Goal: Task Accomplishment & Management: Manage account settings

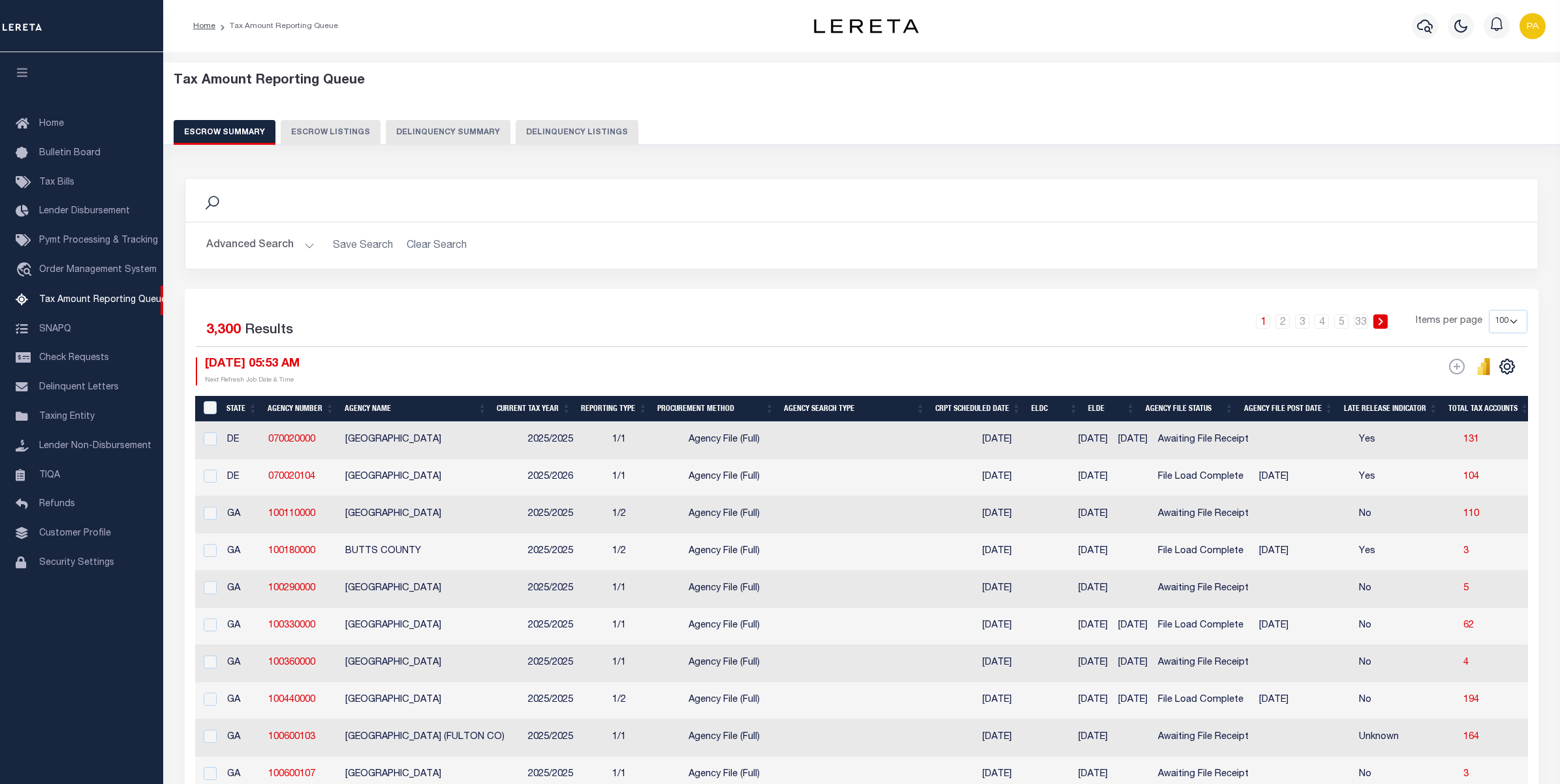
click at [568, 131] on button "Delinquency Listings" at bounding box center [576, 132] width 122 height 25
select select "100"
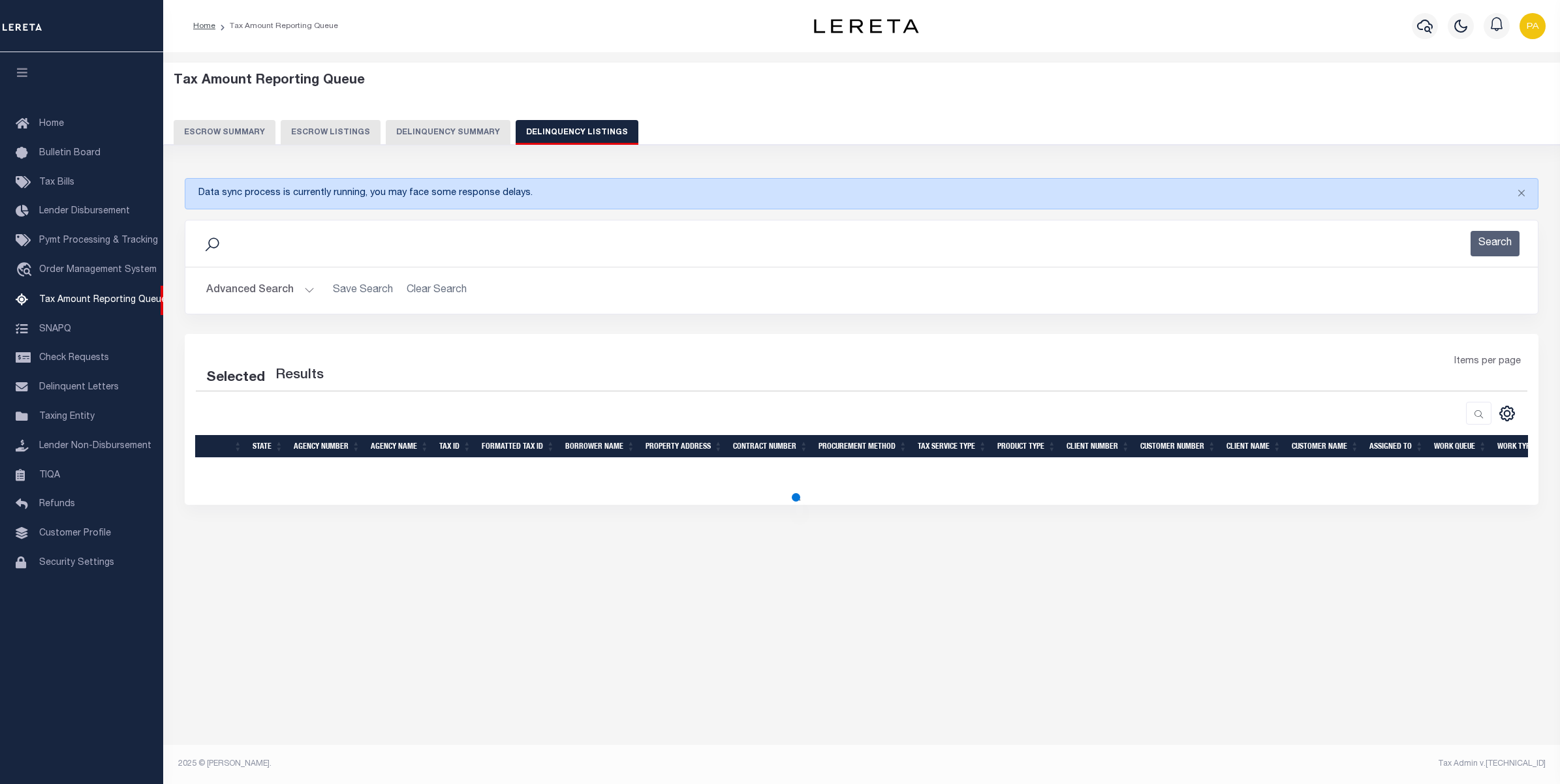
select select "100"
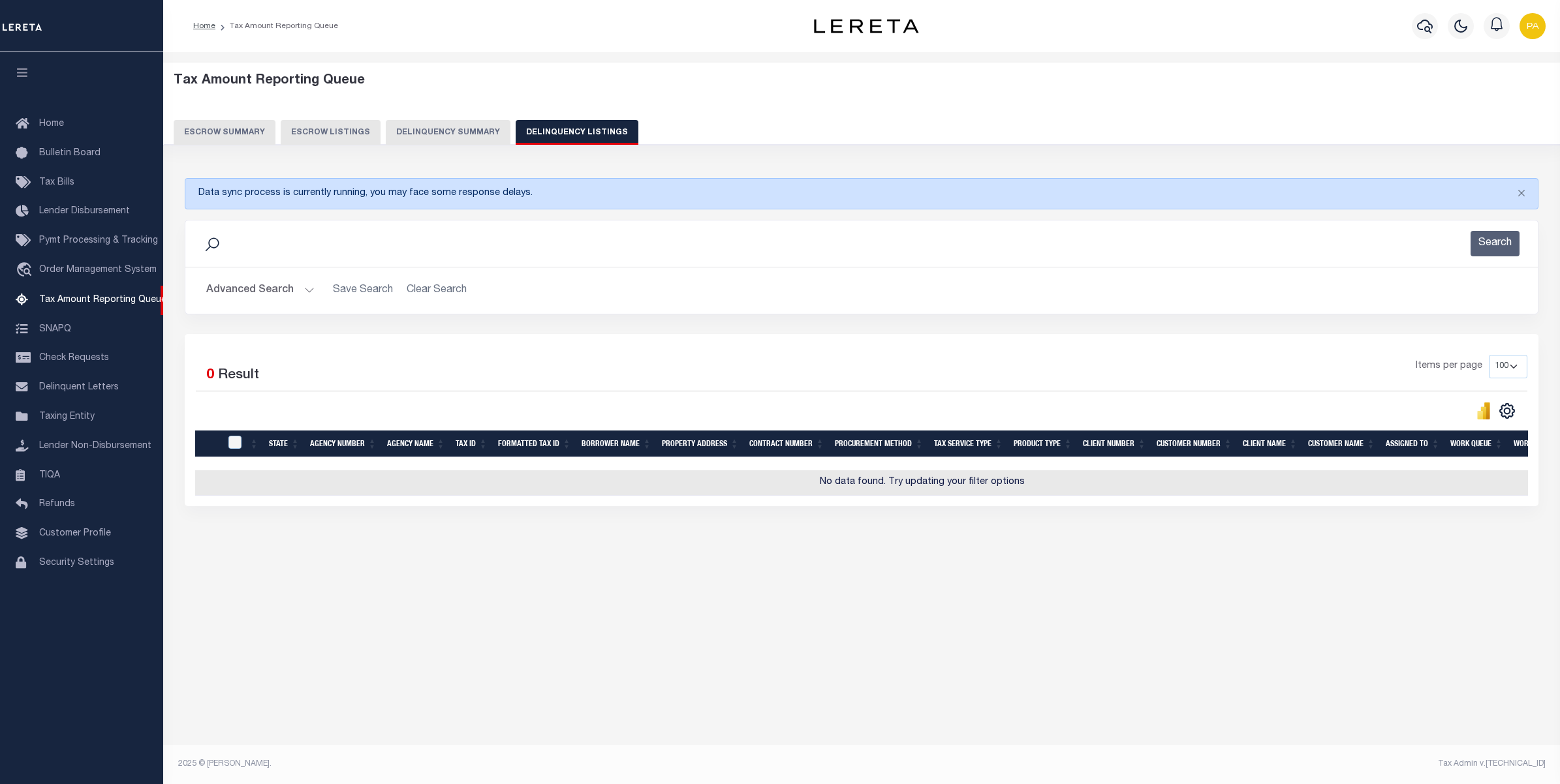
click at [264, 295] on button "Advanced Search" at bounding box center [260, 291] width 108 height 26
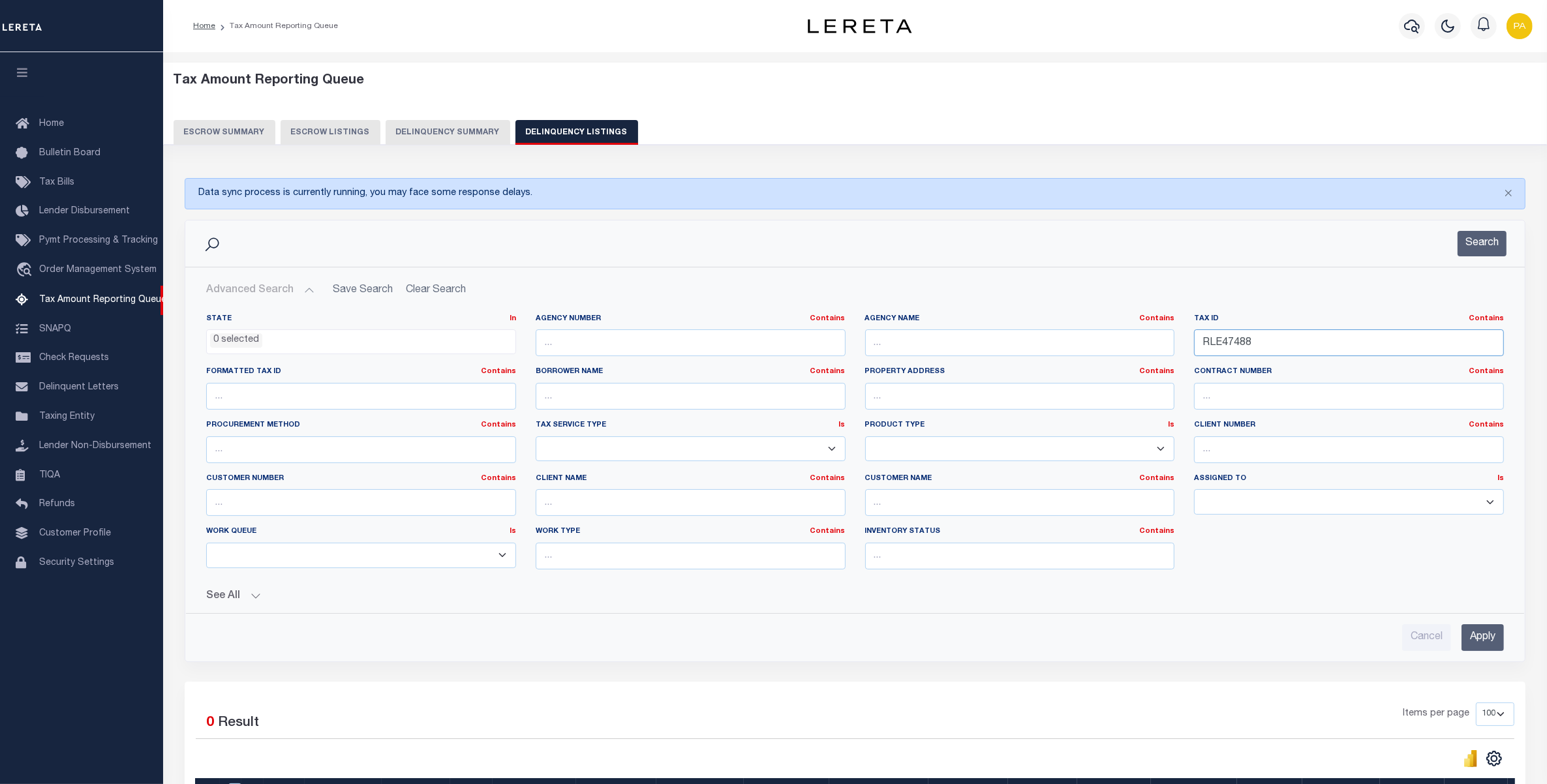
click at [784, 364] on div "State In In AK AL AR AZ CA CO CT DC DE FL GA GU HI IA ID IL IN KS KY LA MA MD M…" at bounding box center [855, 447] width 1317 height 267
paste input "048G A 02300 000"
type input "048G A 02300 000"
click at [1475, 641] on input "Apply" at bounding box center [1482, 637] width 42 height 26
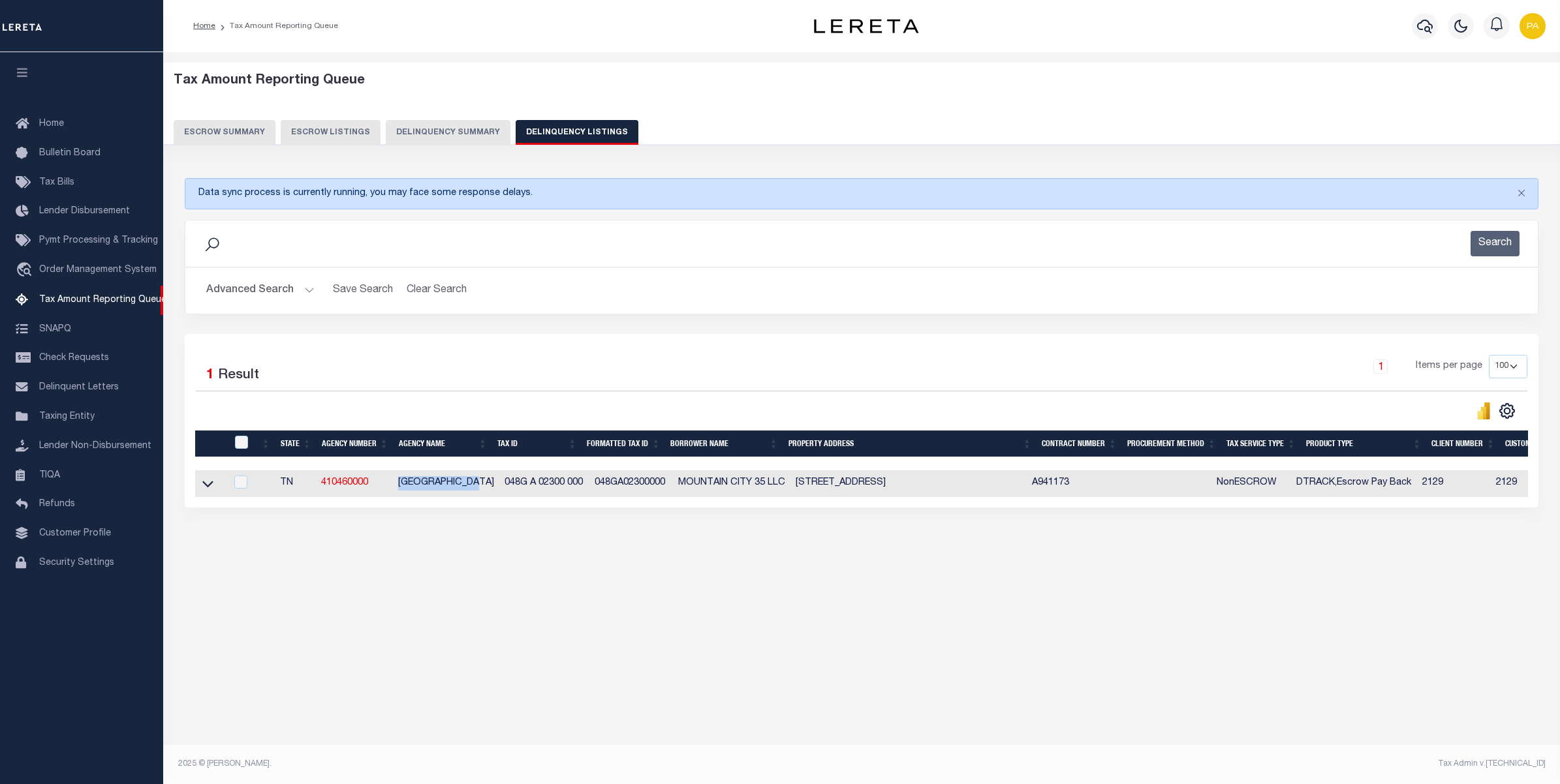
drag, startPoint x: 394, startPoint y: 483, endPoint x: 487, endPoint y: 480, distance: 93.0
click at [487, 480] on td "JOHNSON COUNTY" at bounding box center [446, 484] width 106 height 26
copy td "JOHNSON COUNTY"
checkbox input "true"
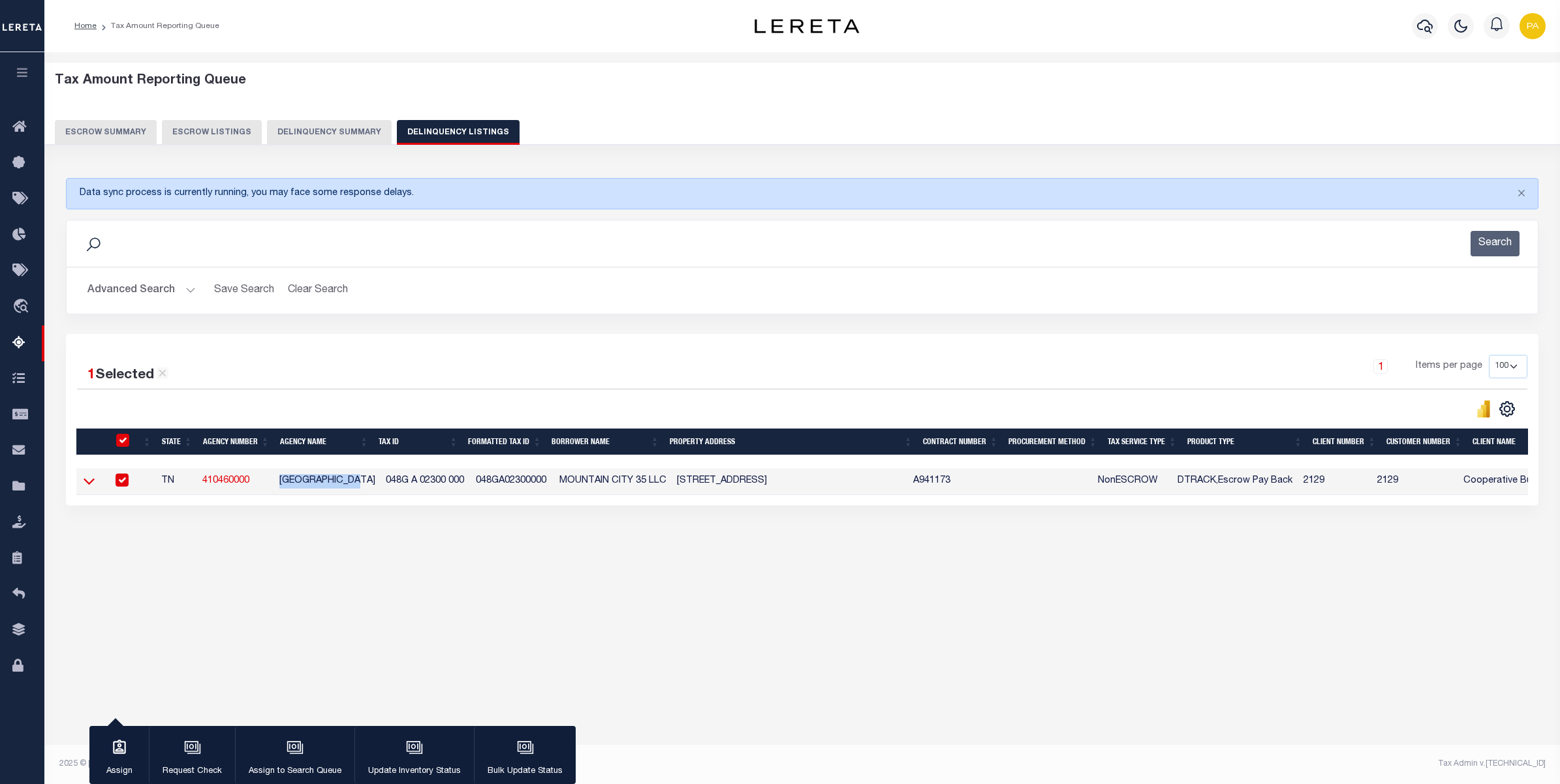
click at [88, 483] on icon at bounding box center [89, 482] width 11 height 14
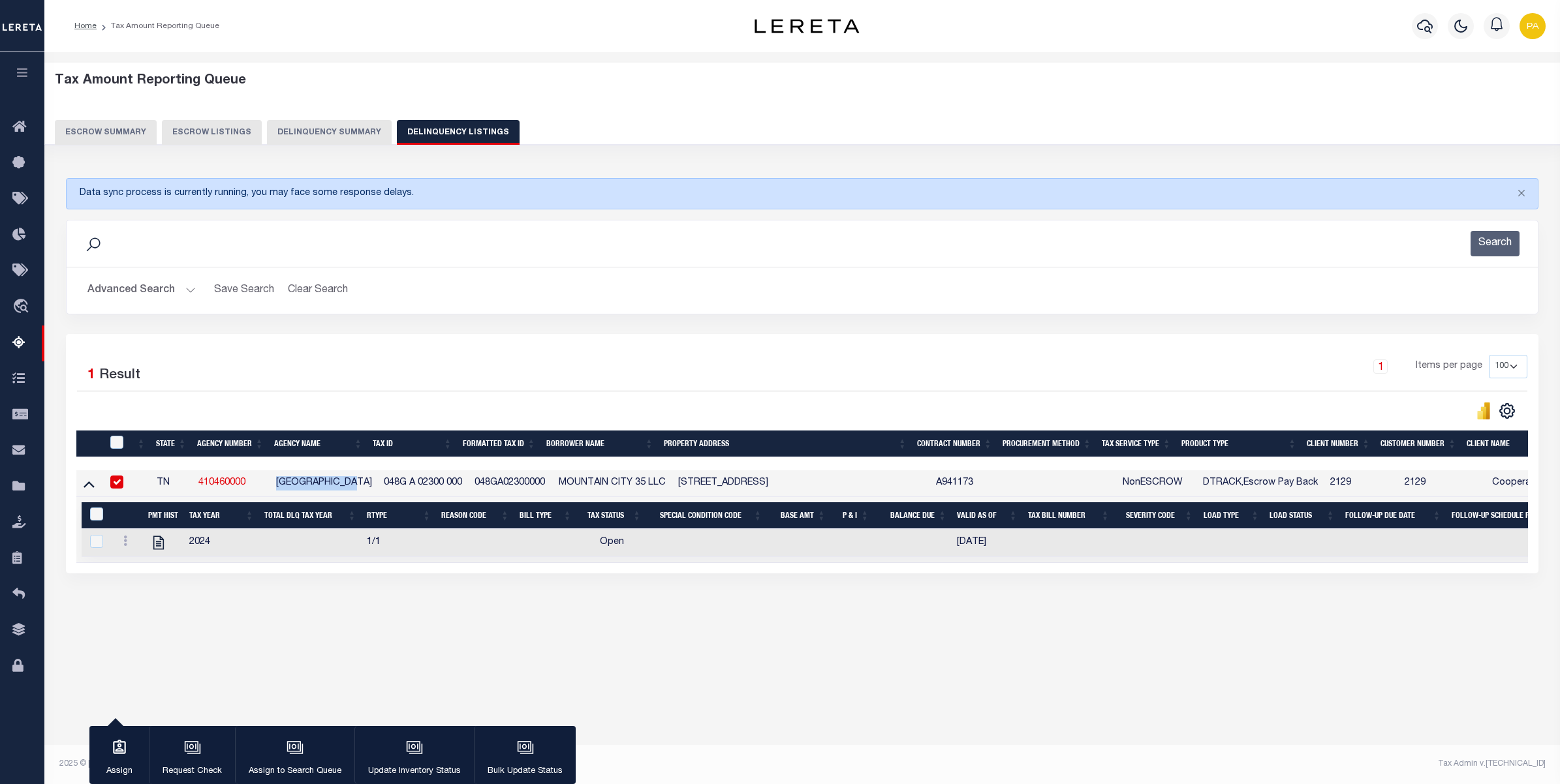
drag, startPoint x: 814, startPoint y: 718, endPoint x: 955, endPoint y: 706, distance: 141.5
click at [814, 718] on div "Tax Amount Reporting Queue Escrow Summary Escrow Listings In" at bounding box center [802, 405] width 1516 height 706
click at [173, 288] on button "Advanced Search" at bounding box center [141, 291] width 108 height 26
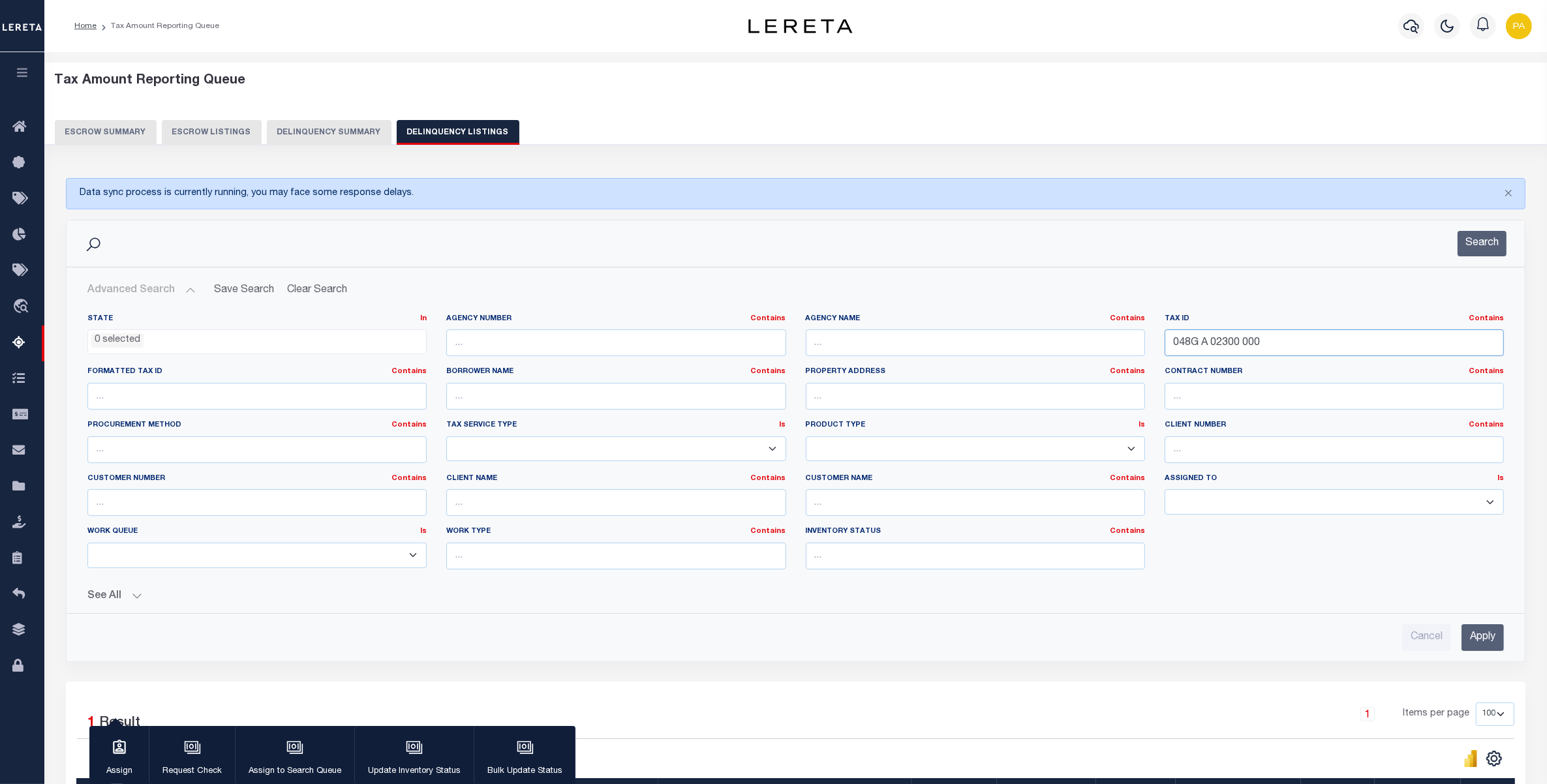
drag, startPoint x: 1192, startPoint y: 340, endPoint x: 917, endPoint y: 340, distance: 275.0
click at [917, 340] on div "State In In AK AL AR AZ CA CO CT DC DE FL GA GU HI IA ID IL IN KS KY LA MA MD M…" at bounding box center [796, 447] width 1436 height 267
paste input "R610 031 000 1086 0"
type input "R610 031 000 1086 0000"
click at [1479, 637] on input "Apply" at bounding box center [1482, 637] width 42 height 26
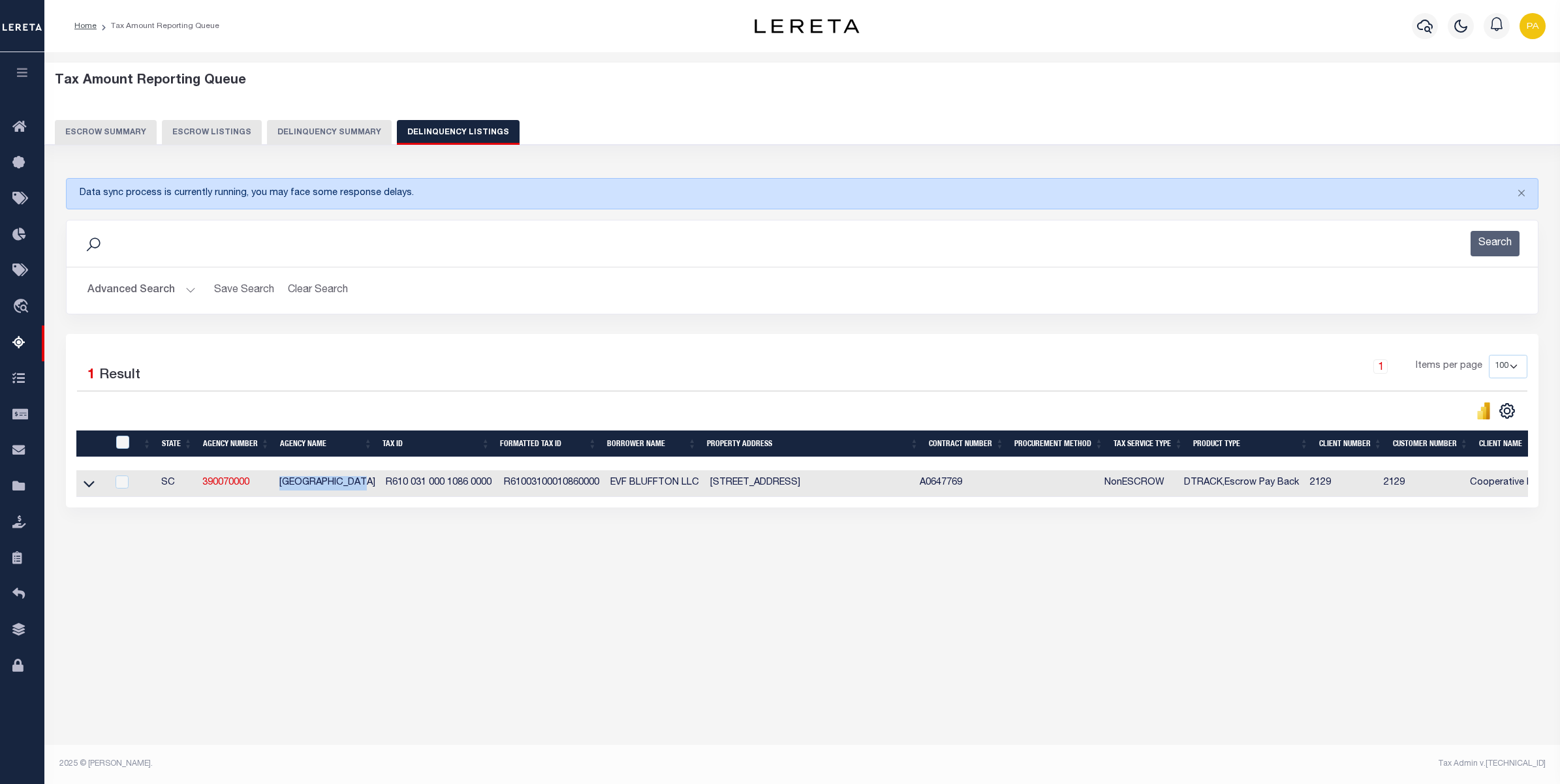
drag, startPoint x: 273, startPoint y: 483, endPoint x: 370, endPoint y: 485, distance: 97.0
click at [370, 485] on td "[GEOGRAPHIC_DATA]" at bounding box center [327, 484] width 106 height 26
copy td "[GEOGRAPHIC_DATA]"
checkbox input "true"
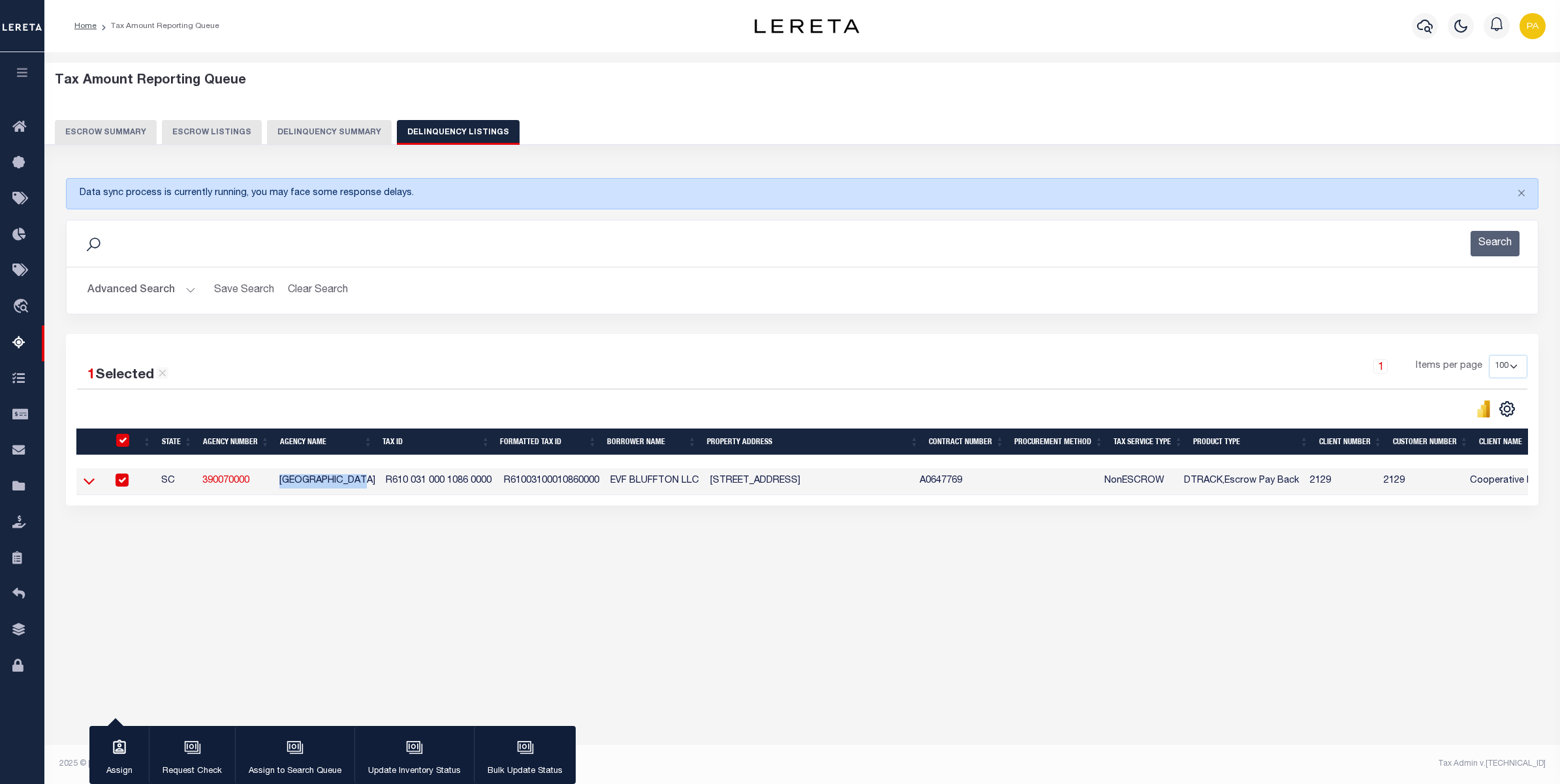
click at [85, 486] on icon at bounding box center [89, 482] width 11 height 14
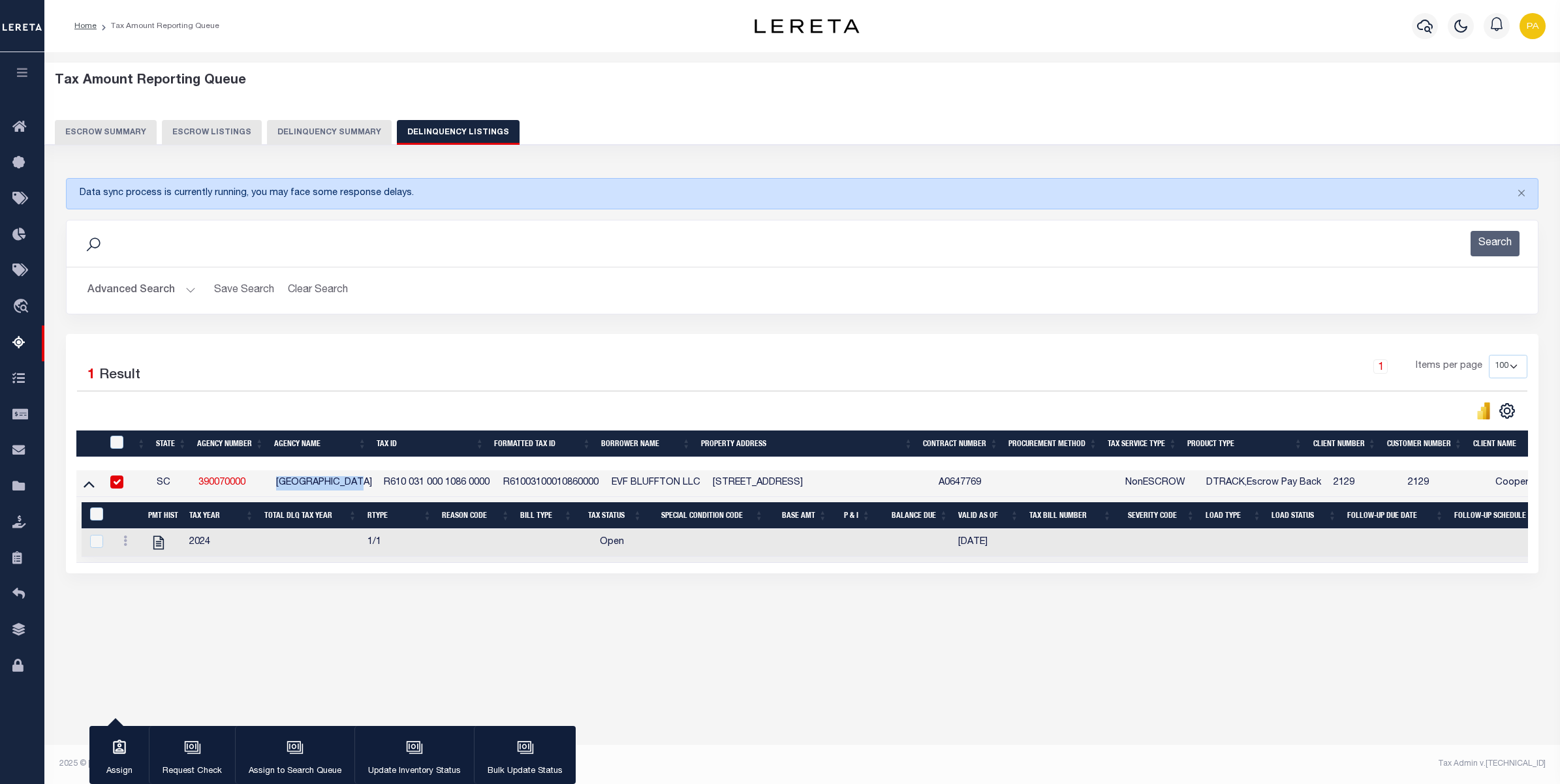
click at [885, 758] on div "Tax Admin v.[TECHNICAL_ID]" at bounding box center [1178, 764] width 734 height 12
drag, startPoint x: 501, startPoint y: 483, endPoint x: 604, endPoint y: 483, distance: 103.0
click at [604, 483] on td "R61003100010860000" at bounding box center [552, 484] width 108 height 26
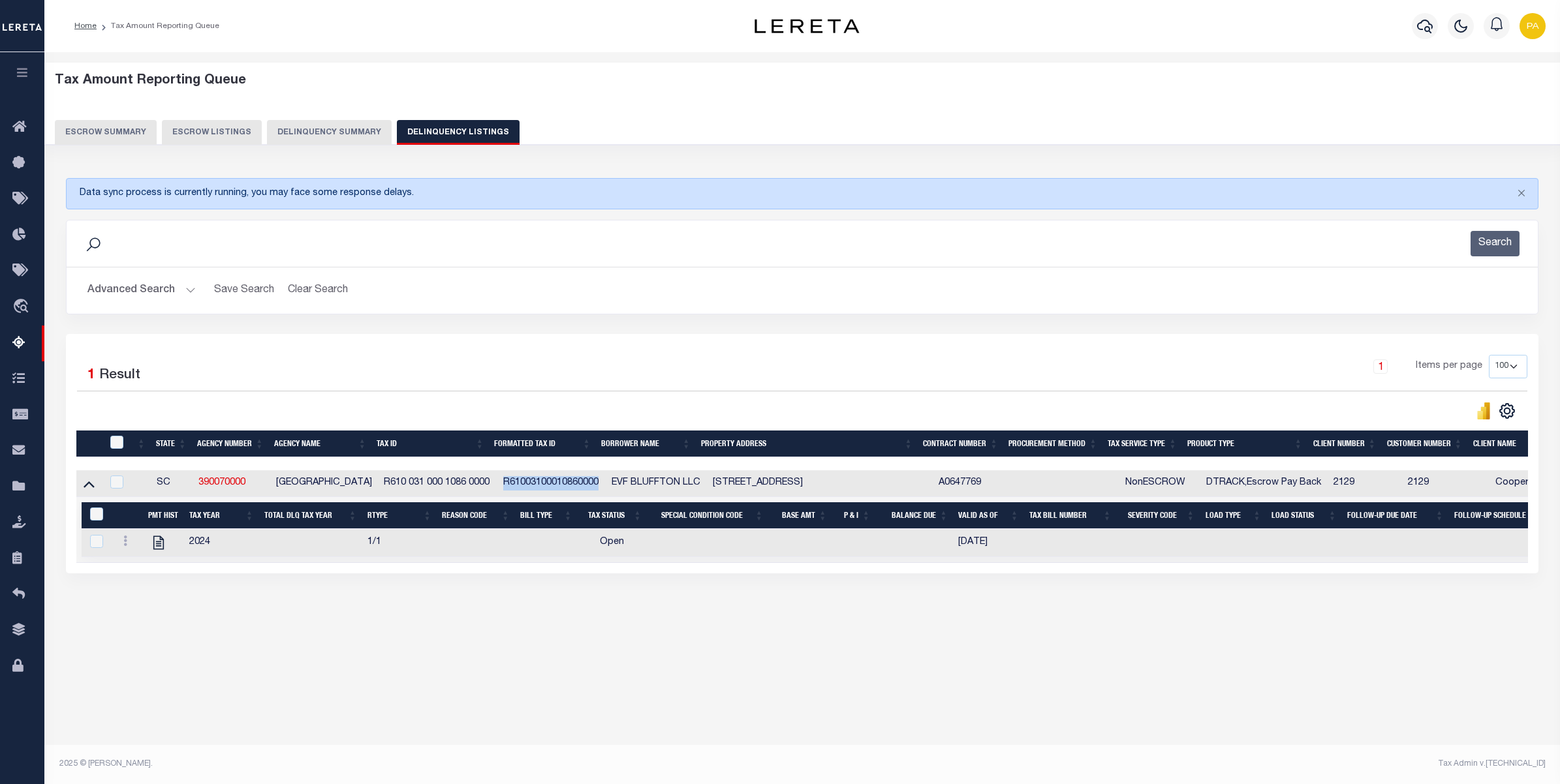
copy td "R61003100010860000"
drag, startPoint x: 379, startPoint y: 485, endPoint x: 488, endPoint y: 479, distance: 109.2
click at [488, 479] on td "R610 031 000 1086 0000" at bounding box center [438, 484] width 119 height 26
copy td "R610 031 000 1086 0000"
checkbox input "true"
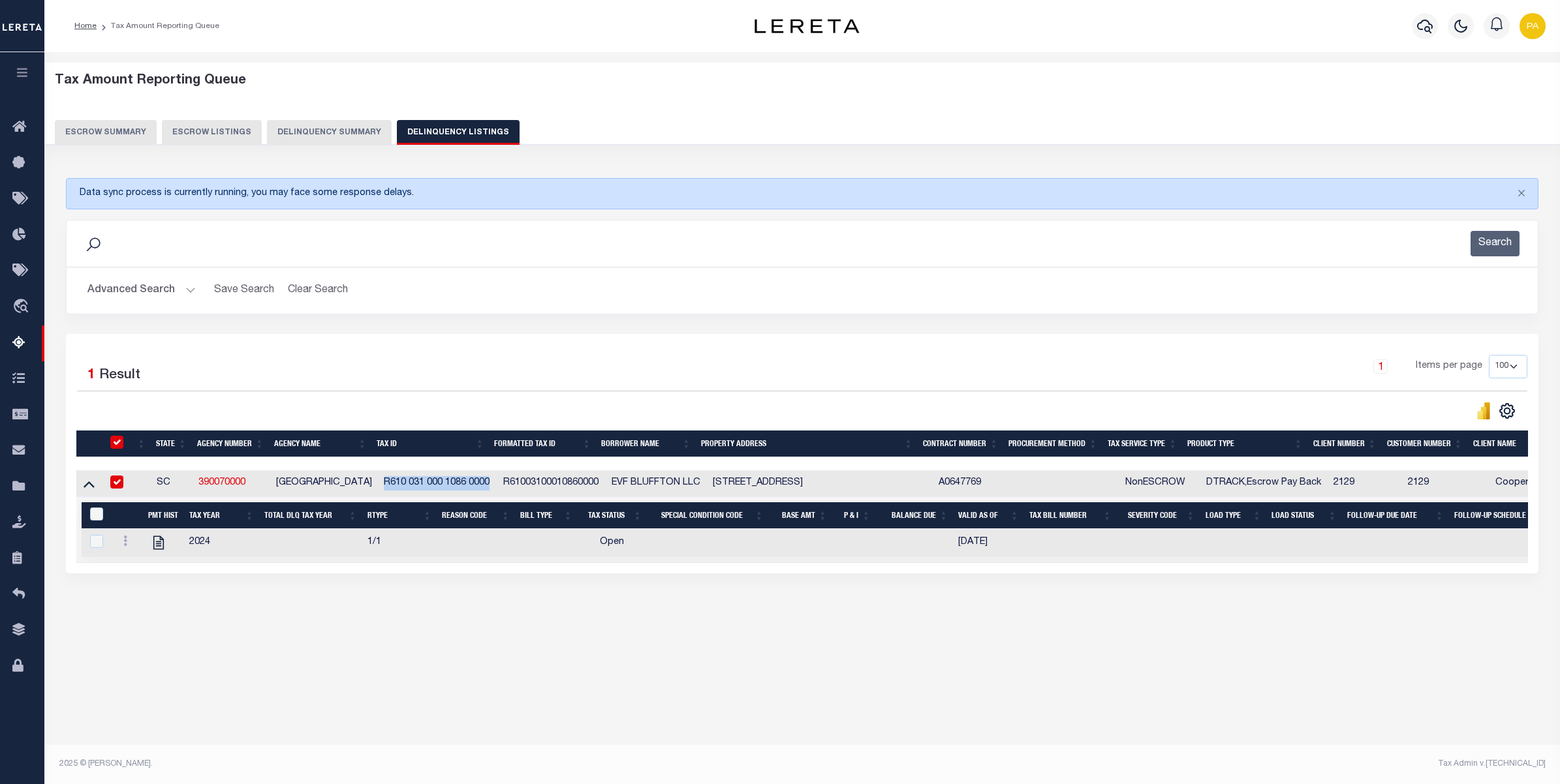
checkbox input "true"
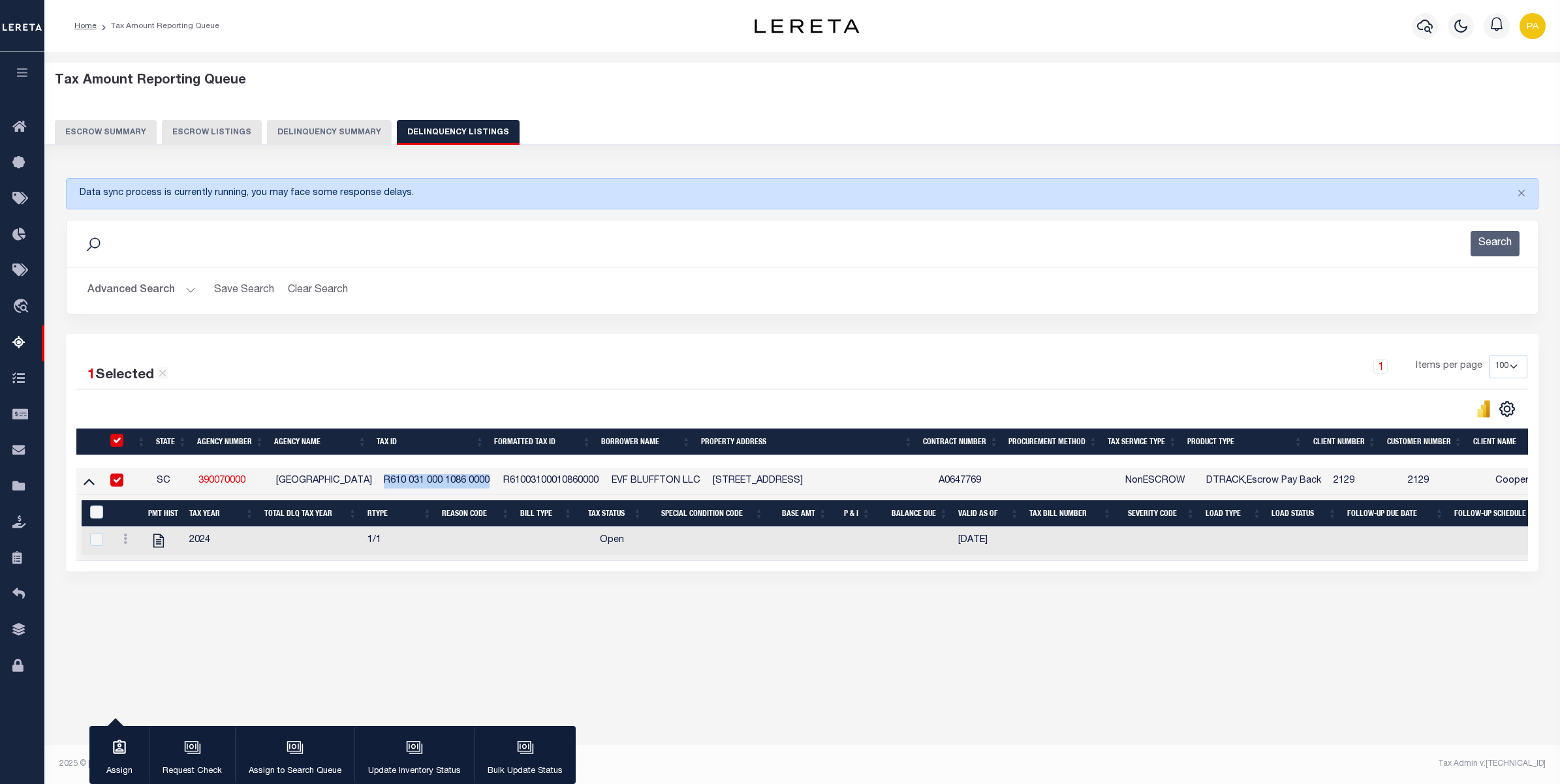
click at [947, 707] on div "Tax Amount Reporting Queue Escrow Summary Escrow Listings In" at bounding box center [802, 405] width 1516 height 706
click at [143, 291] on button "Advanced Search" at bounding box center [141, 291] width 108 height 26
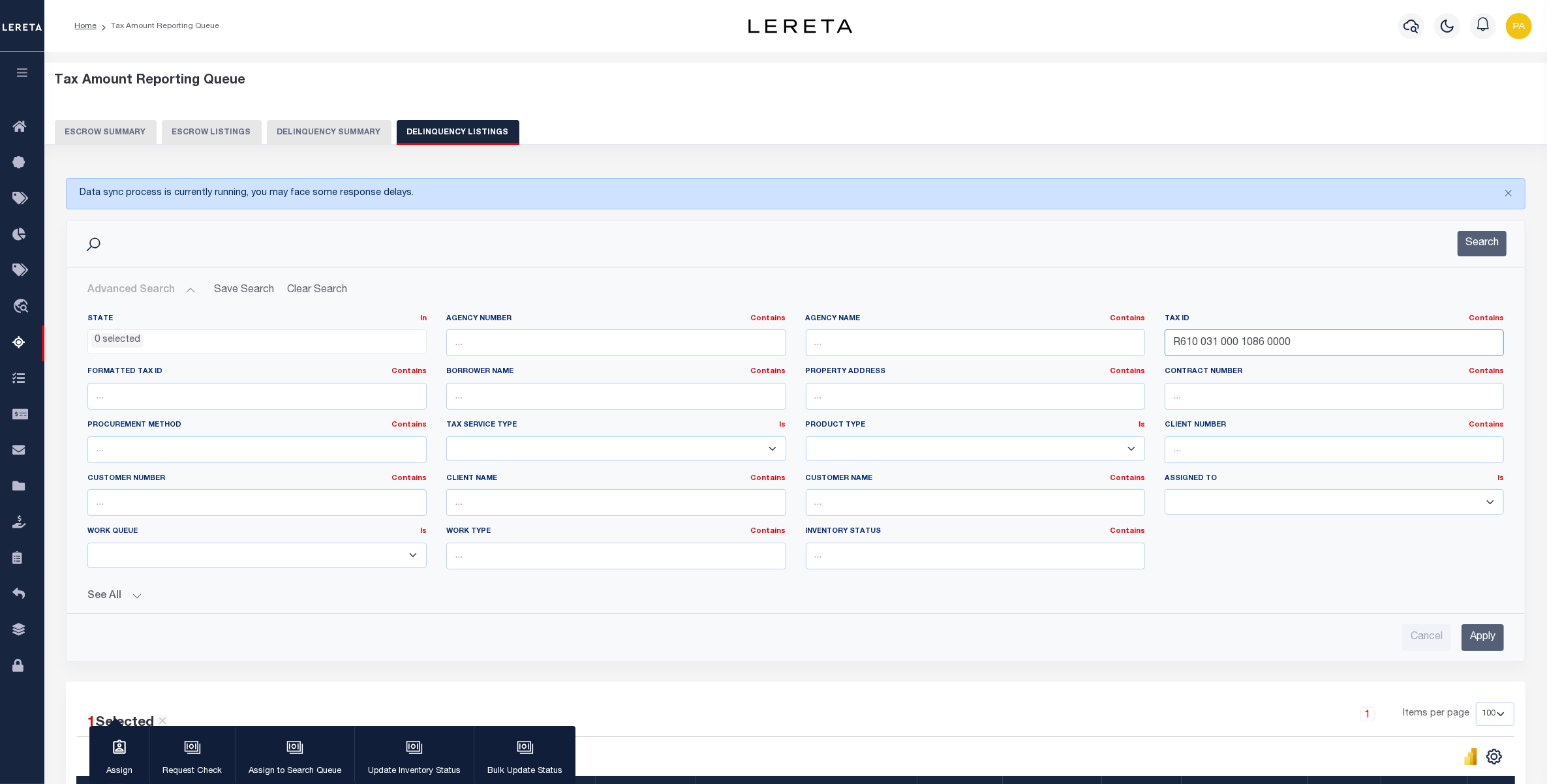
drag, startPoint x: 1309, startPoint y: 333, endPoint x: 1097, endPoint y: 422, distance: 229.9
click at [800, 334] on div "State In In AK AL AR AZ CA CO CT DC DE FL GA GU HI IA ID IL IN KS KY LA MA MD M…" at bounding box center [796, 447] width 1436 height 267
paste input "90120417"
type input "90120417"
click at [1482, 643] on input "Apply" at bounding box center [1482, 637] width 42 height 26
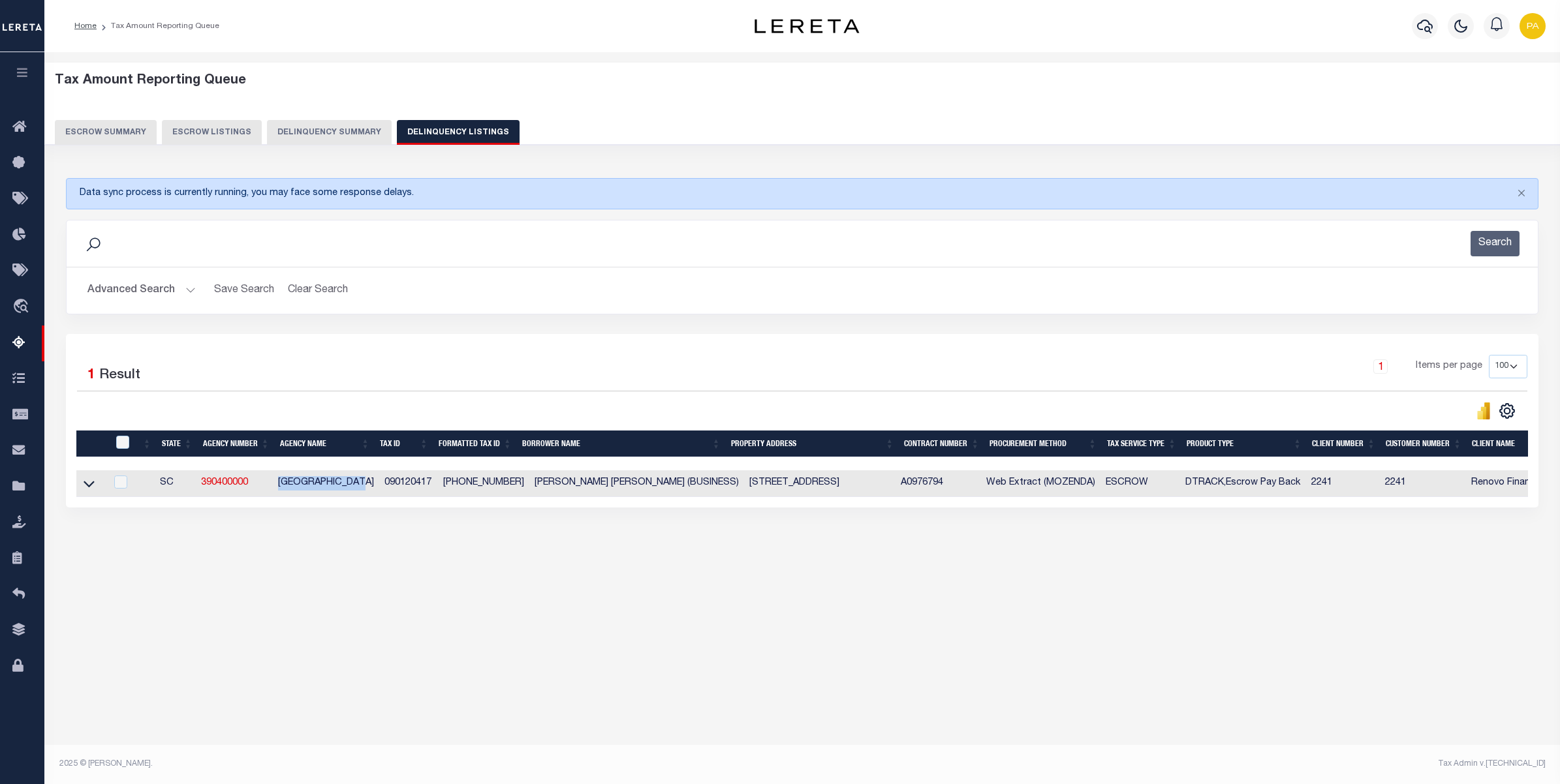
drag, startPoint x: 281, startPoint y: 487, endPoint x: 372, endPoint y: 478, distance: 91.4
click at [372, 478] on td "RICHLAND COUNTY" at bounding box center [326, 484] width 106 height 26
copy td "RICHLAND COUNTY"
checkbox input "true"
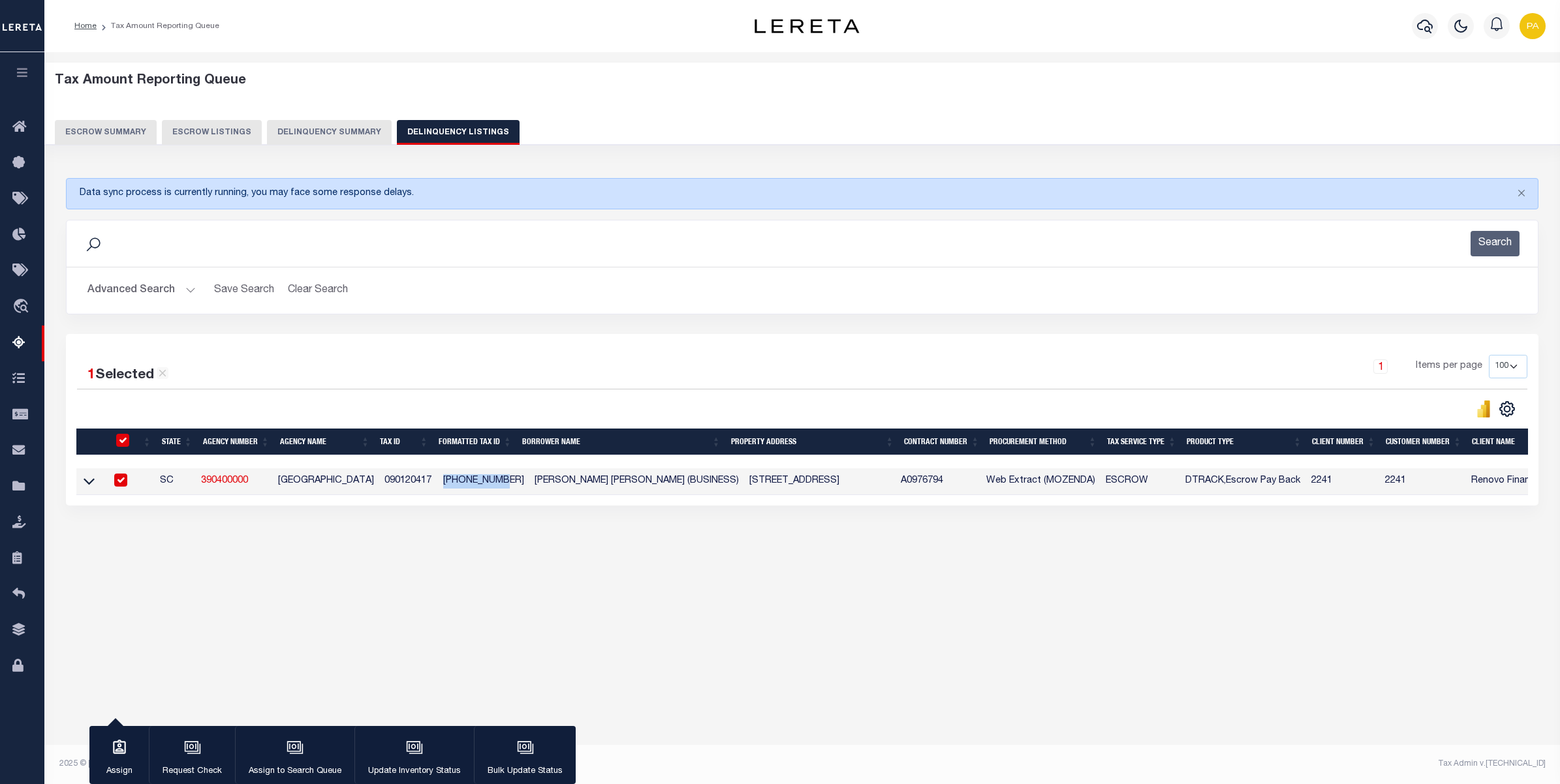
drag, startPoint x: 437, startPoint y: 479, endPoint x: 491, endPoint y: 482, distance: 54.1
click at [491, 482] on td "09012-04-17" at bounding box center [483, 482] width 91 height 26
checkbox input "false"
copy td "09012-04-17"
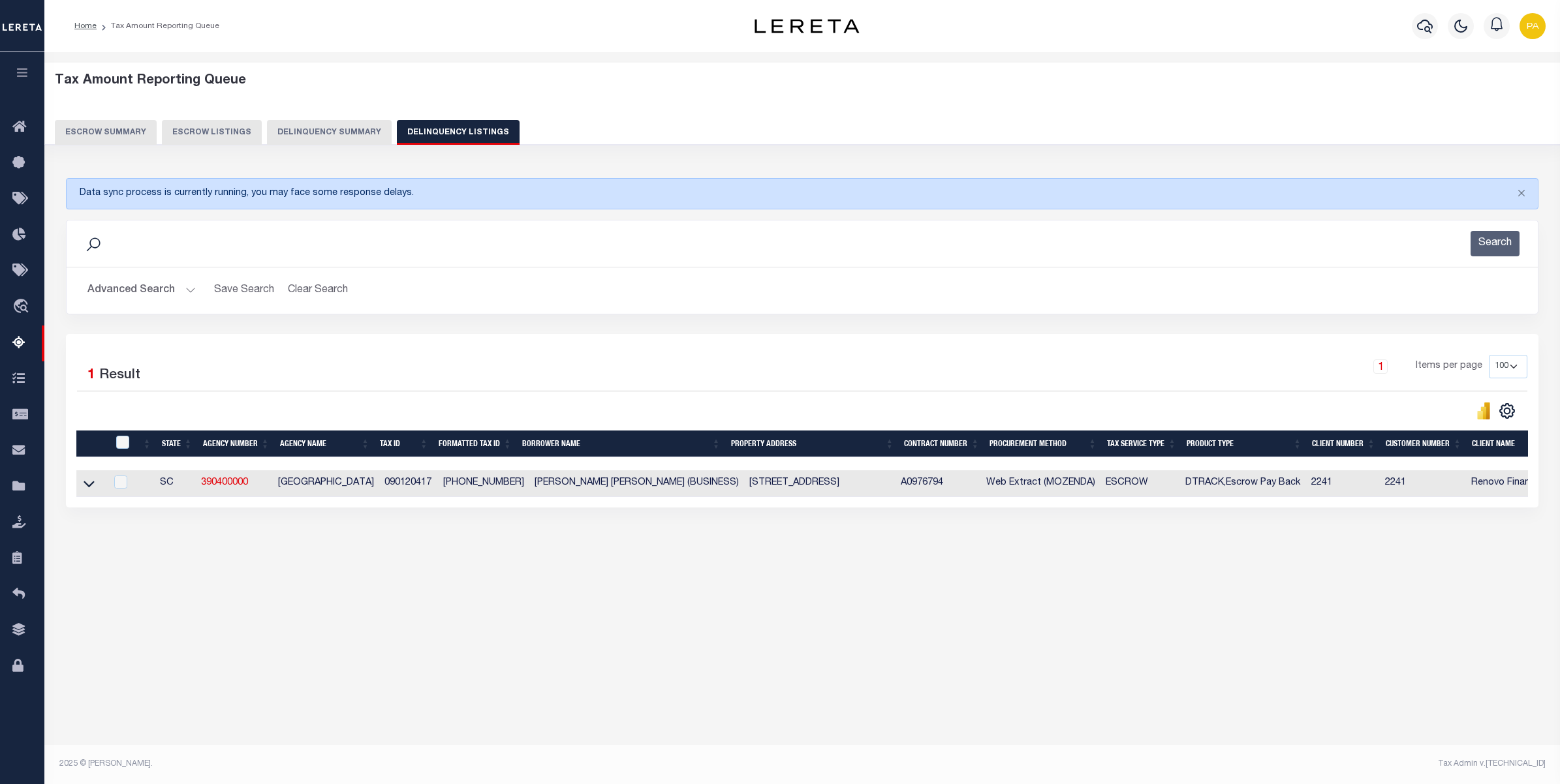
click at [391, 481] on td "090120417" at bounding box center [408, 484] width 58 height 26
checkbox input "true"
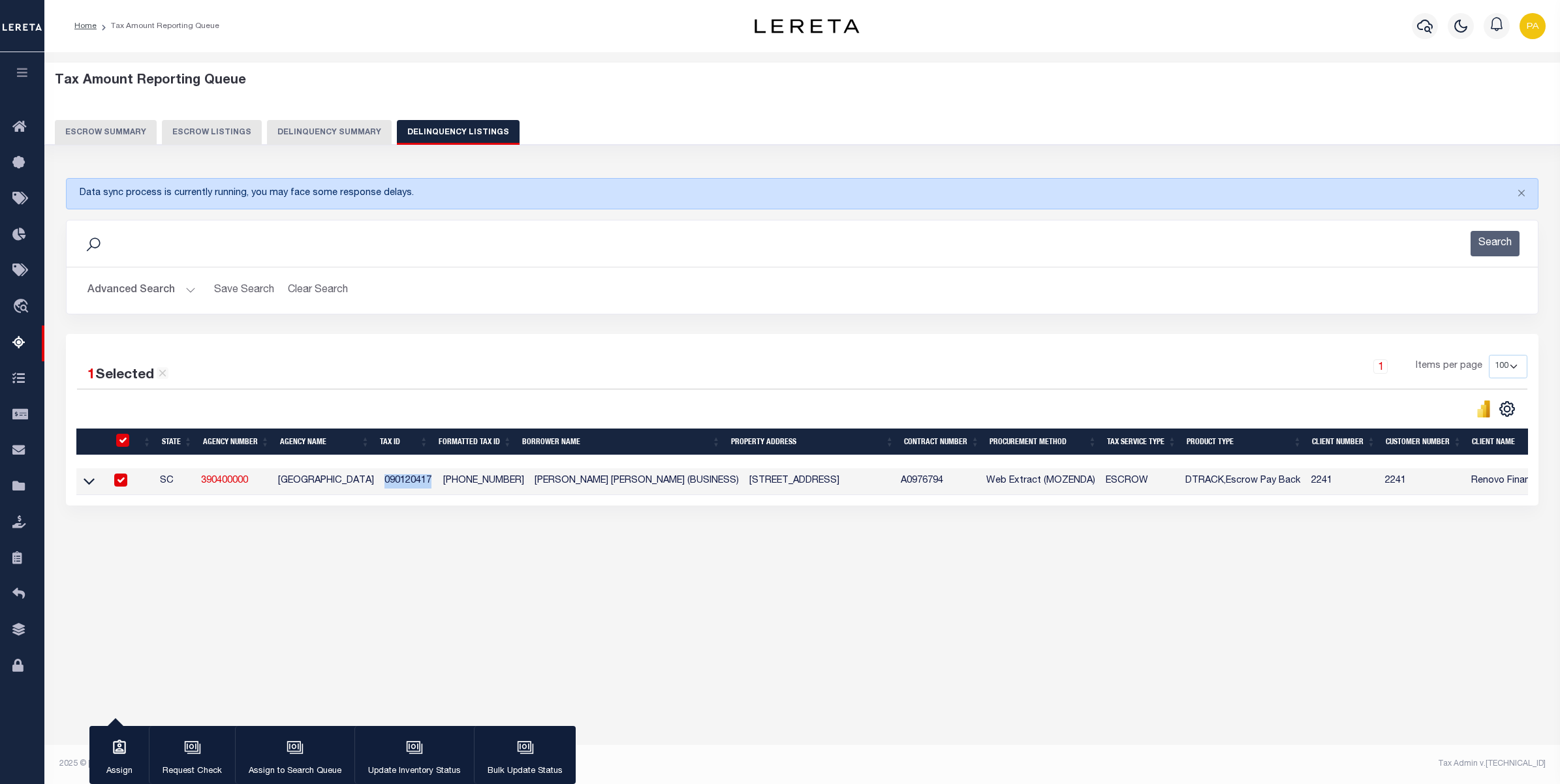
click at [391, 481] on td "090120417" at bounding box center [408, 482] width 58 height 26
checkbox input "false"
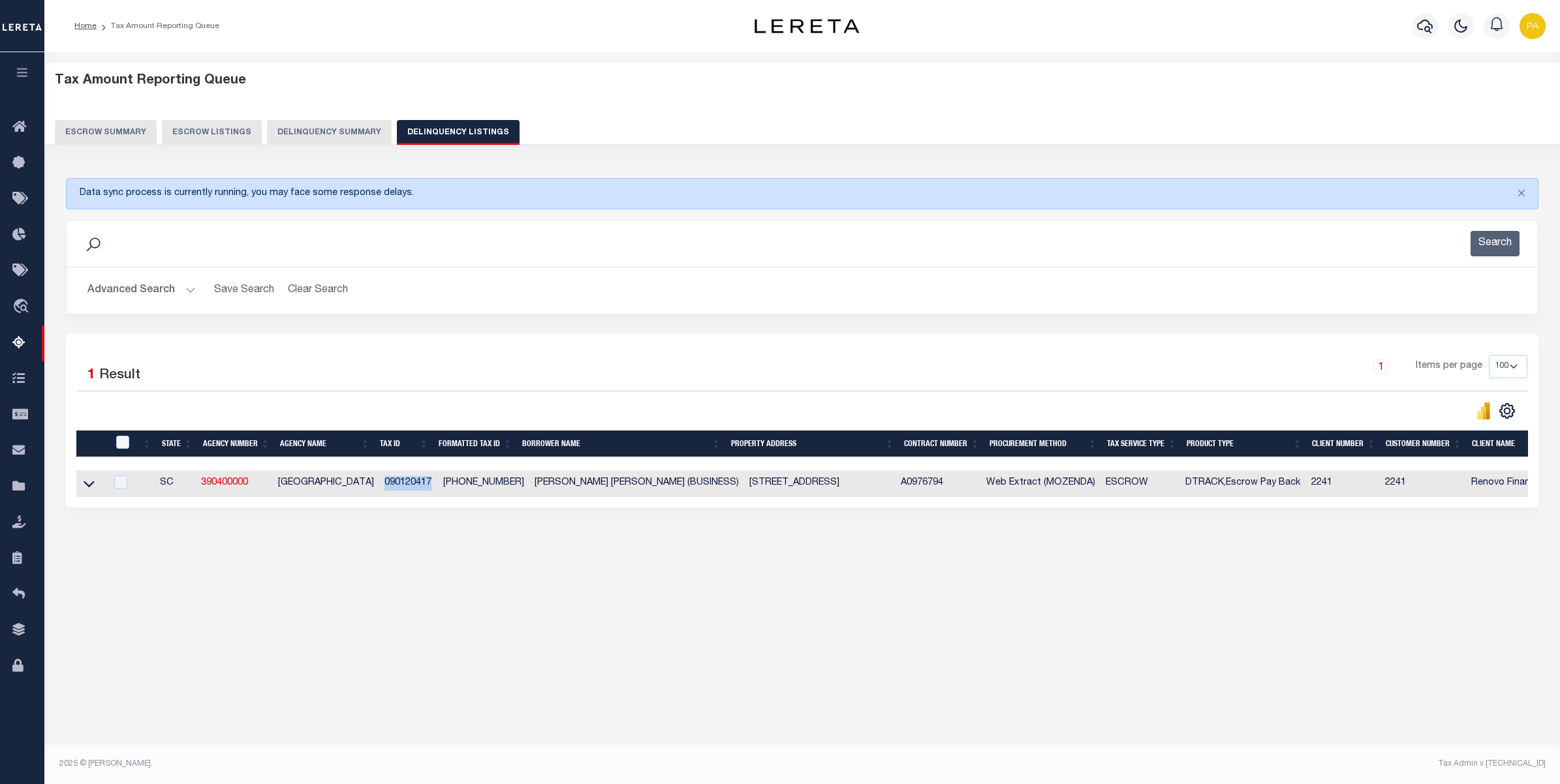
copy td "090120417"
drag, startPoint x: 731, startPoint y: 486, endPoint x: 752, endPoint y: 484, distance: 21.1
click at [752, 484] on td "2402 PARK ST COLUMBIA, SC 29201" at bounding box center [819, 484] width 152 height 26
checkbox input "true"
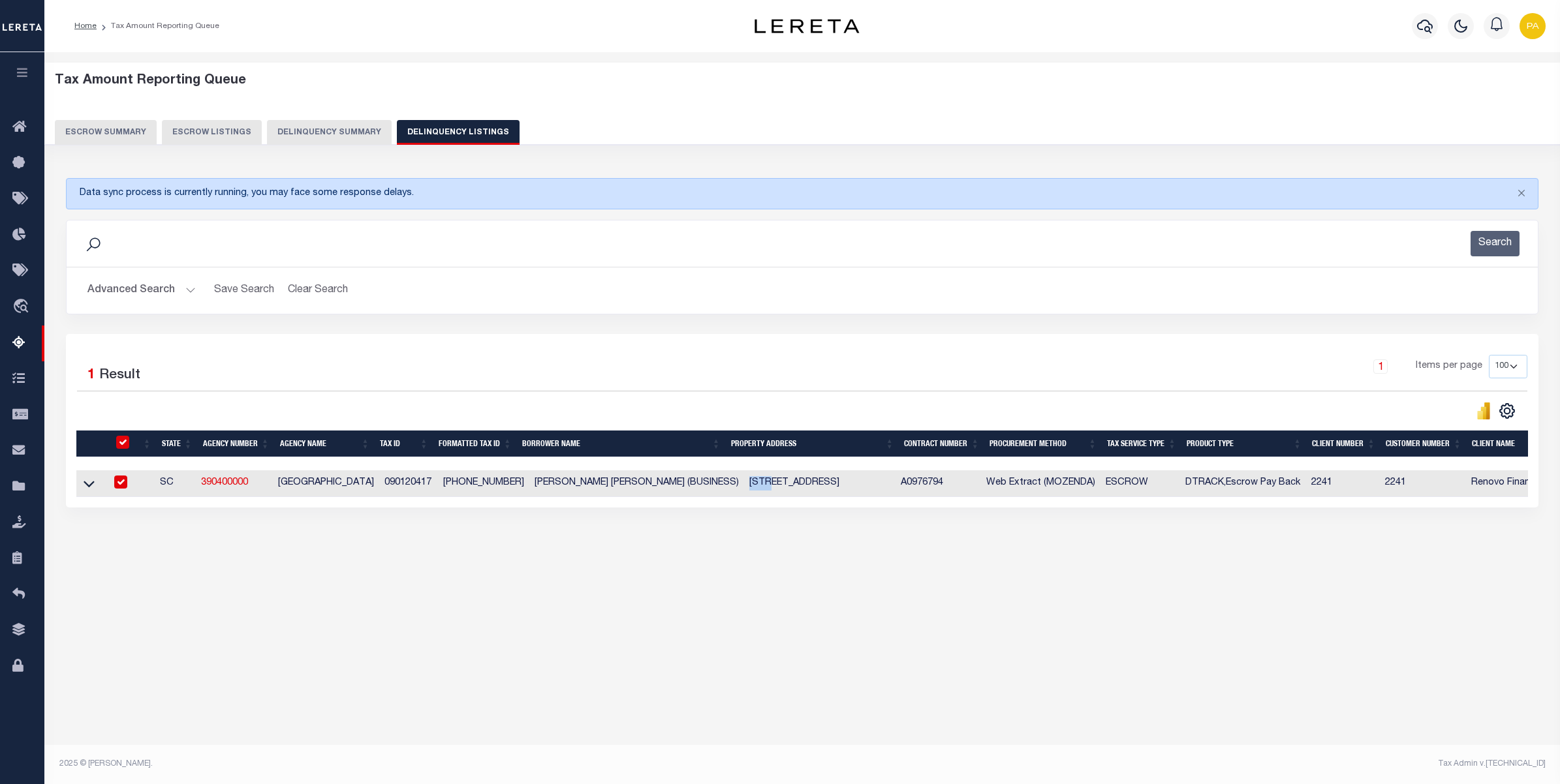
copy td "2402"
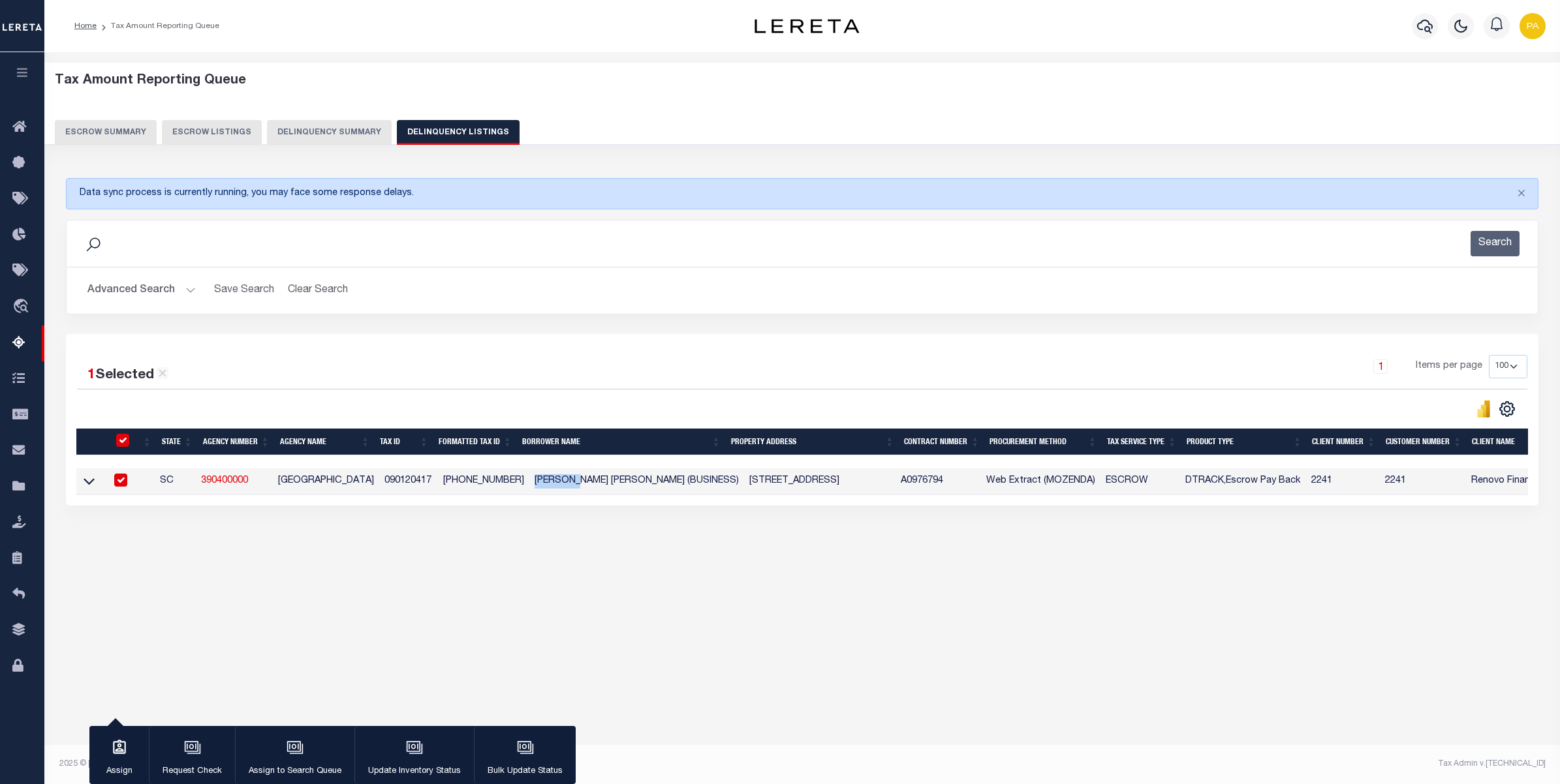
drag, startPoint x: 520, startPoint y: 487, endPoint x: 567, endPoint y: 485, distance: 47.0
click at [567, 485] on td "BRITTANY MORGAN KIRKWOOD (BUSINESS)" at bounding box center [636, 482] width 214 height 26
checkbox input "false"
copy td "BRITTANY"
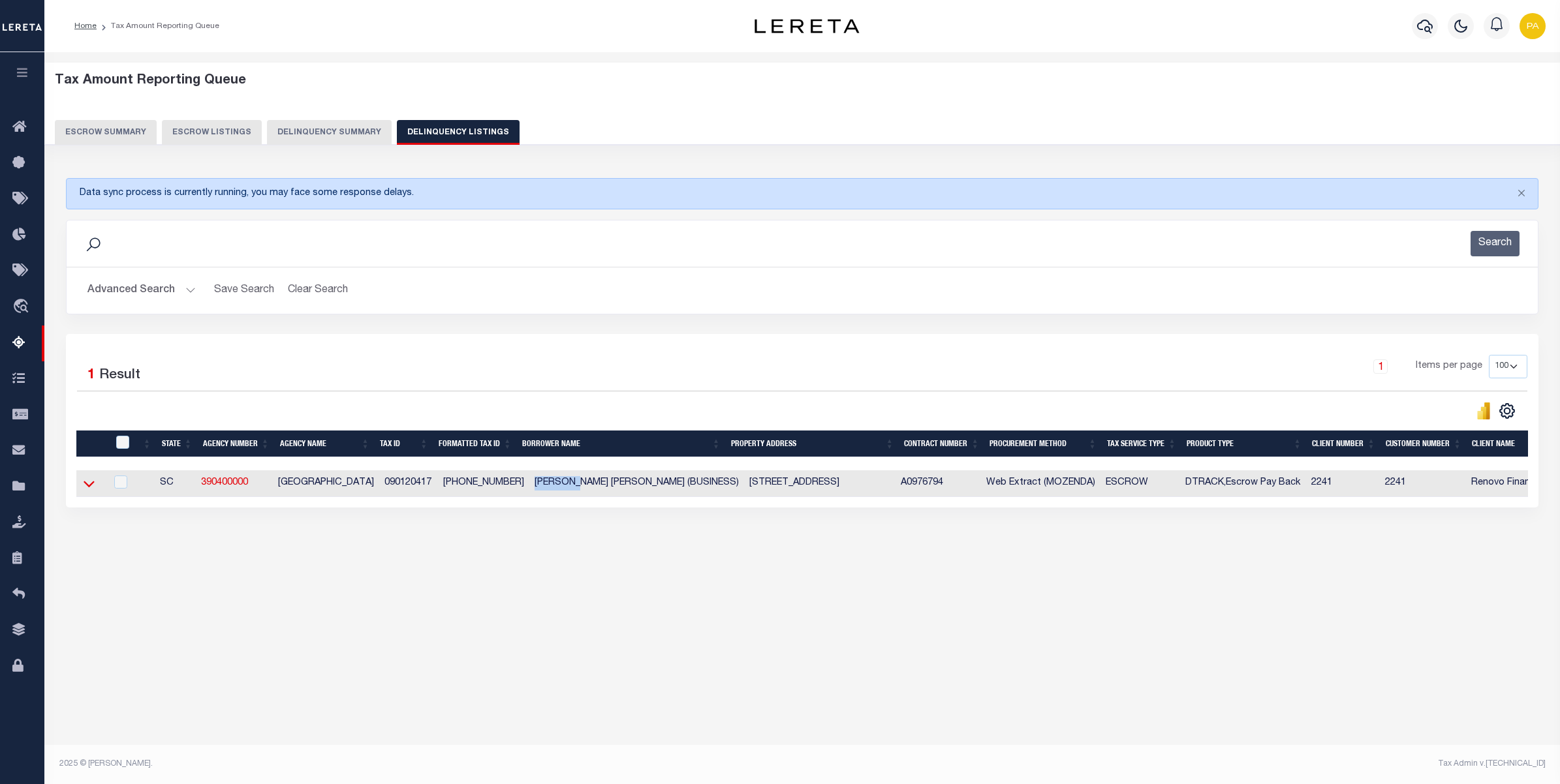
click at [83, 486] on icon at bounding box center [89, 484] width 11 height 14
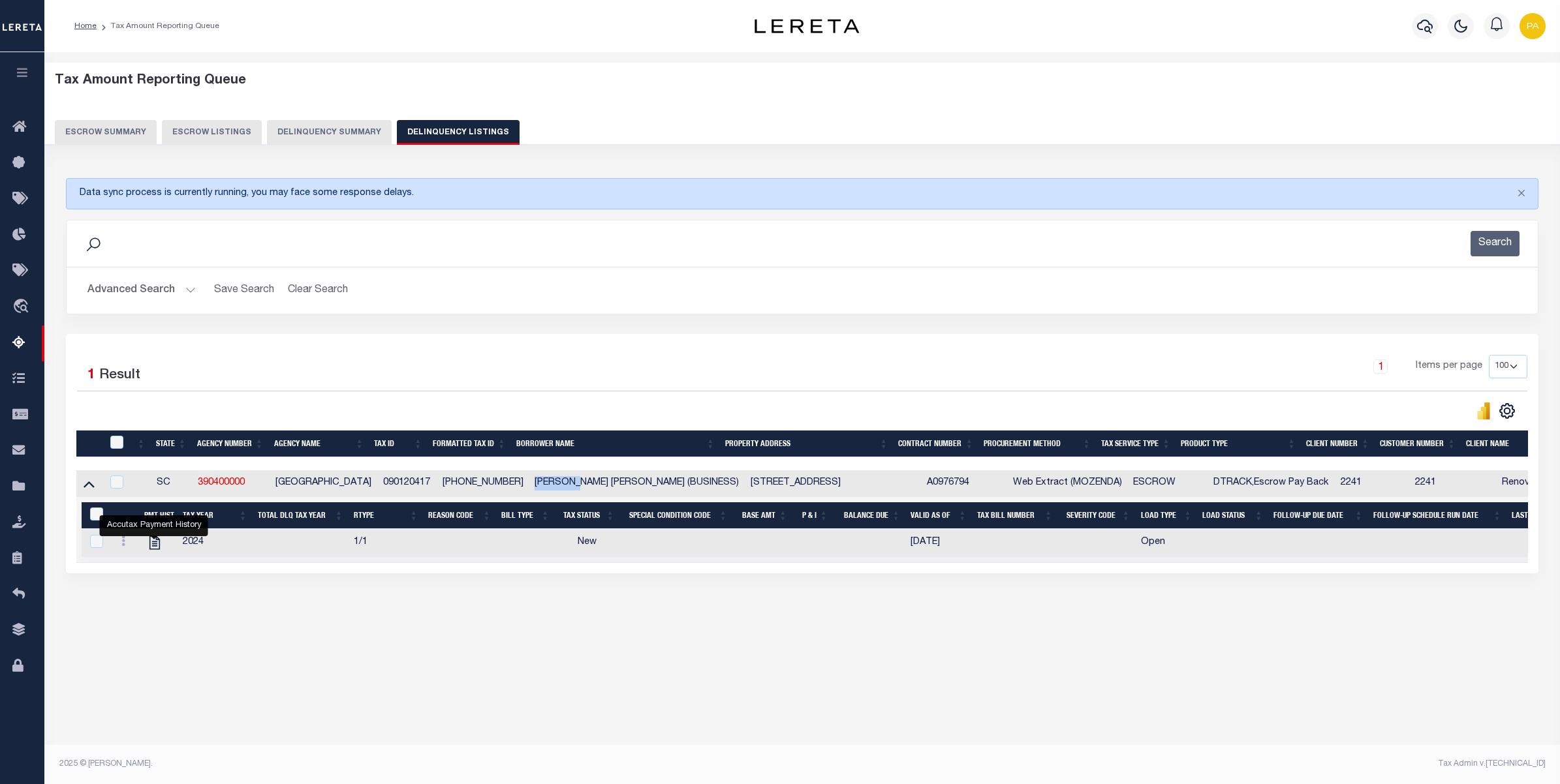
click at [172, 295] on button "Advanced Search" at bounding box center [141, 291] width 108 height 26
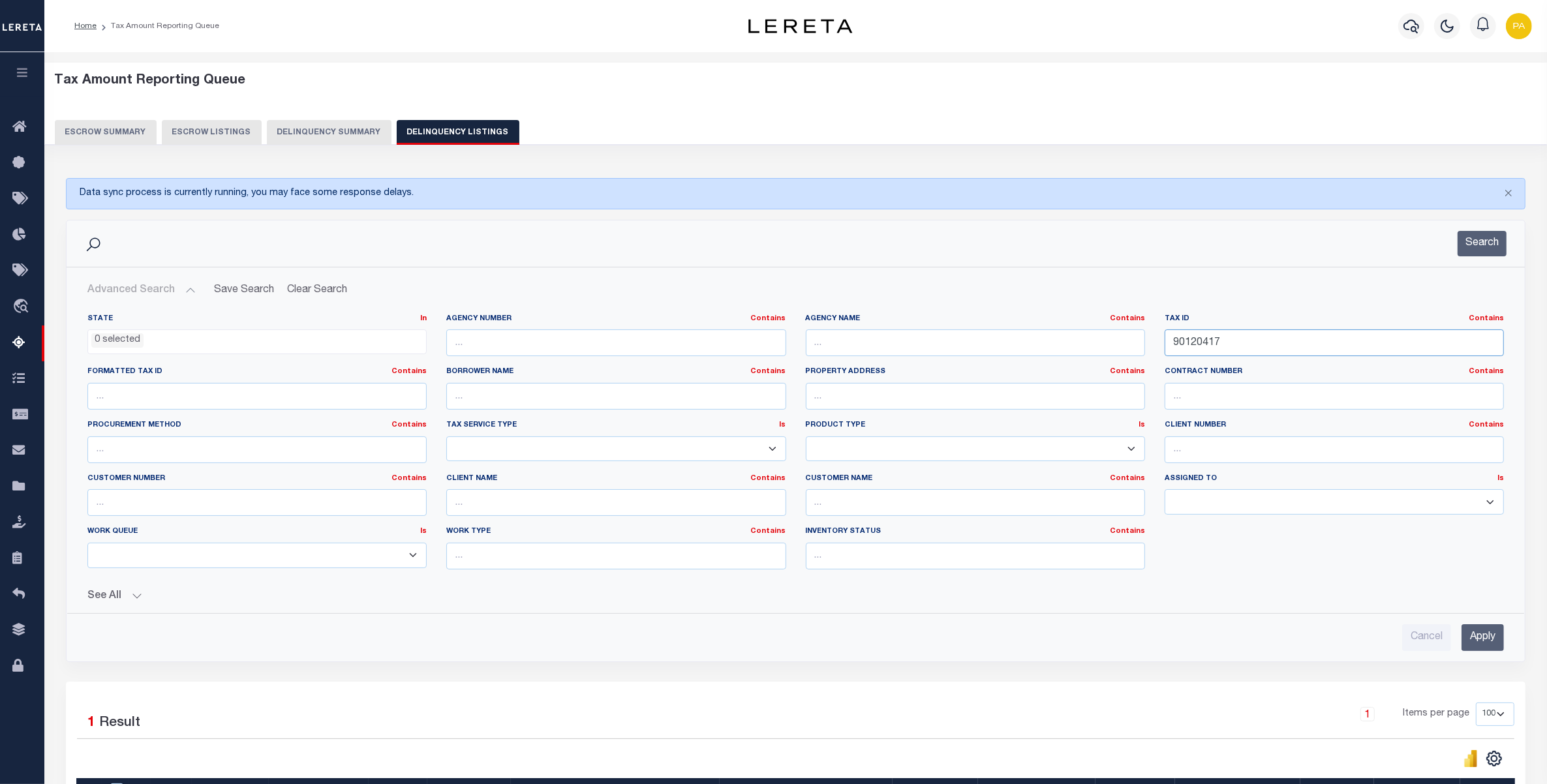
drag, startPoint x: 1254, startPoint y: 334, endPoint x: 729, endPoint y: 336, distance: 525.0
click at [729, 336] on div "State In In AK AL AR AZ CA CO CT DC DE FL GA GU HI IA ID IL IN KS KY LA MA MD M…" at bounding box center [796, 447] width 1436 height 267
paste input "C270-20-00-085"
type input "C270-20-00-085"
click at [1482, 648] on input "Apply" at bounding box center [1482, 637] width 42 height 26
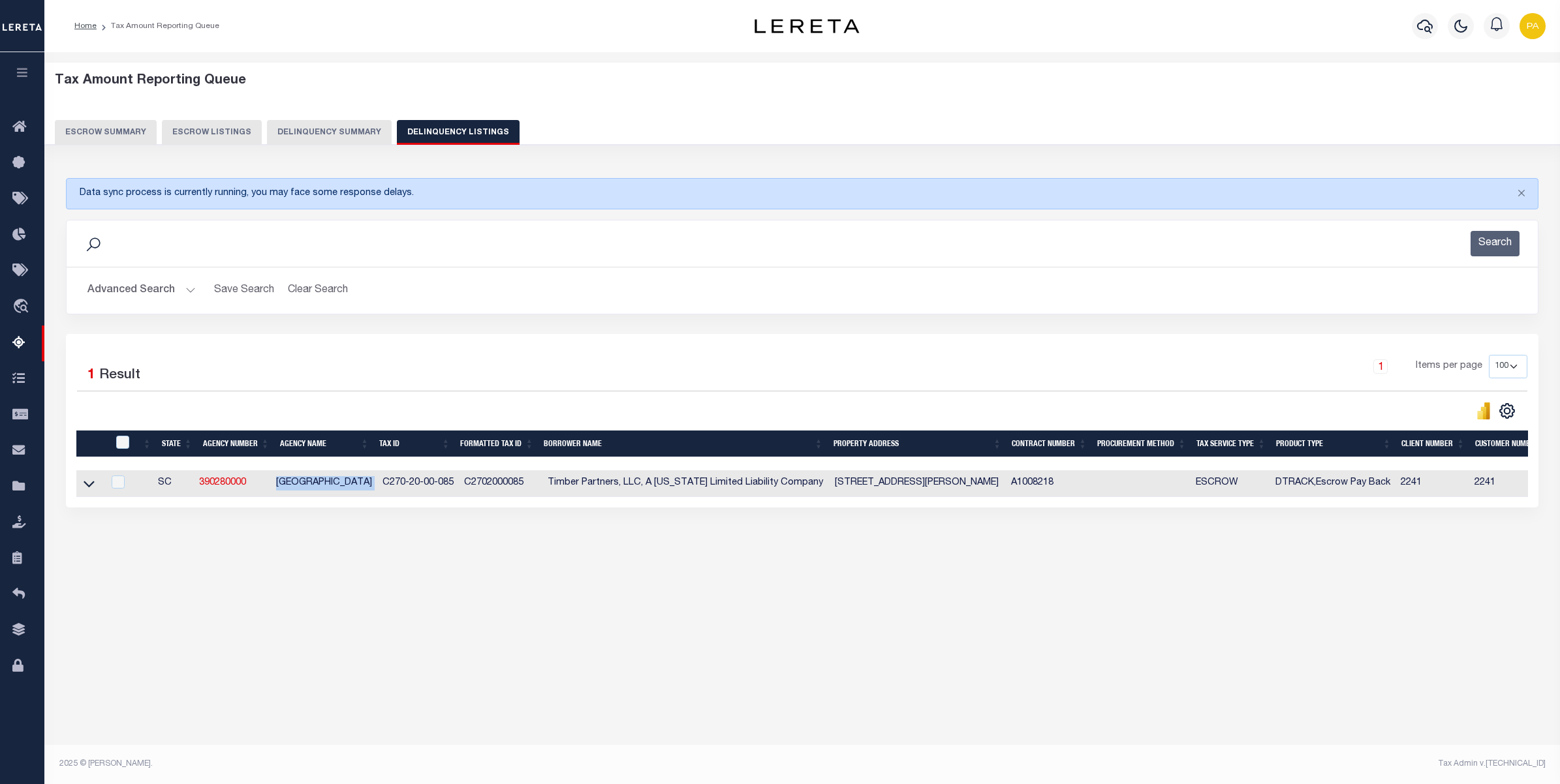
drag, startPoint x: 287, startPoint y: 487, endPoint x: 379, endPoint y: 482, distance: 92.1
click at [379, 482] on tr "SC 390280000 KERSHAW COUNTY C270-20-00-085 C2702000085 Timber Partners, LLC, A …" at bounding box center [1035, 484] width 1918 height 26
copy td "KERSHAW COUNTY"
click at [90, 487] on icon at bounding box center [89, 484] width 11 height 14
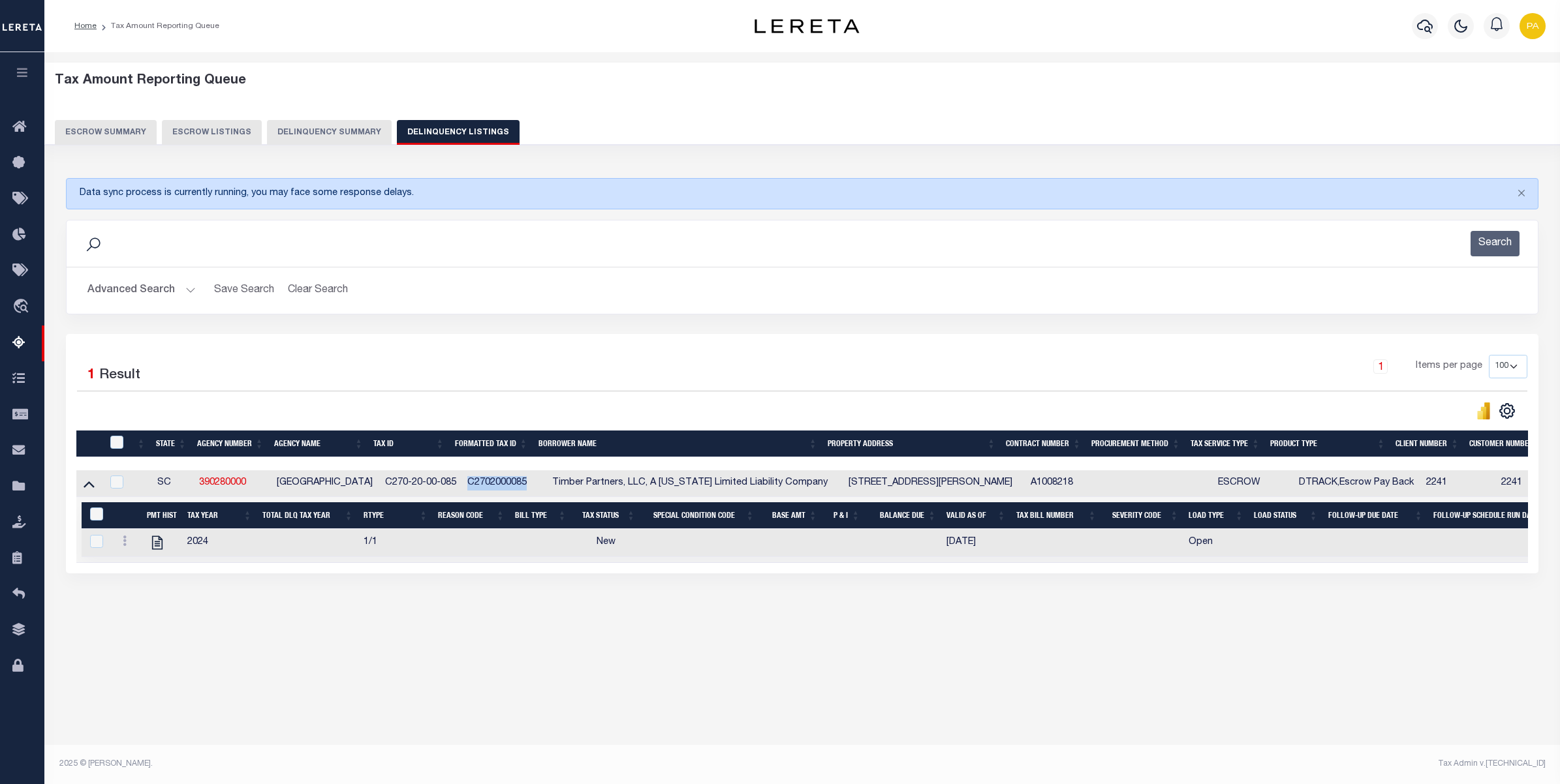
drag, startPoint x: 471, startPoint y: 487, endPoint x: 520, endPoint y: 484, distance: 49.1
click at [520, 484] on td "C2702000085" at bounding box center [504, 484] width 85 height 26
checkbox input "true"
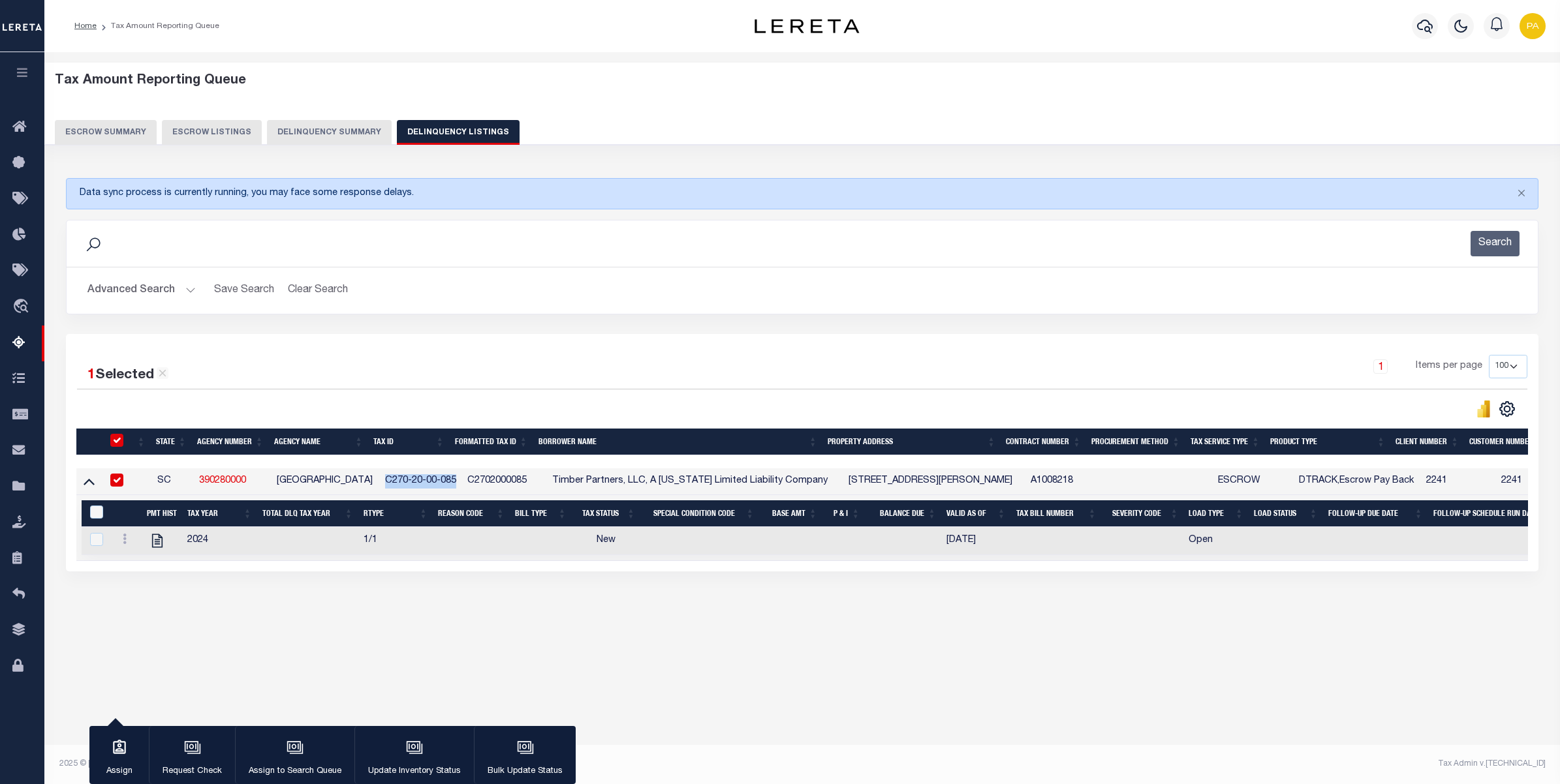
drag, startPoint x: 377, startPoint y: 481, endPoint x: 638, endPoint y: 650, distance: 310.9
click at [449, 484] on td "C270-20-00-085" at bounding box center [421, 482] width 83 height 26
checkbox input "false"
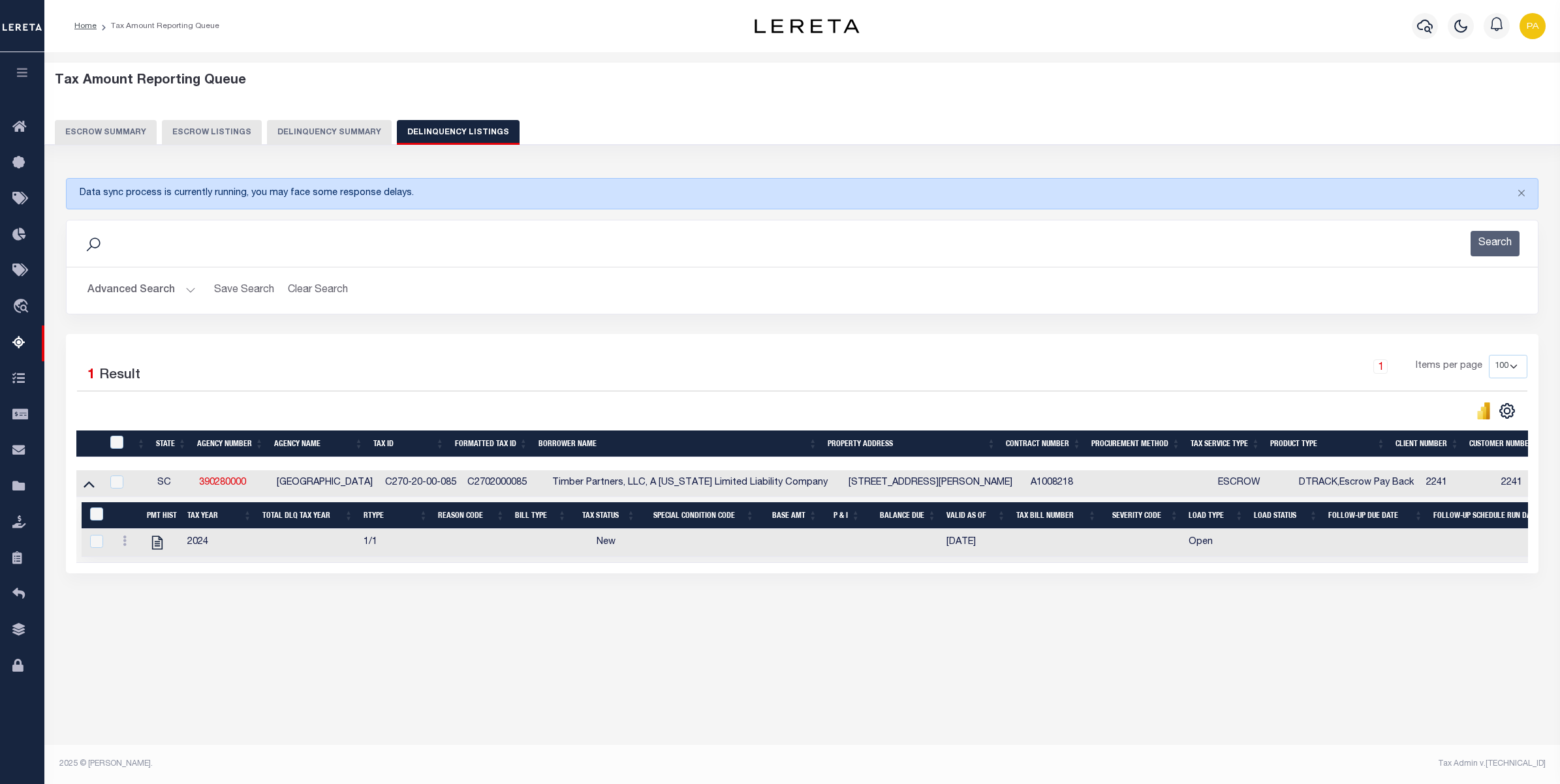
click at [477, 675] on div "Tax Amount Reporting Queue Escrow Summary Escrow Listings" at bounding box center [802, 372] width 1516 height 639
click at [188, 291] on button "Advanced Search" at bounding box center [141, 291] width 108 height 26
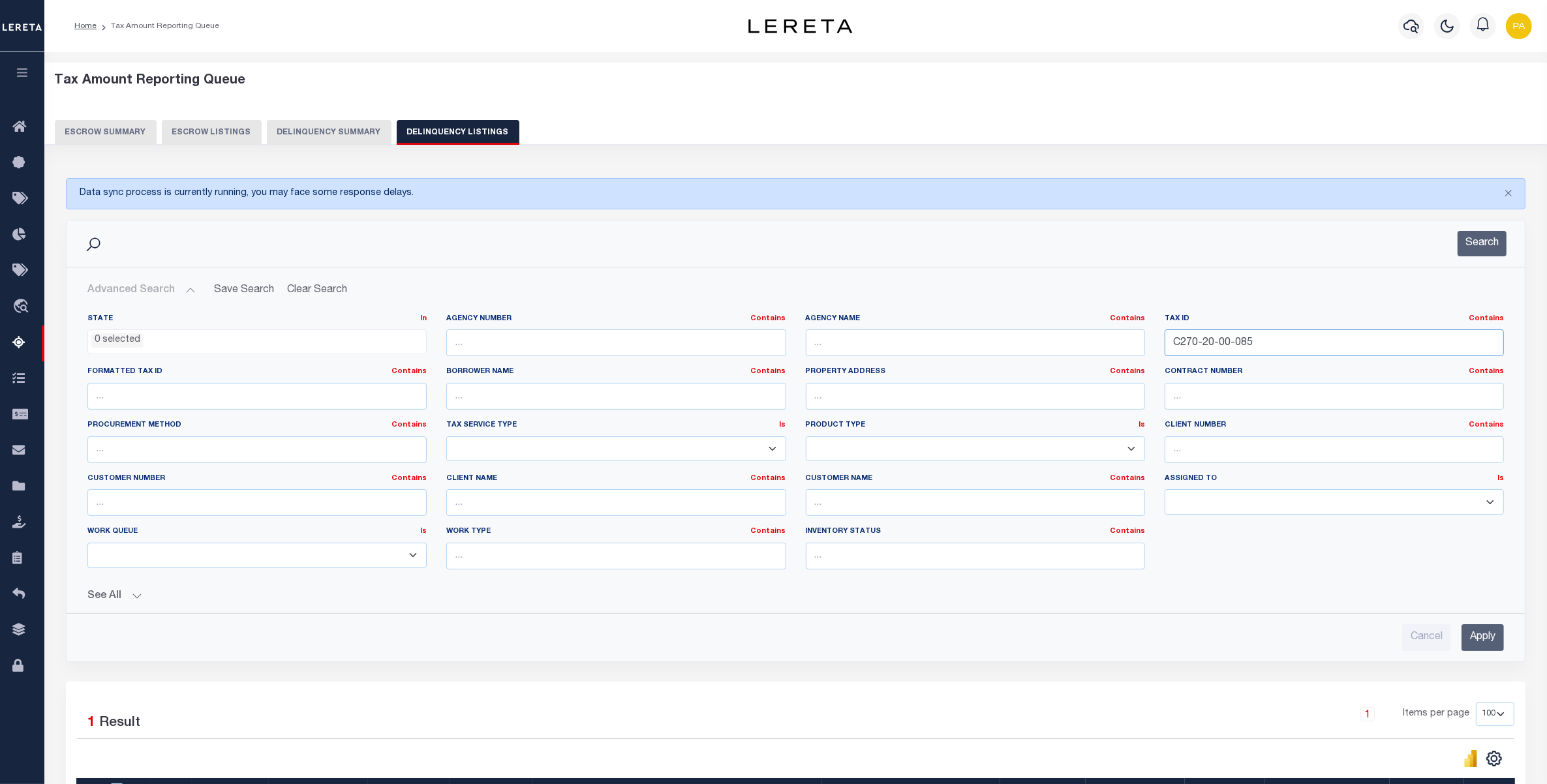
drag, startPoint x: 1260, startPoint y: 349, endPoint x: 743, endPoint y: 338, distance: 517.1
click at [743, 338] on div "State In In AK AL AR AZ CA CO CT DC DE FL GA GU HI IA ID IL IN KS KY LA MA MD M…" at bounding box center [796, 447] width 1436 height 267
paste input "3381403005"
type input "33814030055"
click at [1477, 647] on input "Apply" at bounding box center [1482, 637] width 42 height 26
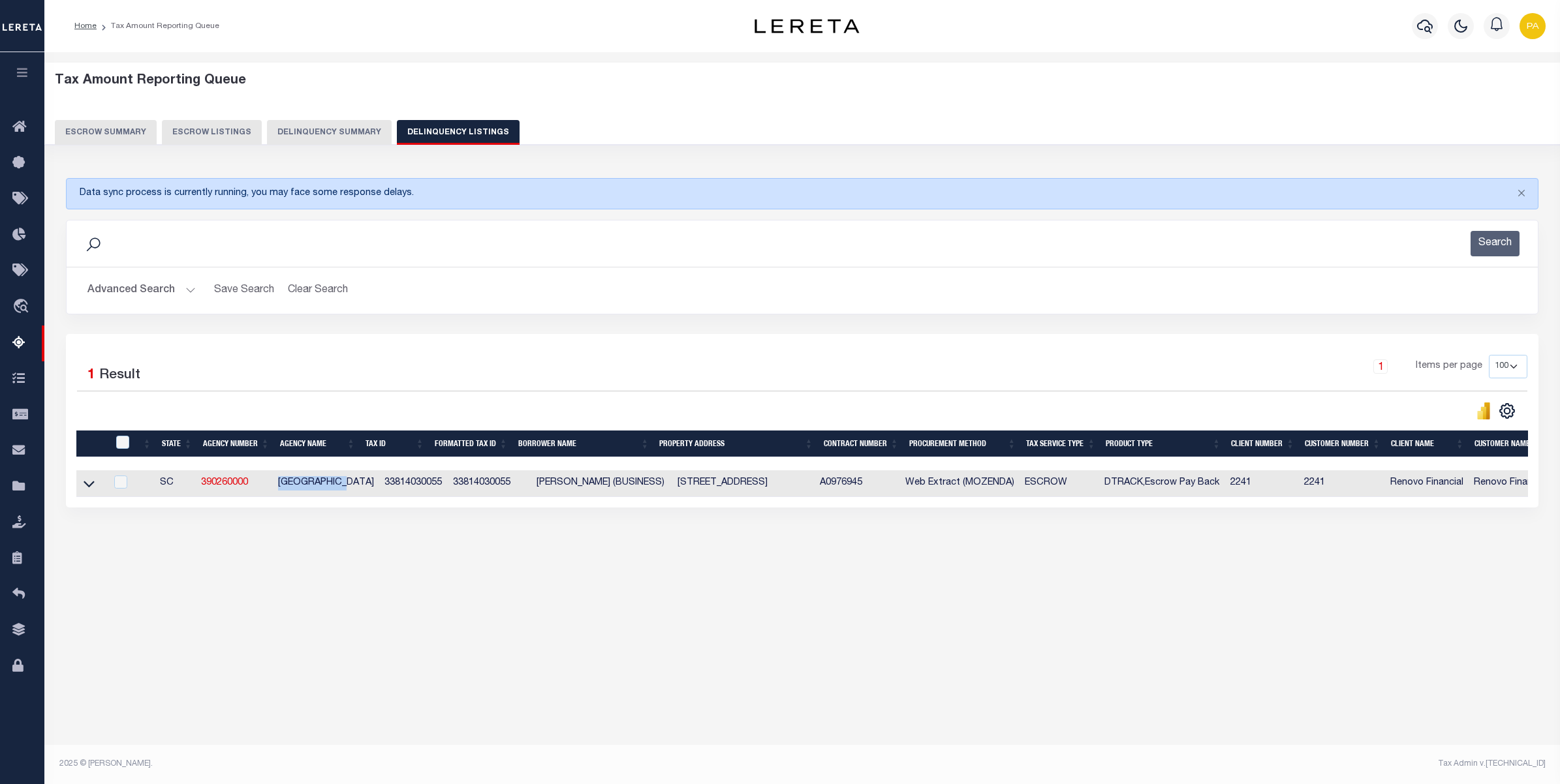
drag, startPoint x: 278, startPoint y: 483, endPoint x: 356, endPoint y: 483, distance: 78.0
click at [356, 483] on td "HORRY COUNTY" at bounding box center [326, 484] width 106 height 26
checkbox input "true"
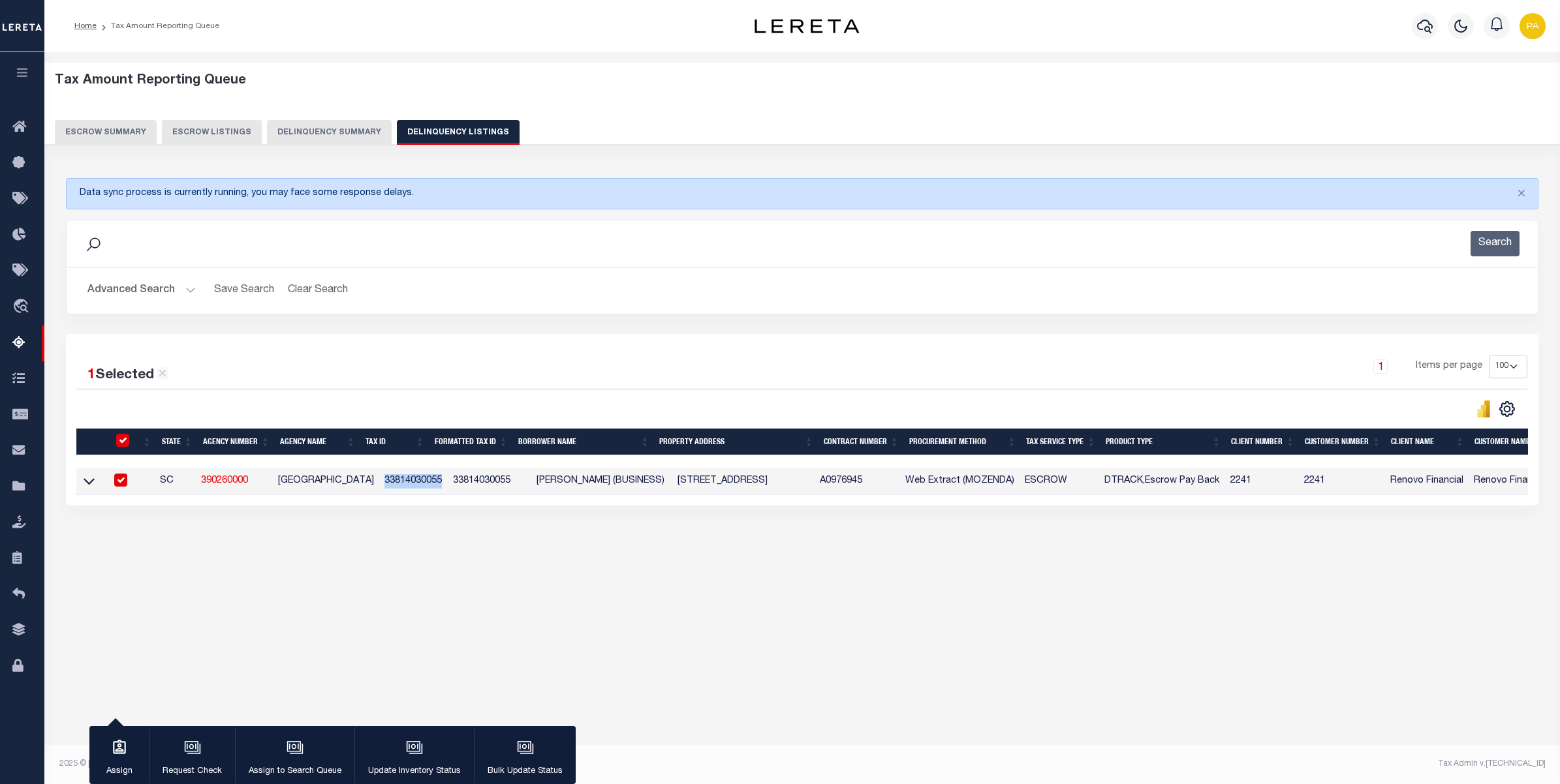
drag, startPoint x: 366, startPoint y: 479, endPoint x: 428, endPoint y: 482, distance: 62.1
click at [428, 482] on td "33814030055" at bounding box center [413, 482] width 69 height 26
checkbox input "false"
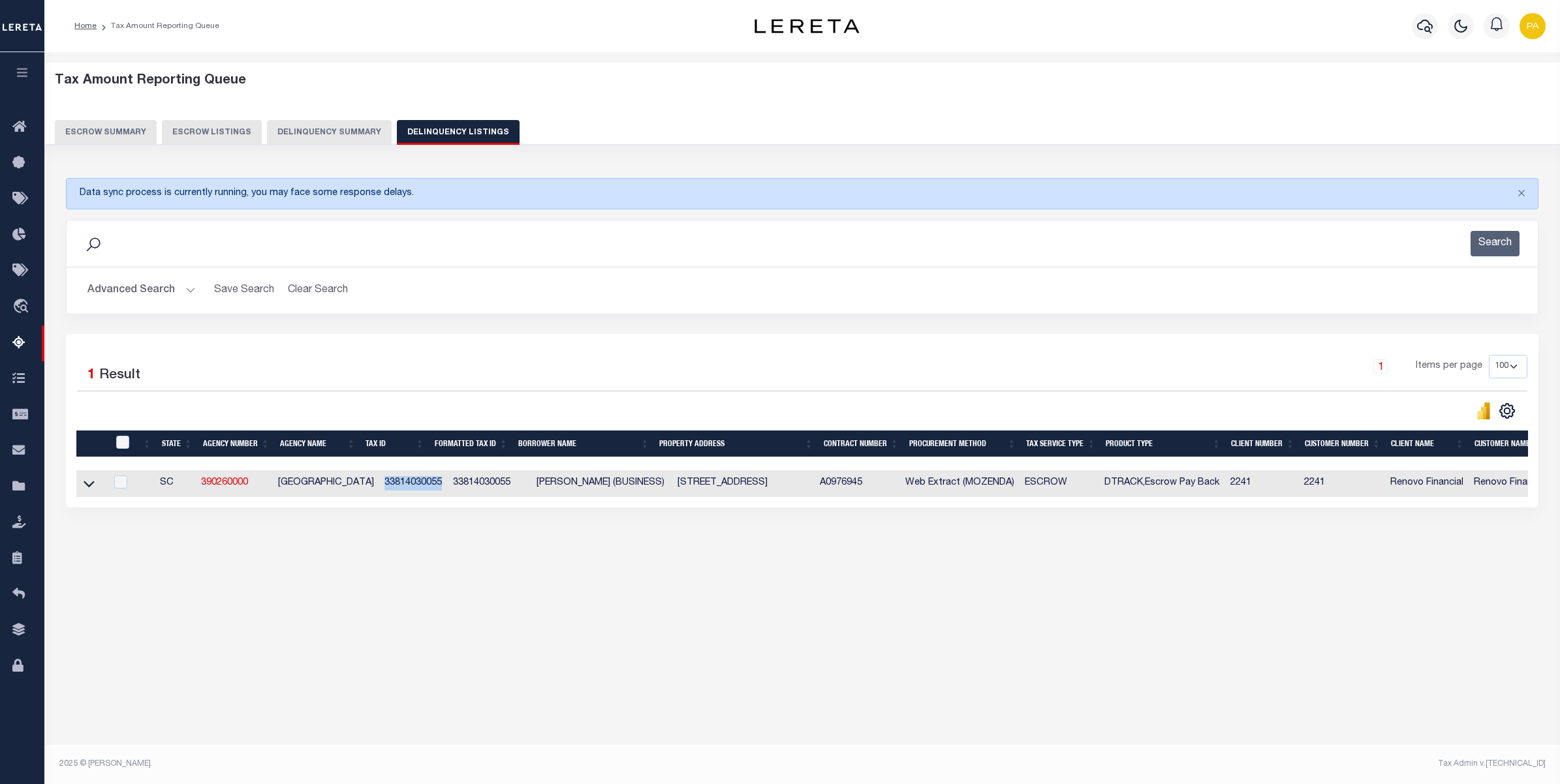
drag, startPoint x: 475, startPoint y: 607, endPoint x: 431, endPoint y: 530, distance: 88.7
click at [475, 607] on div "Tax Amount Reporting Queue Escrow Summary Escrow Listings" at bounding box center [802, 338] width 1516 height 573
drag, startPoint x: 435, startPoint y: 486, endPoint x: 493, endPoint y: 486, distance: 58.0
click at [493, 486] on td "33814030055" at bounding box center [489, 484] width 83 height 26
checkbox input "true"
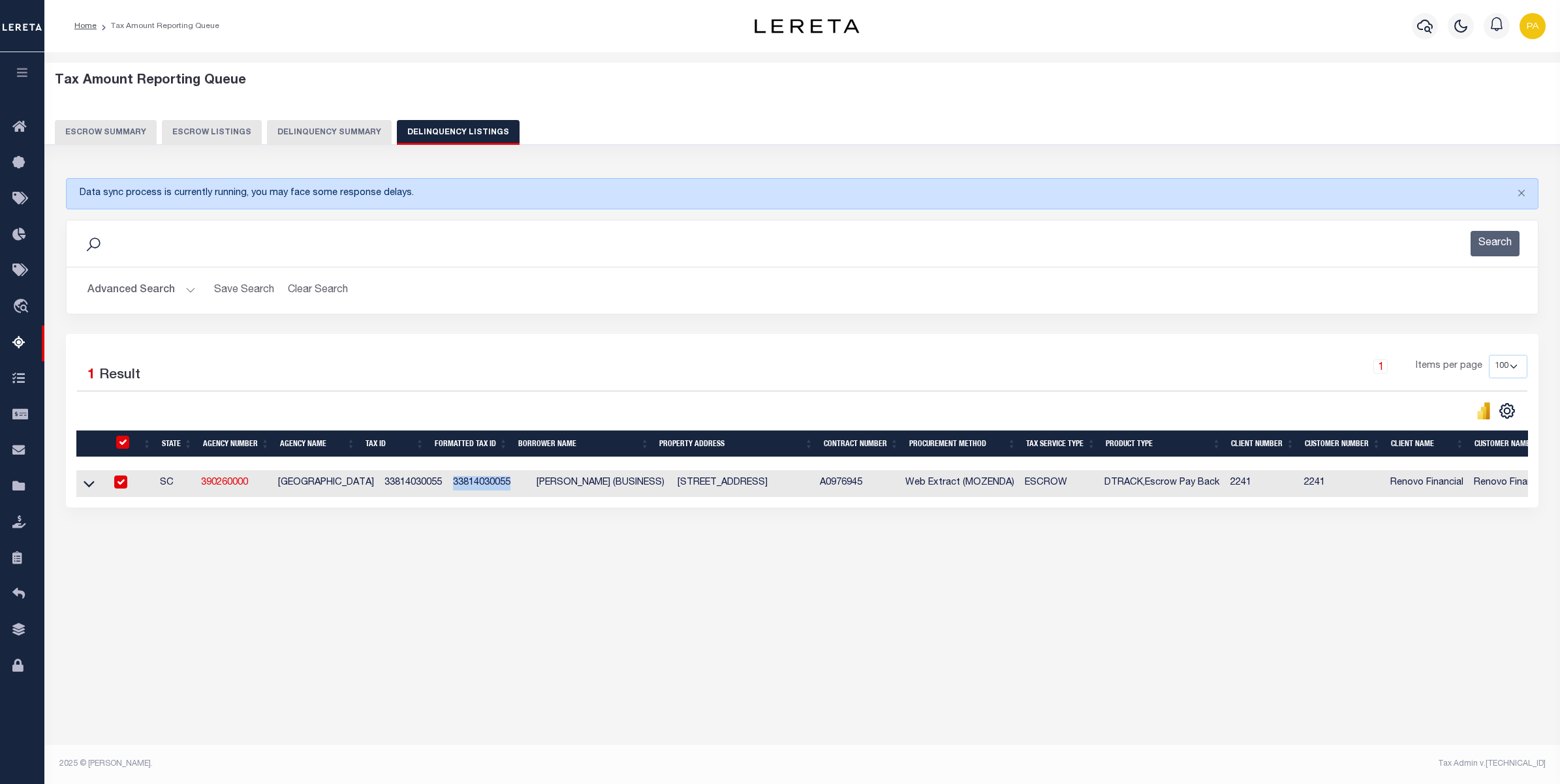
checkbox input "true"
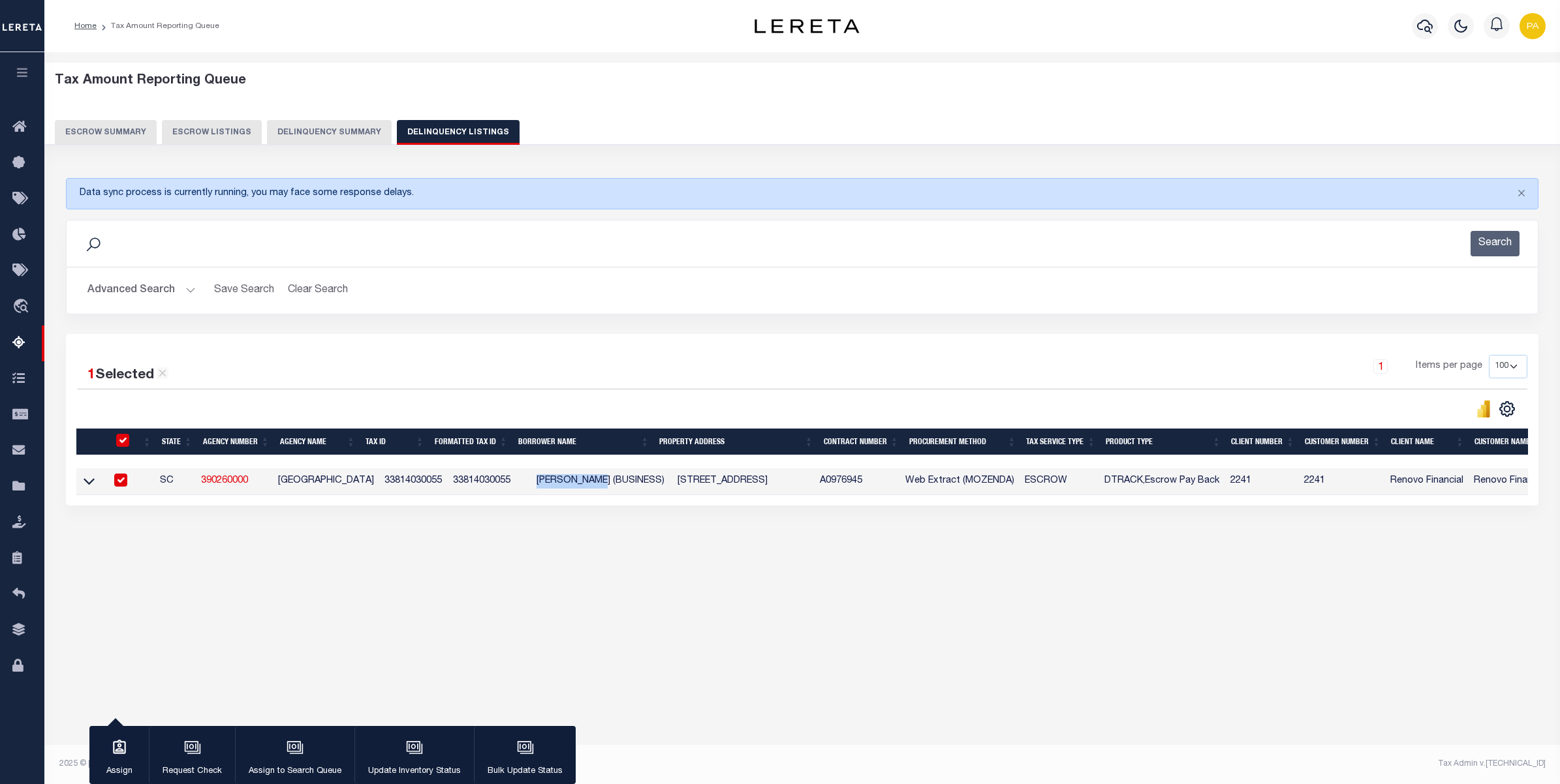
drag, startPoint x: 516, startPoint y: 483, endPoint x: 593, endPoint y: 483, distance: 77.0
click at [593, 483] on td "PAMELA BROWN (BUSINESS)" at bounding box center [601, 482] width 141 height 26
checkbox input "false"
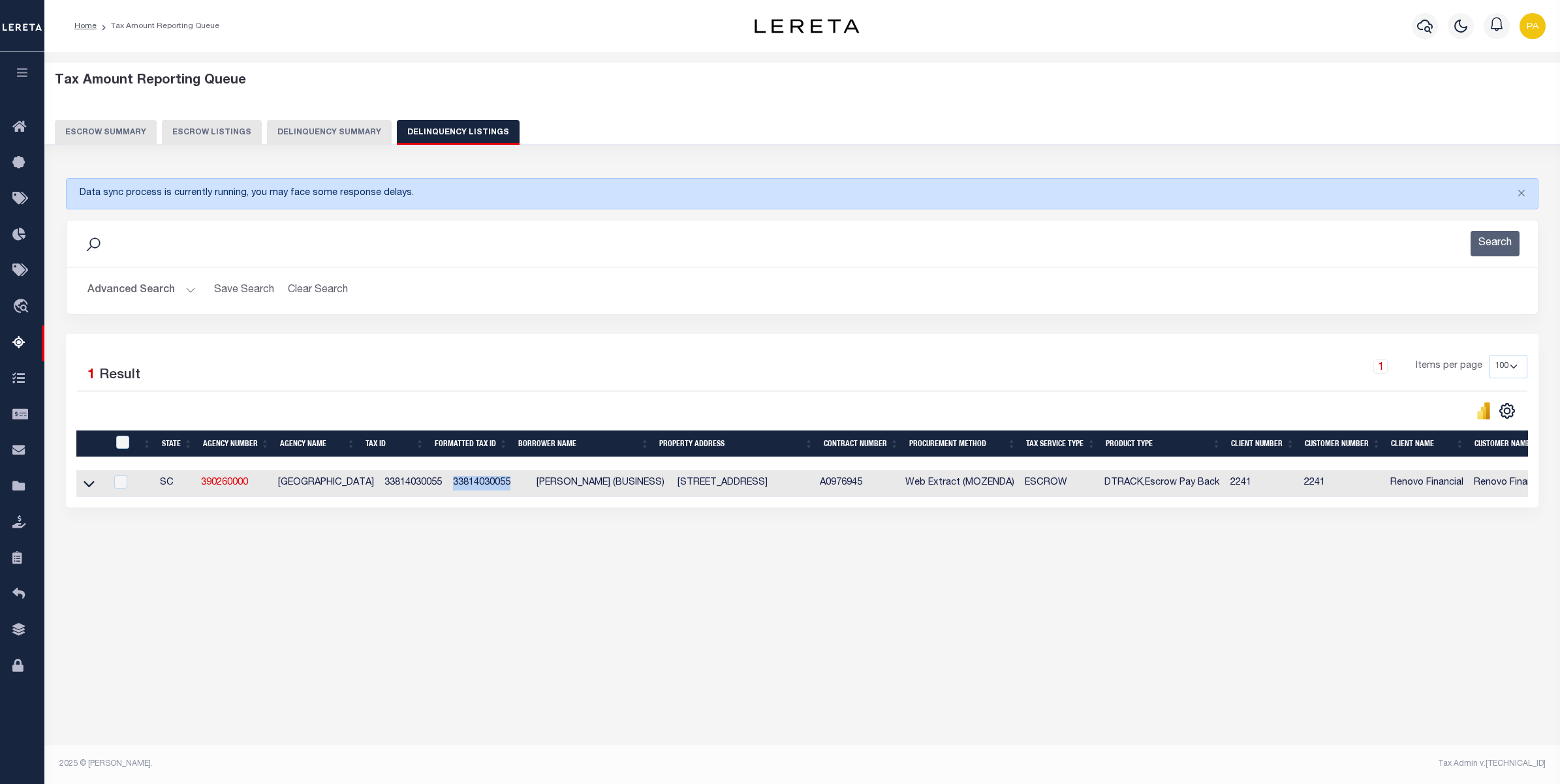
drag, startPoint x: 432, startPoint y: 487, endPoint x: 497, endPoint y: 487, distance: 65.0
click at [497, 487] on td "33814030055" at bounding box center [489, 484] width 83 height 26
checkbox input "true"
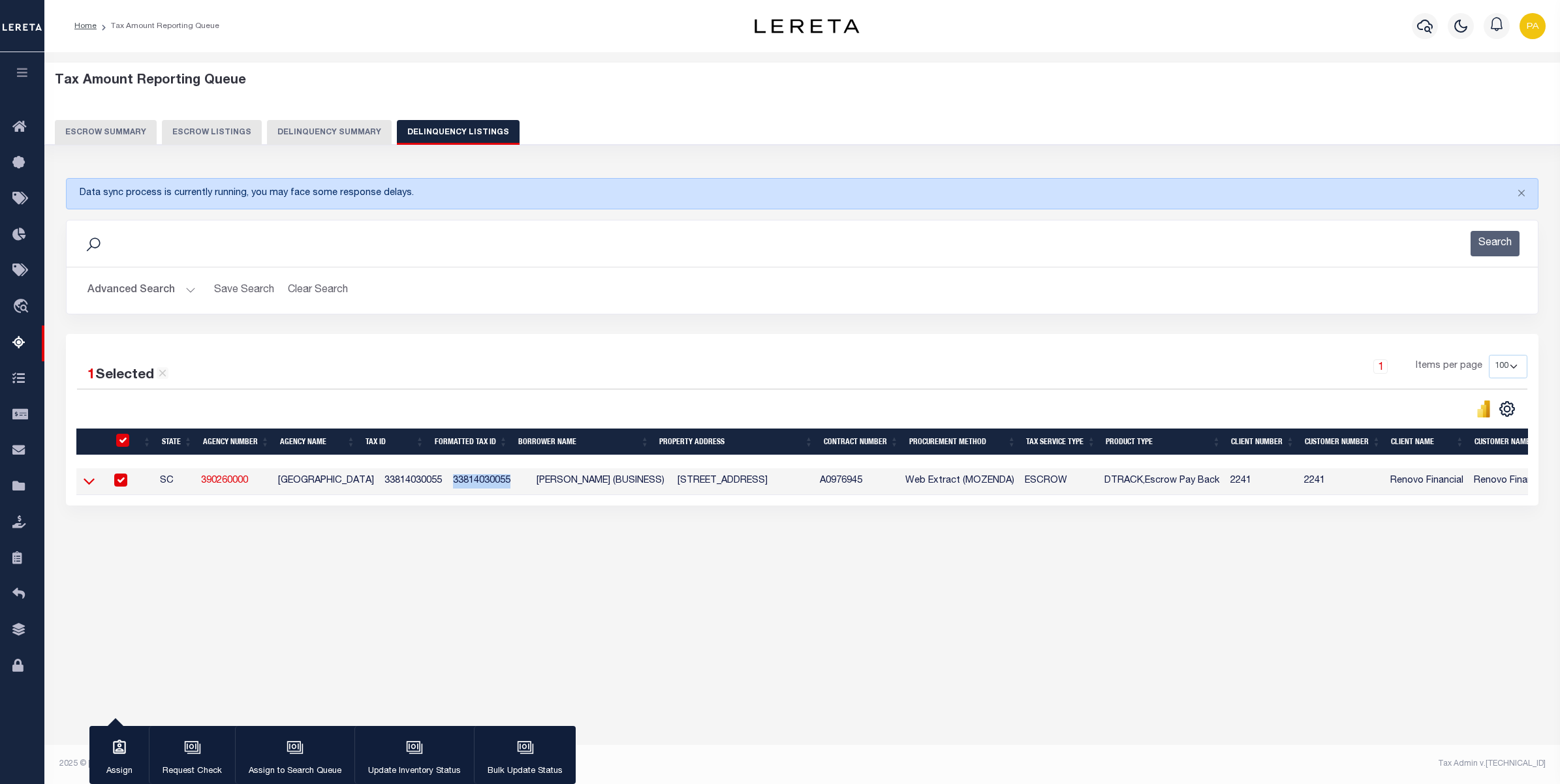
click at [90, 486] on icon at bounding box center [89, 482] width 11 height 6
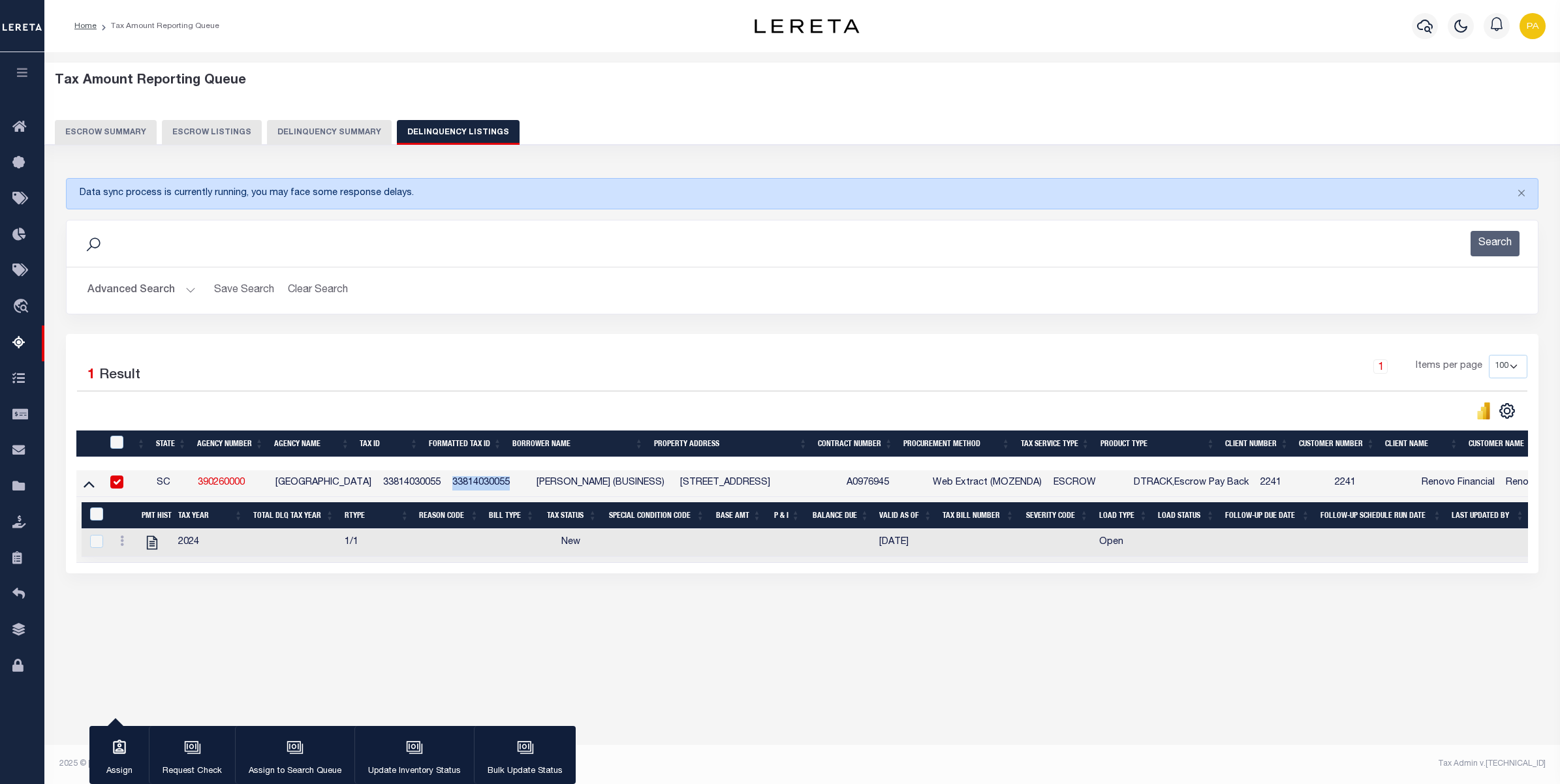
click at [150, 294] on button "Advanced Search" at bounding box center [141, 291] width 108 height 26
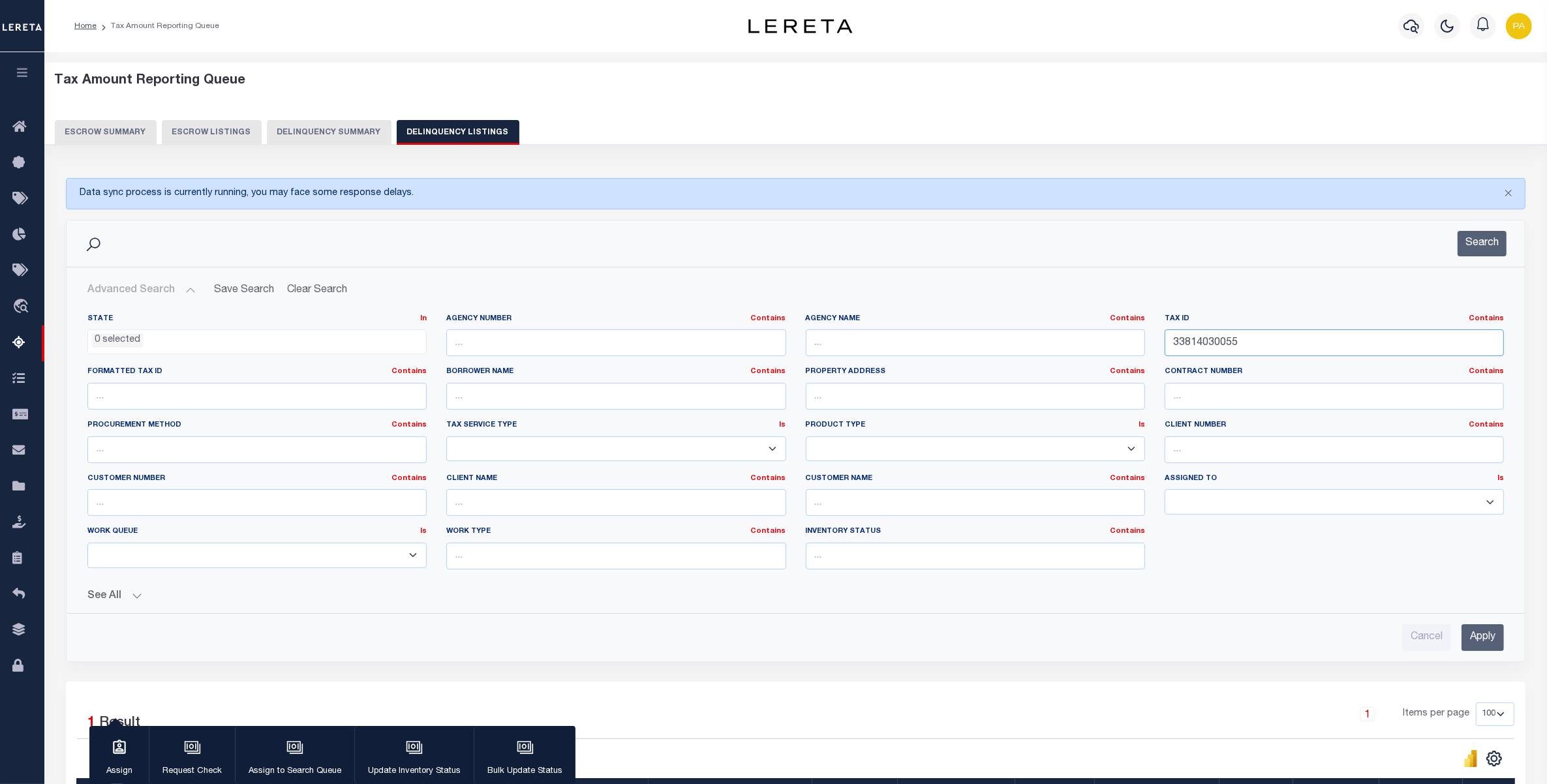
drag, startPoint x: 940, startPoint y: 349, endPoint x: 891, endPoint y: 354, distance: 49.3
click at [879, 349] on div "State In In AK AL AR AZ CA CO CT DC DE FL GA GU HI IA ID IL IN KS KY LA MA MD M…" at bounding box center [796, 447] width 1436 height 267
paste input "1442200175000"
type input "1442200175000"
click at [1475, 634] on input "Apply" at bounding box center [1482, 637] width 42 height 26
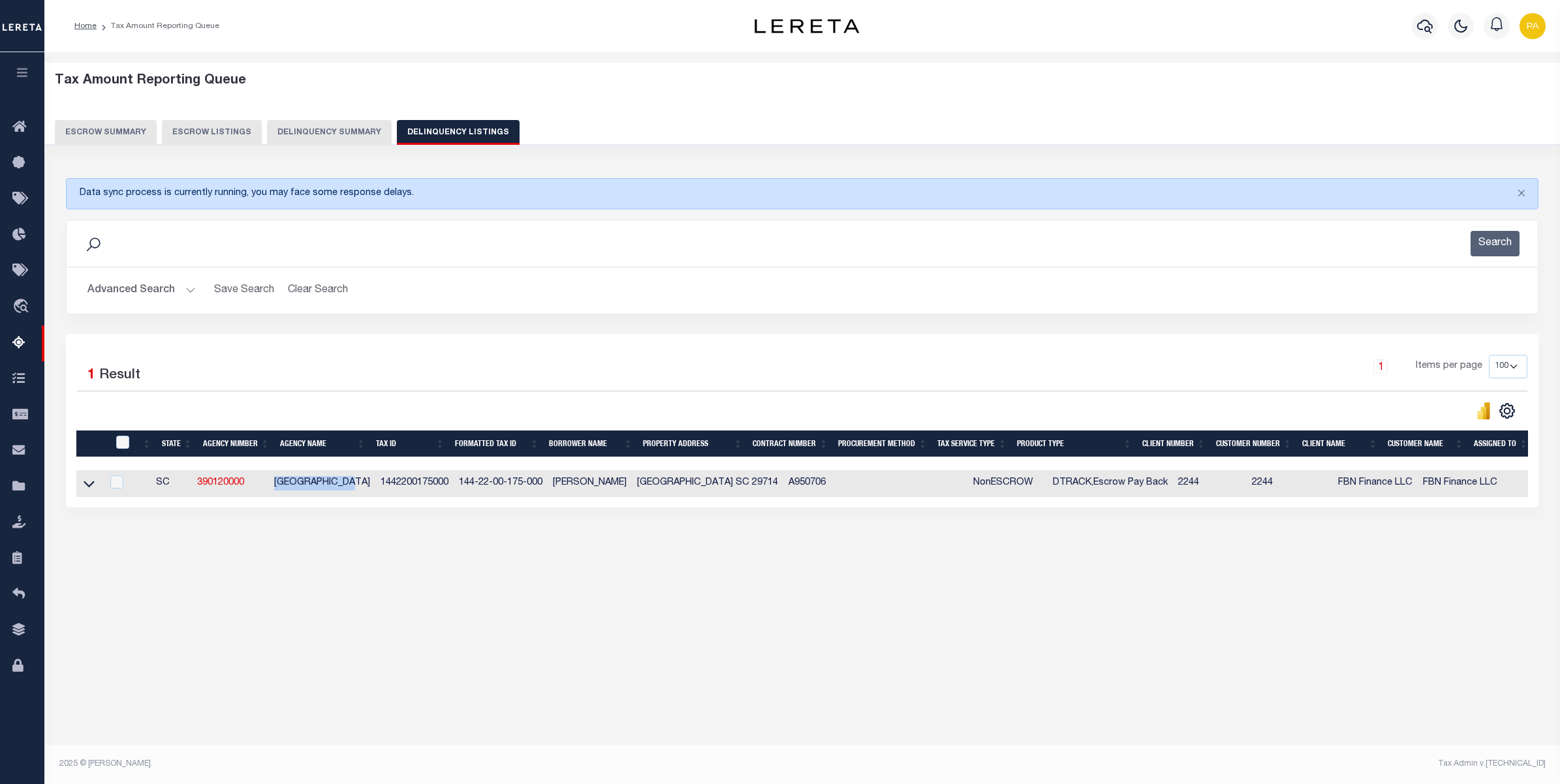
drag, startPoint x: 279, startPoint y: 488, endPoint x: 363, endPoint y: 484, distance: 84.1
click at [363, 484] on td "CHESTER COUNTY" at bounding box center [322, 484] width 106 height 26
checkbox input "true"
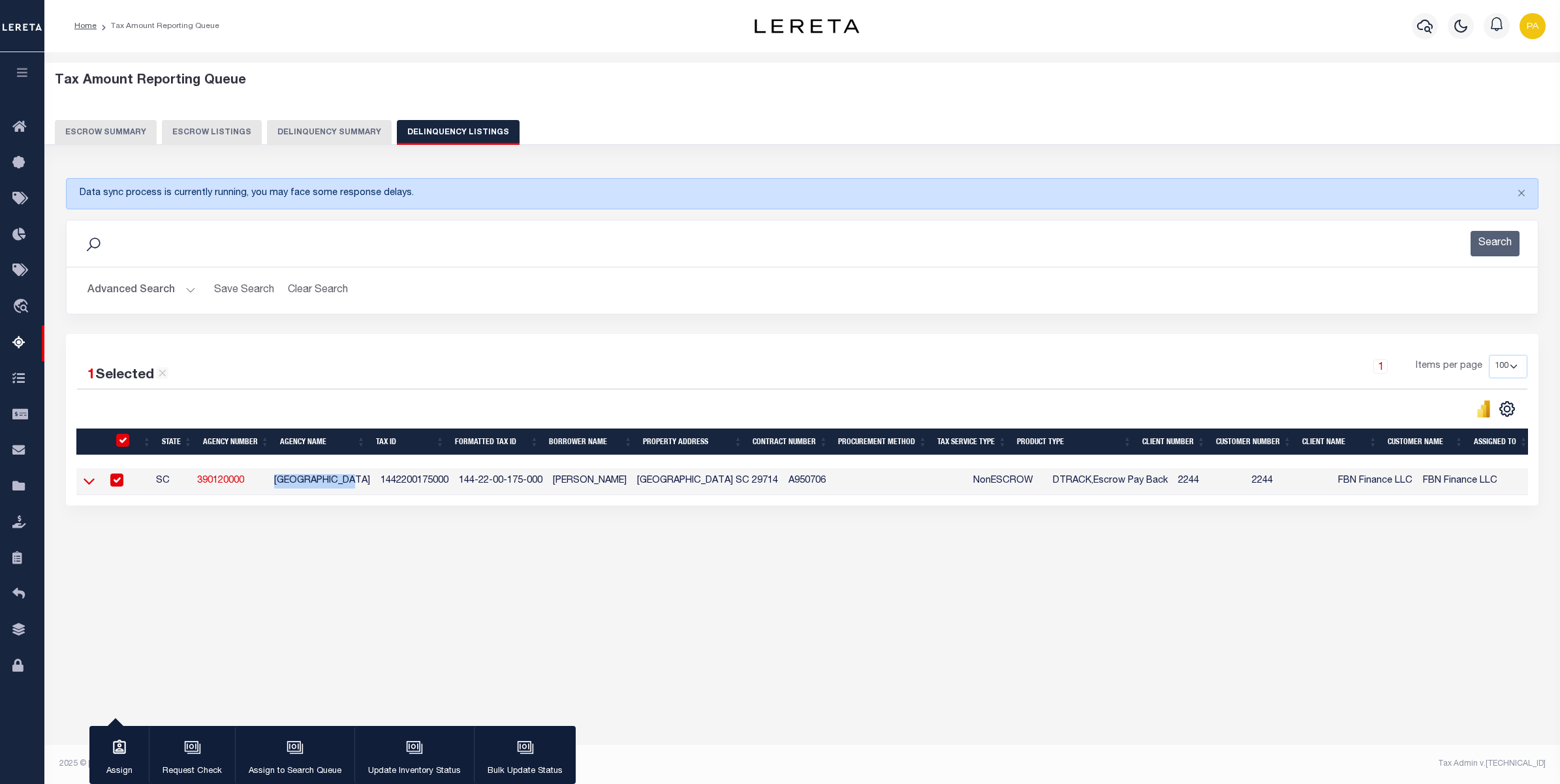
click at [91, 486] on icon at bounding box center [89, 482] width 11 height 6
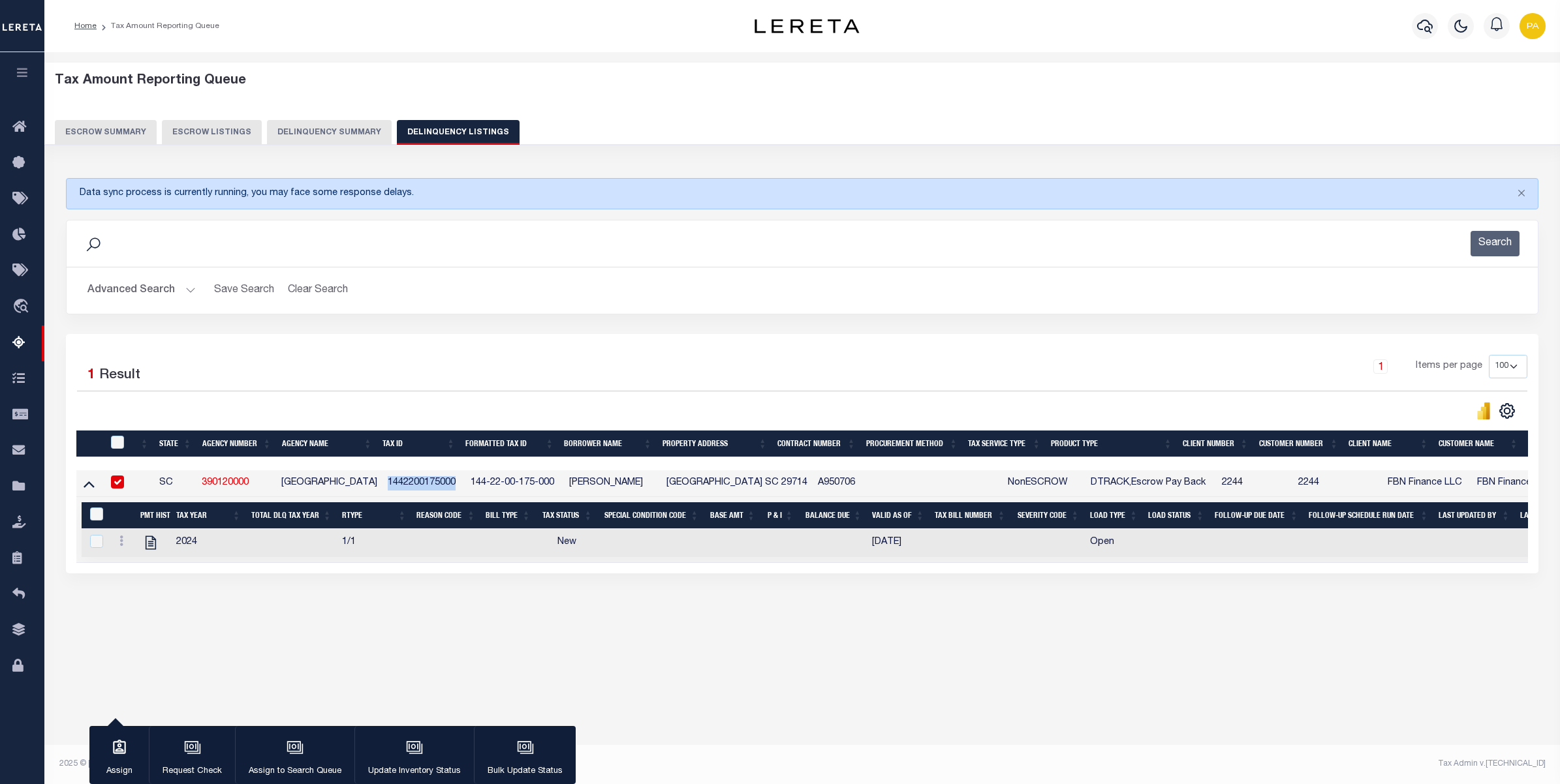
drag, startPoint x: 391, startPoint y: 484, endPoint x: 457, endPoint y: 482, distance: 66.0
click at [457, 482] on td "1442200175000" at bounding box center [424, 484] width 83 height 26
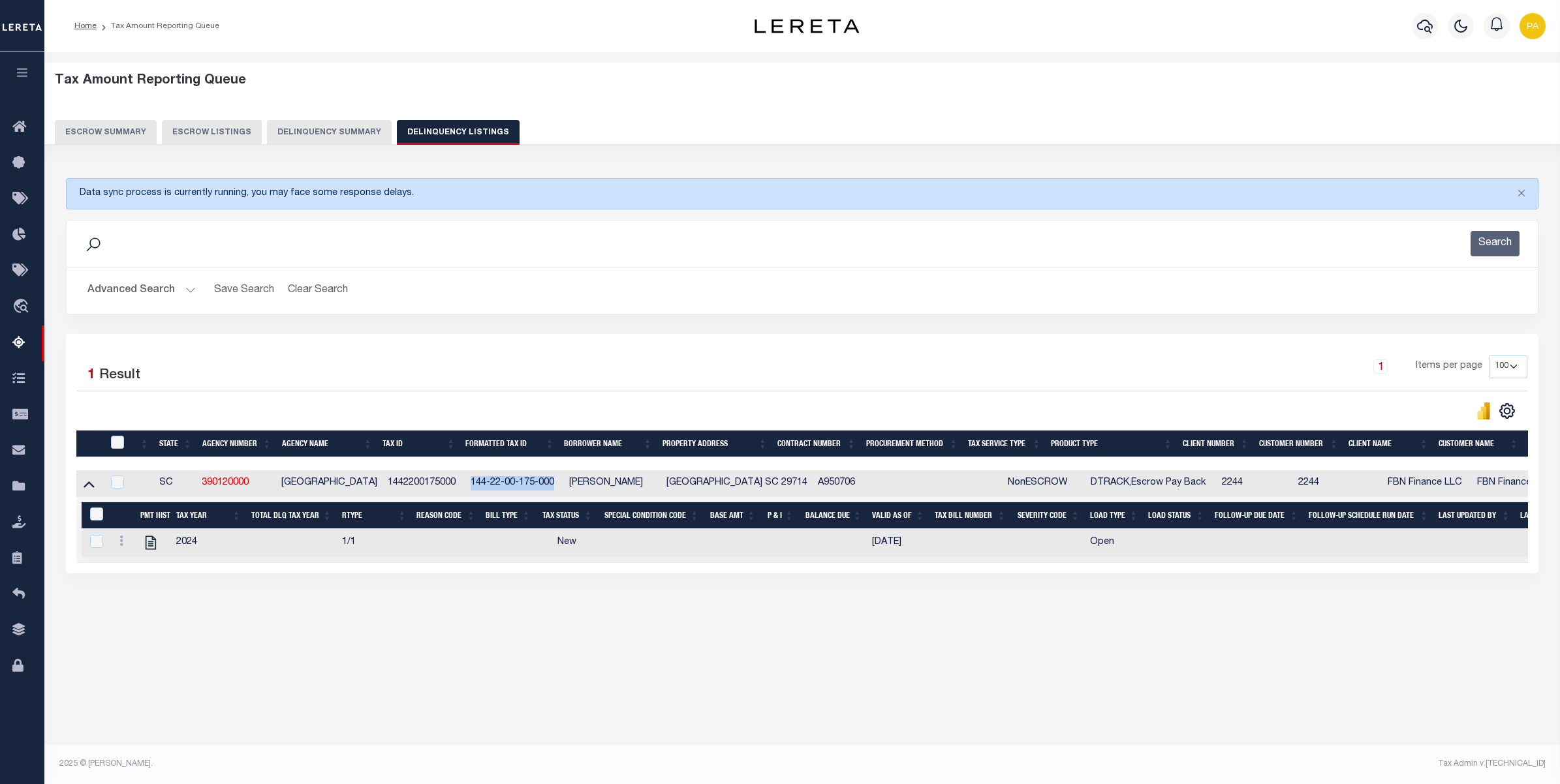
drag, startPoint x: 472, startPoint y: 482, endPoint x: 555, endPoint y: 483, distance: 83.0
click at [555, 483] on td "144-22-00-175-000" at bounding box center [515, 484] width 98 height 26
checkbox input "true"
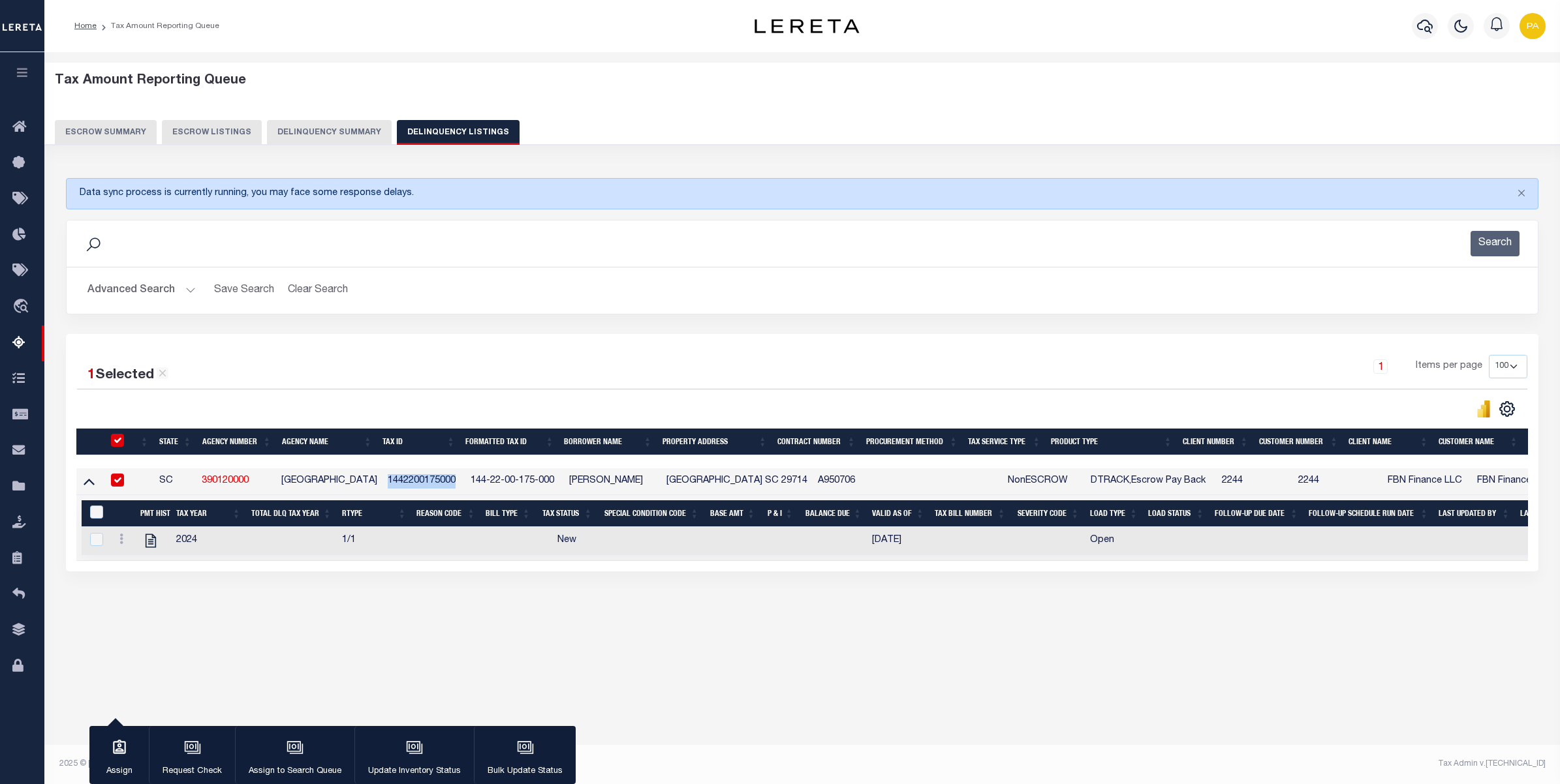
drag, startPoint x: 423, startPoint y: 482, endPoint x: 458, endPoint y: 479, distance: 35.1
click at [458, 479] on td "1442200175000" at bounding box center [424, 482] width 83 height 26
checkbox input "false"
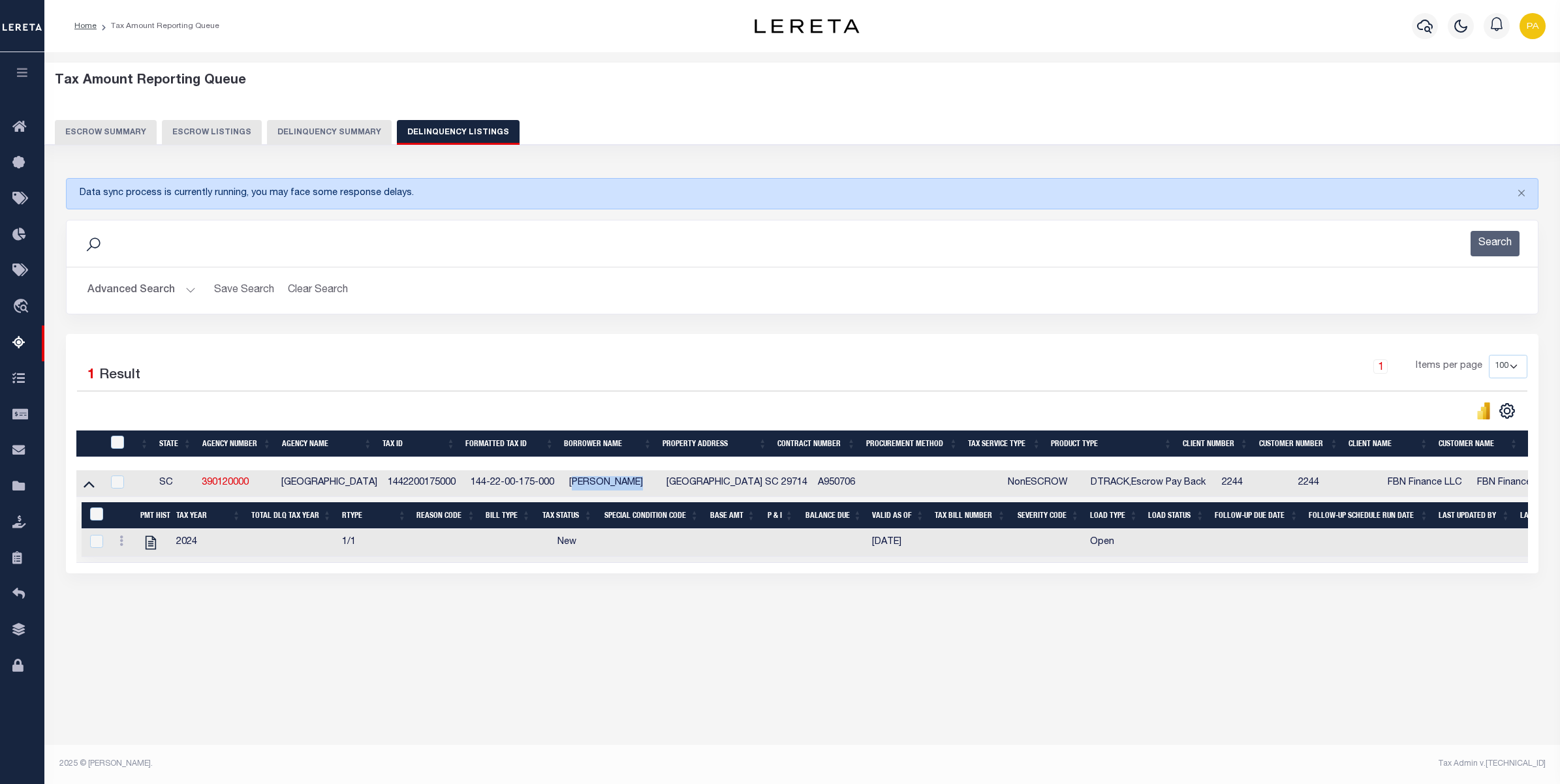
drag, startPoint x: 585, startPoint y: 485, endPoint x: 653, endPoint y: 485, distance: 68.0
click at [653, 485] on td "BOOTH, LEONARD" at bounding box center [612, 484] width 97 height 26
checkbox input "true"
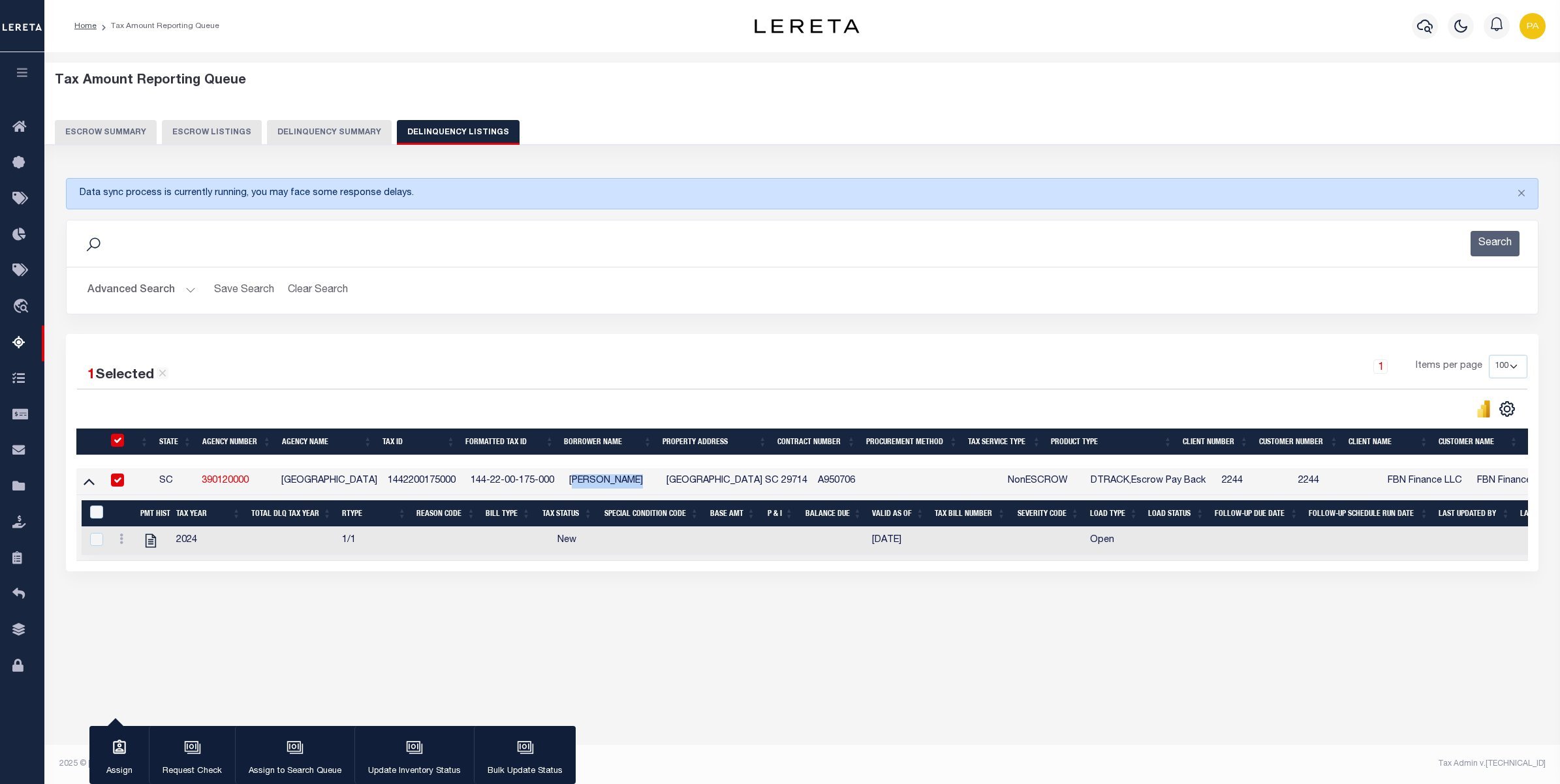
drag, startPoint x: 628, startPoint y: 483, endPoint x: 656, endPoint y: 483, distance: 28.0
click at [656, 483] on td "BOOTH, LEONARD" at bounding box center [612, 482] width 97 height 26
checkbox input "false"
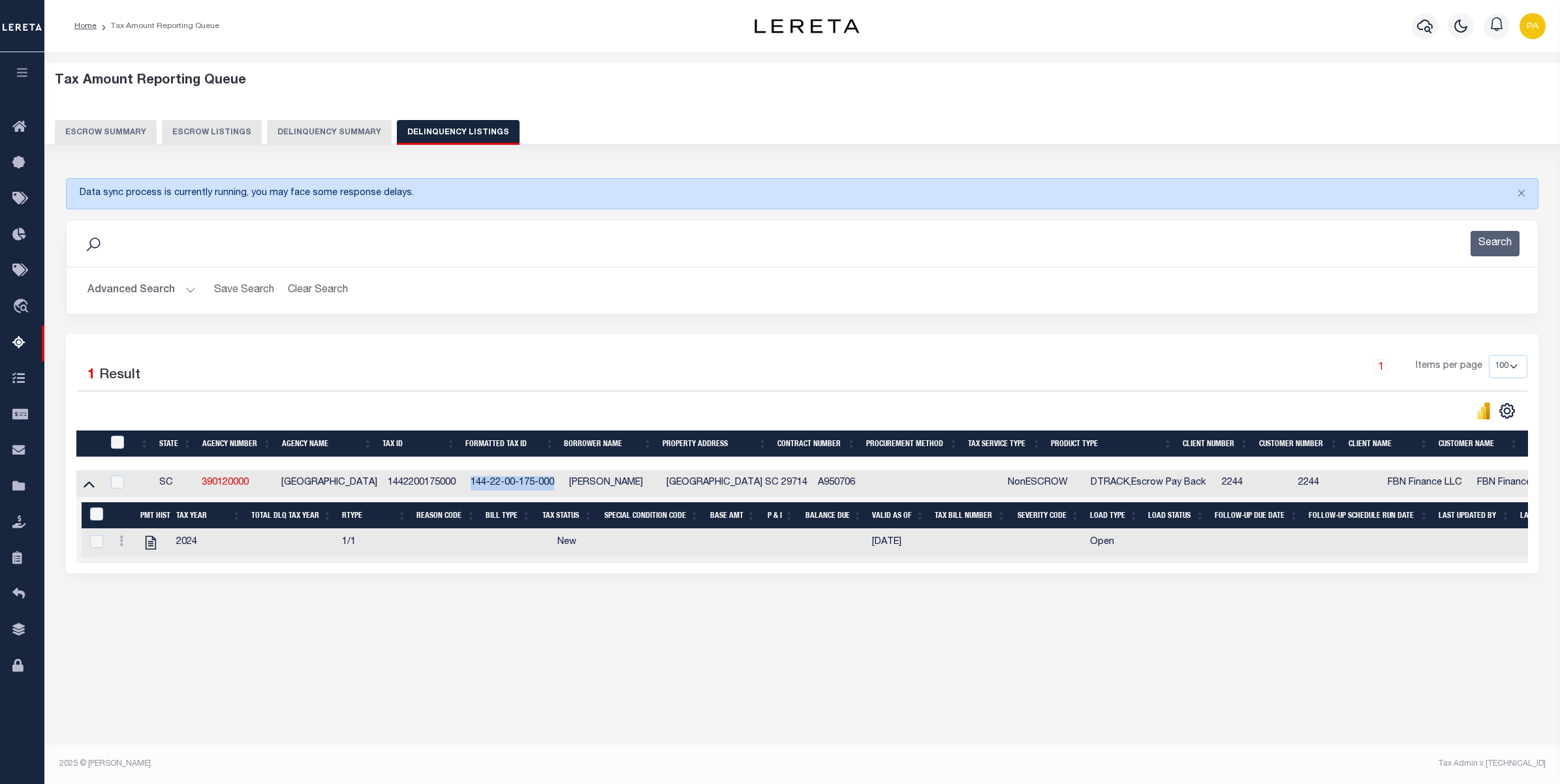
drag, startPoint x: 475, startPoint y: 485, endPoint x: 559, endPoint y: 482, distance: 84.1
click at [559, 482] on td "144-22-00-175-000" at bounding box center [515, 484] width 98 height 26
checkbox input "true"
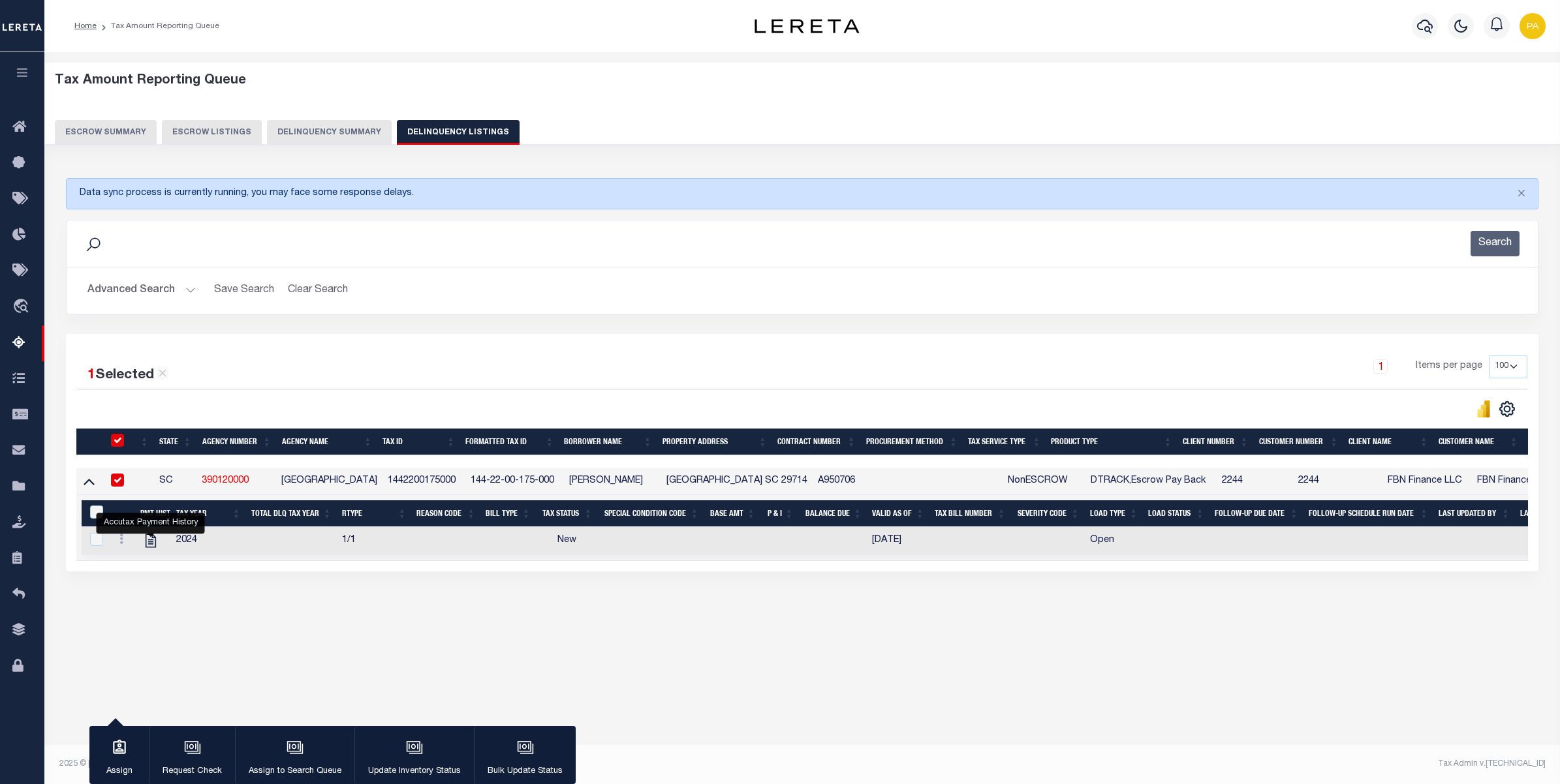
click at [631, 611] on div "Data sync process is currently running, you may face some response delays. Sear…" at bounding box center [802, 388] width 1490 height 446
drag, startPoint x: 474, startPoint y: 482, endPoint x: 488, endPoint y: 482, distance: 14.0
click at [488, 482] on td "144-22-00-175-000" at bounding box center [515, 482] width 98 height 26
checkbox input "false"
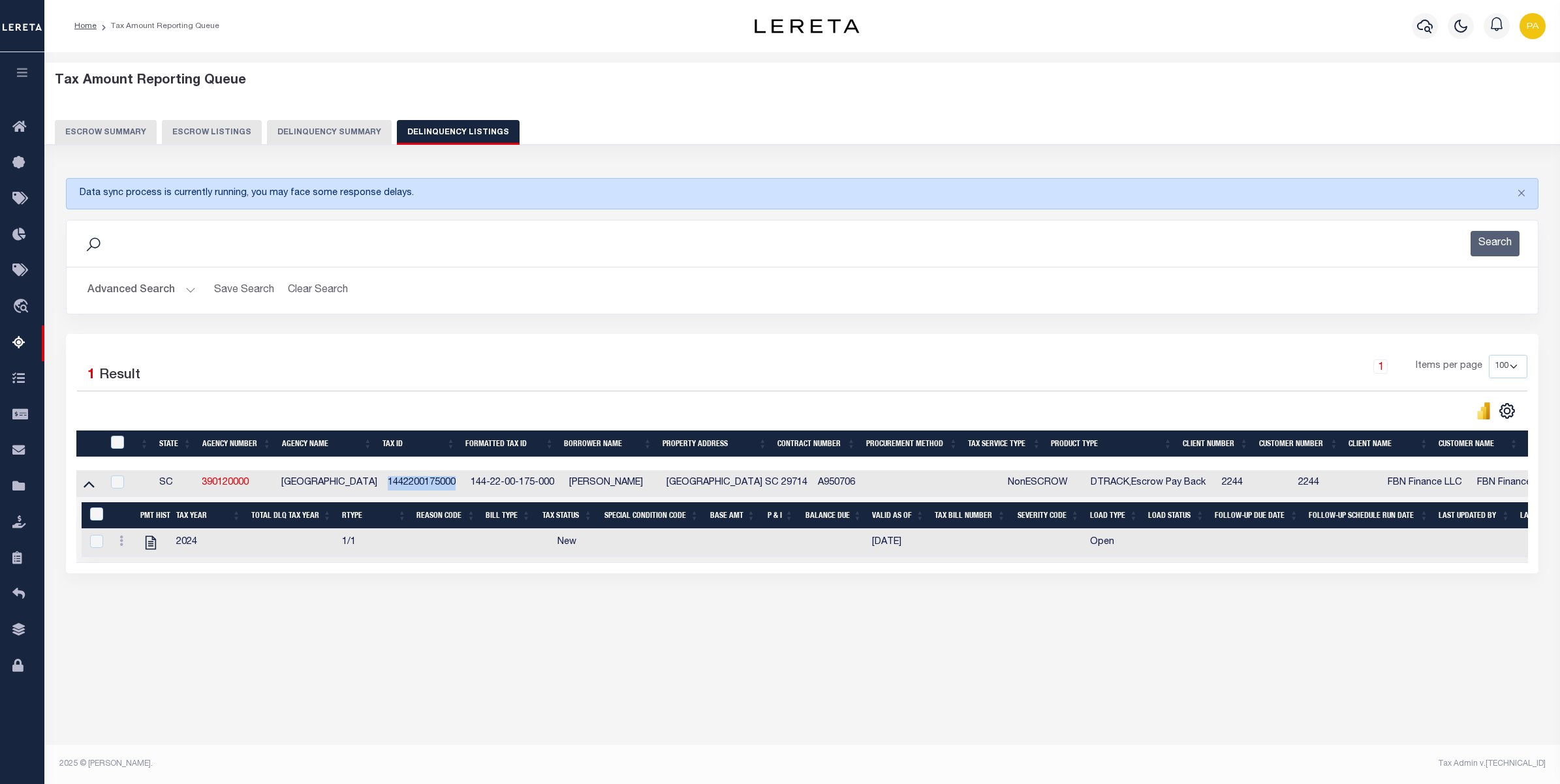
drag, startPoint x: 391, startPoint y: 482, endPoint x: 458, endPoint y: 485, distance: 67.1
click at [458, 485] on td "1442200175000" at bounding box center [424, 484] width 83 height 26
checkbox input "true"
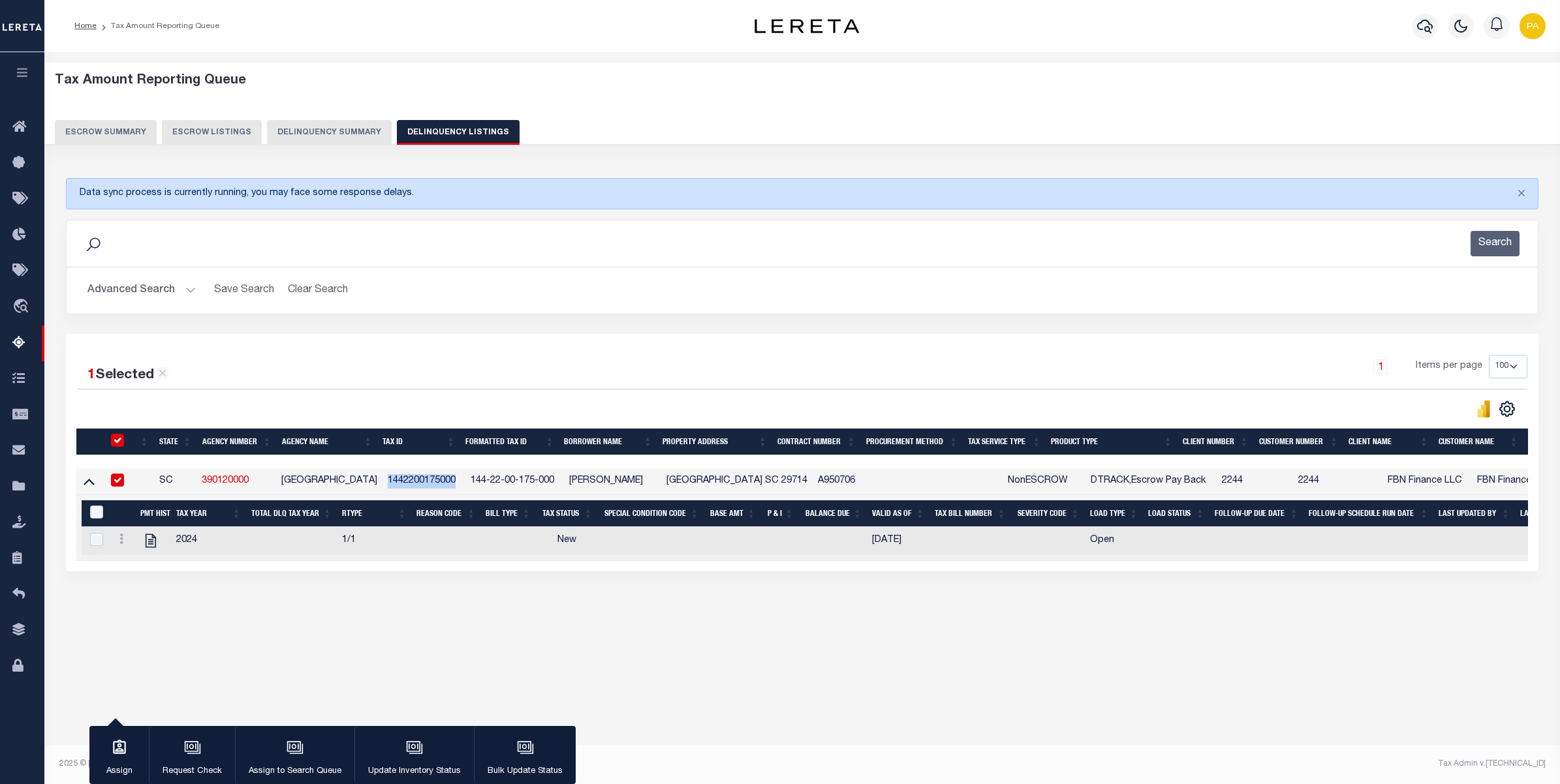
drag, startPoint x: 706, startPoint y: 620, endPoint x: 543, endPoint y: 449, distance: 236.2
click at [706, 611] on div "Data sync process is currently running, you may face some response delays. Sear…" at bounding box center [802, 388] width 1490 height 446
drag, startPoint x: 473, startPoint y: 480, endPoint x: 555, endPoint y: 479, distance: 82.0
click at [555, 479] on td "144-22-00-175-000" at bounding box center [515, 482] width 98 height 26
checkbox input "false"
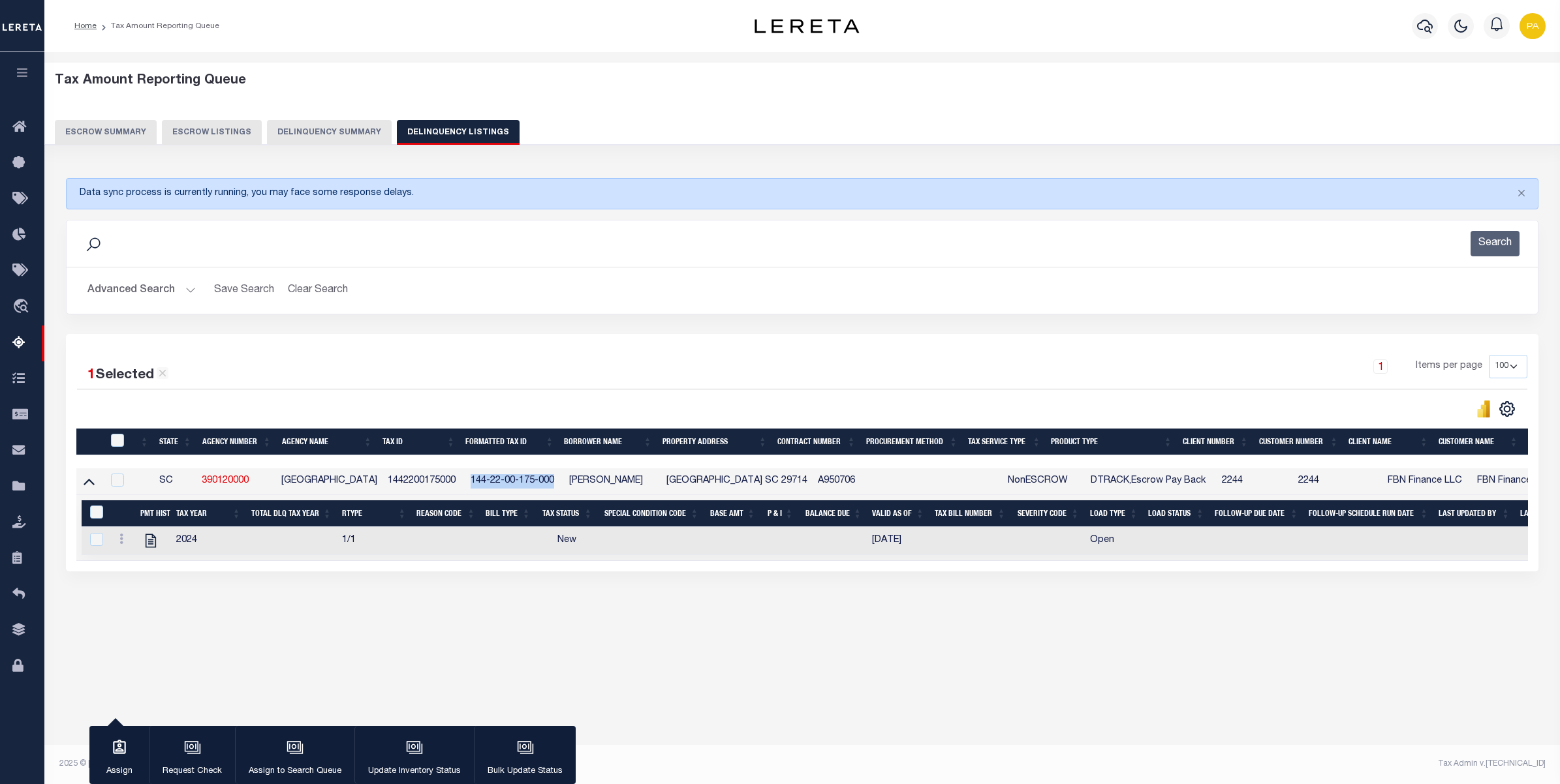
checkbox input "false"
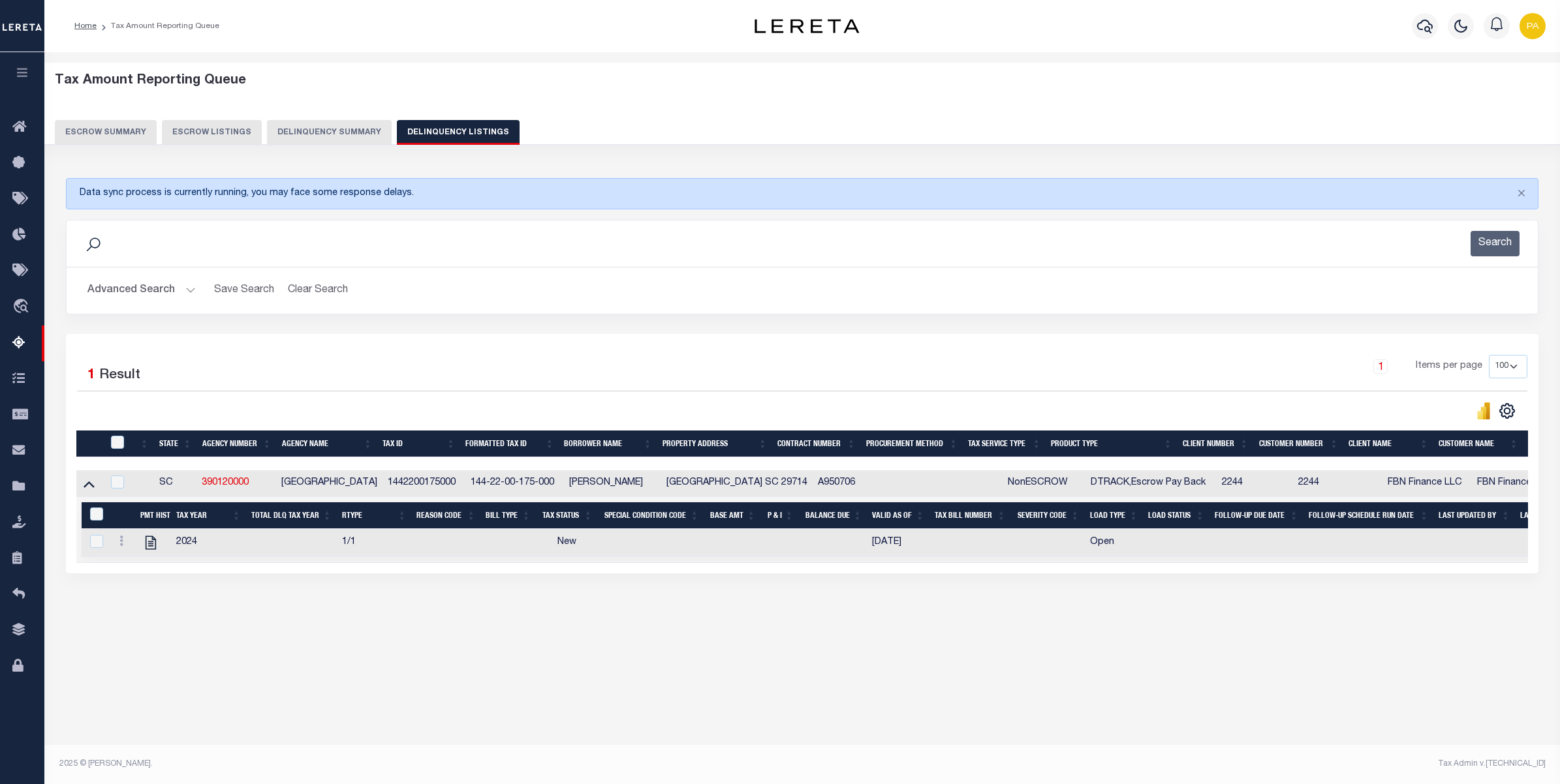
click at [673, 630] on div "Tax Amount Reporting Queue Escrow Summary Escrow Listings In" at bounding box center [802, 358] width 1508 height 587
drag, startPoint x: 702, startPoint y: 487, endPoint x: 775, endPoint y: 485, distance: 73.0
click at [775, 485] on td "FORT LAWN SC 29714" at bounding box center [737, 484] width 151 height 26
checkbox input "true"
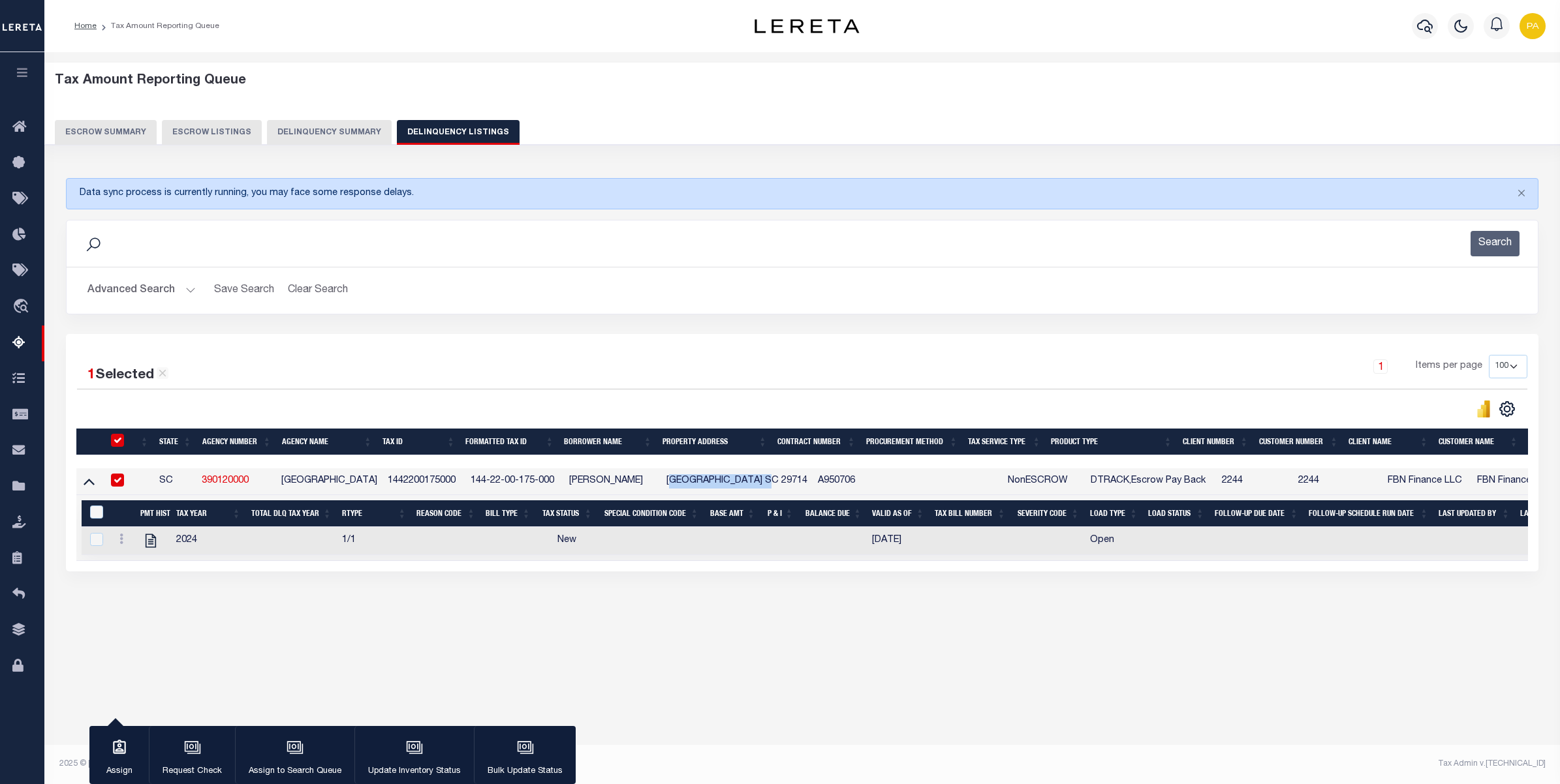
click at [188, 291] on button "Advanced Search" at bounding box center [141, 291] width 108 height 26
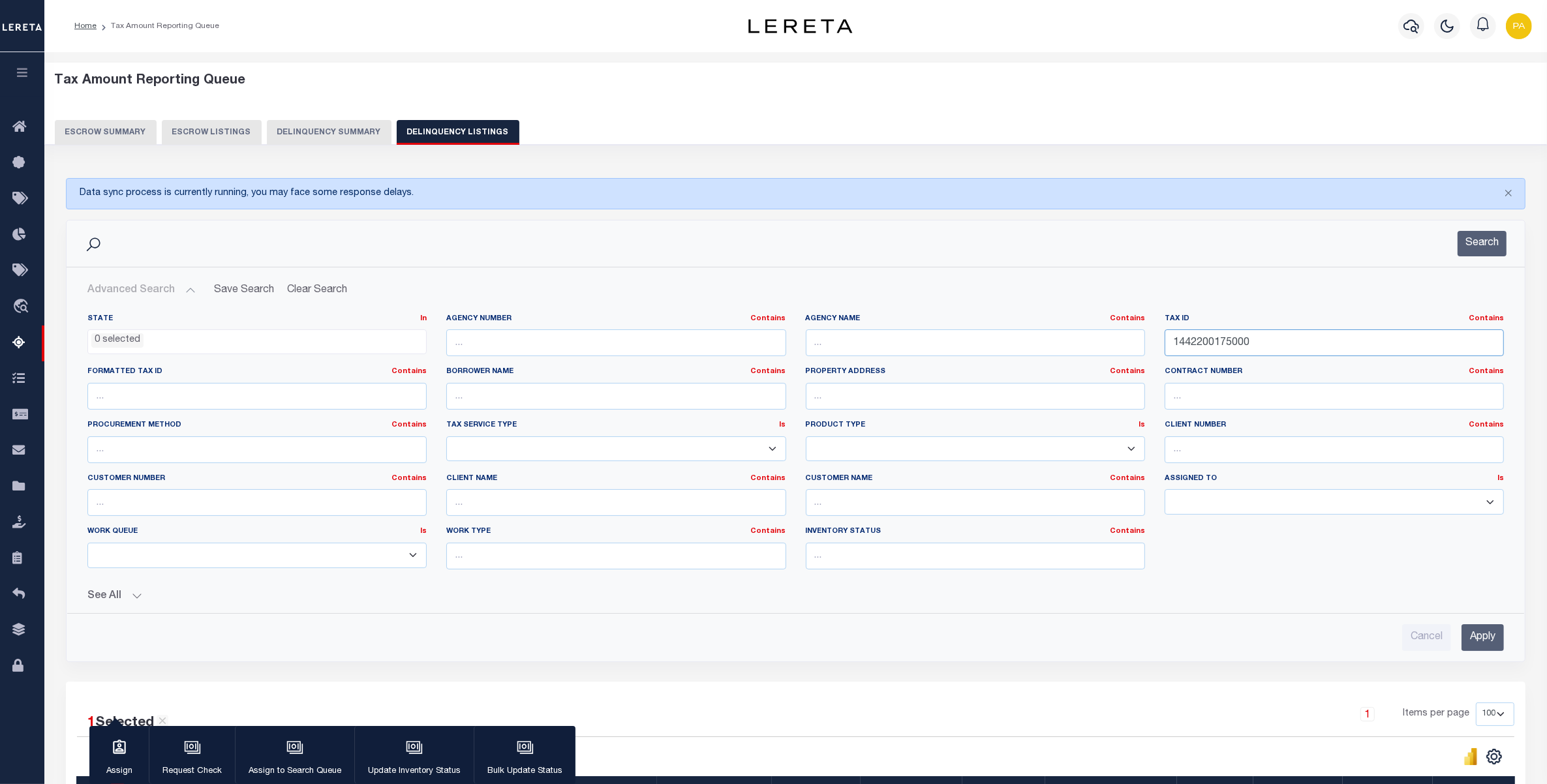
drag, startPoint x: 1284, startPoint y: 347, endPoint x: 1096, endPoint y: 428, distance: 204.7
click at [843, 363] on div "State In In AK AL AR AZ CA CO CT DC DE FL GA GU HI IA ID IL IN KS KY LA MA MD M…" at bounding box center [796, 447] width 1436 height 267
paste input "R610 031 000 1086 0"
type input "R610 031 000 1086 0000"
click at [1478, 640] on input "Apply" at bounding box center [1482, 637] width 42 height 26
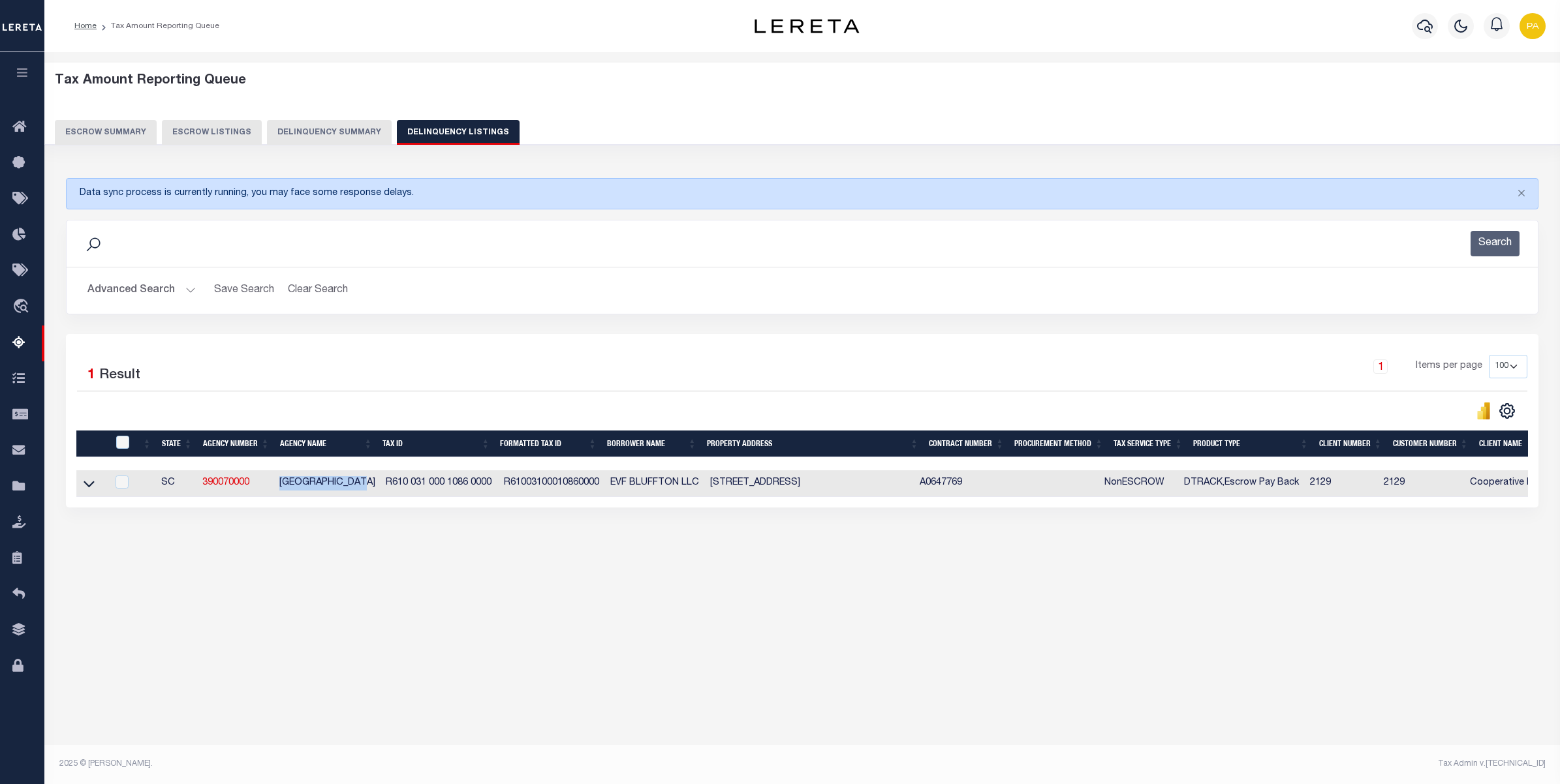
drag, startPoint x: 276, startPoint y: 485, endPoint x: 372, endPoint y: 487, distance: 96.0
click at [372, 487] on td "BEAUFORT COUNTY" at bounding box center [327, 484] width 106 height 26
checkbox input "true"
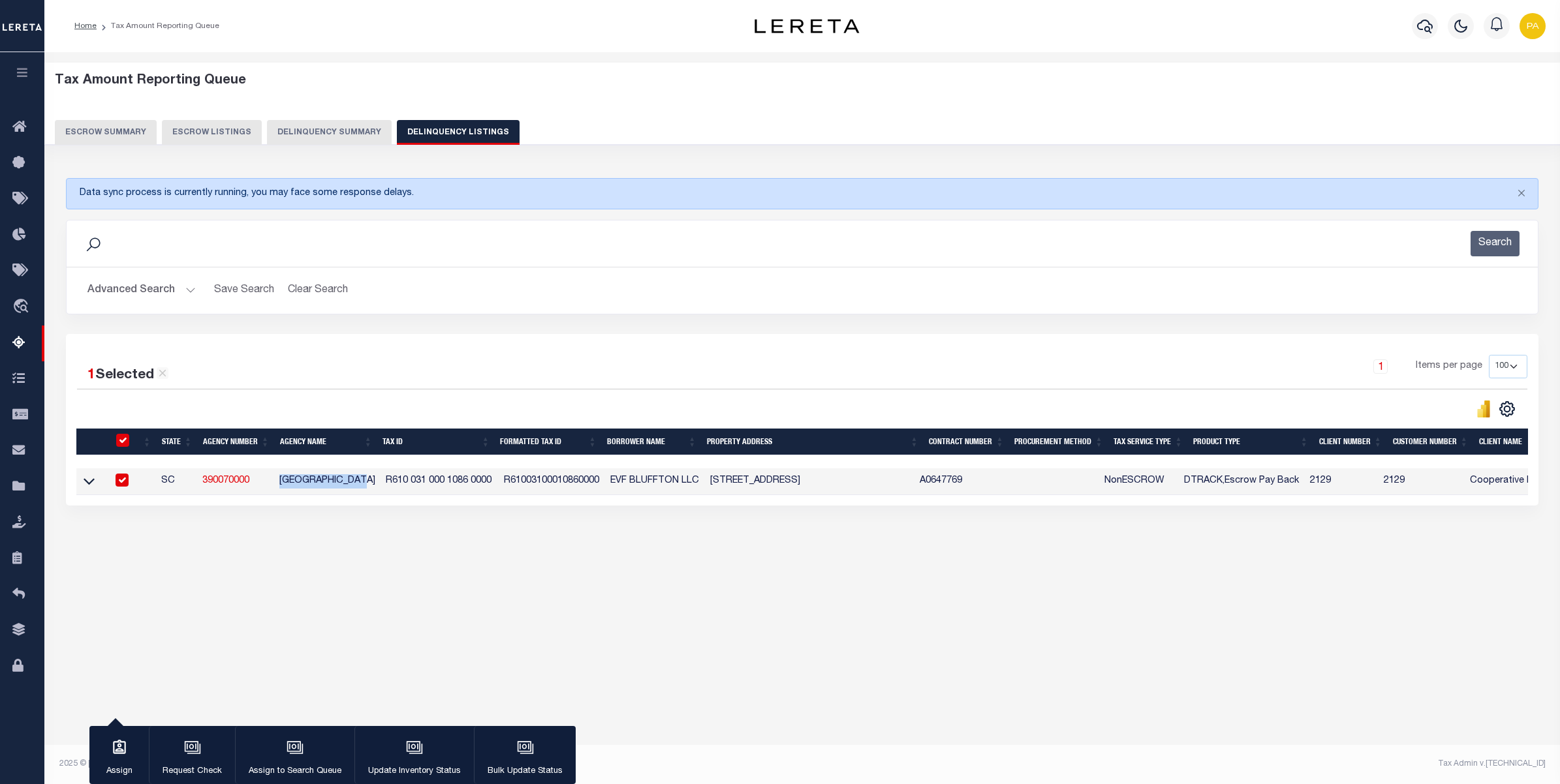
drag, startPoint x: 394, startPoint y: 530, endPoint x: 386, endPoint y: 503, distance: 28.2
click at [394, 530] on div "Data sync process is currently running, you may face some response delays. Sear…" at bounding box center [802, 355] width 1490 height 380
drag, startPoint x: 388, startPoint y: 482, endPoint x: 487, endPoint y: 482, distance: 99.0
click at [487, 482] on td "R610 031 000 1086 0000" at bounding box center [440, 482] width 119 height 26
checkbox input "false"
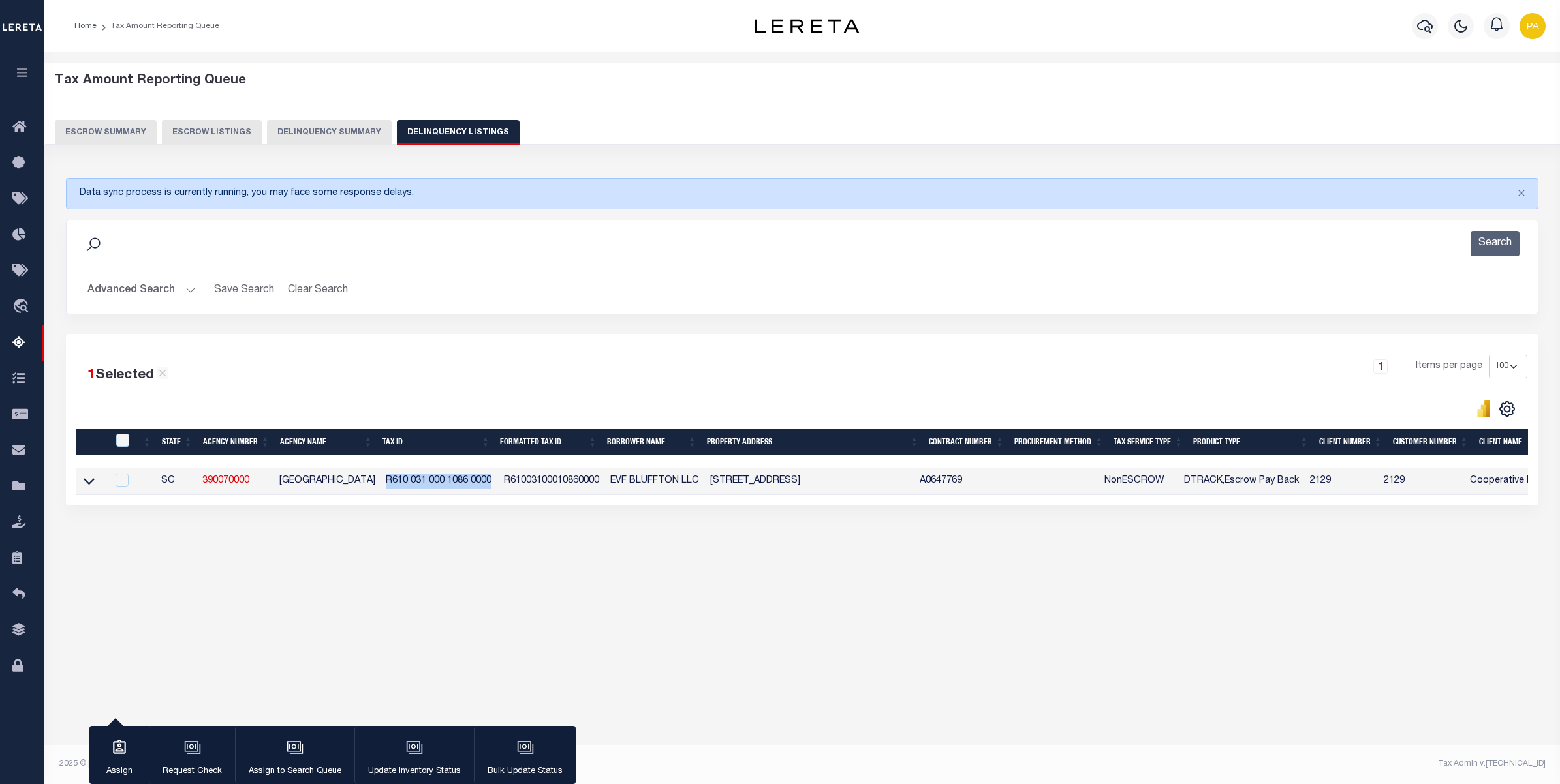
checkbox input "false"
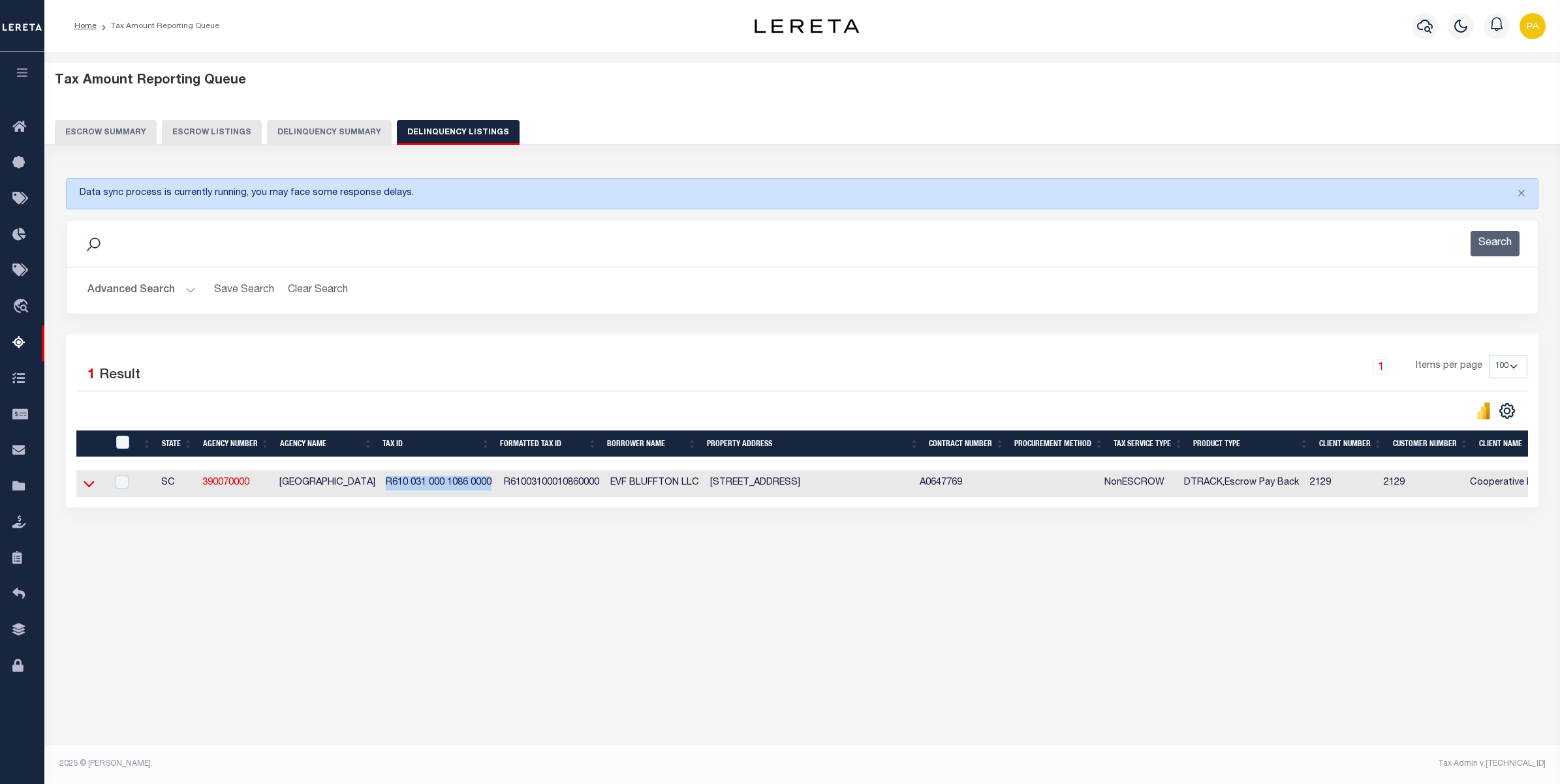
click at [87, 487] on icon at bounding box center [89, 484] width 11 height 14
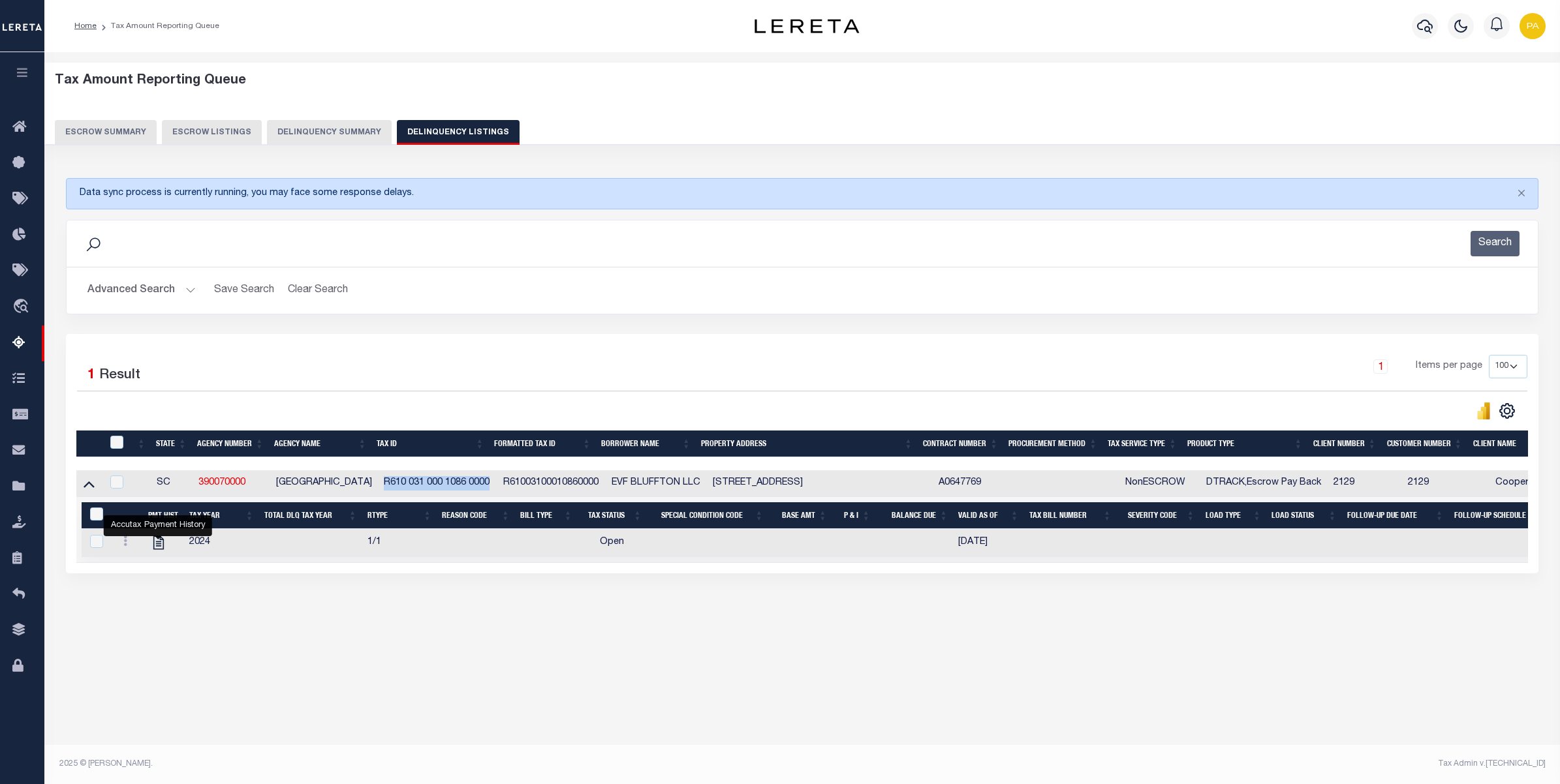
drag, startPoint x: 161, startPoint y: 546, endPoint x: 178, endPoint y: 562, distance: 23.3
click at [176, 295] on button "Advanced Search" at bounding box center [141, 291] width 108 height 26
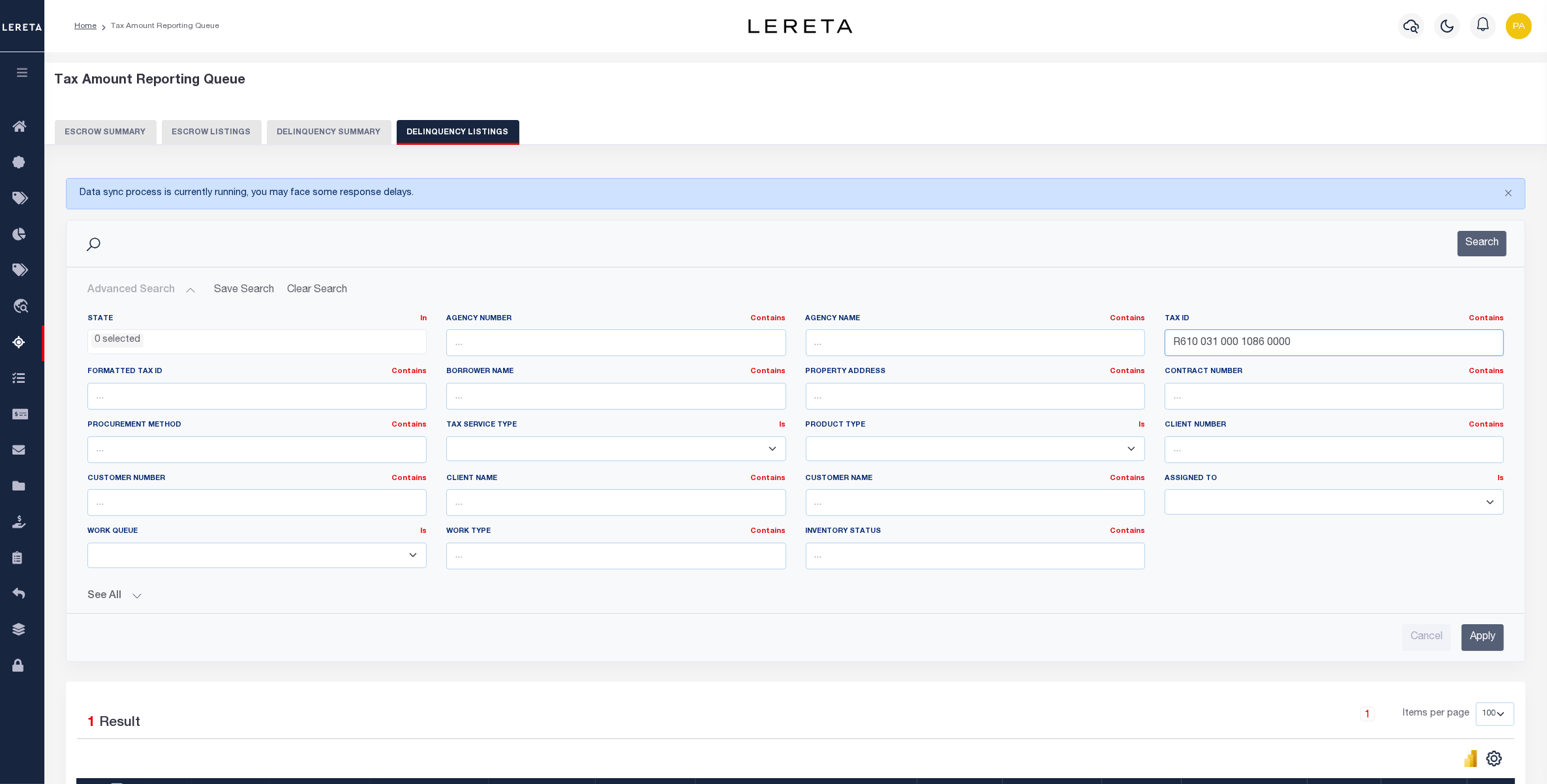
click at [695, 361] on div "State In In AK AL AR AZ CA CO CT DC DE FL GA GU HI IA ID IL IN KS KY LA MA MD M…" at bounding box center [796, 447] width 1436 height 267
paste input "064 02220"
type input "064 02220 000"
click at [1492, 634] on input "Apply" at bounding box center [1482, 637] width 42 height 26
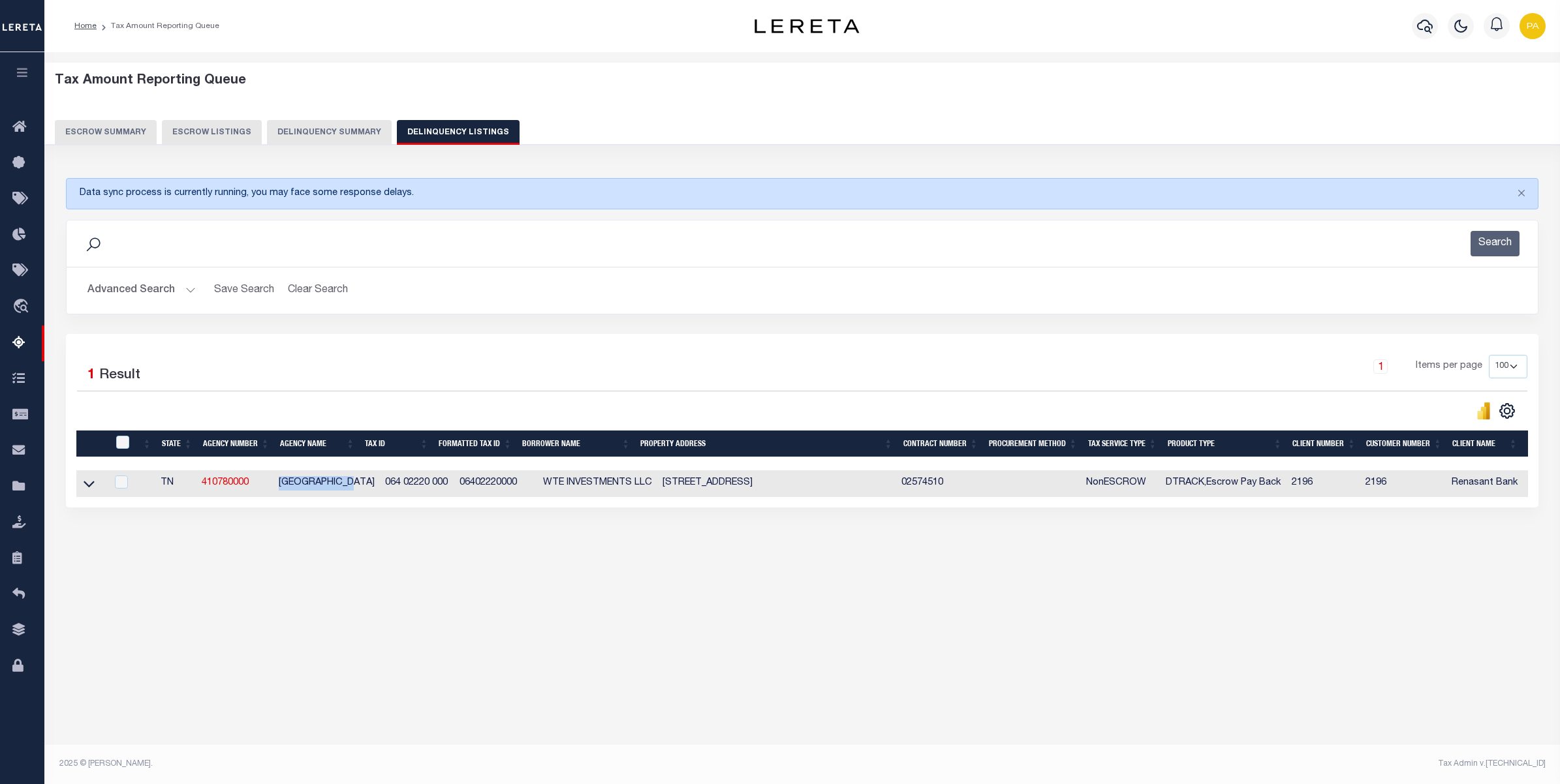
drag, startPoint x: 272, startPoint y: 485, endPoint x: 356, endPoint y: 487, distance: 84.0
click at [356, 487] on tr "TN 410780000 SEVIER COUNTY 064 02220 000 06402220000 WTE INVESTMENTS LLC 1679 L…" at bounding box center [973, 484] width 1794 height 26
drag, startPoint x: 637, startPoint y: 487, endPoint x: 744, endPoint y: 481, distance: 107.2
click at [744, 481] on td "1679 LICKING SPRINGS WAY SEVIERVILLE TN 378760000" at bounding box center [776, 484] width 239 height 26
checkbox input "true"
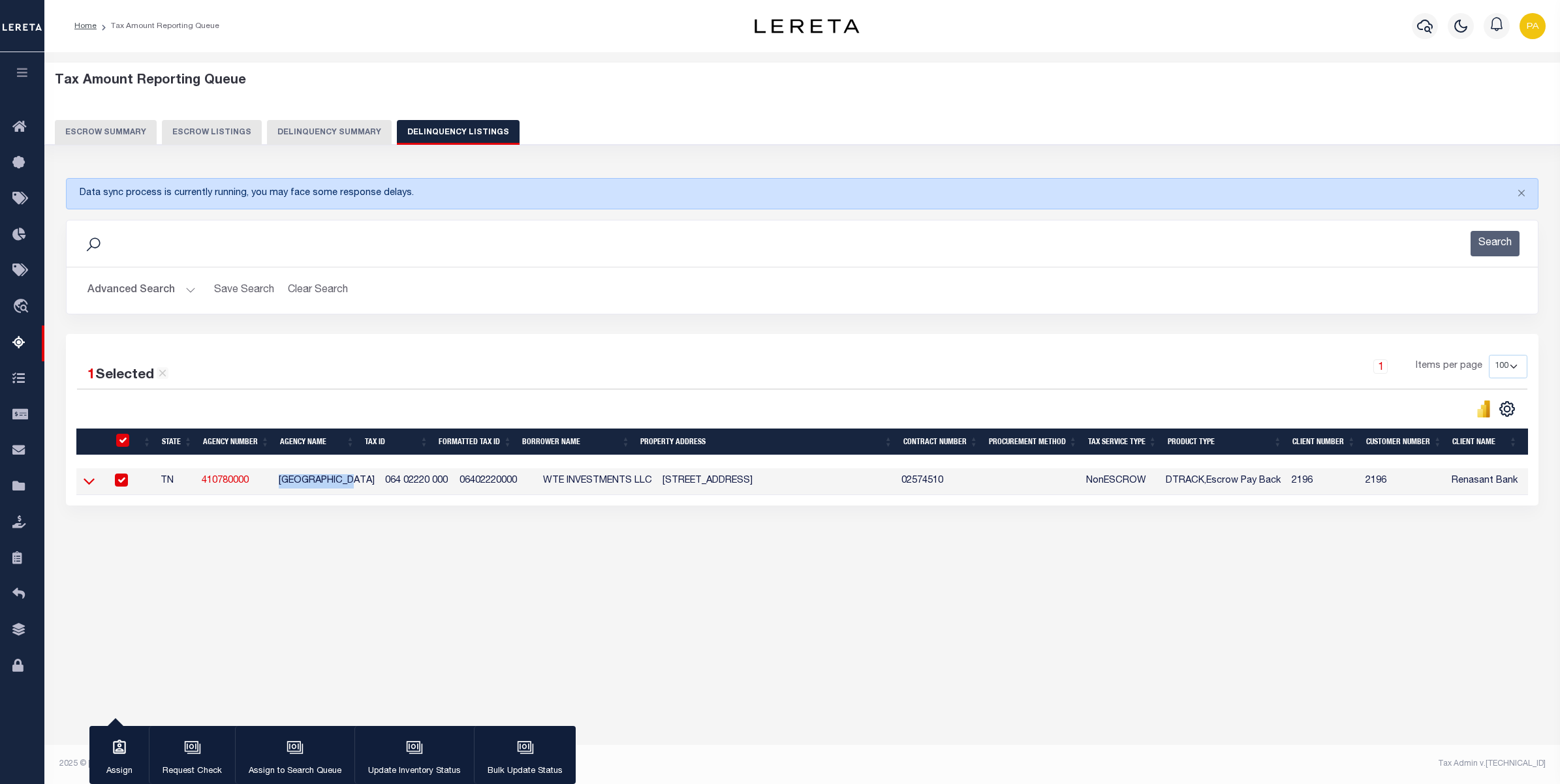
click at [87, 483] on icon at bounding box center [89, 482] width 11 height 14
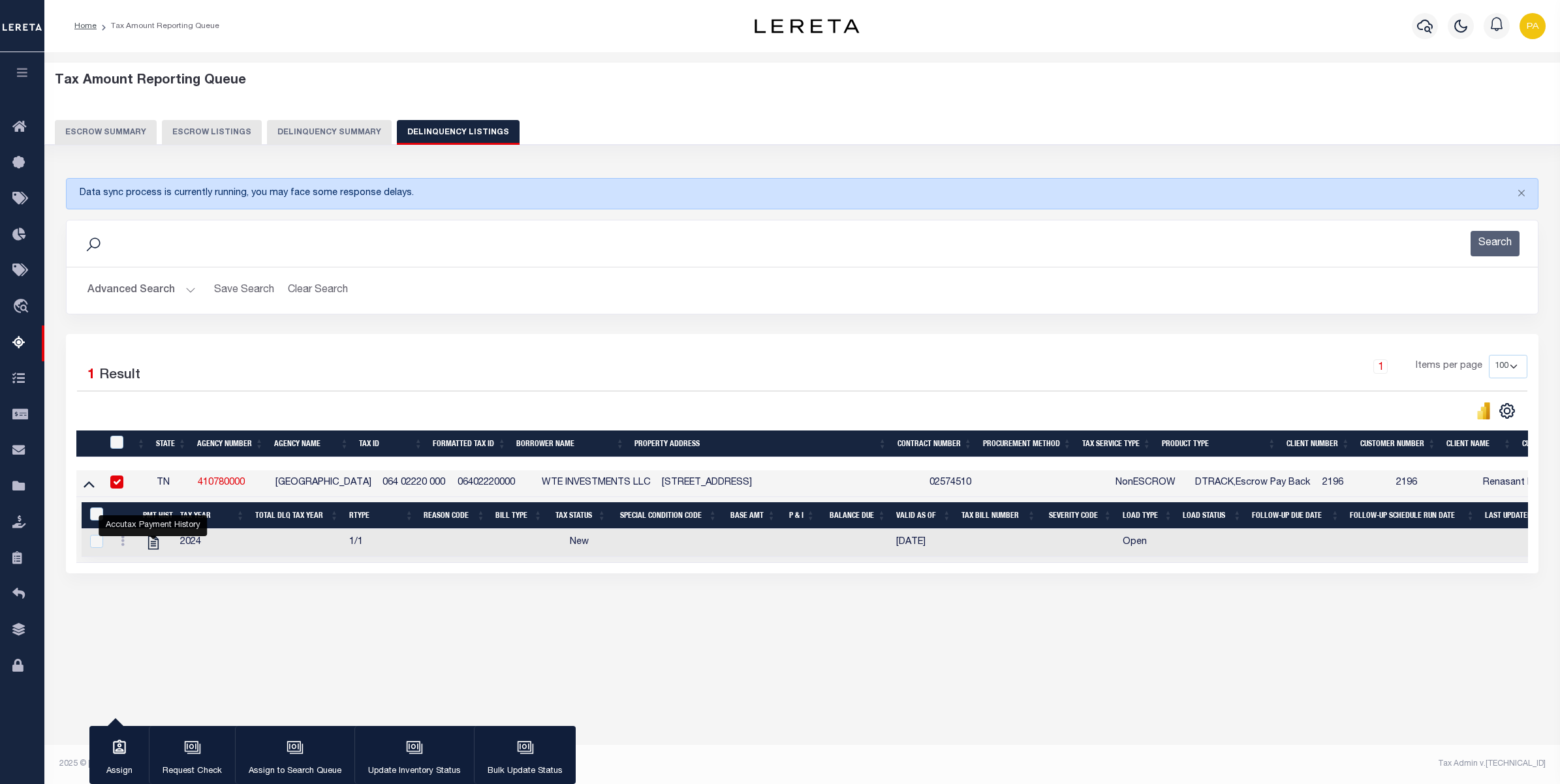
click at [651, 394] on div "1 Selected 1 Result 1 Items per page 10 25 50 100 500" at bounding box center [801, 387] width 1471 height 66
drag, startPoint x: 641, startPoint y: 482, endPoint x: 774, endPoint y: 479, distance: 133.0
click at [774, 479] on td "1679 LICKING SPRINGS WAY SEVIERVILLE TN 378760000" at bounding box center [790, 484] width 267 height 26
checkbox input "false"
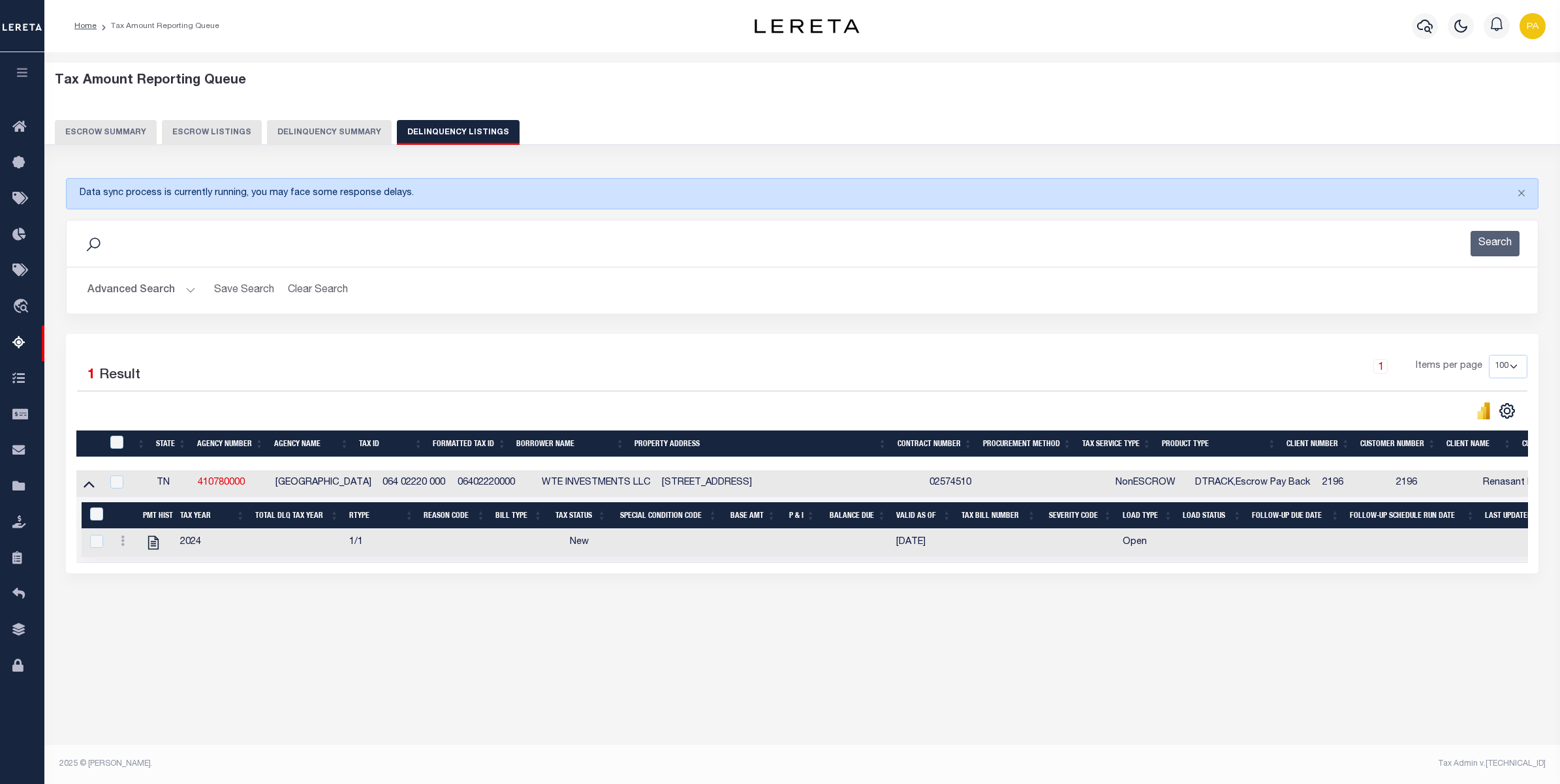
click at [183, 291] on button "Advanced Search" at bounding box center [141, 291] width 108 height 26
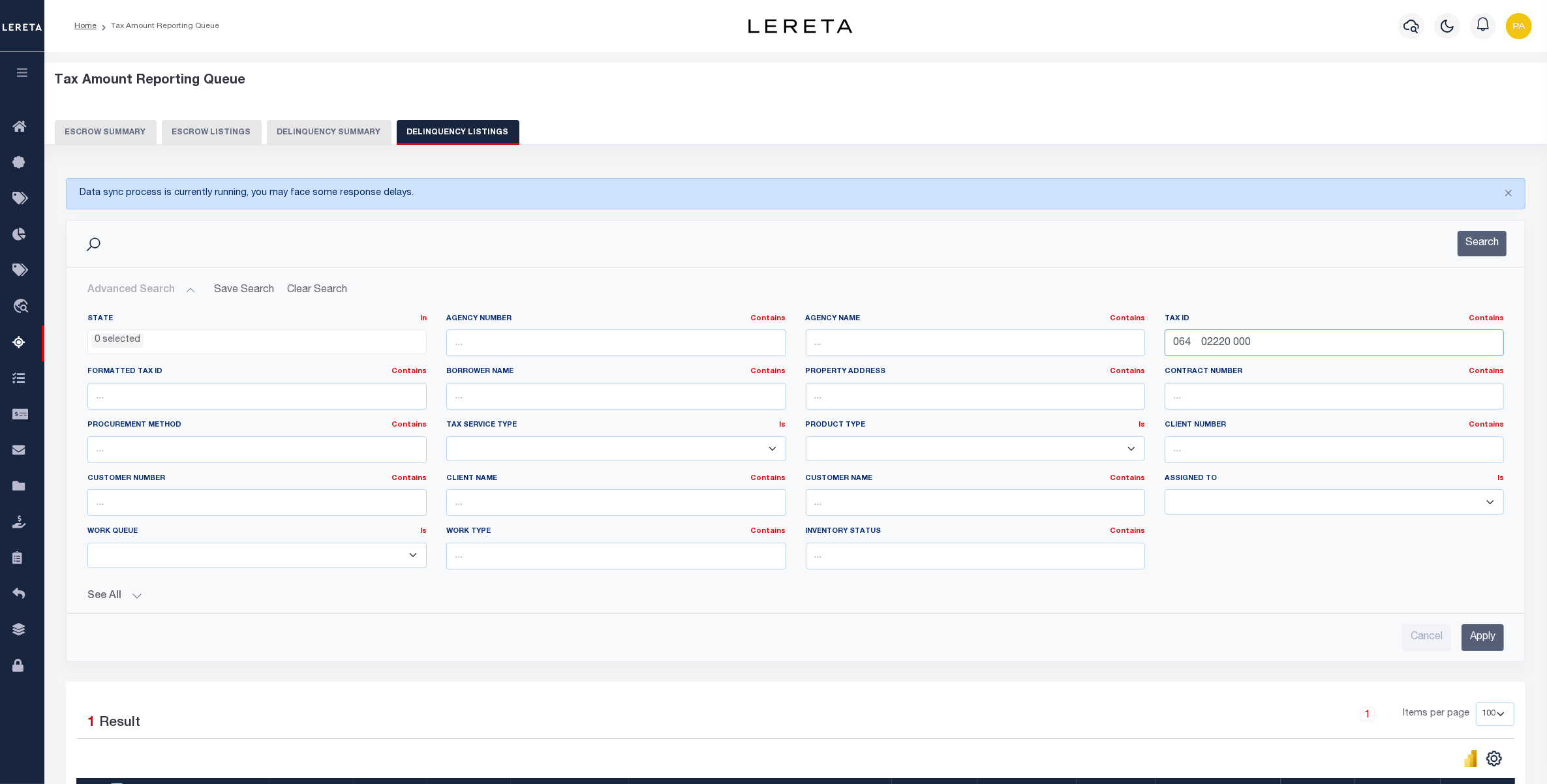
drag, startPoint x: 1215, startPoint y: 337, endPoint x: 874, endPoint y: 383, distance: 344.1
click at [867, 379] on div "State In In AK AL AR AZ CA CO CT DC DE FL GA GU HI IA ID IL IN KS KY LA MA MD M…" at bounding box center [796, 447] width 1436 height 267
paste input "R0065444"
type input "R0065444"
click at [1486, 637] on input "Apply" at bounding box center [1482, 637] width 42 height 26
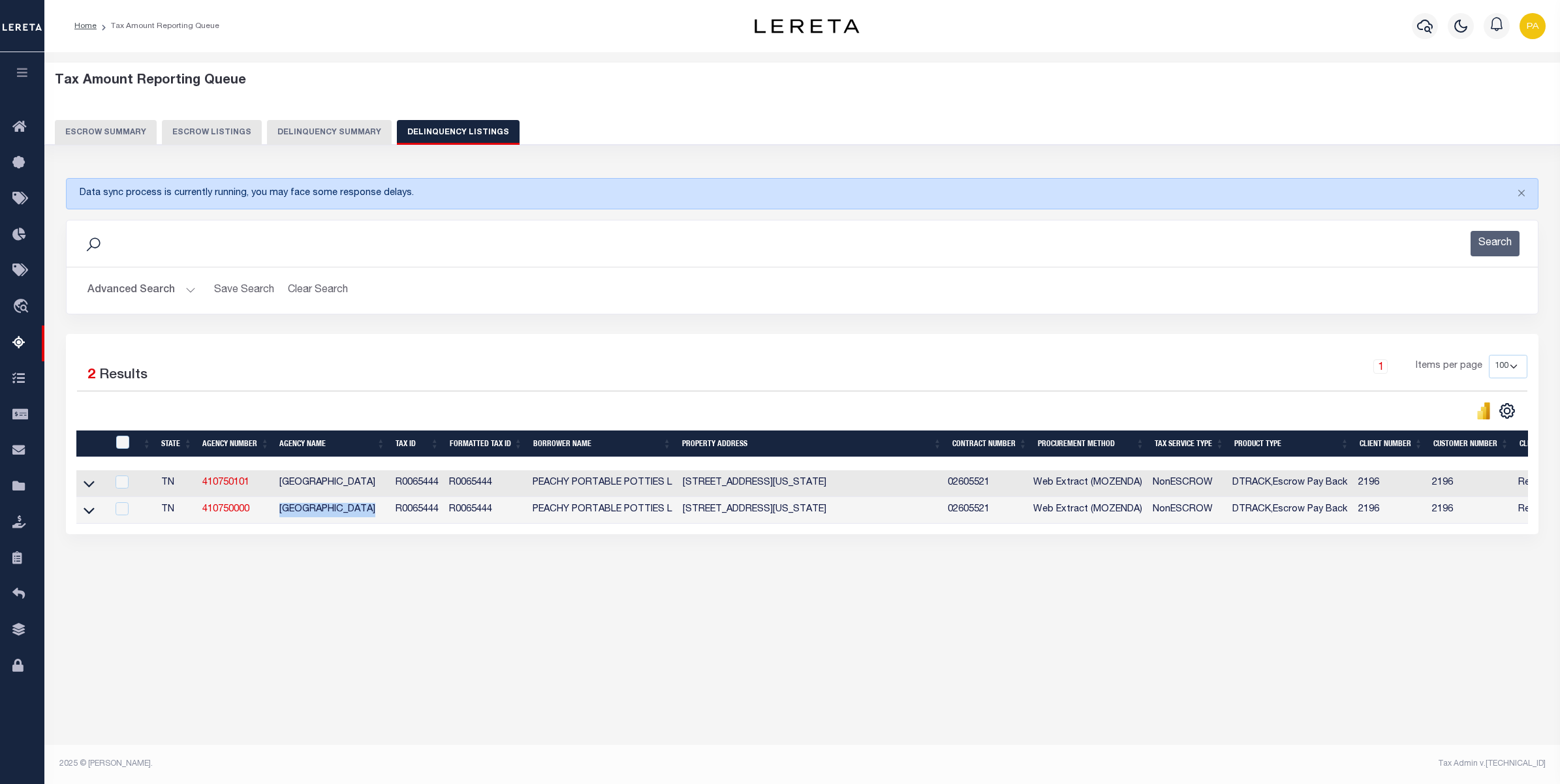
drag, startPoint x: 278, startPoint y: 517, endPoint x: 385, endPoint y: 512, distance: 107.1
click at [385, 512] on td "RUTHERFORD COUNTY" at bounding box center [332, 510] width 116 height 26
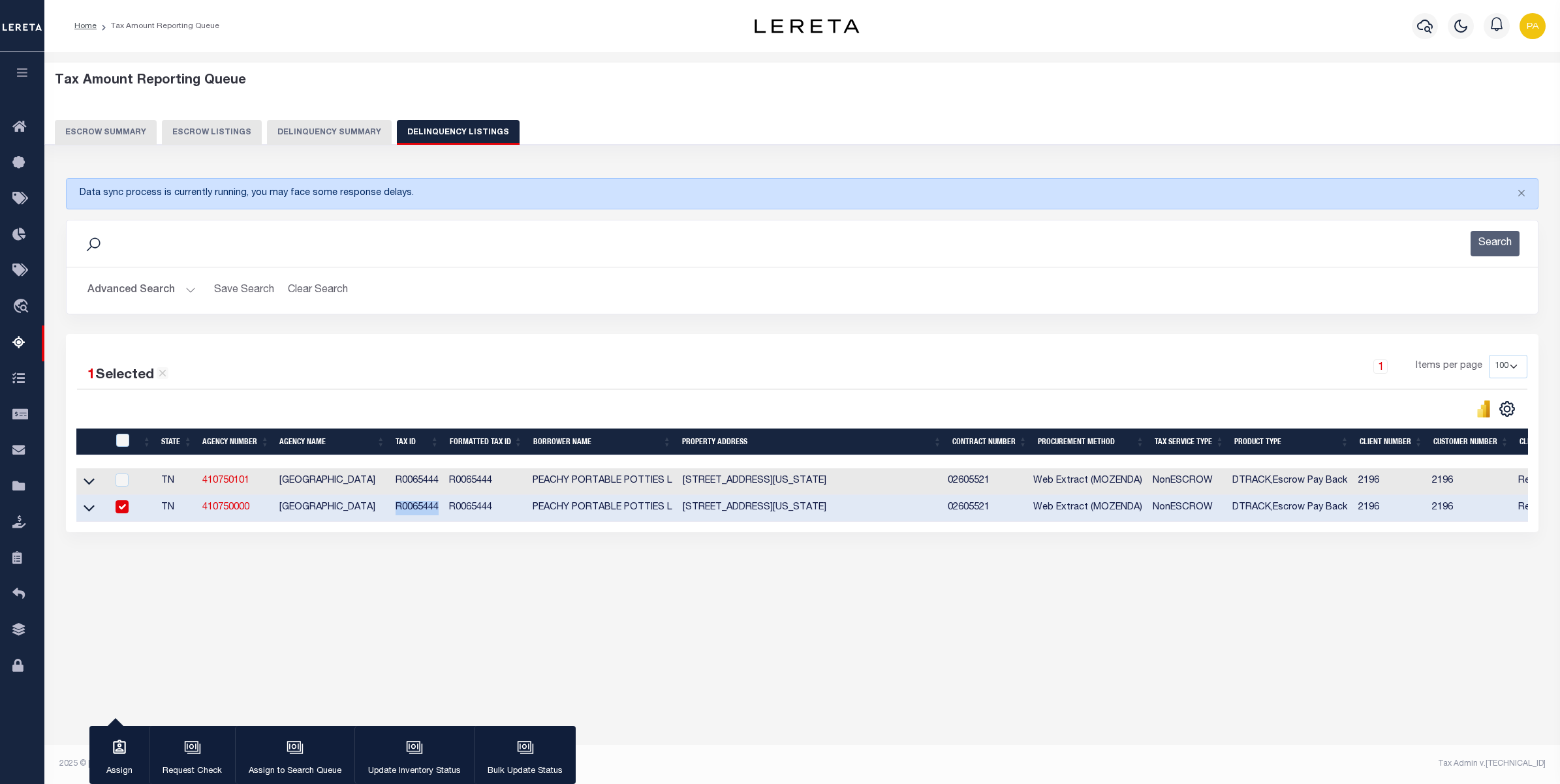
drag, startPoint x: 406, startPoint y: 511, endPoint x: 575, endPoint y: 641, distance: 213.2
click at [439, 509] on td "R0065444" at bounding box center [417, 508] width 54 height 26
checkbox input "false"
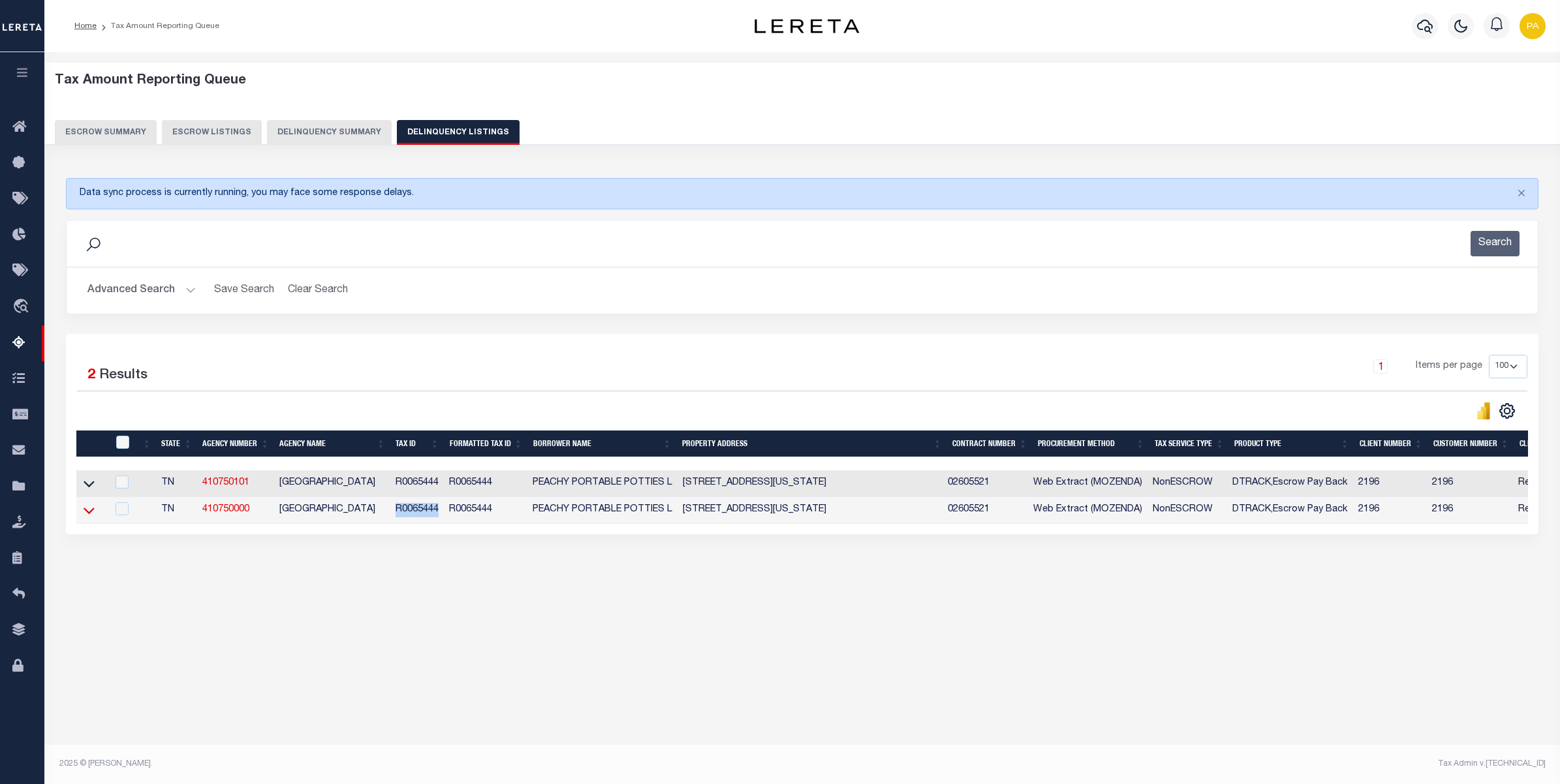
click at [90, 515] on icon at bounding box center [89, 510] width 11 height 14
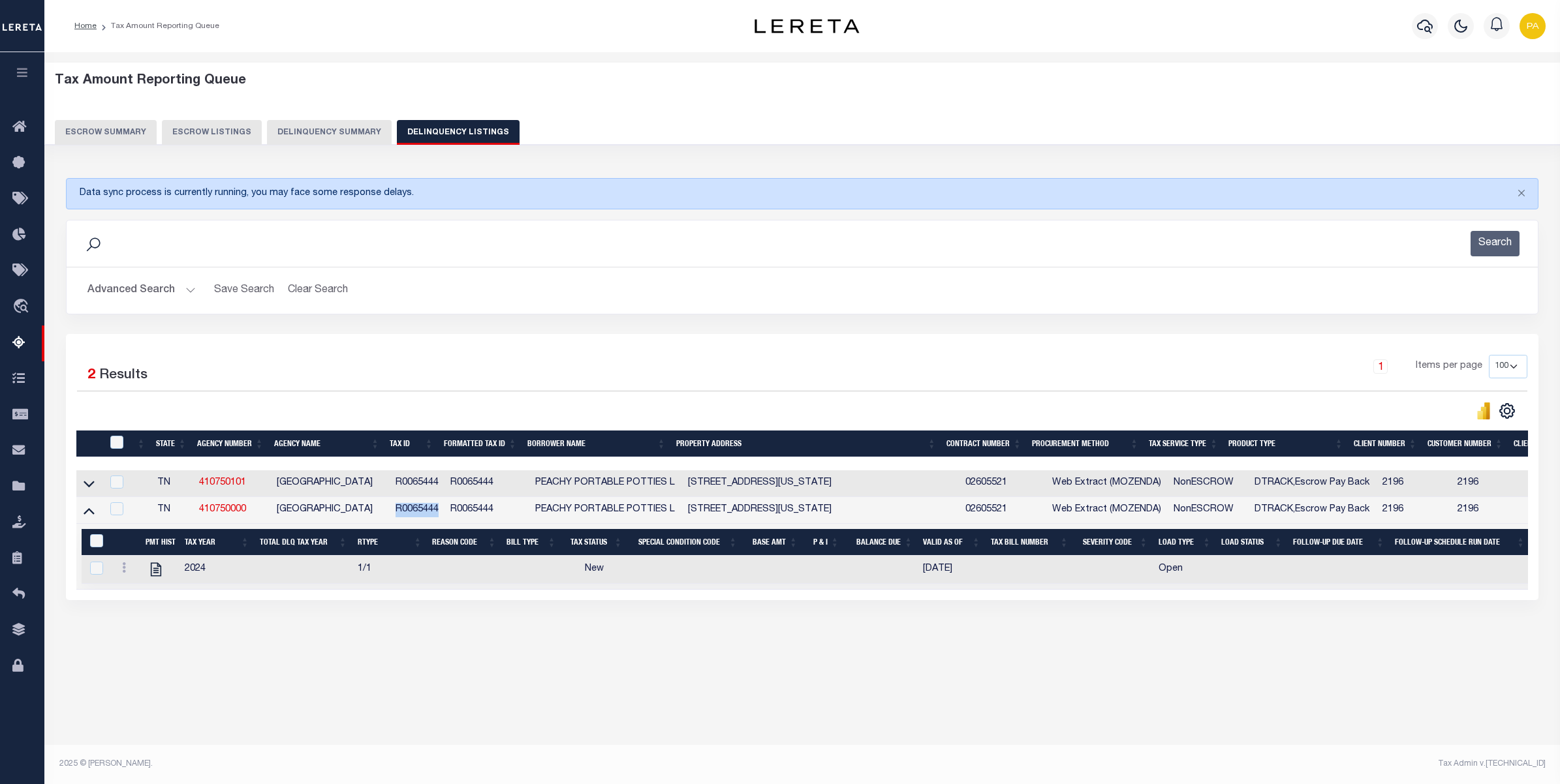
click at [189, 289] on button "Advanced Search" at bounding box center [141, 291] width 108 height 26
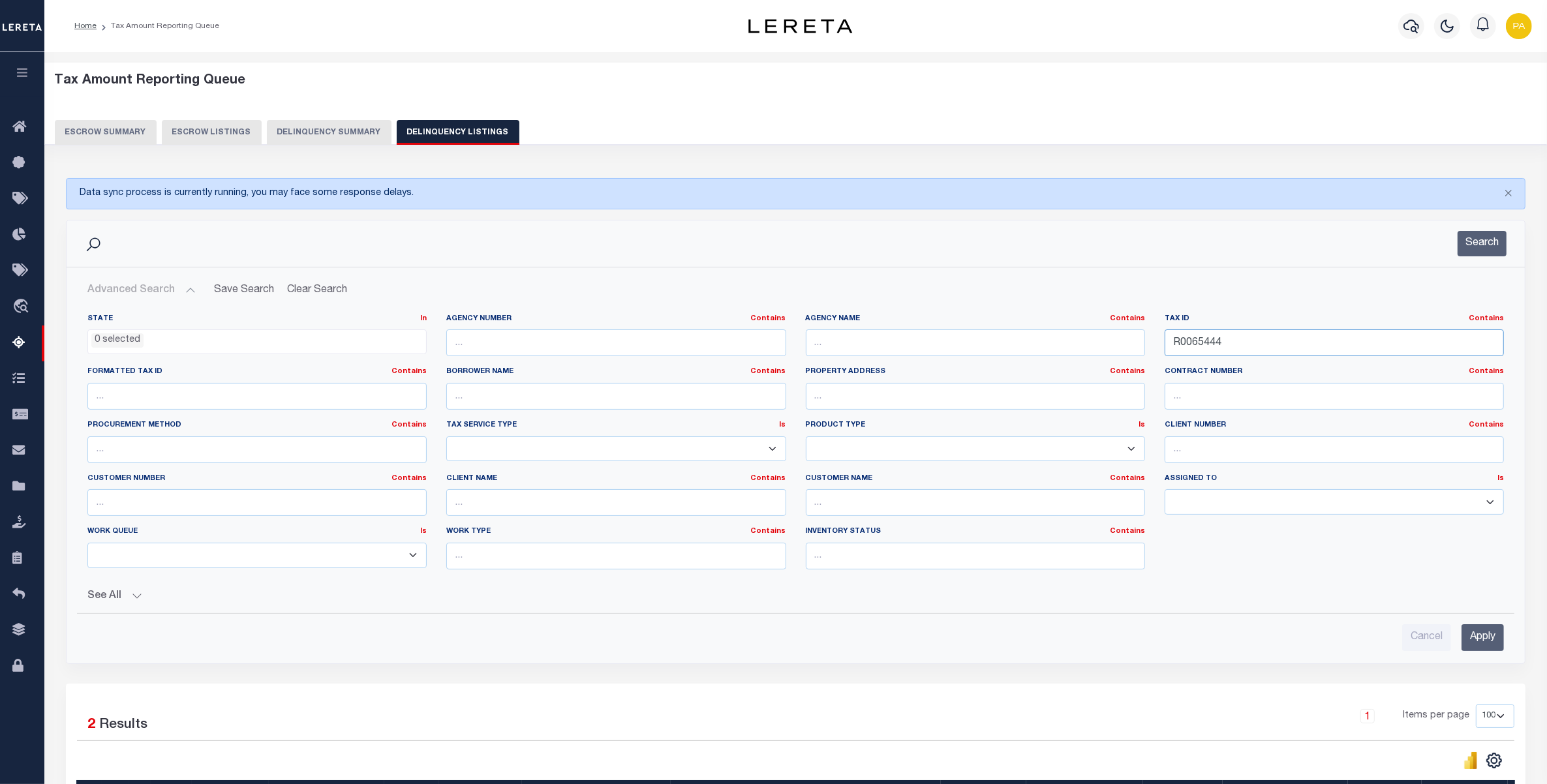
drag, startPoint x: 1217, startPoint y: 338, endPoint x: 1310, endPoint y: 474, distance: 164.8
click at [892, 362] on div "State In In AK AL AR AZ CA CO CT DC DE FL GA GU HI IA ID IL IN KS KY LA MA MD M…" at bounding box center [796, 447] width 1436 height 267
paste input "073 02500 000"
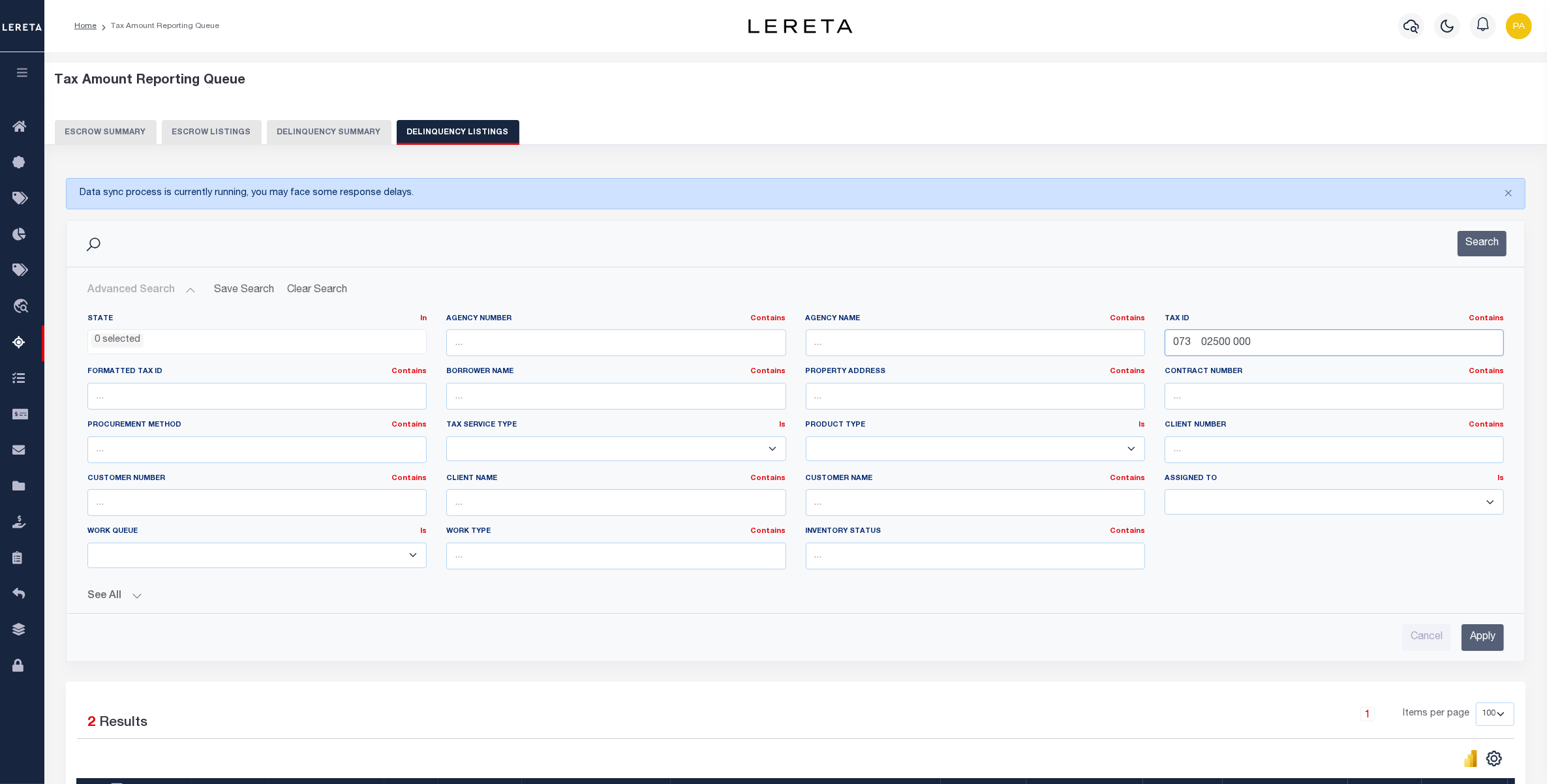
type input "073 02500 000"
click at [1481, 640] on input "Apply" at bounding box center [1482, 637] width 42 height 26
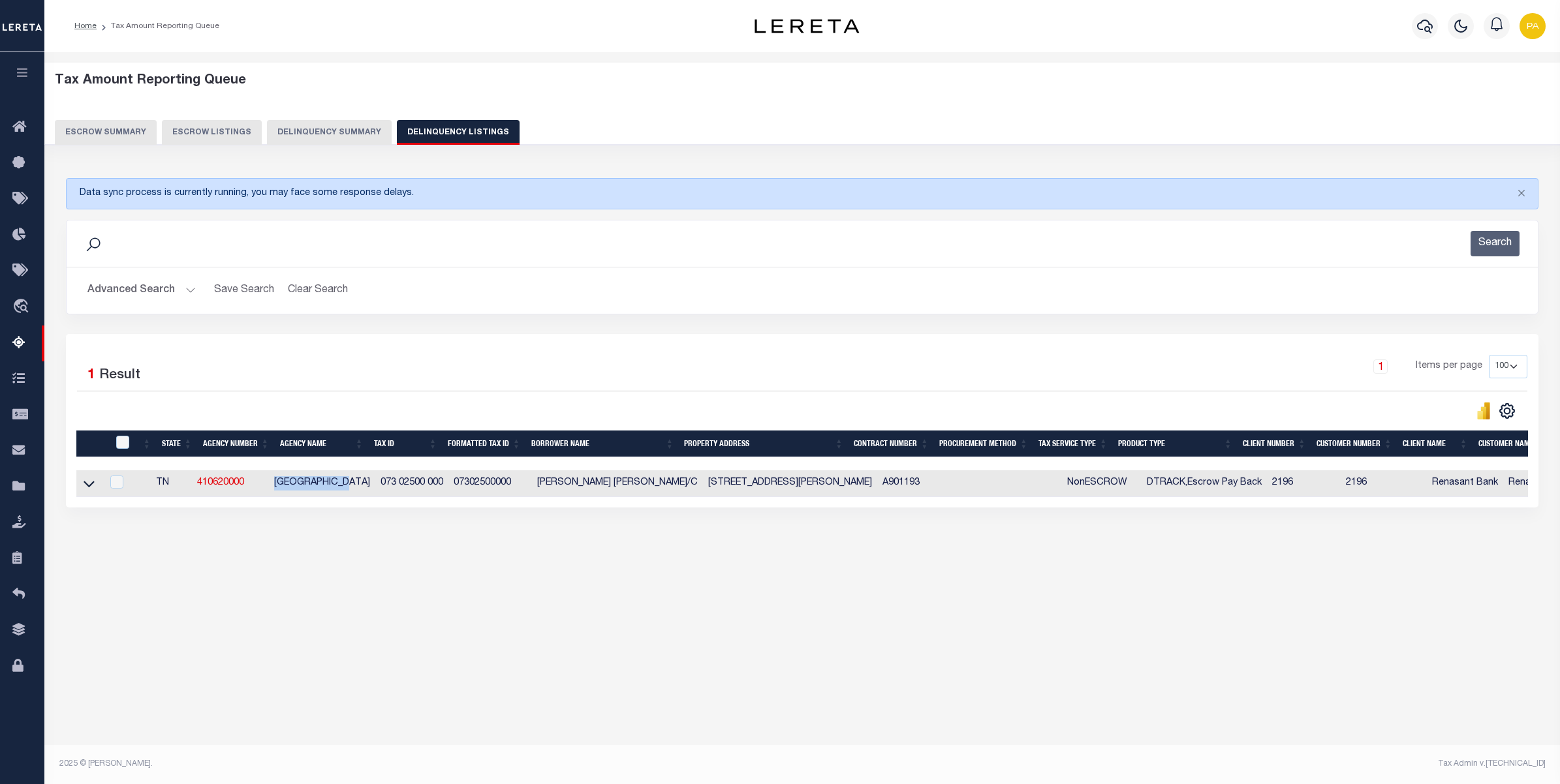
drag, startPoint x: 276, startPoint y: 484, endPoint x: 363, endPoint y: 485, distance: 87.0
click at [363, 485] on td "MONROE COUNTY" at bounding box center [322, 484] width 106 height 26
checkbox input "true"
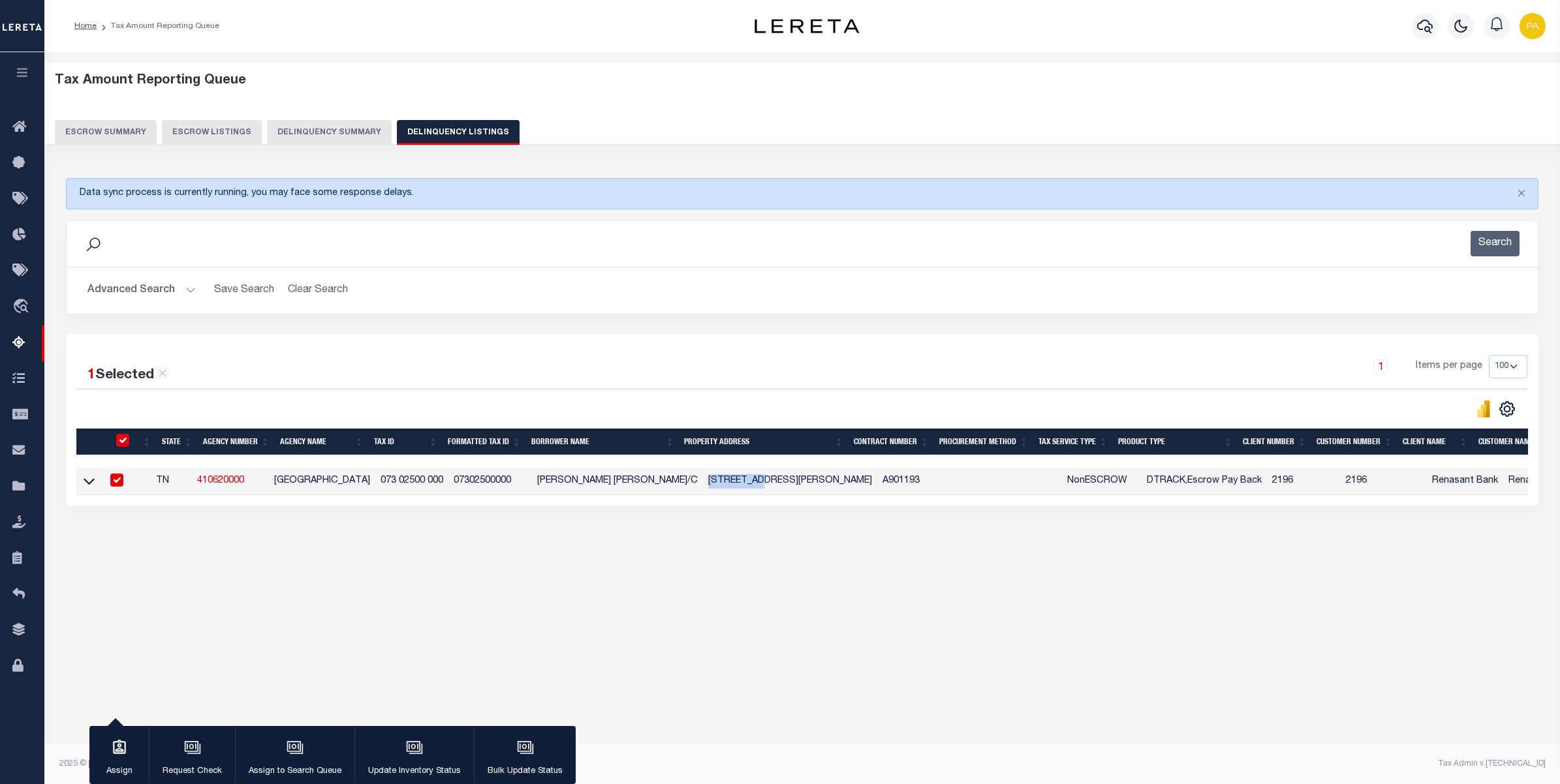
drag, startPoint x: 688, startPoint y: 484, endPoint x: 743, endPoint y: 484, distance: 55.0
click at [743, 484] on td "387 COOPER RD VONORE TN 37885" at bounding box center [791, 482] width 175 height 26
checkbox input "false"
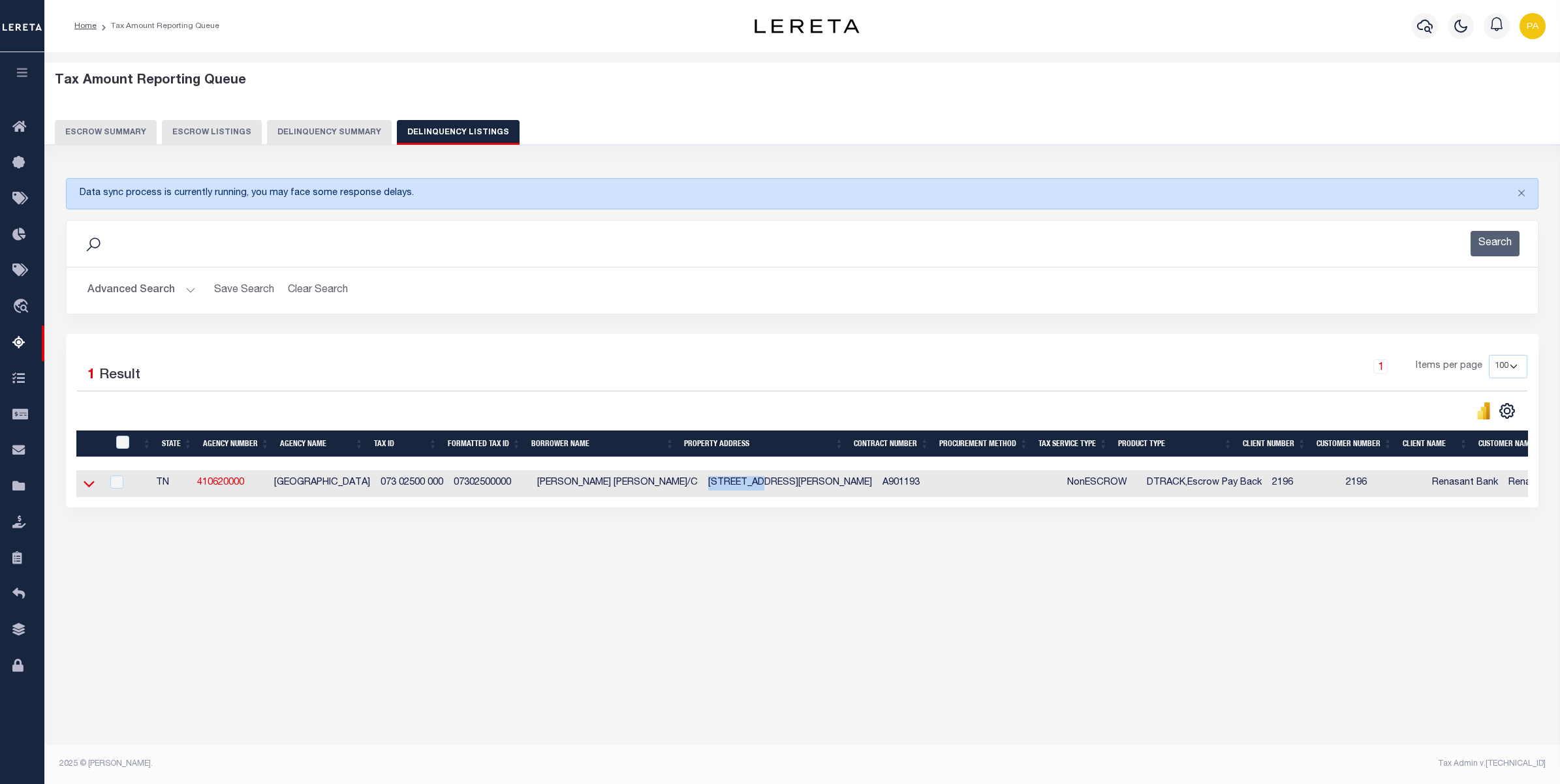
click at [86, 491] on icon at bounding box center [89, 484] width 11 height 14
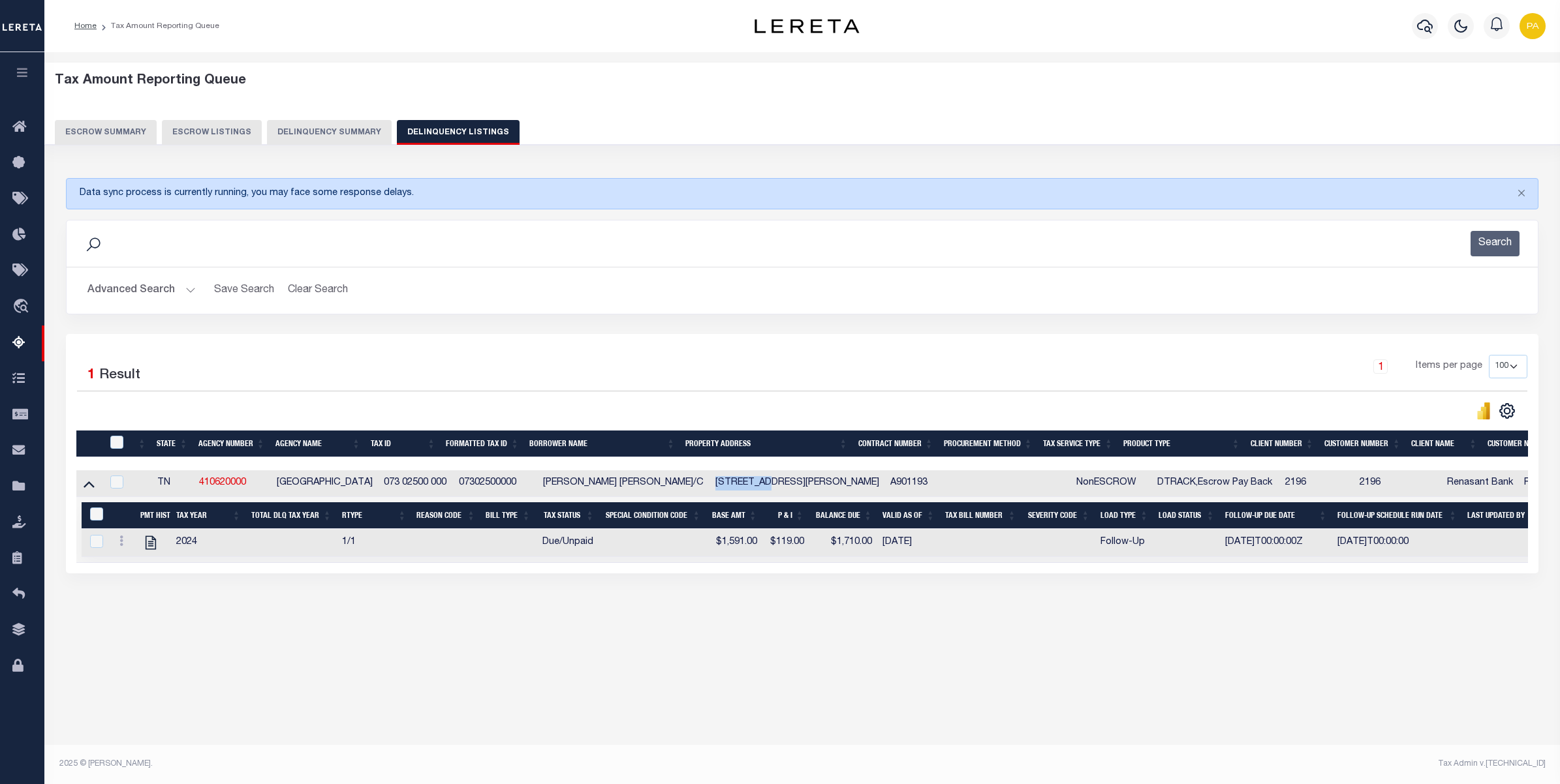
click at [164, 295] on button "Advanced Search" at bounding box center [141, 291] width 108 height 26
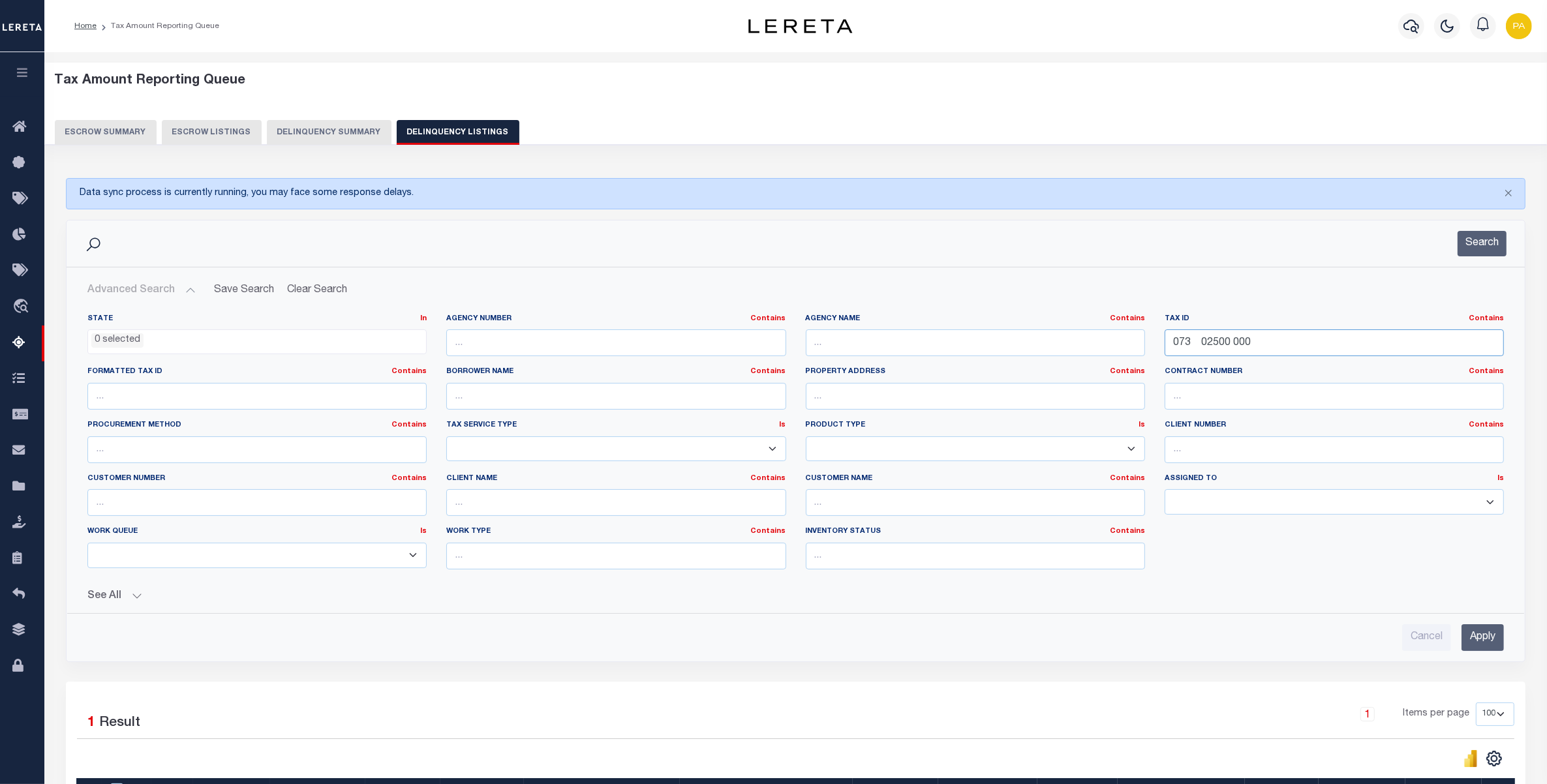
drag, startPoint x: 960, startPoint y: 348, endPoint x: 1241, endPoint y: 464, distance: 304.0
click at [636, 385] on div "State In In AK AL AR AZ CA CO CT DC DE FL GA GU HI IA ID IL IN KS KY LA MA MD M…" at bounding box center [796, 447] width 1436 height 267
paste input "48G A 023"
type input "048G A 02300 000"
click at [1492, 647] on input "Apply" at bounding box center [1482, 637] width 42 height 26
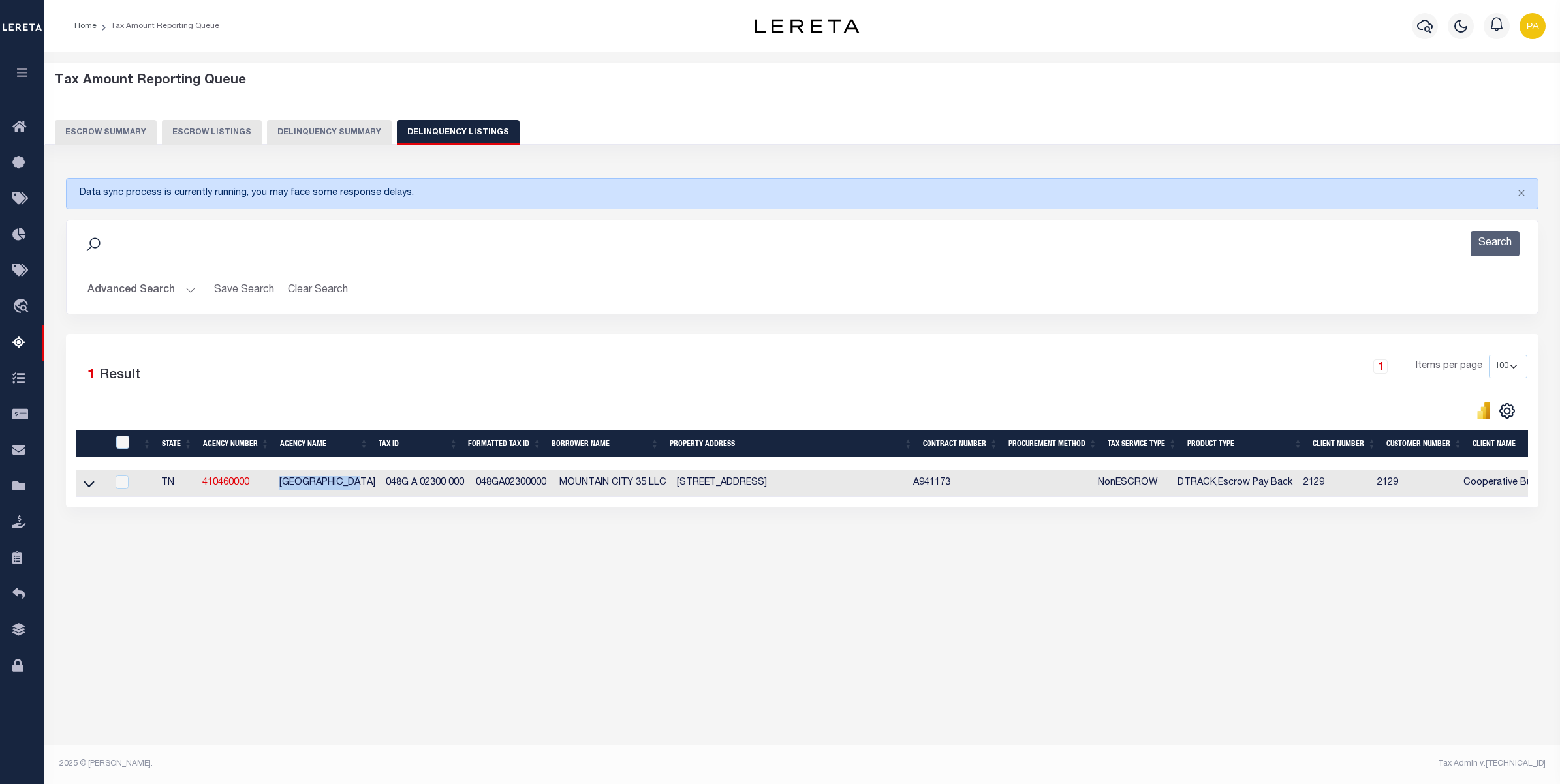
drag, startPoint x: 274, startPoint y: 493, endPoint x: 367, endPoint y: 484, distance: 93.4
click at [367, 484] on td "JOHNSON COUNTY" at bounding box center [327, 484] width 106 height 26
checkbox input "true"
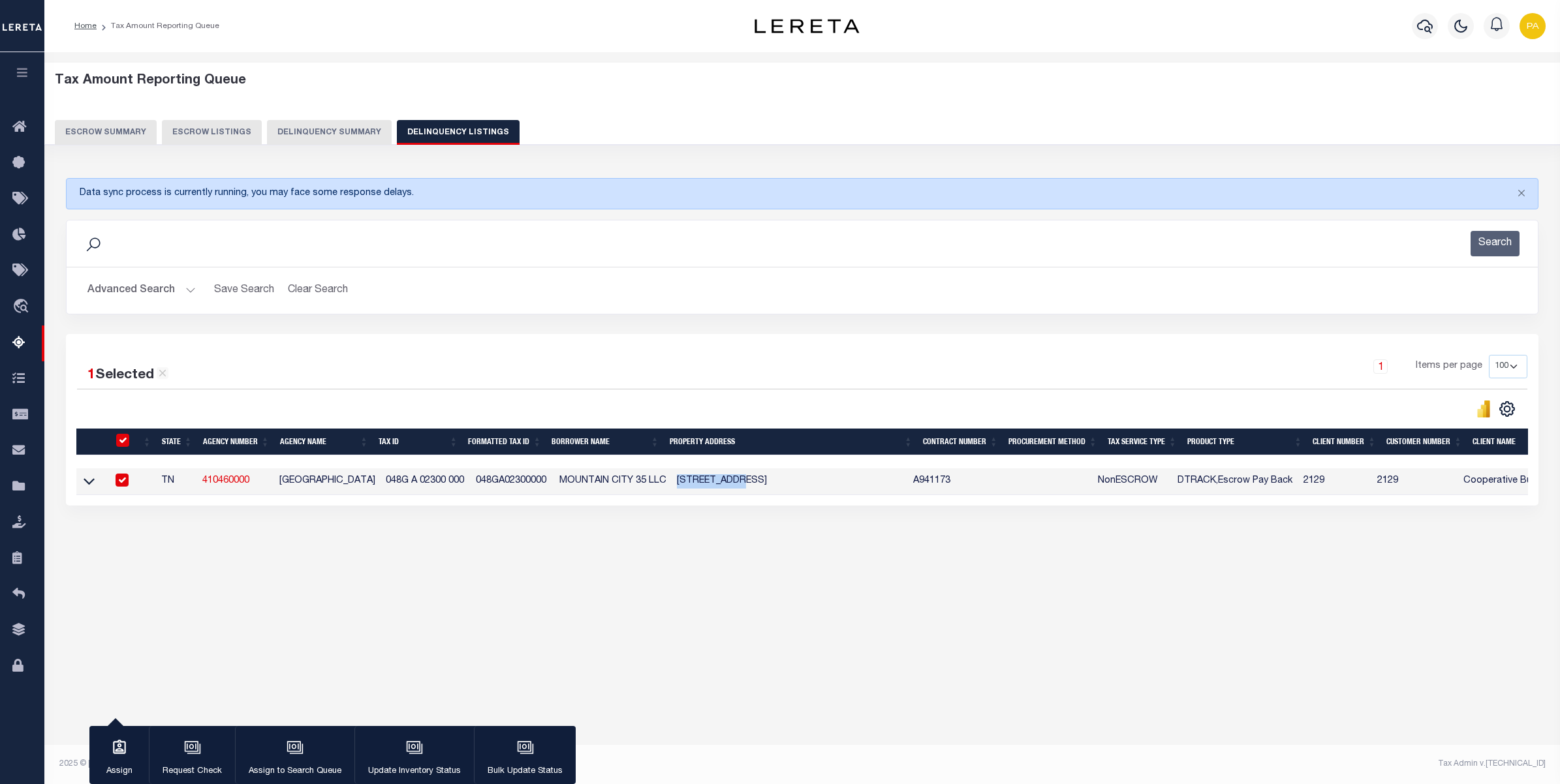
drag, startPoint x: 667, startPoint y: 484, endPoint x: 735, endPoint y: 481, distance: 68.1
click at [735, 481] on td "179 MOUNTAIN SITE DRIVE MOUNTAIN CITY, TN 37683" at bounding box center [789, 482] width 235 height 26
checkbox input "false"
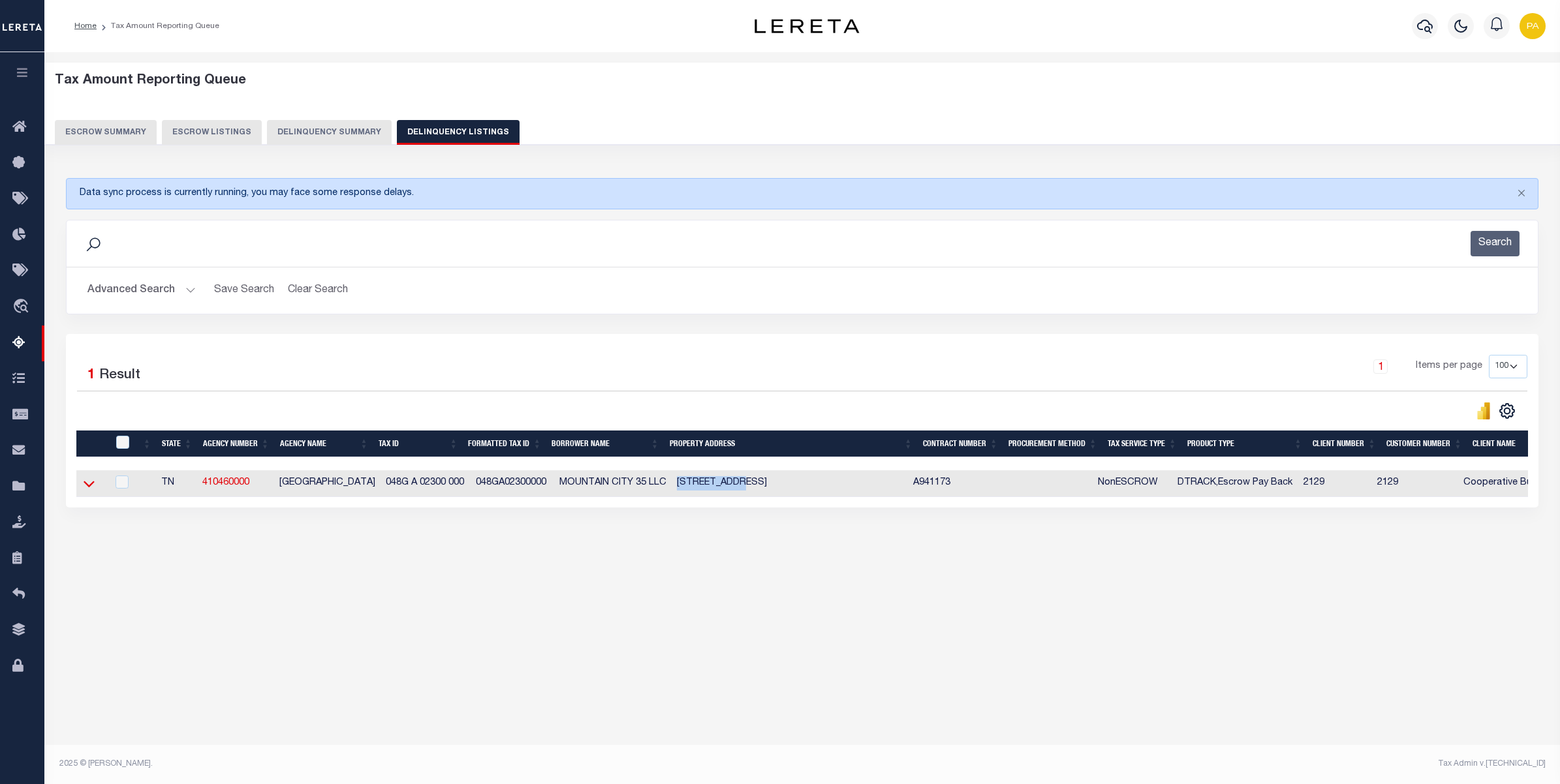
click at [90, 489] on icon at bounding box center [89, 484] width 11 height 14
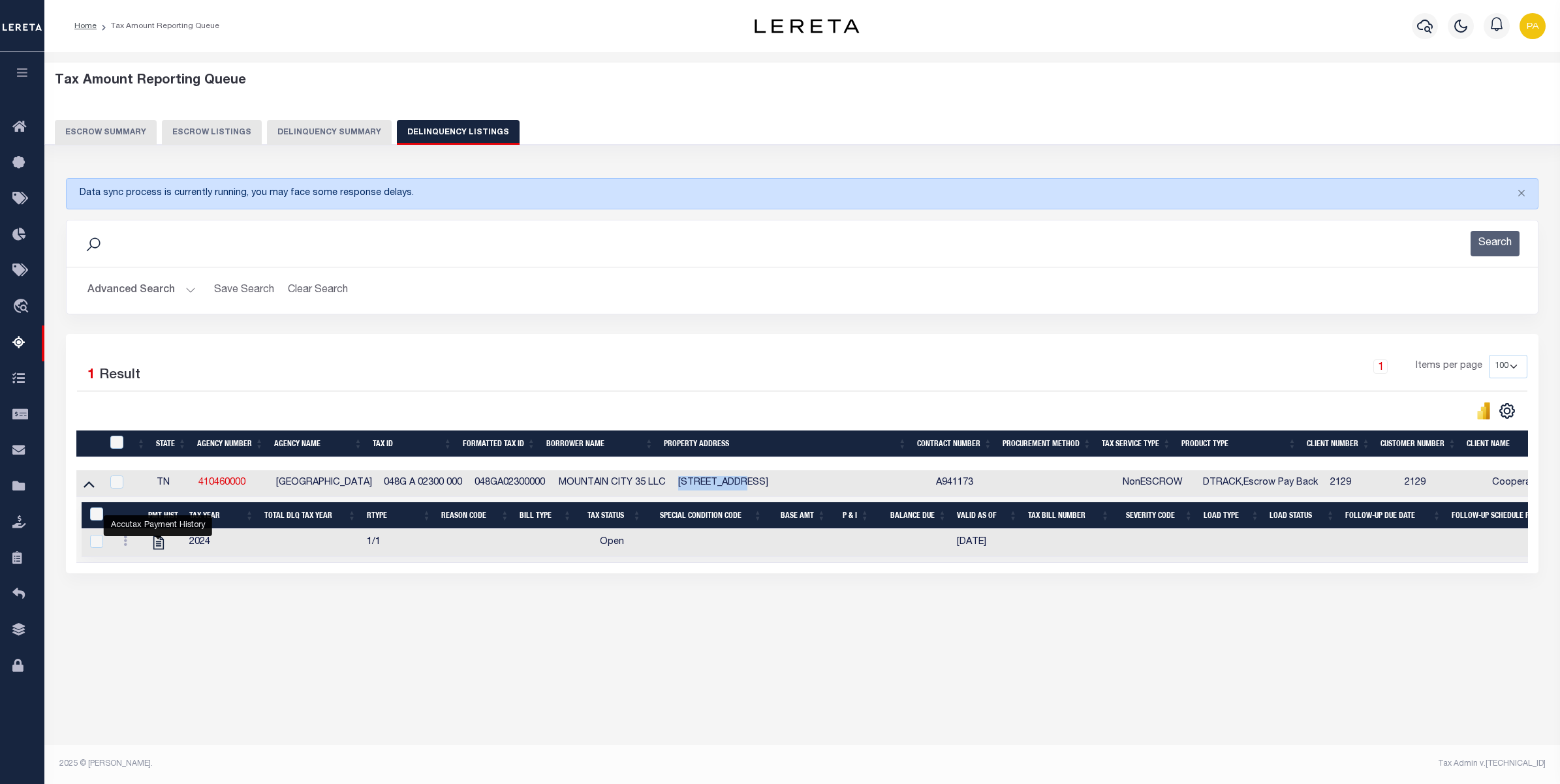
click at [181, 284] on button "Advanced Search" at bounding box center [141, 291] width 108 height 26
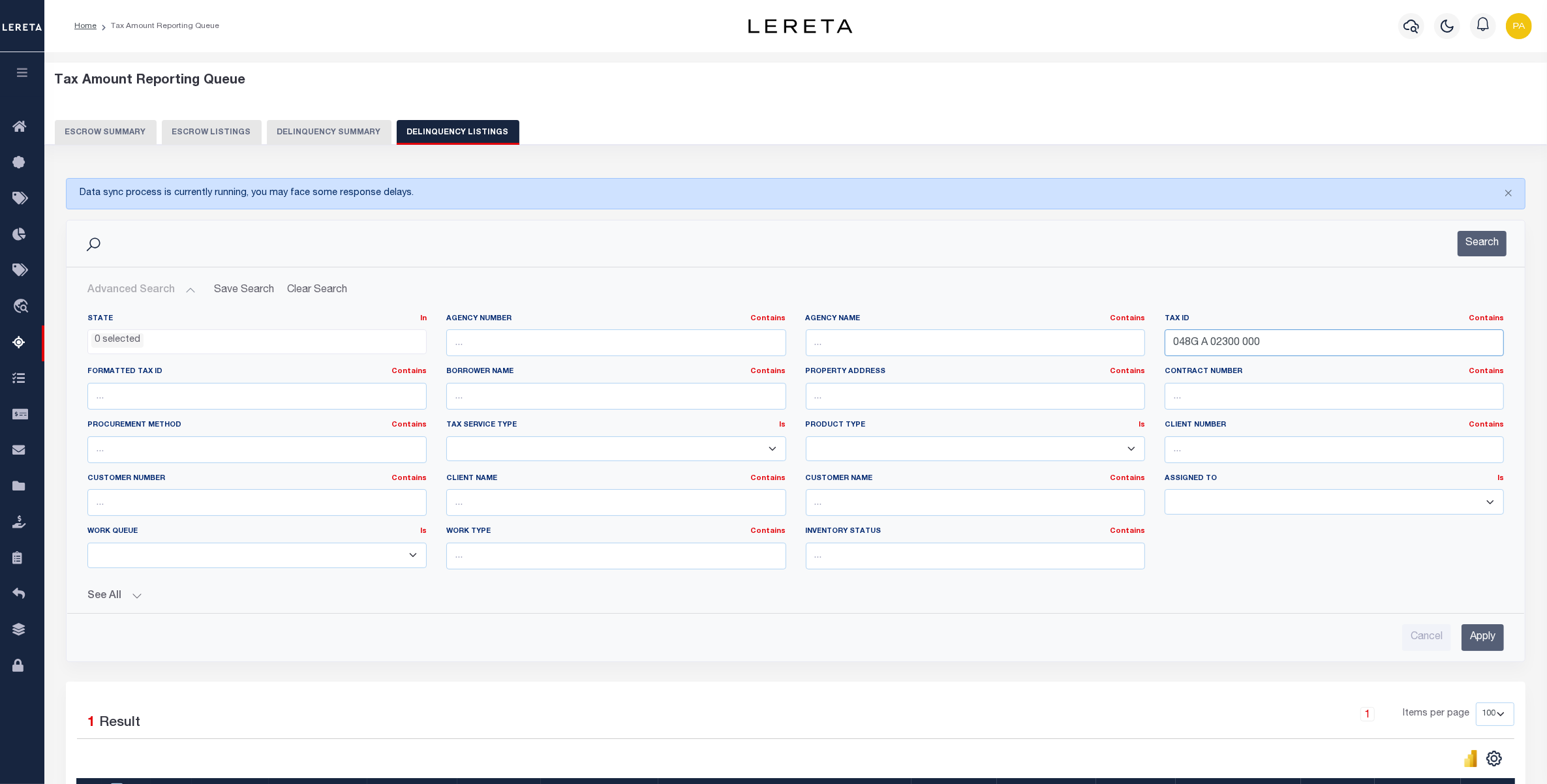
click at [745, 385] on div "State In In AK AL AR AZ CA CO CT DC DE FL GA GU HI IA ID IL IN KS KY LA MA MD M…" at bounding box center [796, 447] width 1436 height 267
paste input "248150130 0001 0007A.2"
type input "0248150130 0001 0007A.2"
drag, startPoint x: 1471, startPoint y: 637, endPoint x: 1217, endPoint y: 558, distance: 266.0
click at [1471, 638] on input "Apply" at bounding box center [1482, 637] width 42 height 26
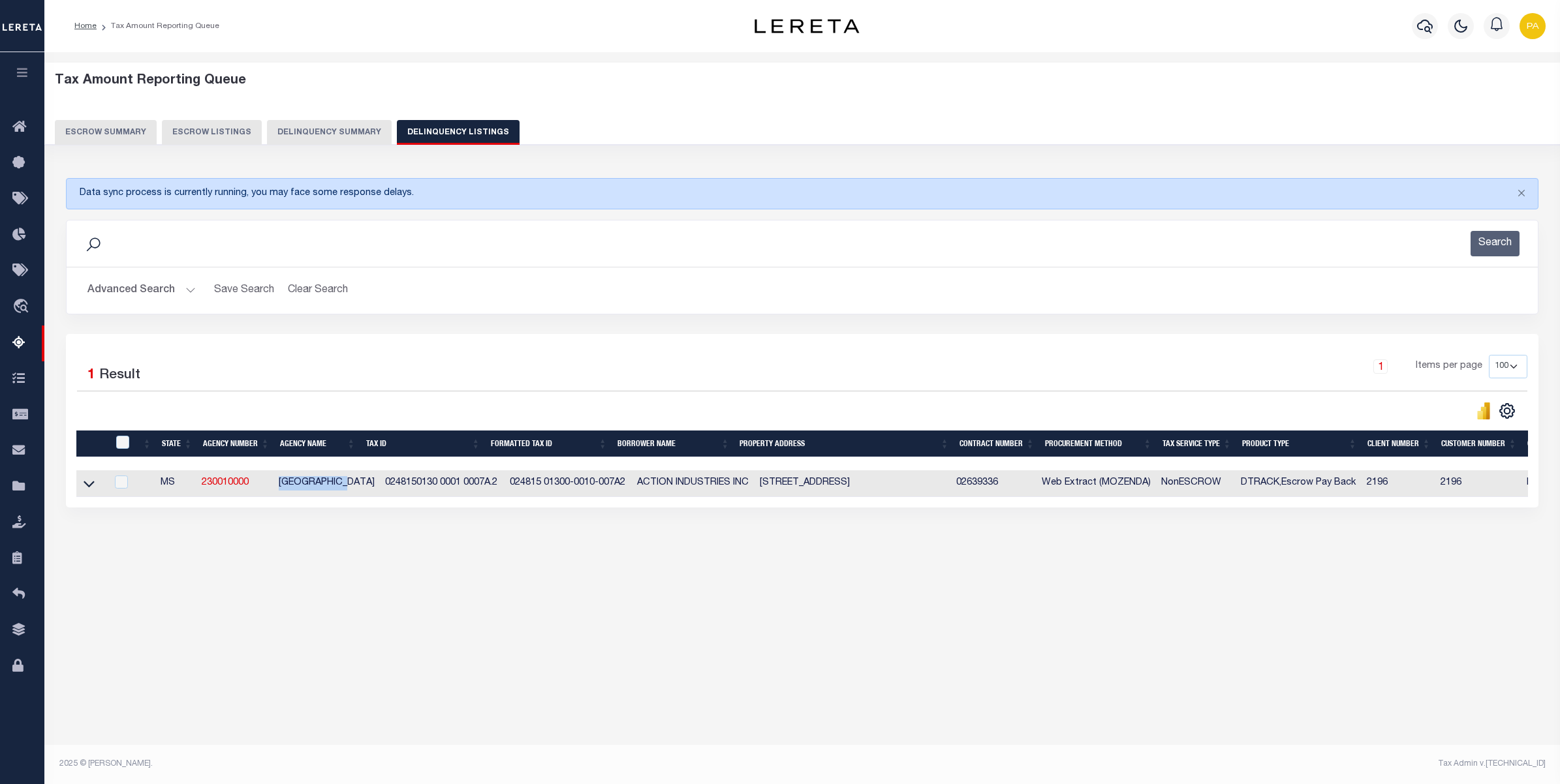
drag, startPoint x: 278, startPoint y: 483, endPoint x: 358, endPoint y: 483, distance: 80.0
click at [358, 483] on td "[GEOGRAPHIC_DATA]" at bounding box center [327, 484] width 106 height 26
checkbox input "true"
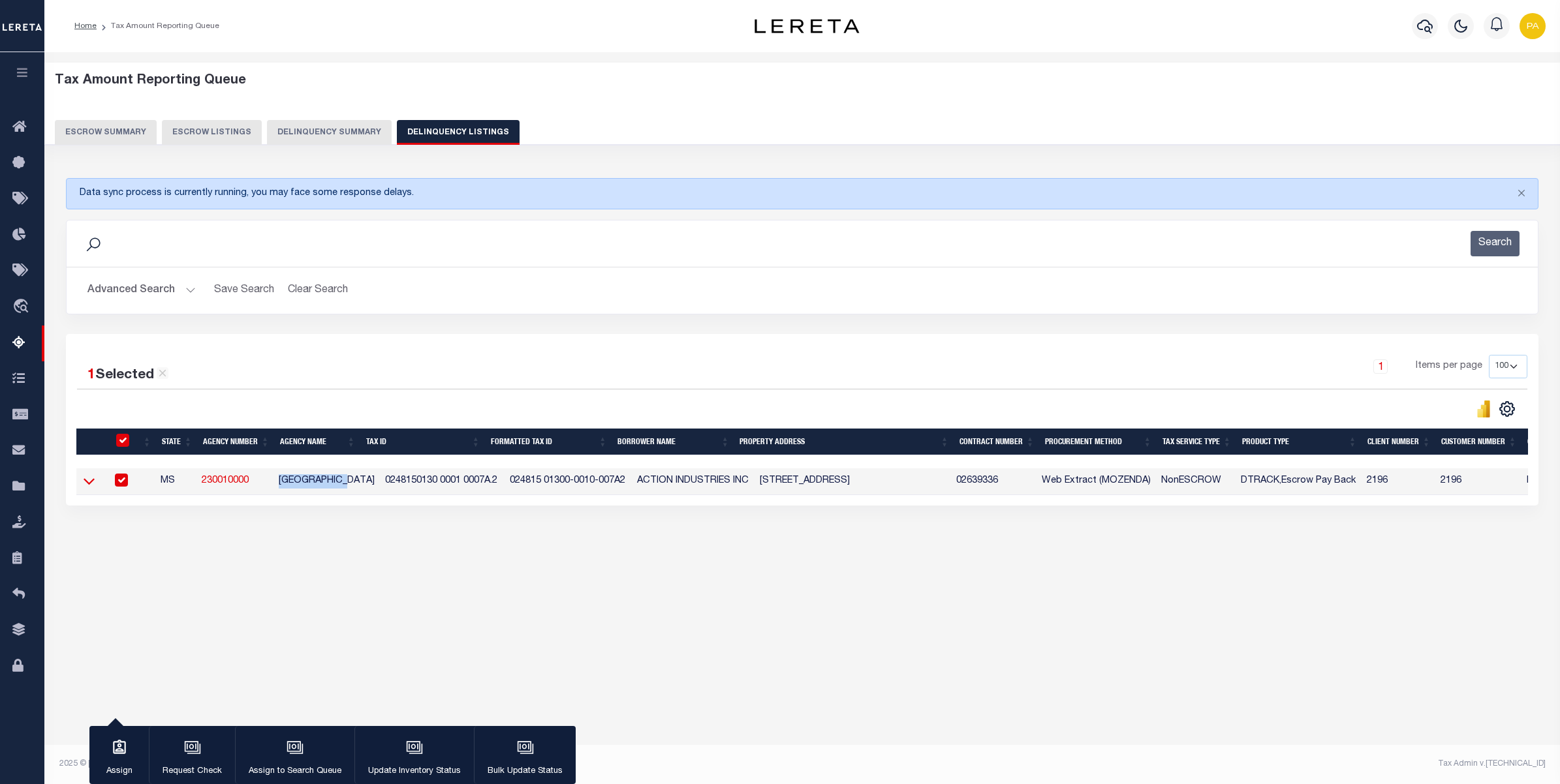
click at [88, 485] on icon at bounding box center [89, 482] width 11 height 14
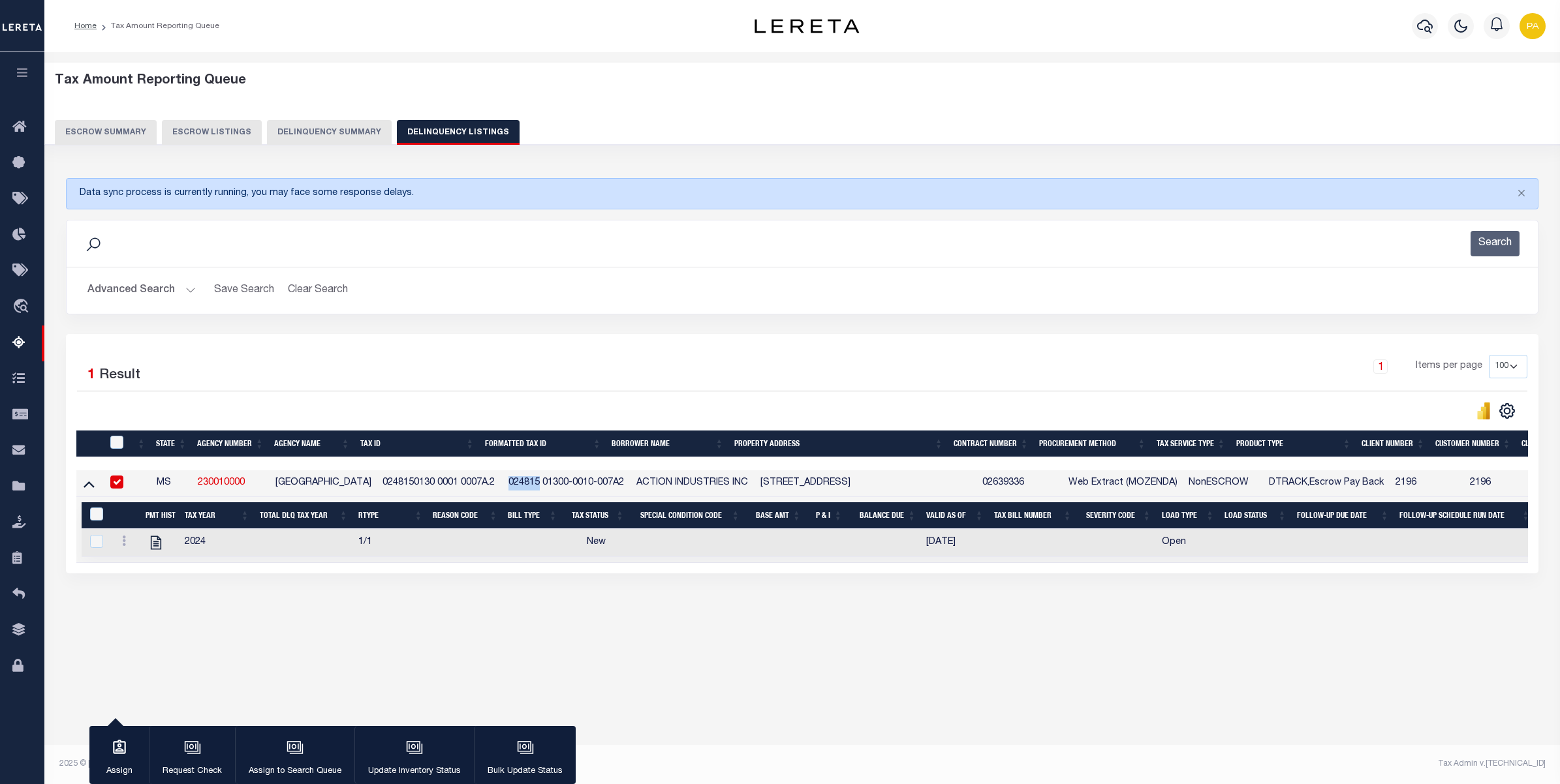
drag, startPoint x: 503, startPoint y: 486, endPoint x: 524, endPoint y: 485, distance: 21.0
click at [524, 485] on td "024815 01300-0010-007A2" at bounding box center [567, 484] width 128 height 26
checkbox input "false"
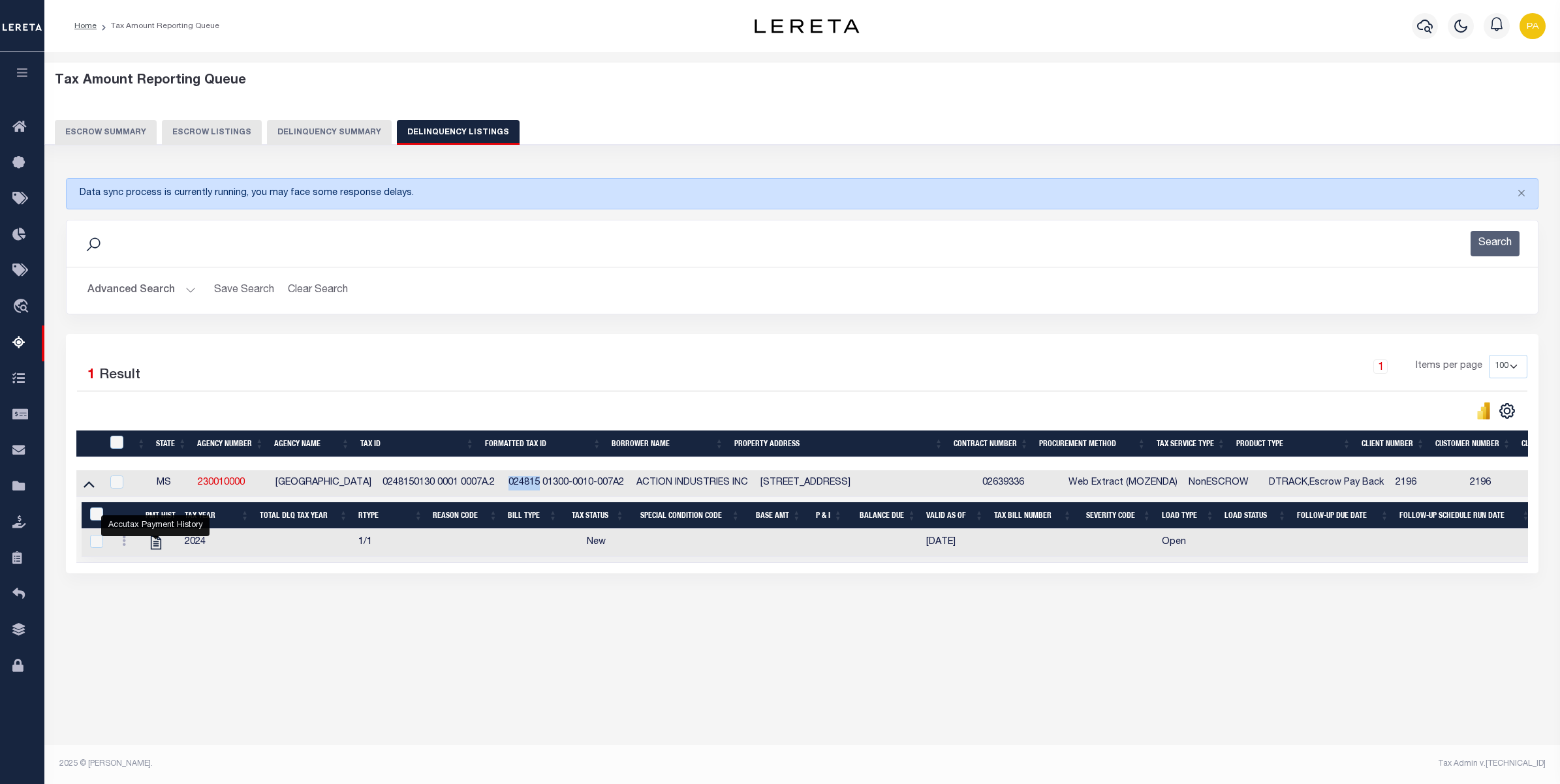
drag, startPoint x: 177, startPoint y: 289, endPoint x: 1338, endPoint y: 351, distance: 1162.7
click at [177, 289] on button "Advanced Search" at bounding box center [141, 291] width 108 height 26
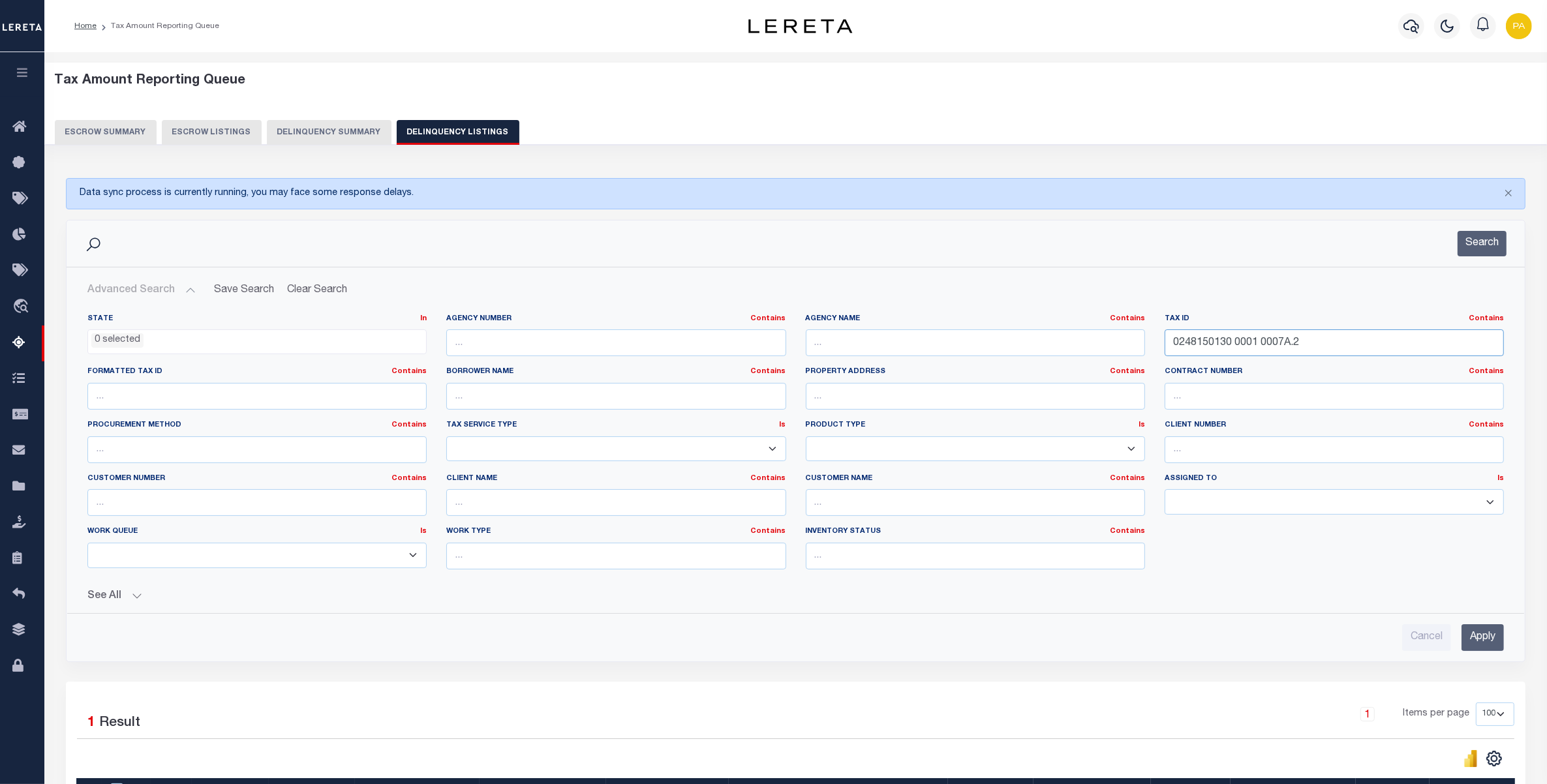
drag, startPoint x: 833, startPoint y: 339, endPoint x: 1006, endPoint y: 376, distance: 176.9
click at [794, 339] on div "State In In AK AL AR AZ CA CO CT DC DE FL GA GU HI IA ID IL IN KS KY LA MA MD M…" at bounding box center [796, 447] width 1436 height 267
paste input "633200104600"
type input "633200104600"
click at [1488, 636] on input "Apply" at bounding box center [1482, 637] width 42 height 26
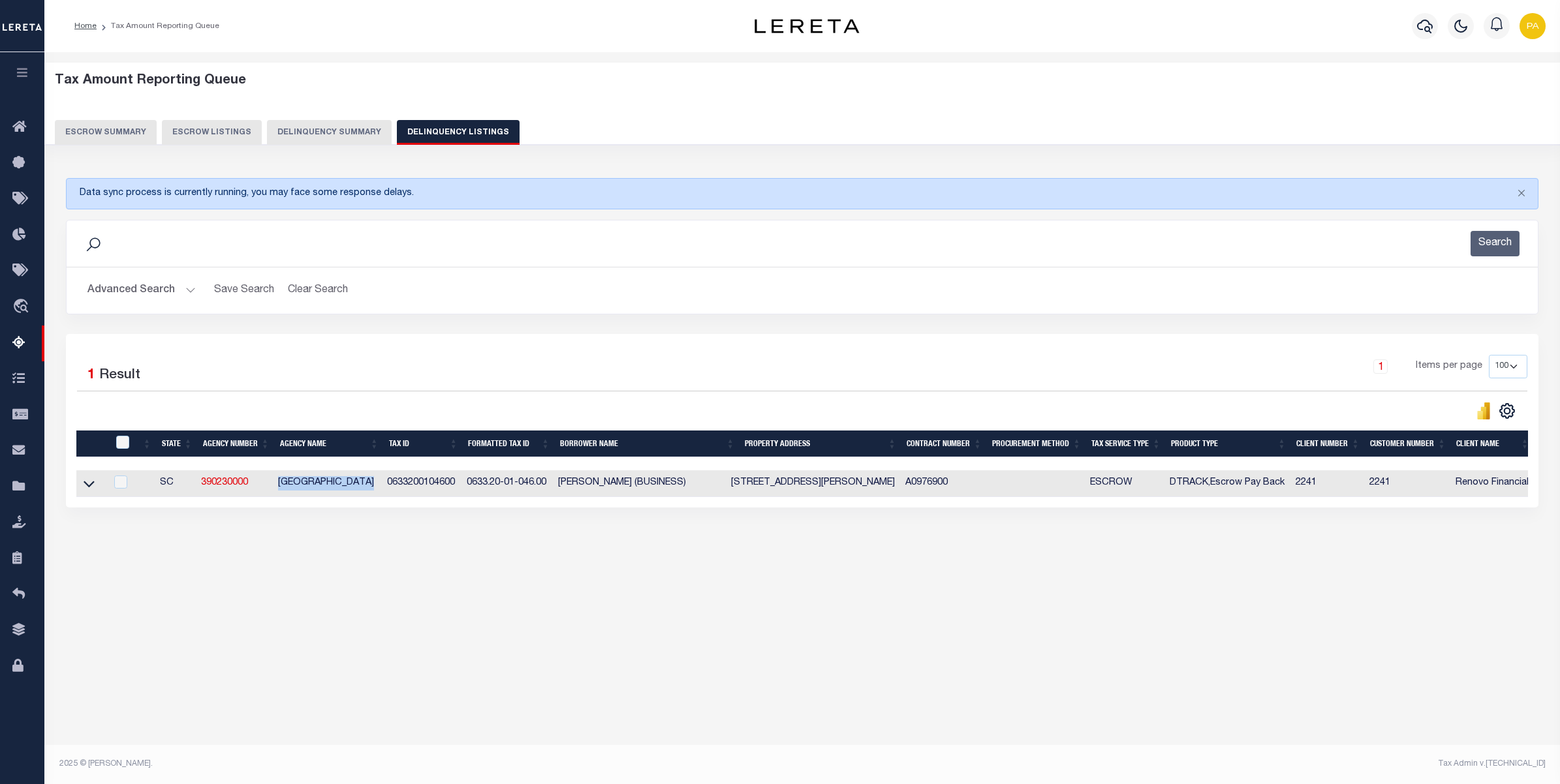
drag, startPoint x: 274, startPoint y: 489, endPoint x: 377, endPoint y: 484, distance: 103.1
click at [377, 484] on tr "SC 390230000 GREENVILLE COUNTY 0633200104600 0633.20-01-046.00 DUANE DOUGLAS BE…" at bounding box center [983, 484] width 1813 height 26
drag, startPoint x: 388, startPoint y: 485, endPoint x: 457, endPoint y: 487, distance: 69.0
click at [457, 487] on td "0633200104600" at bounding box center [421, 484] width 79 height 26
checkbox input "true"
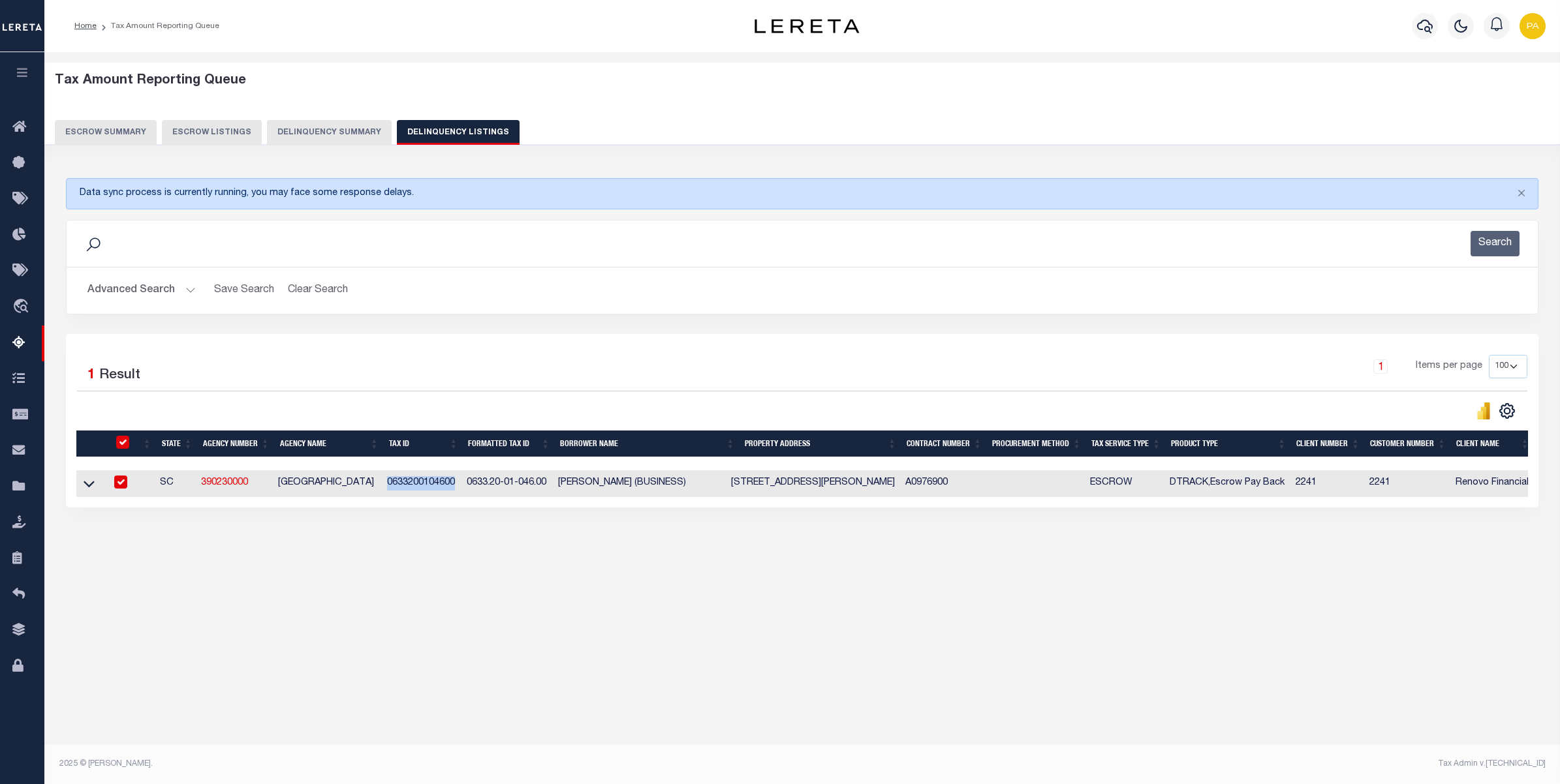
checkbox input "true"
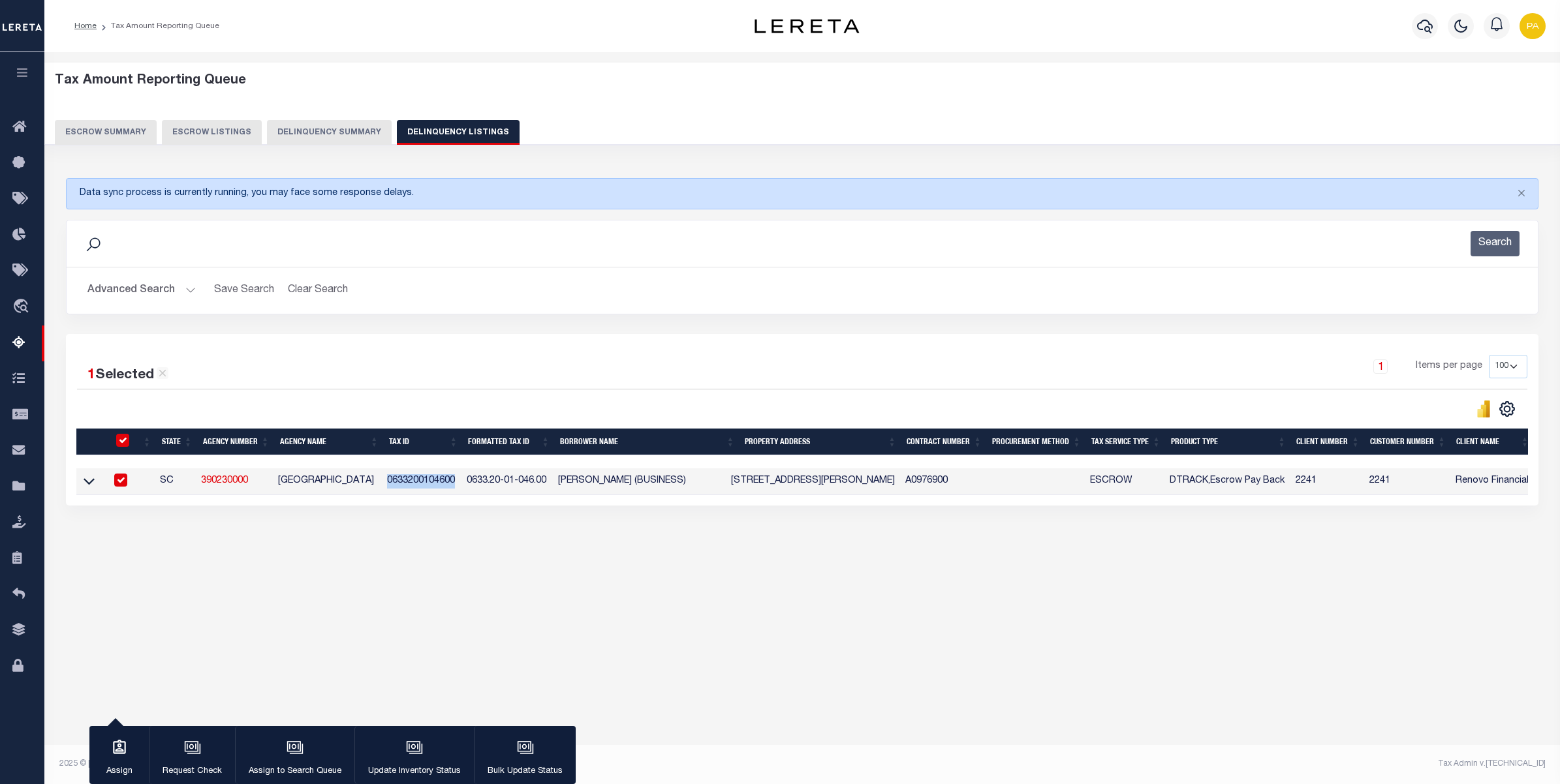
drag, startPoint x: 427, startPoint y: 571, endPoint x: 383, endPoint y: 507, distance: 77.7
click at [427, 571] on div "Tax Amount Reporting Queue Escrow Summary Escrow Listings In" at bounding box center [802, 325] width 1508 height 519
drag, startPoint x: 387, startPoint y: 483, endPoint x: 467, endPoint y: 691, distance: 222.9
click at [458, 475] on td "0633200104600" at bounding box center [421, 482] width 79 height 26
checkbox input "false"
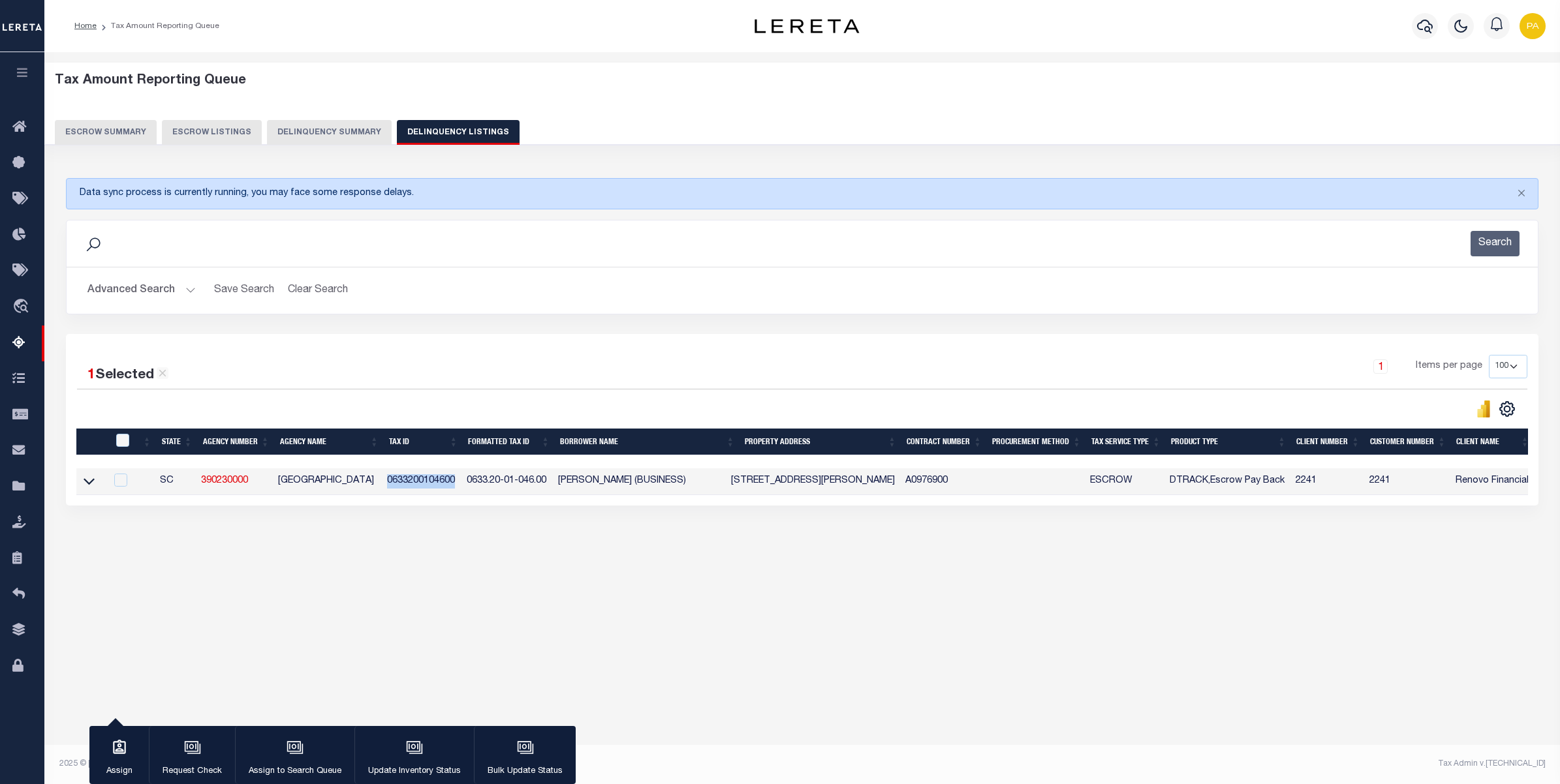
checkbox input "false"
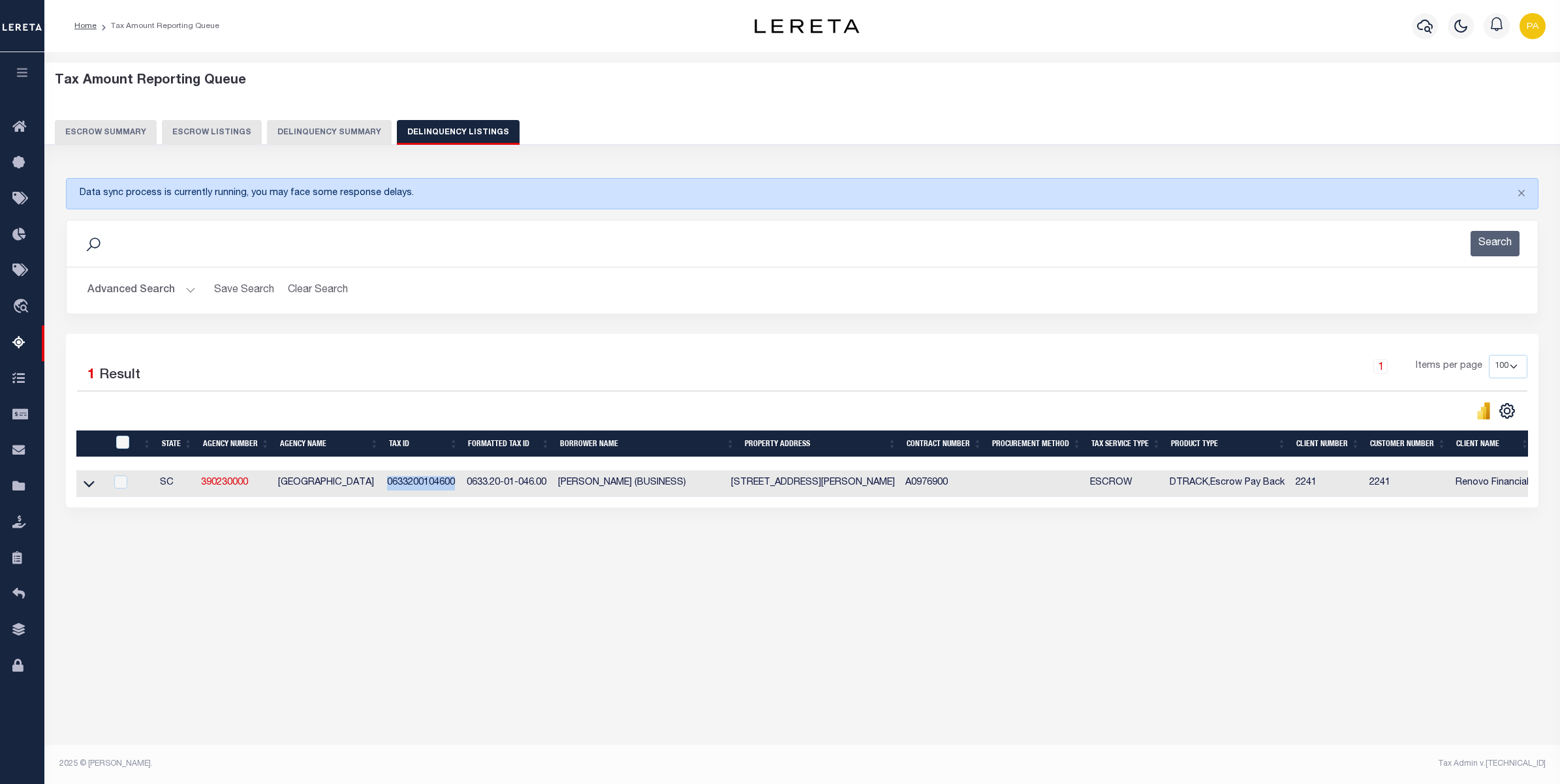
click at [164, 288] on button "Advanced Search" at bounding box center [141, 291] width 108 height 26
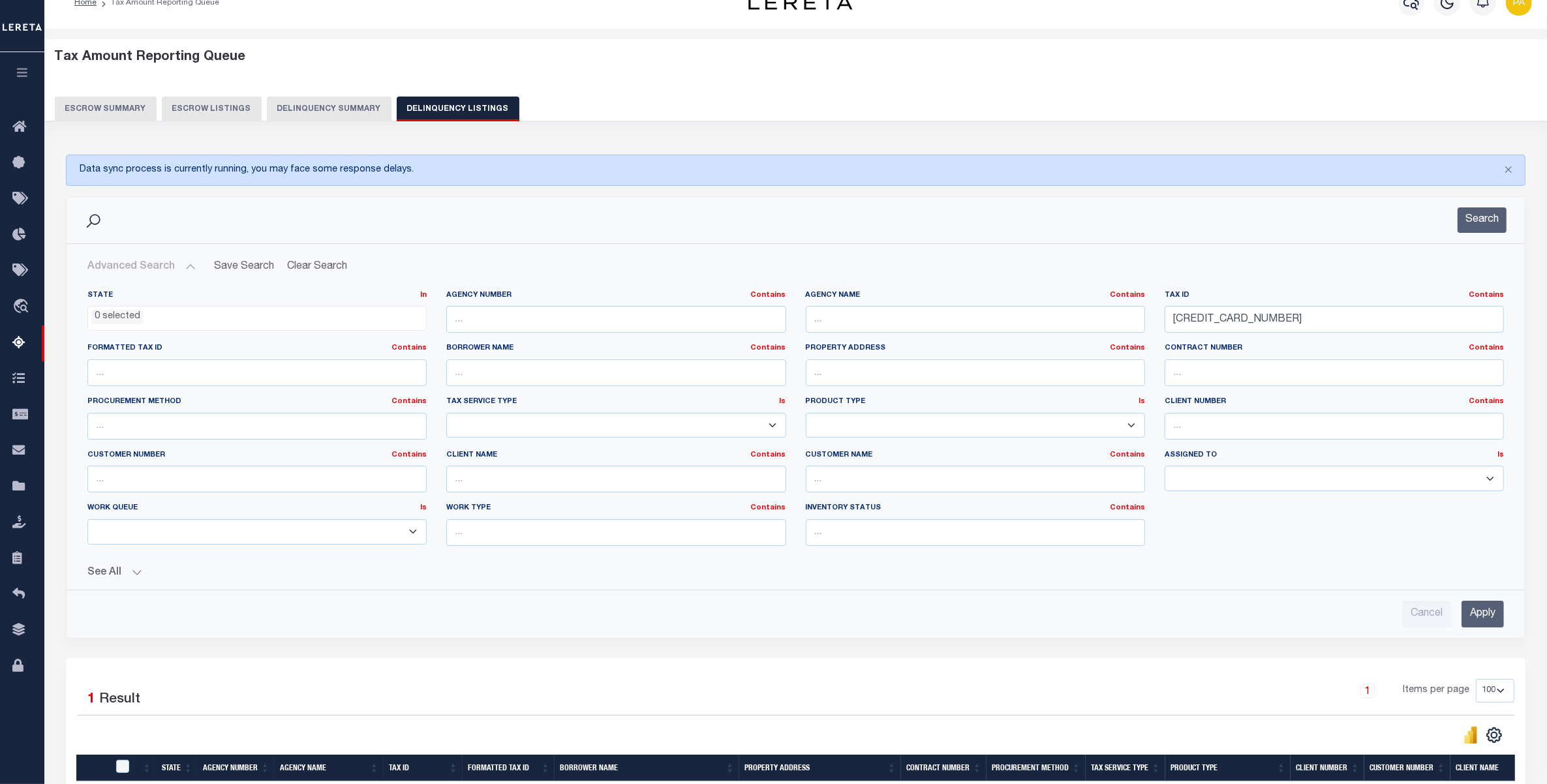
scroll to position [203, 0]
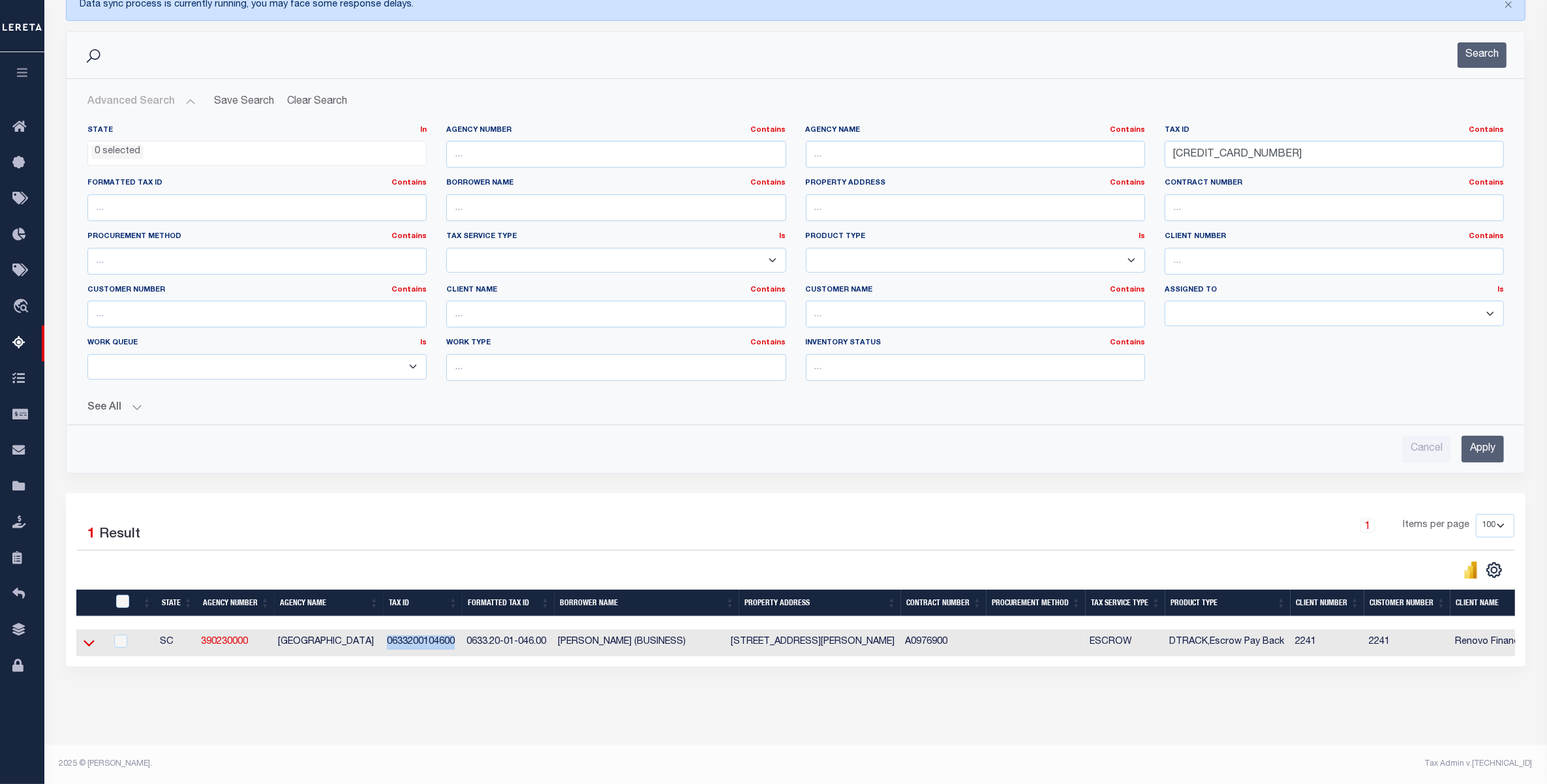
click at [90, 636] on icon at bounding box center [89, 643] width 11 height 14
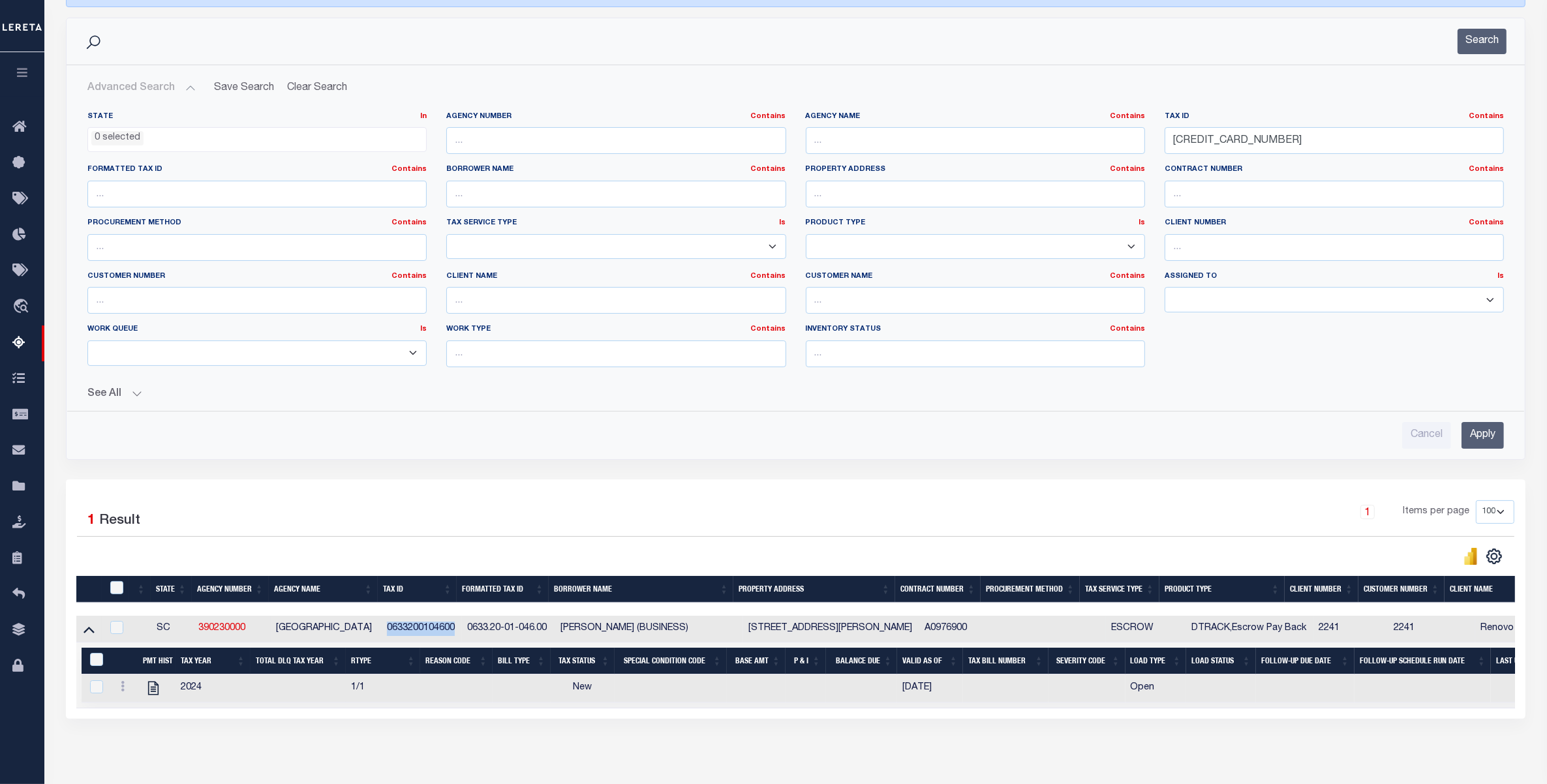
scroll to position [189, 0]
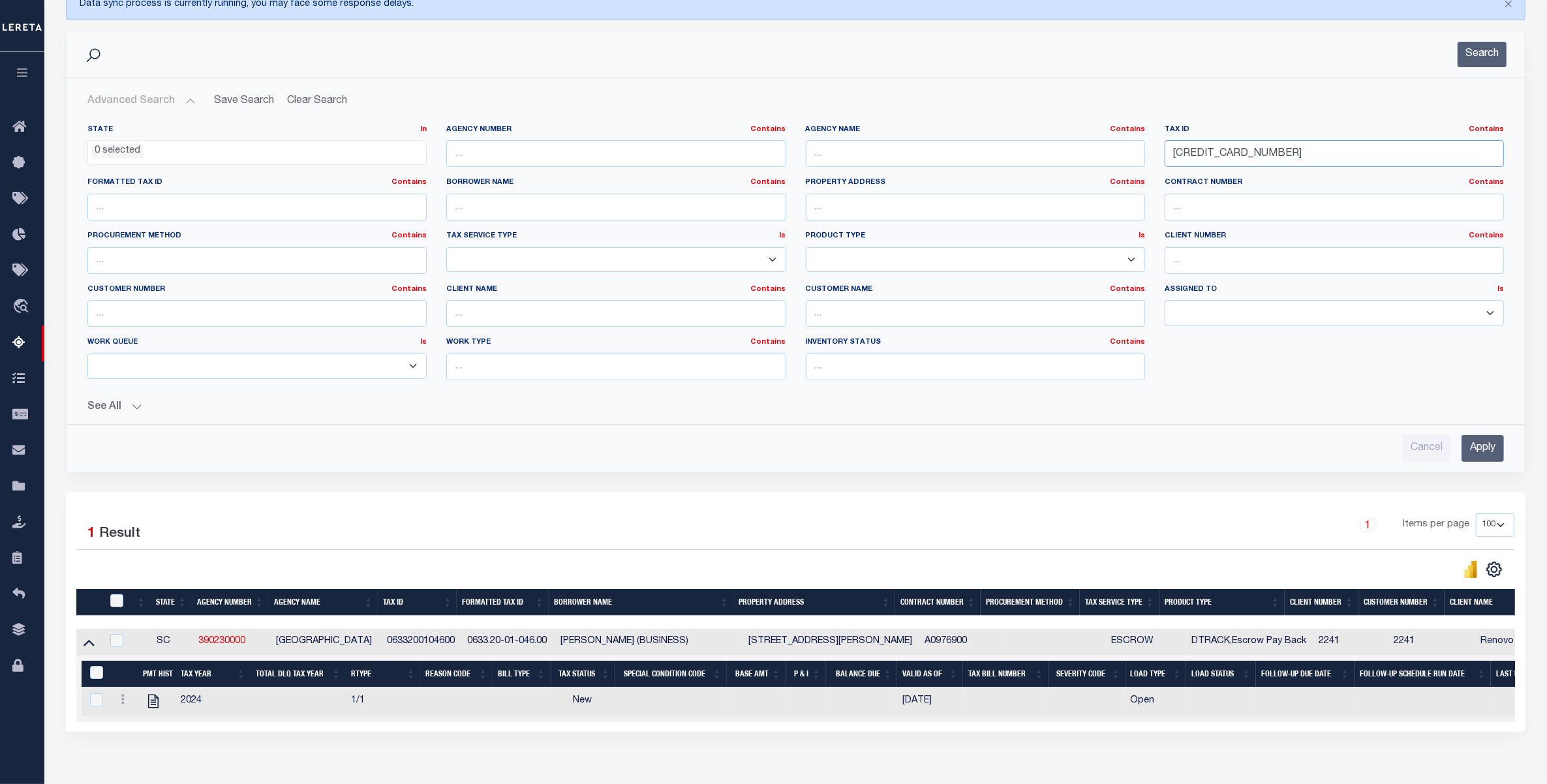
drag, startPoint x: 1224, startPoint y: 145, endPoint x: 1124, endPoint y: 200, distance: 114.1
click at [992, 135] on div "State In In AK AL AR AZ CA CO CT DC DE FL GA GU HI IA ID IL IN KS KY LA MA MD M…" at bounding box center [796, 258] width 1436 height 267
paste input "31"
type input "633200103100"
click at [1482, 455] on input "Apply" at bounding box center [1482, 448] width 42 height 26
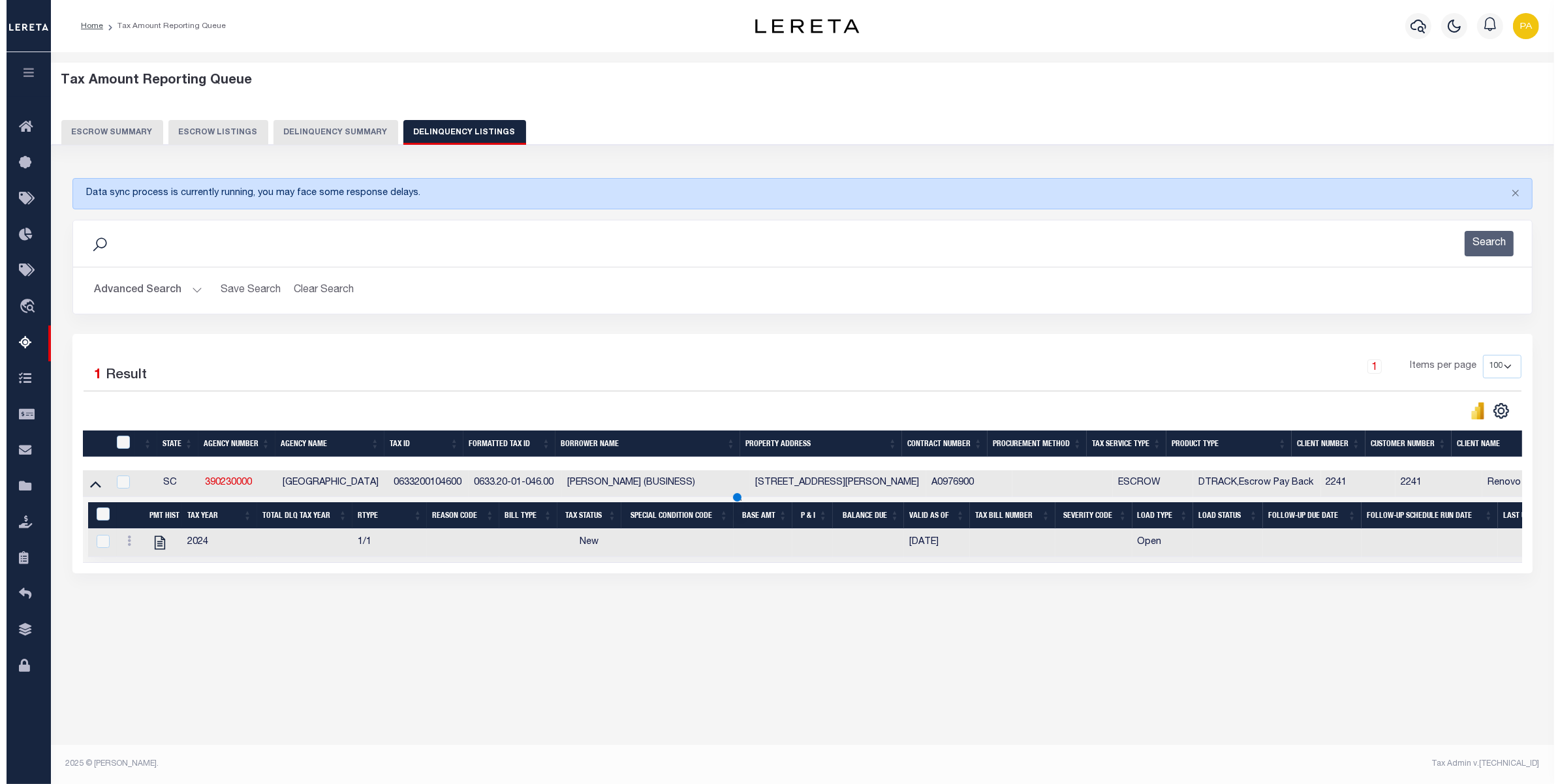
scroll to position [0, 0]
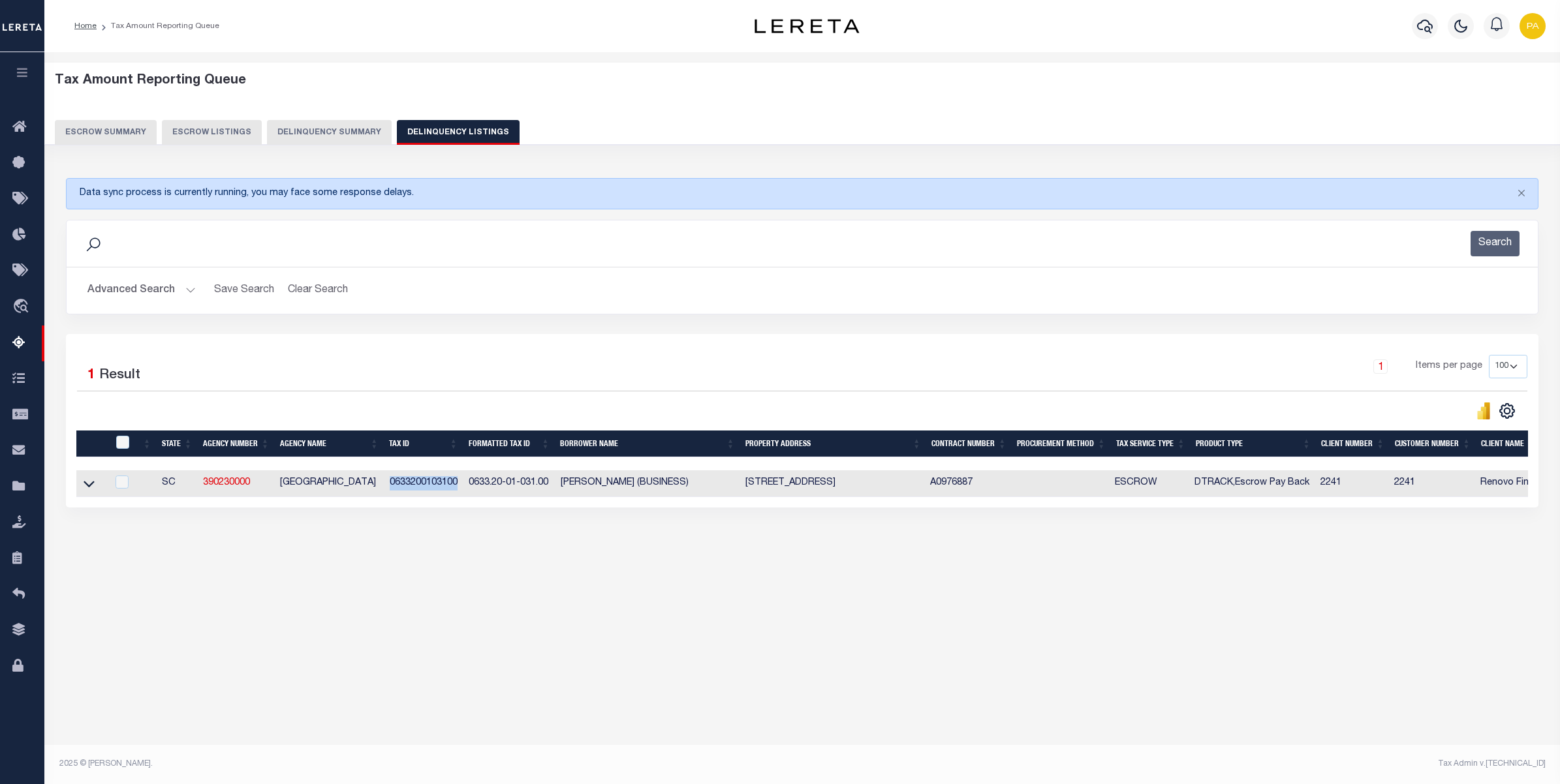
drag, startPoint x: 387, startPoint y: 479, endPoint x: 461, endPoint y: 478, distance: 74.0
click at [461, 478] on td "0633200103100" at bounding box center [424, 484] width 80 height 26
checkbox input "true"
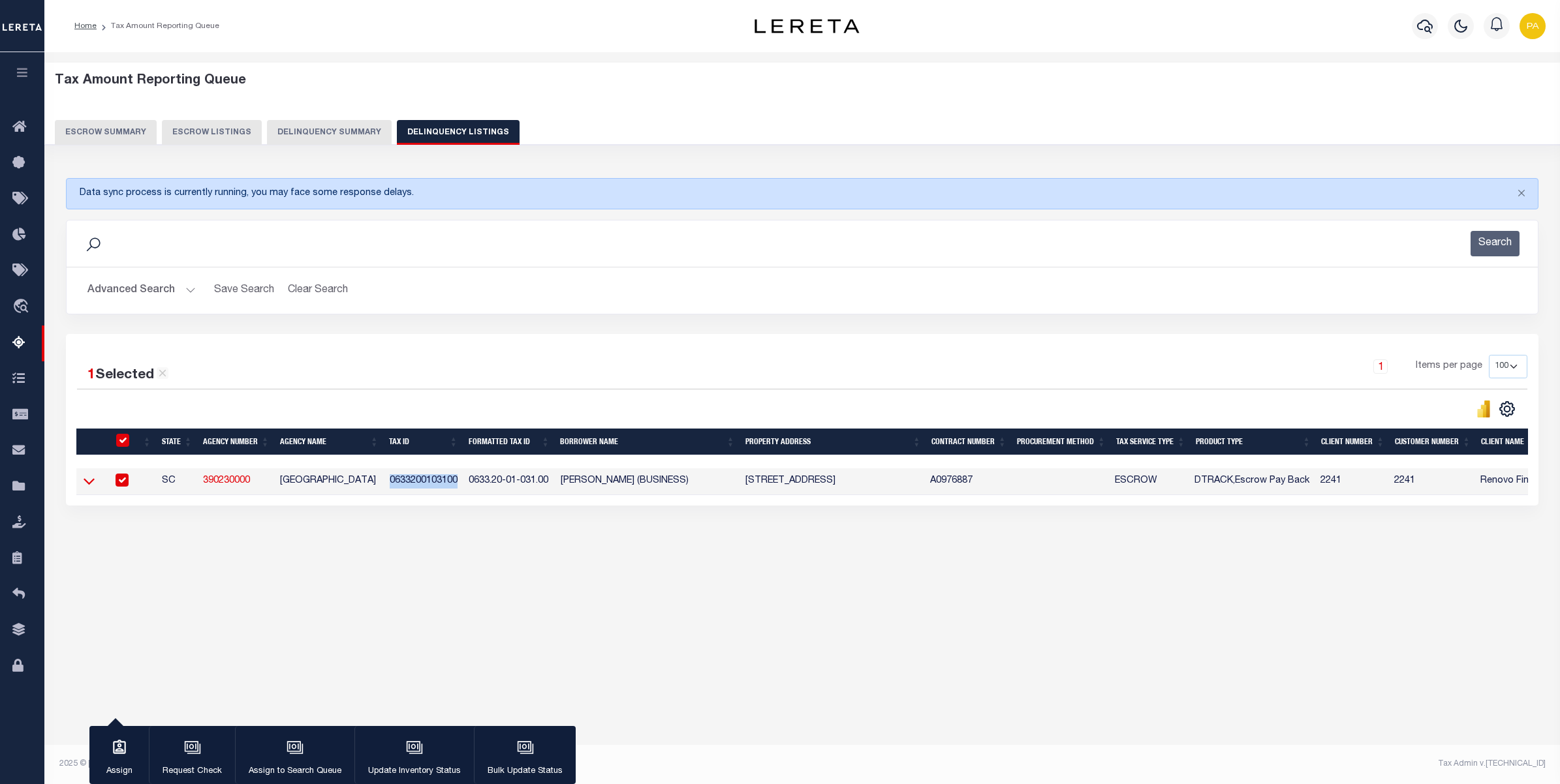
click at [90, 485] on icon at bounding box center [89, 482] width 11 height 14
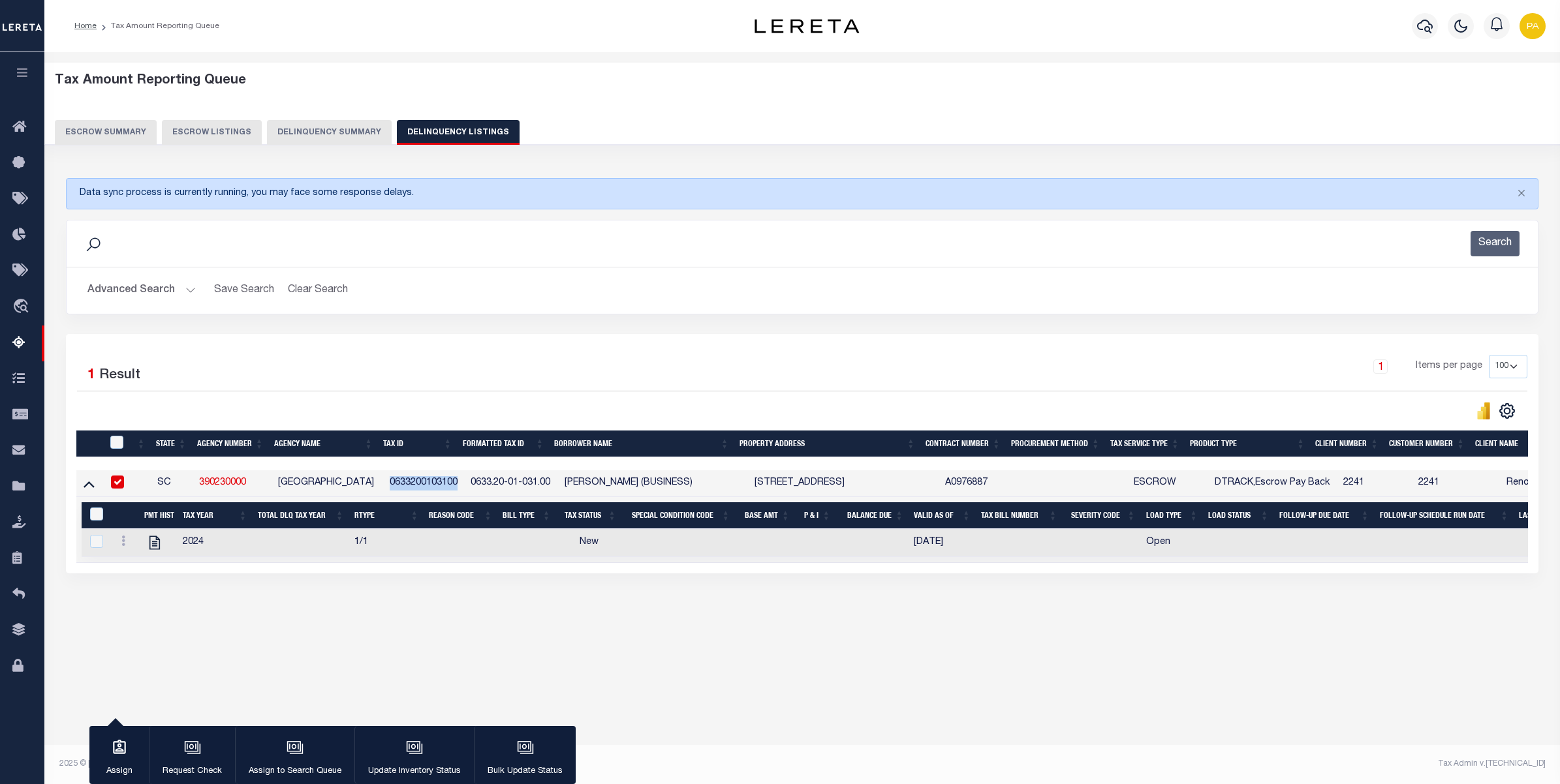
click at [1341, 691] on div "Tax Amount Reporting Queue Escrow Summary Escrow Listings" at bounding box center [802, 372] width 1516 height 639
click at [875, 691] on div "Tax Amount Reporting Queue Escrow Summary Escrow Listings" at bounding box center [802, 372] width 1516 height 639
click at [1019, 691] on div "Tax Amount Reporting Queue Escrow Summary Escrow Listings" at bounding box center [802, 372] width 1516 height 639
click at [171, 284] on button "Advanced Search" at bounding box center [141, 291] width 108 height 26
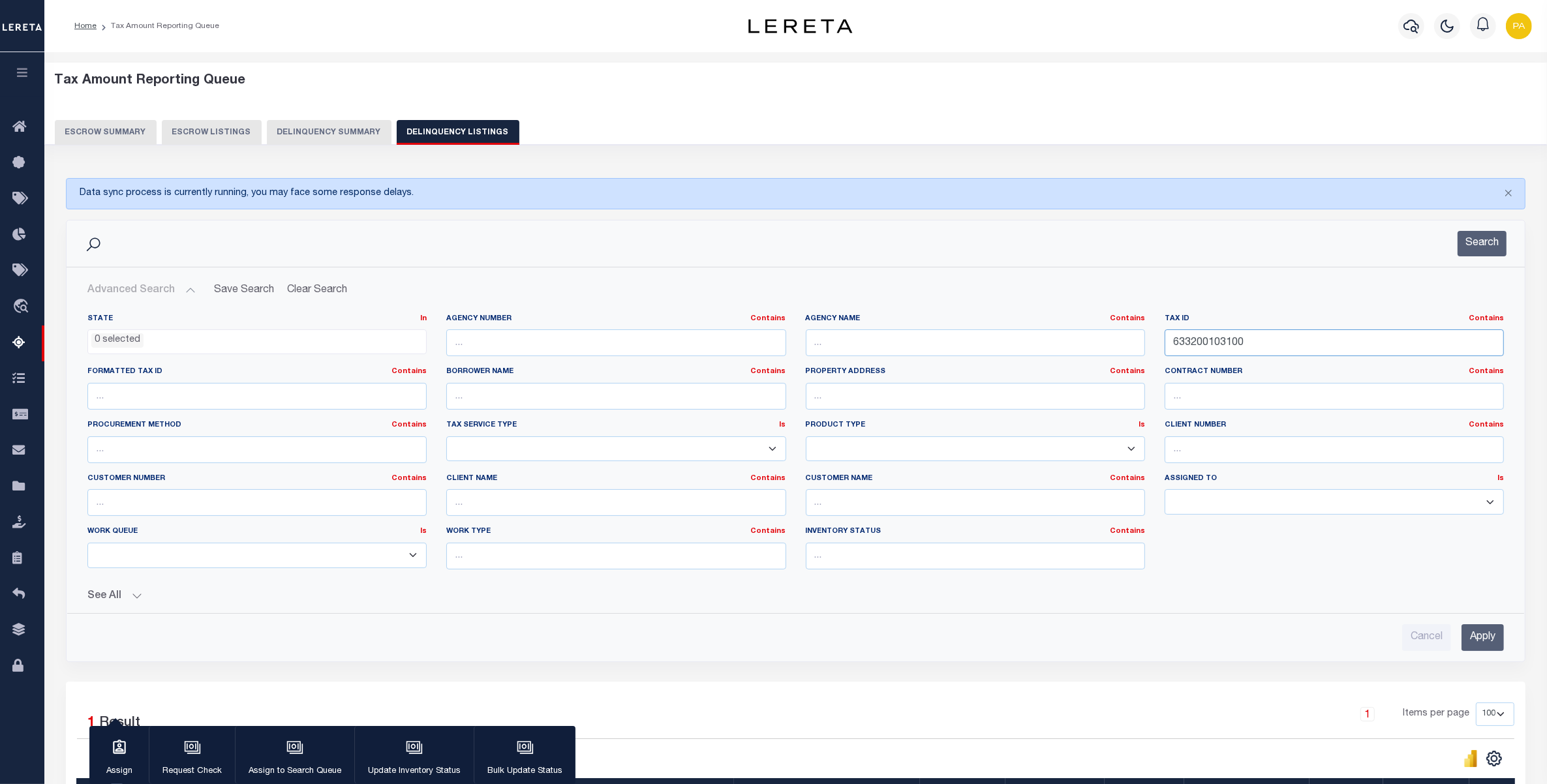
click at [891, 351] on div "State In In AK AL AR AZ CA CO CT DC DE FL GA GU HI IA ID IL IN KS KY LA MA MD M…" at bounding box center [796, 447] width 1436 height 267
paste input "005917118P00295"
type input "005917118P0029500"
click at [1472, 643] on input "Apply" at bounding box center [1482, 637] width 42 height 26
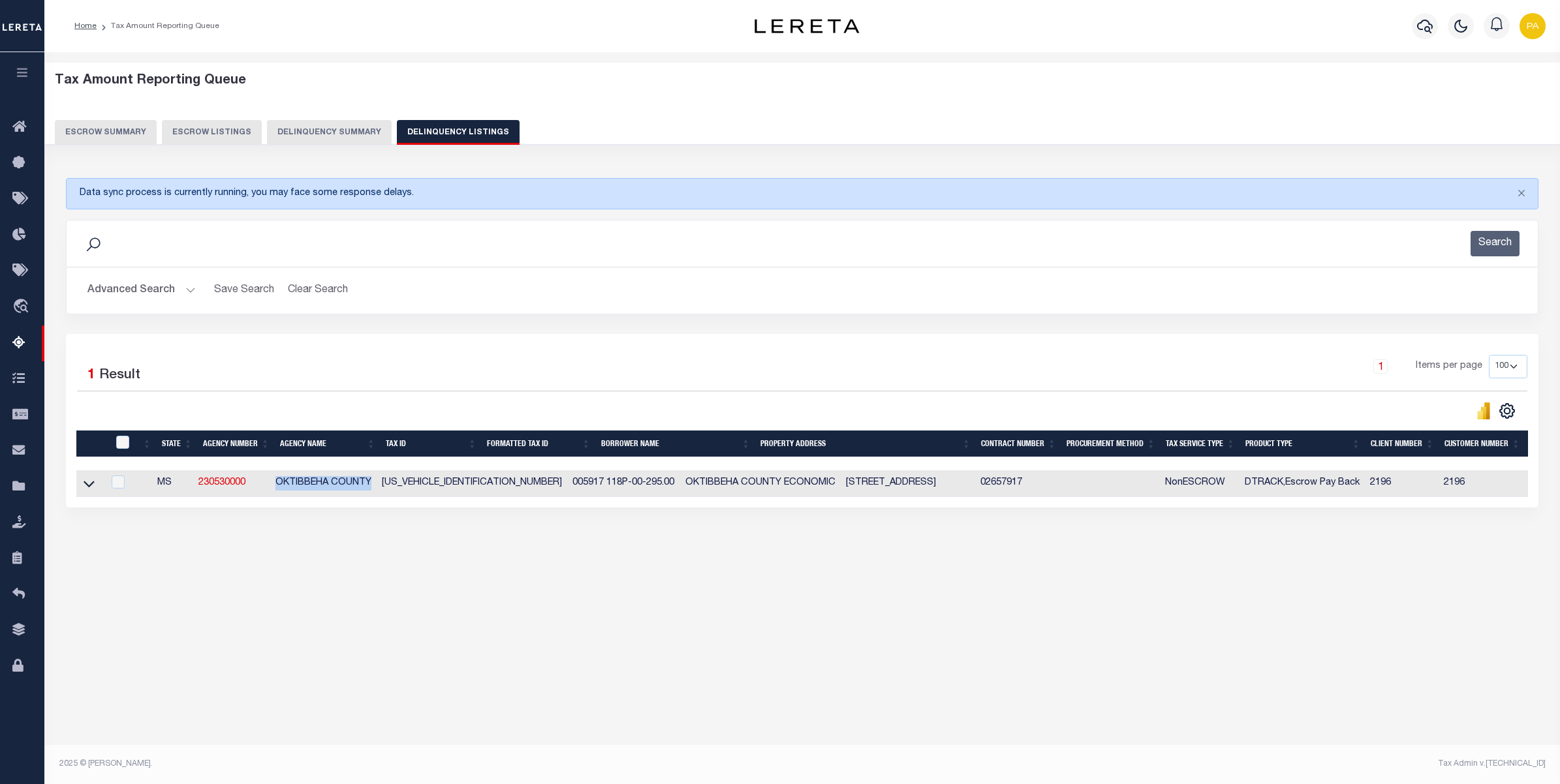
drag, startPoint x: 301, startPoint y: 486, endPoint x: 377, endPoint y: 487, distance: 76.0
click at [377, 487] on td "OKTIBBEHA COUNTY" at bounding box center [324, 484] width 106 height 26
checkbox input "true"
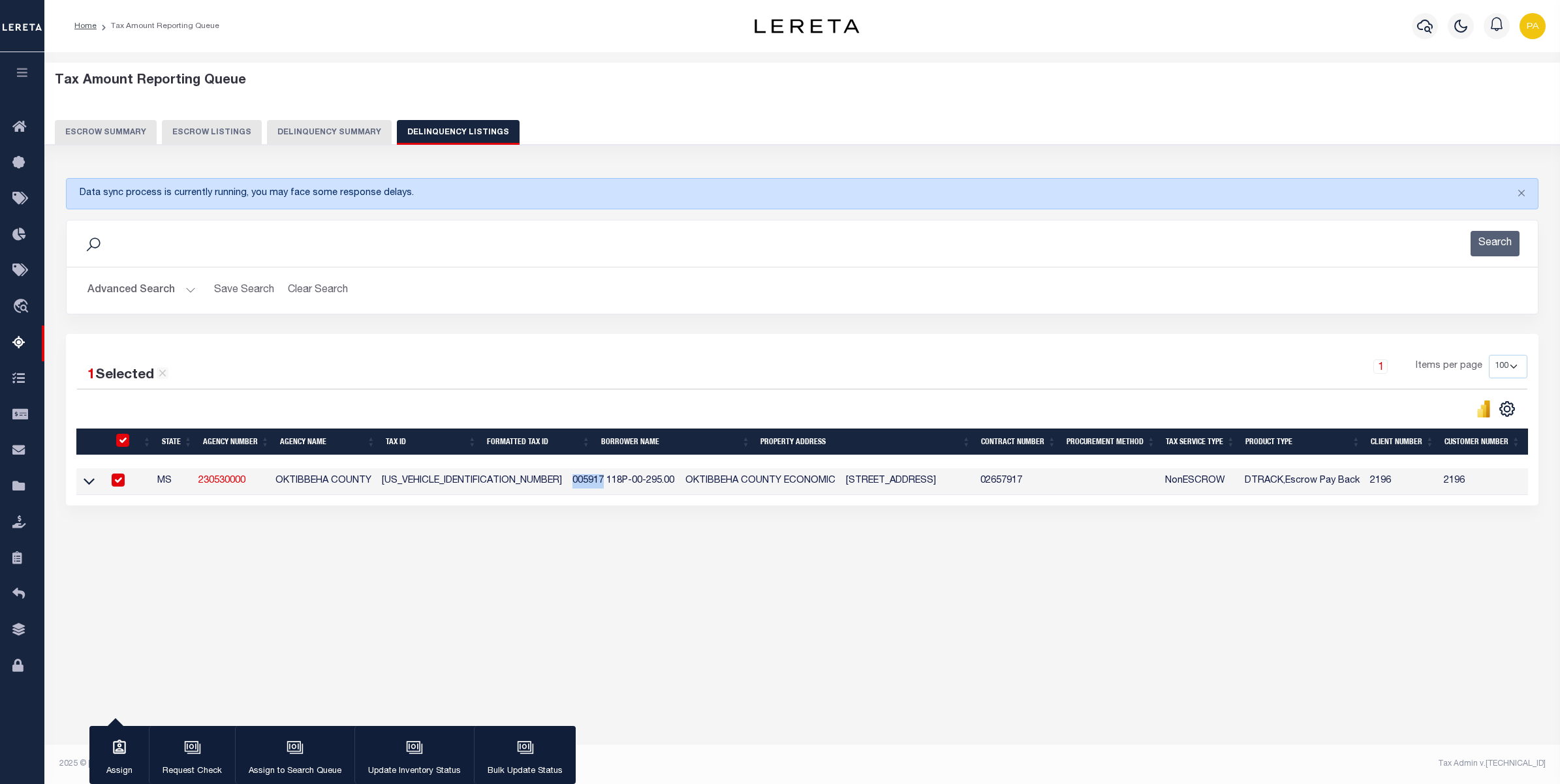
drag, startPoint x: 487, startPoint y: 480, endPoint x: 518, endPoint y: 477, distance: 31.1
click at [567, 477] on td "005917 118P-00-295.00" at bounding box center [623, 482] width 113 height 26
checkbox input "false"
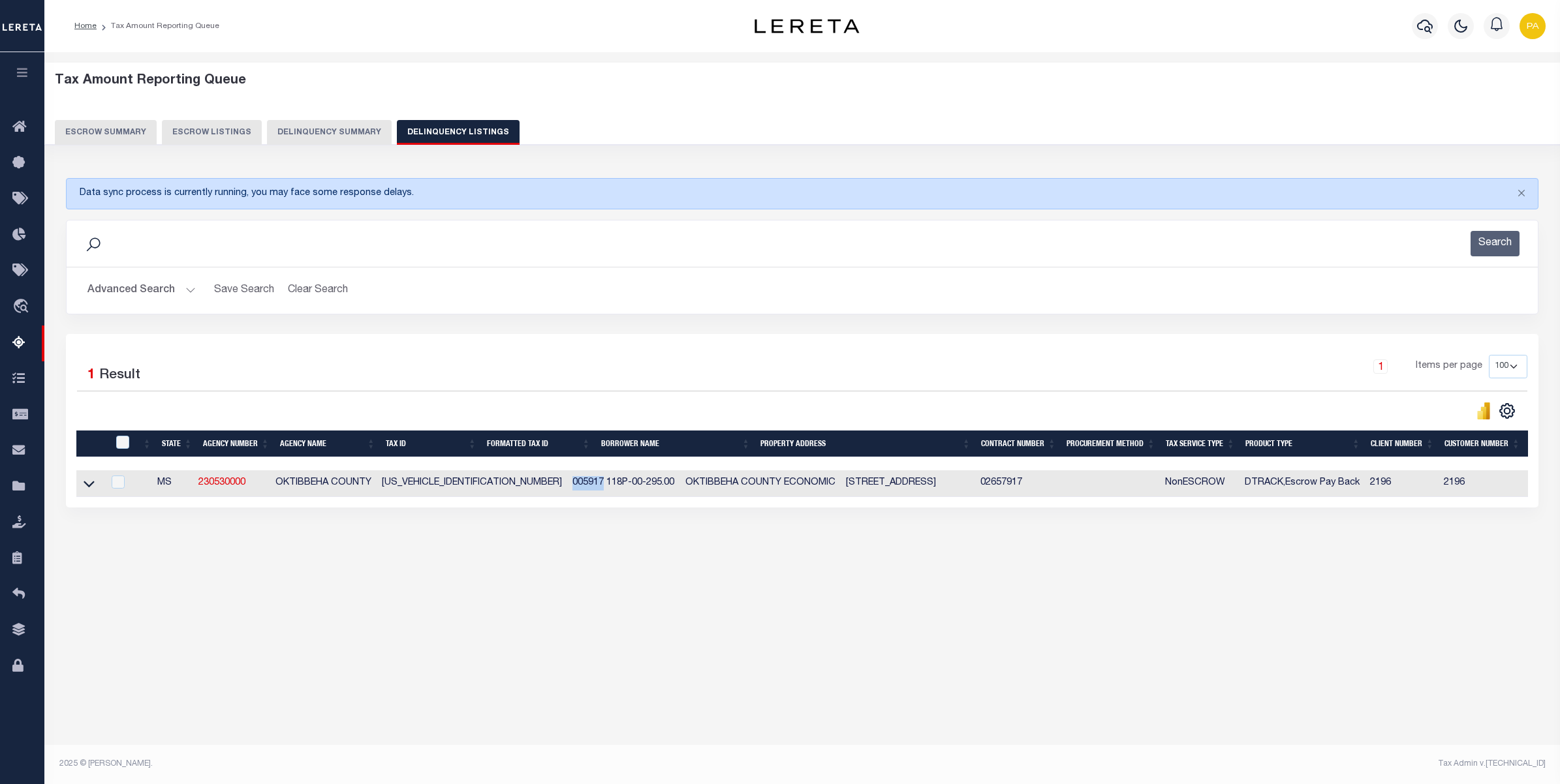
click at [526, 567] on div "Tax Amount Reporting Queue Escrow Summary Escrow Listings In" at bounding box center [802, 326] width 1508 height 521
drag, startPoint x: 488, startPoint y: 485, endPoint x: 517, endPoint y: 486, distance: 29.0
click at [567, 486] on td "005917 118P-00-295.00" at bounding box center [623, 484] width 113 height 26
click at [532, 689] on div "Tax Amount Reporting Queue Escrow Summary Escrow Listings In" at bounding box center [802, 405] width 1516 height 706
checkbox input "true"
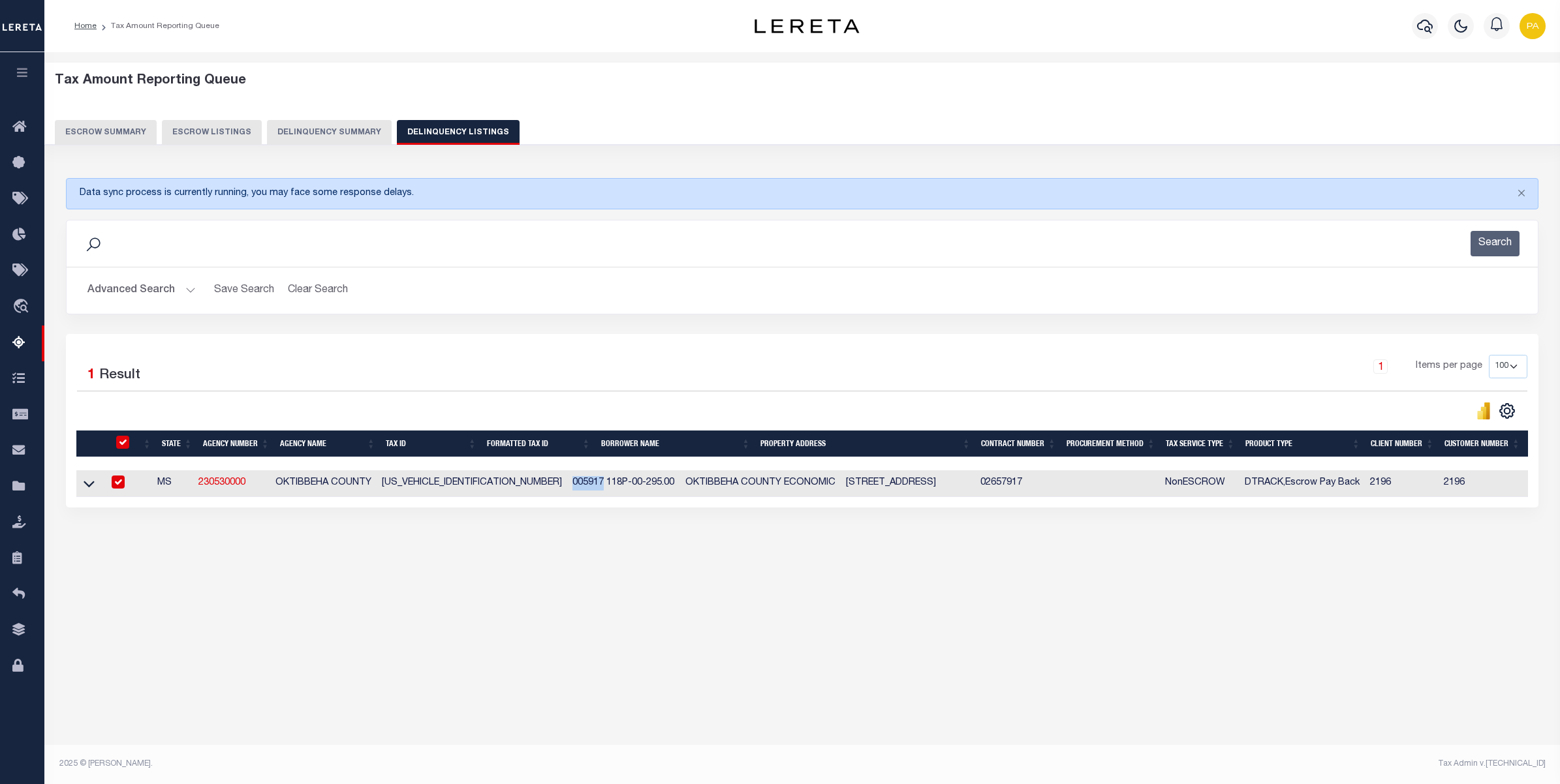
checkbox input "true"
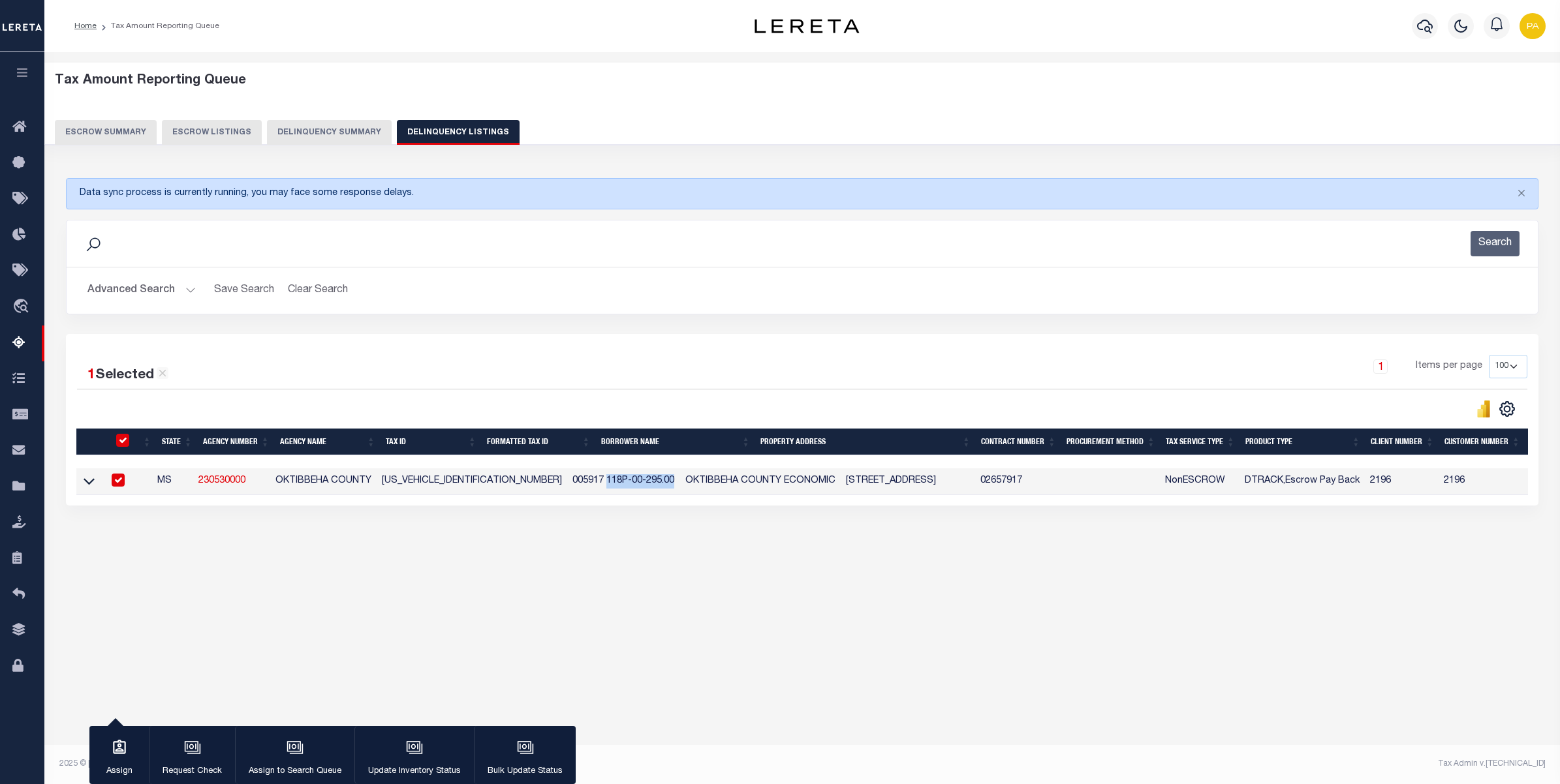
click at [589, 481] on td "005917 118P-00-295.00" at bounding box center [623, 482] width 113 height 26
checkbox input "false"
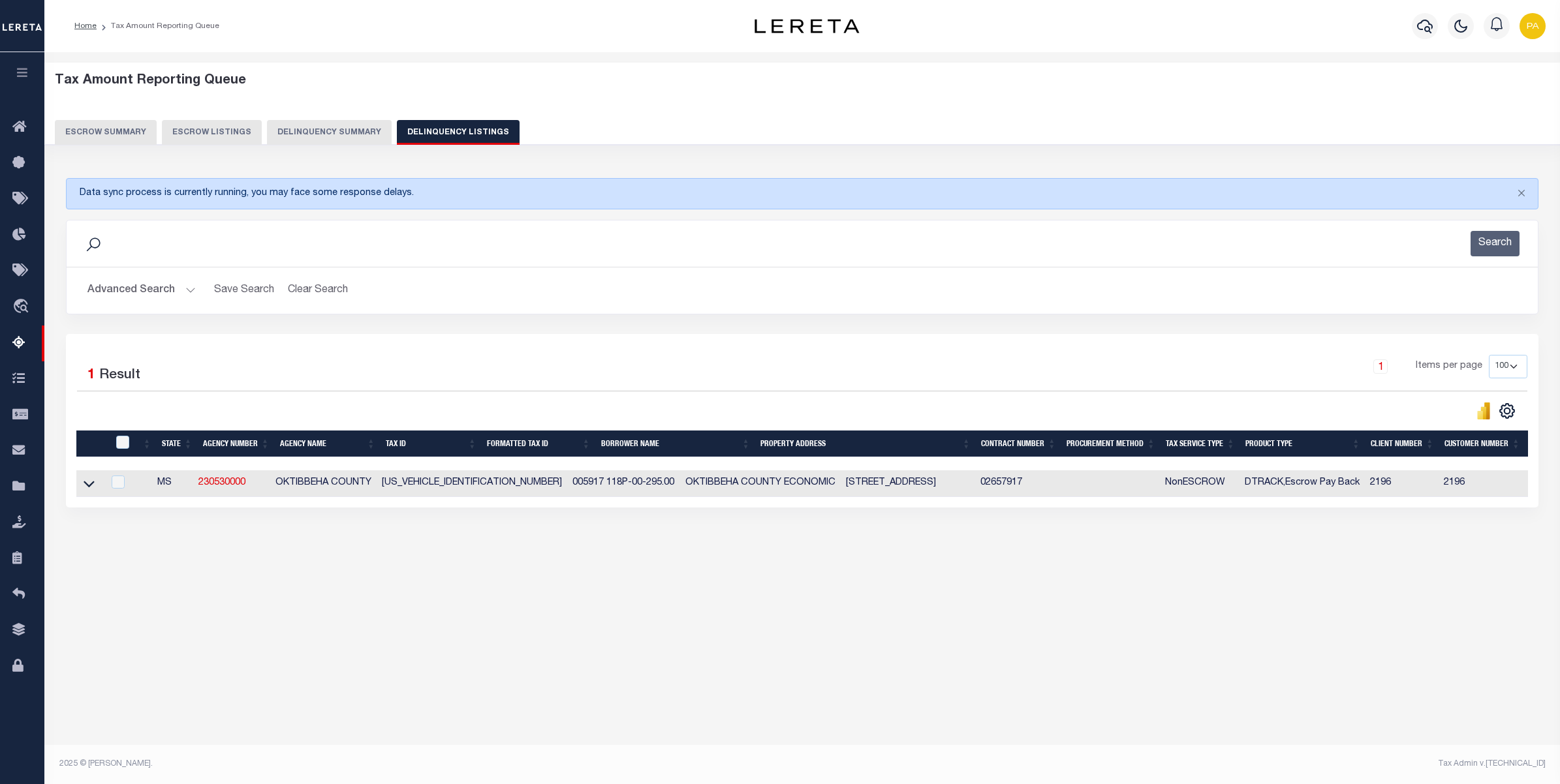
drag, startPoint x: 511, startPoint y: 517, endPoint x: 523, endPoint y: 484, distance: 35.1
click at [511, 507] on div "1 Selected 1 Result 1 Items per page 10 25 50 100 500" at bounding box center [802, 421] width 1473 height 174
drag, startPoint x: 523, startPoint y: 484, endPoint x: 589, endPoint y: 480, distance: 66.1
click at [589, 480] on td "005917 118P-00-295.00" at bounding box center [623, 484] width 113 height 26
checkbox input "true"
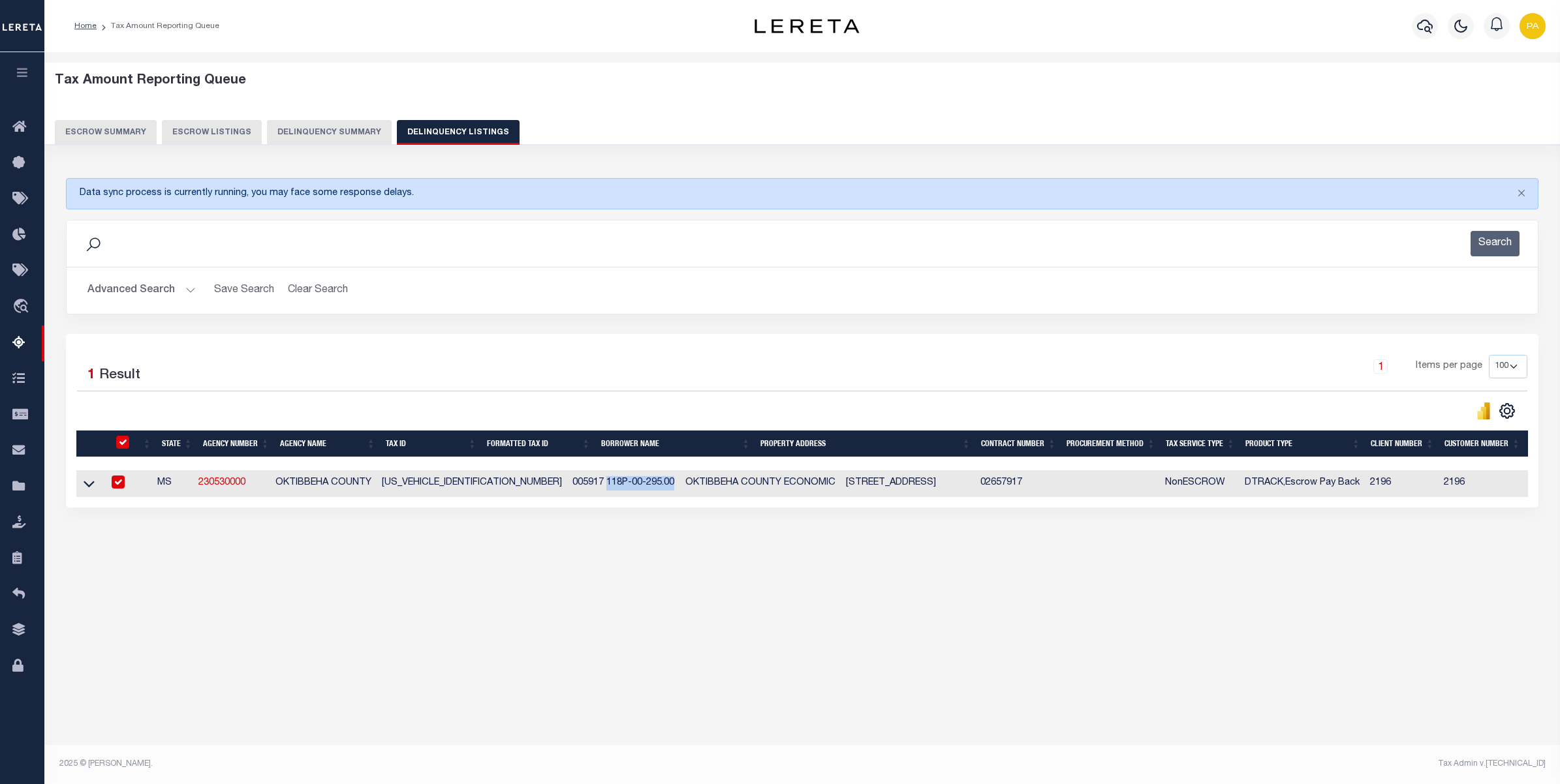
checkbox input "true"
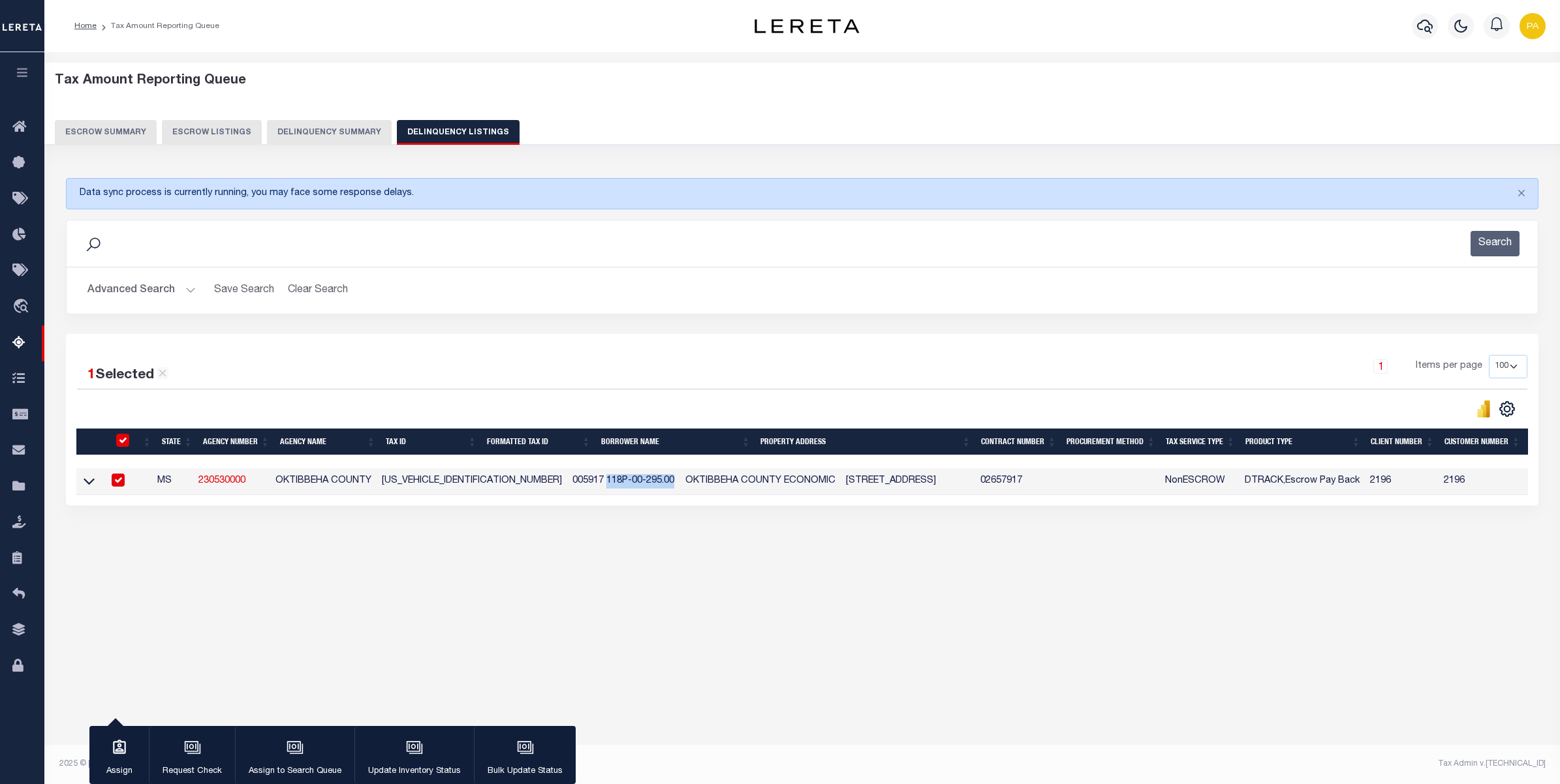
drag, startPoint x: 797, startPoint y: 670, endPoint x: 922, endPoint y: 586, distance: 150.6
click at [797, 670] on div "Tax Amount Reporting Queue Escrow Summary Escrow Listings In" at bounding box center [802, 405] width 1516 height 706
drag, startPoint x: 282, startPoint y: 484, endPoint x: 371, endPoint y: 482, distance: 89.0
click at [371, 482] on td "OKTIBBEHA COUNTY" at bounding box center [324, 482] width 106 height 26
checkbox input "false"
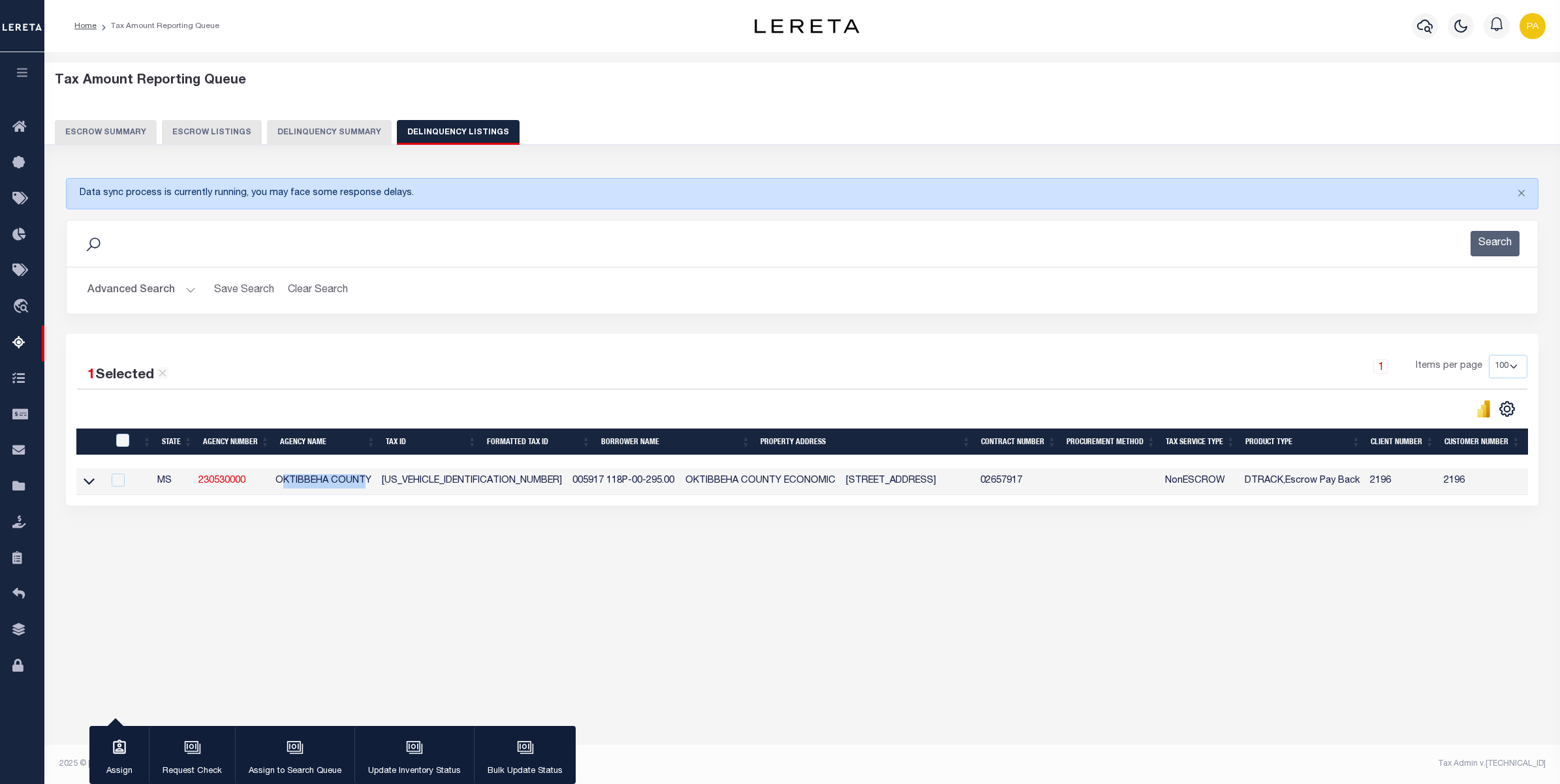
checkbox input "false"
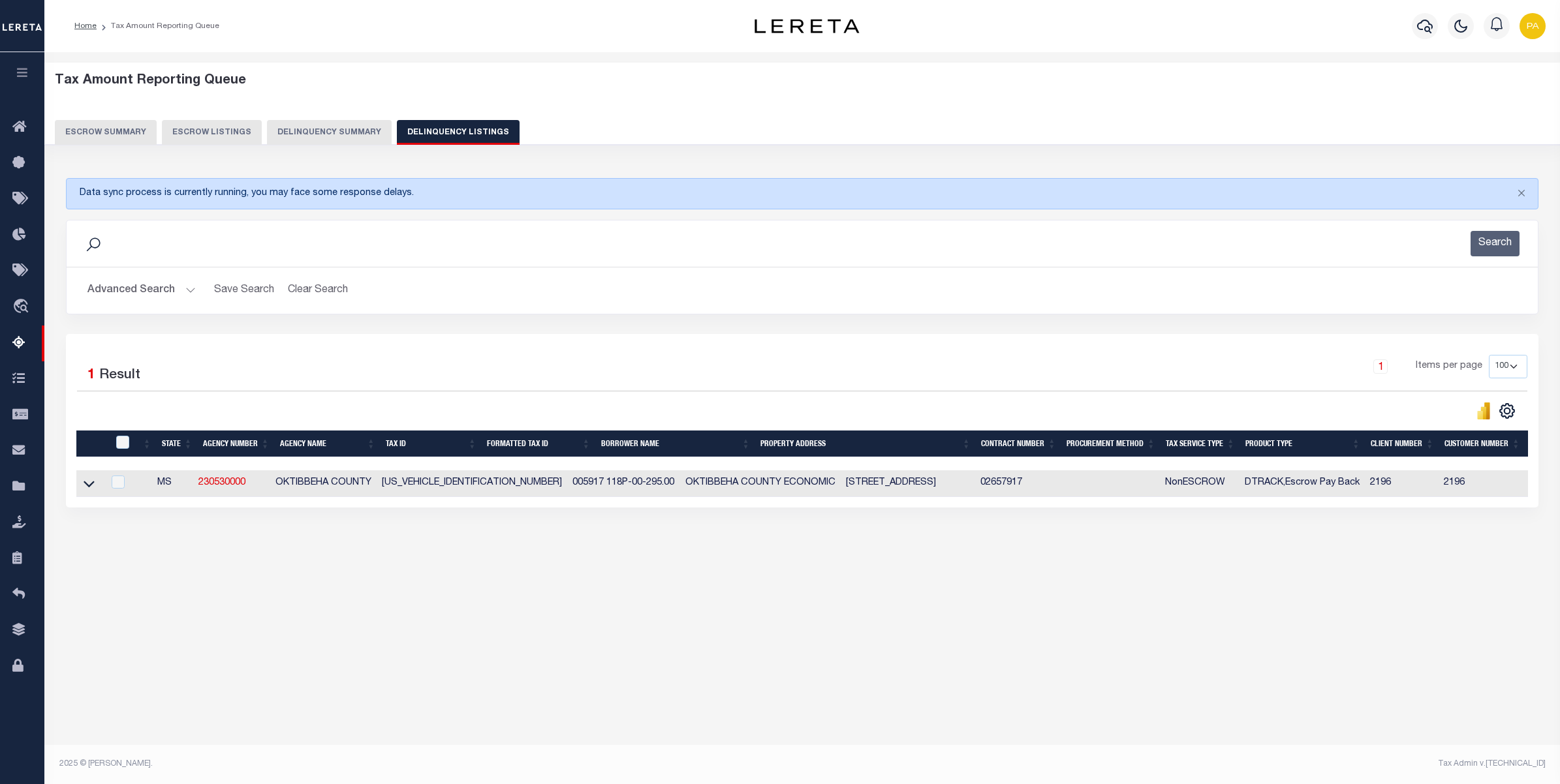
click at [389, 575] on div "Tax Amount Reporting Queue Escrow Summary Escrow Listings In" at bounding box center [802, 326] width 1508 height 521
drag, startPoint x: 276, startPoint y: 487, endPoint x: 376, endPoint y: 483, distance: 100.1
click at [376, 483] on td "OKTIBBEHA COUNTY" at bounding box center [324, 484] width 106 height 26
checkbox input "true"
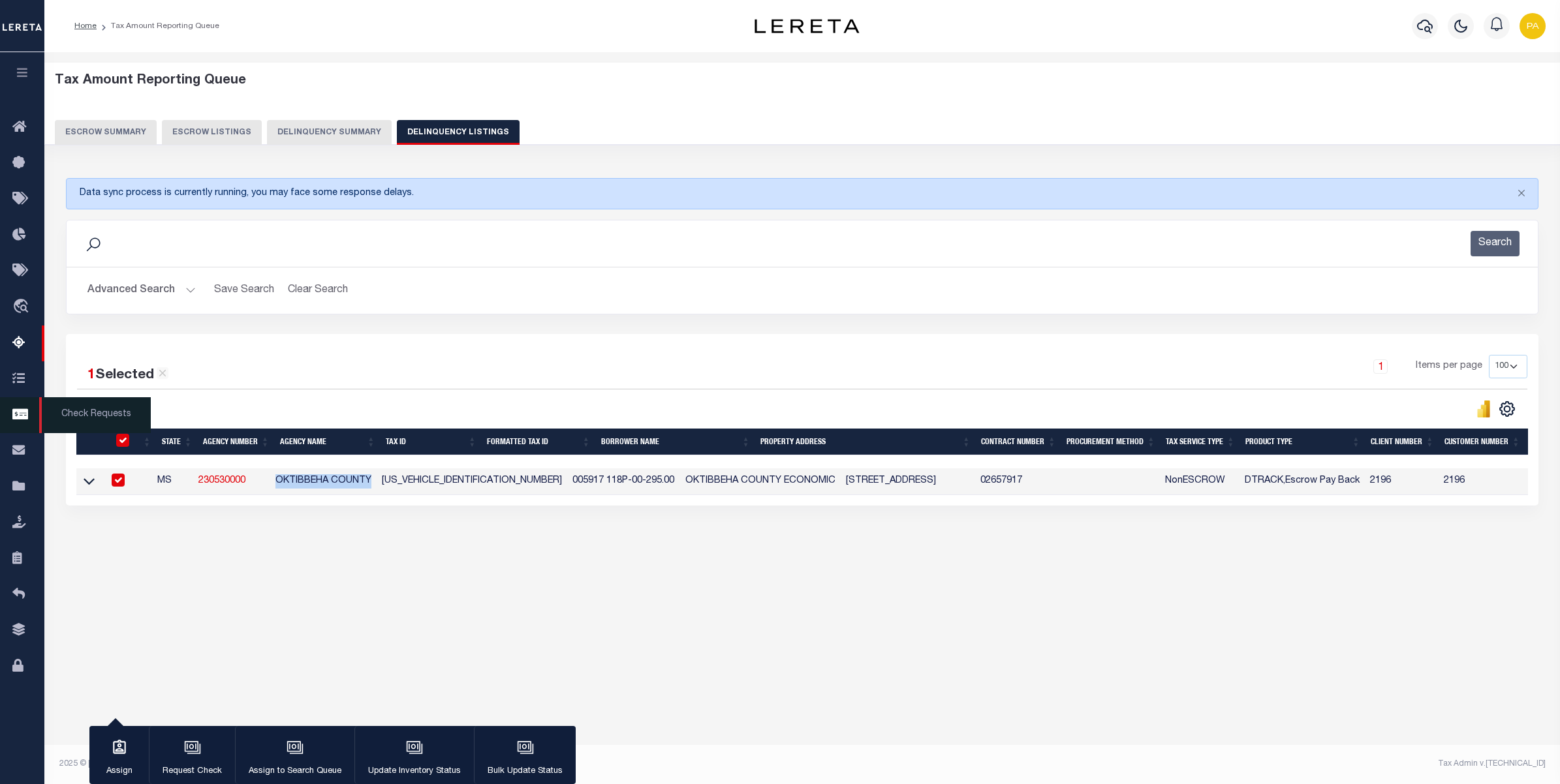
drag, startPoint x: 851, startPoint y: 705, endPoint x: 20, endPoint y: 435, distance: 873.8
click at [851, 705] on div "Tax Amount Reporting Queue Escrow Summary Escrow Listings In" at bounding box center [802, 405] width 1516 height 706
click at [791, 733] on div "Tax Amount Reporting Queue Escrow Summary Escrow Listings In" at bounding box center [802, 405] width 1516 height 706
drag, startPoint x: 847, startPoint y: 723, endPoint x: 591, endPoint y: 485, distance: 349.5
click at [847, 723] on div "Tax Amount Reporting Queue Escrow Summary Escrow Listings In" at bounding box center [802, 405] width 1516 height 706
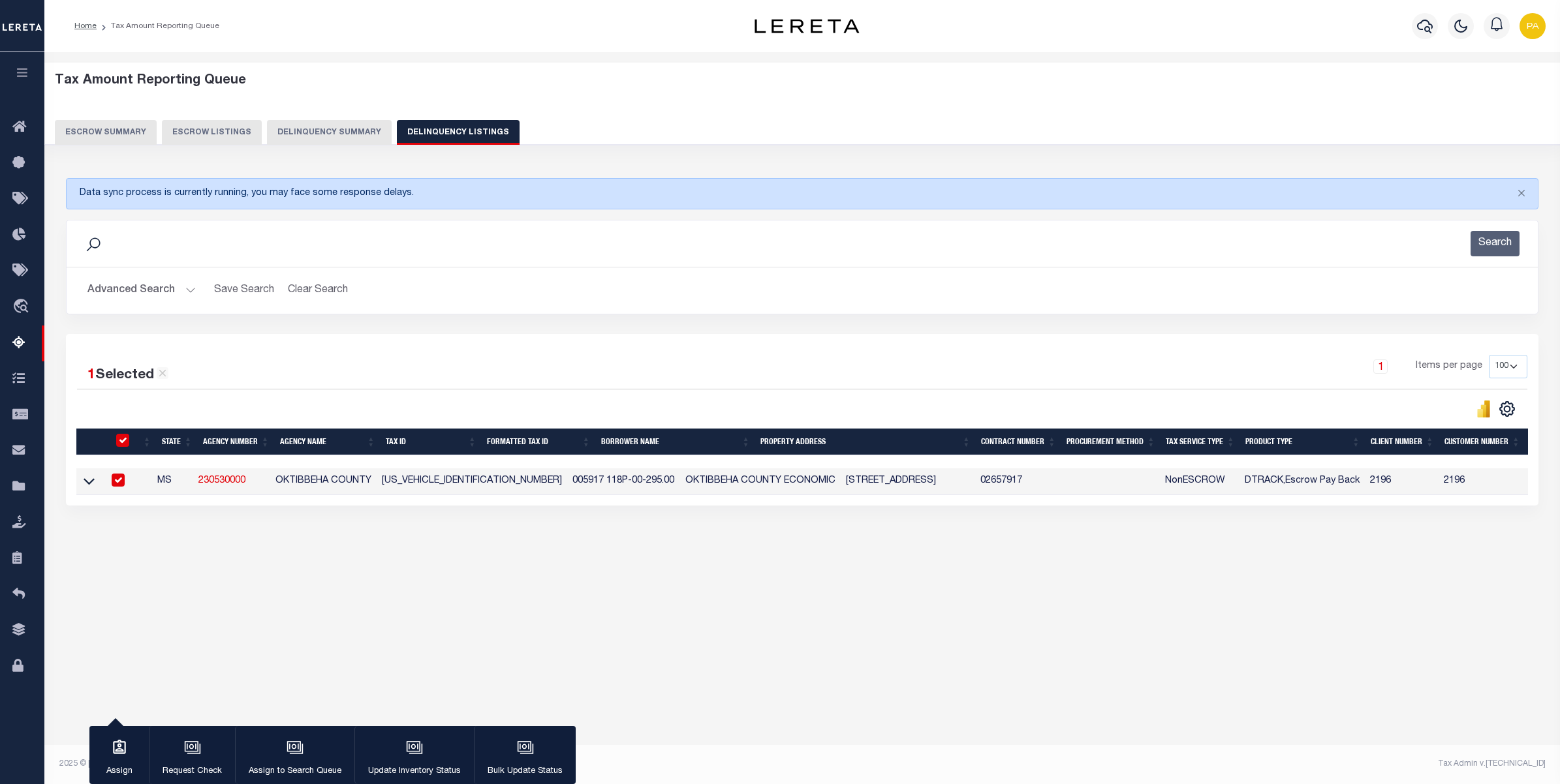
click at [589, 485] on td "005917 118P-00-295.00" at bounding box center [623, 482] width 113 height 26
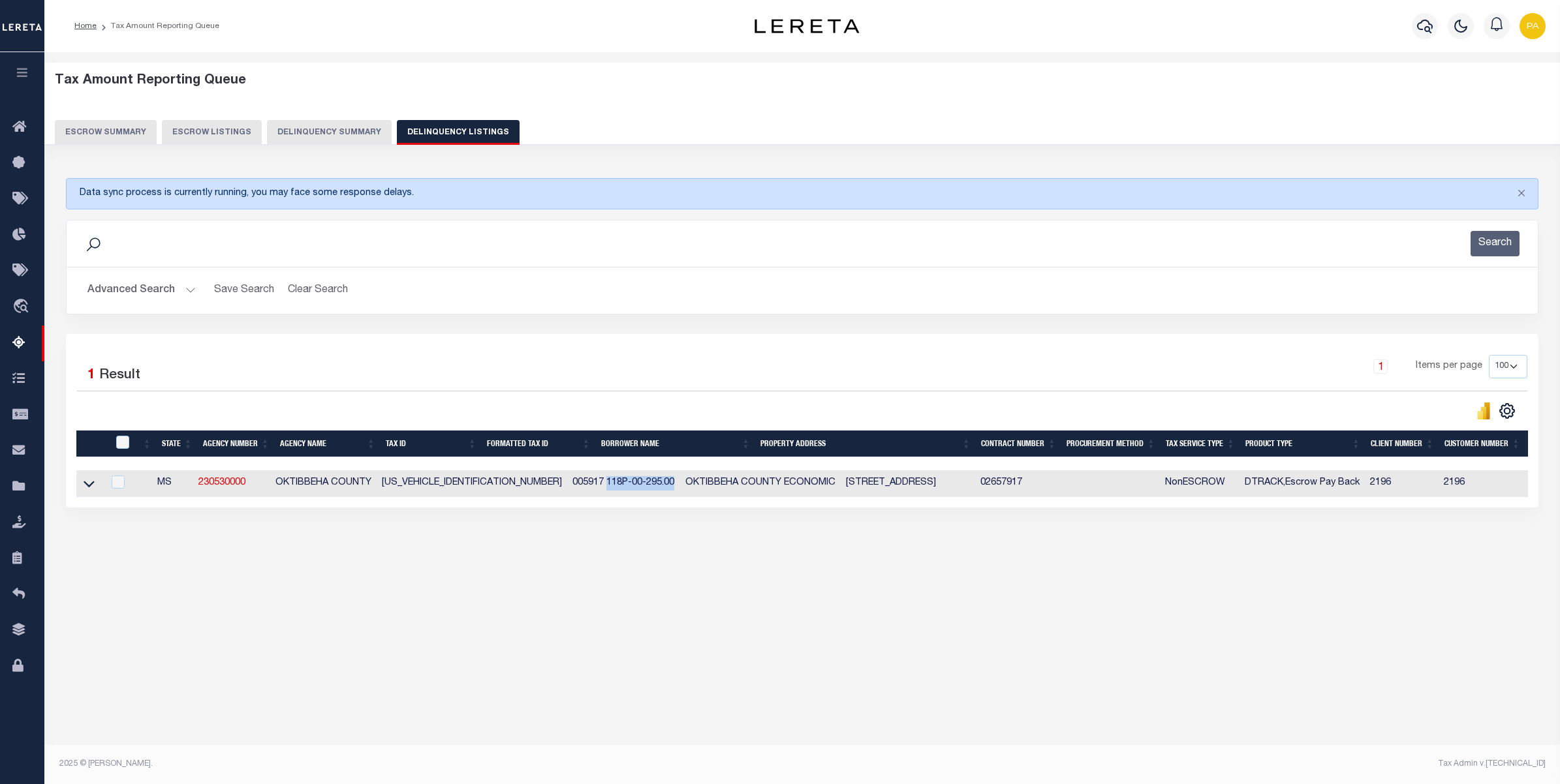
checkbox input "false"
drag, startPoint x: 498, startPoint y: 485, endPoint x: 518, endPoint y: 483, distance: 20.1
click at [567, 483] on td "005917 118P-00-295.00" at bounding box center [623, 484] width 113 height 26
checkbox input "true"
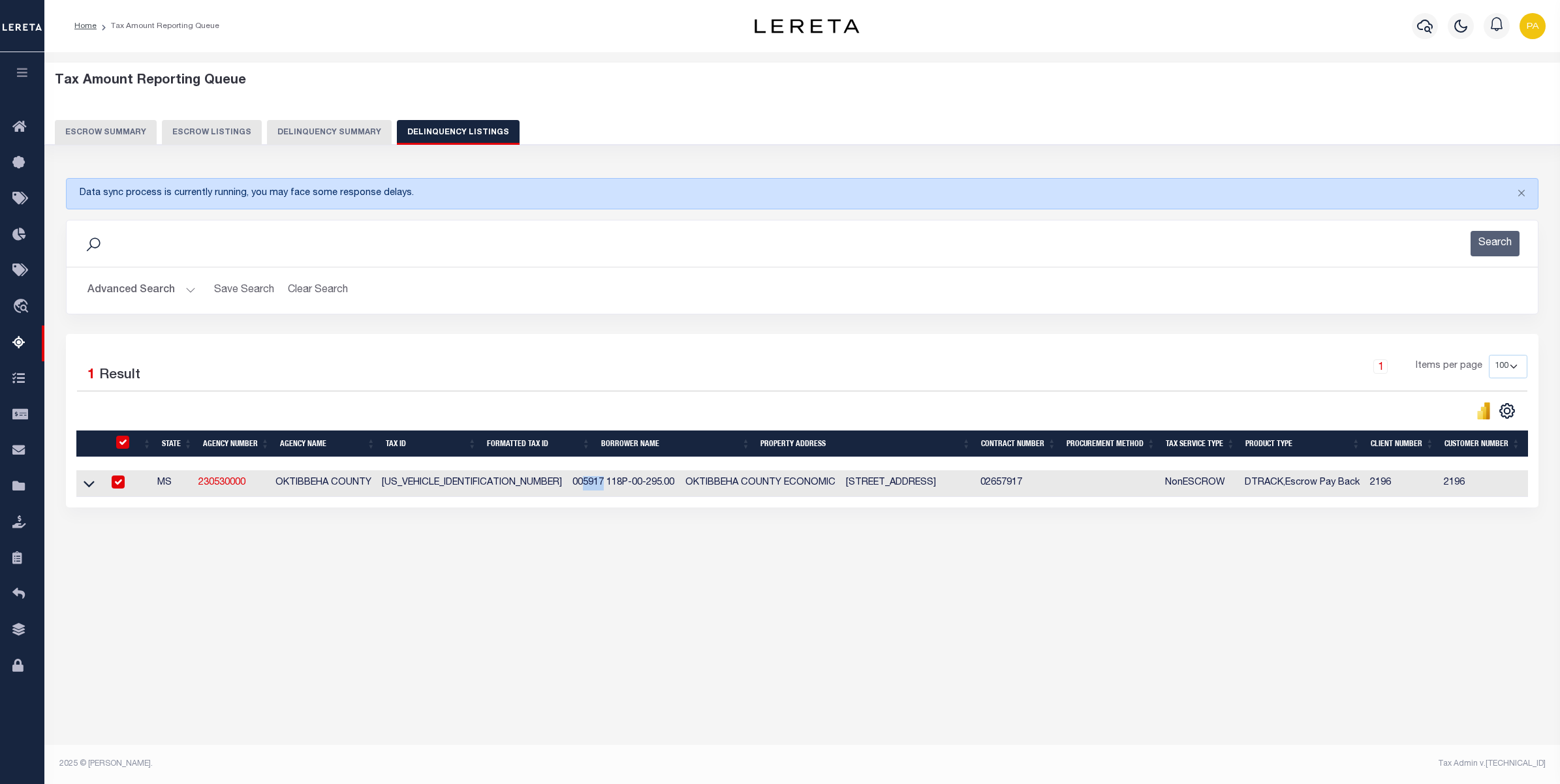
checkbox input "true"
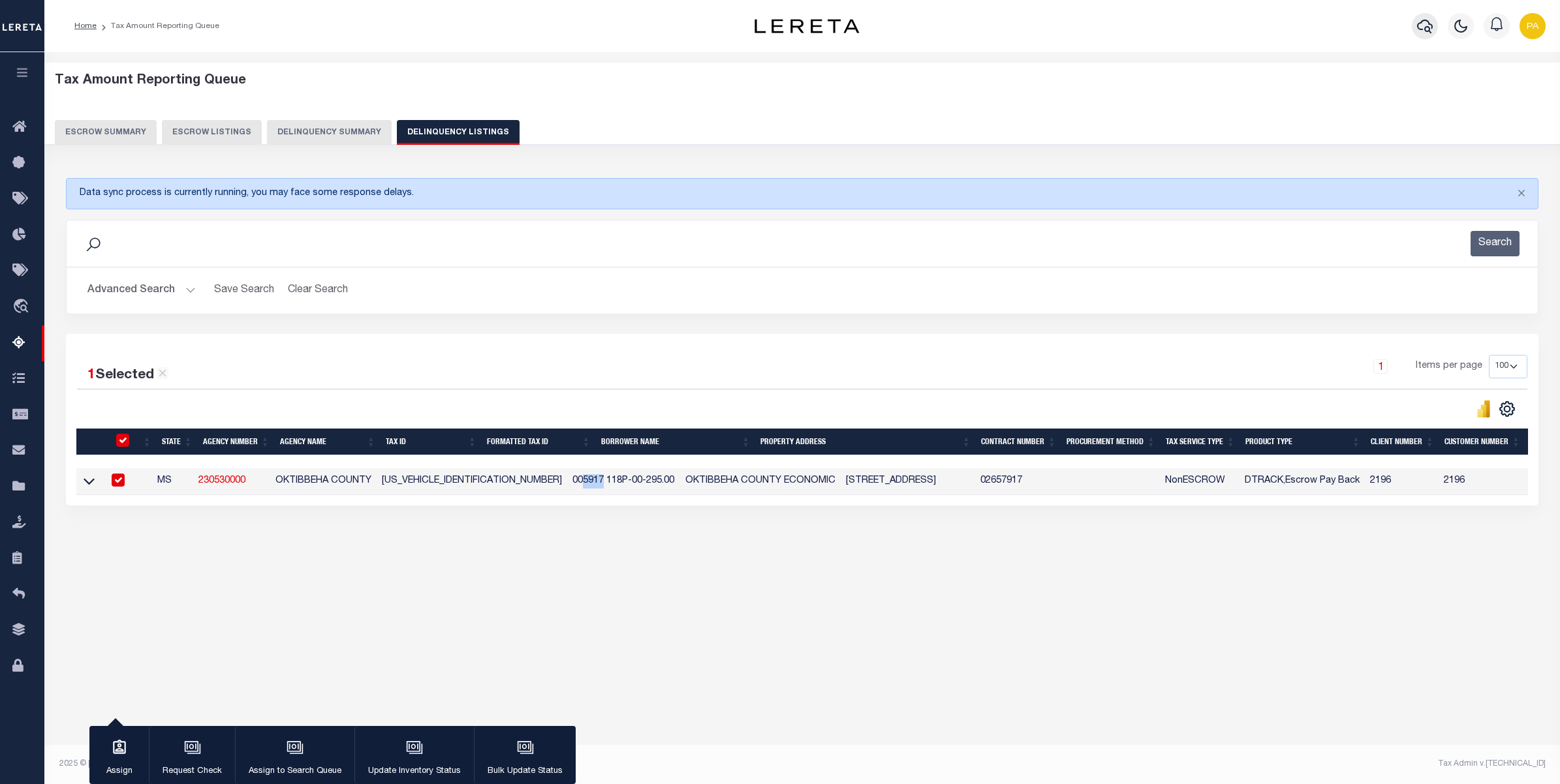
drag, startPoint x: 1094, startPoint y: 705, endPoint x: 1421, endPoint y: 13, distance: 765.4
click at [1094, 705] on div "Tax Amount Reporting Queue Escrow Summary Escrow Listings In" at bounding box center [802, 405] width 1516 height 706
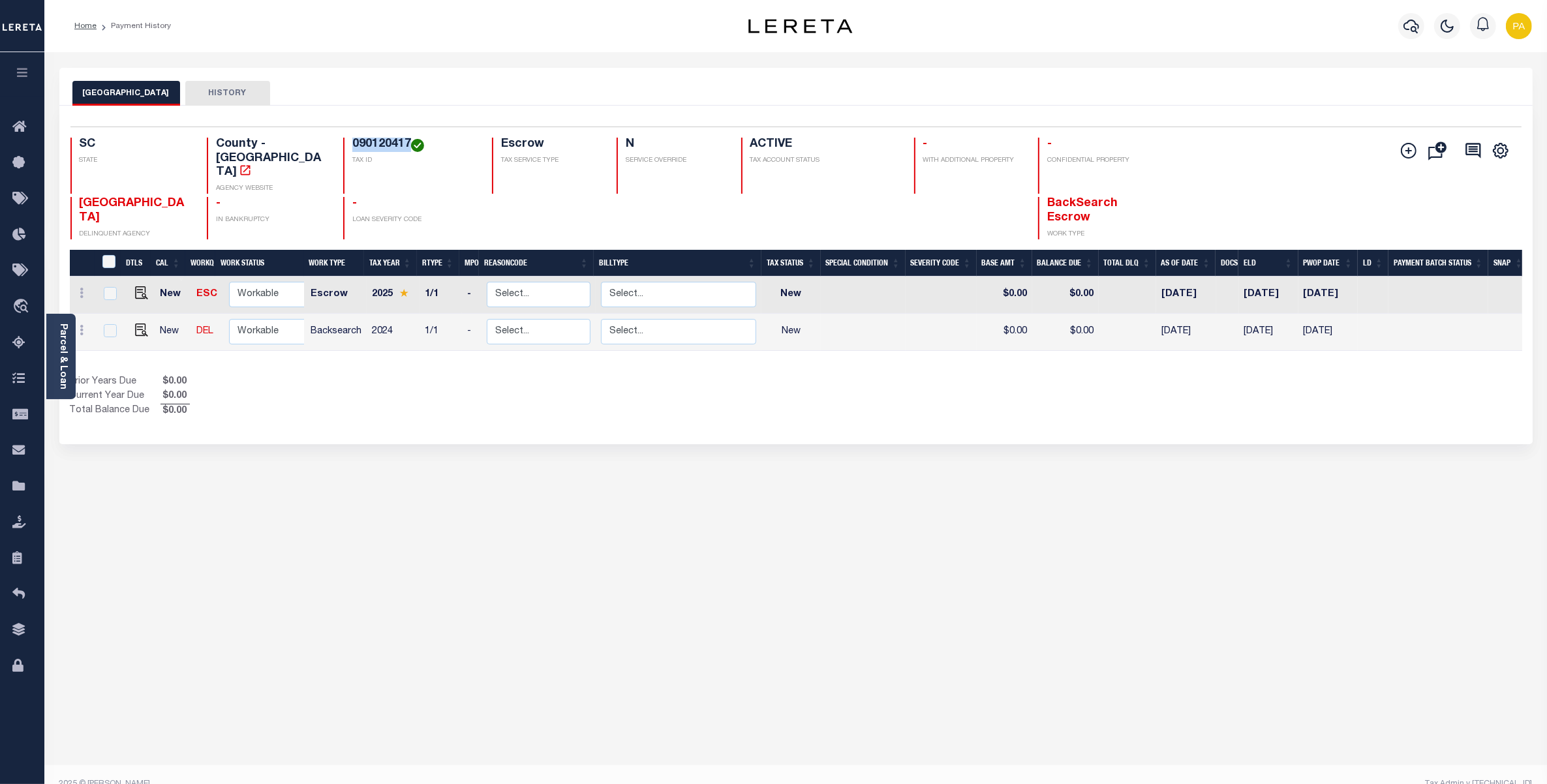
drag, startPoint x: 350, startPoint y: 144, endPoint x: 409, endPoint y: 138, distance: 59.3
click at [409, 138] on div "090120417 TAX ID" at bounding box center [409, 166] width 133 height 56
copy h4 "090120417"
click at [352, 514] on div "RICHLAND COUNTY HISTORY Selected 2 Results" at bounding box center [796, 436] width 1492 height 736
drag, startPoint x: 143, startPoint y: 301, endPoint x: 136, endPoint y: 298, distance: 7.6
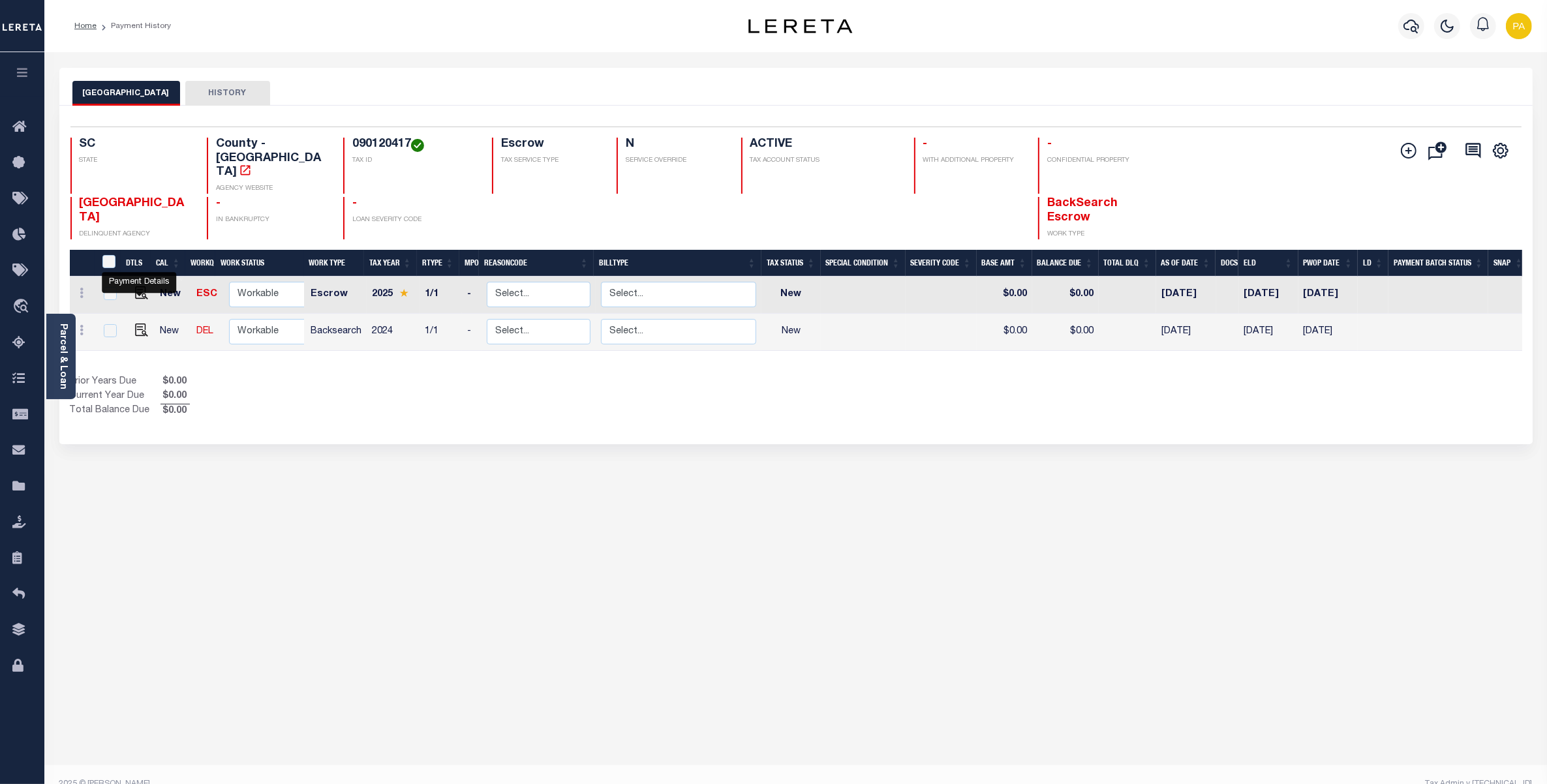
click at [136, 297] on div at bounding box center [140, 295] width 9 height 4
click at [138, 323] on img "" at bounding box center [141, 330] width 13 height 13
checkbox input "true"
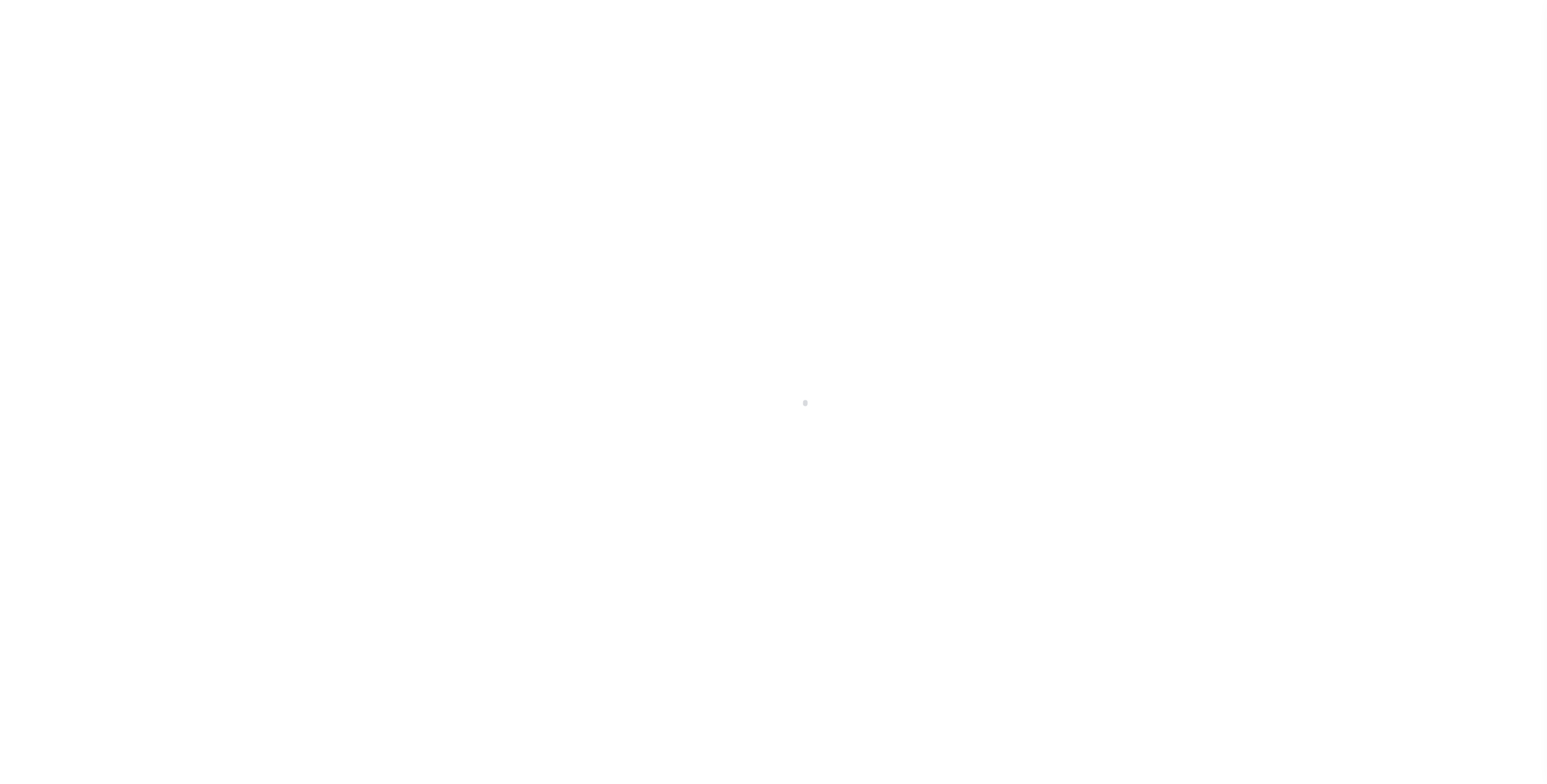
checkbox input "false"
type input "[DATE]"
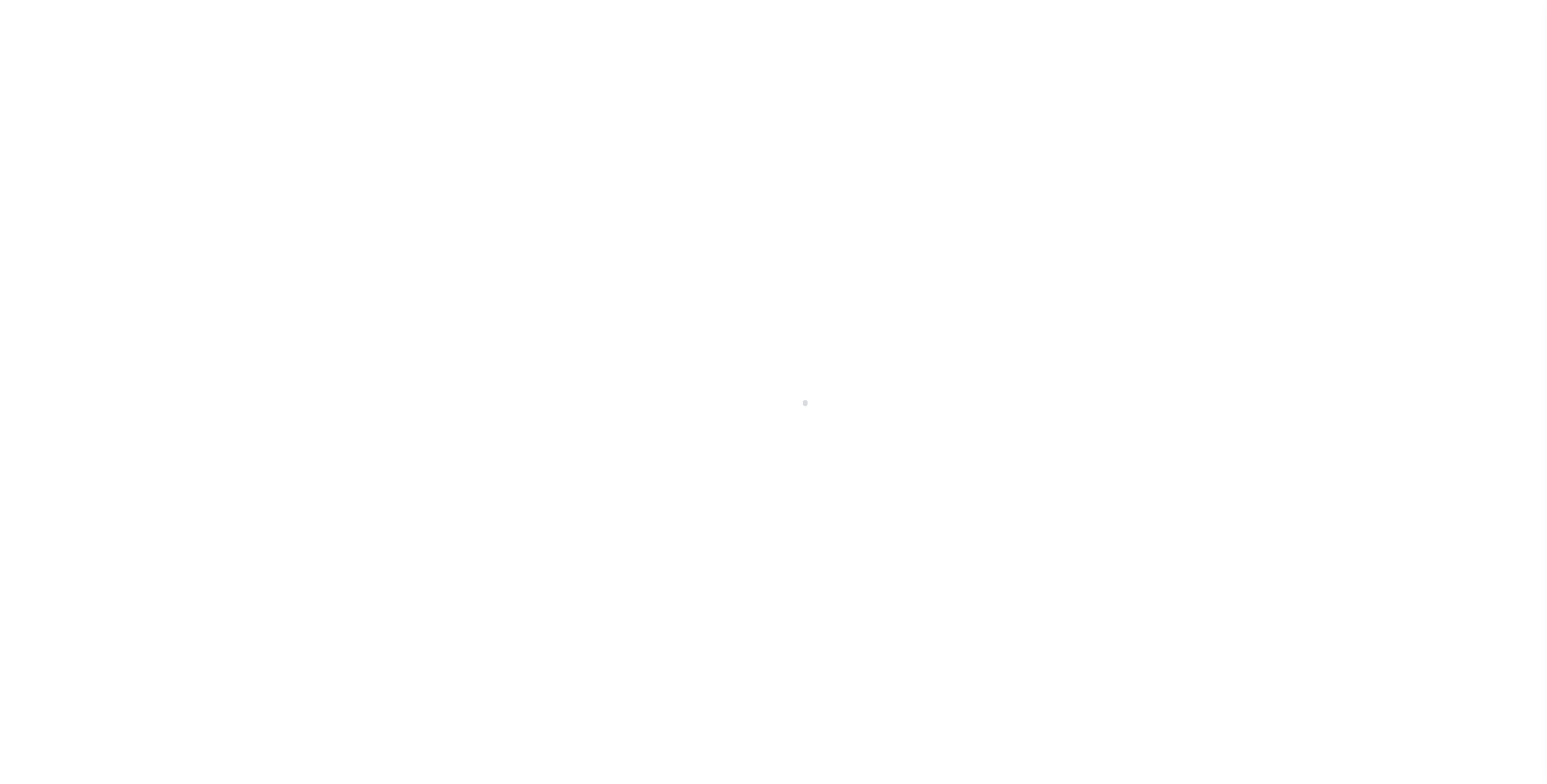
select select "NW2"
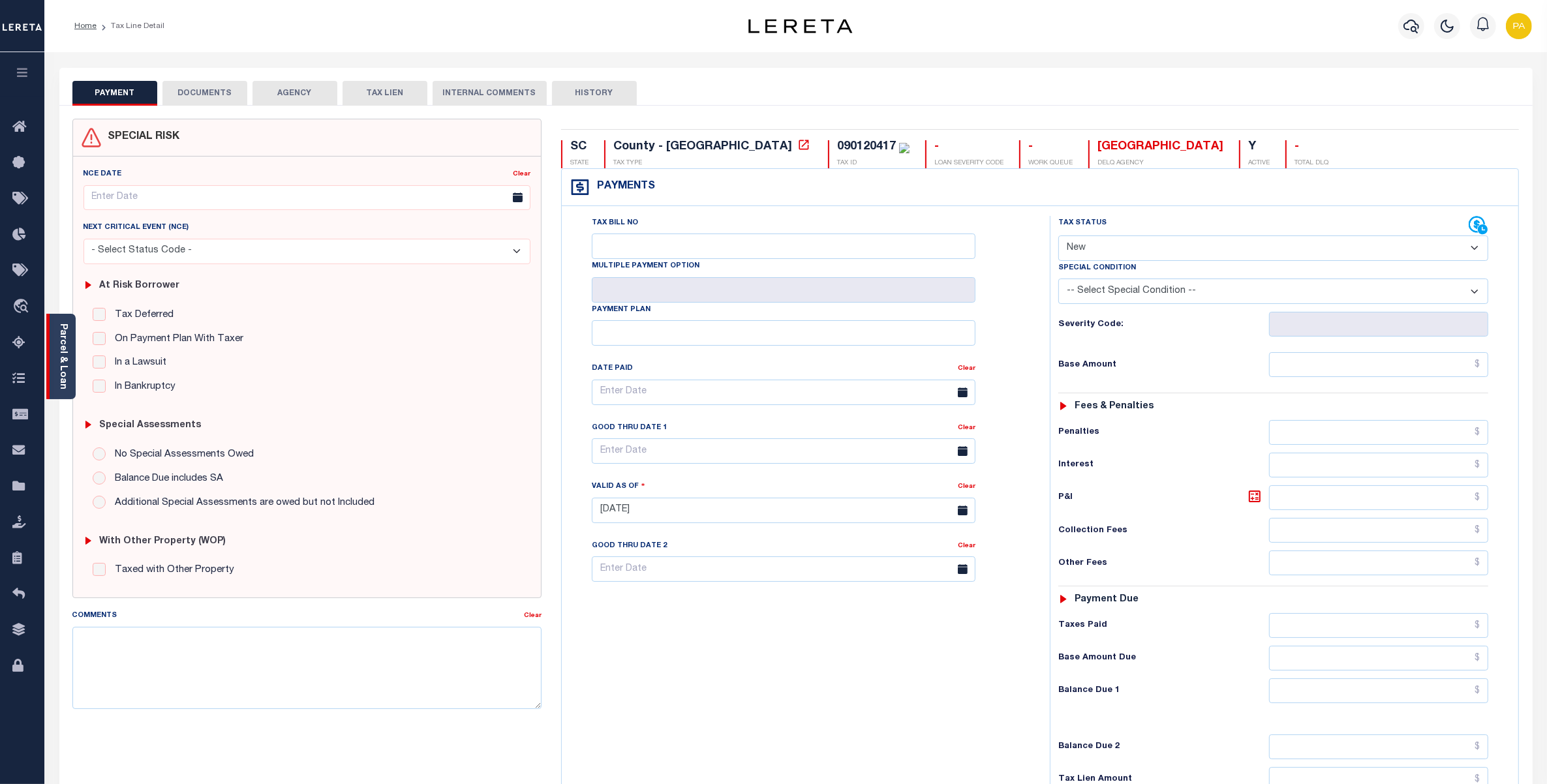
click at [63, 341] on link "Parcel & Loan" at bounding box center [63, 356] width 9 height 66
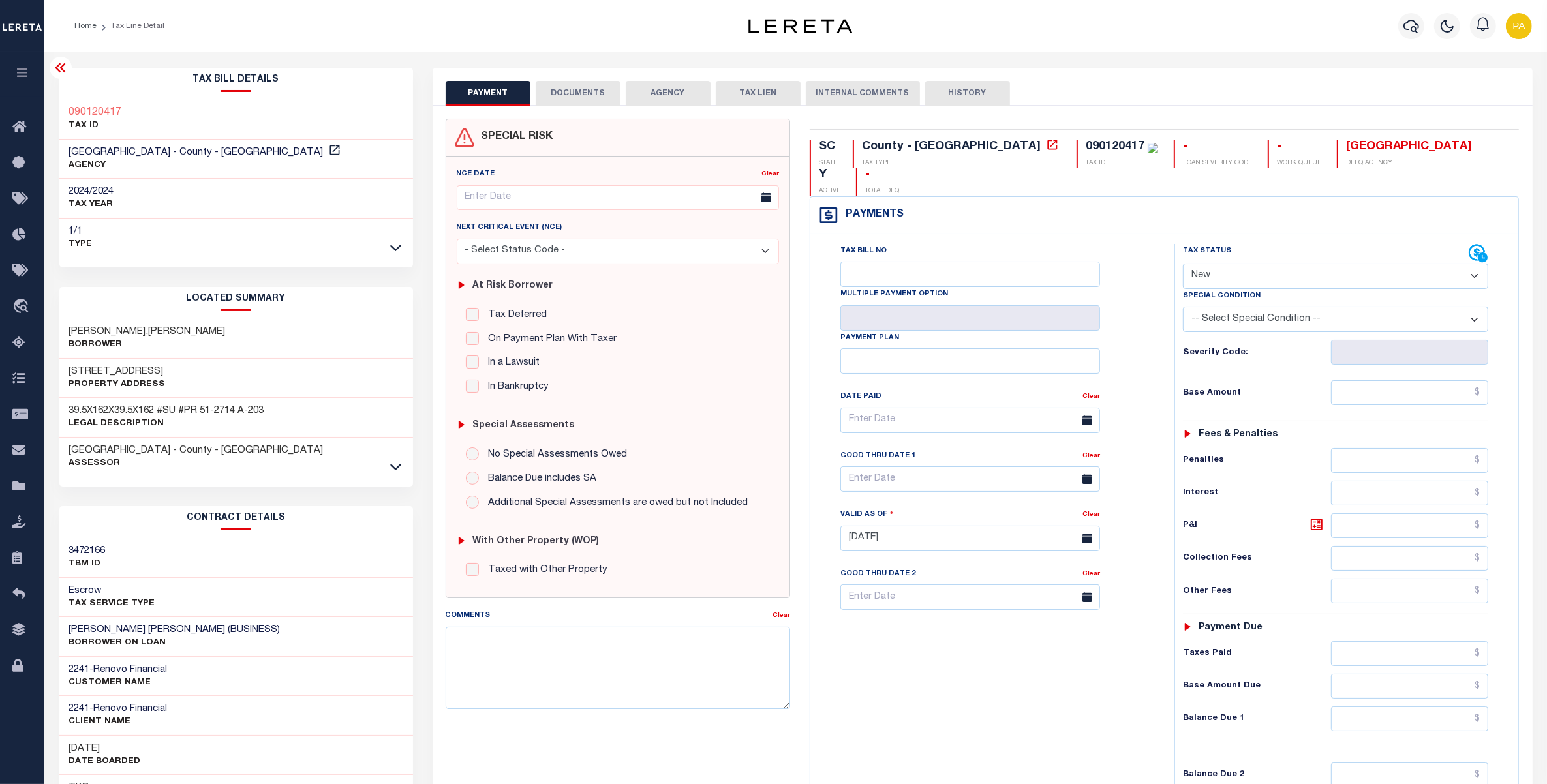
click at [574, 92] on button "DOCUMENTS" at bounding box center [577, 94] width 85 height 25
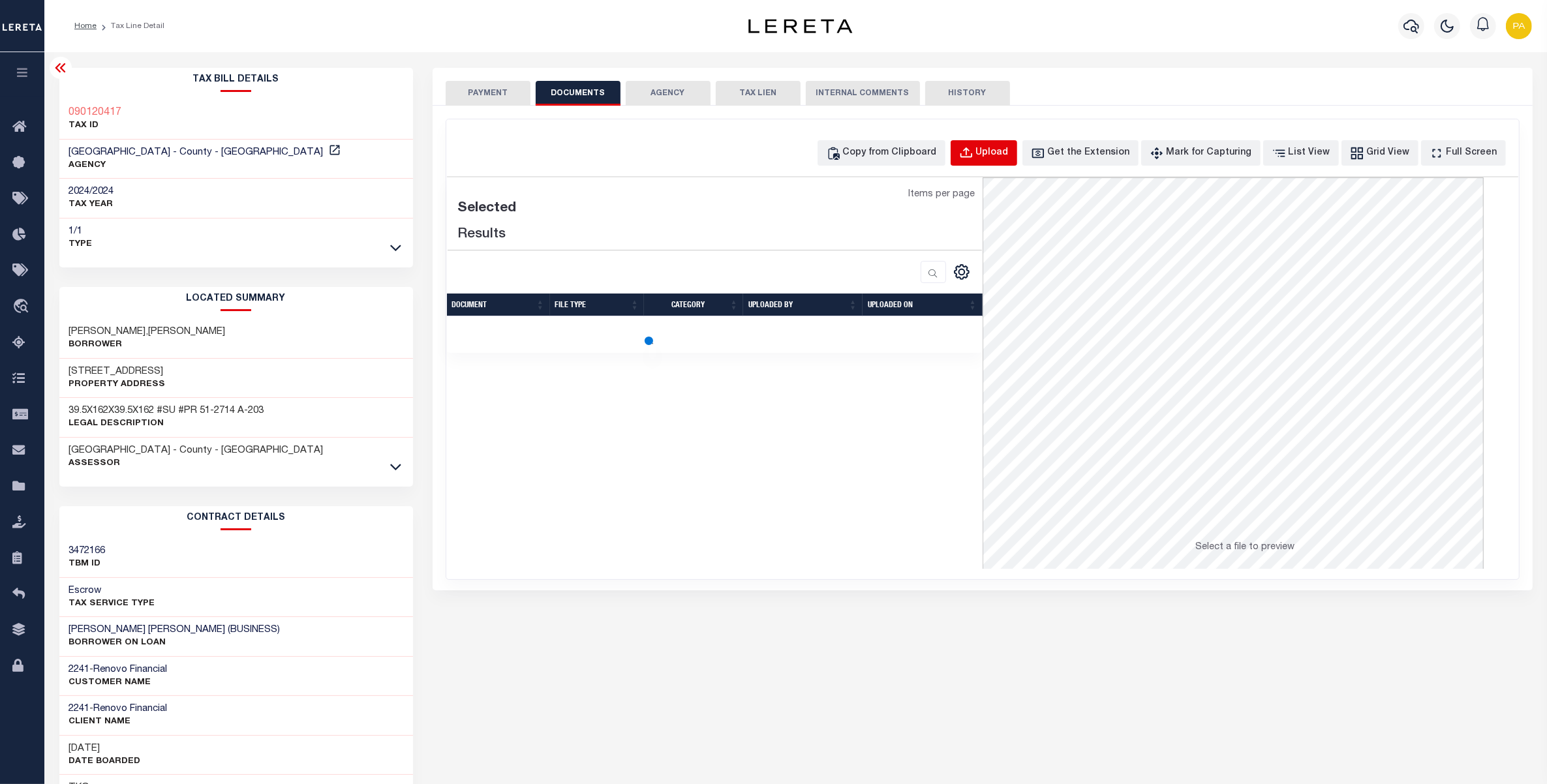
click at [1008, 147] on div "Upload" at bounding box center [992, 154] width 33 height 14
select select "POP"
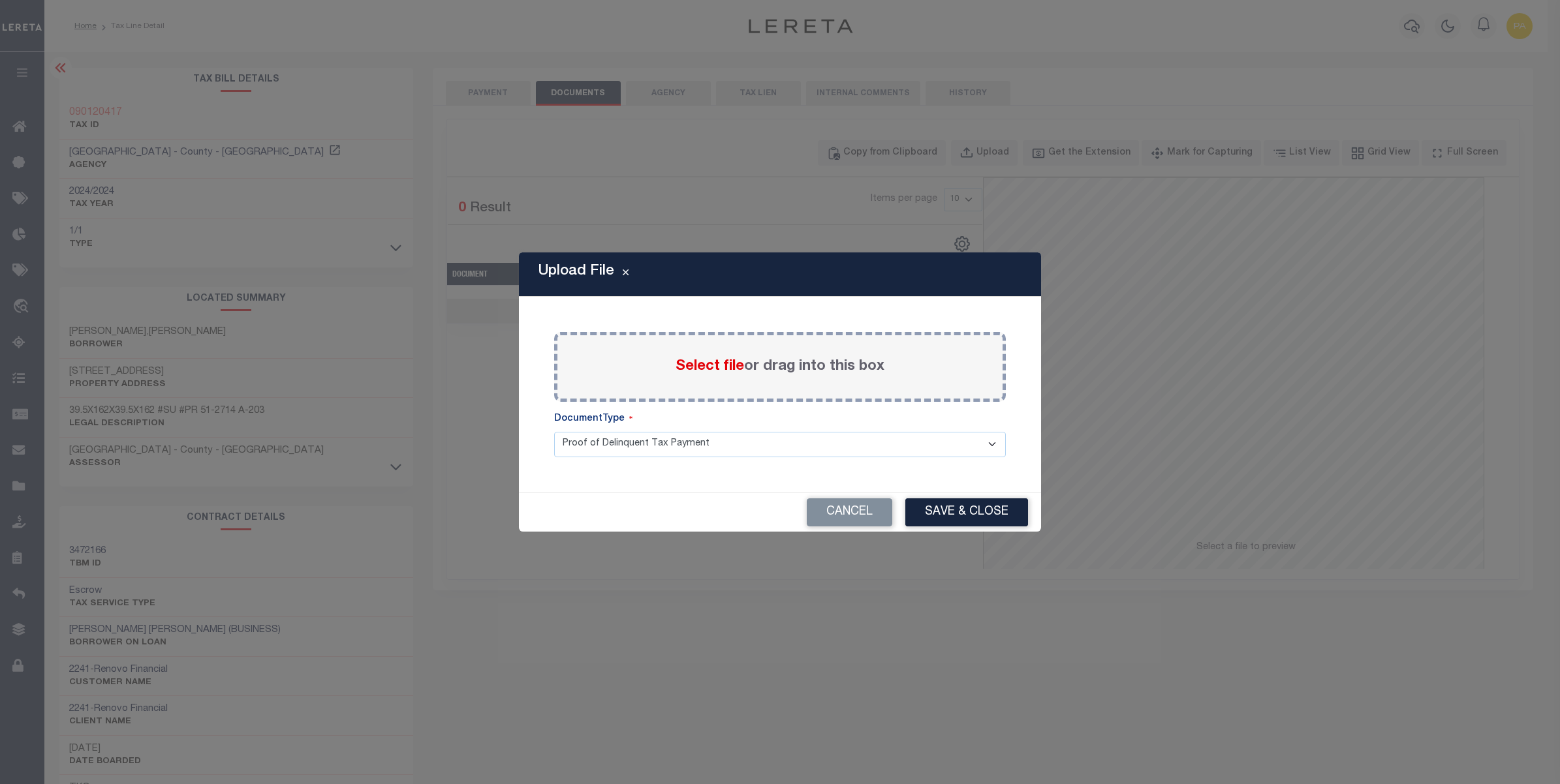
click at [784, 369] on label "Select file or drag into this box" at bounding box center [780, 367] width 209 height 22
click at [0, 0] on input "Select file or drag into this box" at bounding box center [0, 0] width 0 height 0
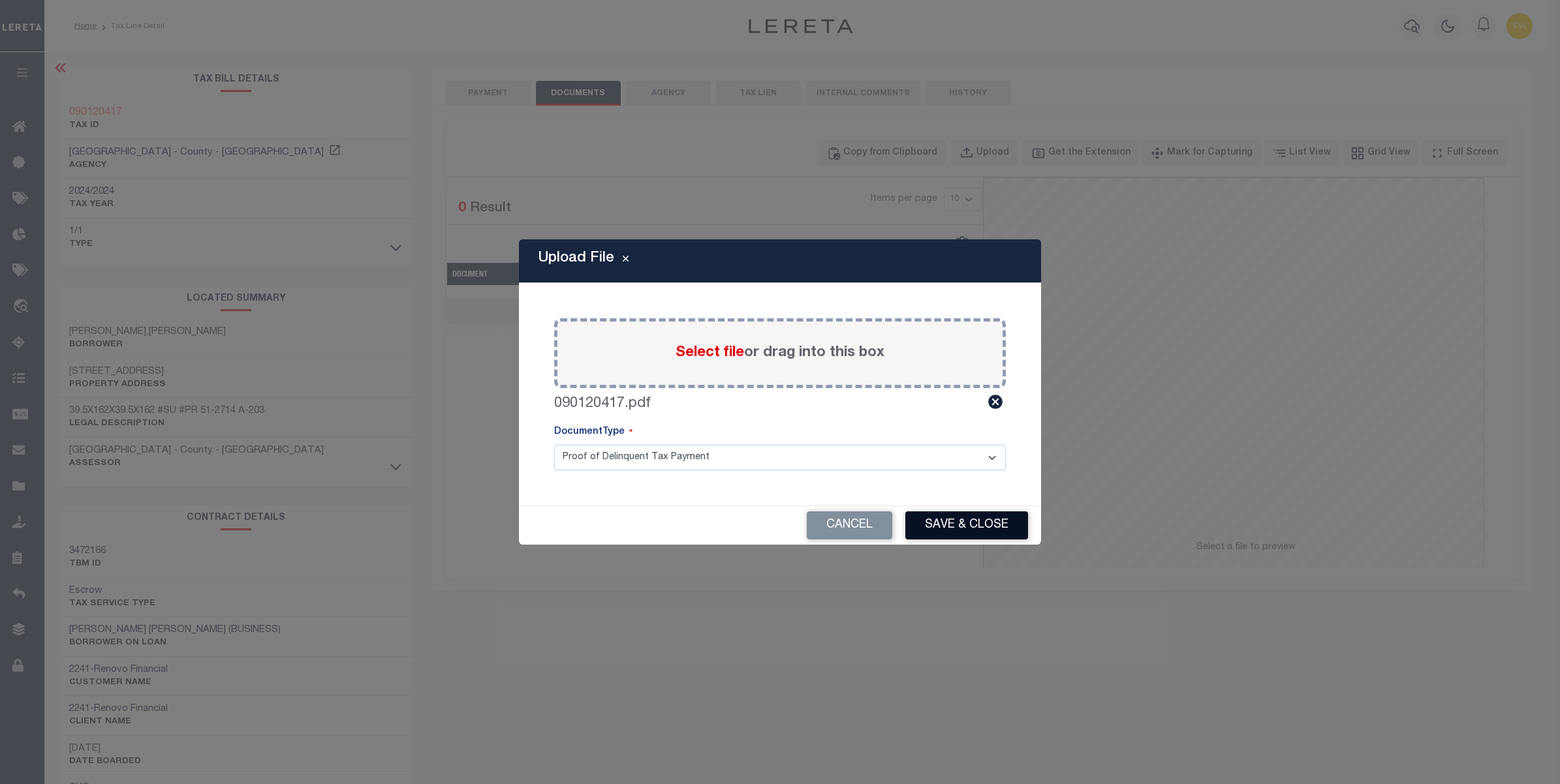
click at [940, 528] on button "Save & Close" at bounding box center [966, 525] width 122 height 28
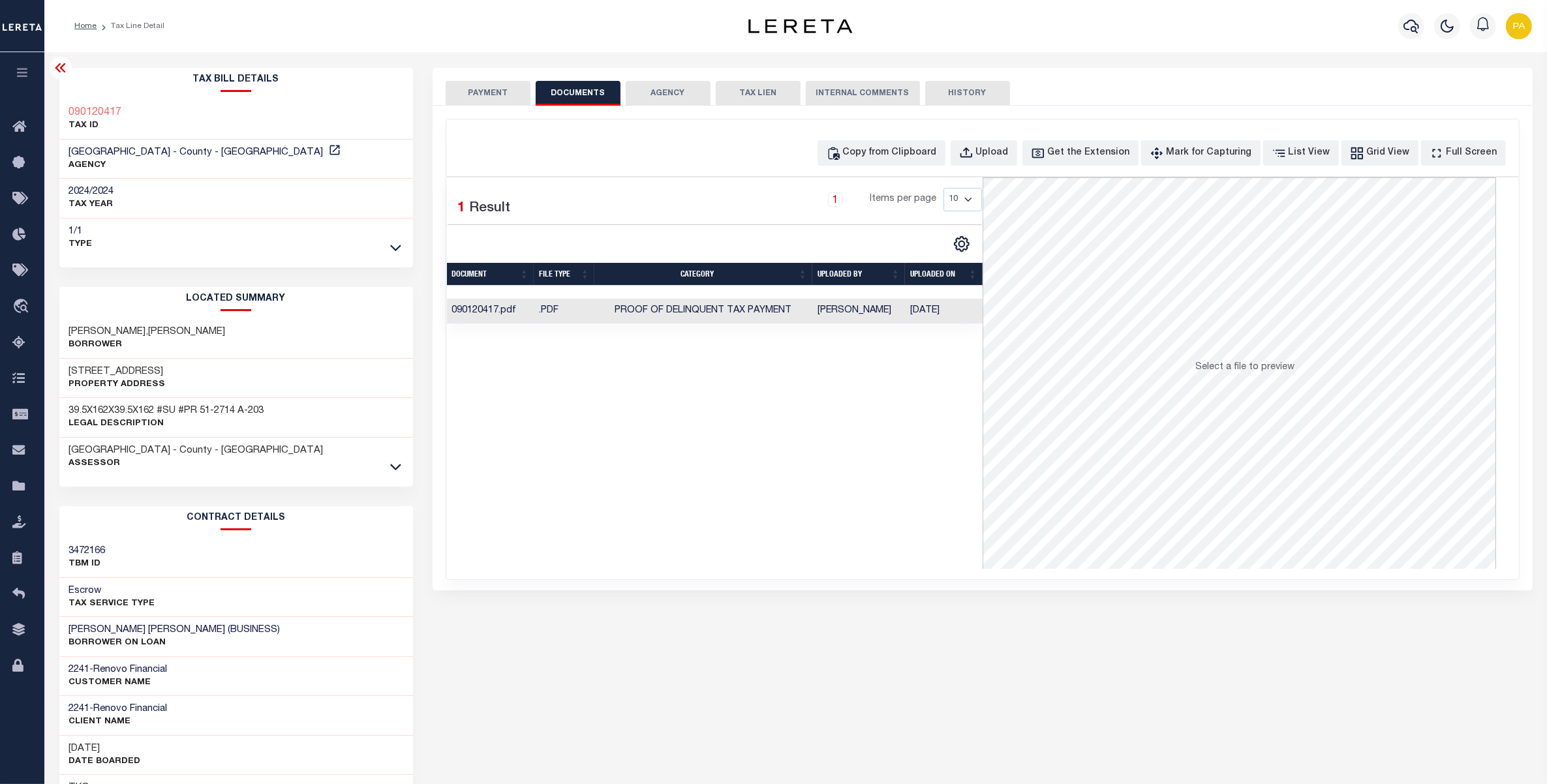
click at [857, 316] on td "[PERSON_NAME]" at bounding box center [858, 311] width 93 height 26
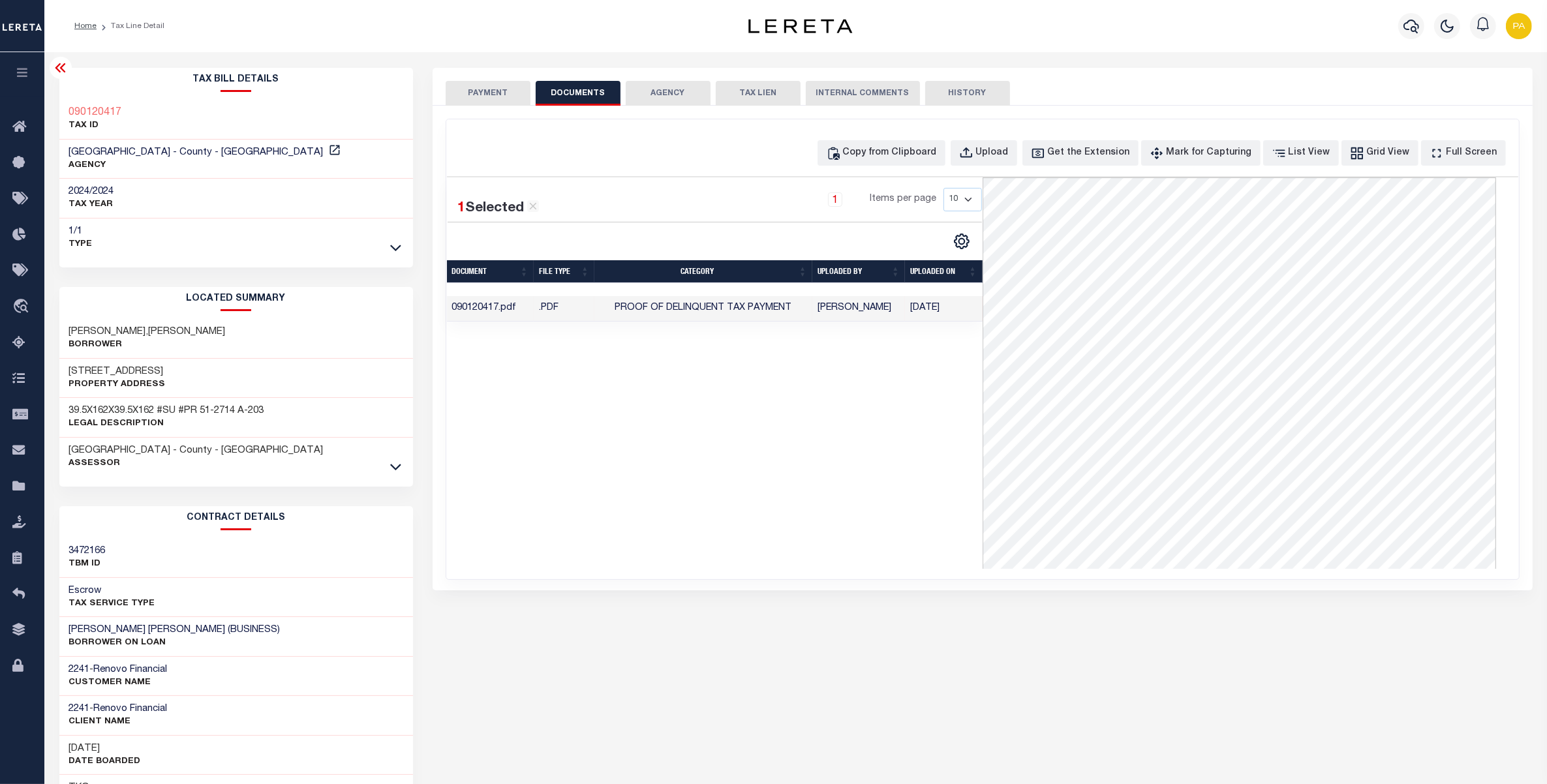
click at [478, 88] on button "PAYMENT" at bounding box center [488, 94] width 85 height 25
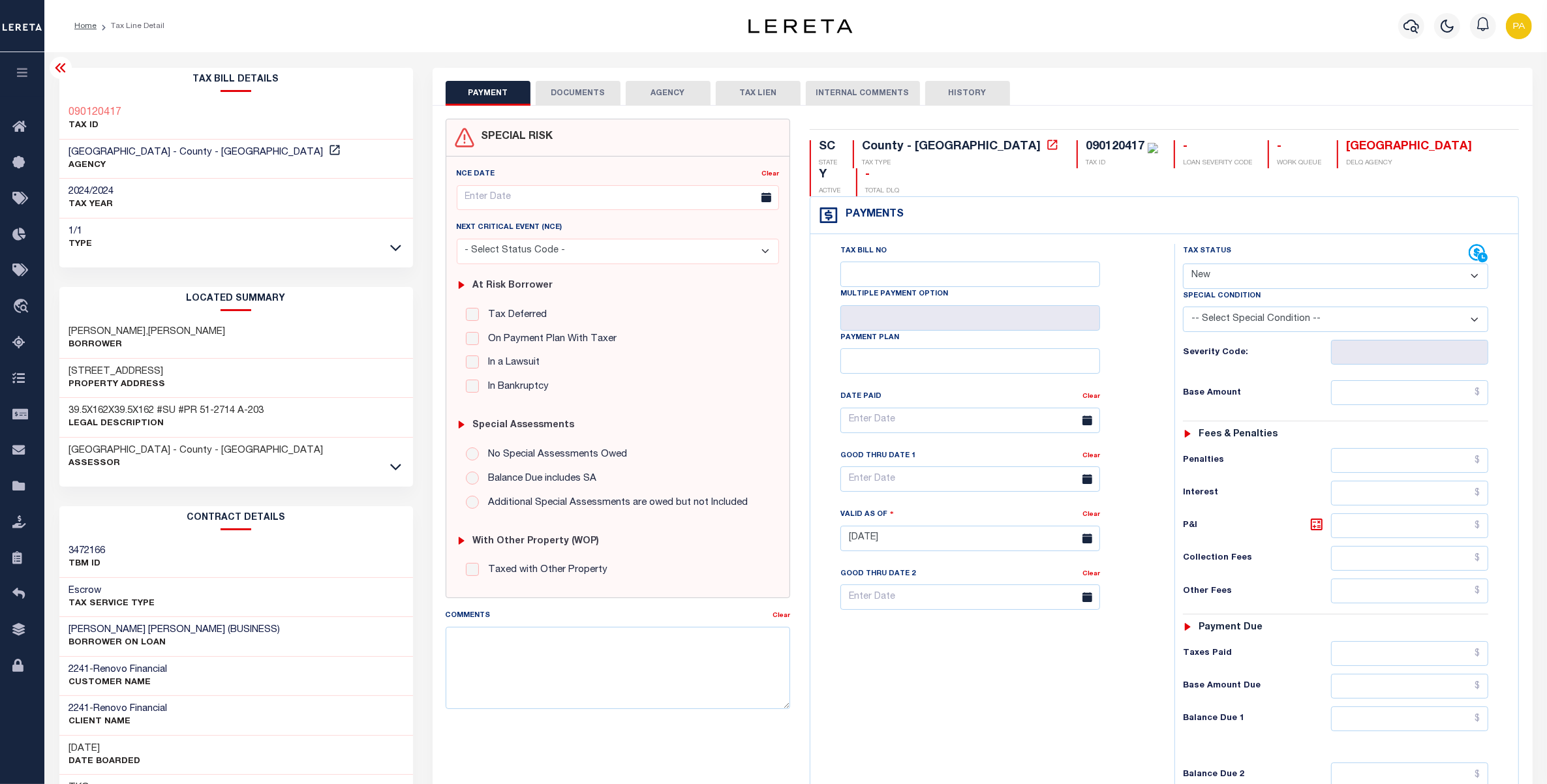
click at [1200, 263] on select "- Select Status Code - Open Due/Unpaid Paid Incomplete No Tax Due Internal Refu…" at bounding box center [1336, 276] width 306 height 26
select select "PYD"
click at [1183, 263] on select "- Select Status Code - Open Due/Unpaid Paid Incomplete No Tax Due Internal Refu…" at bounding box center [1336, 276] width 306 height 26
type input "09/05/2025"
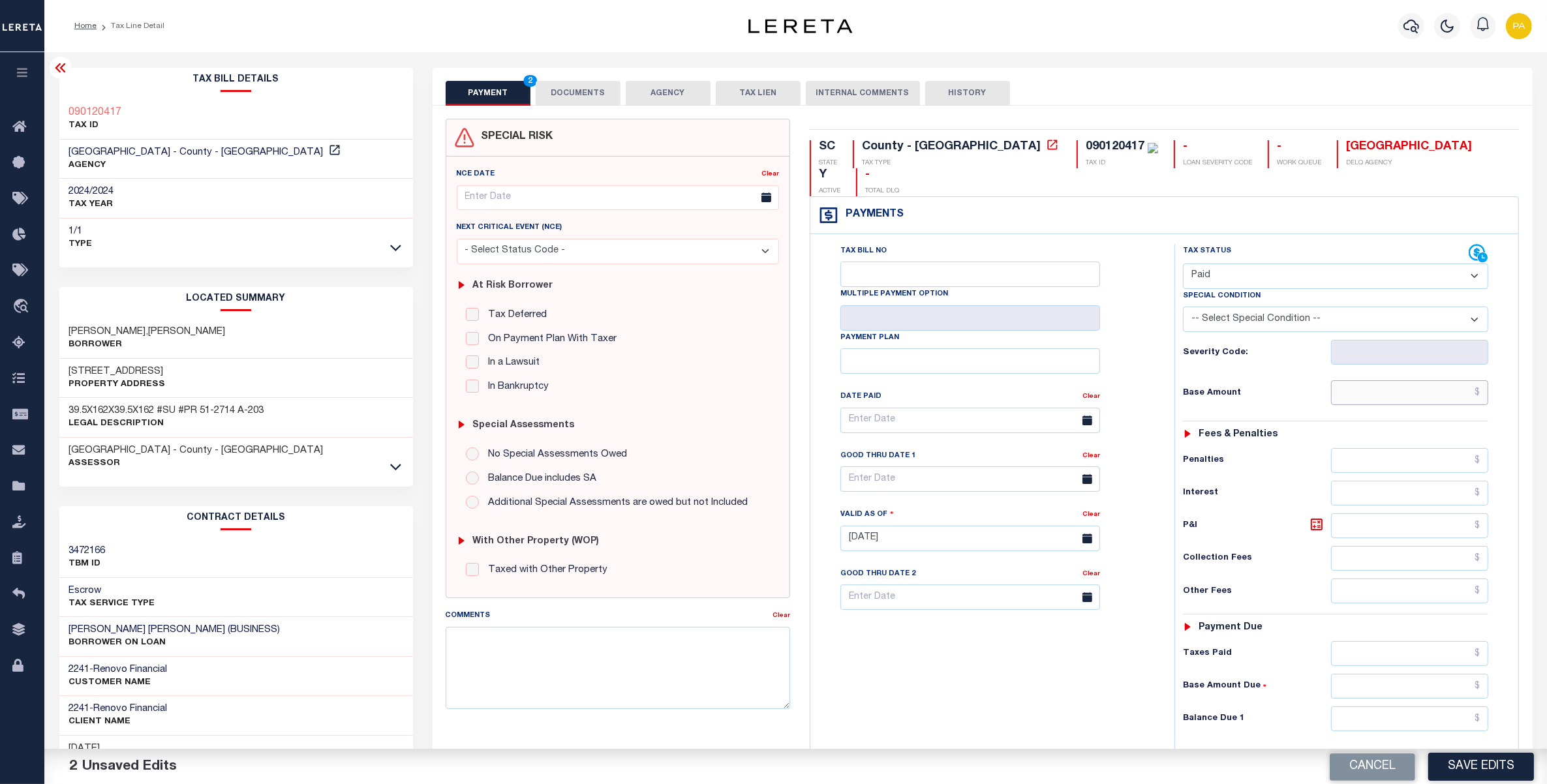
click at [1452, 380] on input "text" at bounding box center [1410, 393] width 157 height 25
paste input "2,450.33"
type input "$2,450.33"
click at [1455, 674] on input "text" at bounding box center [1410, 687] width 157 height 25
click at [1468, 641] on input "text" at bounding box center [1410, 654] width 157 height 25
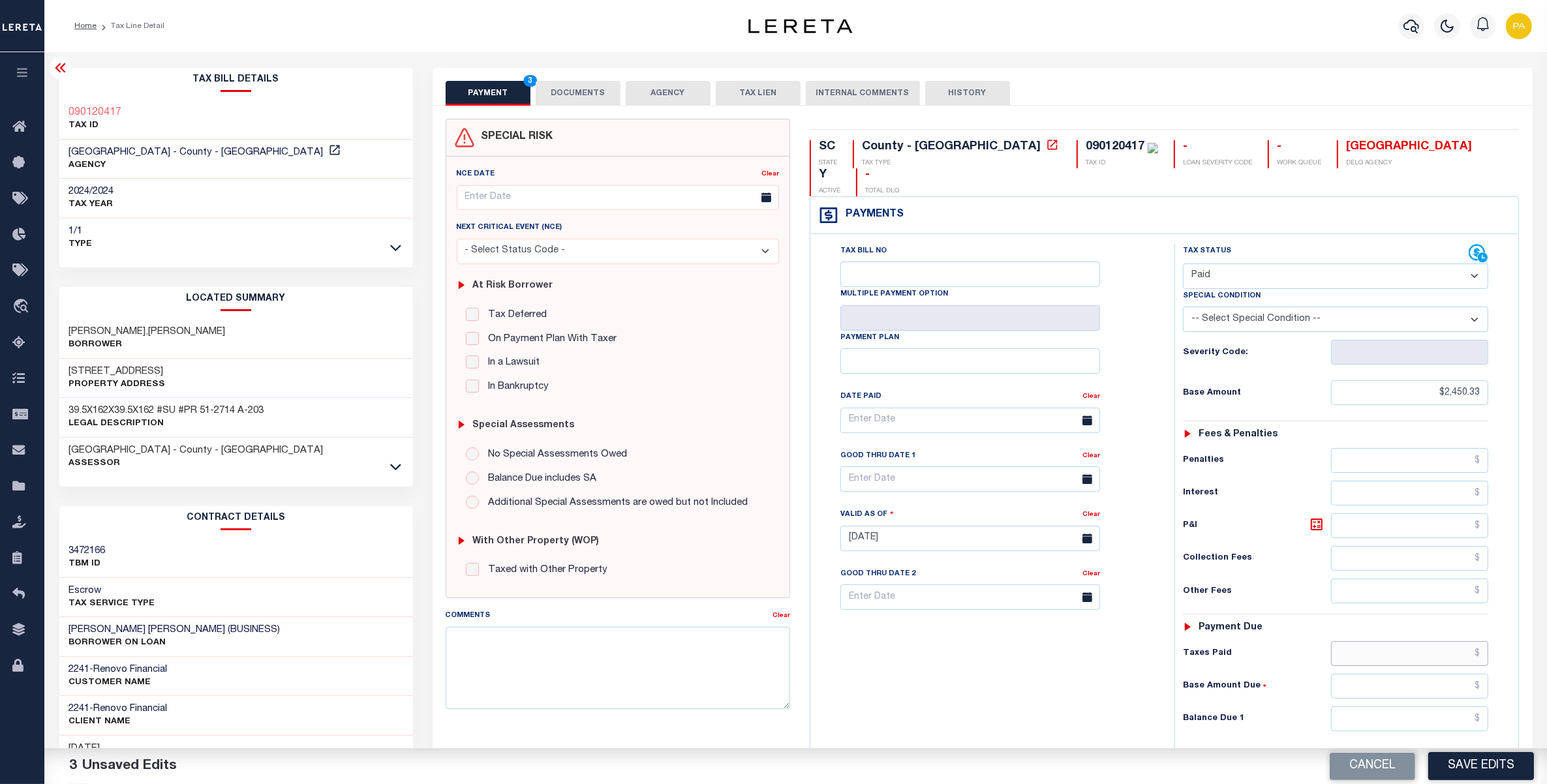
paste input "2,450.33"
type input "$2,450.33"
drag, startPoint x: 1464, startPoint y: 687, endPoint x: 1465, endPoint y: 694, distance: 7.1
click at [1464, 707] on input "text" at bounding box center [1410, 719] width 157 height 25
type input "$0.00"
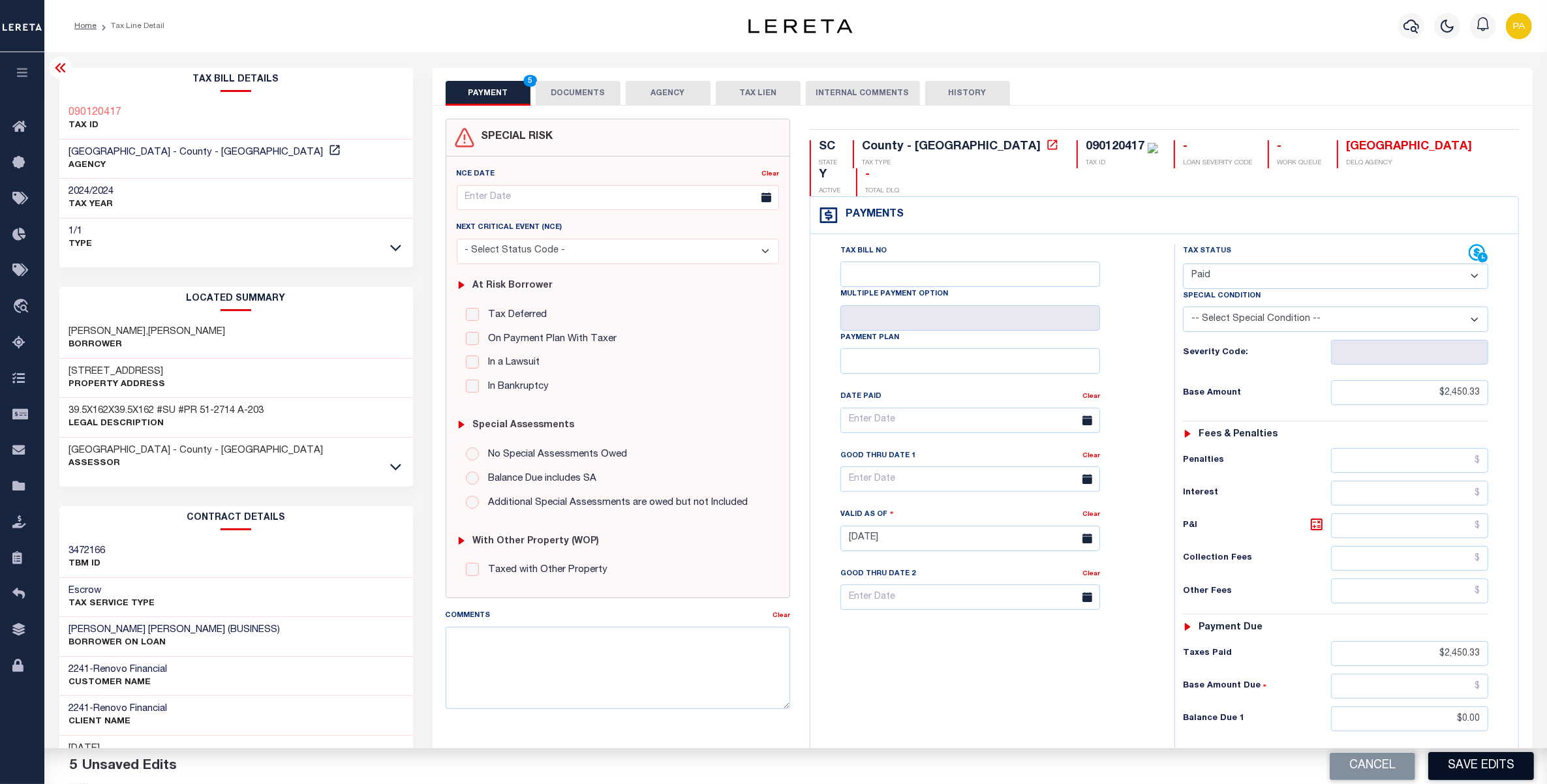
click at [1458, 768] on button "Save Edits" at bounding box center [1482, 766] width 106 height 28
checkbox input "false"
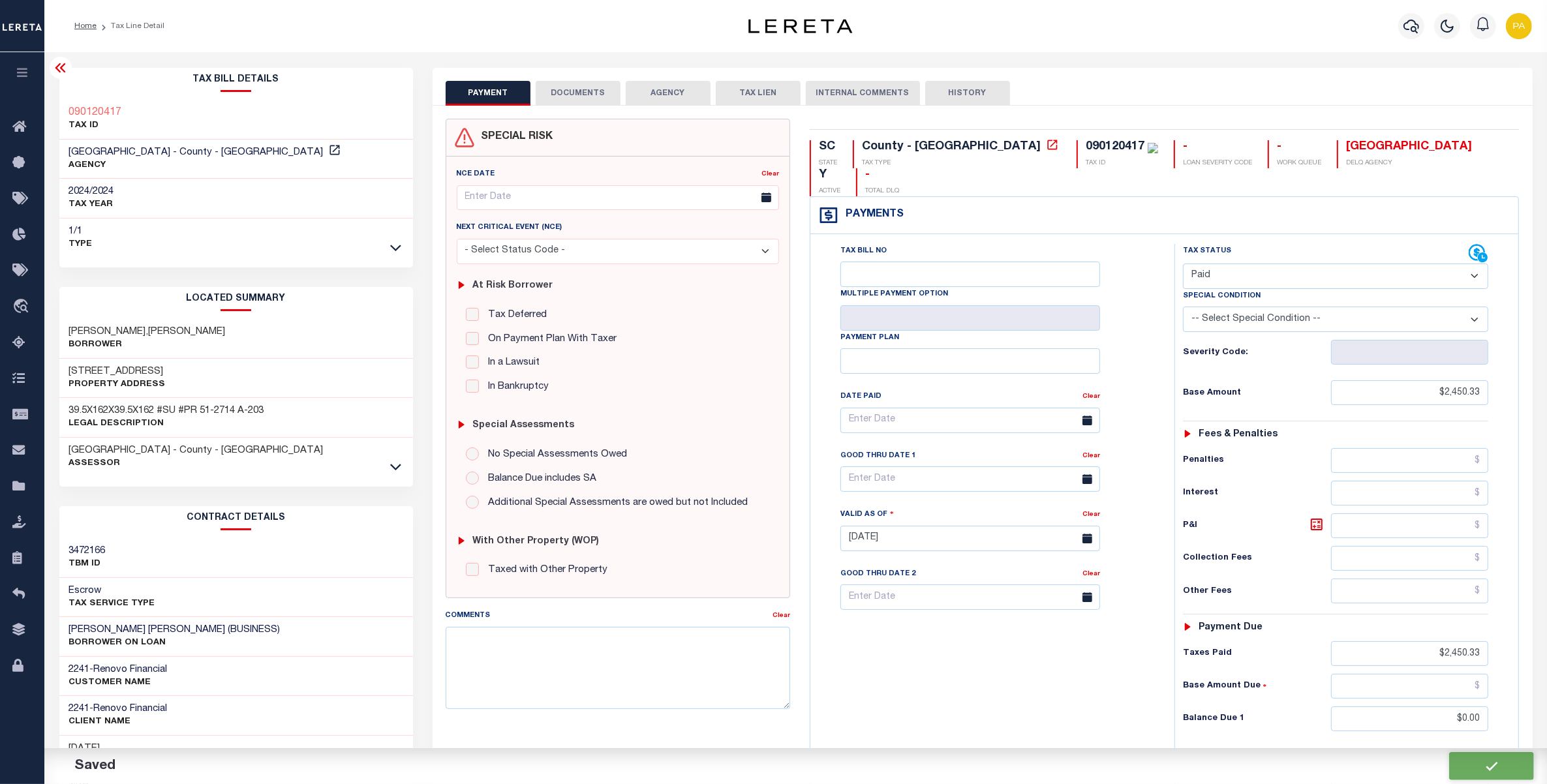
type input "$2,450.33"
type input "$0"
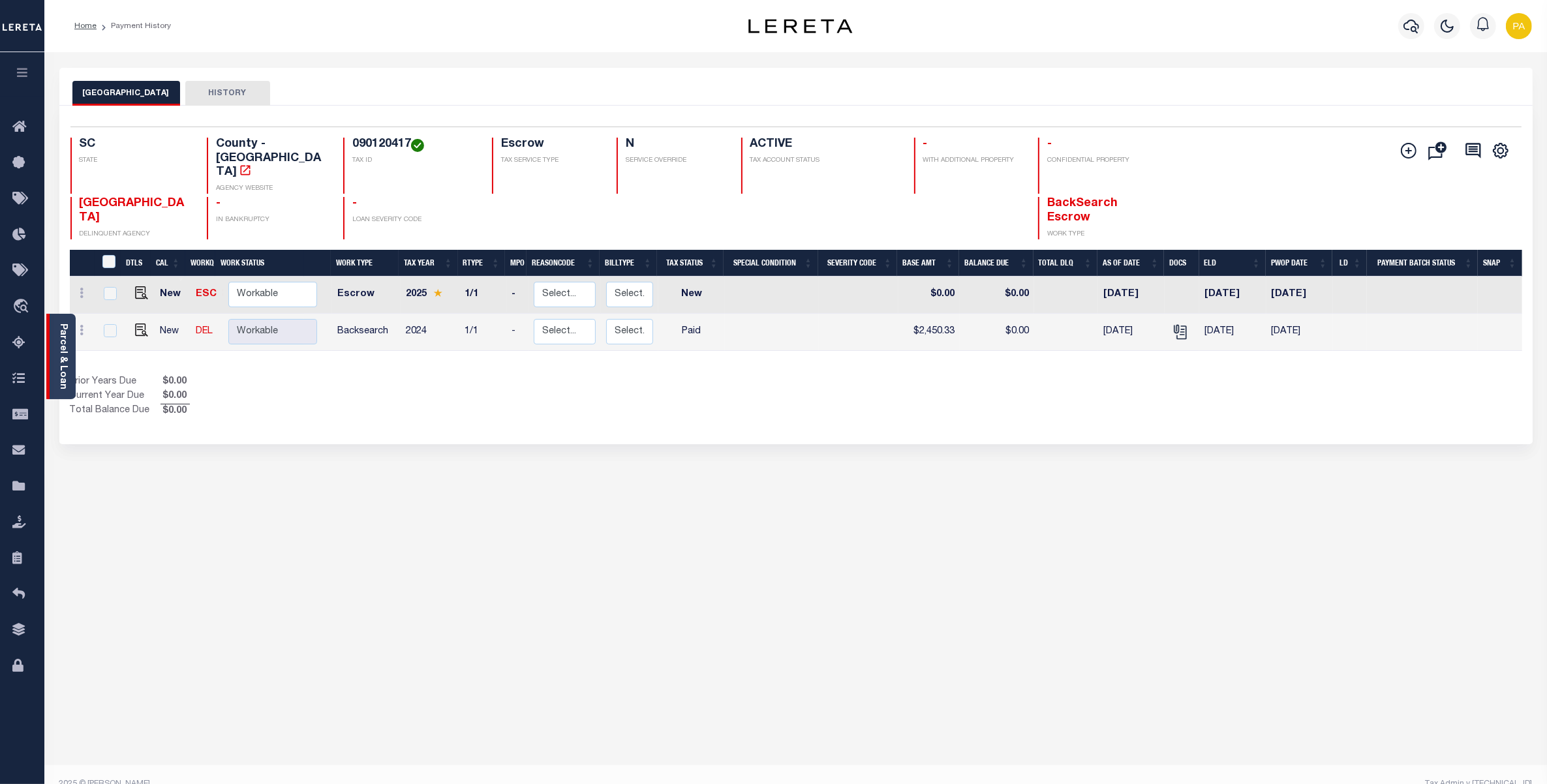
click at [60, 349] on link "Parcel & Loan" at bounding box center [63, 356] width 9 height 66
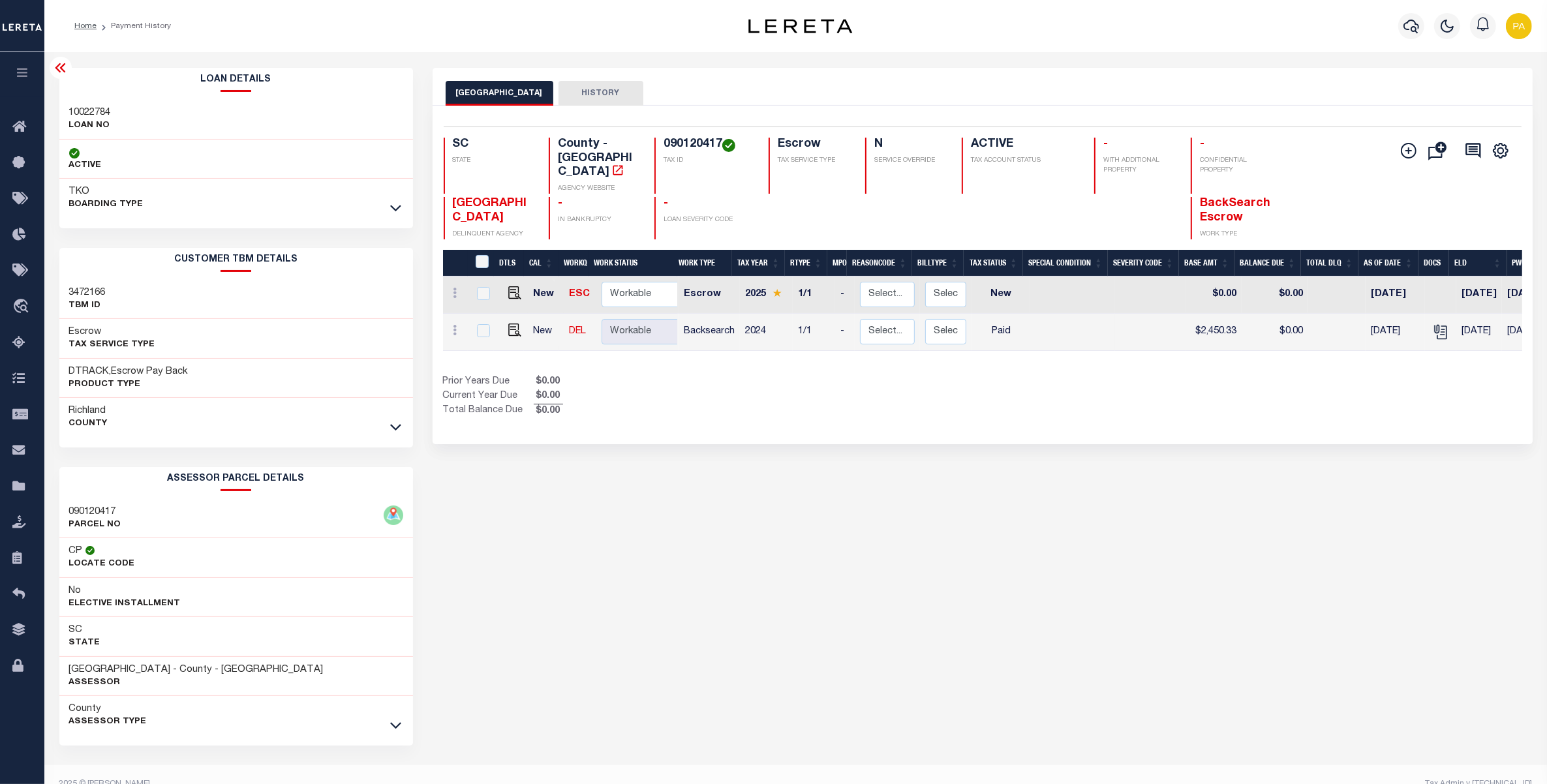
click at [98, 109] on h3 "10022784" at bounding box center [90, 112] width 42 height 13
copy h3 "10022784"
drag, startPoint x: 661, startPoint y: 136, endPoint x: 719, endPoint y: 138, distance: 58.0
click at [719, 138] on div "Selected 2 Results 1 Items per page 25 50 100 SC STATE County - SC AGENCY WEBSI…" at bounding box center [983, 182] width 1099 height 113
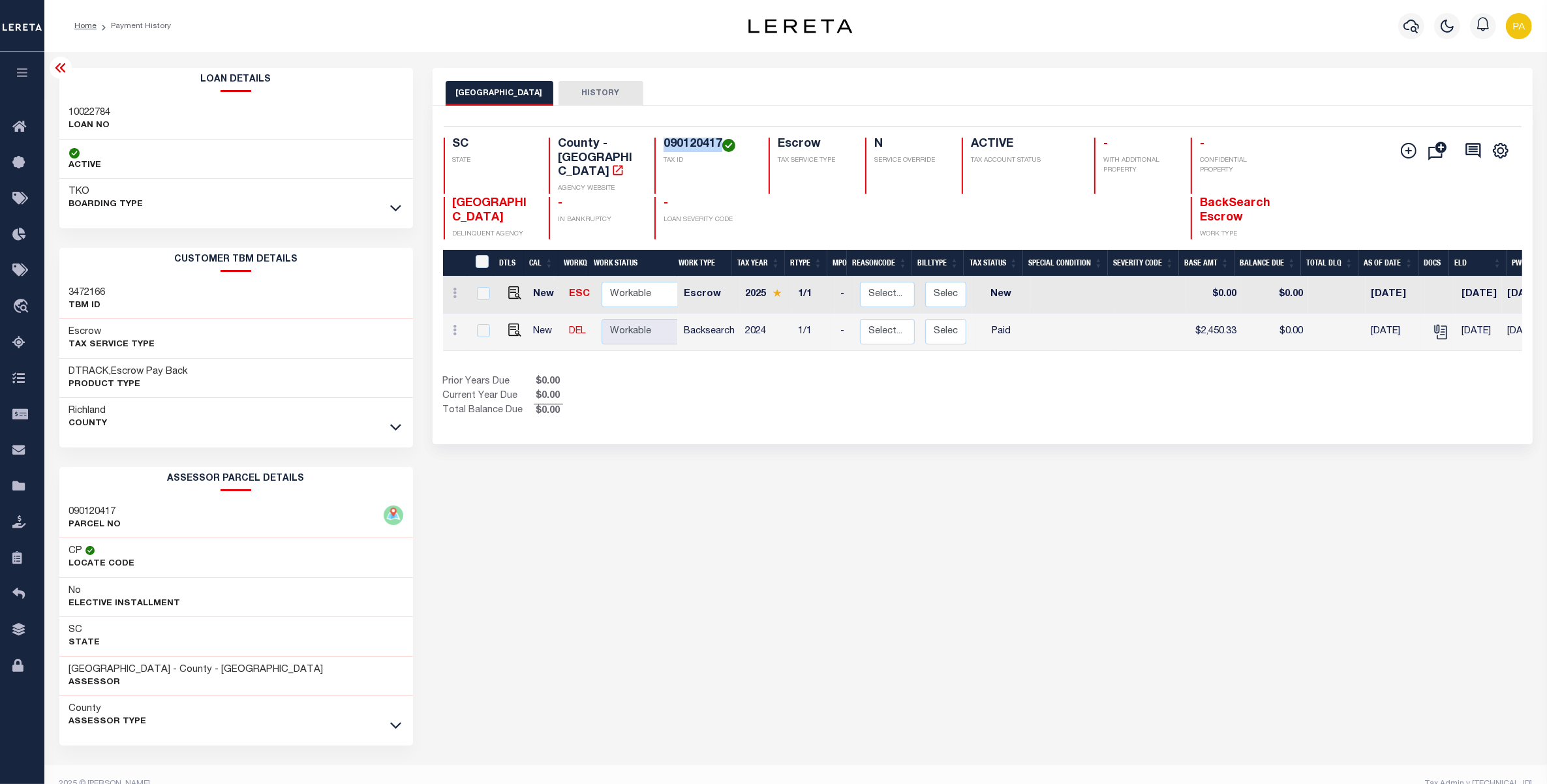
copy h4 "090120417"
click at [92, 416] on h3 "Richland" at bounding box center [88, 411] width 38 height 13
copy h3 "Richland"
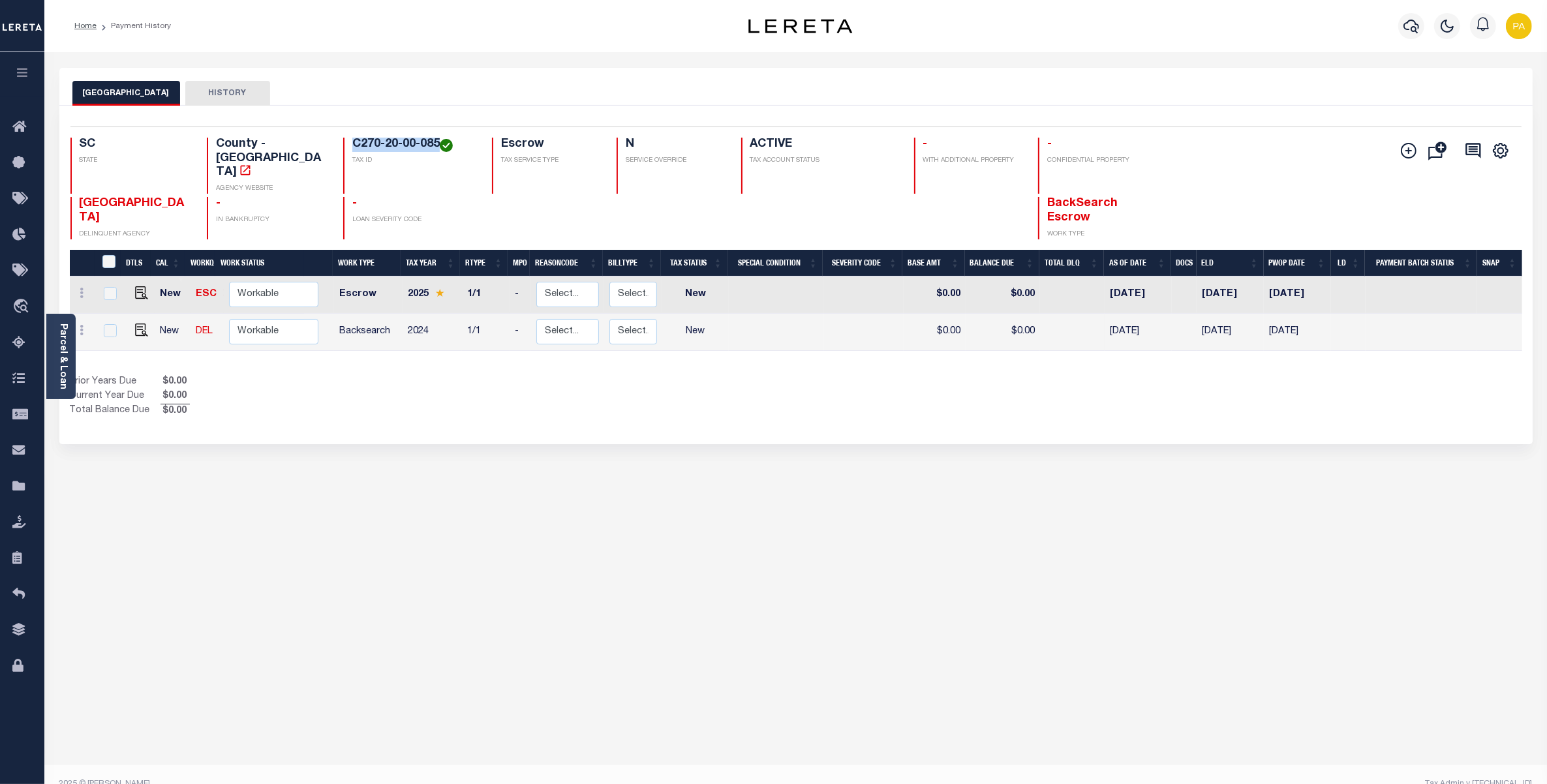
drag, startPoint x: 351, startPoint y: 143, endPoint x: 439, endPoint y: 141, distance: 88.0
click at [439, 141] on div "C270-20-00-085 TAX ID" at bounding box center [409, 166] width 133 height 56
copy h4 "C270-20-00-085"
click at [135, 323] on img "" at bounding box center [141, 330] width 13 height 13
checkbox input "true"
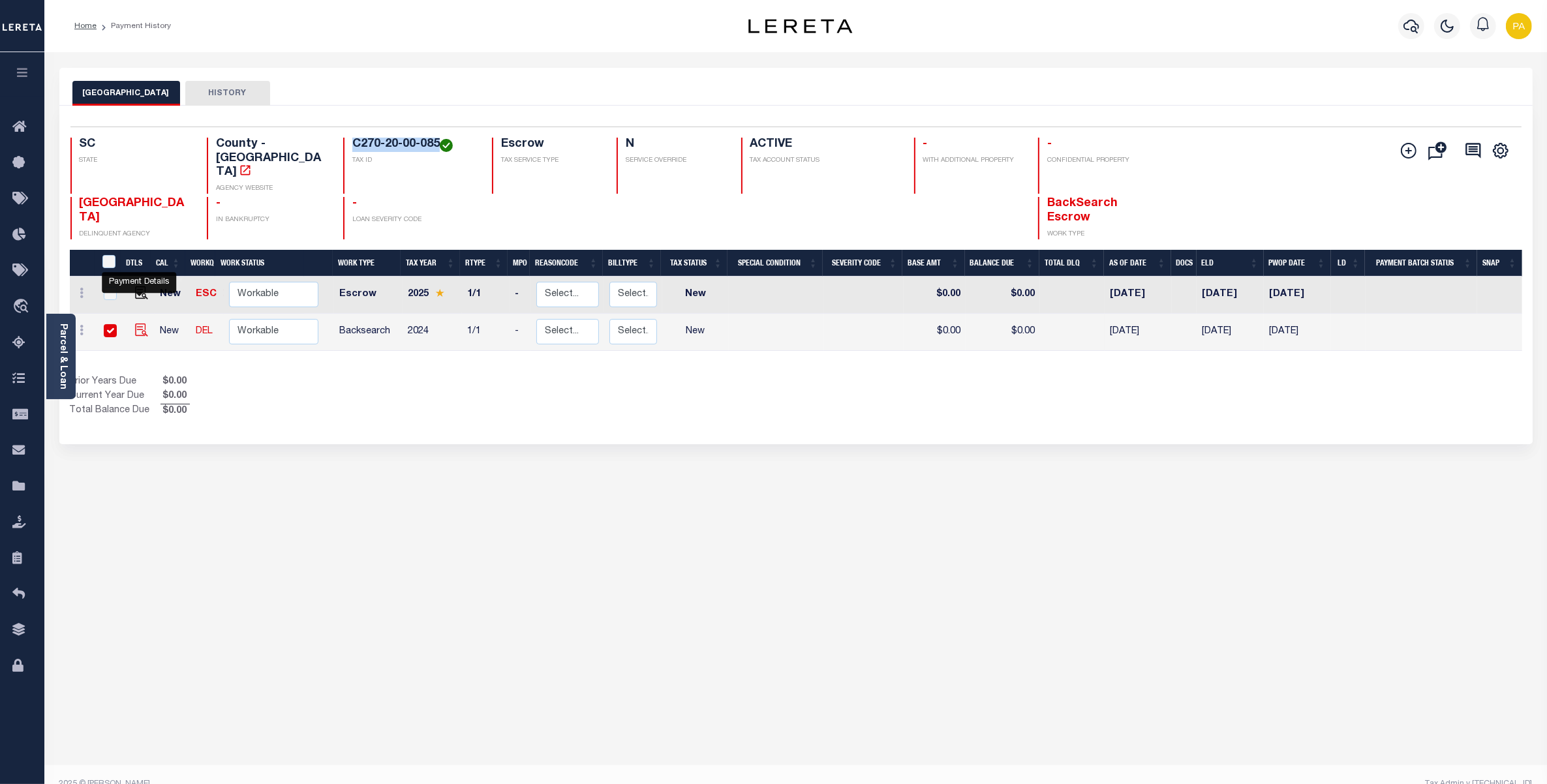
checkbox input "true"
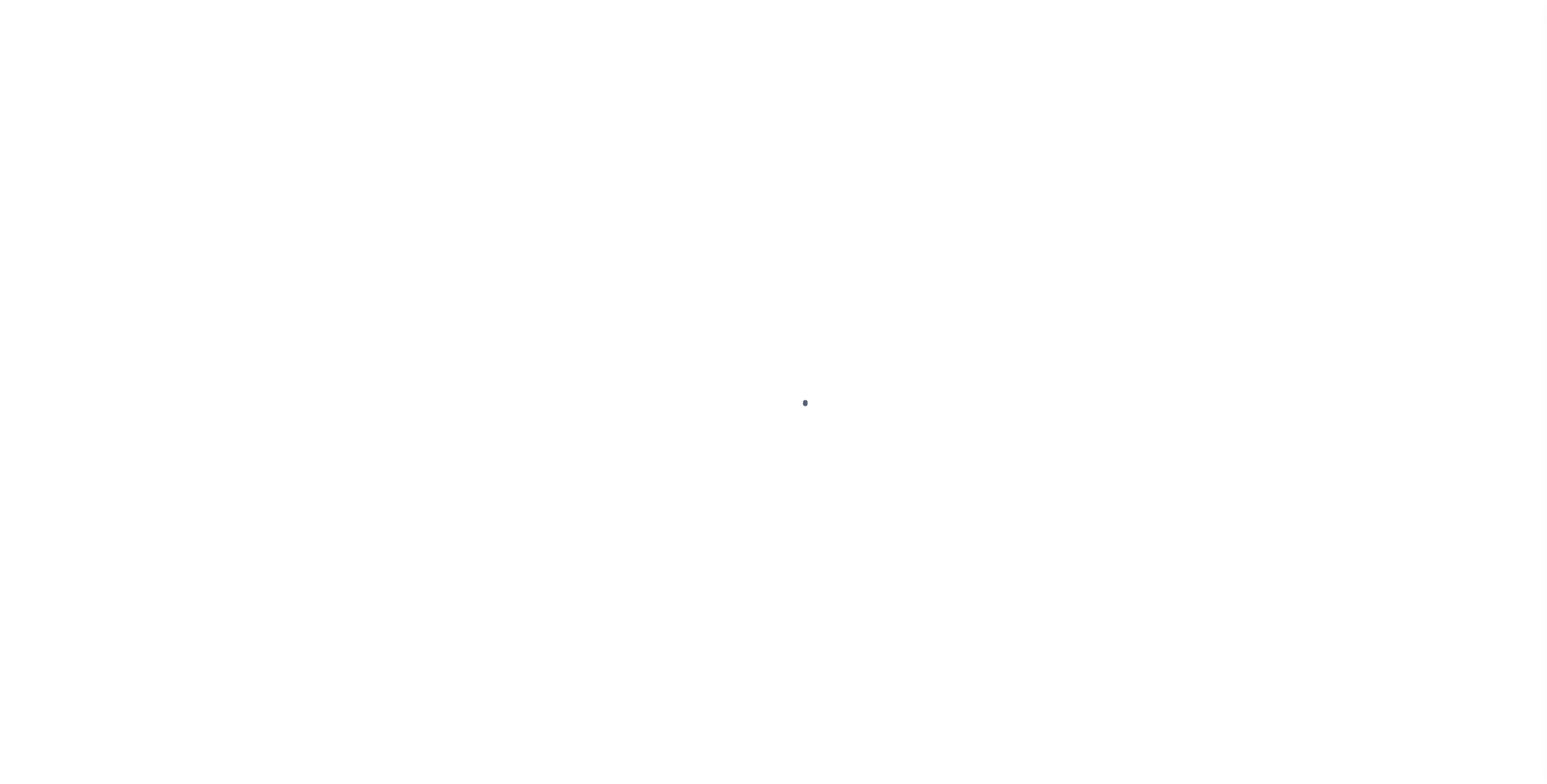
checkbox input "false"
type input "[DATE]"
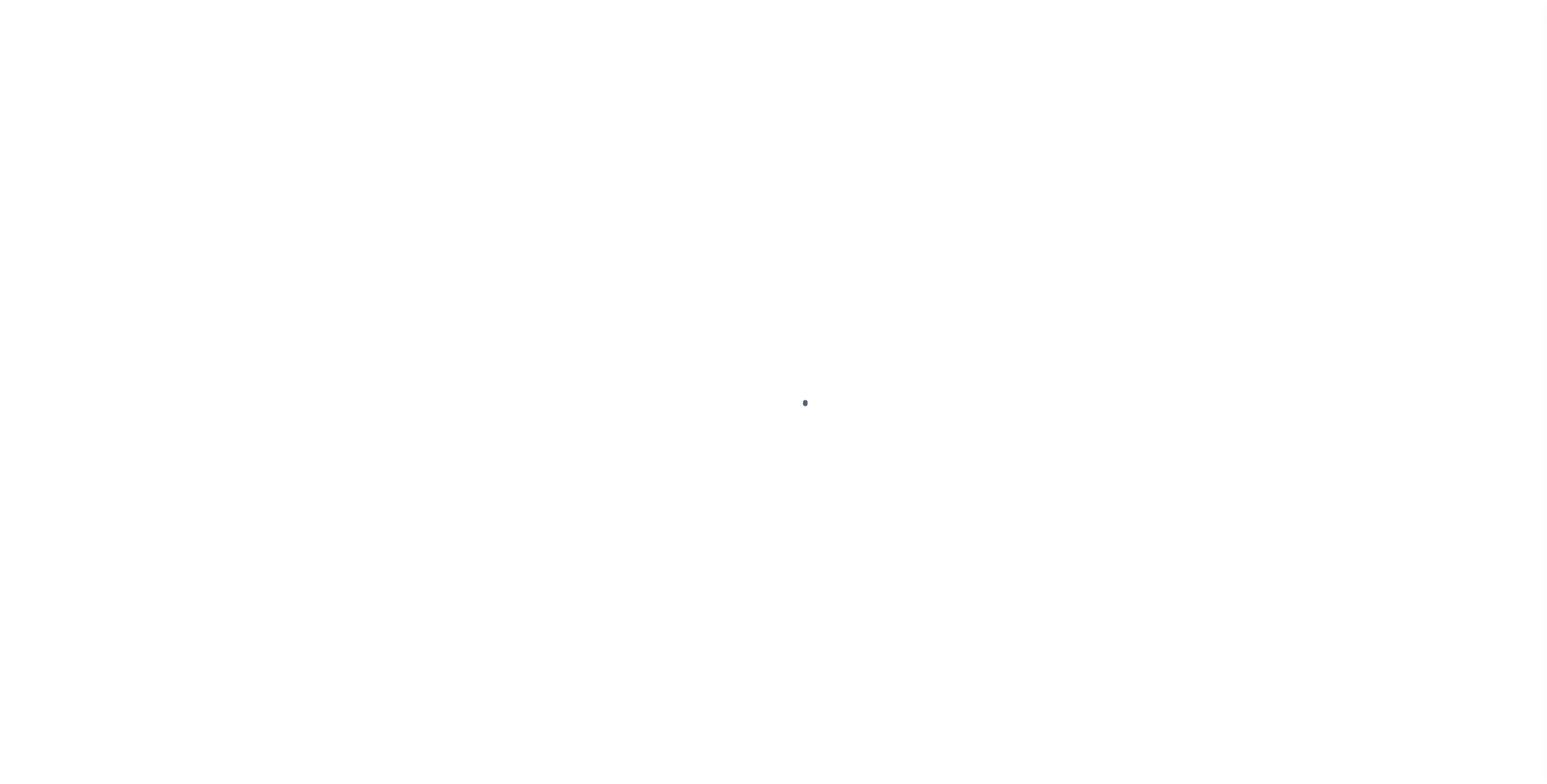
select select "NW2"
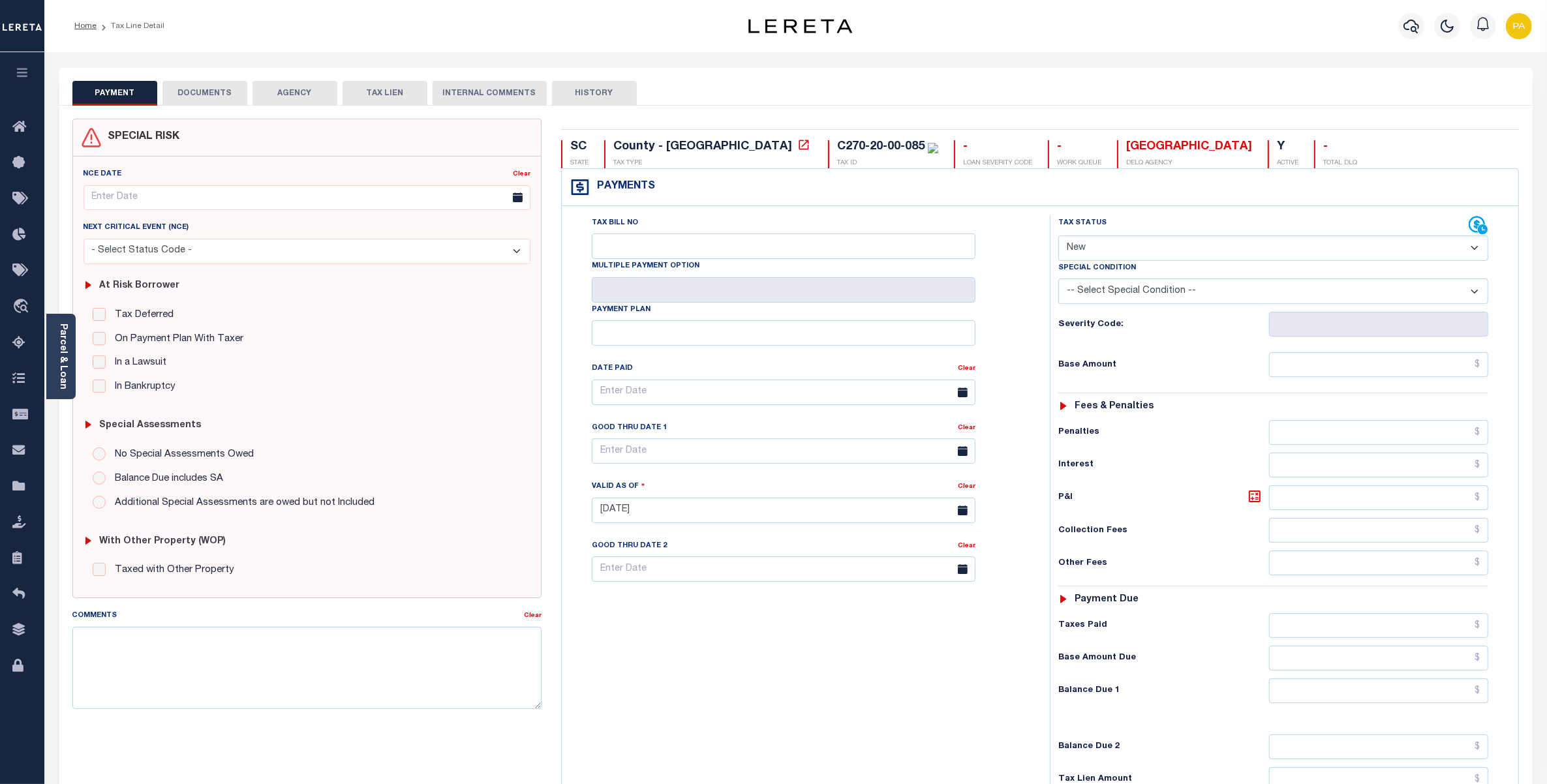
click at [200, 85] on button "DOCUMENTS" at bounding box center [204, 94] width 85 height 25
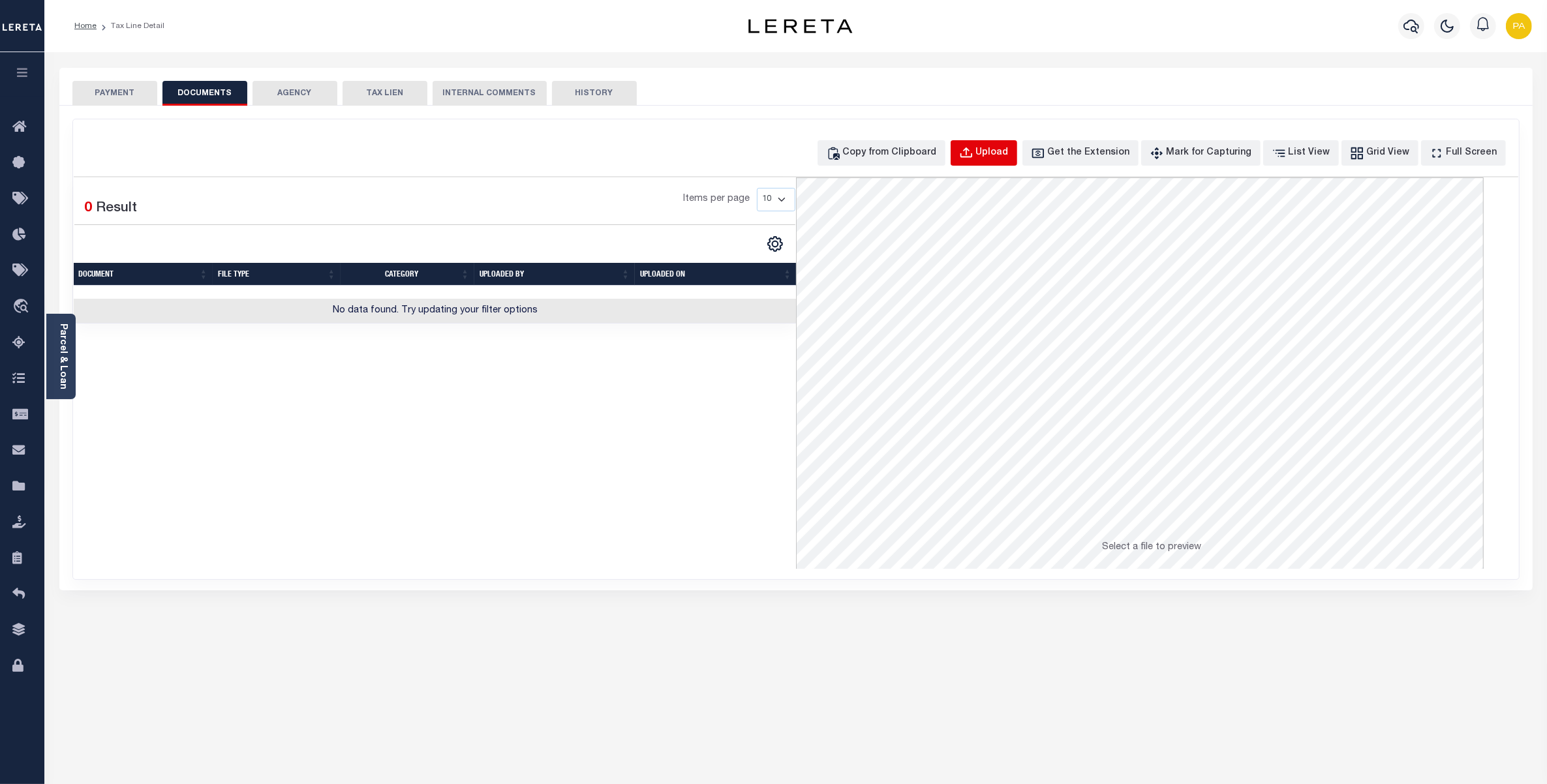
click at [1006, 157] on div "Upload" at bounding box center [992, 154] width 33 height 14
select select "POP"
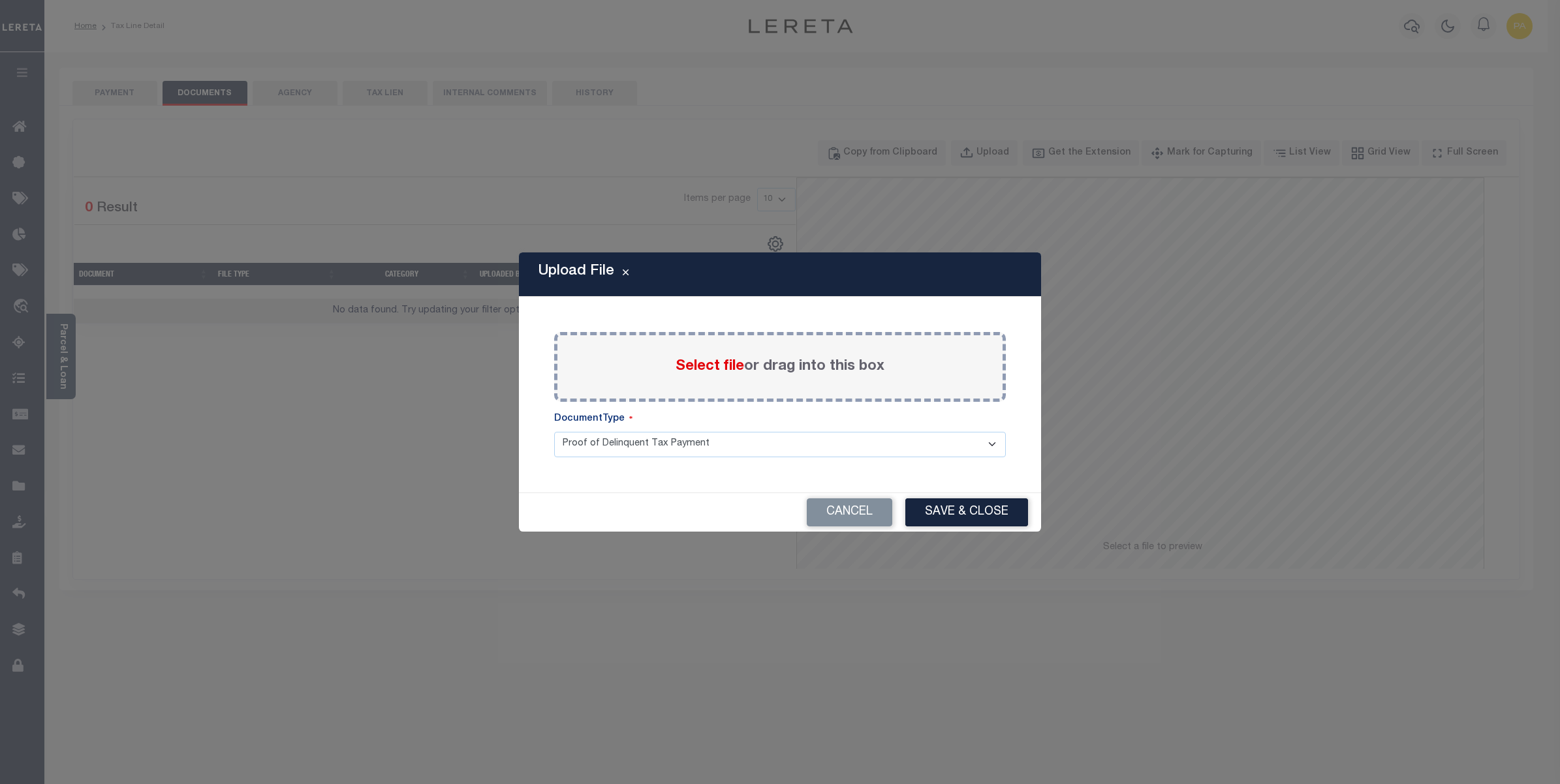
click at [730, 366] on span "Select file" at bounding box center [709, 366] width 69 height 14
click at [0, 0] on input "Select file or drag into this box" at bounding box center [0, 0] width 0 height 0
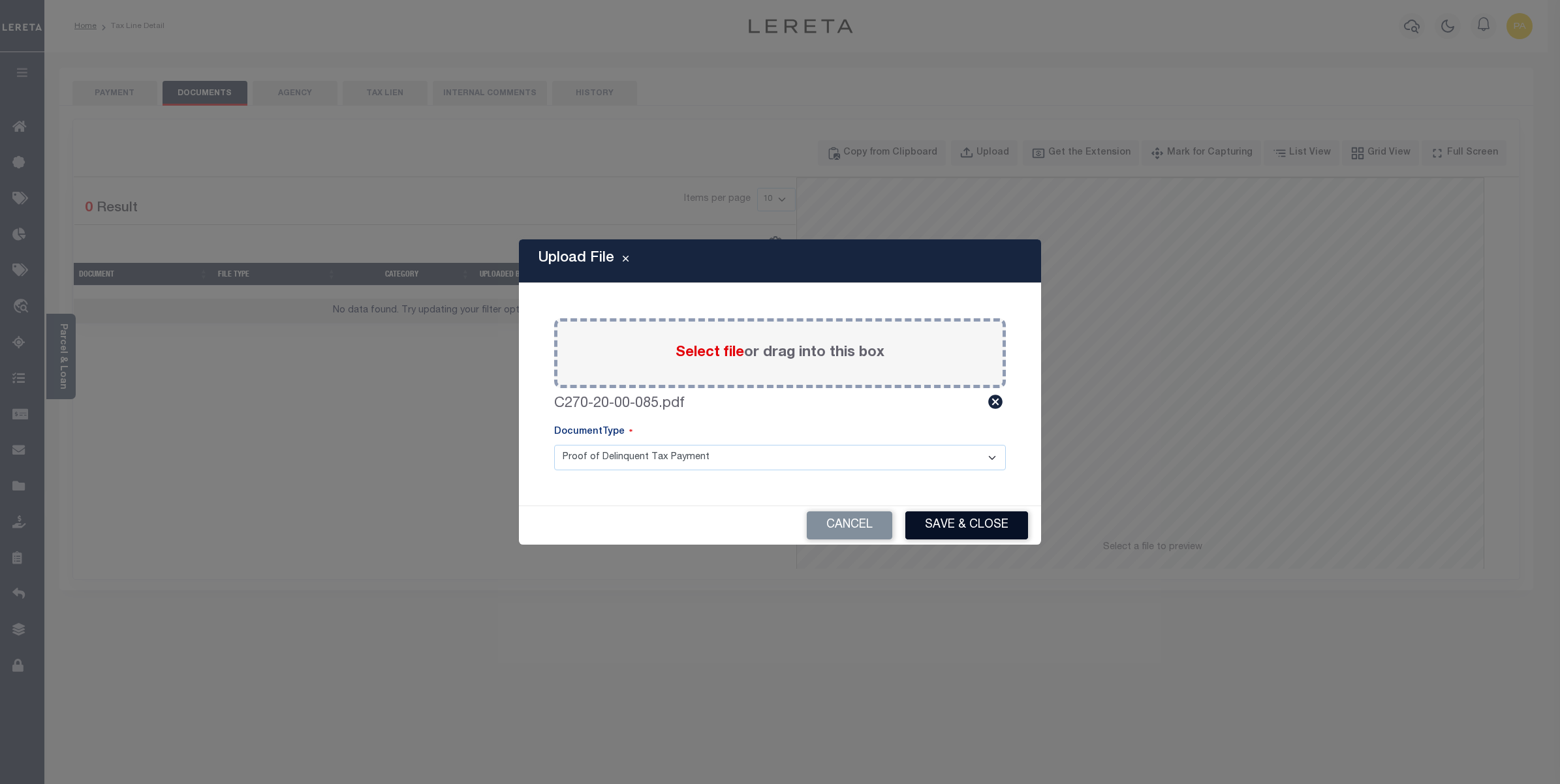
click at [921, 529] on button "Save & Close" at bounding box center [966, 525] width 122 height 28
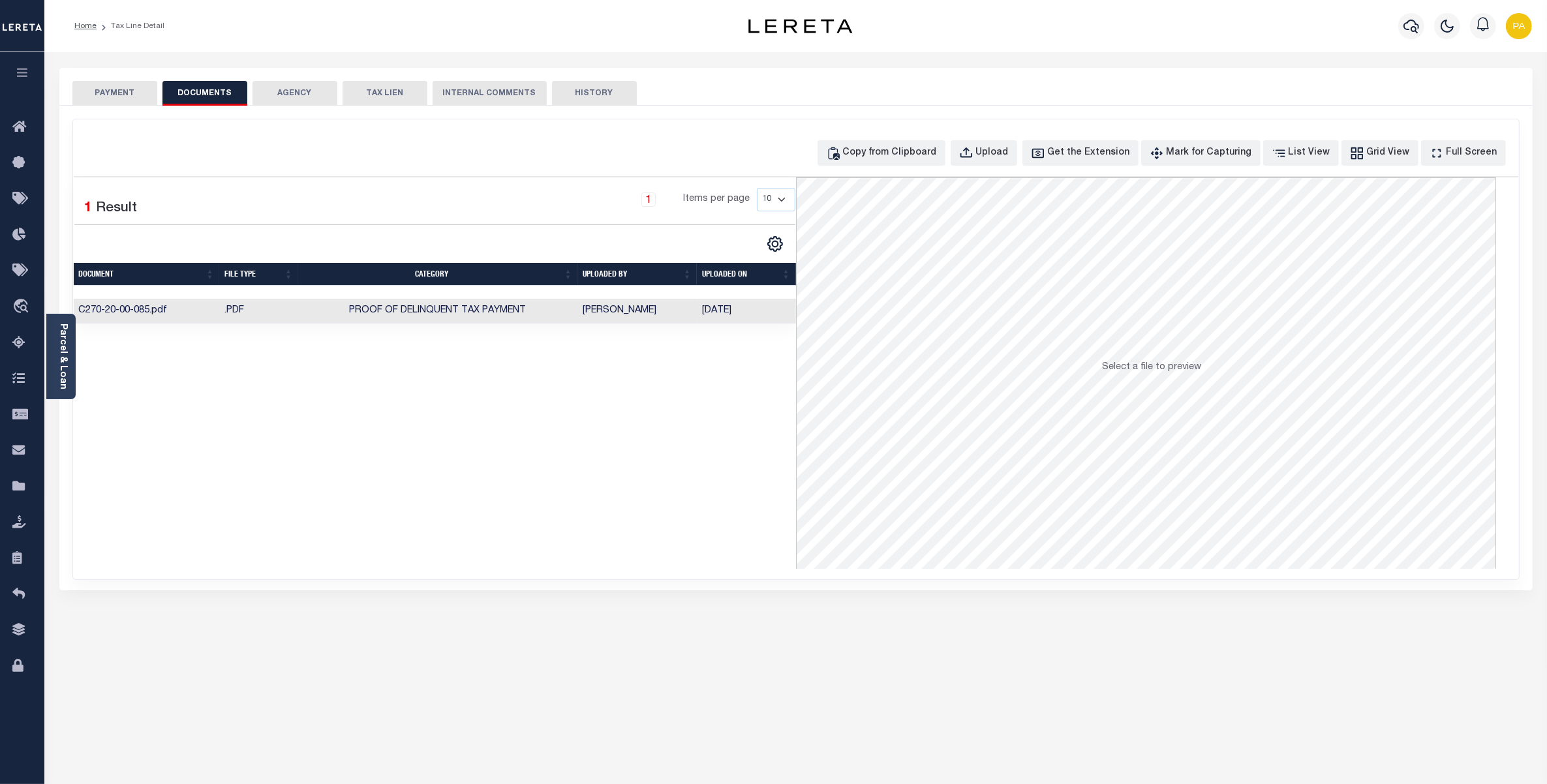
click at [140, 90] on button "PAYMENT" at bounding box center [115, 94] width 85 height 25
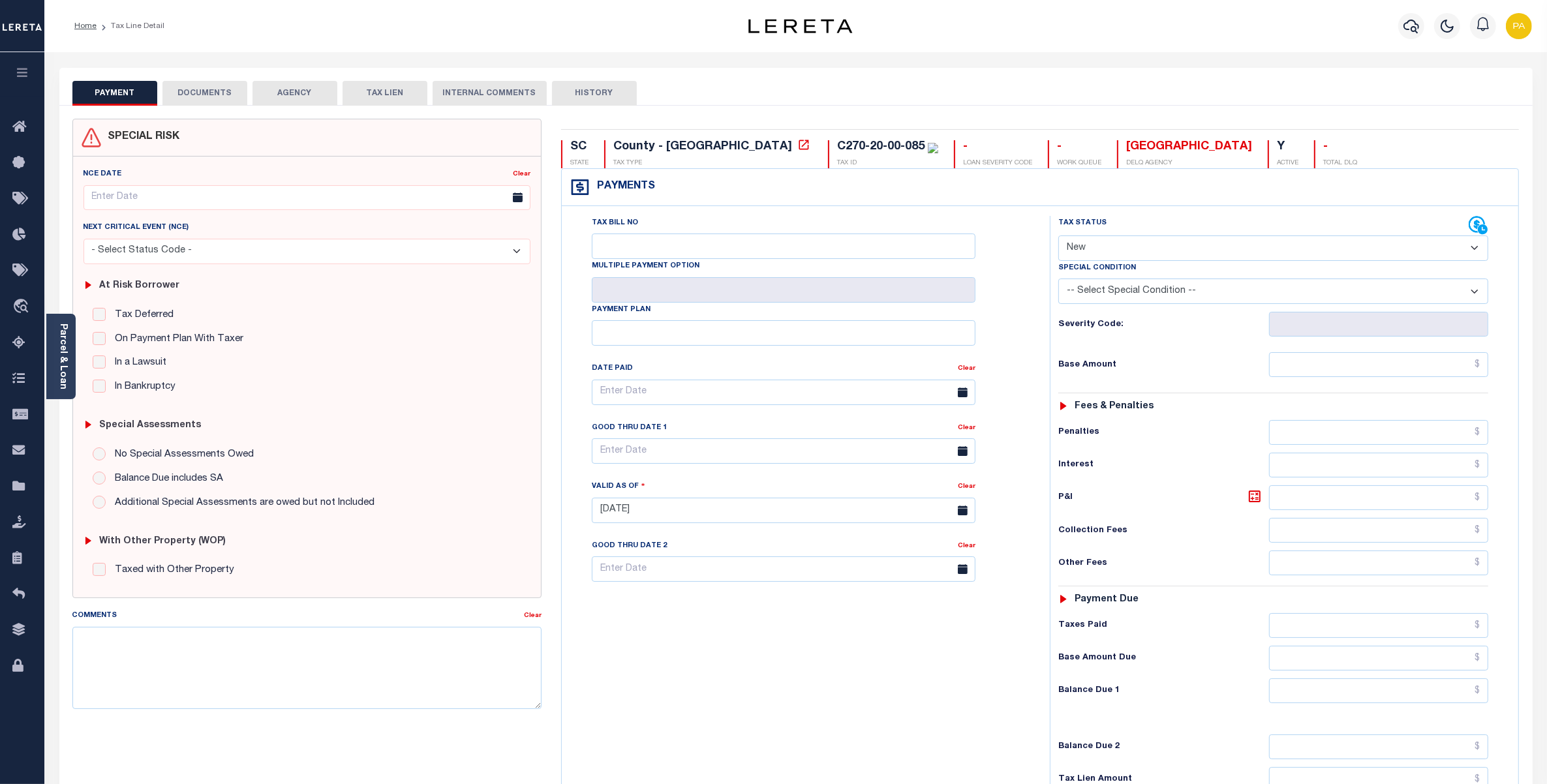
click at [1090, 249] on select "- Select Status Code - Open Due/Unpaid Paid Incomplete No Tax Due Internal Refu…" at bounding box center [1273, 248] width 430 height 26
select select "PYD"
click at [1058, 237] on select "- Select Status Code - Open Due/Unpaid Paid Incomplete No Tax Due Internal Refu…" at bounding box center [1273, 248] width 430 height 26
type input "[DATE]"
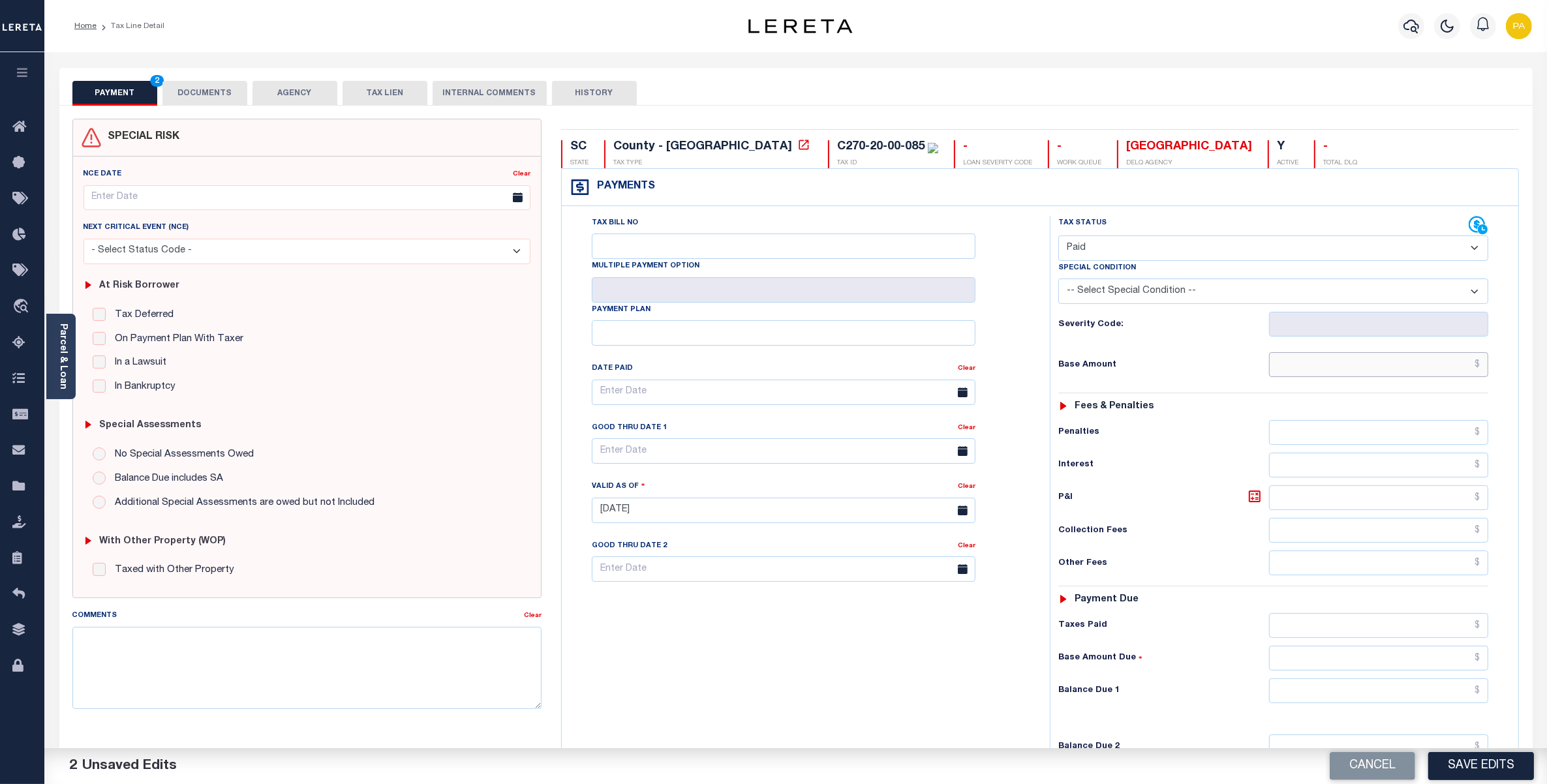
click at [1349, 377] on input "text" at bounding box center [1378, 365] width 219 height 25
paste input "1,977.98"
type input "$1,977.98"
click at [1421, 623] on input "text" at bounding box center [1378, 626] width 219 height 25
paste input "2,356.23"
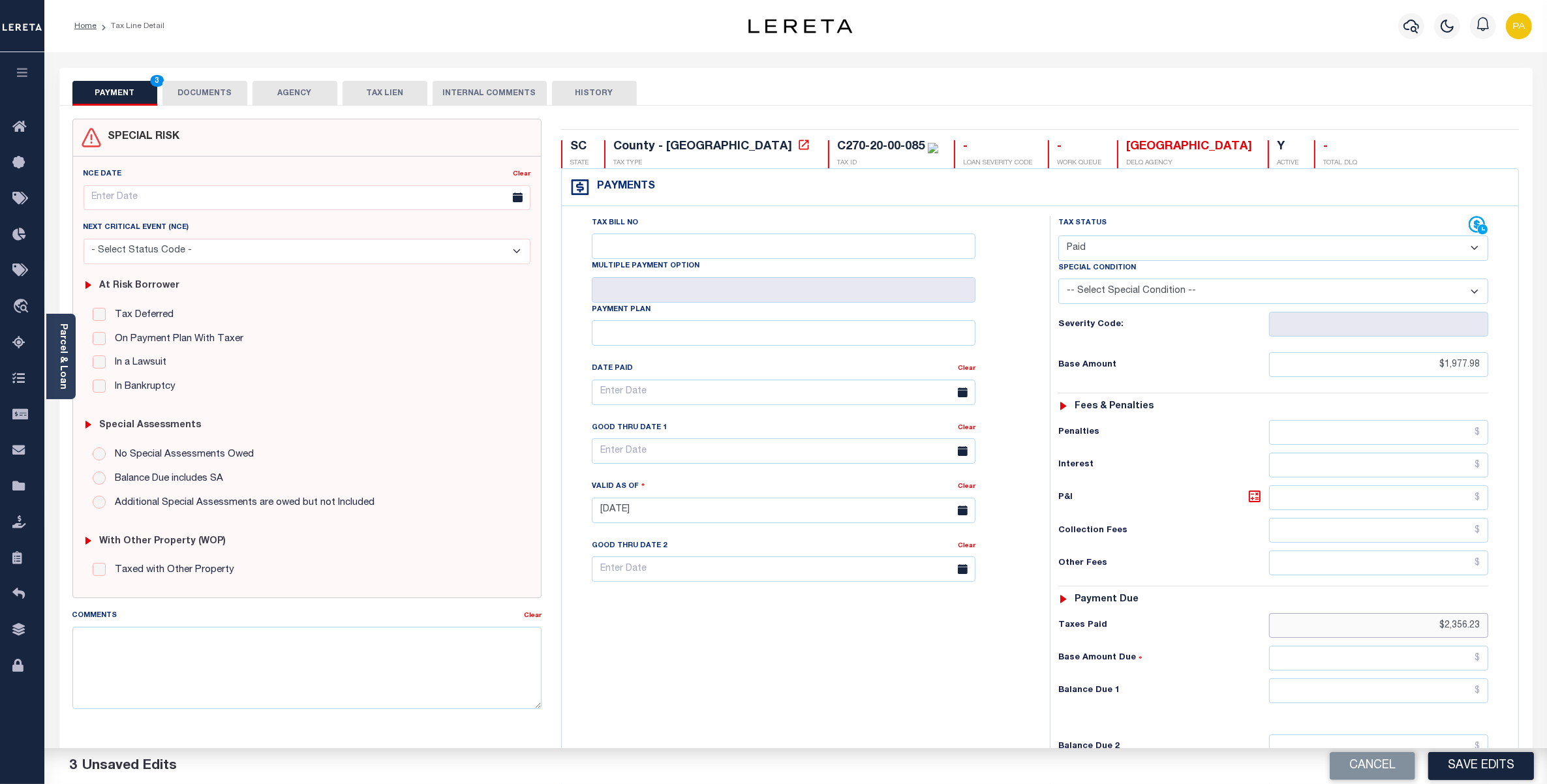
type input "$2,356.23"
click at [1449, 690] on input "text" at bounding box center [1378, 691] width 219 height 25
type input "$0.00"
click at [1460, 758] on button "Save Edits" at bounding box center [1482, 766] width 106 height 28
checkbox input "false"
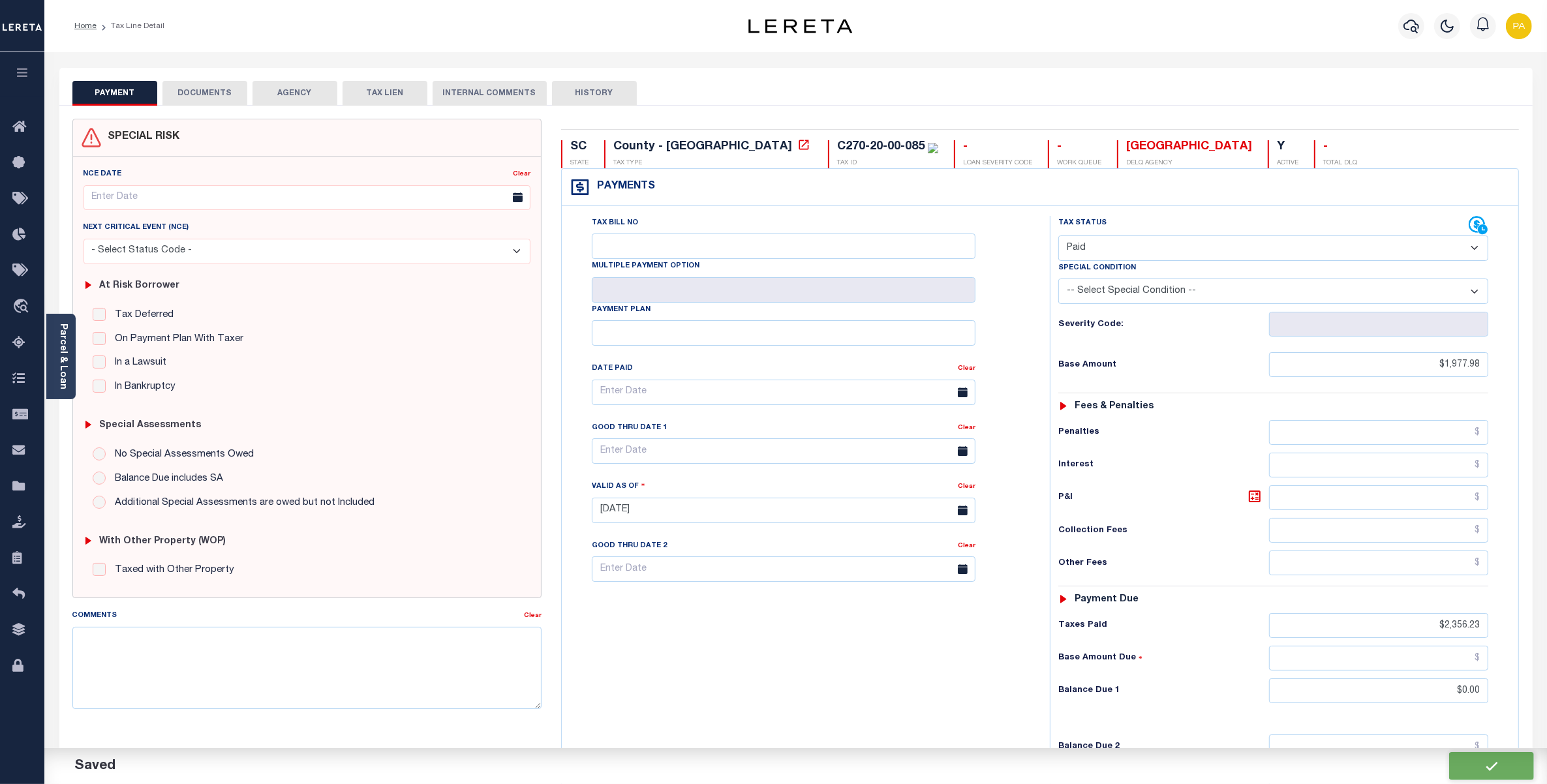
checkbox input "false"
type input "$1,977.98"
type input "$2,356.23"
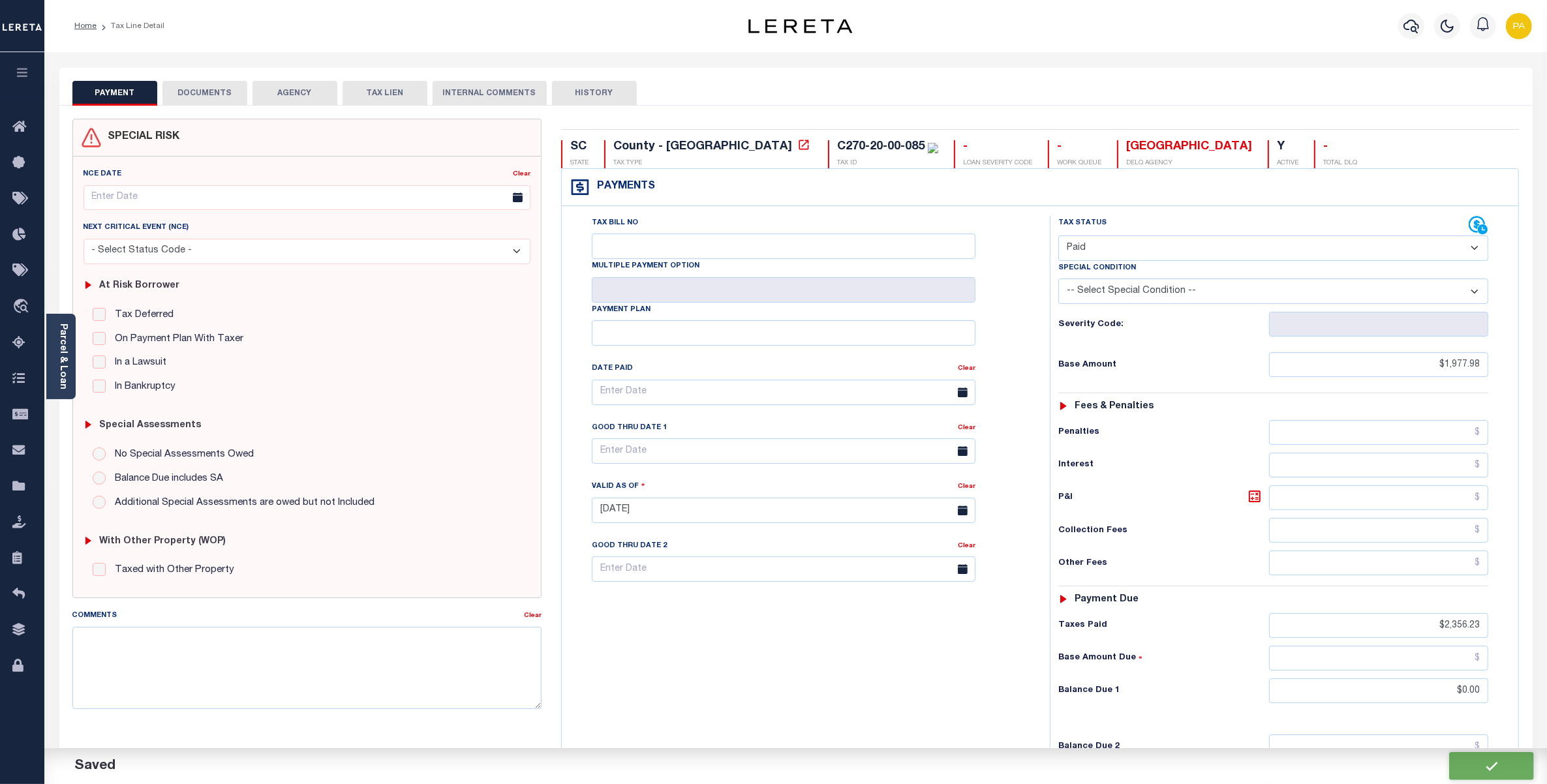
type input "$0"
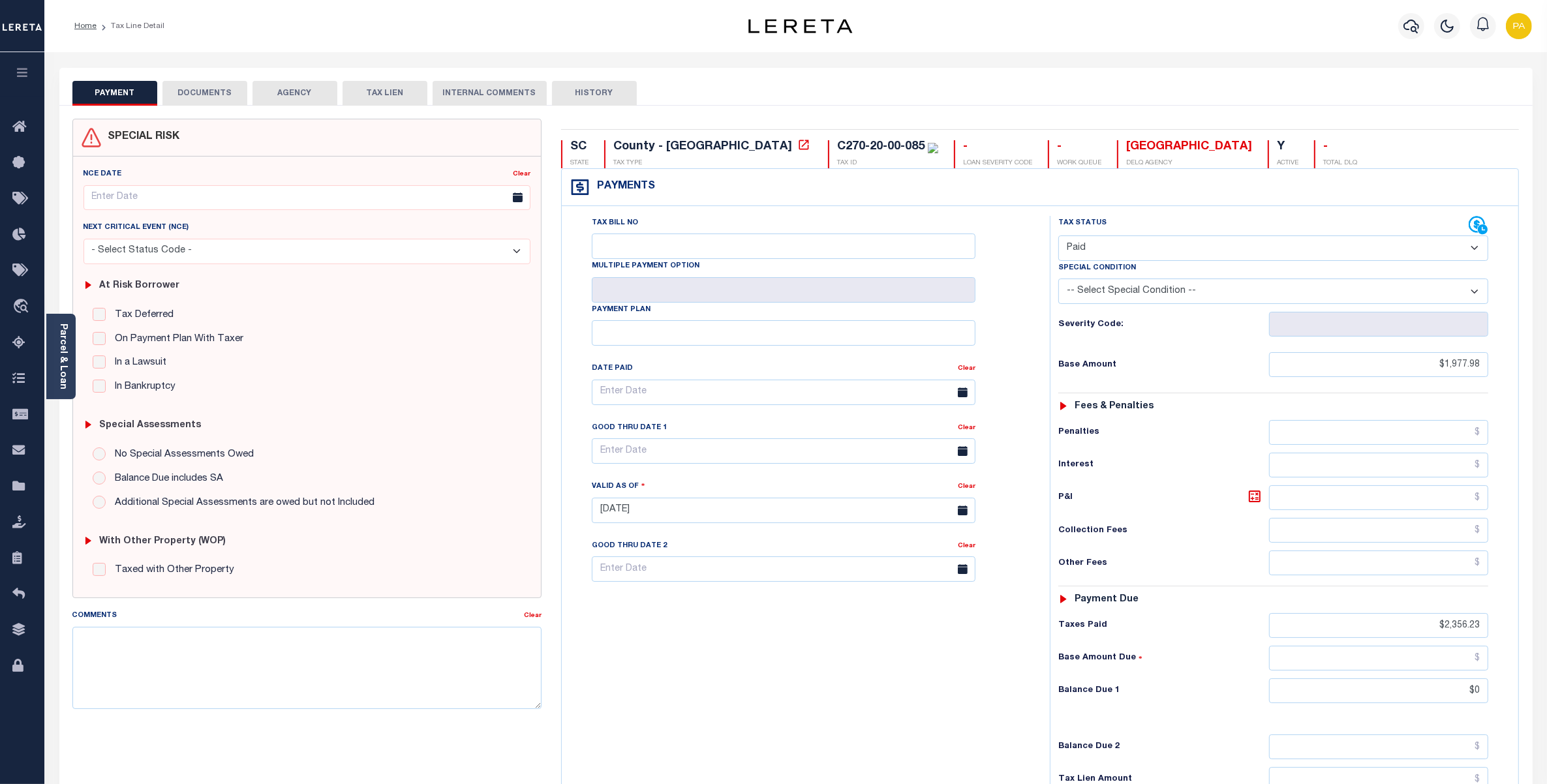
drag, startPoint x: 867, startPoint y: 726, endPoint x: 571, endPoint y: 388, distance: 449.3
click at [867, 726] on div "Tax Bill No Multiple Payment Option Payment Plan Clear" at bounding box center [802, 503] width 475 height 576
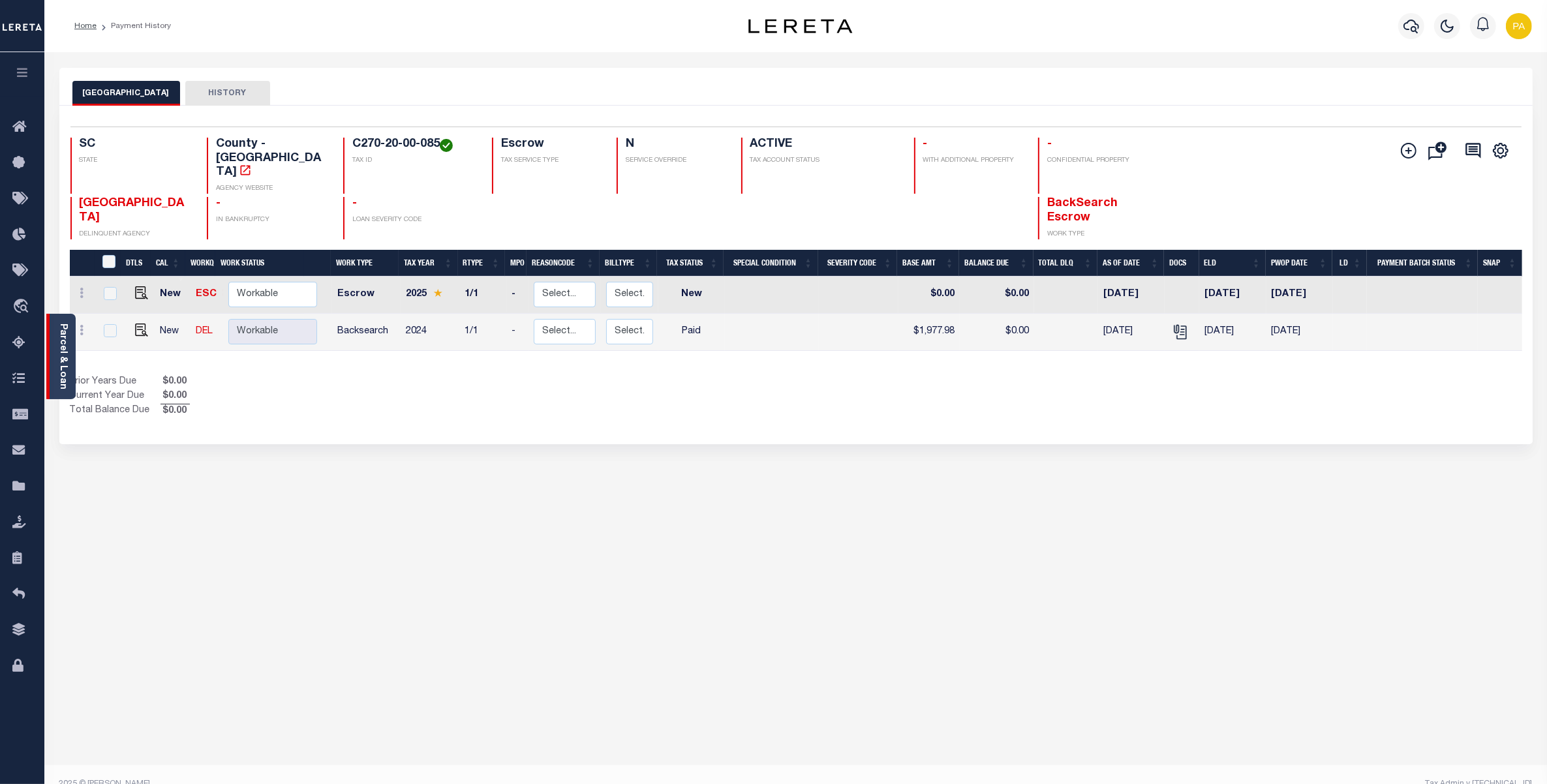
click at [62, 351] on link "Parcel & Loan" at bounding box center [63, 356] width 9 height 66
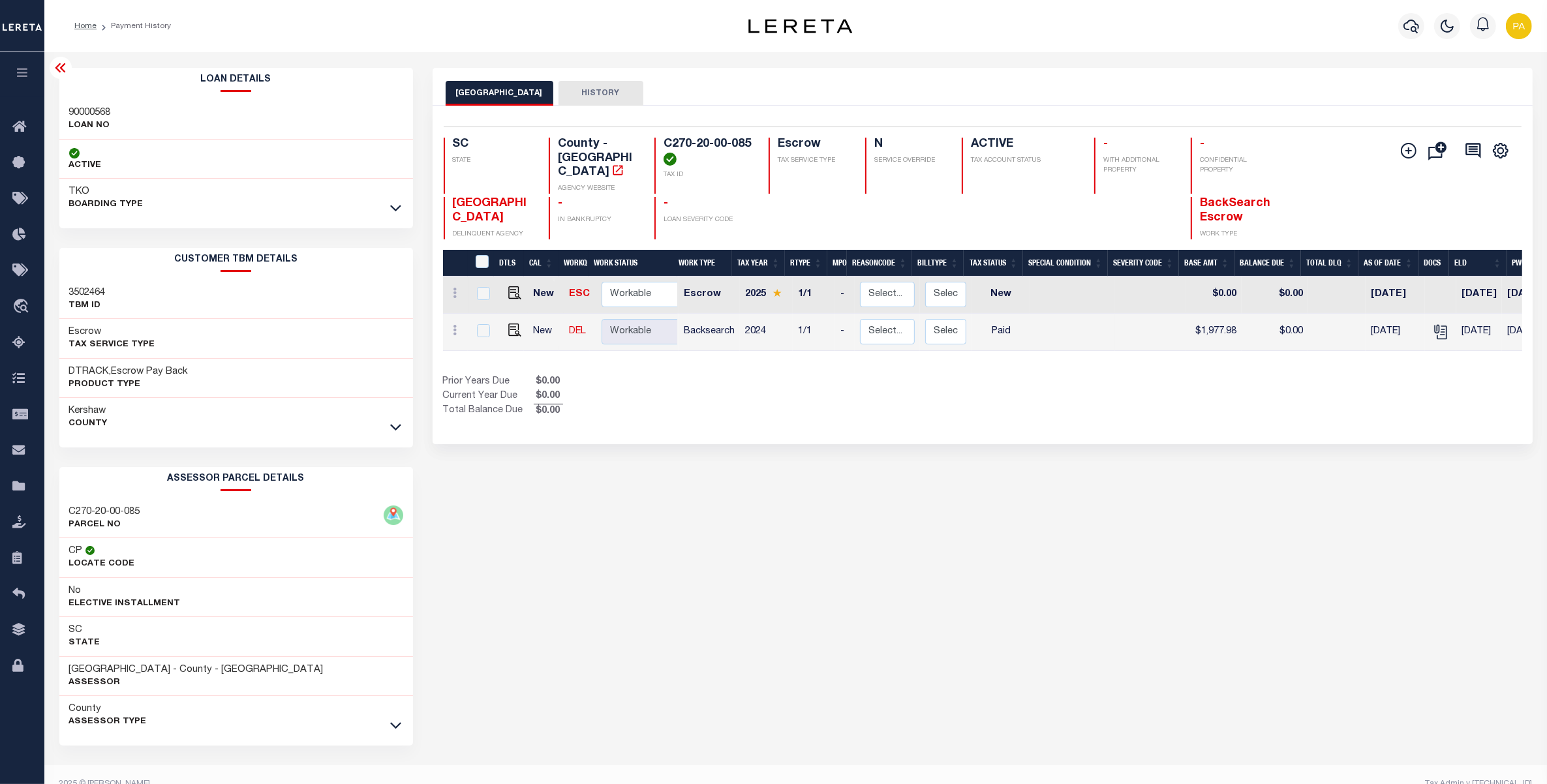
click at [105, 108] on h3 "90000568" at bounding box center [90, 112] width 42 height 13
copy h3 "90000568"
drag, startPoint x: 661, startPoint y: 145, endPoint x: 751, endPoint y: 139, distance: 90.2
click at [751, 139] on div "C270-20-00-085 TAX ID" at bounding box center [704, 166] width 98 height 56
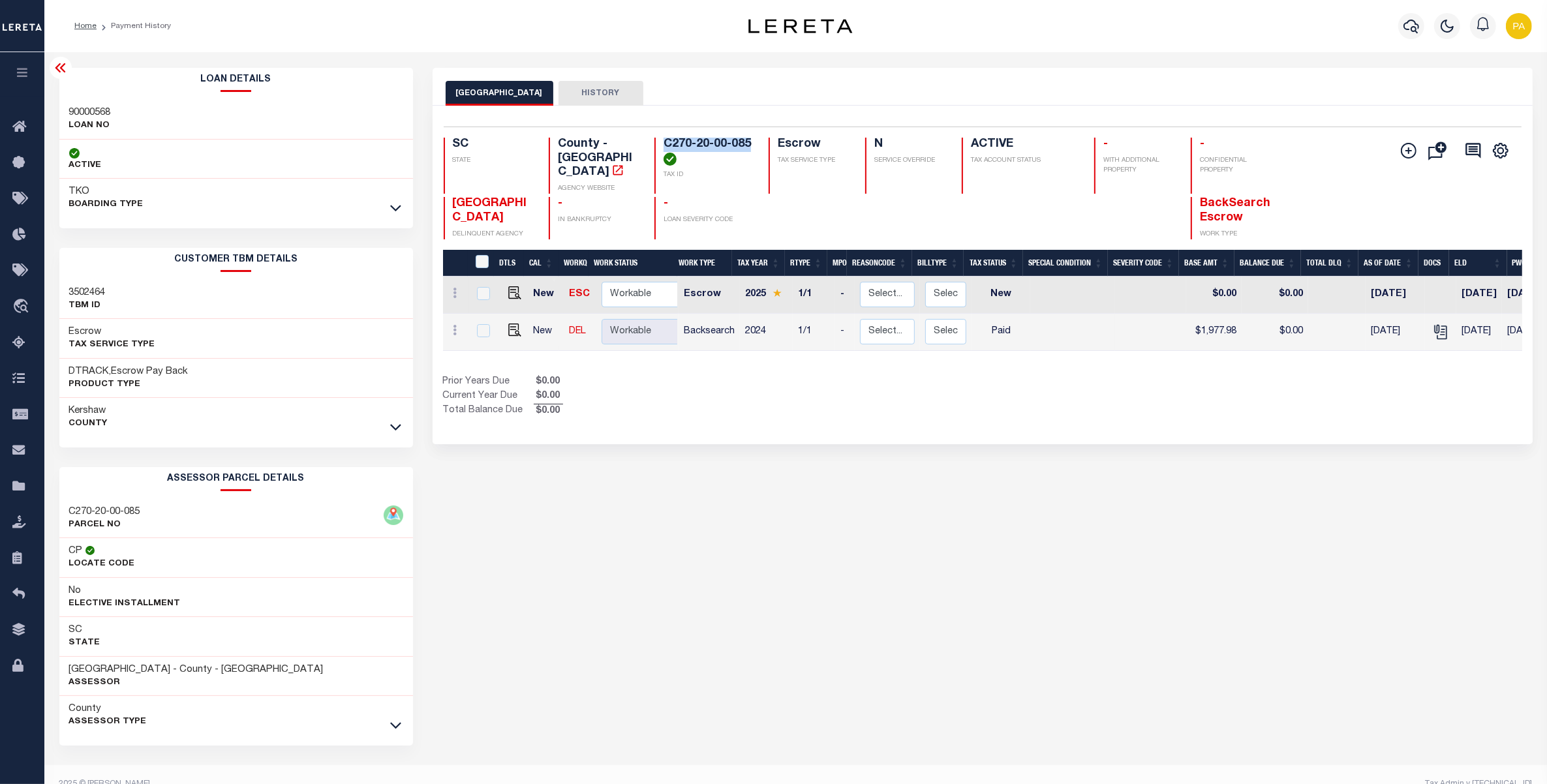
copy h4 "C270-20-00-085"
click at [93, 415] on h3 "Kershaw" at bounding box center [88, 411] width 38 height 13
copy h3 "Kershaw"
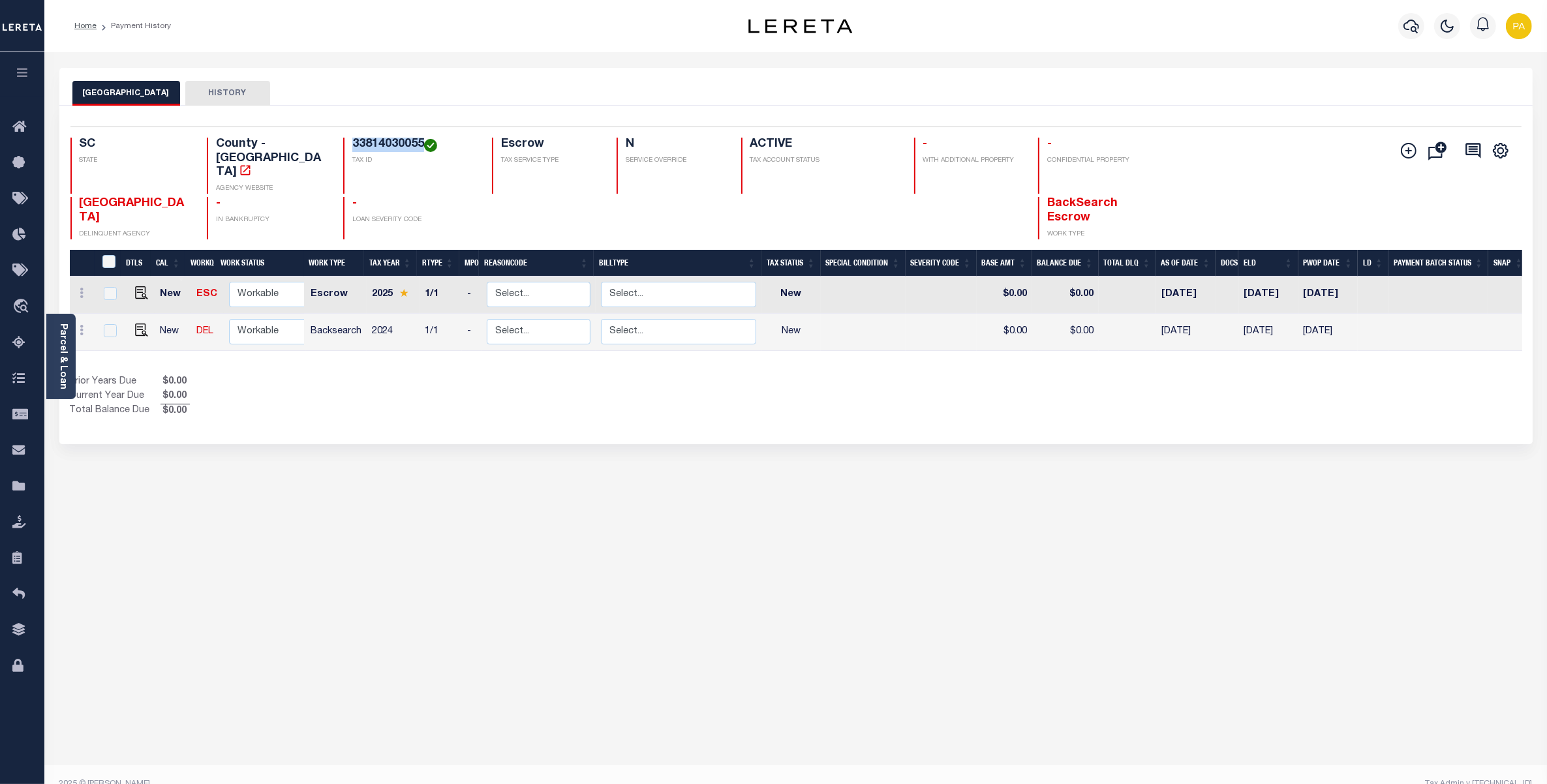
drag, startPoint x: 353, startPoint y: 142, endPoint x: 425, endPoint y: 139, distance: 72.1
click at [425, 139] on h4 "33814030055" at bounding box center [414, 145] width 124 height 14
copy h4 "33814030055"
click at [139, 323] on img "" at bounding box center [141, 330] width 13 height 13
checkbox input "true"
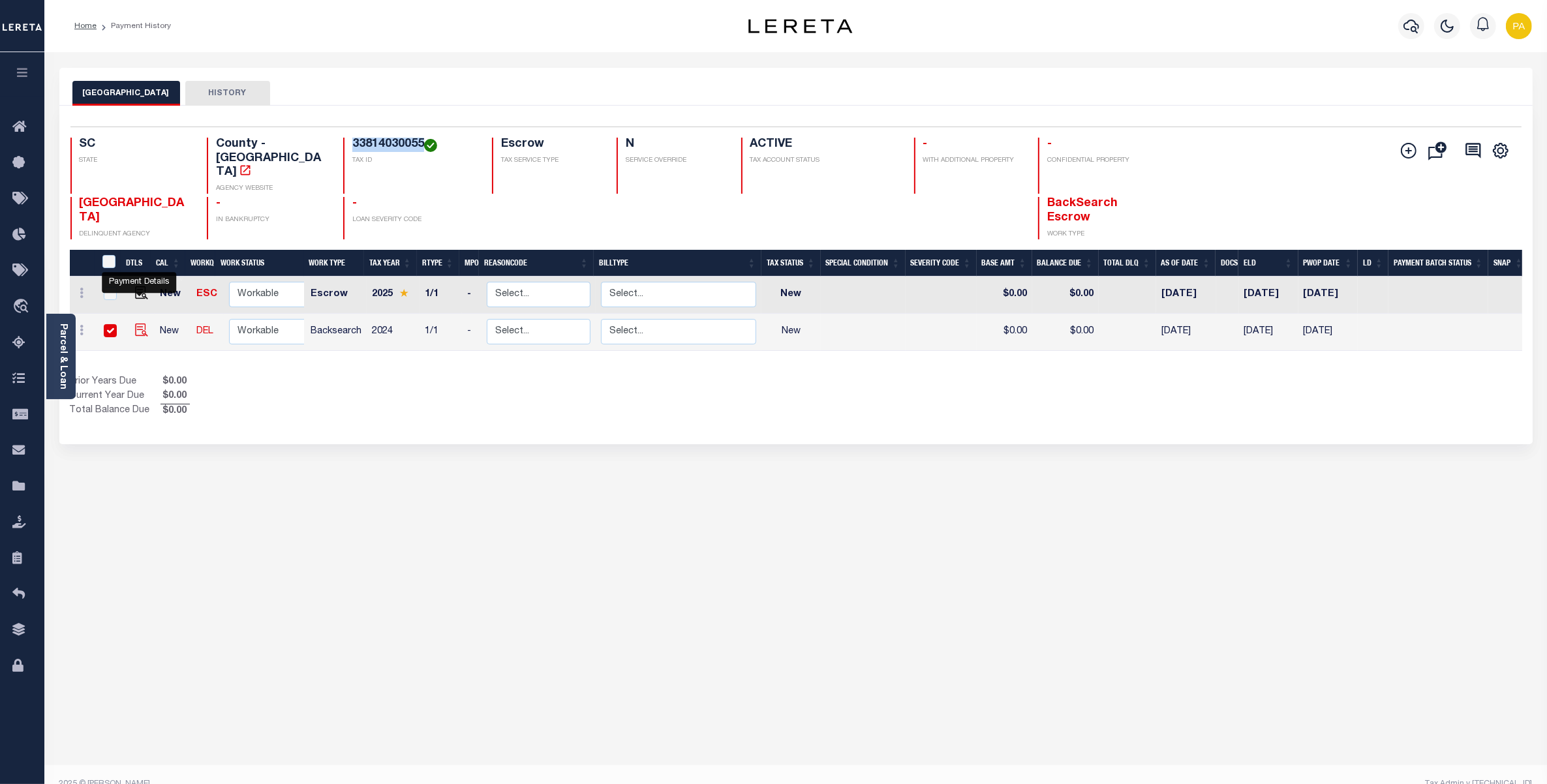
checkbox input "true"
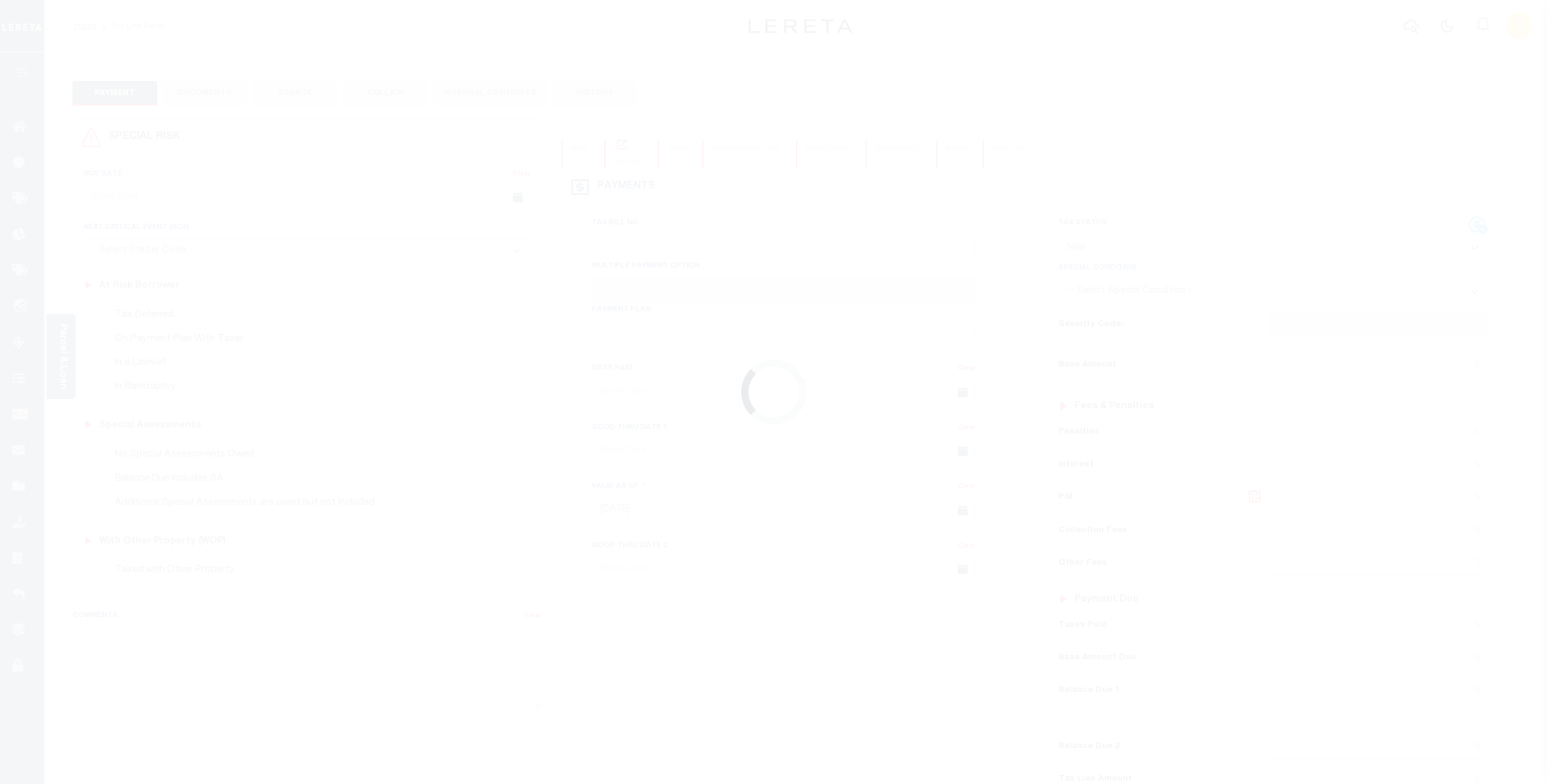
select select "NW2"
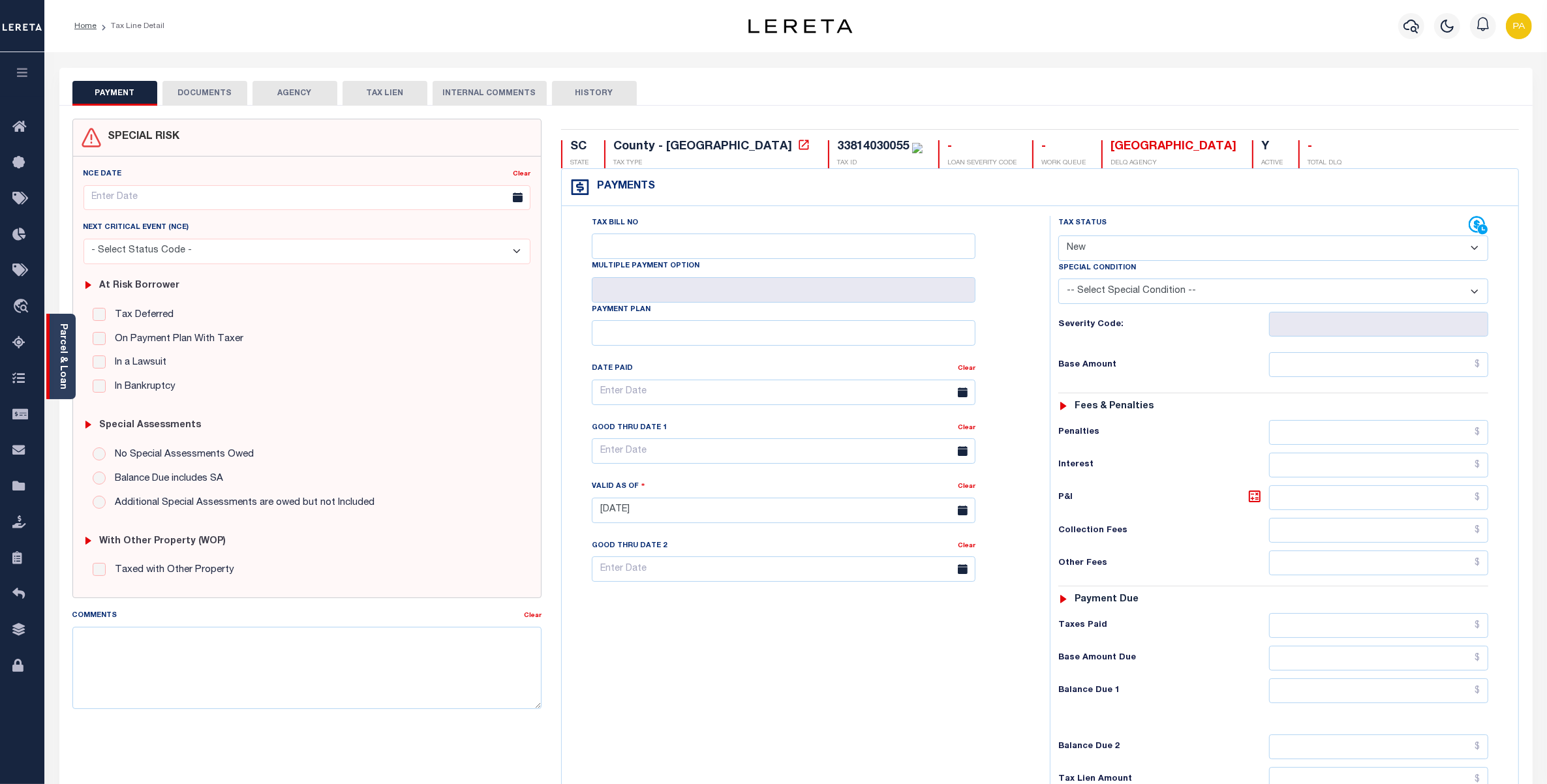
click at [65, 349] on link "Parcel & Loan" at bounding box center [63, 356] width 9 height 66
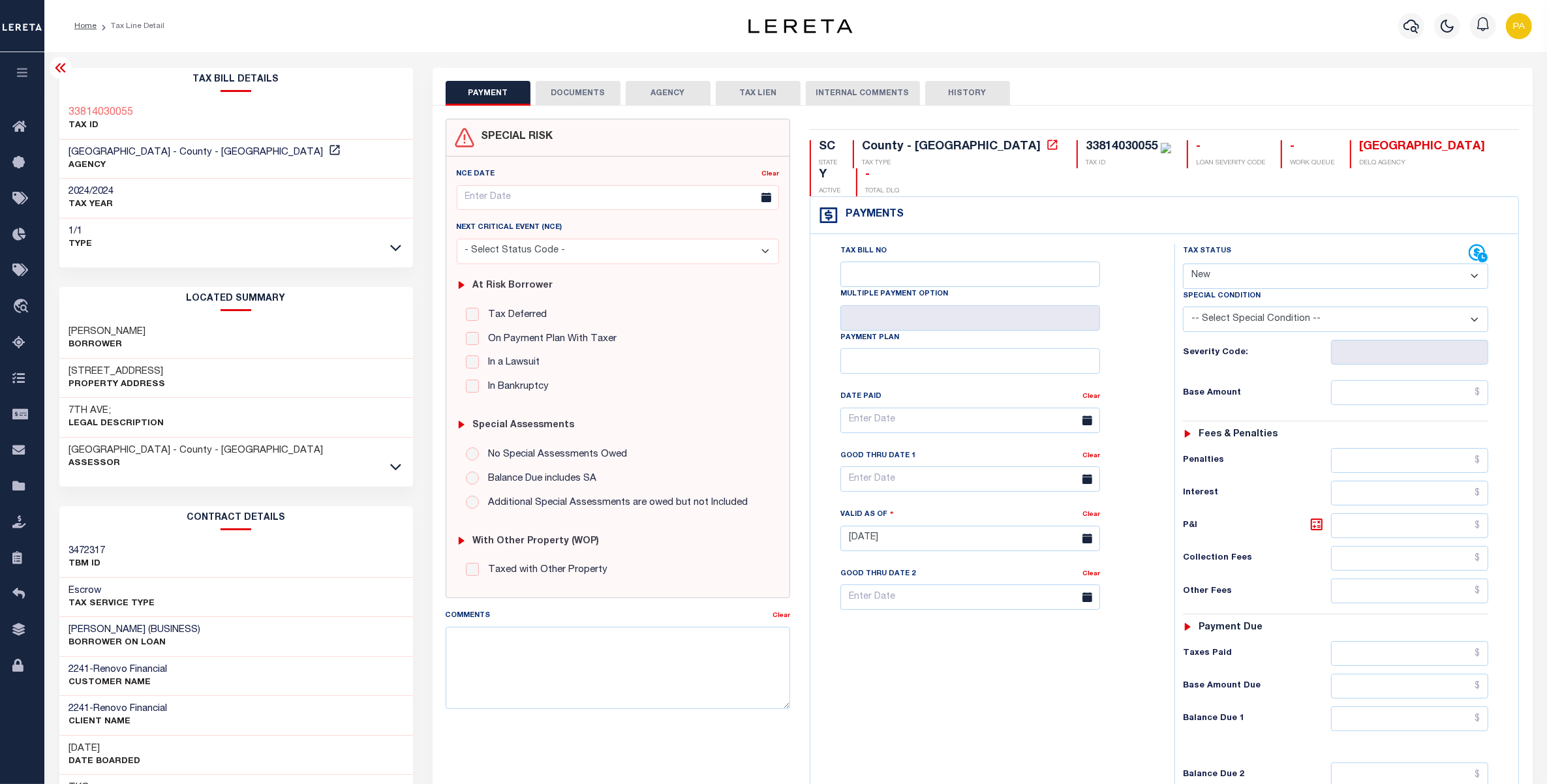
click at [577, 87] on button "DOCUMENTS" at bounding box center [577, 94] width 85 height 25
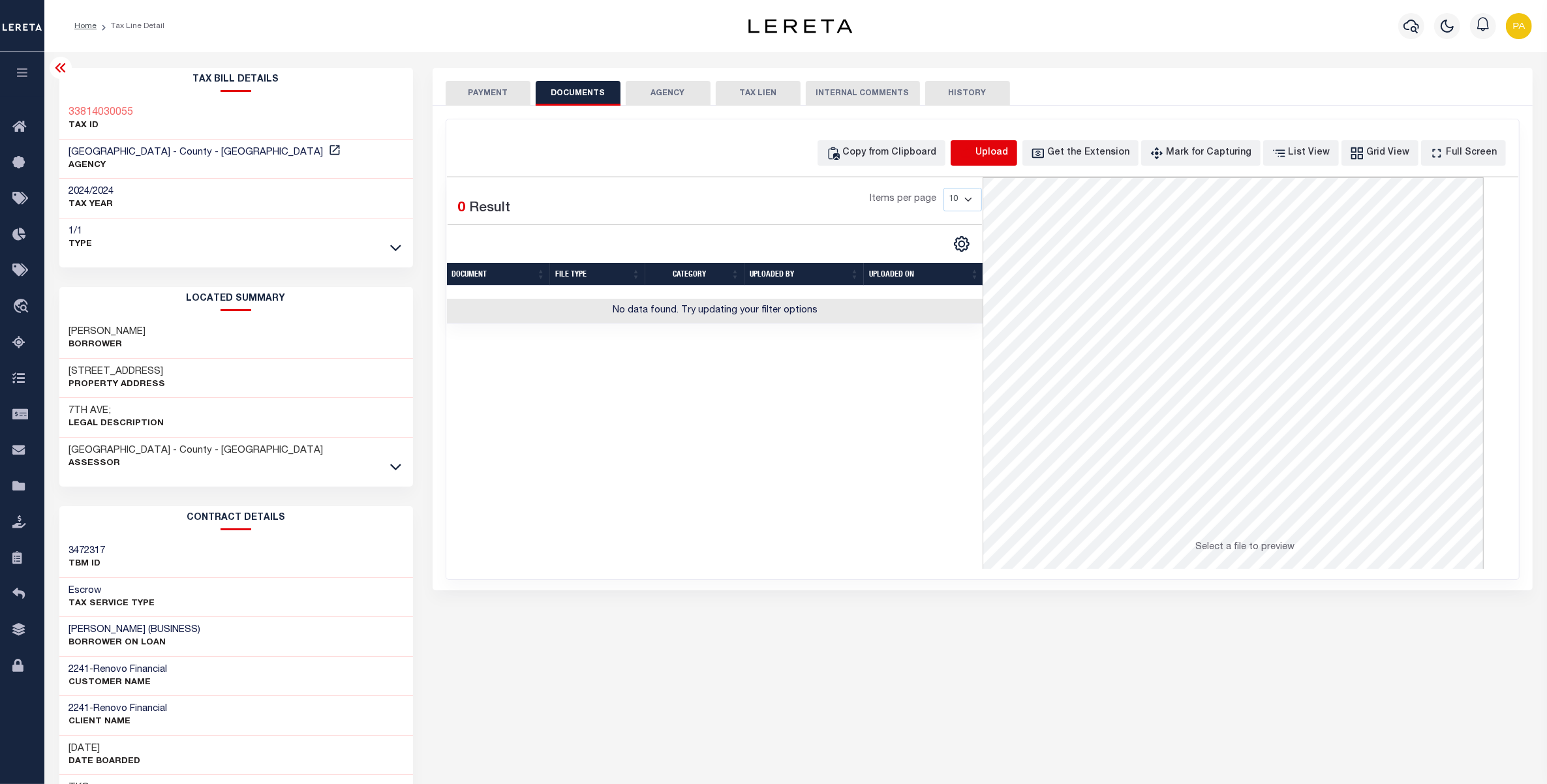
click at [973, 154] on icon "button" at bounding box center [966, 154] width 14 height 14
select select "POP"
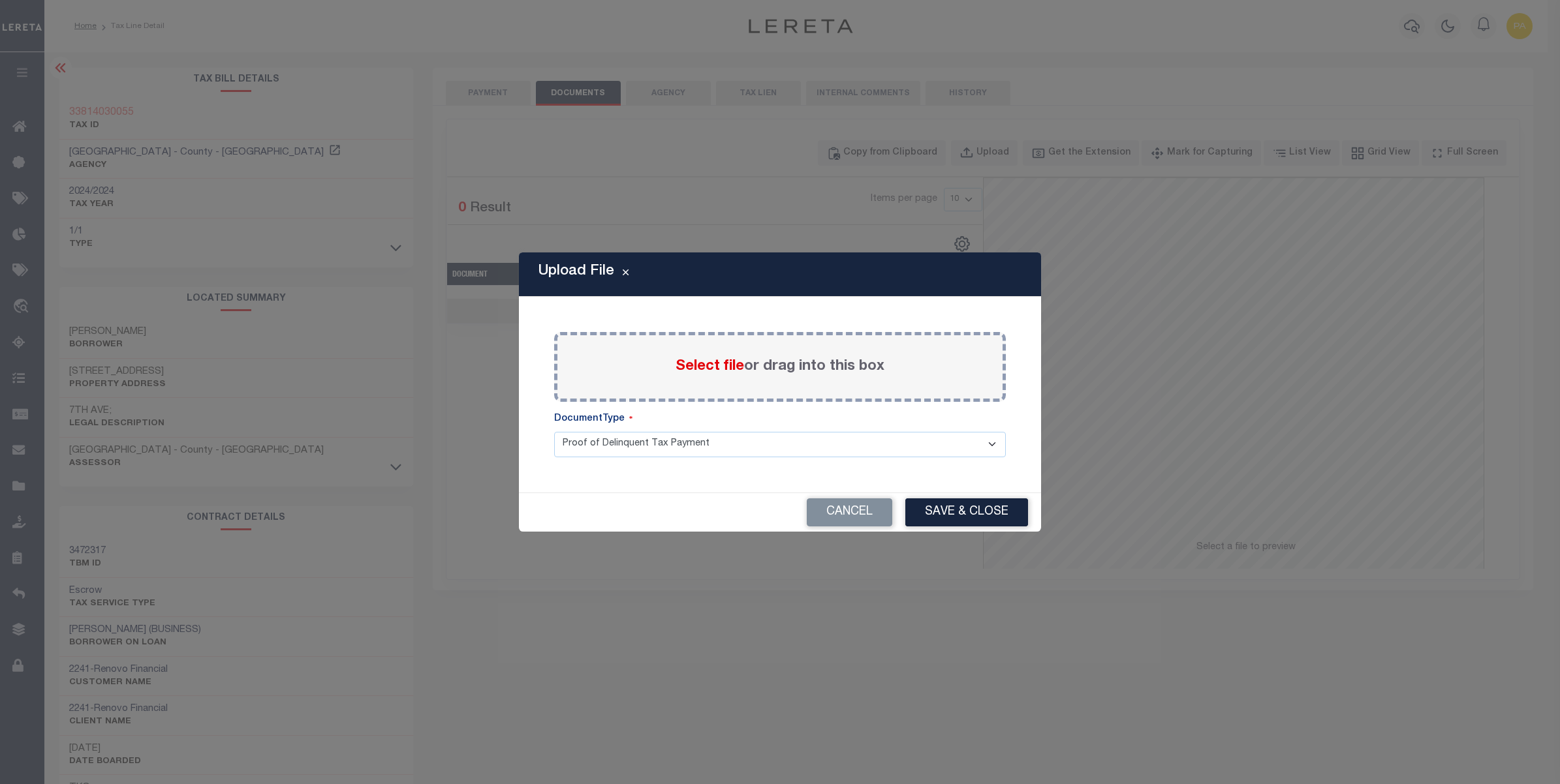
click at [759, 366] on label "Select file or drag into this box" at bounding box center [780, 367] width 209 height 22
click at [0, 0] on input "Select file or drag into this box" at bounding box center [0, 0] width 0 height 0
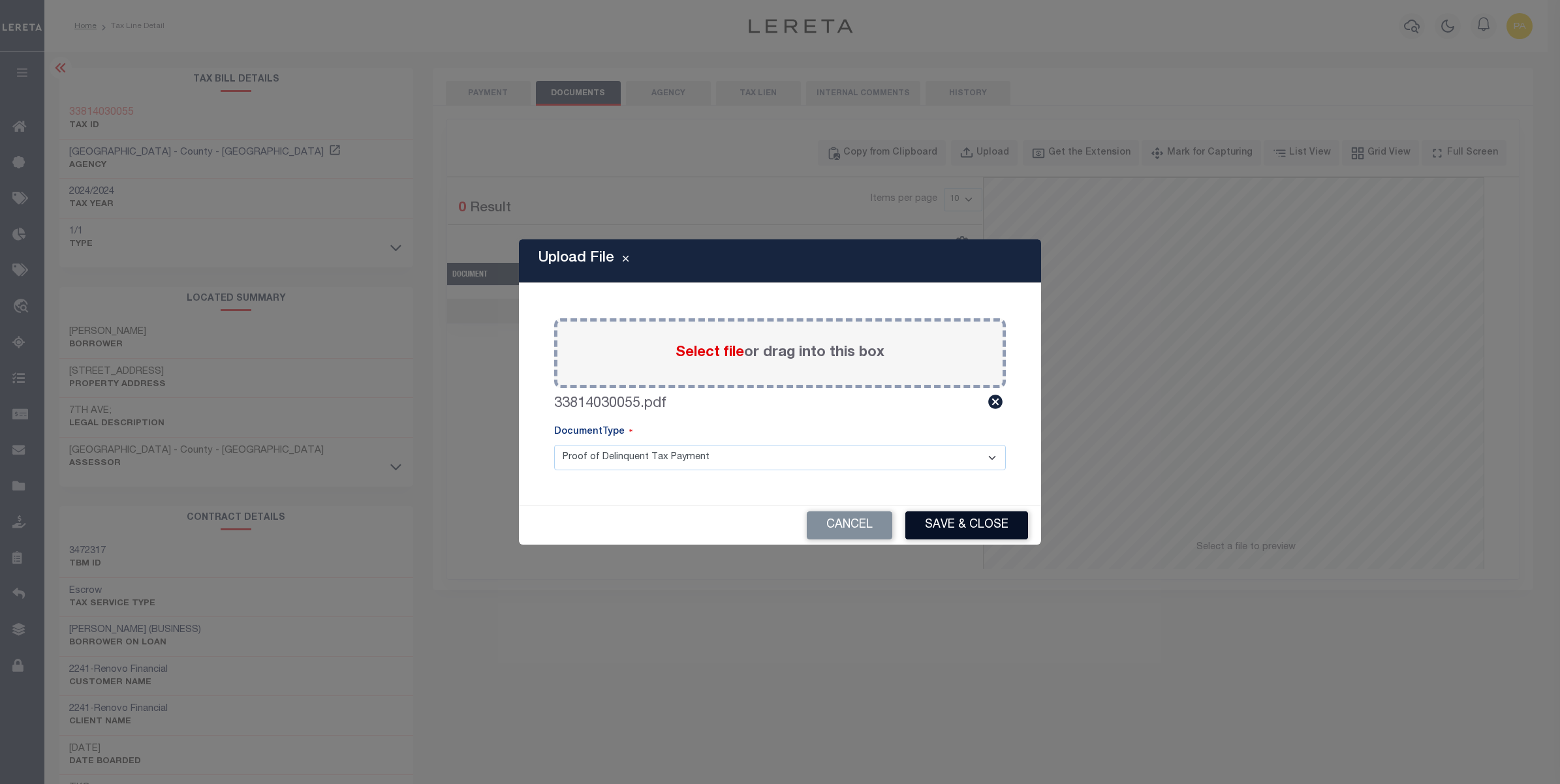
click at [958, 515] on button "Save & Close" at bounding box center [966, 525] width 122 height 28
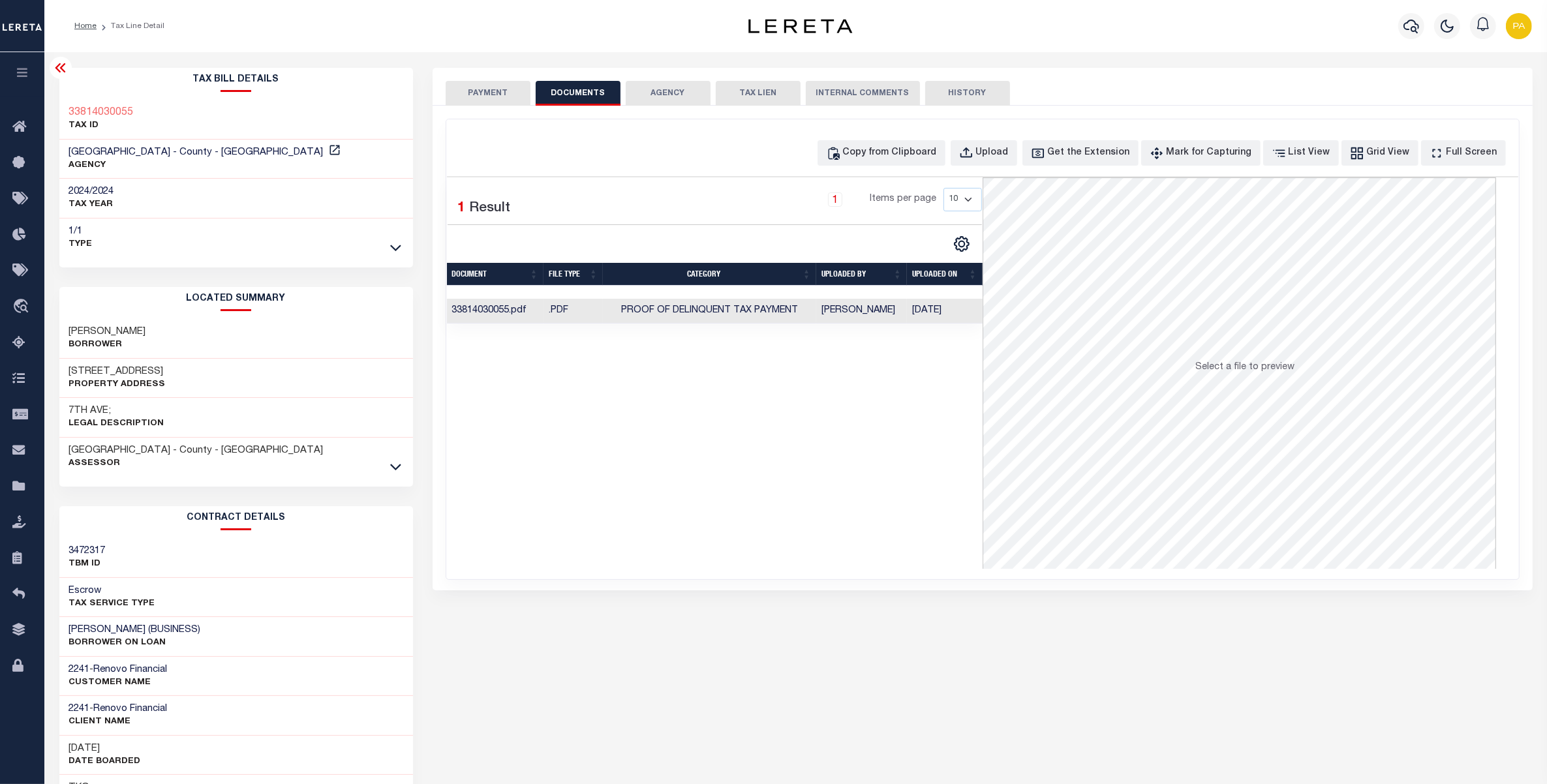
click at [476, 94] on button "PAYMENT" at bounding box center [488, 94] width 85 height 25
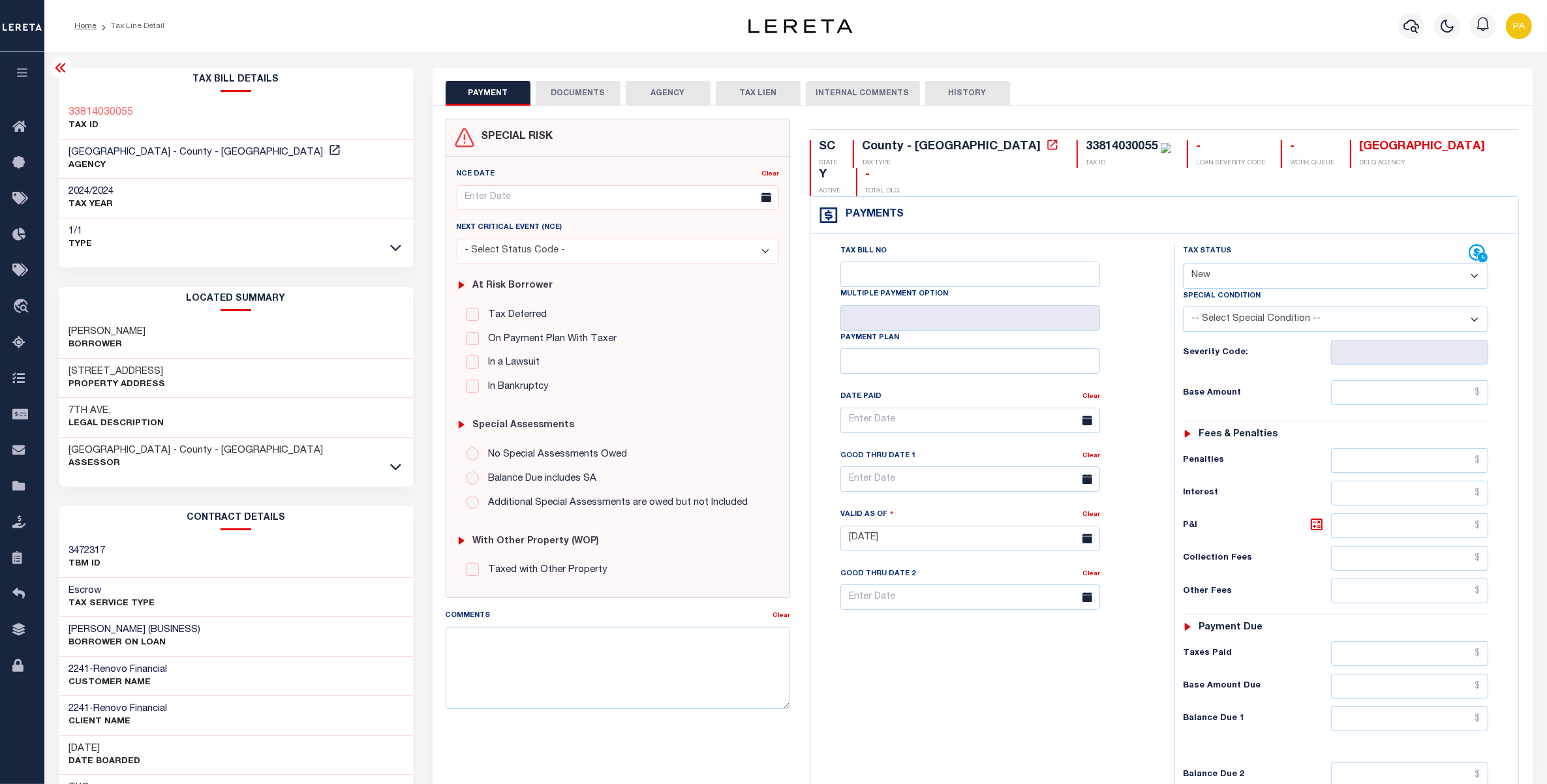
drag, startPoint x: 1211, startPoint y: 242, endPoint x: 1215, endPoint y: 263, distance: 21.4
click at [1211, 263] on select "- Select Status Code - Open Due/Unpaid Paid Incomplete No Tax Due Internal Refu…" at bounding box center [1336, 276] width 306 height 26
select select "PYD"
click at [1183, 263] on select "- Select Status Code - Open Due/Unpaid Paid Incomplete No Tax Due Internal Refu…" at bounding box center [1336, 276] width 306 height 26
type input "[DATE]"
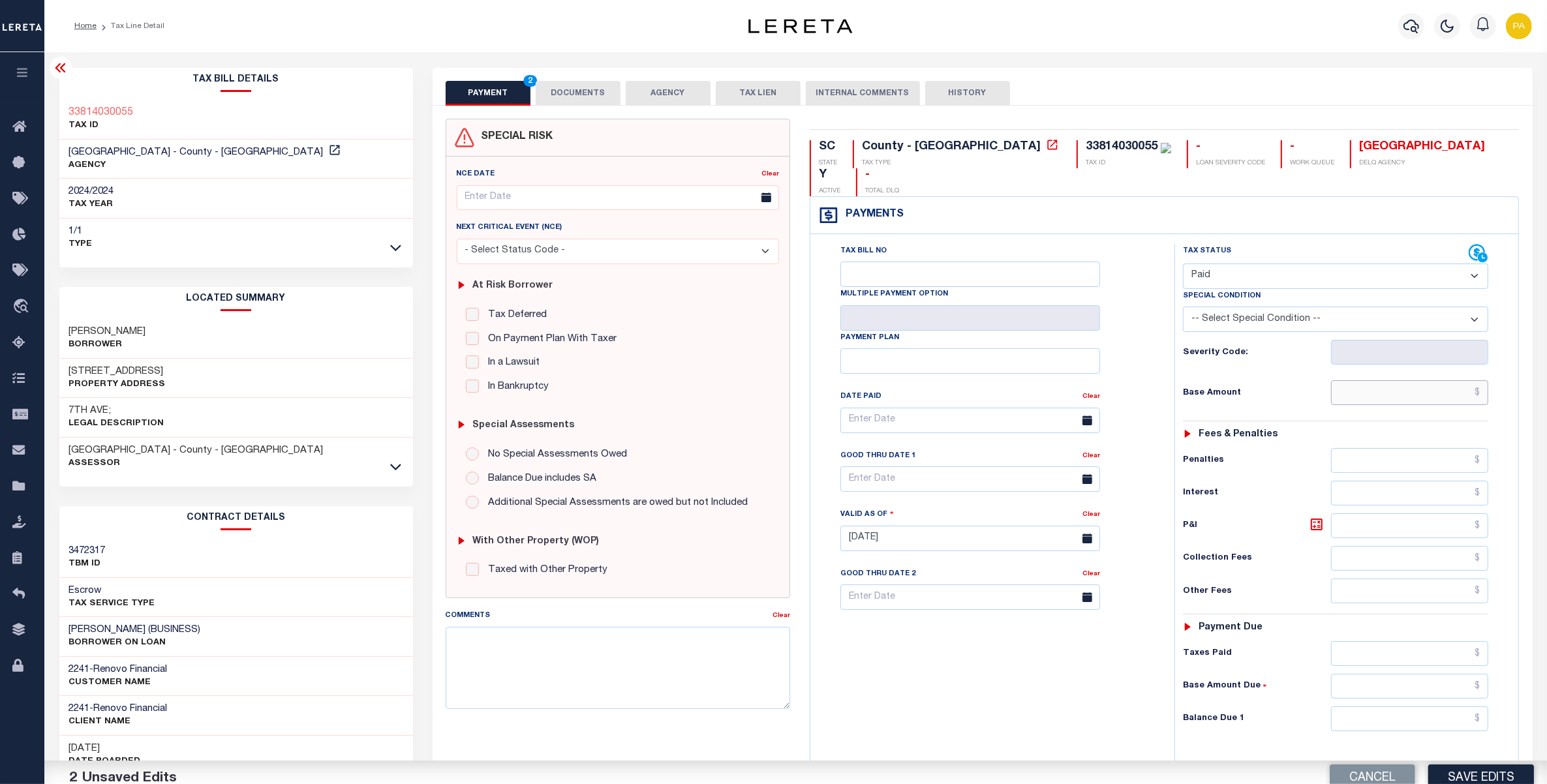
click at [1429, 380] on input "text" at bounding box center [1410, 393] width 157 height 25
paste input "928.66"
type input "$928.66"
click at [1453, 641] on input "text" at bounding box center [1410, 654] width 157 height 25
paste input "928.66"
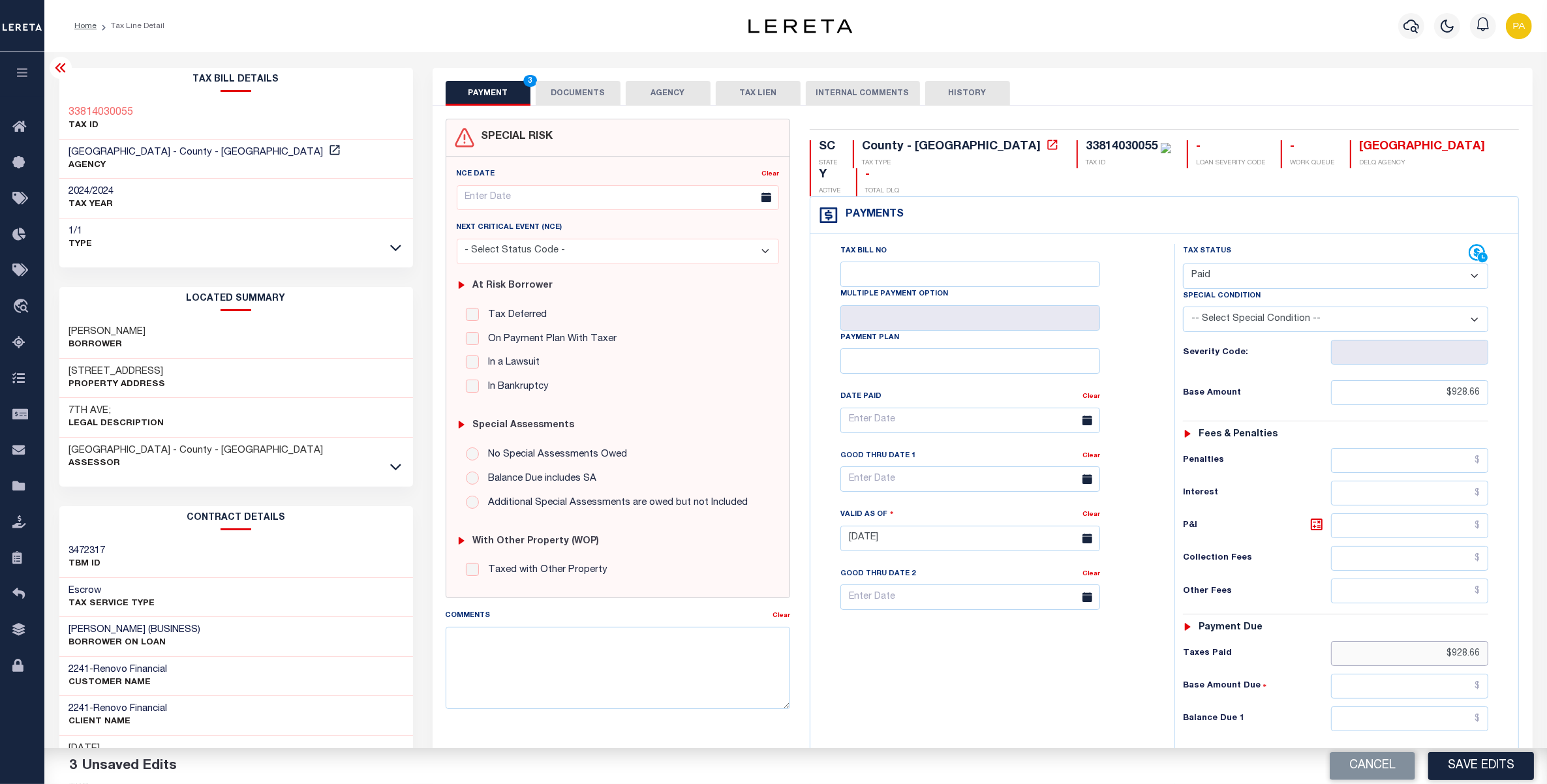
type input "$928.66"
click at [1460, 707] on input "text" at bounding box center [1410, 719] width 157 height 25
type input "$0.00"
click at [1468, 751] on div "Cancel Save Edits" at bounding box center [1171, 766] width 751 height 37
click at [1476, 765] on button "Save Edits" at bounding box center [1482, 766] width 106 height 28
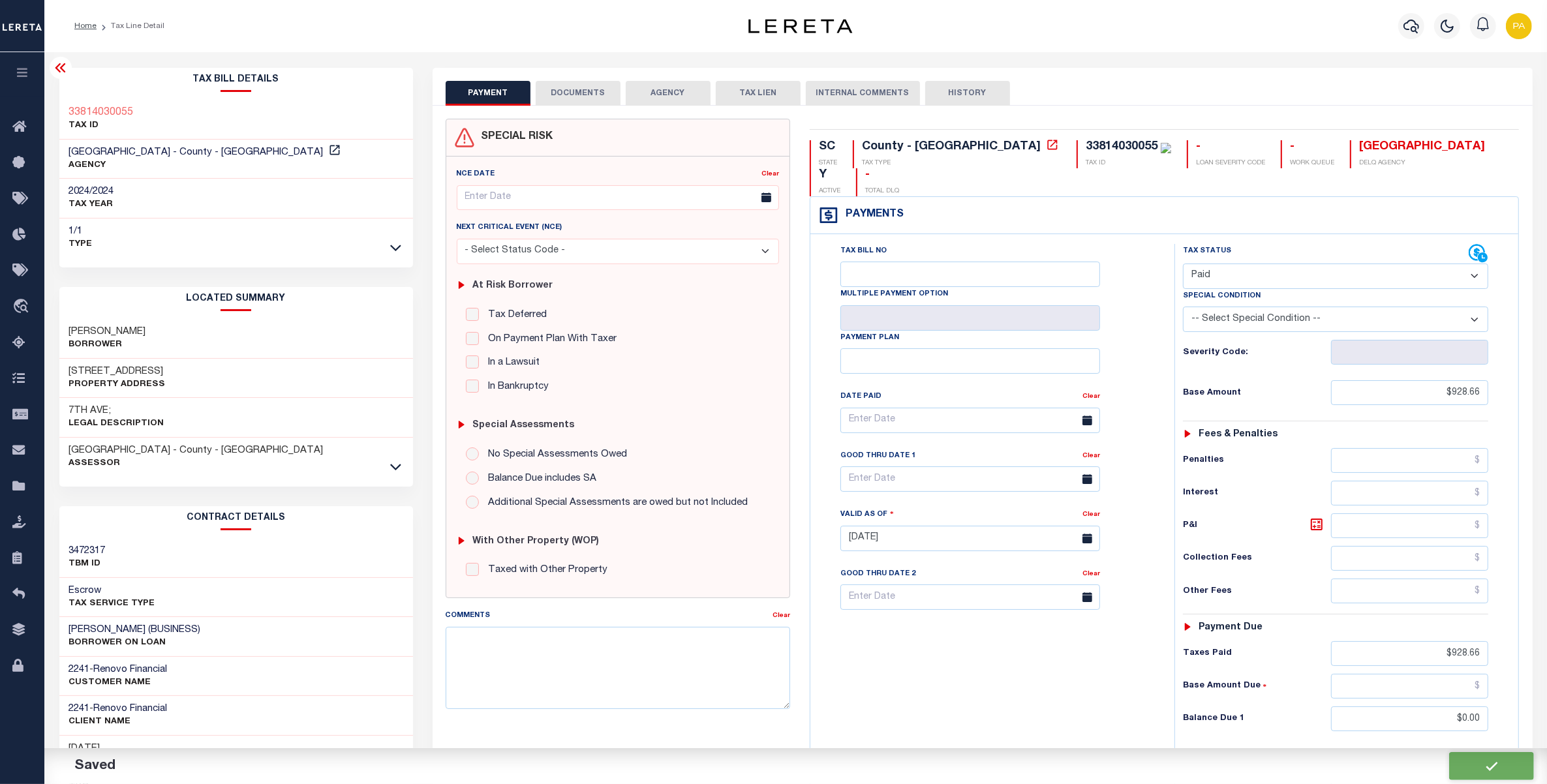
checkbox input "false"
type input "$928.66"
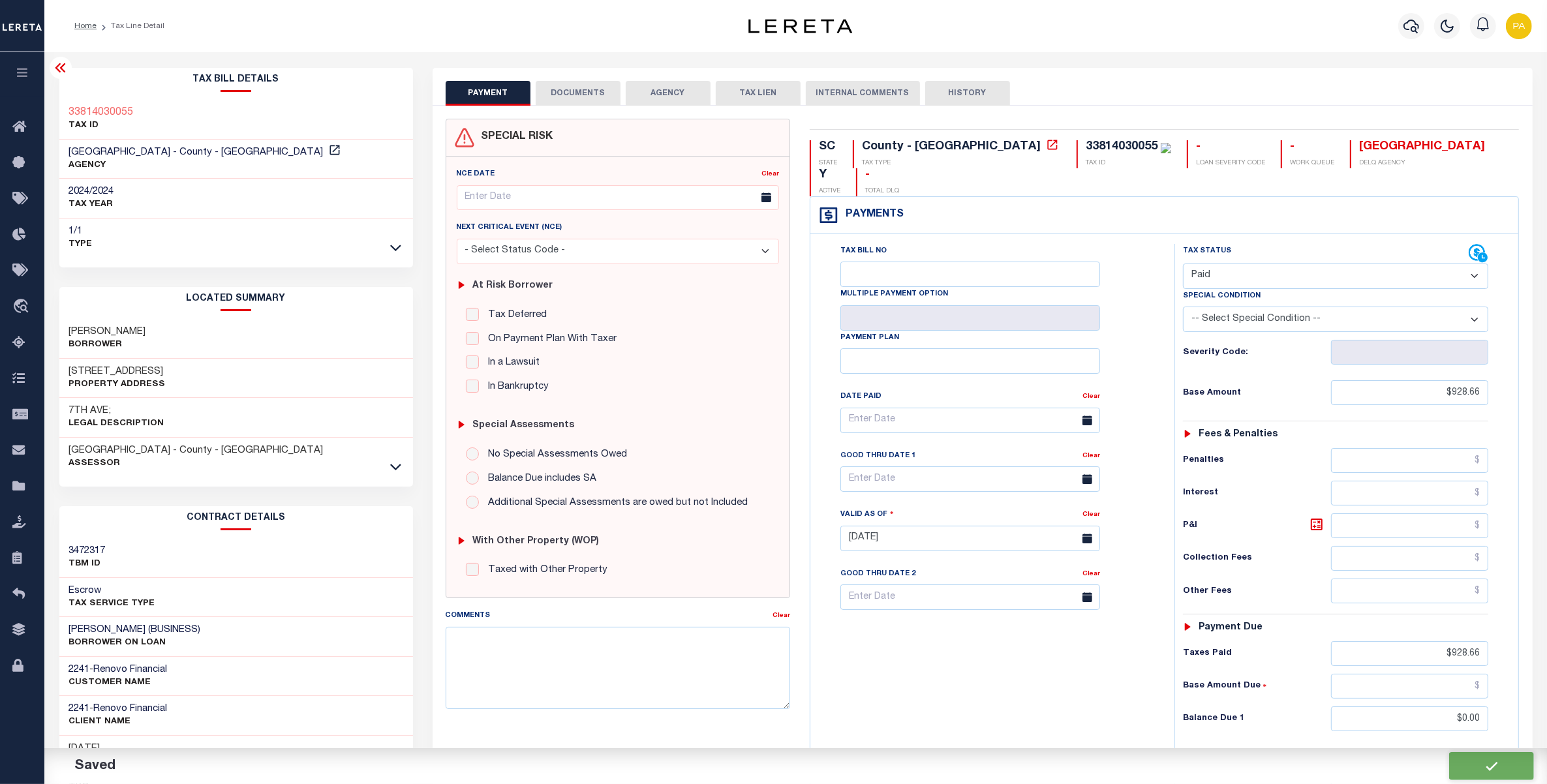
type input "$928.66"
type input "$0"
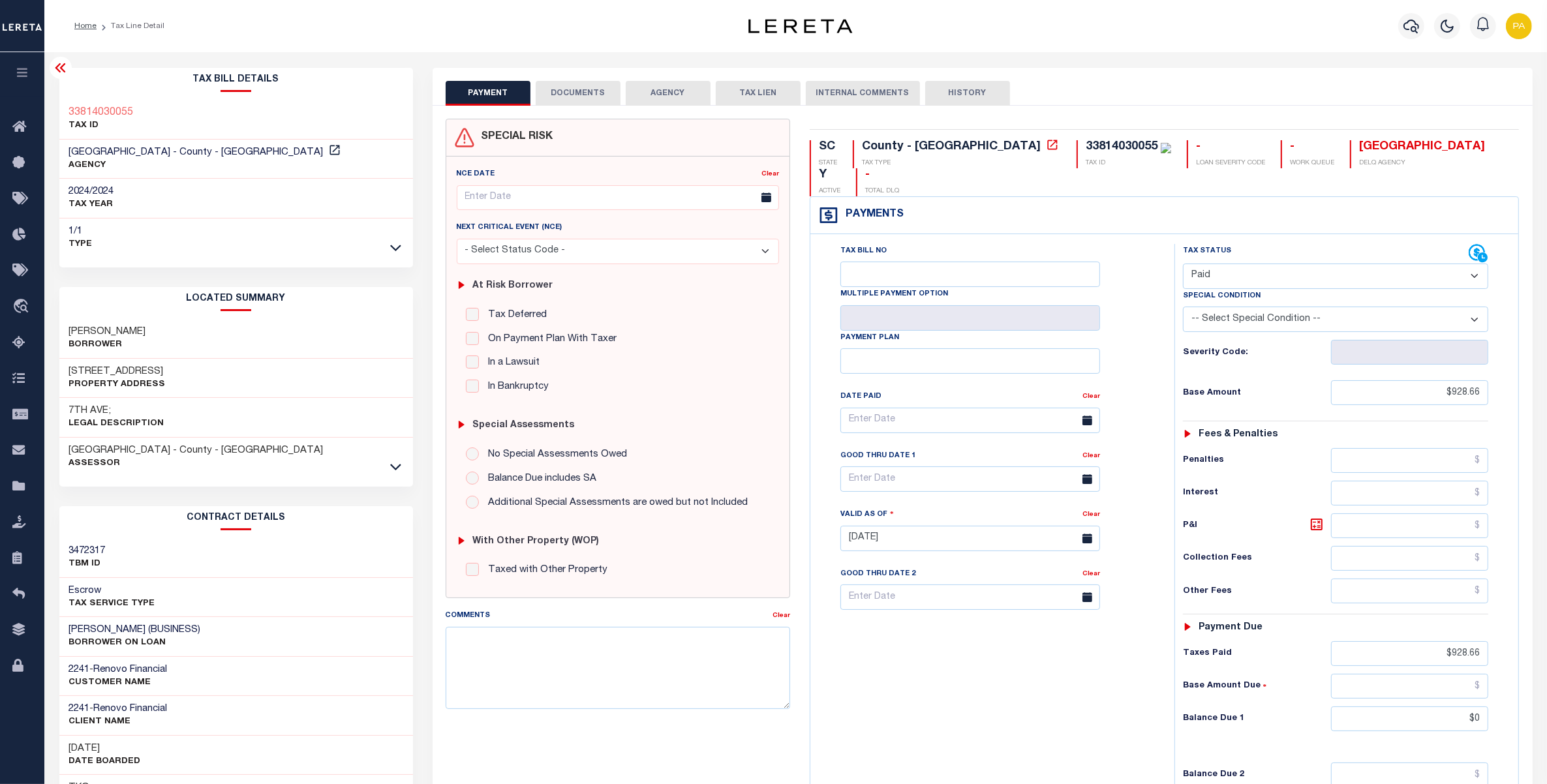
scroll to position [178, 0]
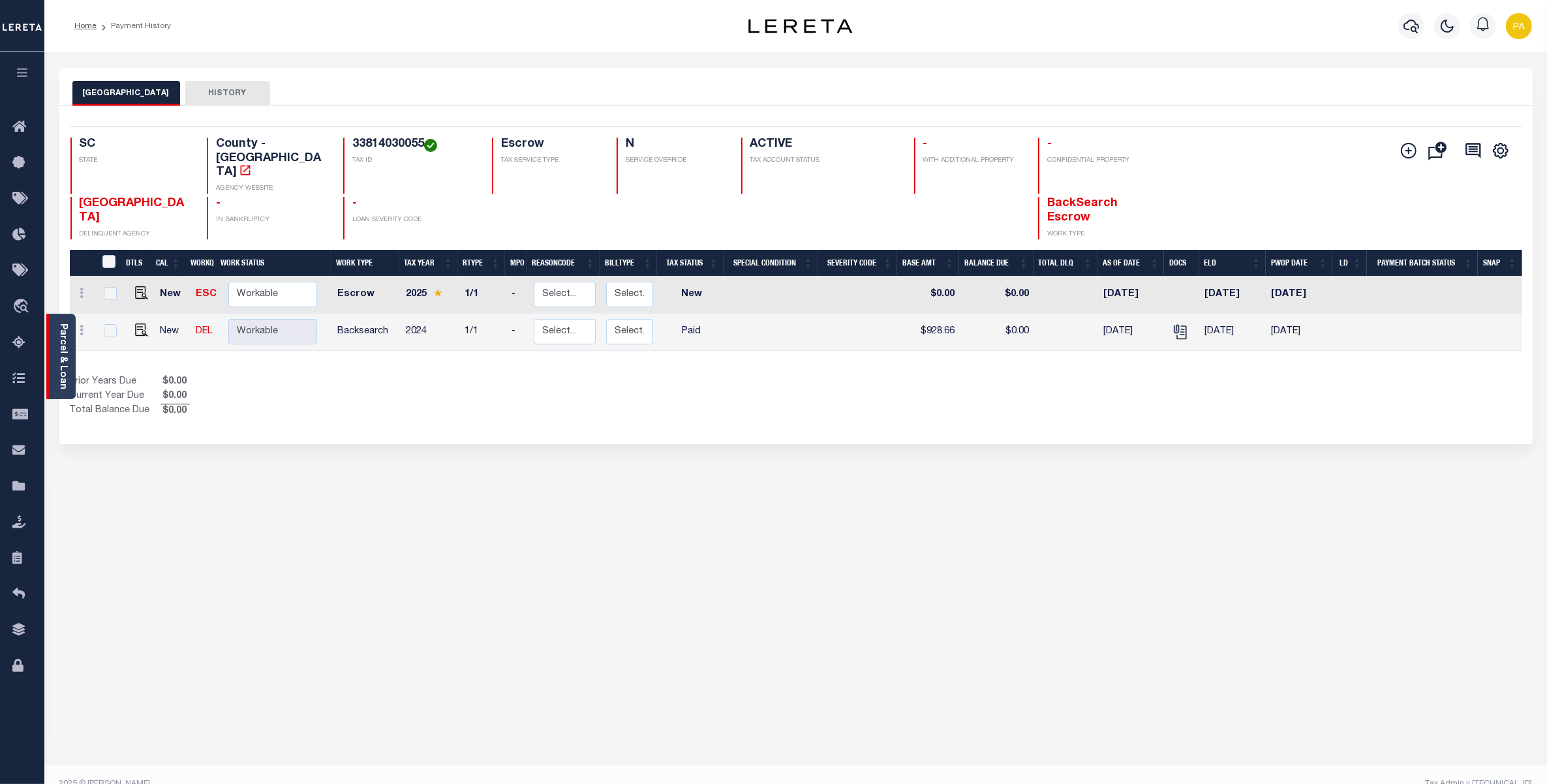
click at [66, 354] on link "Parcel & Loan" at bounding box center [63, 356] width 9 height 66
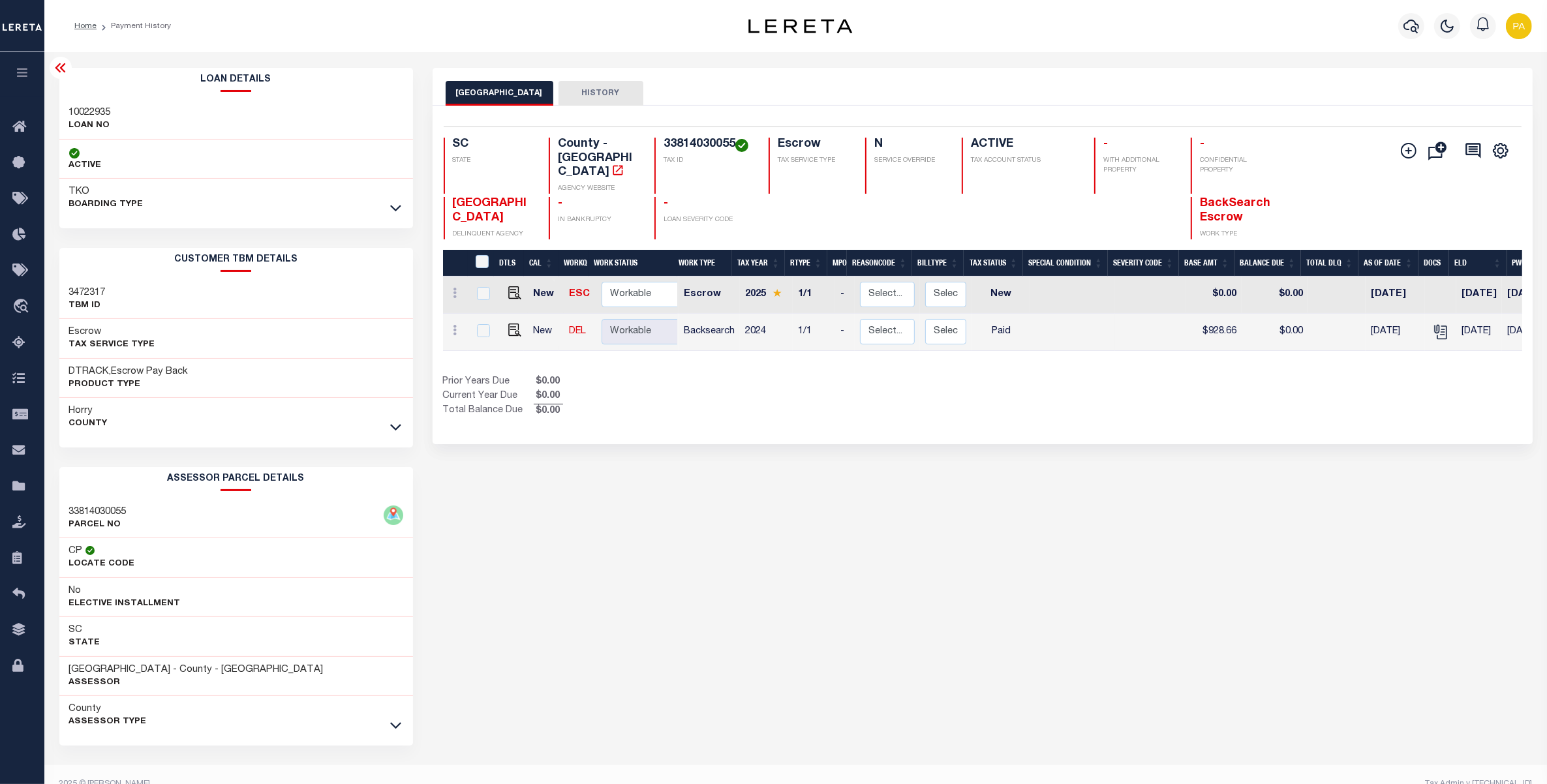
click at [91, 106] on h3 "10022935" at bounding box center [90, 112] width 42 height 13
copy h3 "10022935"
drag, startPoint x: 664, startPoint y: 143, endPoint x: 733, endPoint y: 139, distance: 69.1
click at [733, 139] on h4 "33814030055" at bounding box center [708, 145] width 90 height 14
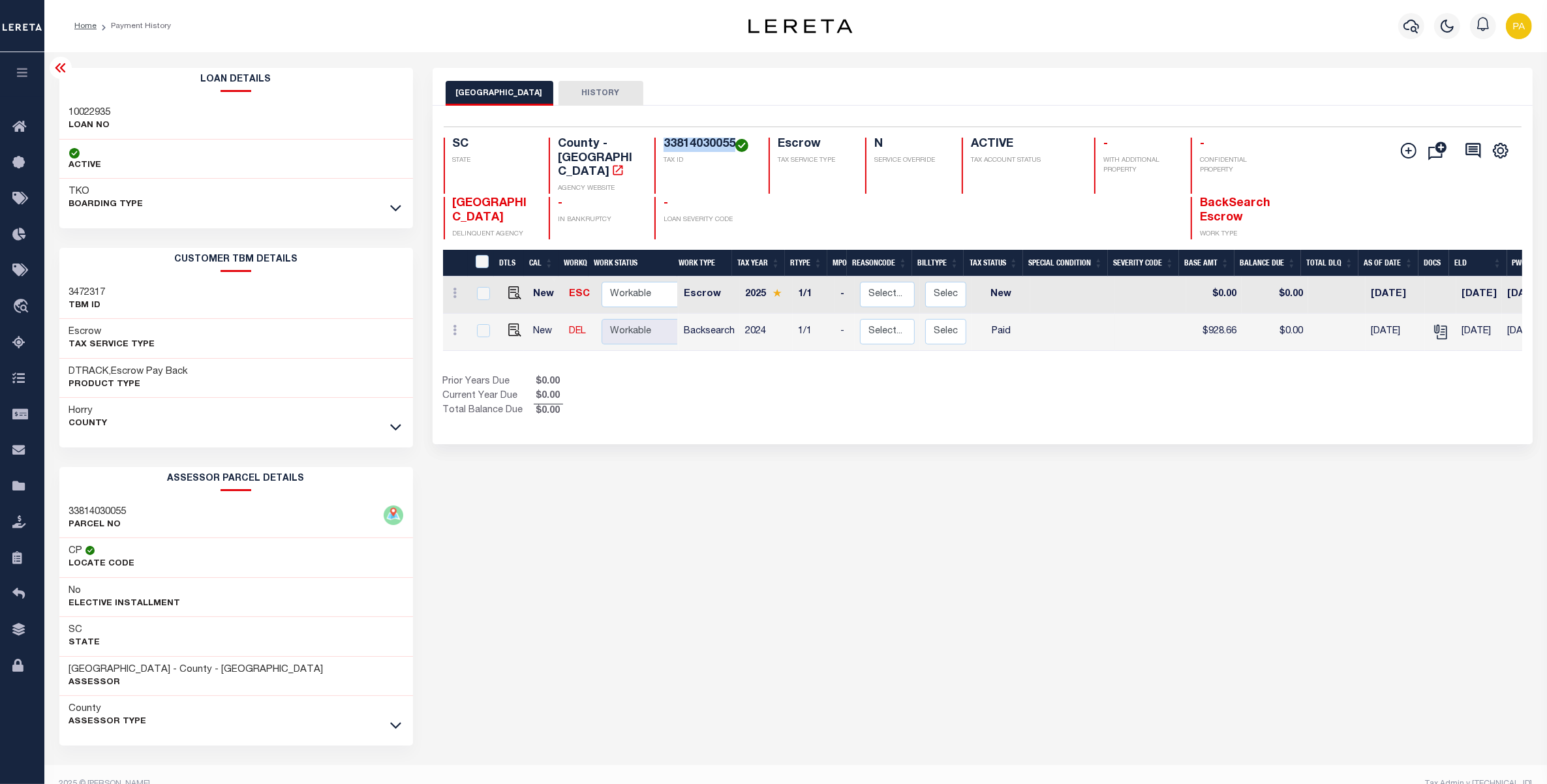
copy h4 "33814030055"
click at [73, 411] on h3 "Horry" at bounding box center [88, 411] width 38 height 13
copy h3 "Horry"
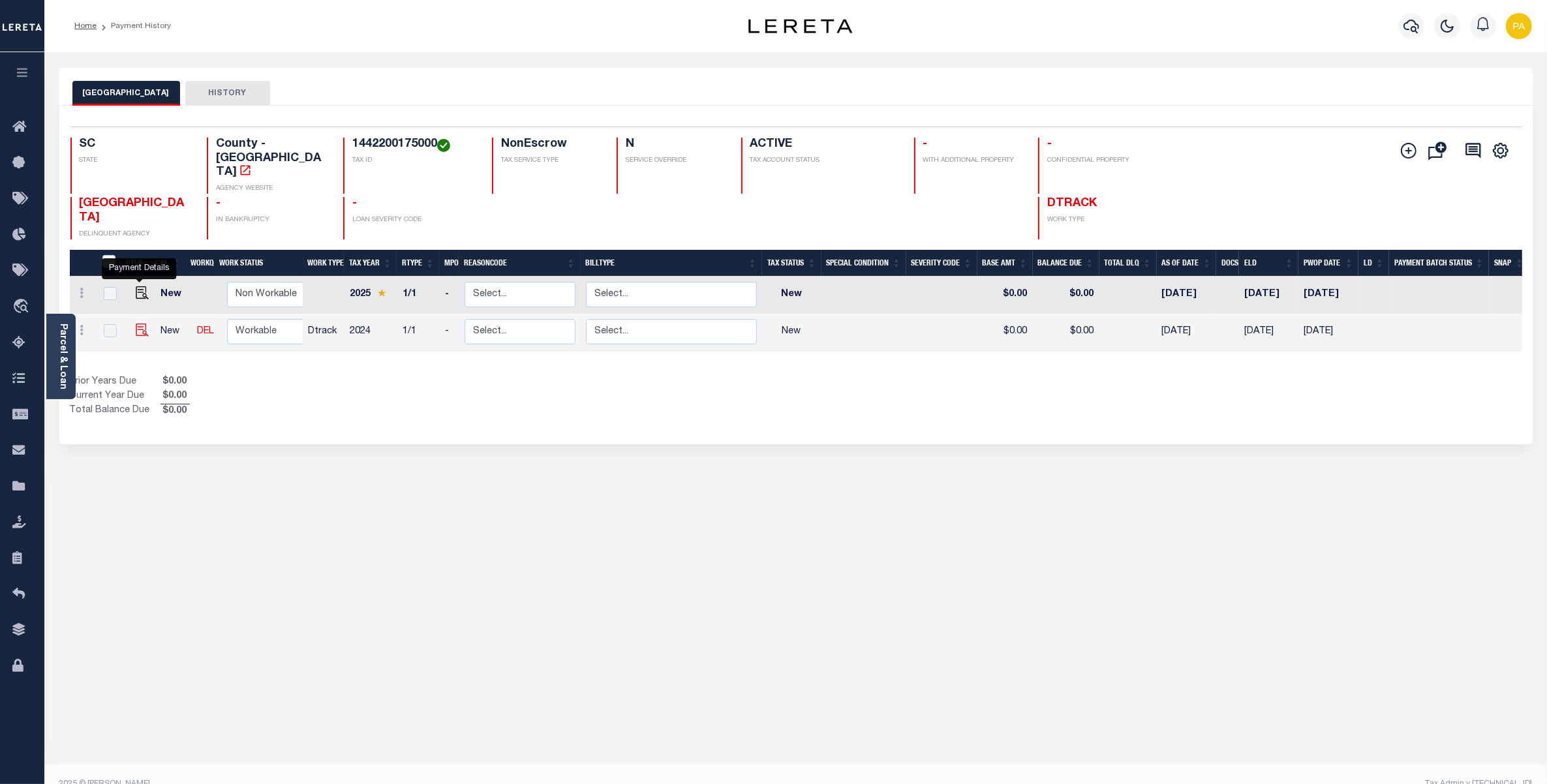
click at [137, 323] on img "" at bounding box center [142, 330] width 13 height 13
checkbox input "true"
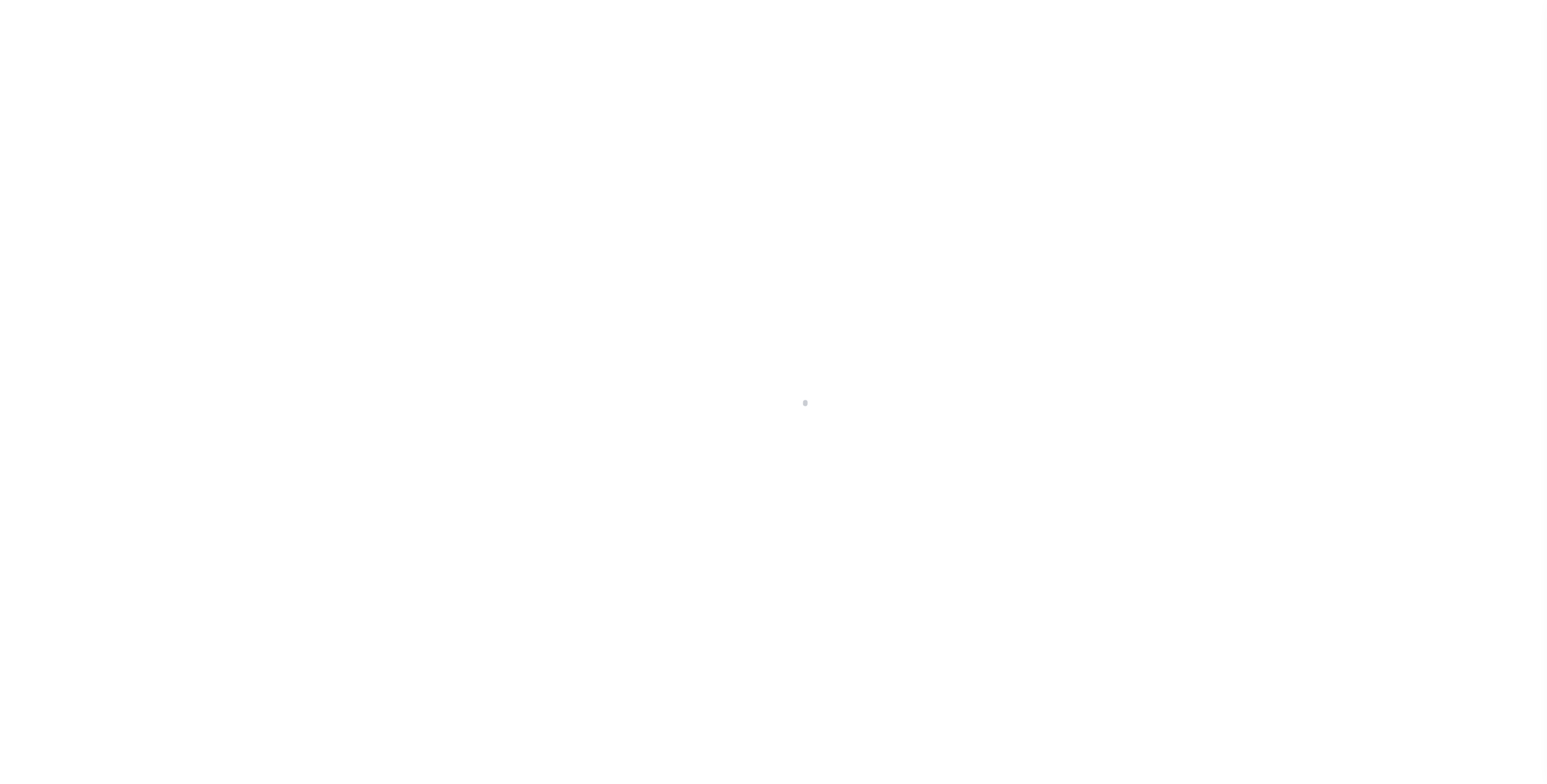
checkbox input "false"
type input "[DATE]"
select select "NW2"
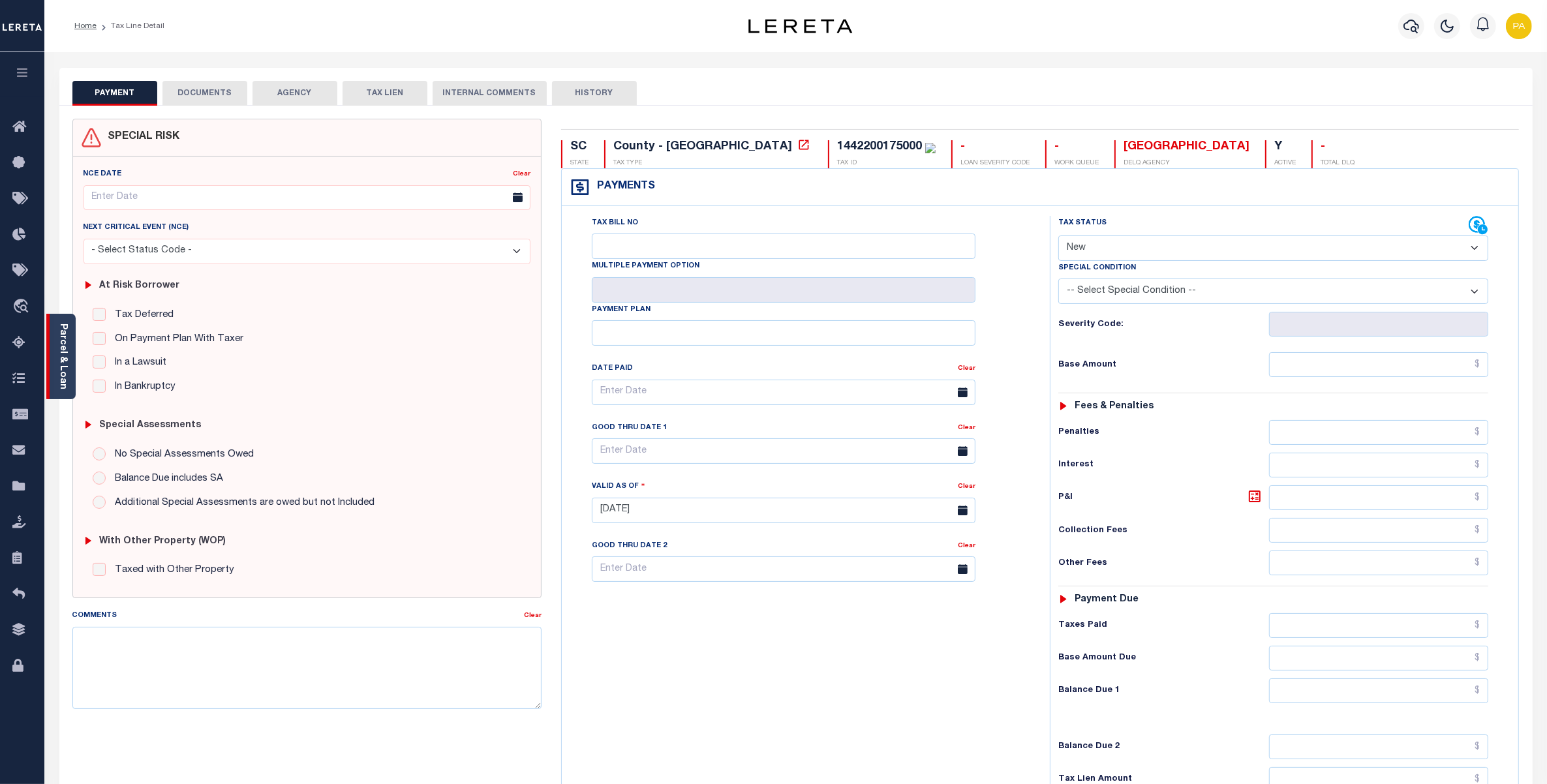
click at [64, 358] on link "Parcel & Loan" at bounding box center [63, 356] width 9 height 66
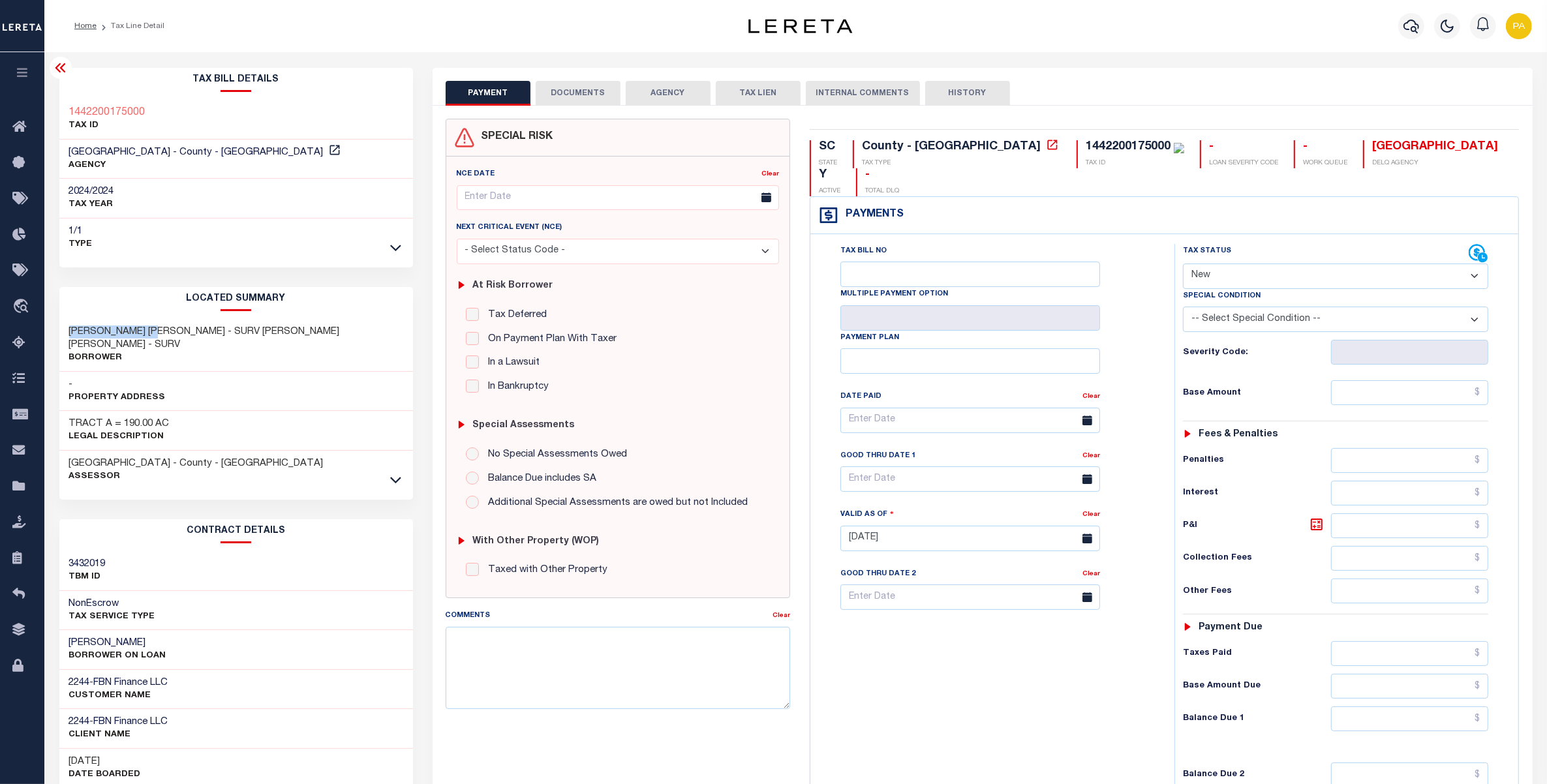
drag, startPoint x: 69, startPoint y: 327, endPoint x: 161, endPoint y: 334, distance: 92.3
click at [161, 334] on h3 "LOVELESS WILLIAM KYLE - SURV LOVELESS HOLLY KRISTINE - SURV" at bounding box center [236, 338] width 334 height 26
copy h3 "LOVELESS WILLIAM"
drag, startPoint x: 496, startPoint y: 680, endPoint x: 306, endPoint y: 666, distance: 190.5
click at [496, 680] on textarea "Comments" at bounding box center [618, 668] width 345 height 82
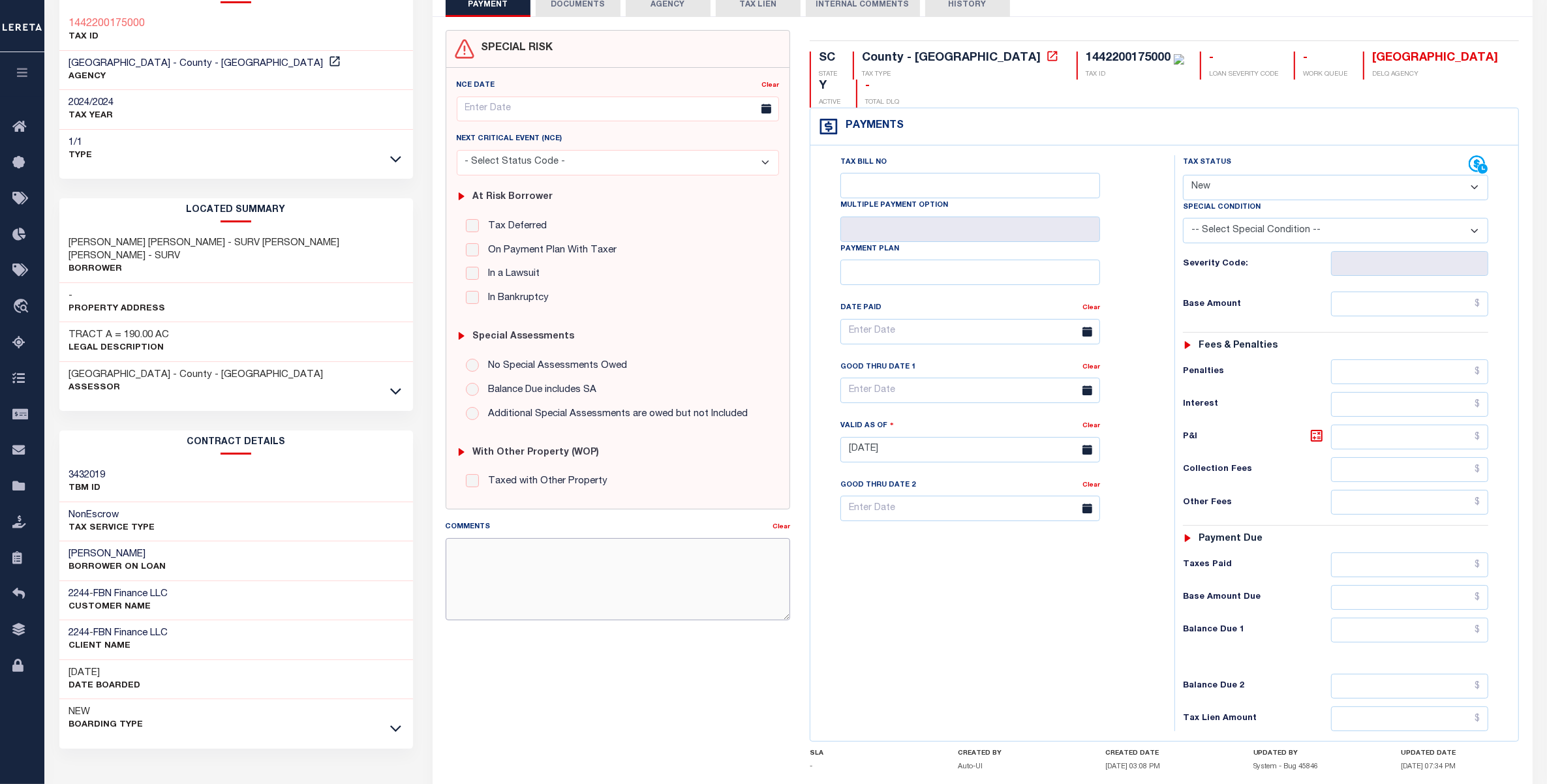
scroll to position [182, 0]
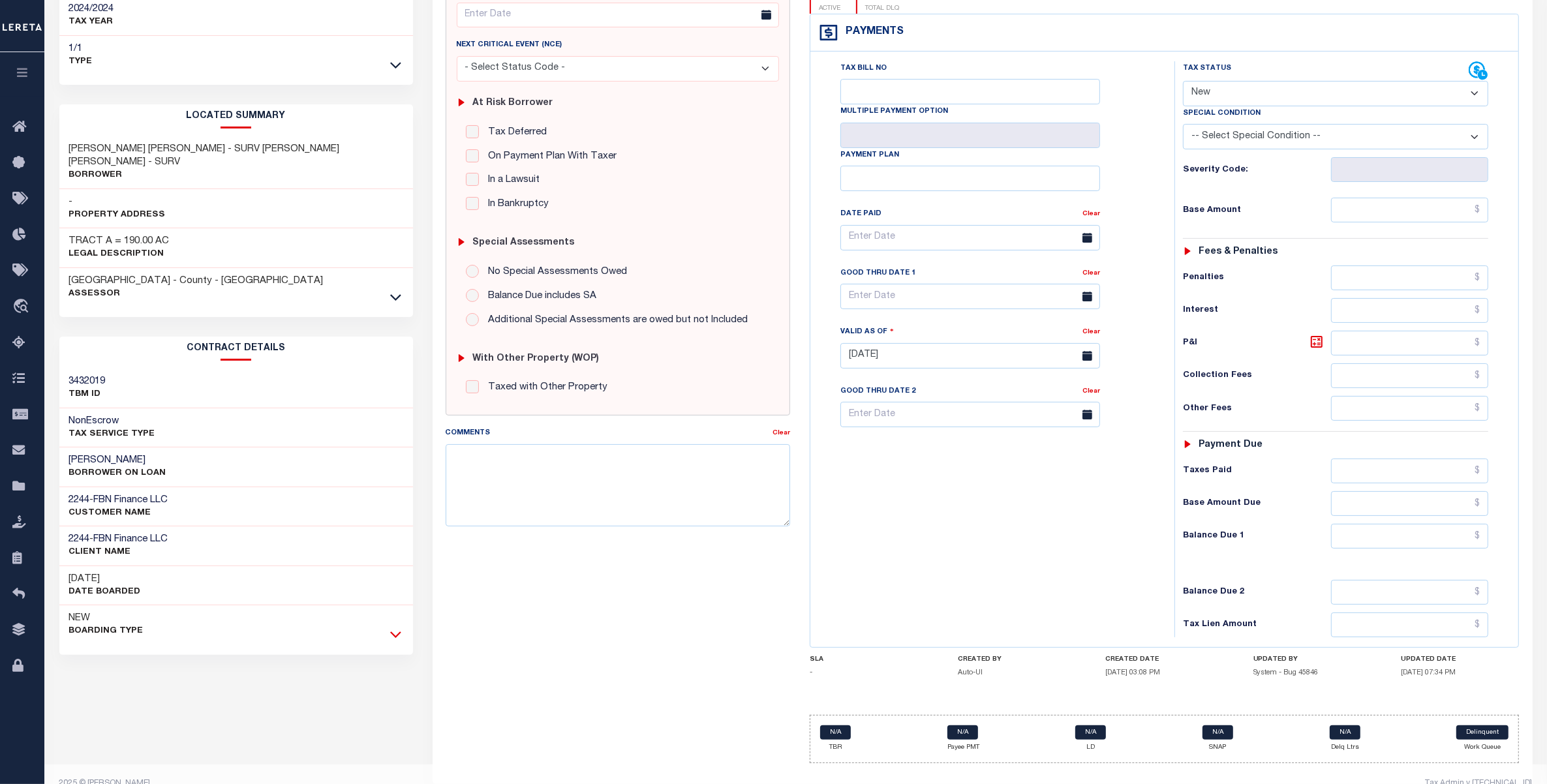
click at [396, 627] on icon at bounding box center [396, 634] width 11 height 14
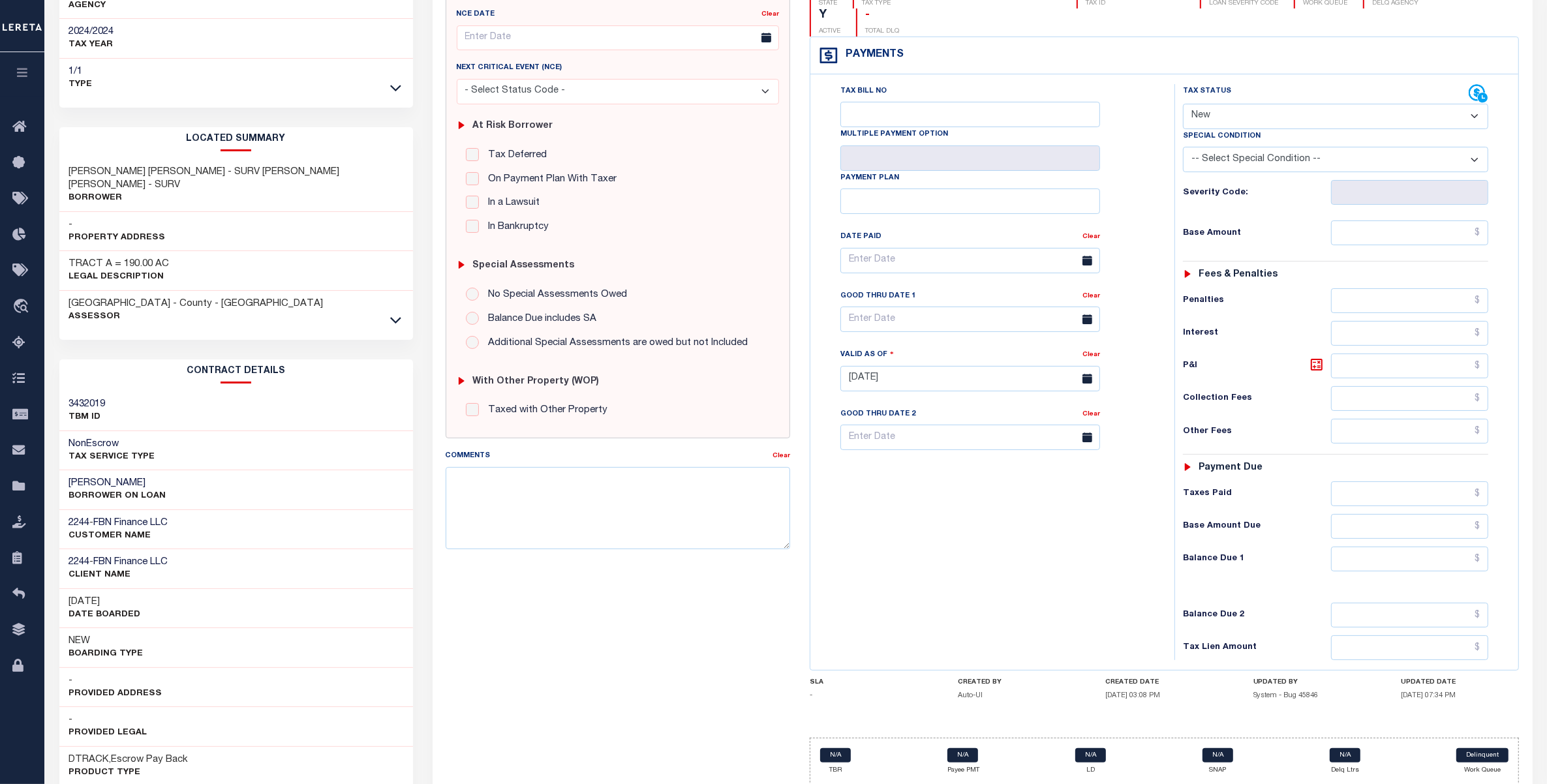
scroll to position [0, 0]
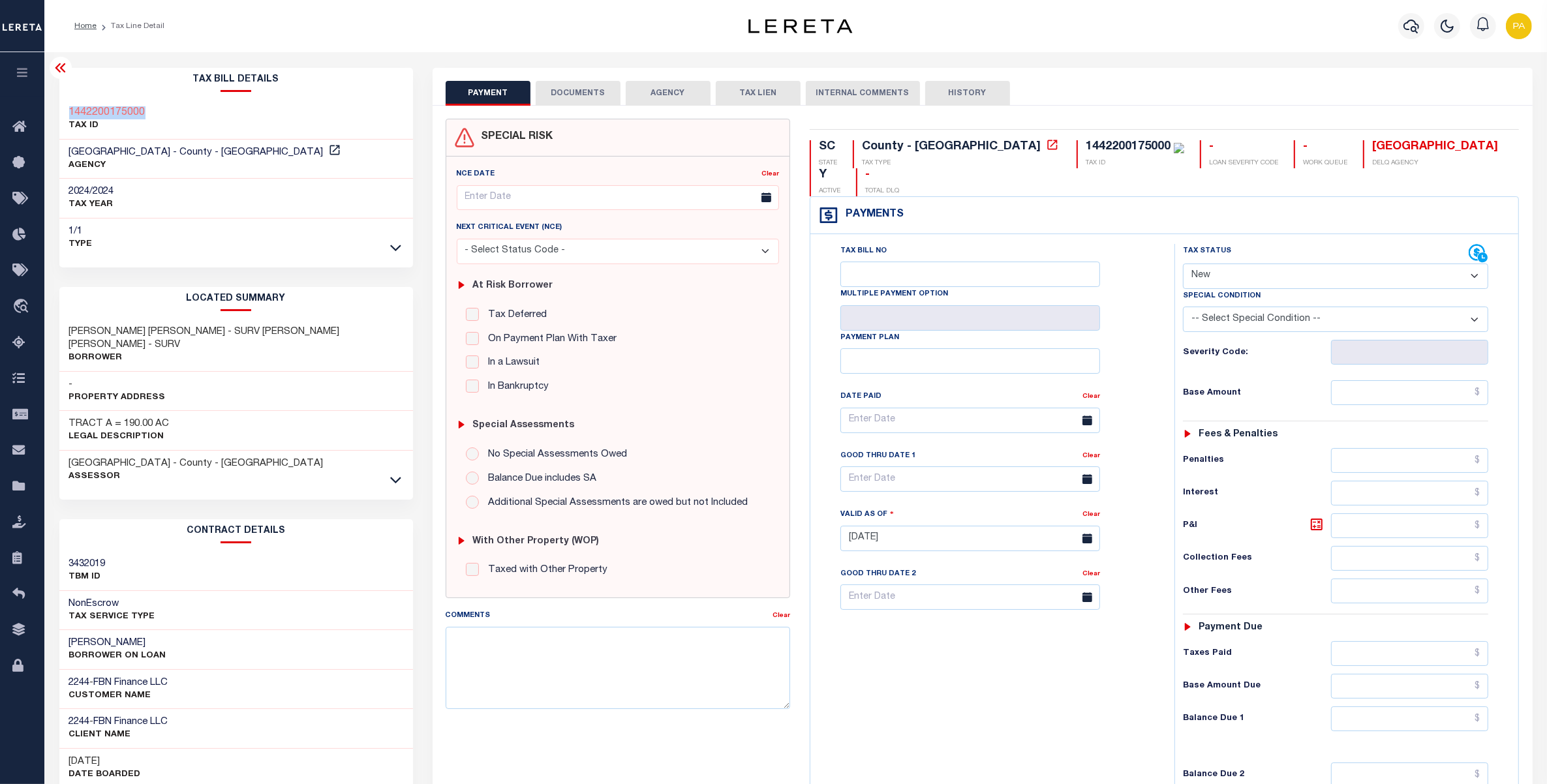
drag, startPoint x: 152, startPoint y: 108, endPoint x: 69, endPoint y: 106, distance: 83.0
click at [69, 106] on div "1442200175000 TAX ID" at bounding box center [236, 119] width 354 height 40
copy h3 "1442200175000"
drag, startPoint x: 895, startPoint y: 690, endPoint x: 631, endPoint y: 295, distance: 475.1
click at [895, 690] on div "Tax Bill No Multiple Payment Option Payment Plan Clear" at bounding box center [989, 531] width 351 height 576
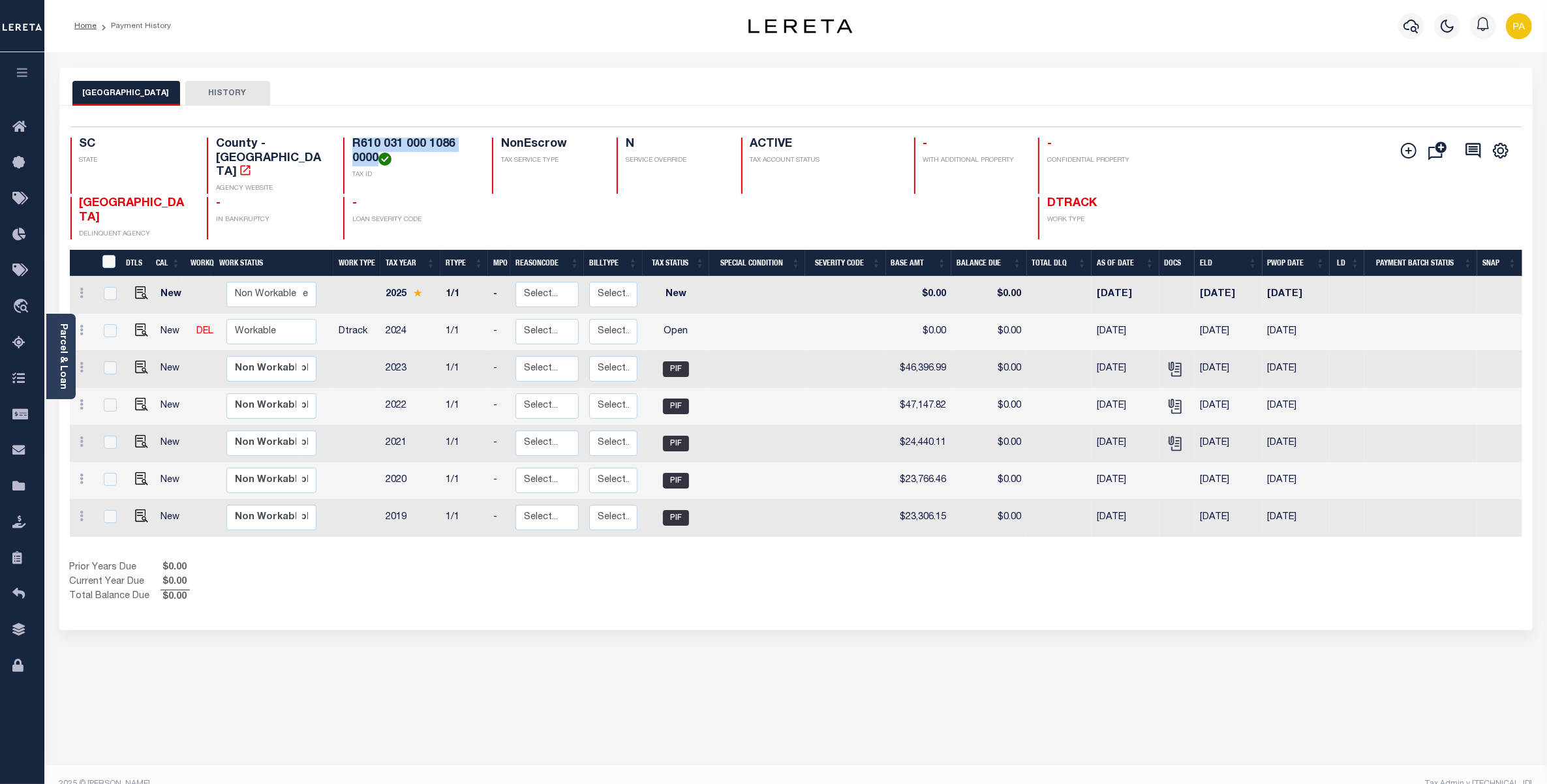
drag, startPoint x: 350, startPoint y: 141, endPoint x: 375, endPoint y: 157, distance: 29.7
click at [375, 157] on div "R610 031 000 1086 0000 TAX ID" at bounding box center [409, 166] width 133 height 56
click at [138, 323] on img "" at bounding box center [141, 330] width 13 height 13
checkbox input "true"
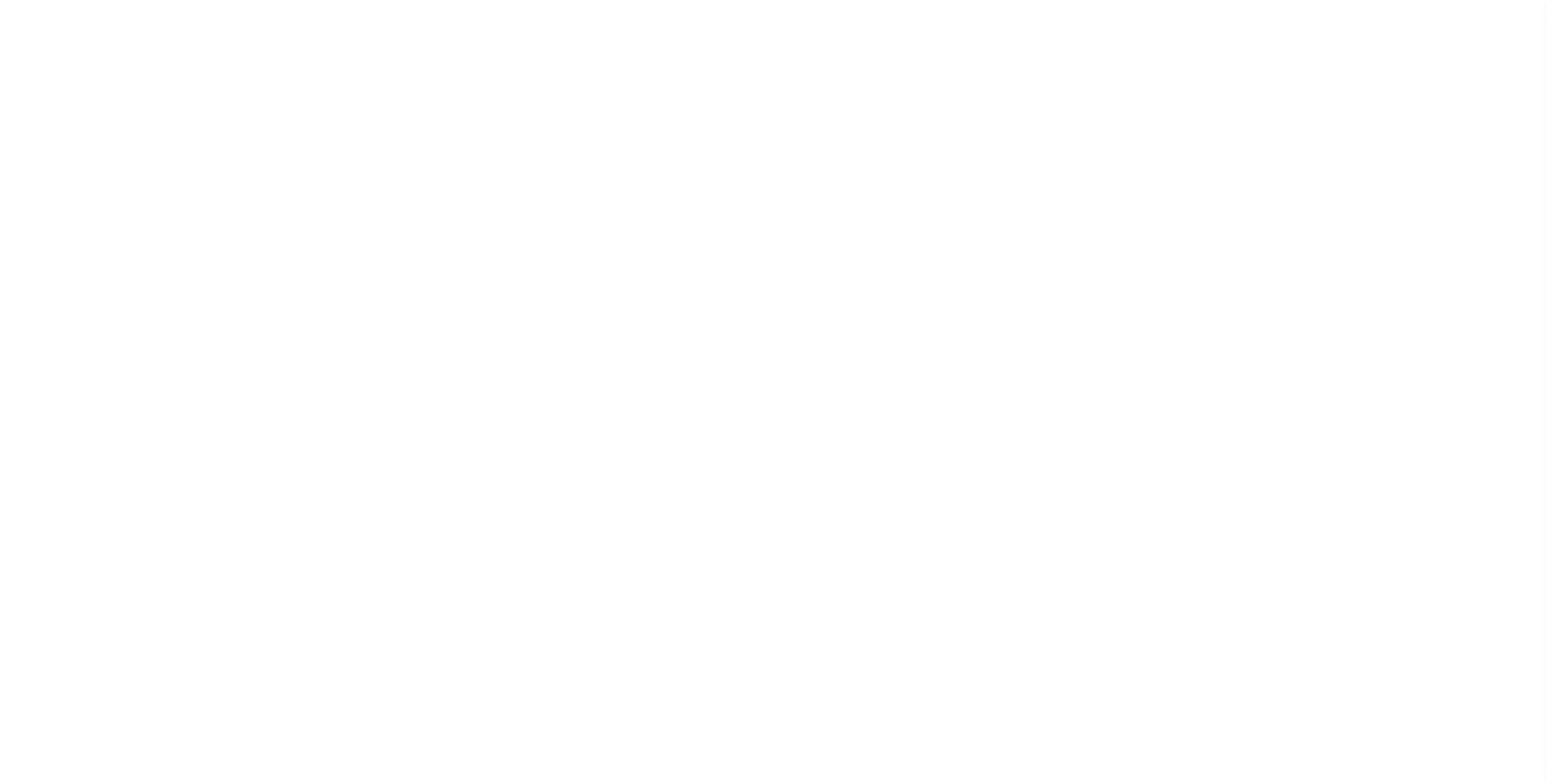
select select "OP2"
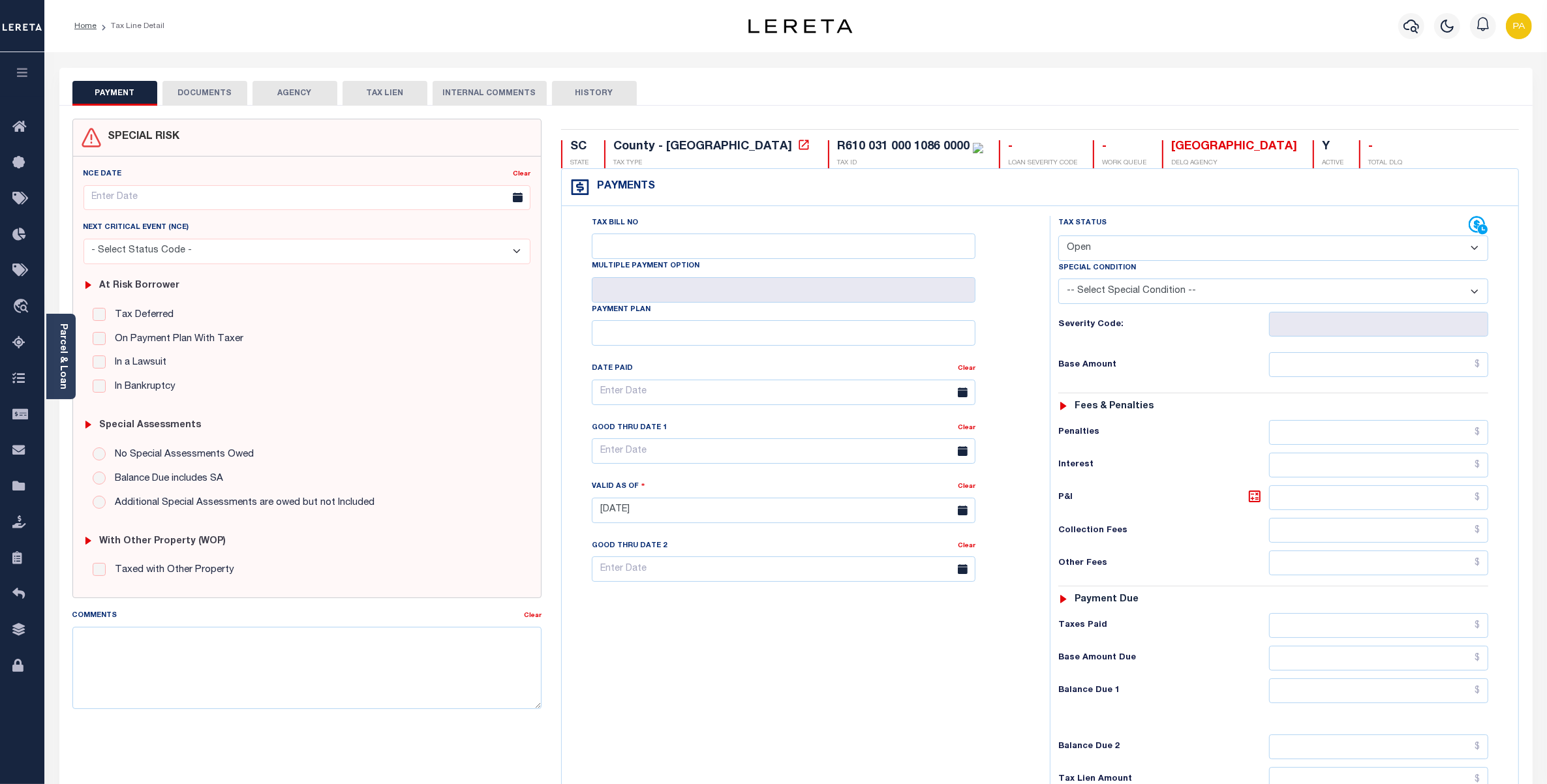
click at [226, 93] on button "DOCUMENTS" at bounding box center [204, 94] width 85 height 25
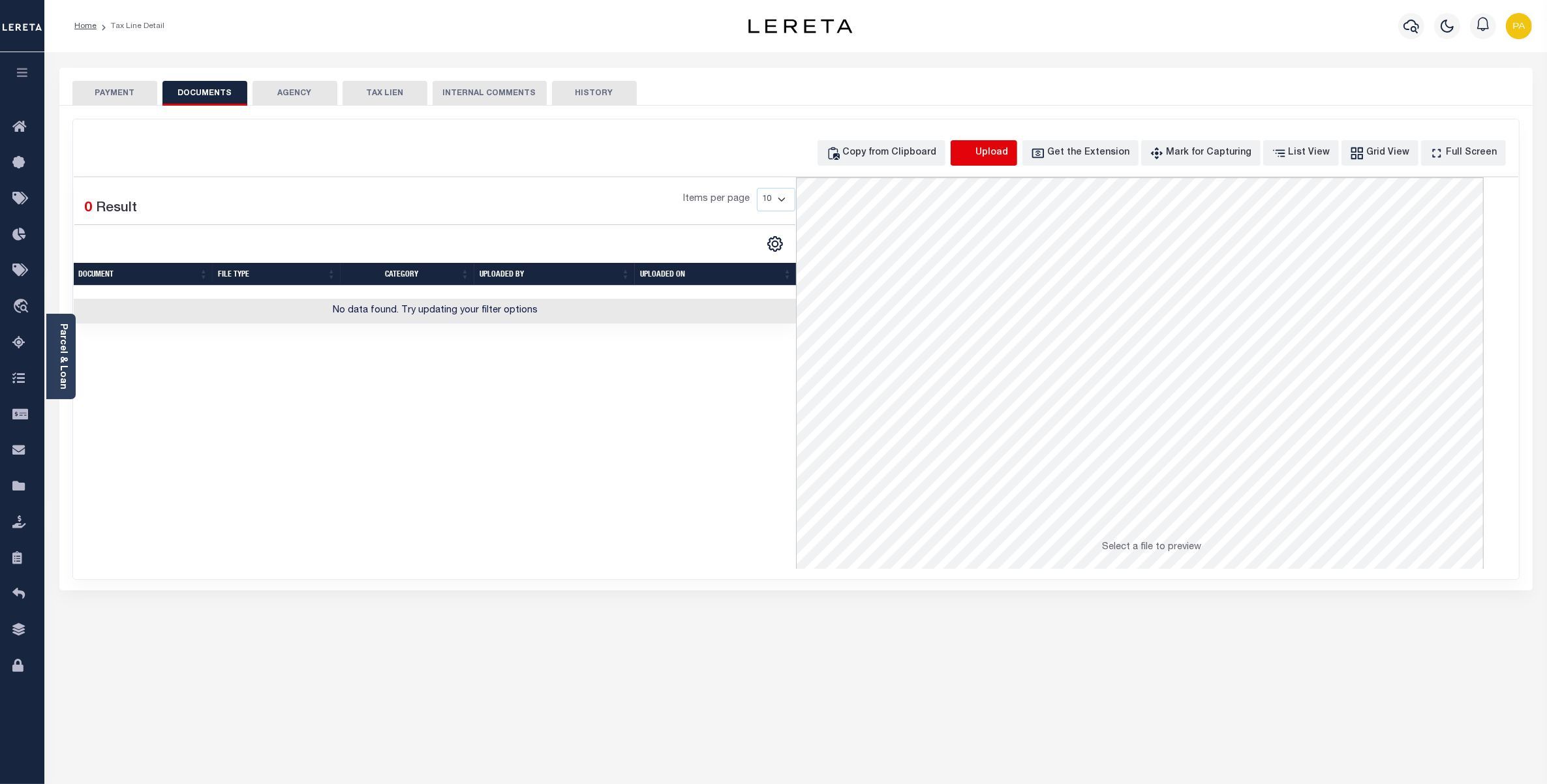
click at [973, 158] on icon "button" at bounding box center [966, 154] width 14 height 14
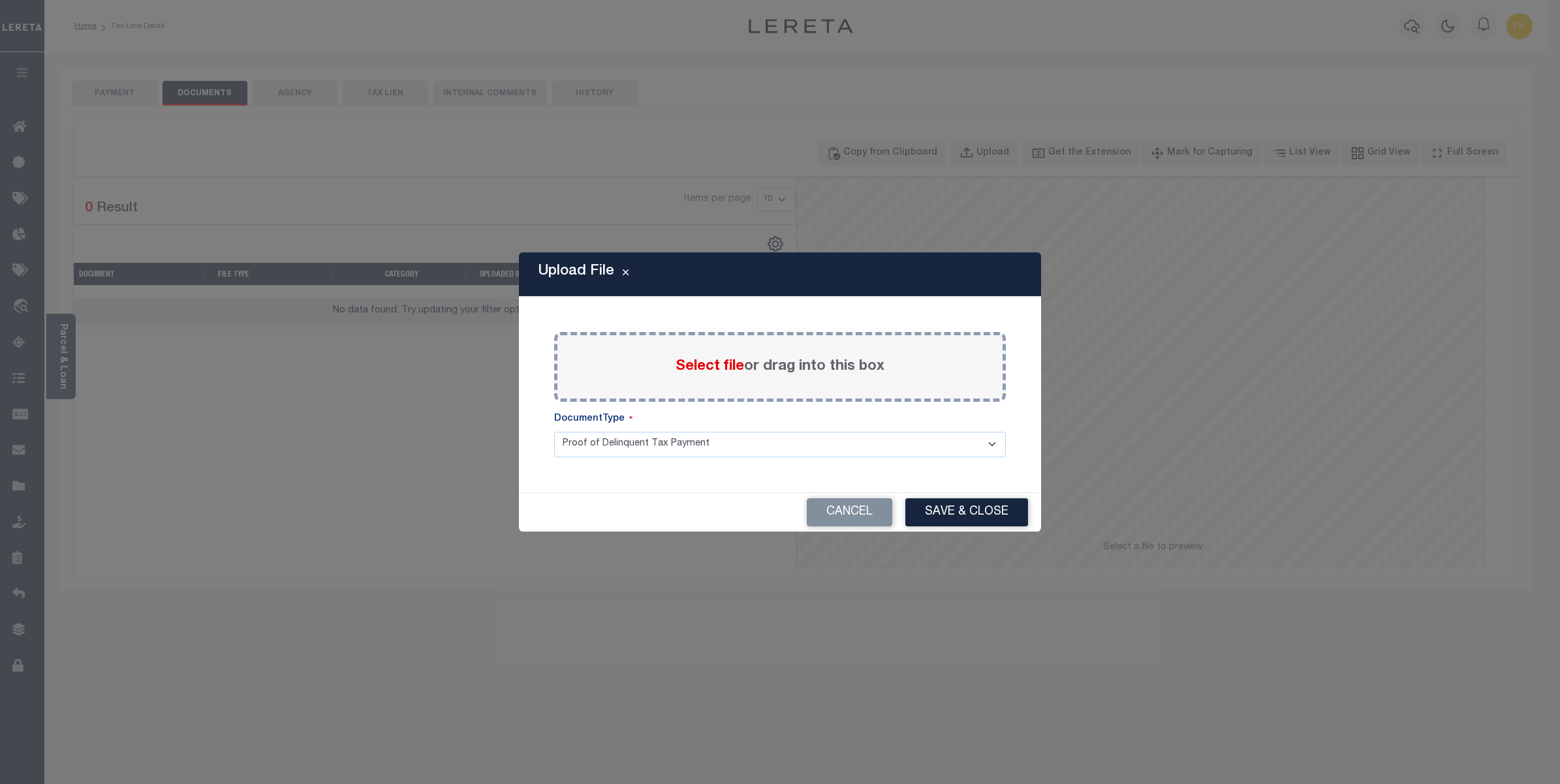
click at [743, 358] on label "Select file or drag into this box" at bounding box center [780, 367] width 209 height 22
click at [0, 0] on input "Select file or drag into this box" at bounding box center [0, 0] width 0 height 0
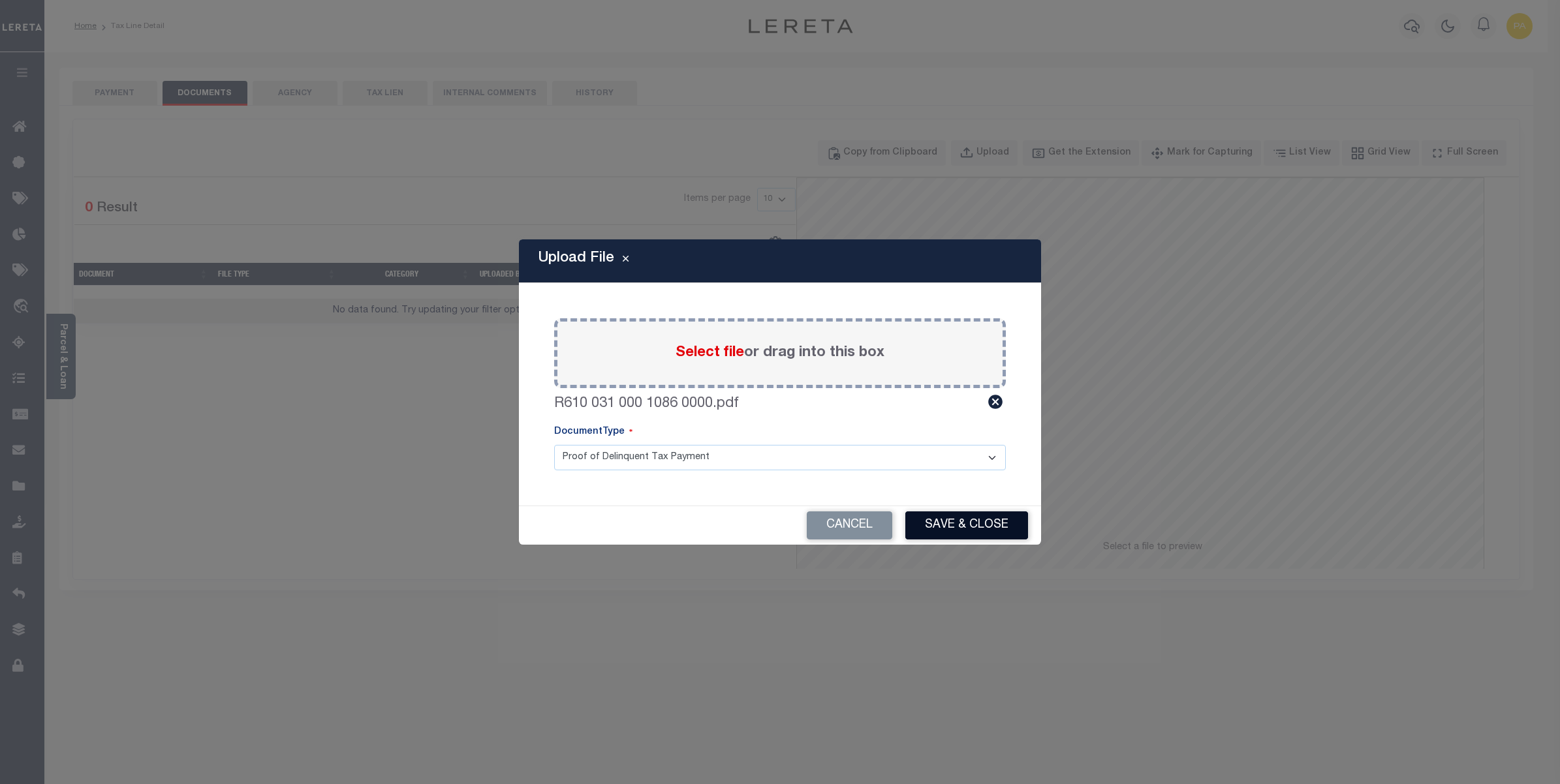
click at [954, 516] on button "Save & Close" at bounding box center [966, 525] width 122 height 28
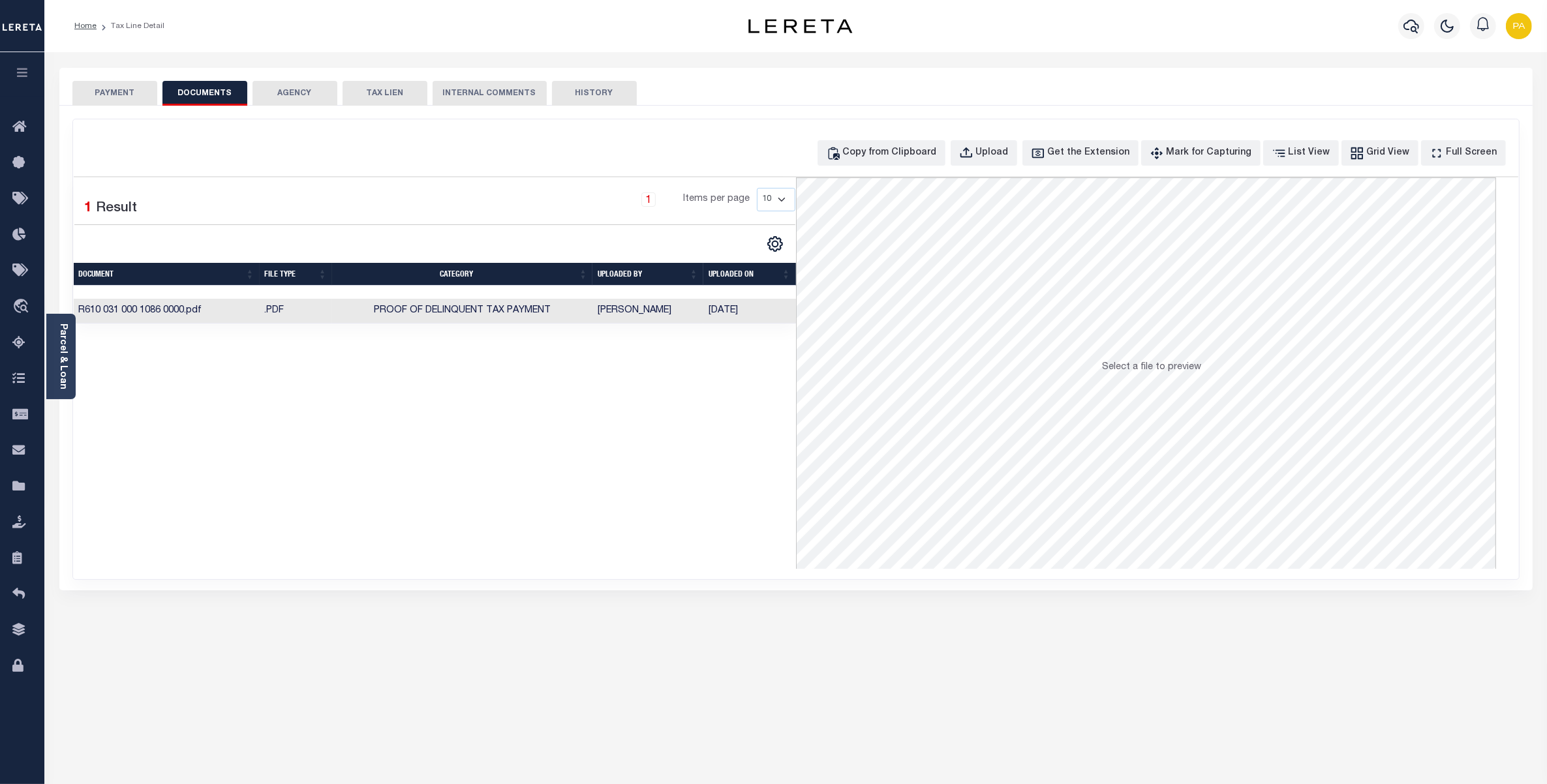
click at [666, 312] on td "Padmini Shastry" at bounding box center [648, 311] width 111 height 26
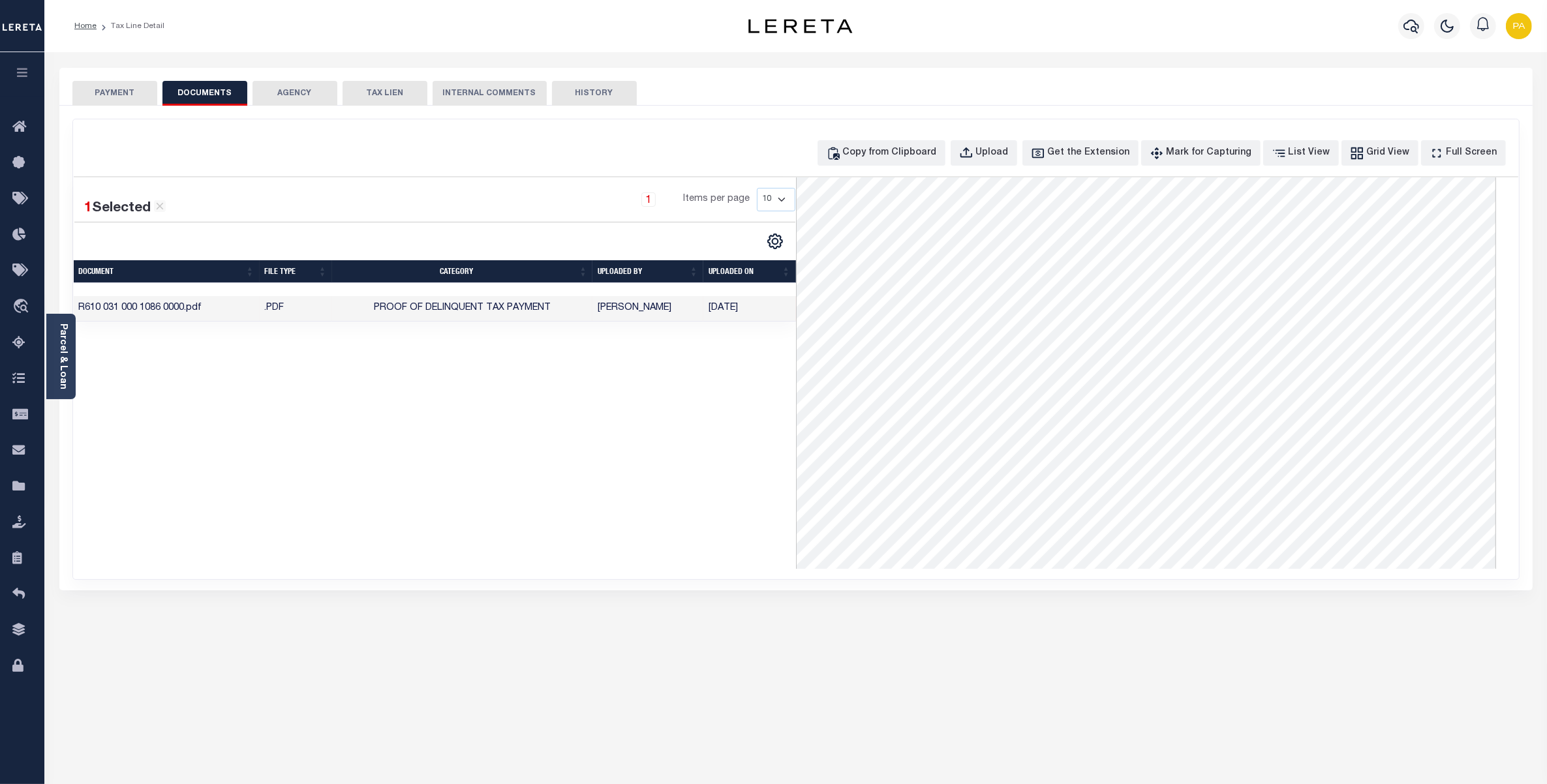
scroll to position [327, 0]
click at [115, 90] on button "PAYMENT" at bounding box center [115, 94] width 85 height 25
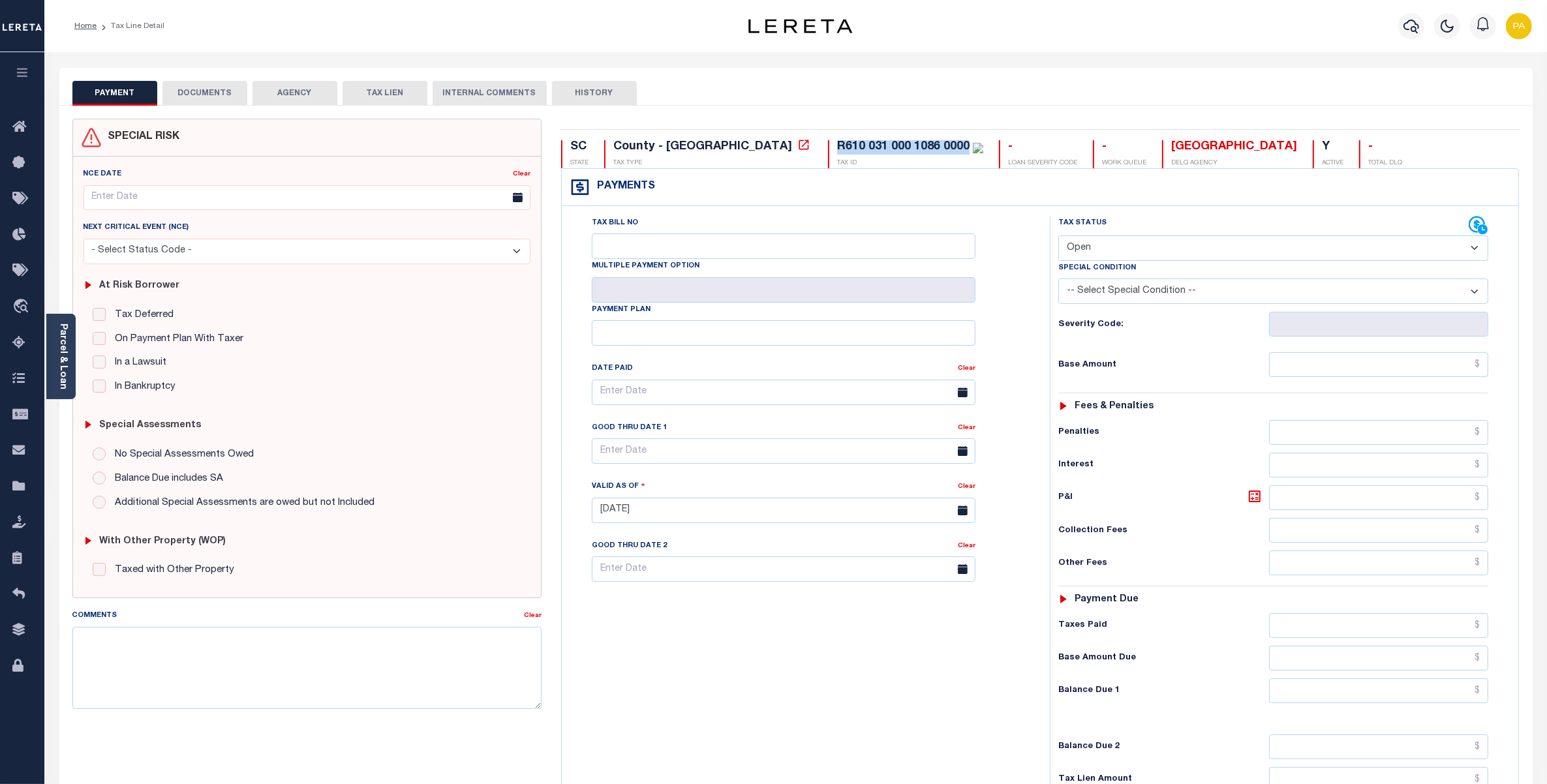
drag, startPoint x: 725, startPoint y: 146, endPoint x: 857, endPoint y: 143, distance: 132.0
click at [857, 143] on div "R610 031 000 1086 0000 TAX ID" at bounding box center [905, 154] width 155 height 28
copy div "R610 031 000 1086 0000"
click at [194, 90] on button "DOCUMENTS" at bounding box center [204, 94] width 85 height 25
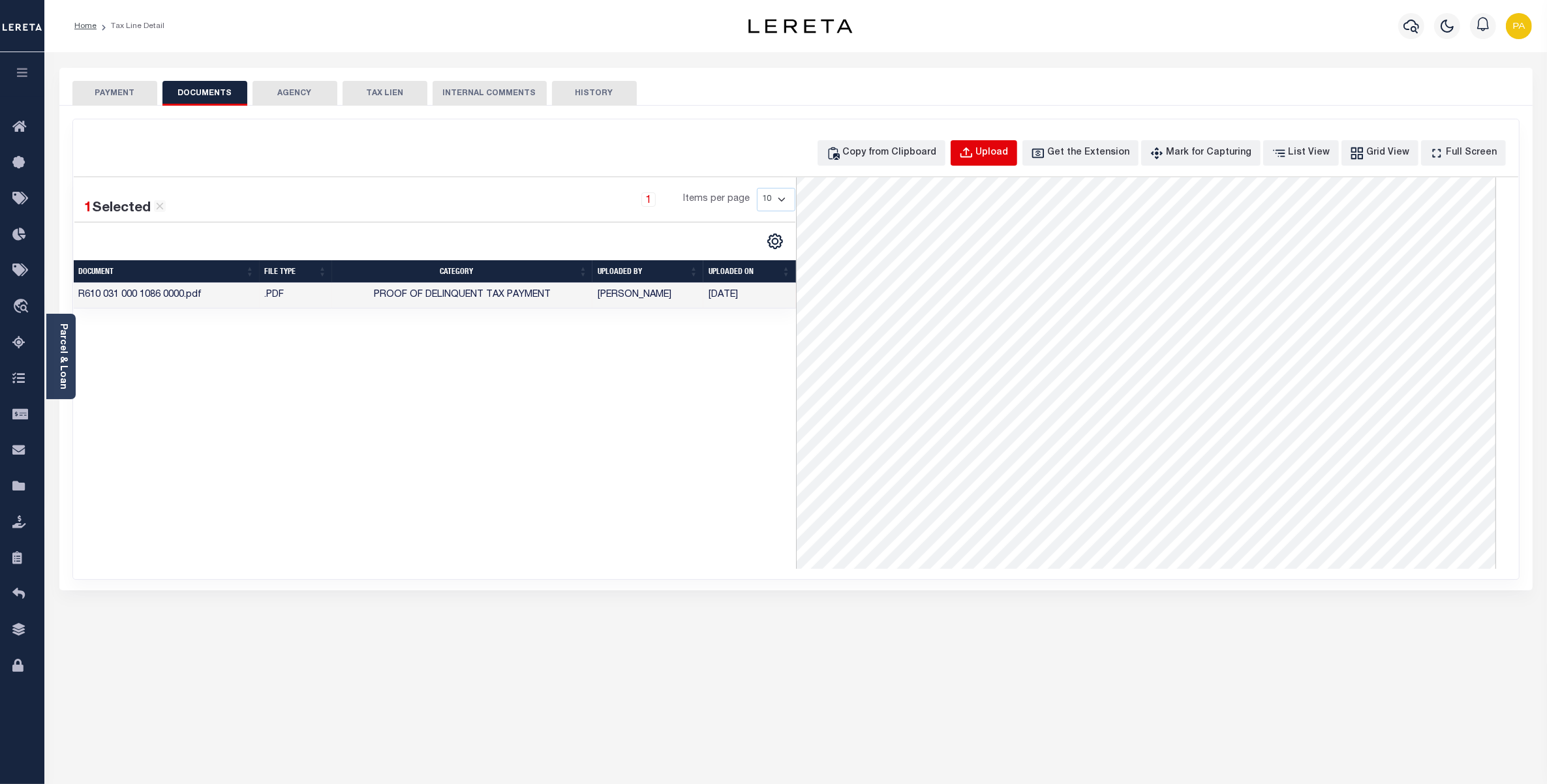
click at [1004, 154] on div "Upload" at bounding box center [992, 154] width 33 height 14
select select "POP"
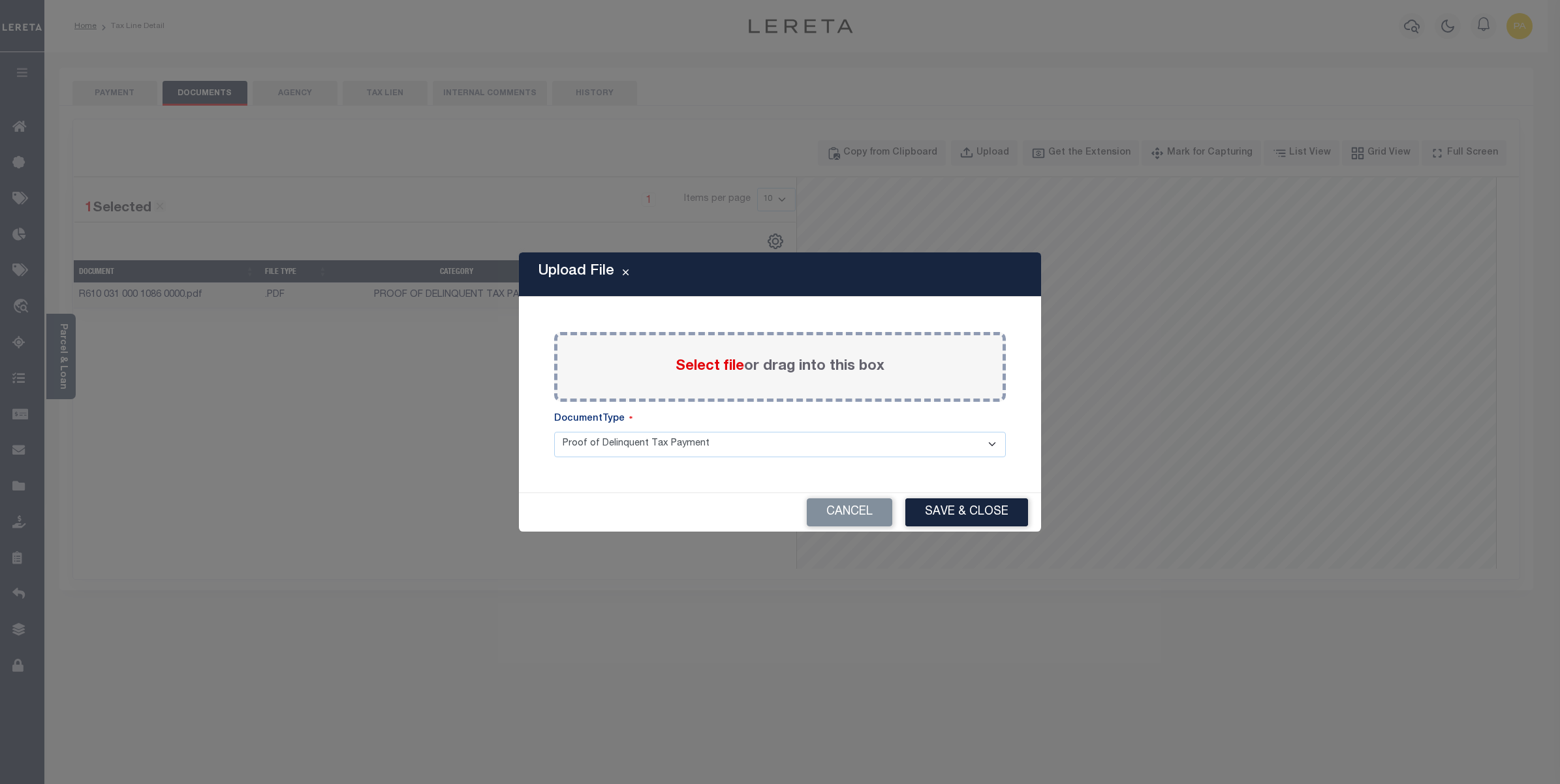
click at [719, 363] on span "Select file" at bounding box center [709, 366] width 69 height 14
click at [0, 0] on input "Select file or drag into this box" at bounding box center [0, 0] width 0 height 0
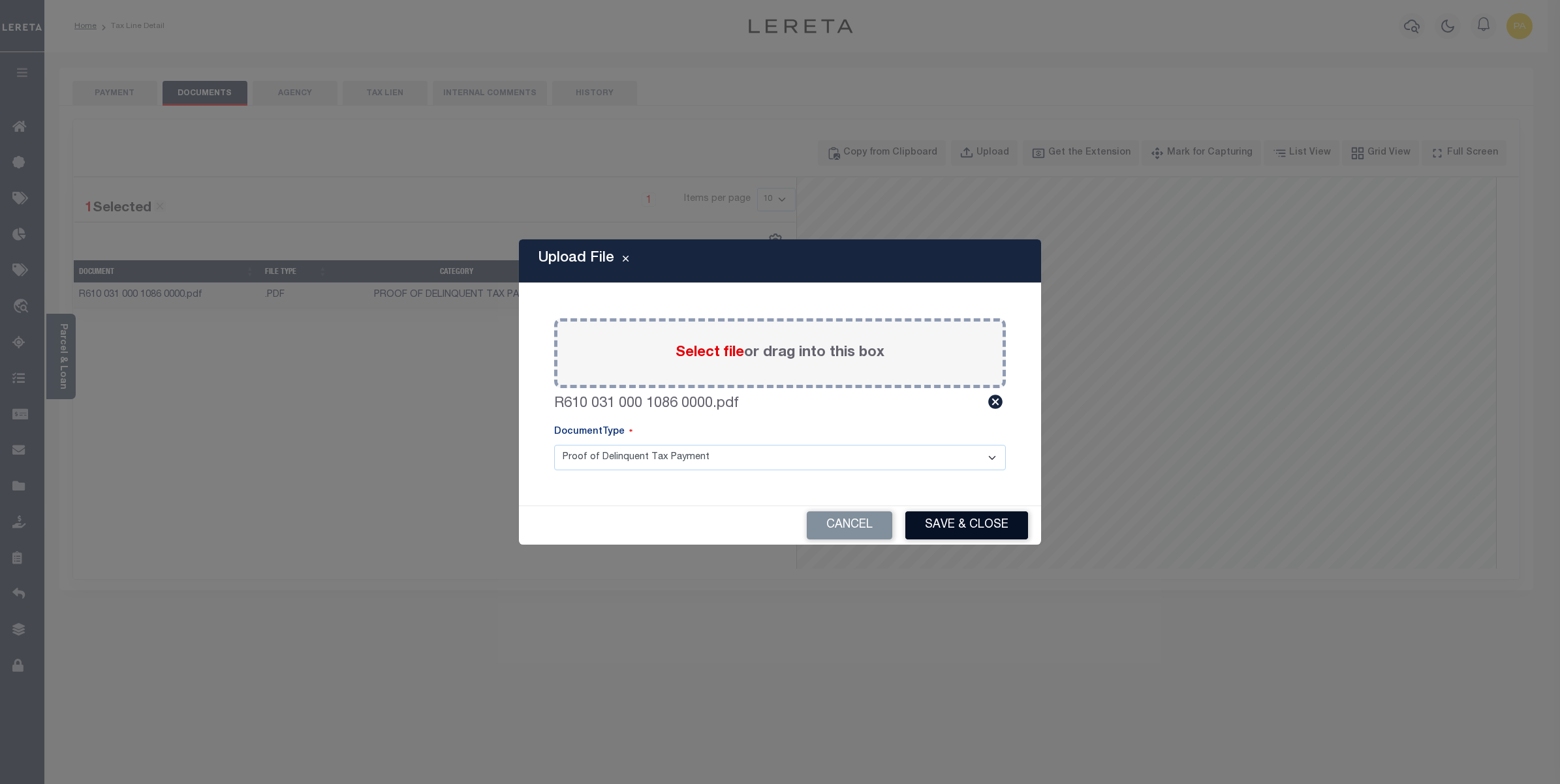
click at [957, 517] on button "Save & Close" at bounding box center [966, 525] width 122 height 28
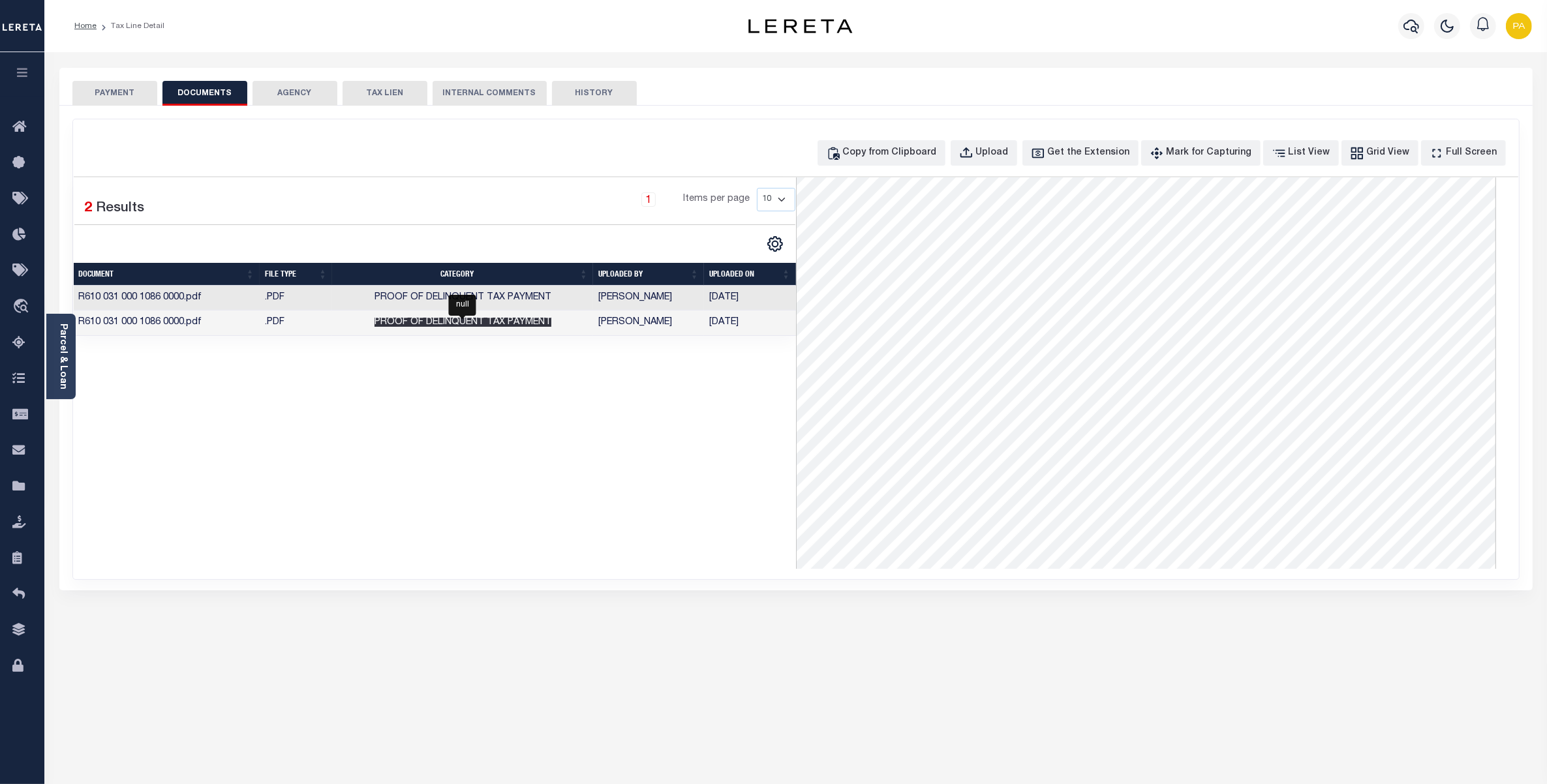
click at [455, 323] on span "Proof of Delinquent Tax Payment" at bounding box center [463, 323] width 177 height 9
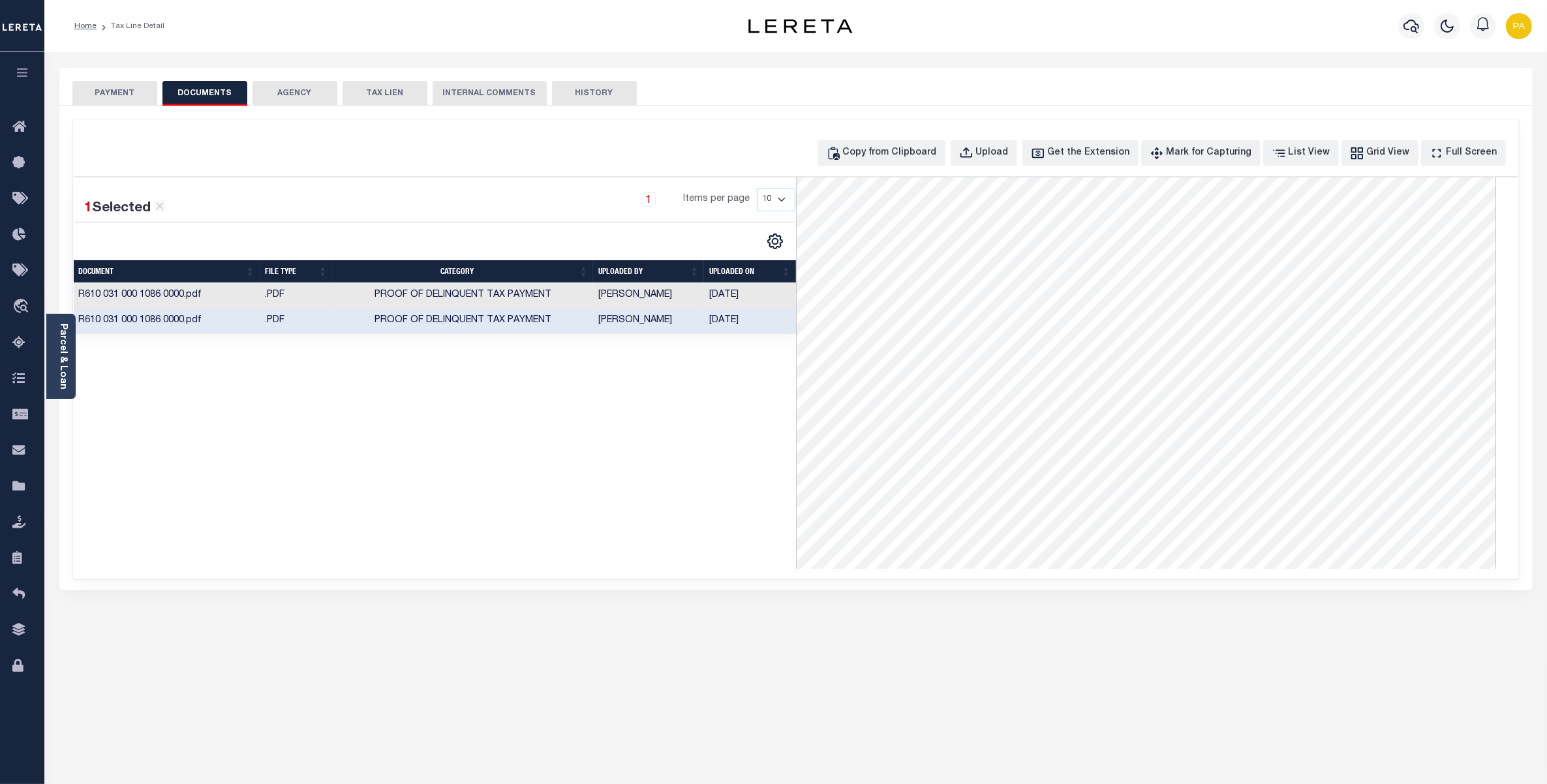
click at [143, 98] on button "PAYMENT" at bounding box center [115, 94] width 85 height 25
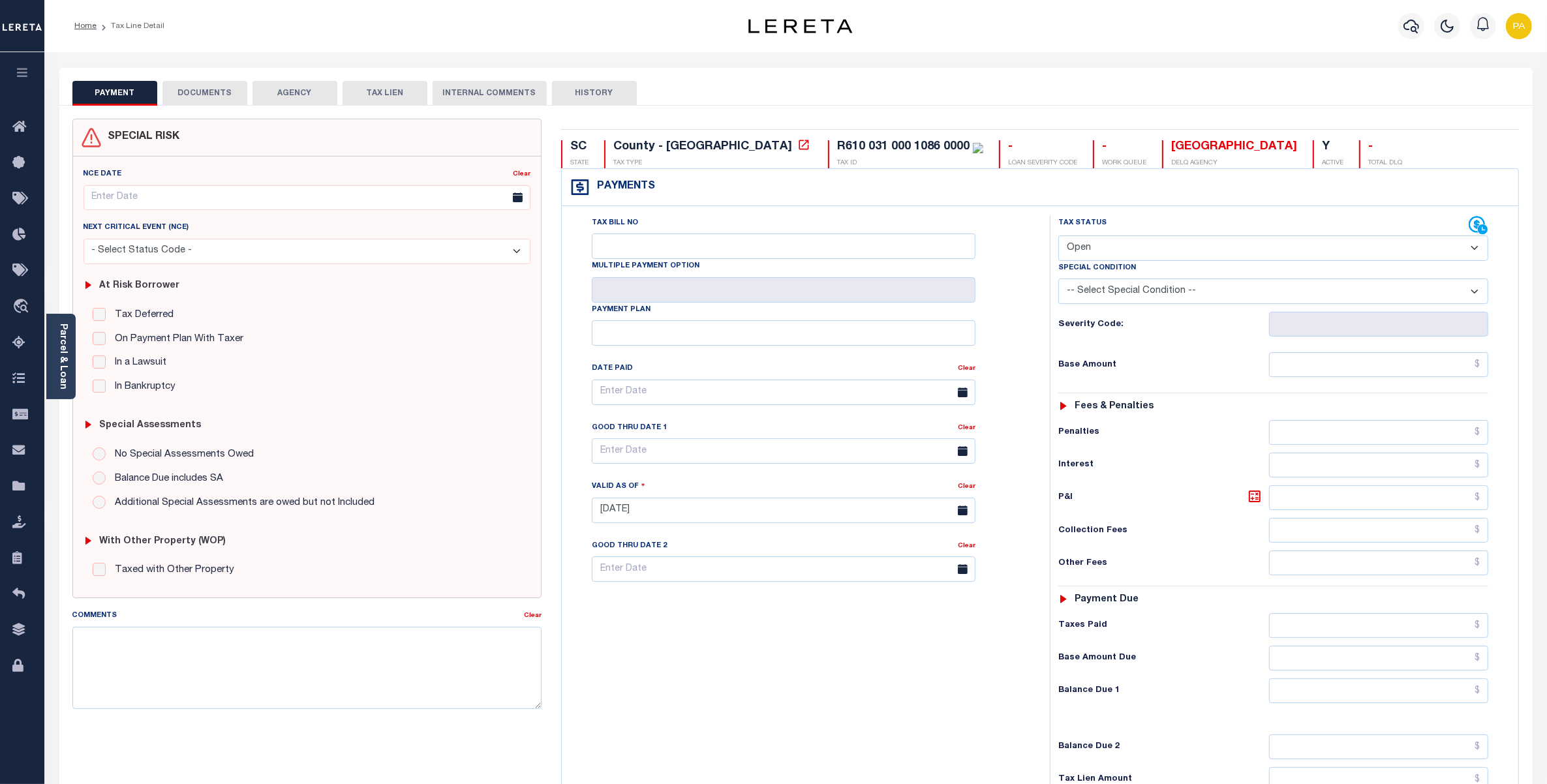
drag, startPoint x: 1084, startPoint y: 248, endPoint x: 1084, endPoint y: 259, distance: 11.0
click at [1084, 248] on select "- Select Status Code - Open Due/Unpaid Paid Incomplete No Tax Due Internal Refu…" at bounding box center [1273, 248] width 430 height 26
select select "PYD"
click at [1058, 237] on select "- Select Status Code - Open Due/Unpaid Paid Incomplete No Tax Due Internal Refu…" at bounding box center [1273, 248] width 430 height 26
type input "[DATE]"
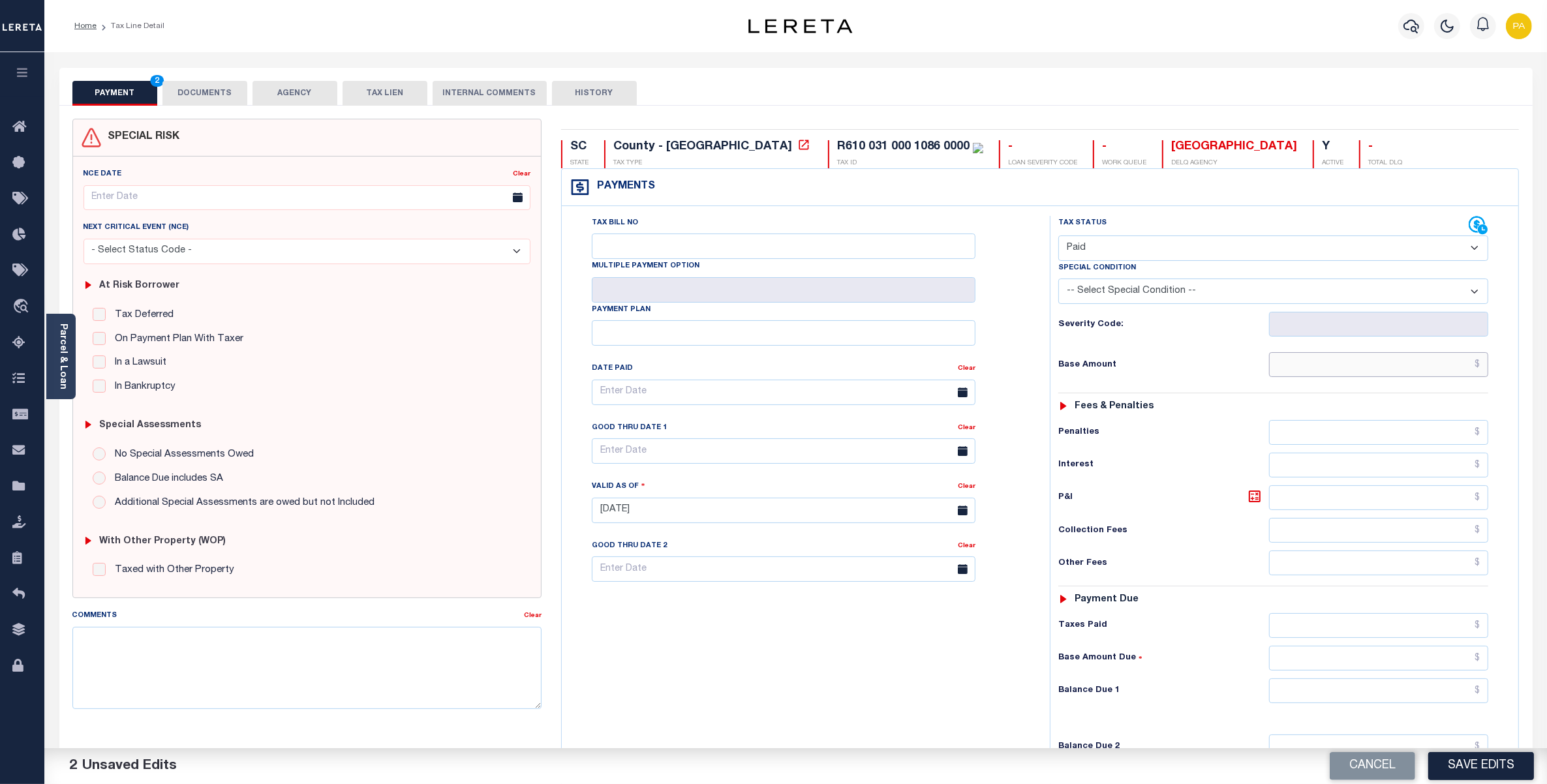
click at [1387, 375] on input "text" at bounding box center [1378, 365] width 219 height 25
paste input "28,744.89"
type input "$28,744.89"
click at [1444, 630] on input "text" at bounding box center [1378, 626] width 219 height 25
paste input "28,744.89"
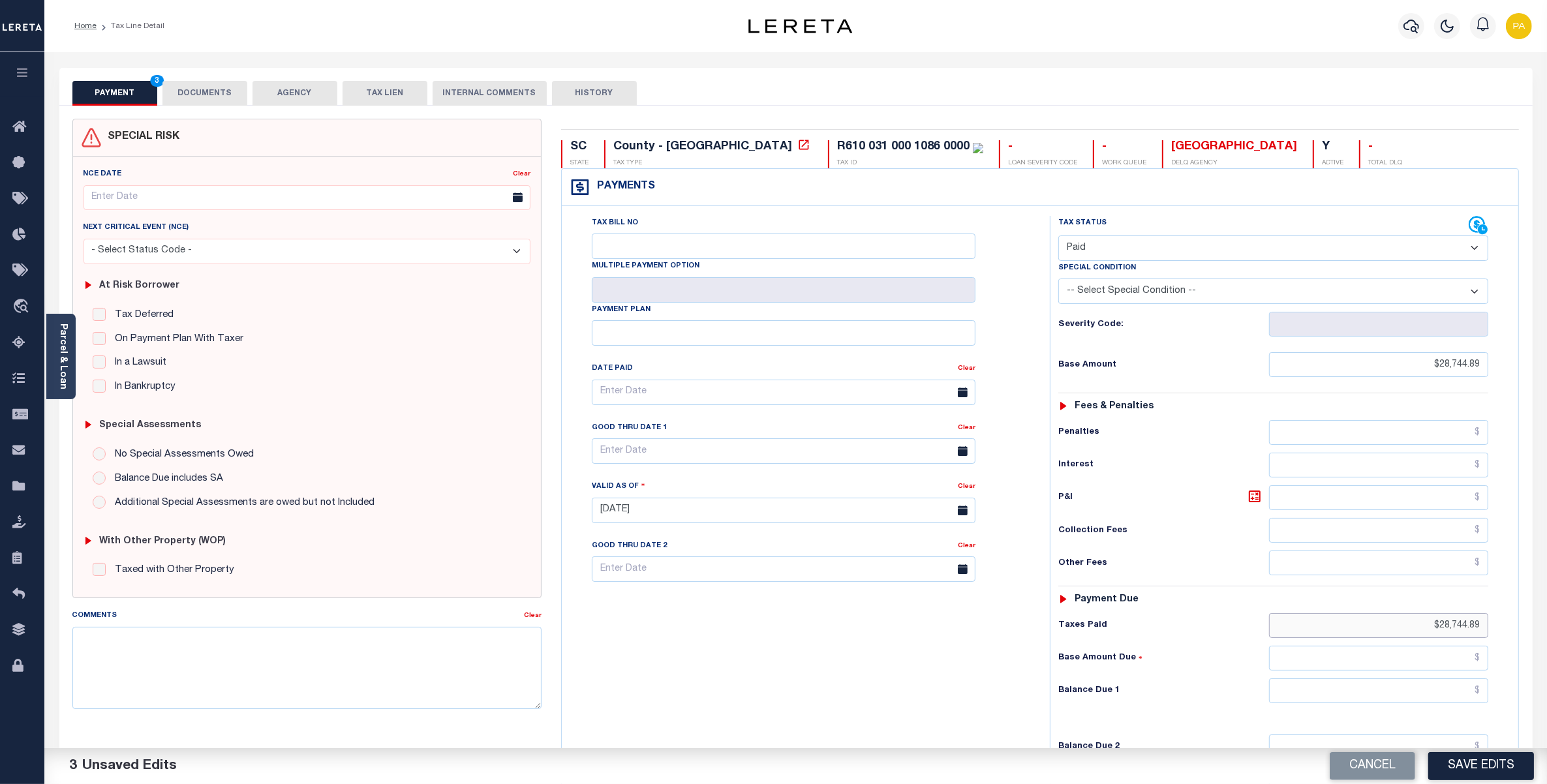
type input "$28,744.89"
click at [1460, 694] on input "text" at bounding box center [1378, 691] width 219 height 25
type input "$0.00"
click at [1470, 764] on button "Save Edits" at bounding box center [1482, 766] width 106 height 28
checkbox input "false"
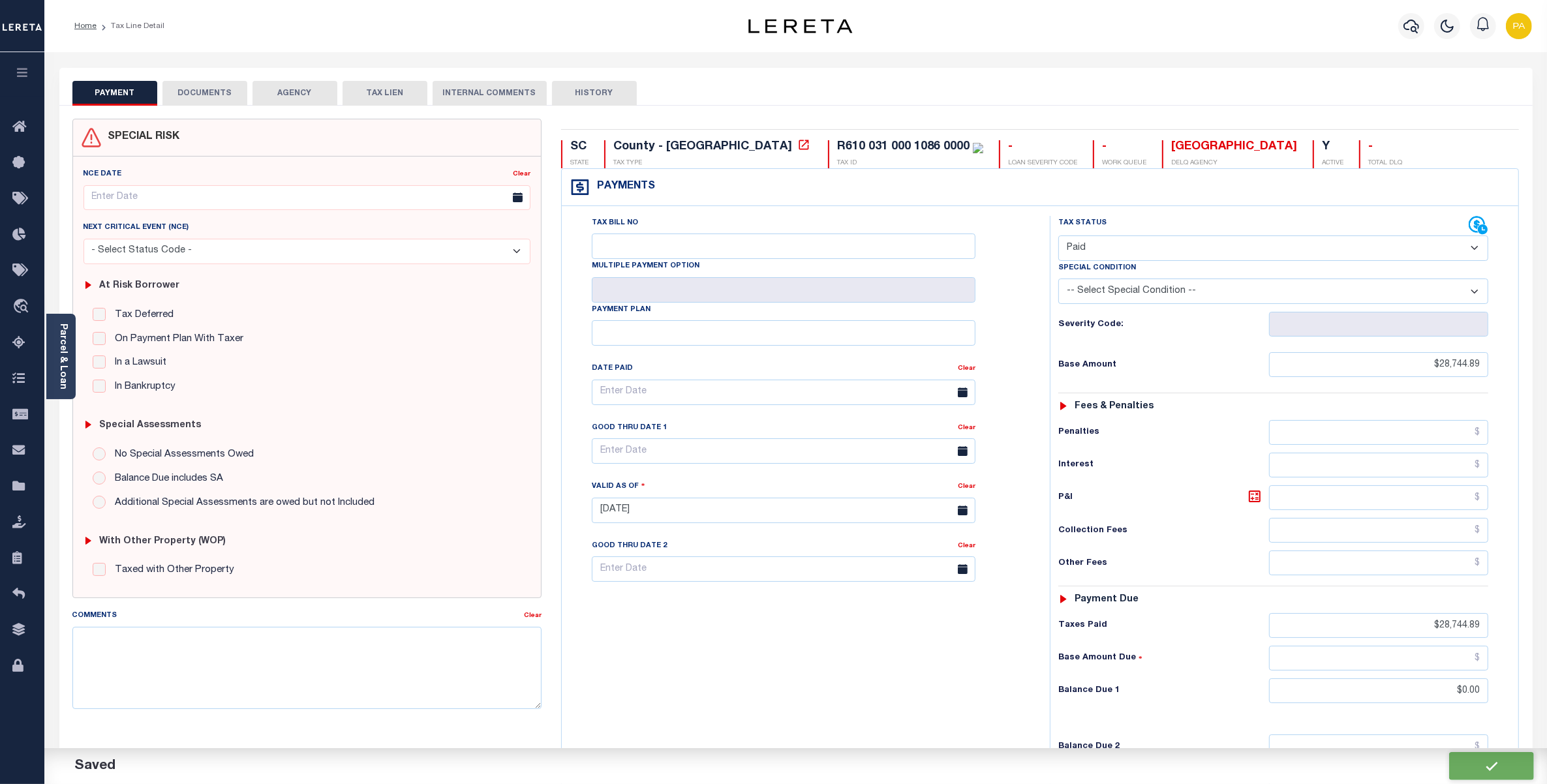
type input "$28,744.89"
type input "$0"
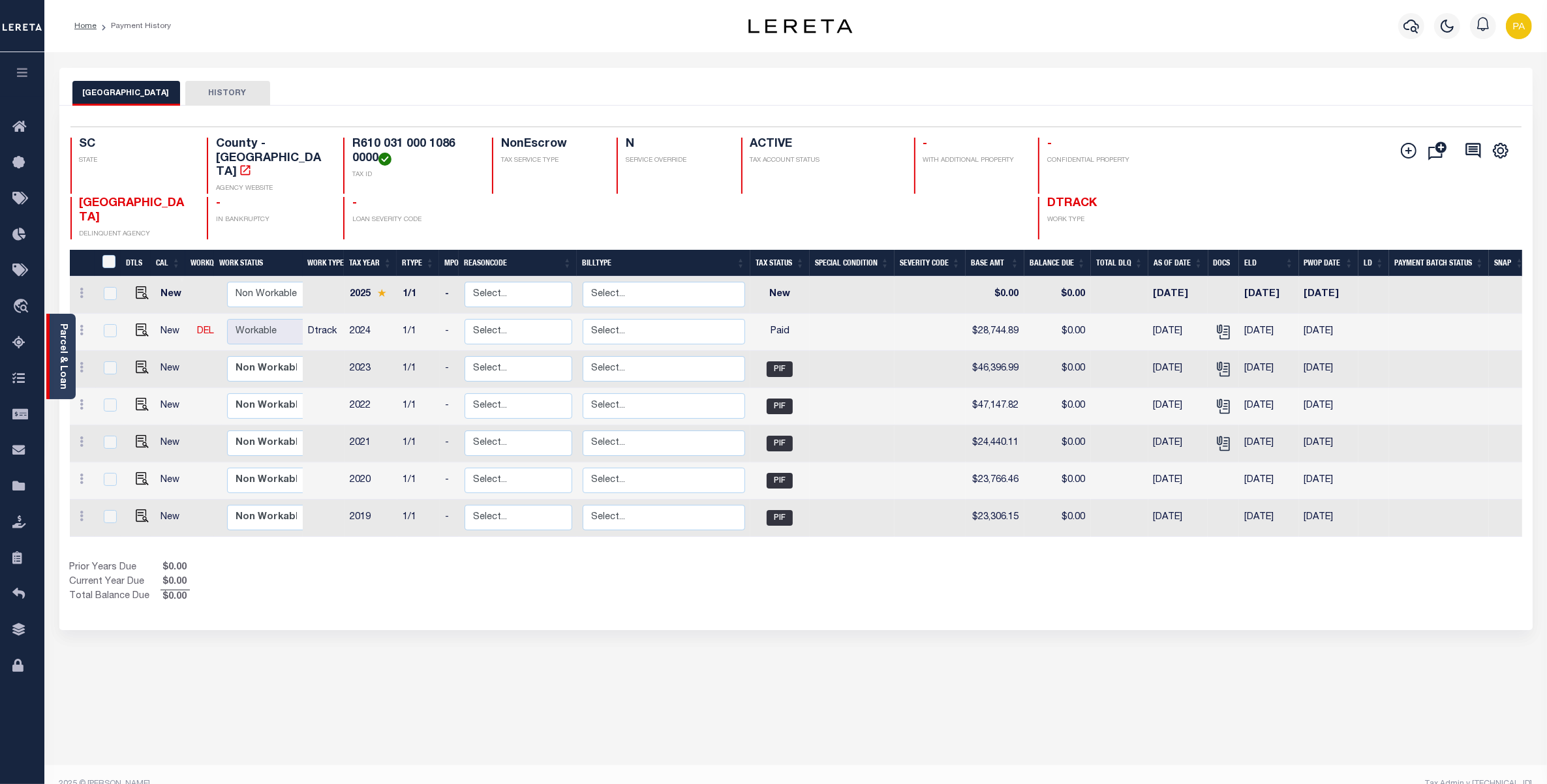
click at [66, 344] on link "Parcel & Loan" at bounding box center [63, 356] width 9 height 66
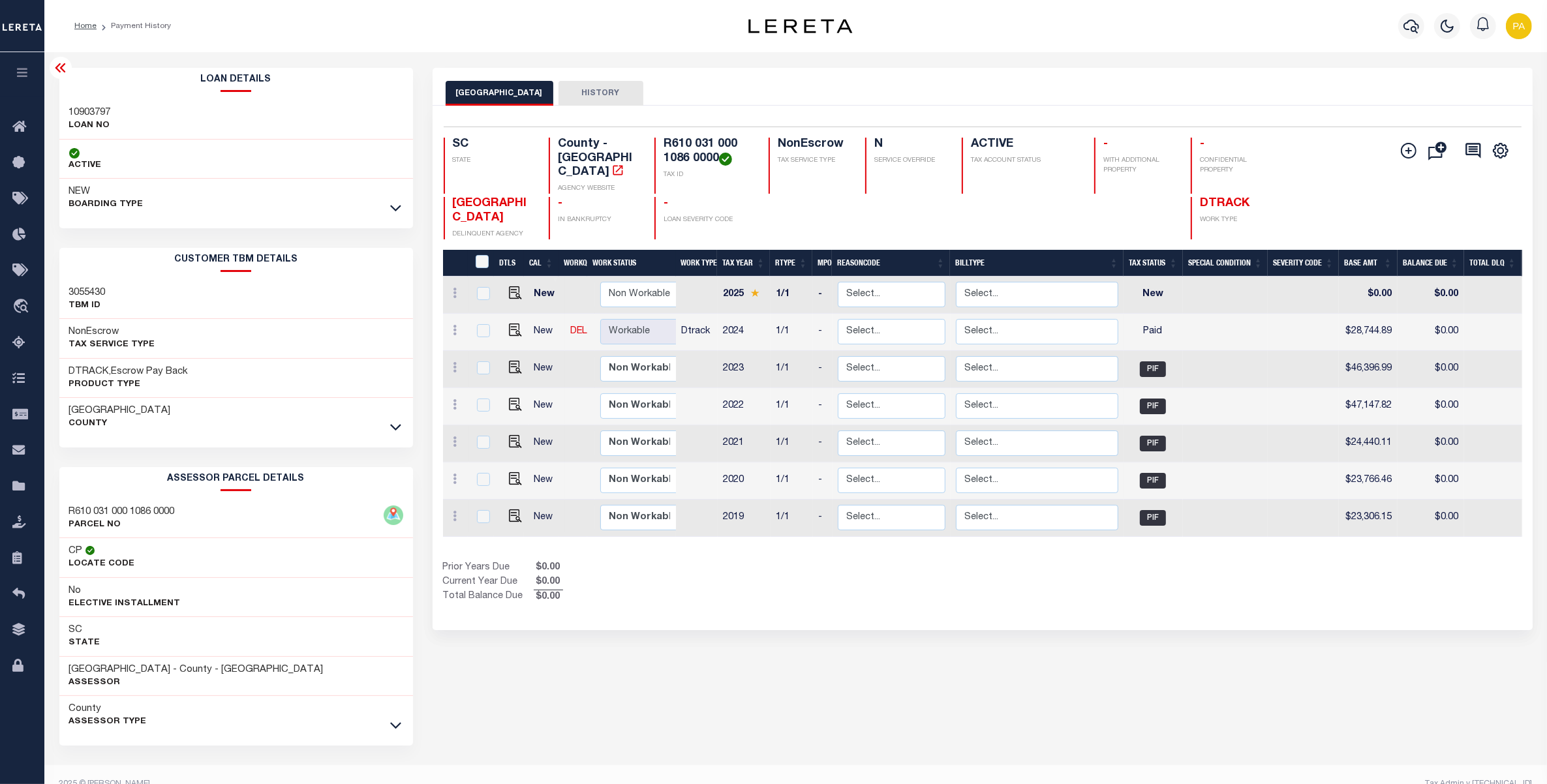
click at [94, 108] on h3 "10903797" at bounding box center [90, 112] width 42 height 13
copy h3 "10903797"
drag, startPoint x: 664, startPoint y: 143, endPoint x: 718, endPoint y: 154, distance: 55.1
click at [718, 154] on h4 "R610 031 000 1086 0000" at bounding box center [708, 152] width 90 height 28
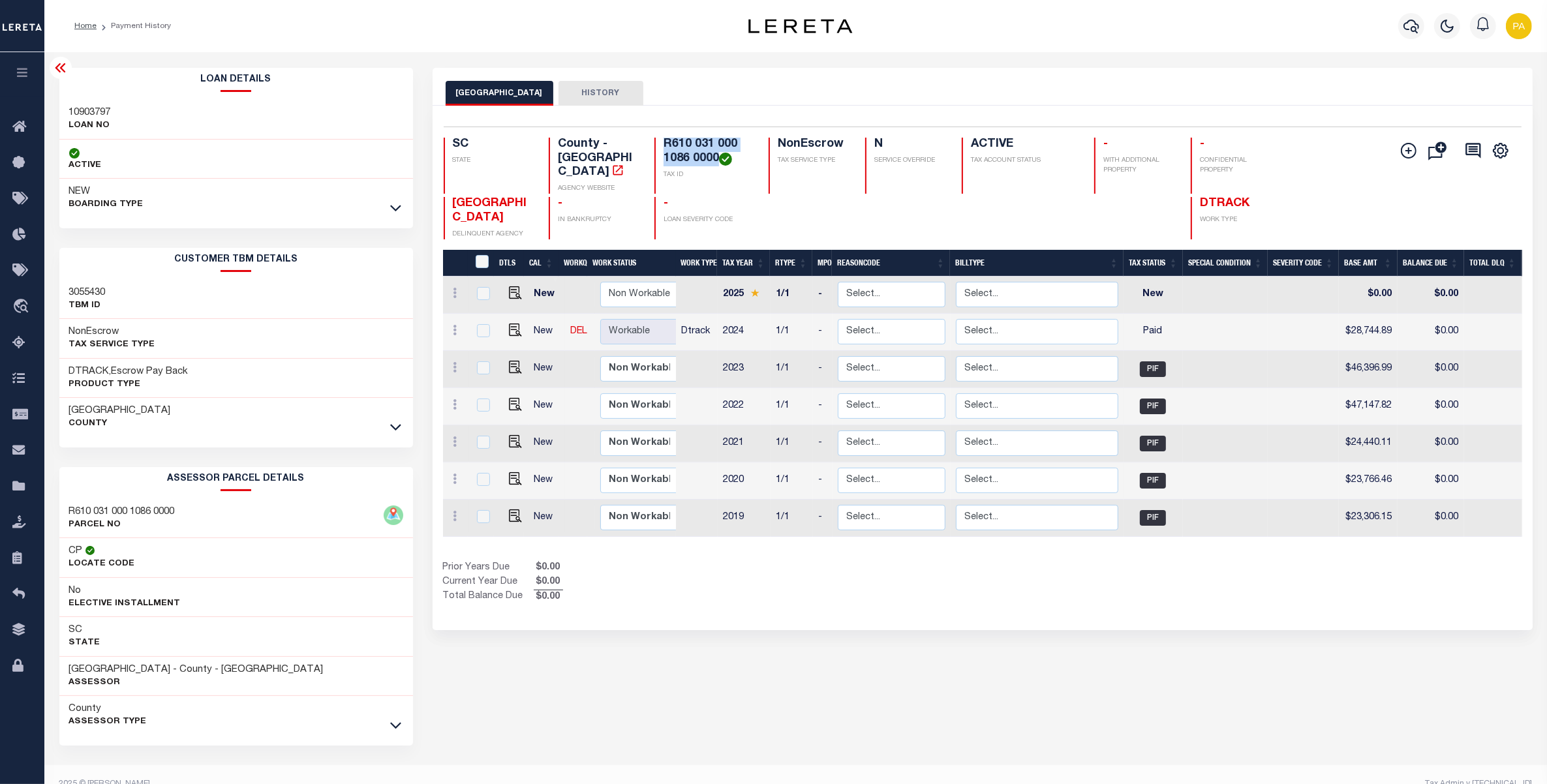
copy h4 "R610 031 000 1086 0000"
click at [94, 408] on h3 "[GEOGRAPHIC_DATA]" at bounding box center [120, 411] width 102 height 13
copy h3 "[GEOGRAPHIC_DATA]"
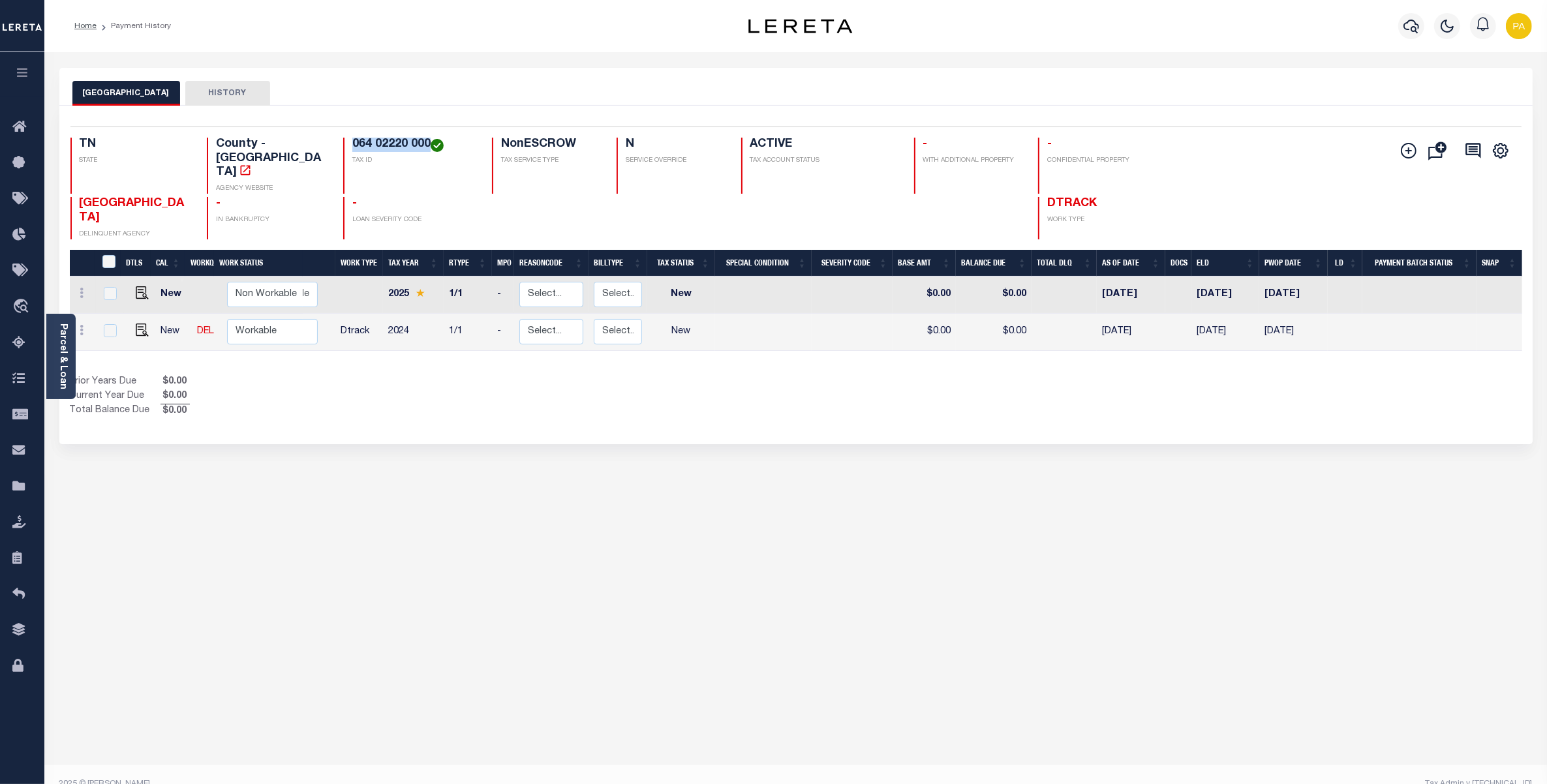
drag, startPoint x: 351, startPoint y: 140, endPoint x: 422, endPoint y: 141, distance: 71.0
click at [422, 141] on h4 "064 02220 000" at bounding box center [414, 145] width 124 height 14
click at [425, 592] on div "SEVIER COUNTY HISTORY Selected 2 Results" at bounding box center [796, 436] width 1492 height 736
click at [136, 323] on img "" at bounding box center [142, 330] width 13 height 13
checkbox input "true"
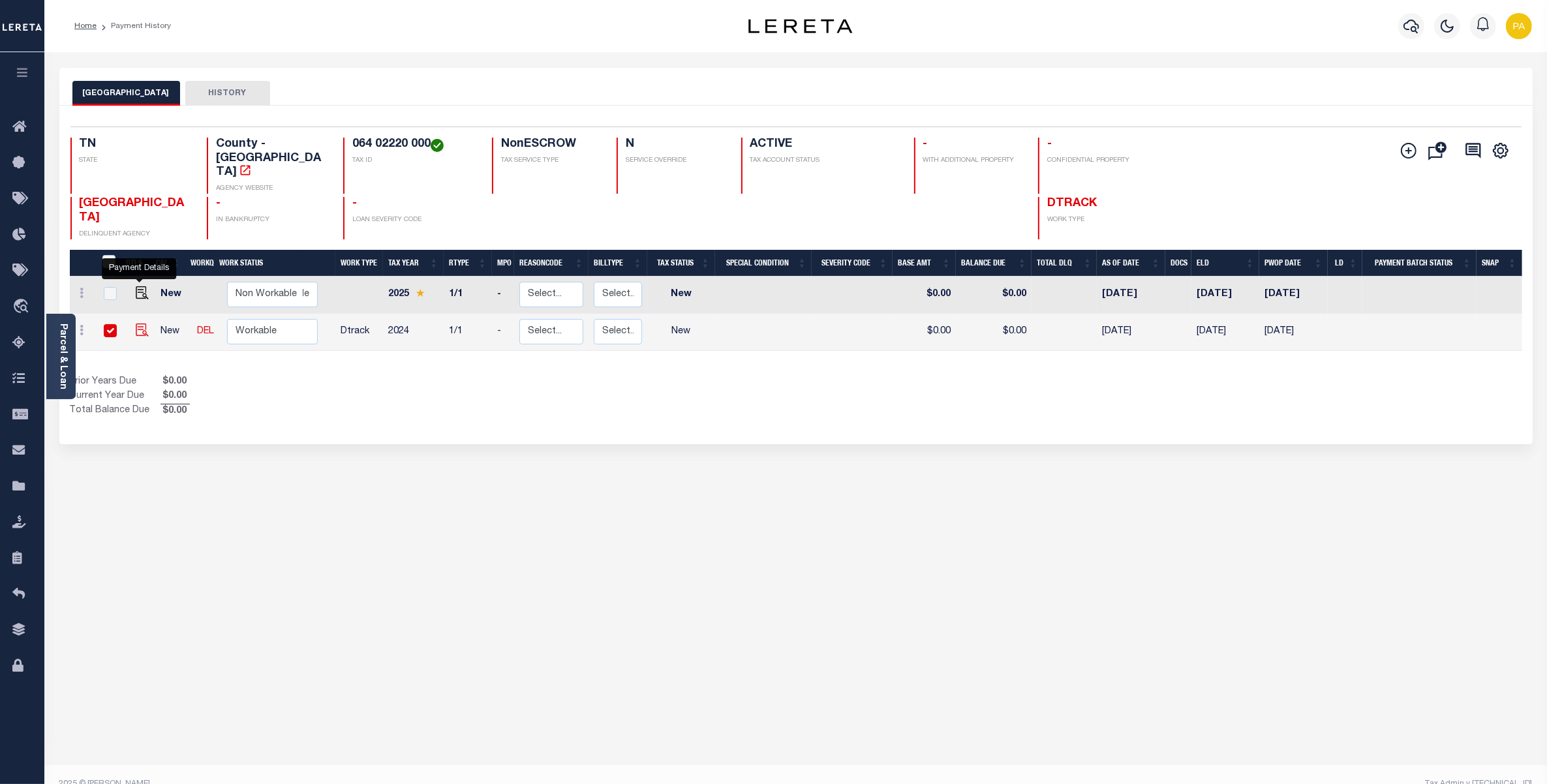
checkbox input "true"
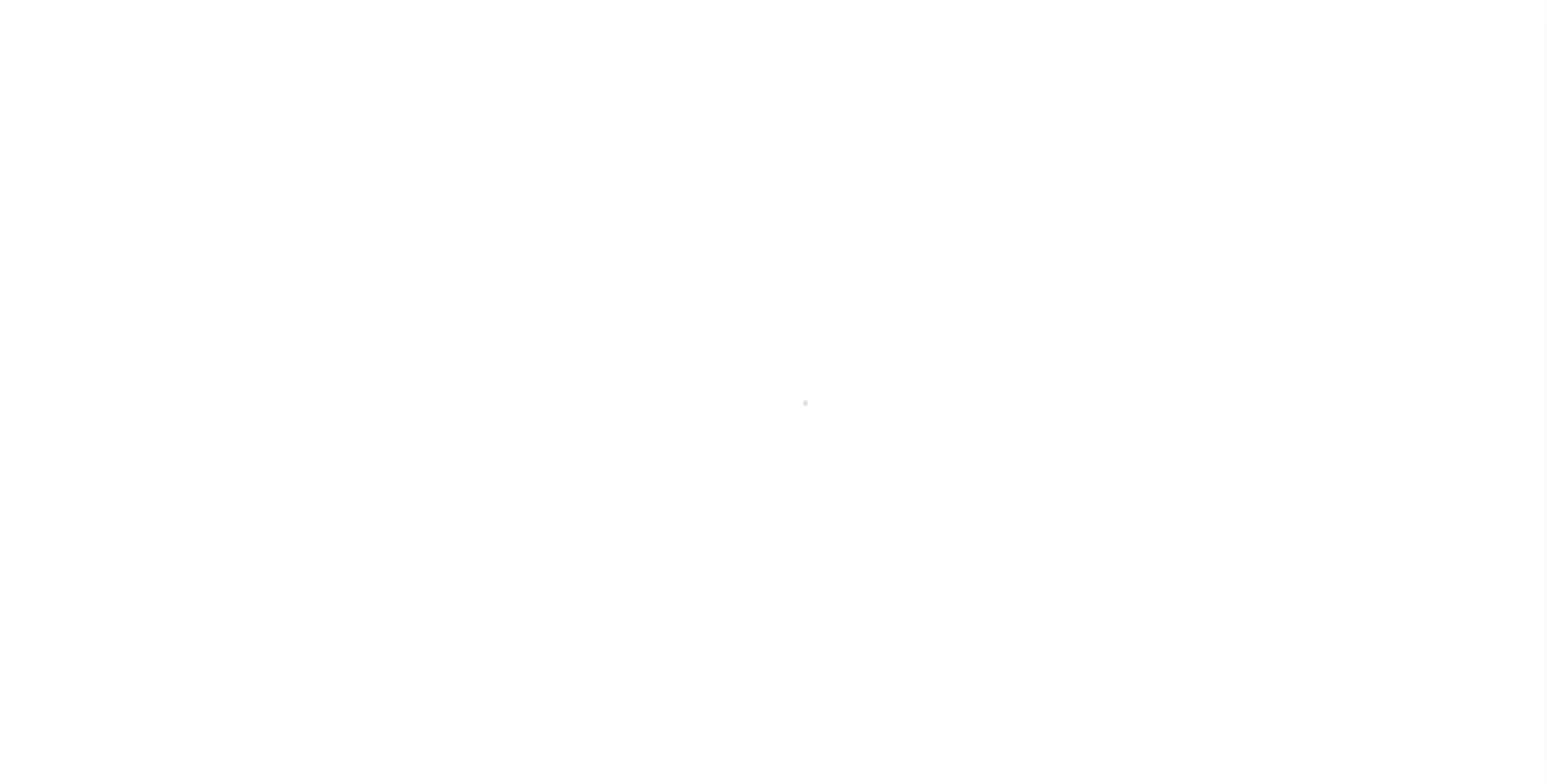
checkbox input "false"
type input "[DATE]"
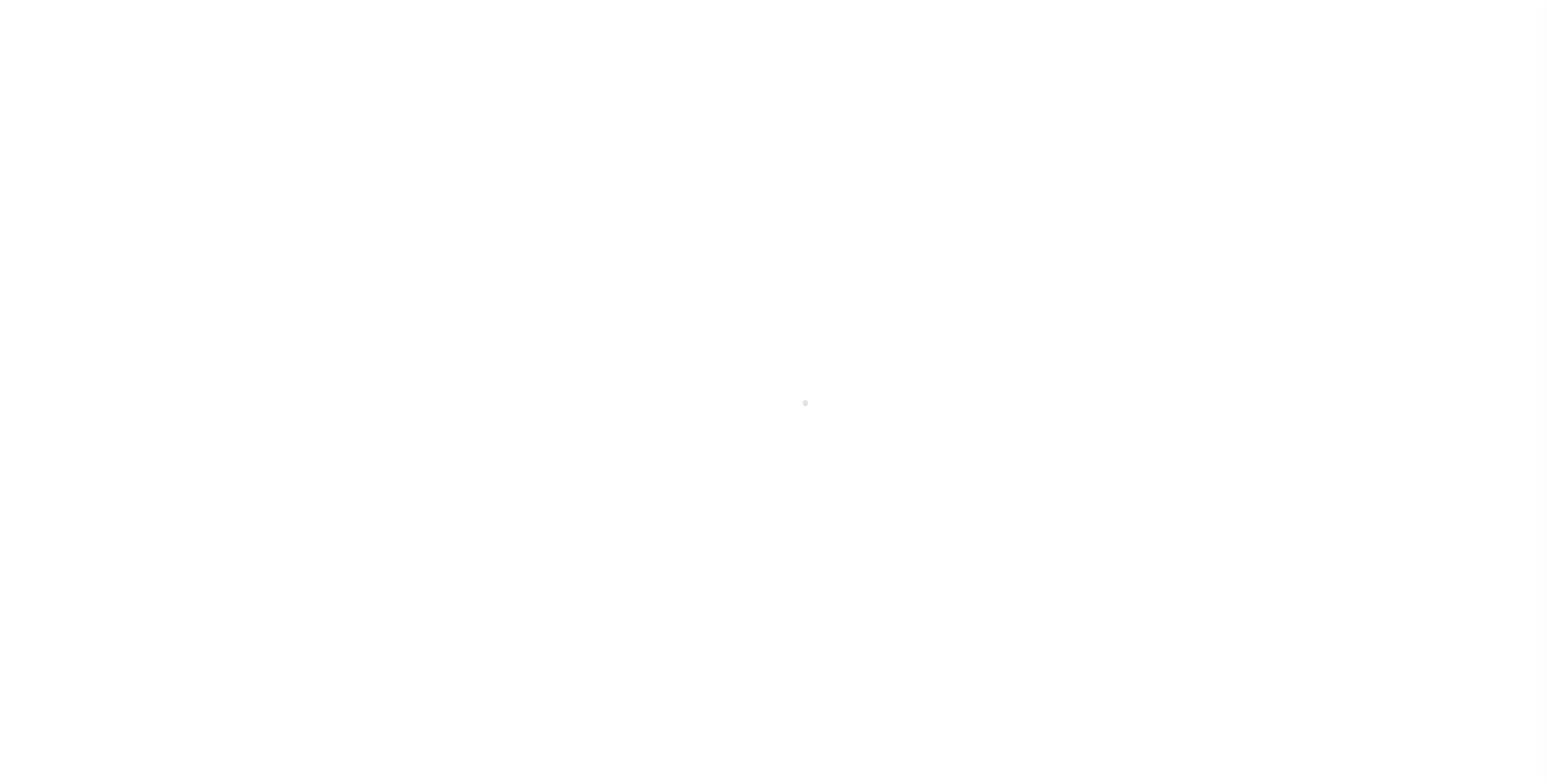
select select "NW2"
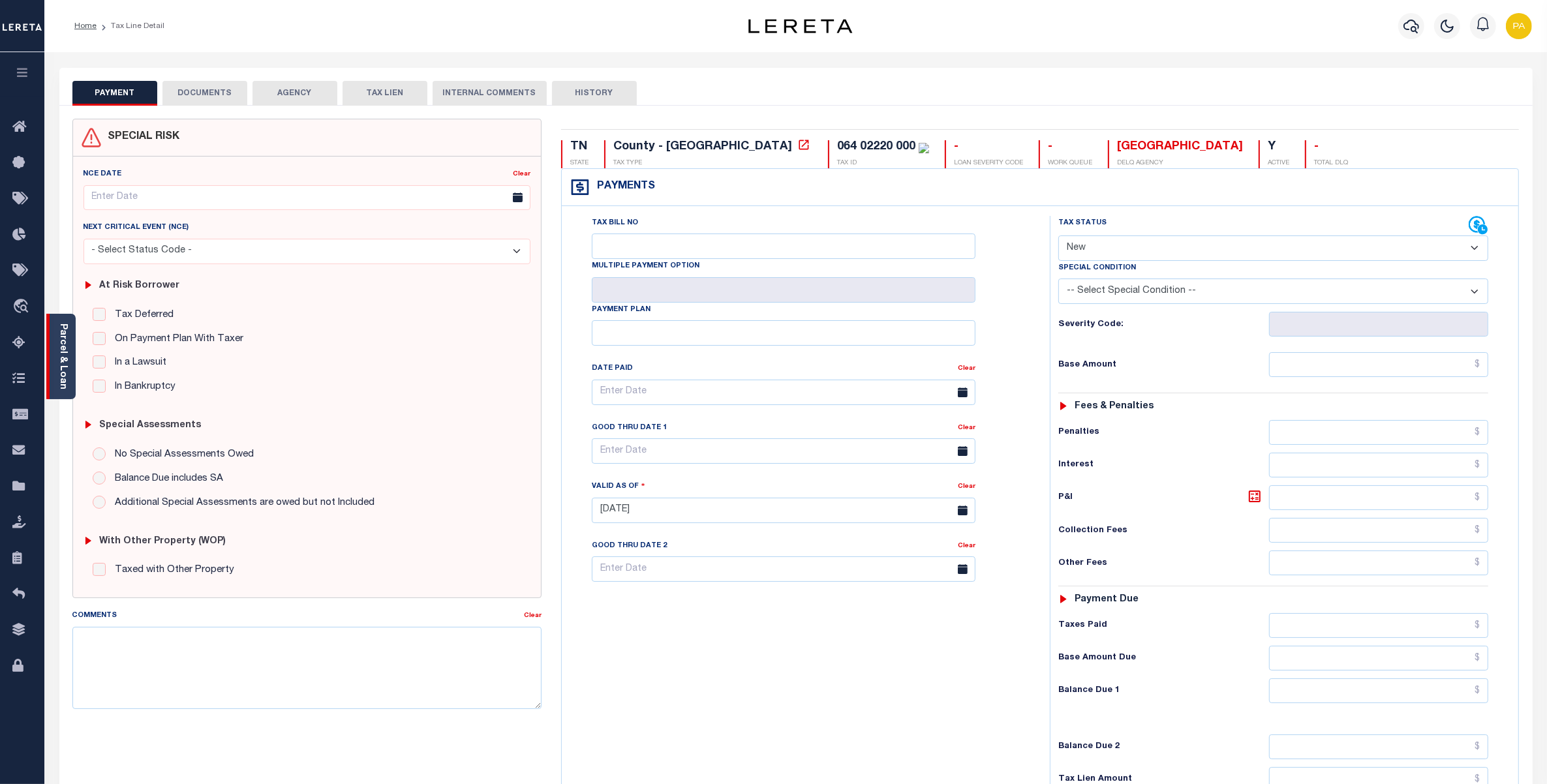
click at [62, 322] on div "Parcel & Loan" at bounding box center [61, 357] width 30 height 86
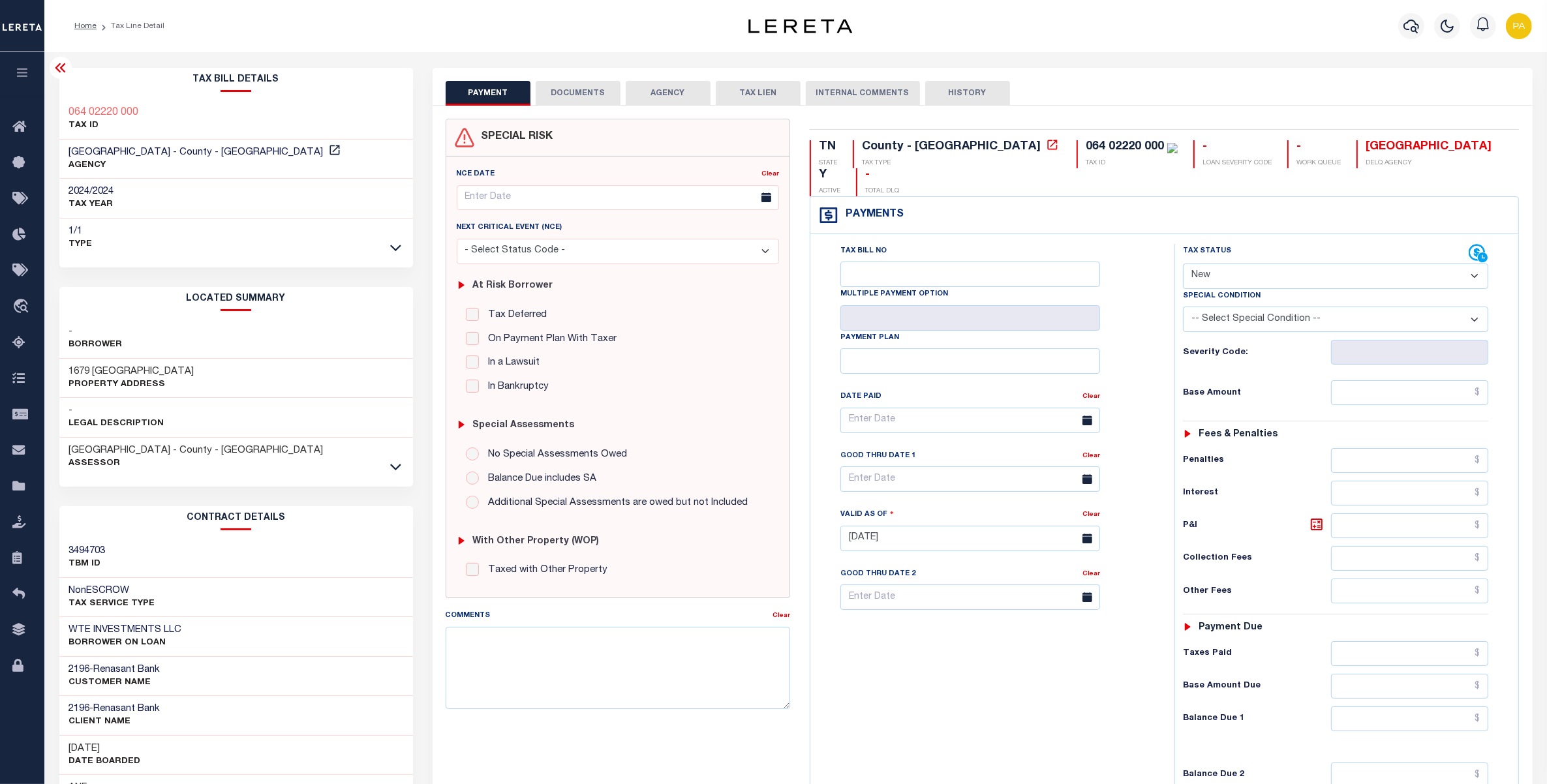
click at [585, 83] on button "DOCUMENTS" at bounding box center [577, 94] width 85 height 25
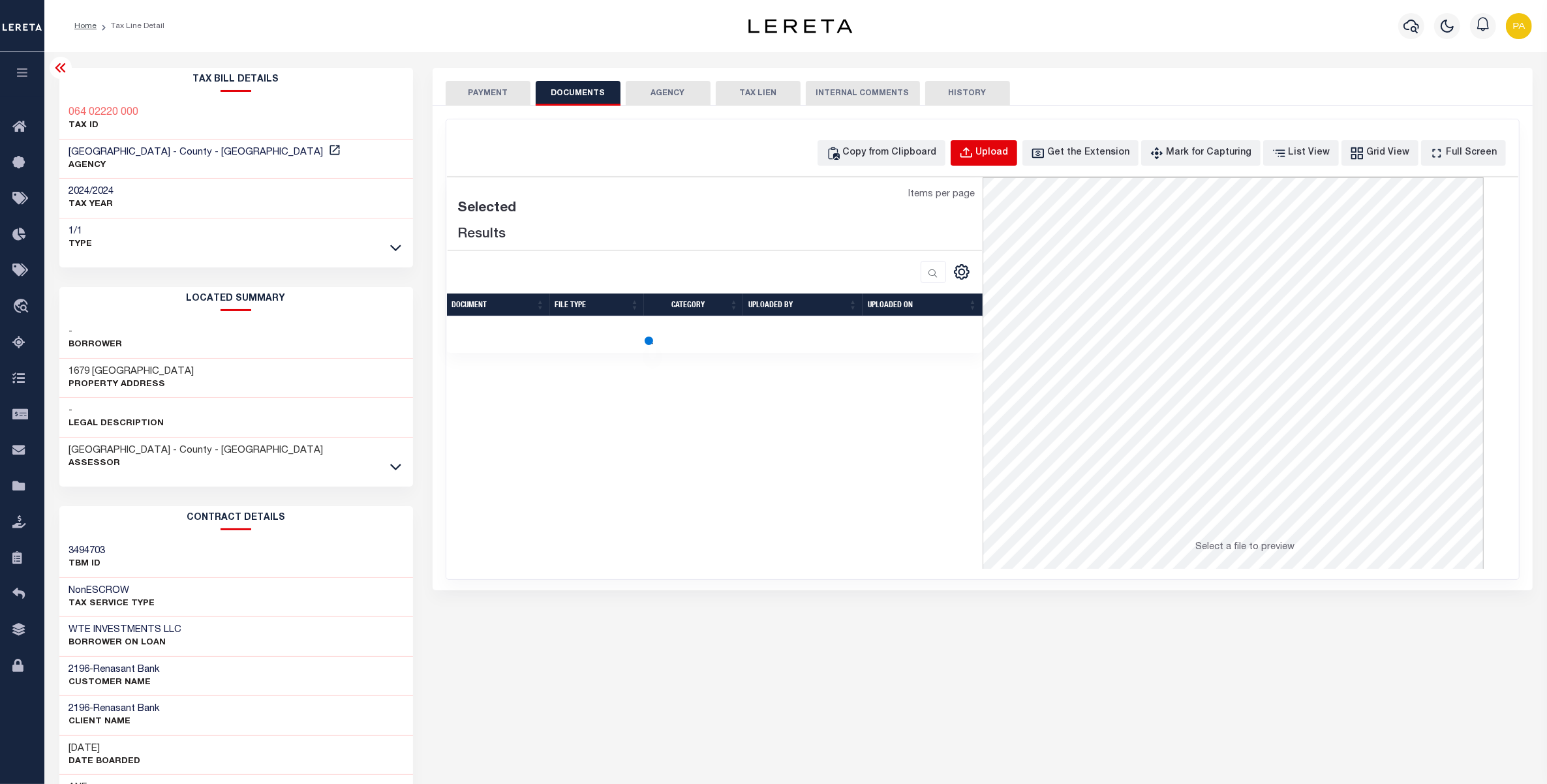
click at [1008, 154] on div "Upload" at bounding box center [992, 154] width 33 height 14
select select "POP"
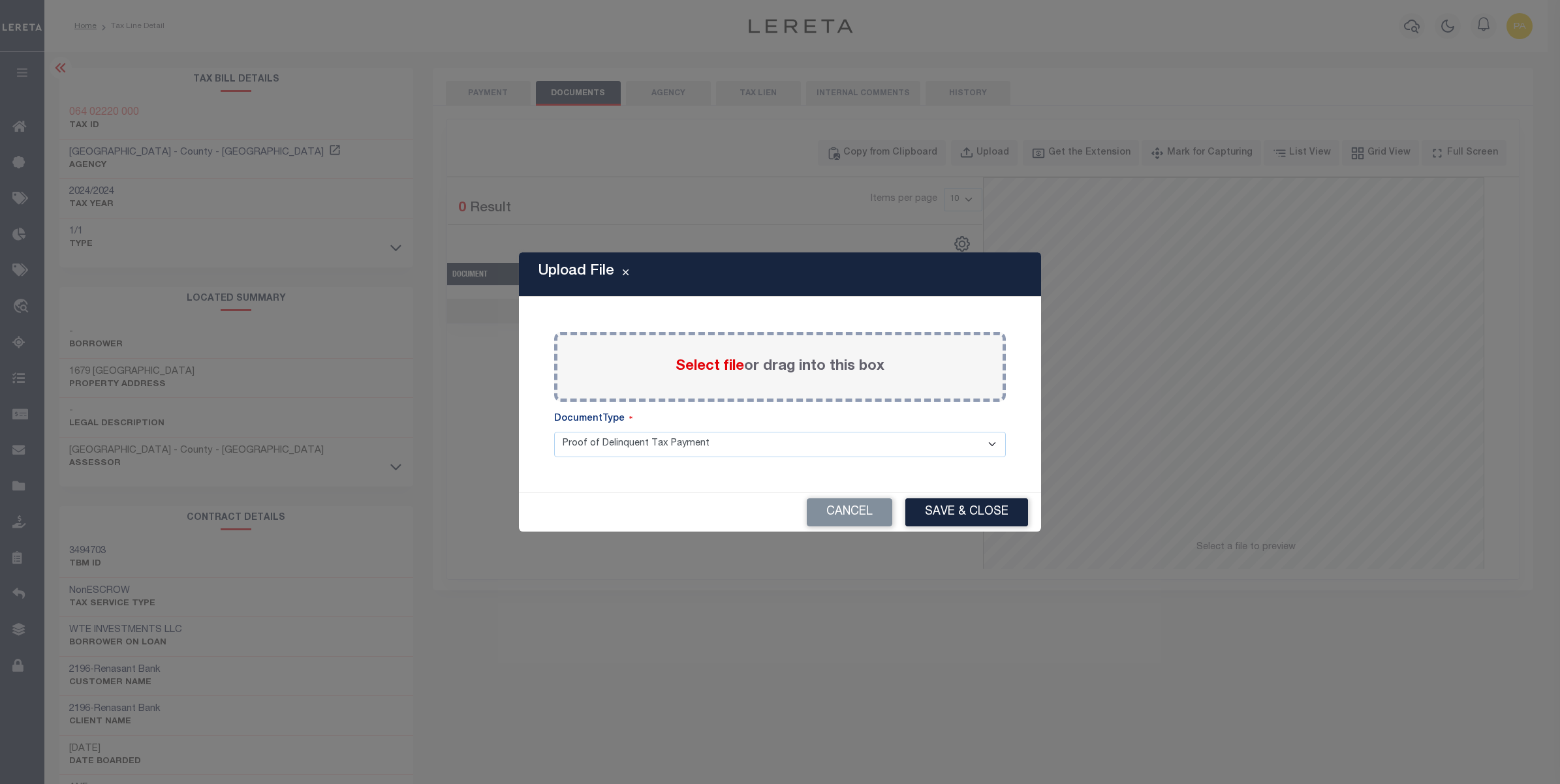
click at [762, 363] on label "Select file or drag into this box" at bounding box center [780, 367] width 209 height 22
click at [0, 0] on input "Select file or drag into this box" at bounding box center [0, 0] width 0 height 0
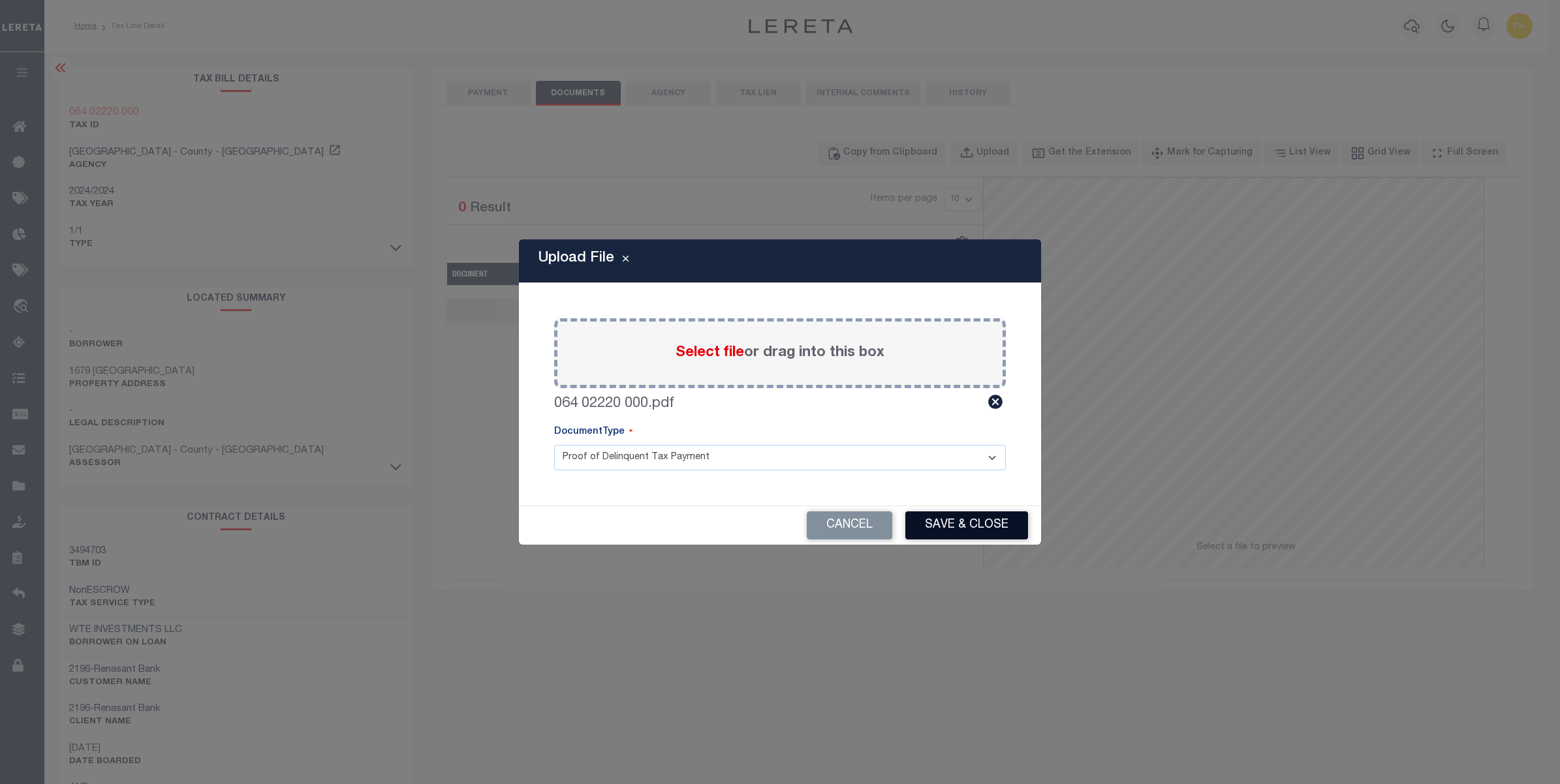
click at [934, 516] on button "Save & Close" at bounding box center [966, 525] width 122 height 28
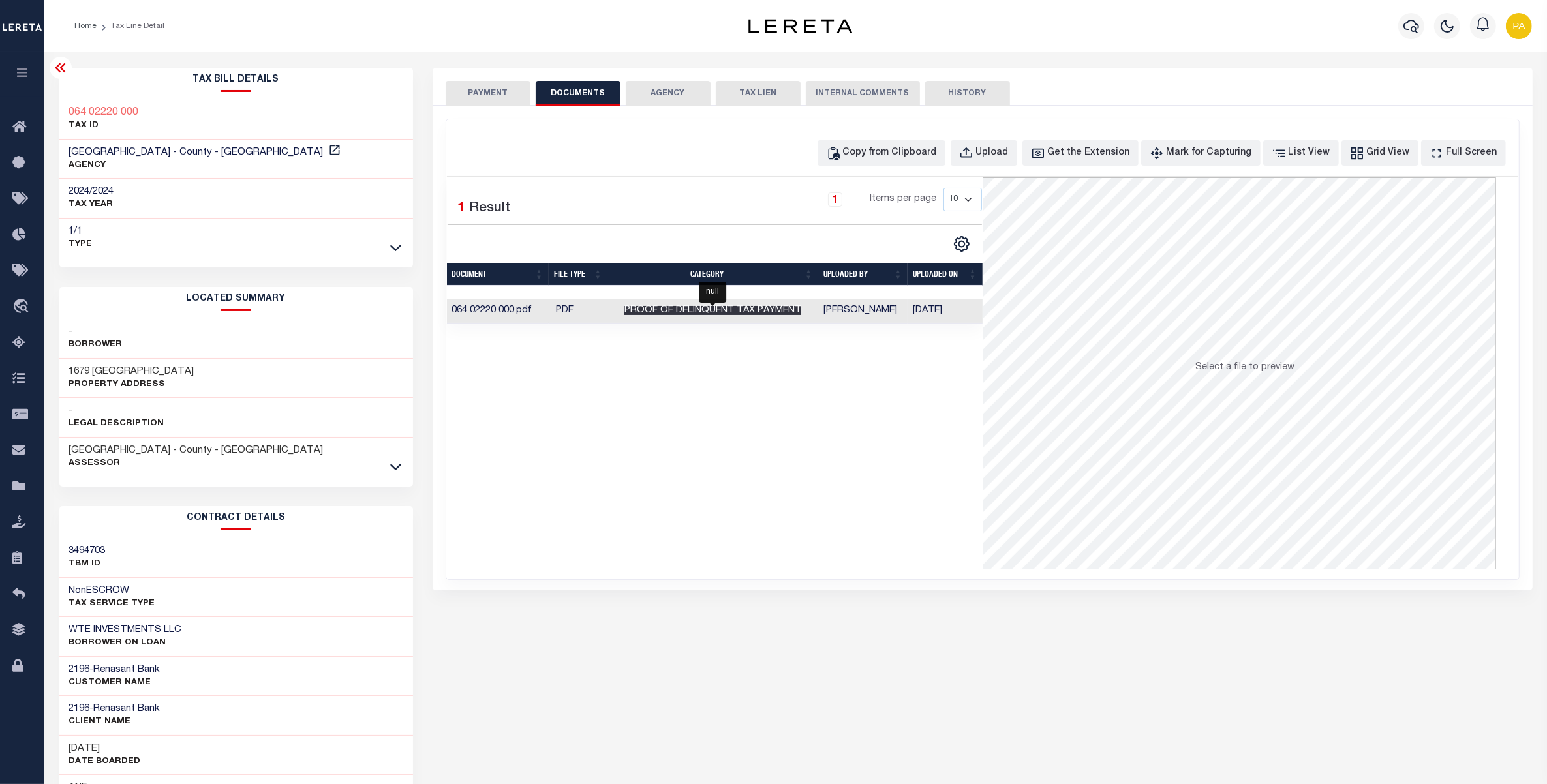
click at [685, 315] on span "Proof of Delinquent Tax Payment" at bounding box center [712, 311] width 177 height 9
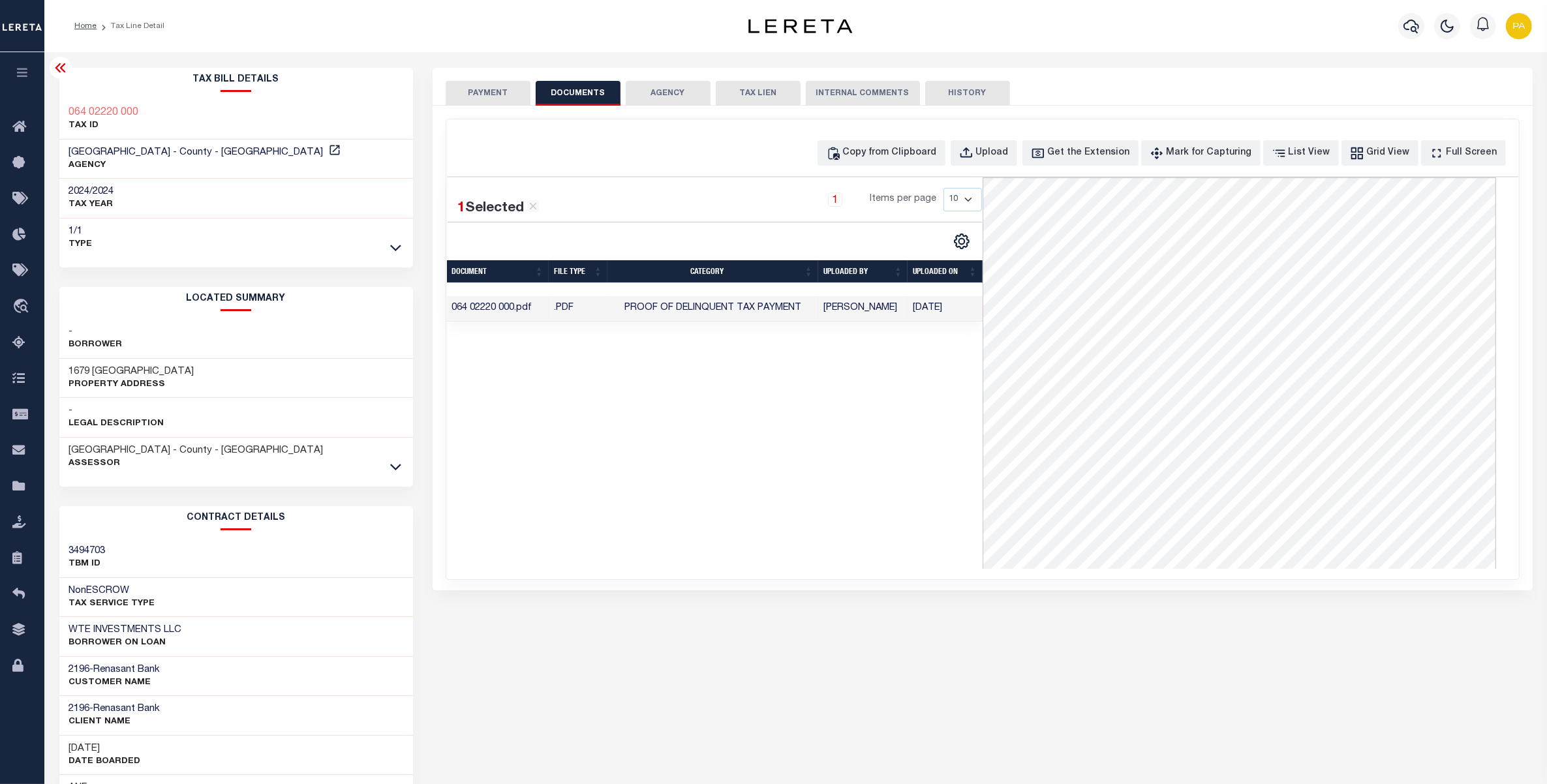
click at [496, 102] on button "PAYMENT" at bounding box center [488, 94] width 85 height 25
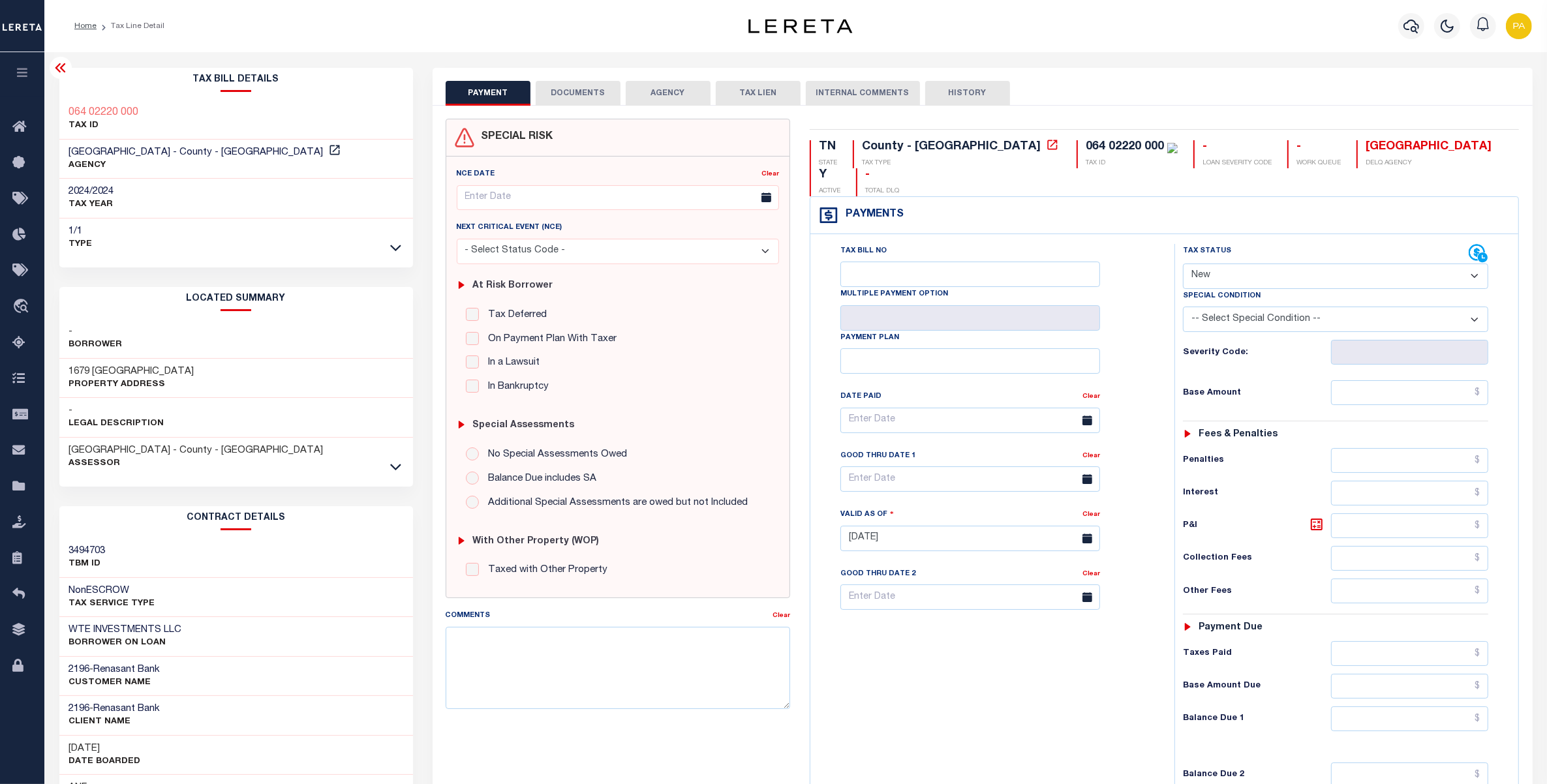
click at [1210, 263] on select "- Select Status Code - Open Due/Unpaid Paid Incomplete No Tax Due Internal Refu…" at bounding box center [1336, 276] width 306 height 26
select select "PYD"
click at [1183, 263] on select "- Select Status Code - Open Due/Unpaid Paid Incomplete No Tax Due Internal Refu…" at bounding box center [1336, 276] width 306 height 26
type input "[DATE]"
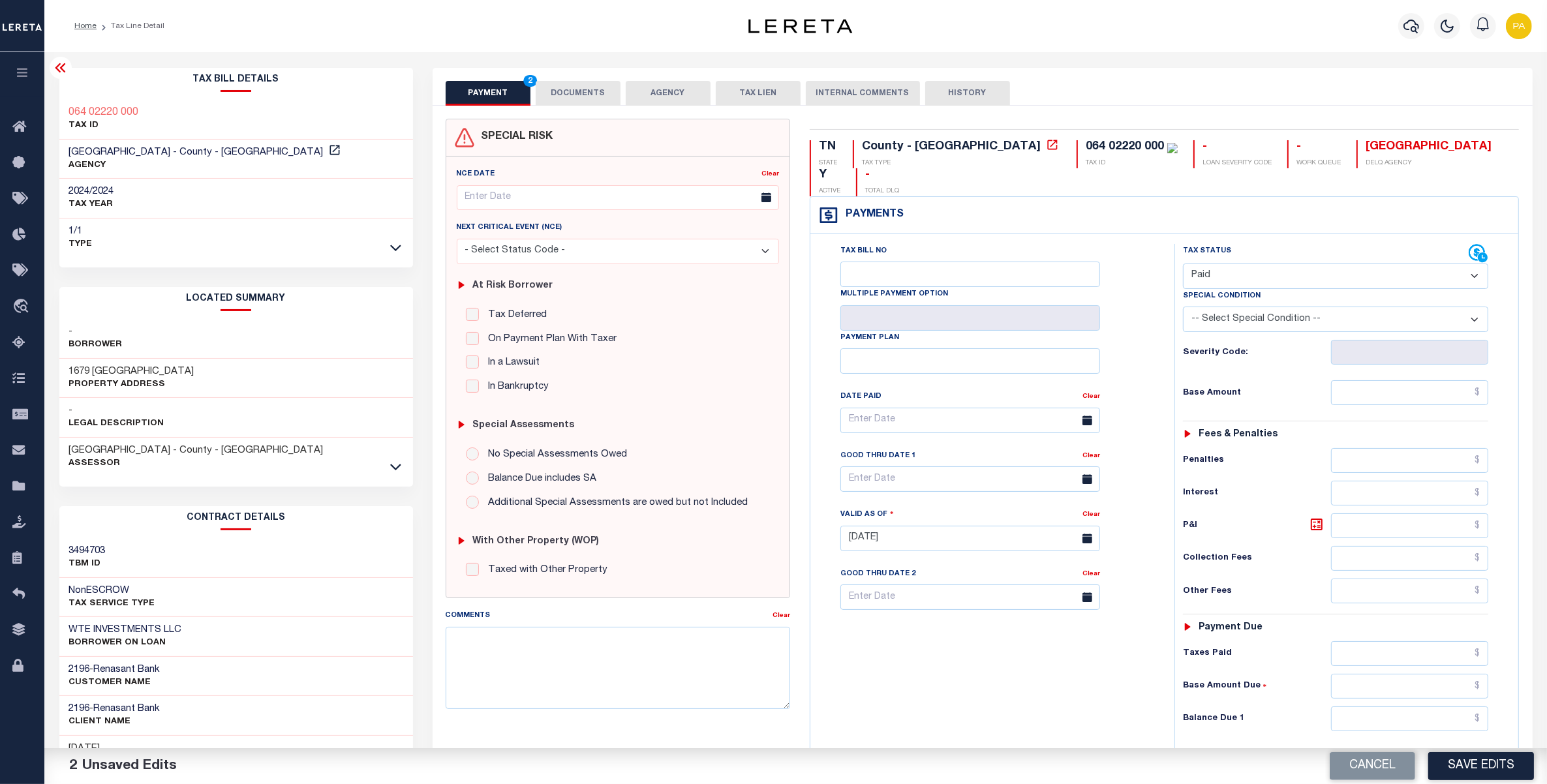
click at [1419, 354] on div "Tax Status Status - Select Status Code -" at bounding box center [1340, 531] width 331 height 576
click at [1436, 380] on input "text" at bounding box center [1410, 393] width 157 height 25
paste input "790.00"
type input "$790.00"
click at [1443, 641] on input "text" at bounding box center [1410, 654] width 157 height 25
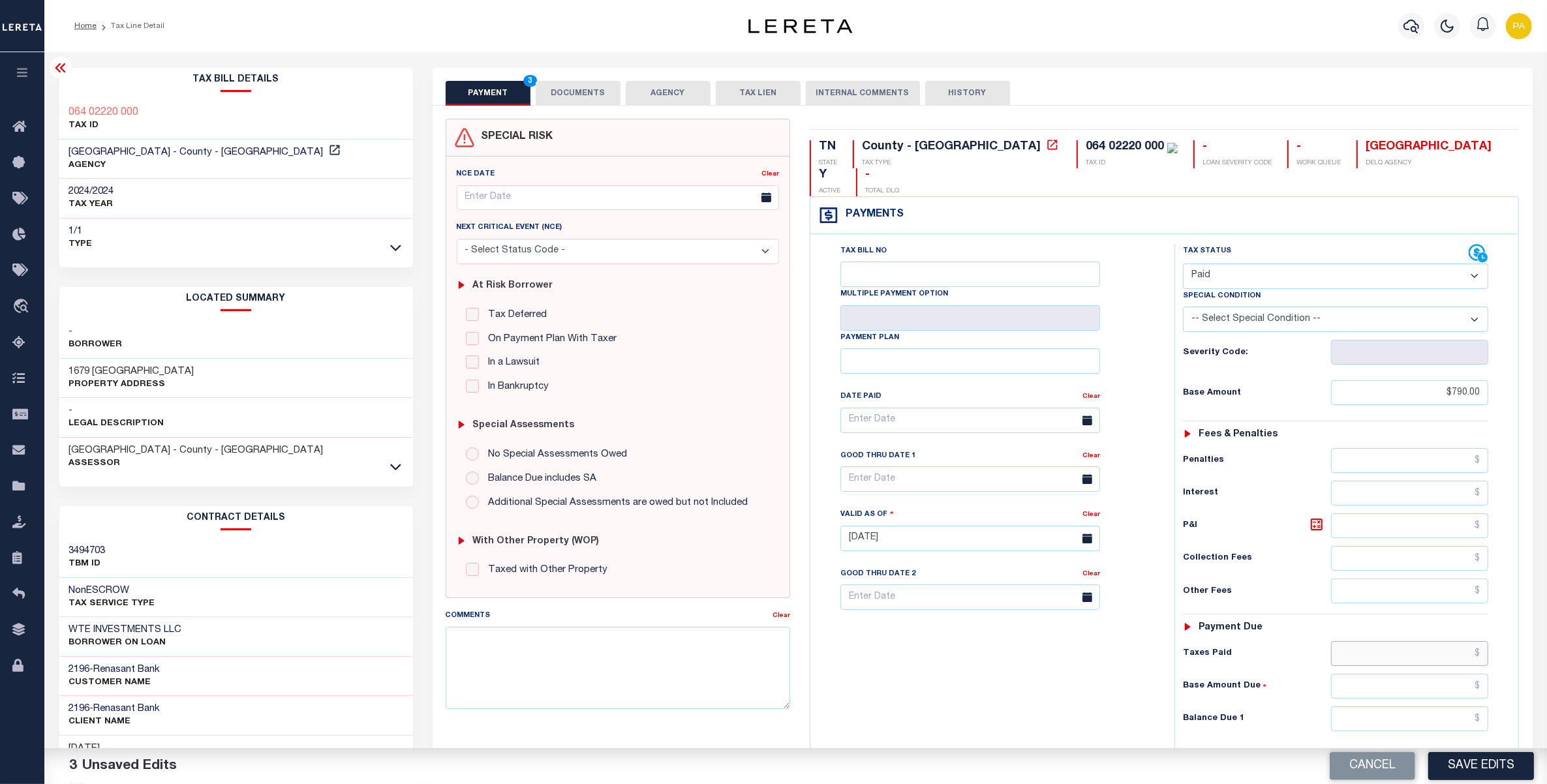
paste input "790.00"
type input "$790.00"
click at [1464, 707] on input "text" at bounding box center [1410, 719] width 157 height 25
type input "$0.00"
drag, startPoint x: 1472, startPoint y: 762, endPoint x: 1202, endPoint y: 655, distance: 290.4
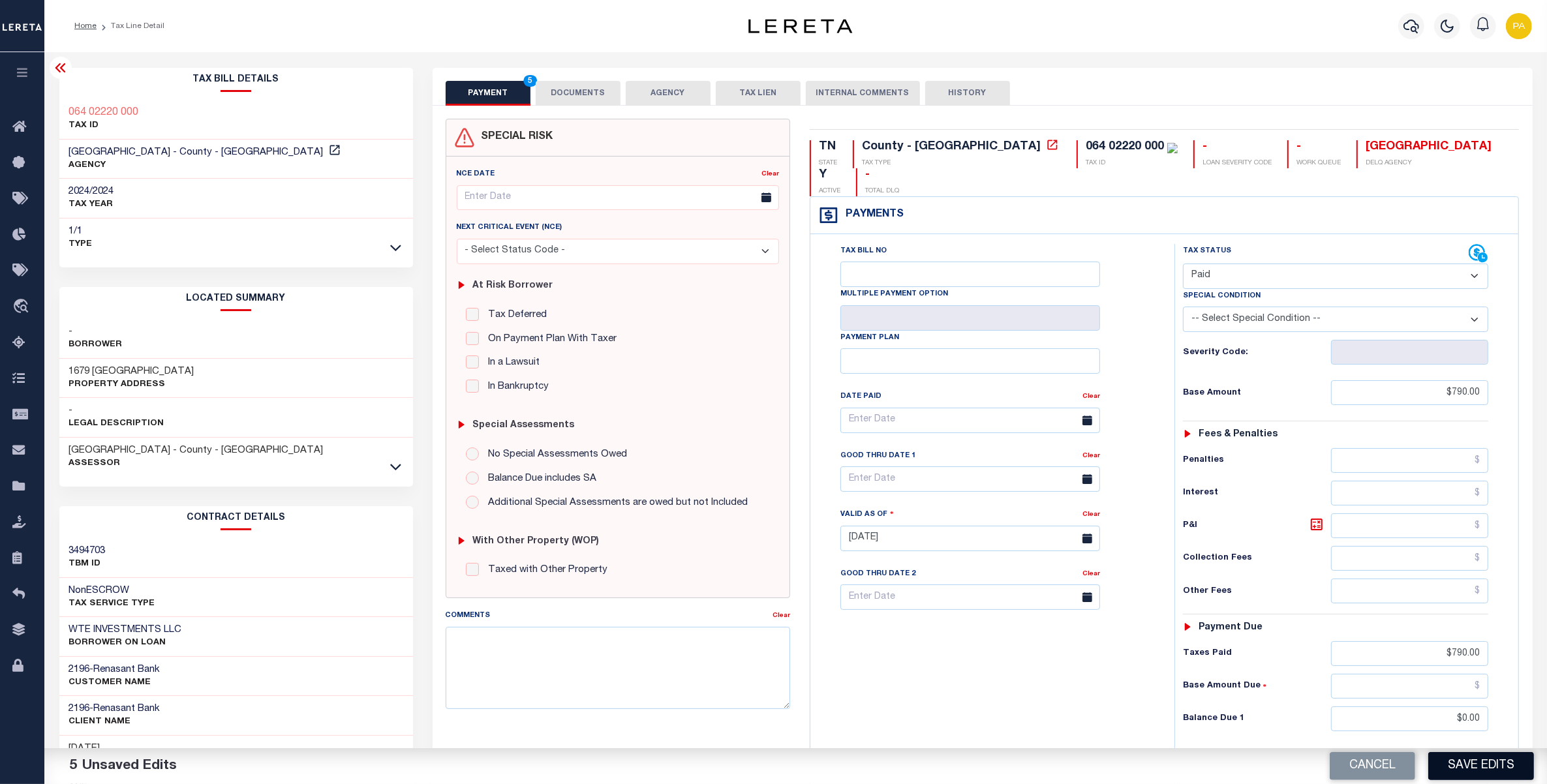
click at [1472, 763] on button "Save Edits" at bounding box center [1482, 766] width 106 height 28
checkbox input "false"
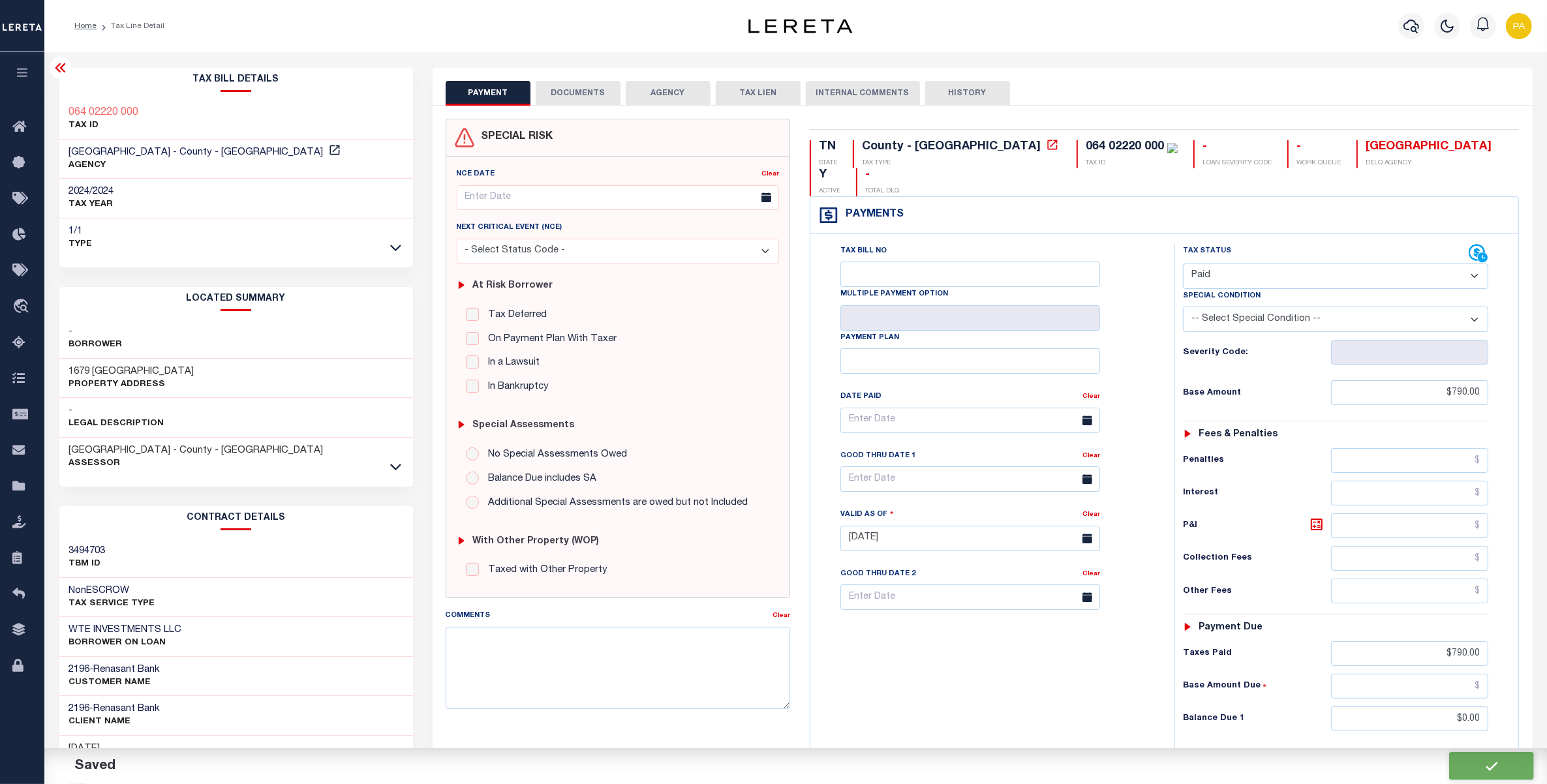
type input "$790"
type input "$0"
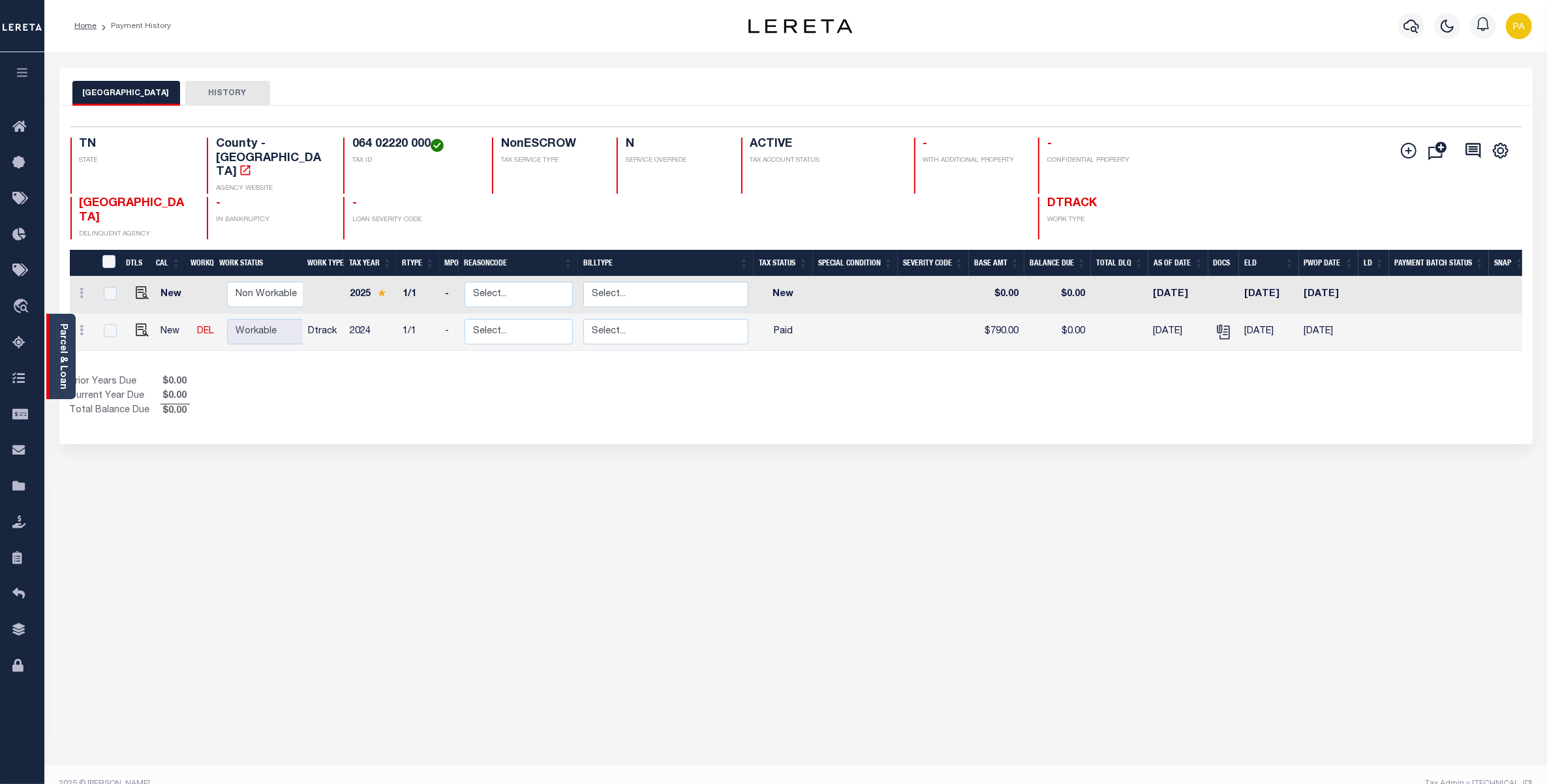
click at [59, 337] on link "Parcel & Loan" at bounding box center [63, 356] width 9 height 66
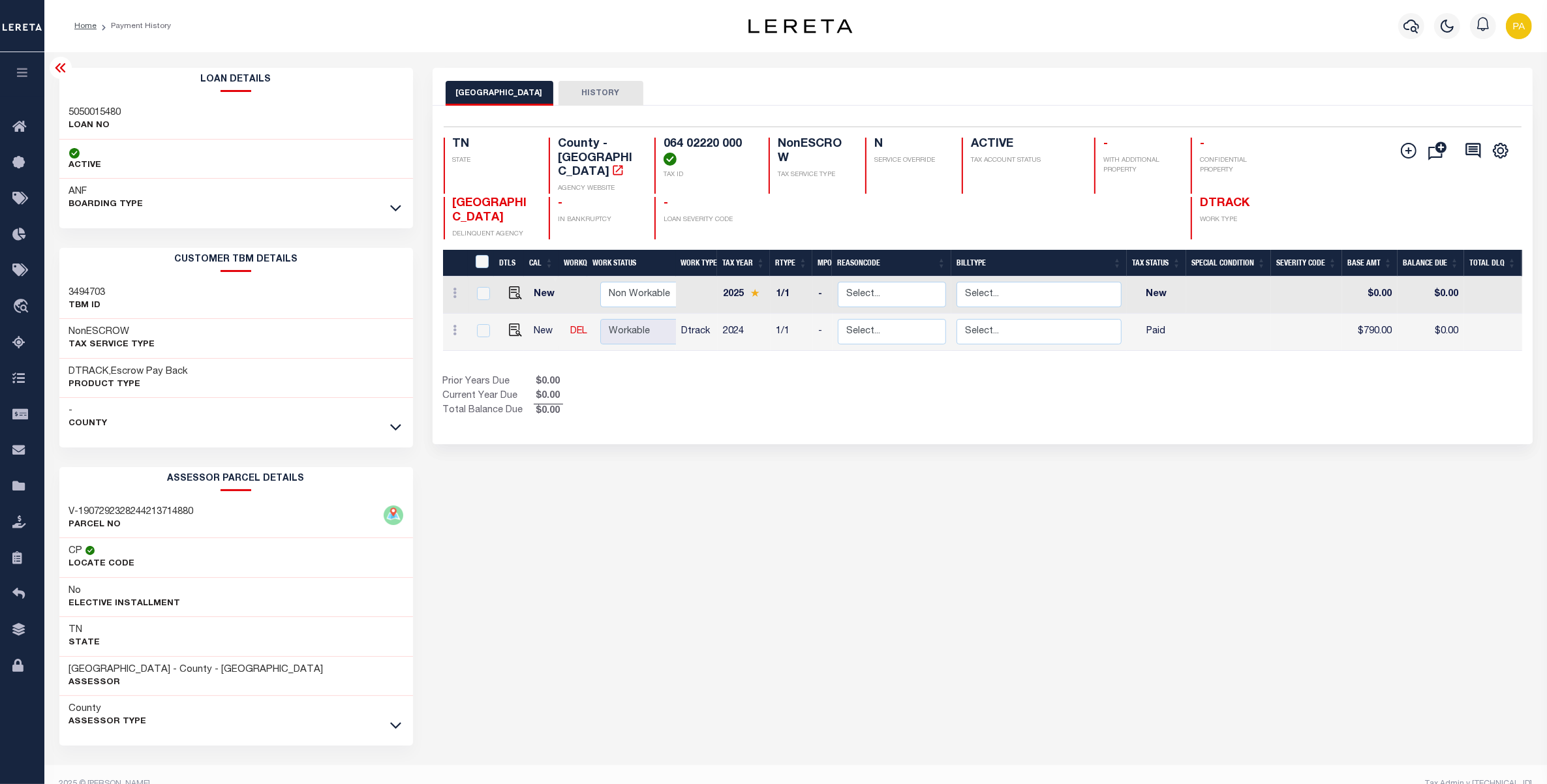
click at [106, 109] on h3 "5050015480" at bounding box center [95, 112] width 52 height 13
copy h3 "5050015480"
drag, startPoint x: 698, startPoint y: 145, endPoint x: 739, endPoint y: 141, distance: 41.2
click at [739, 141] on h4 "064 02220 000" at bounding box center [708, 152] width 90 height 28
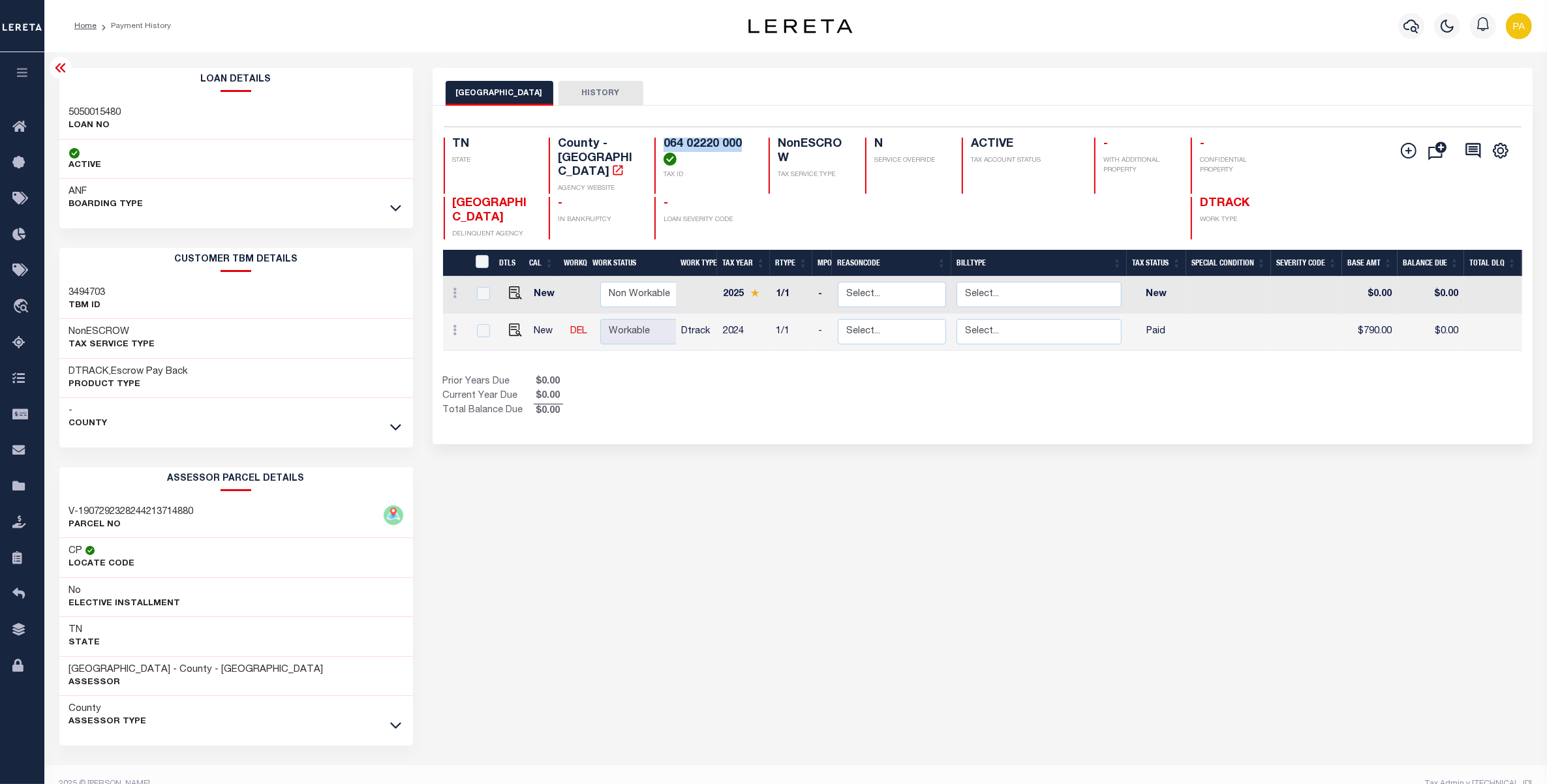
copy h4 "064 02220 000"
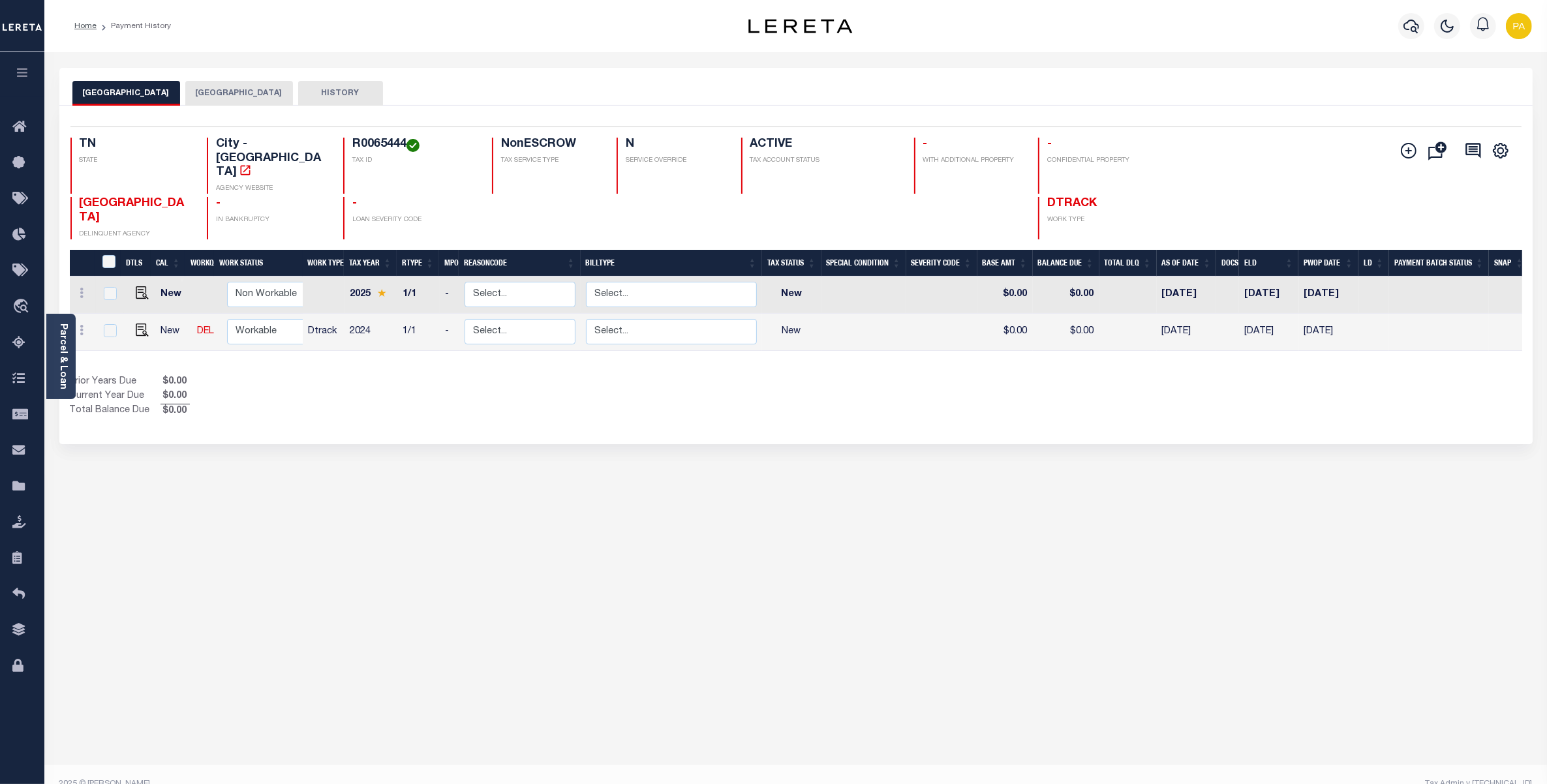
click at [246, 98] on button "[GEOGRAPHIC_DATA]" at bounding box center [239, 94] width 108 height 25
drag, startPoint x: 349, startPoint y: 141, endPoint x: 406, endPoint y: 138, distance: 57.1
click at [406, 138] on div "R0065444 TAX ID" at bounding box center [409, 166] width 133 height 56
copy h4 "R0065444"
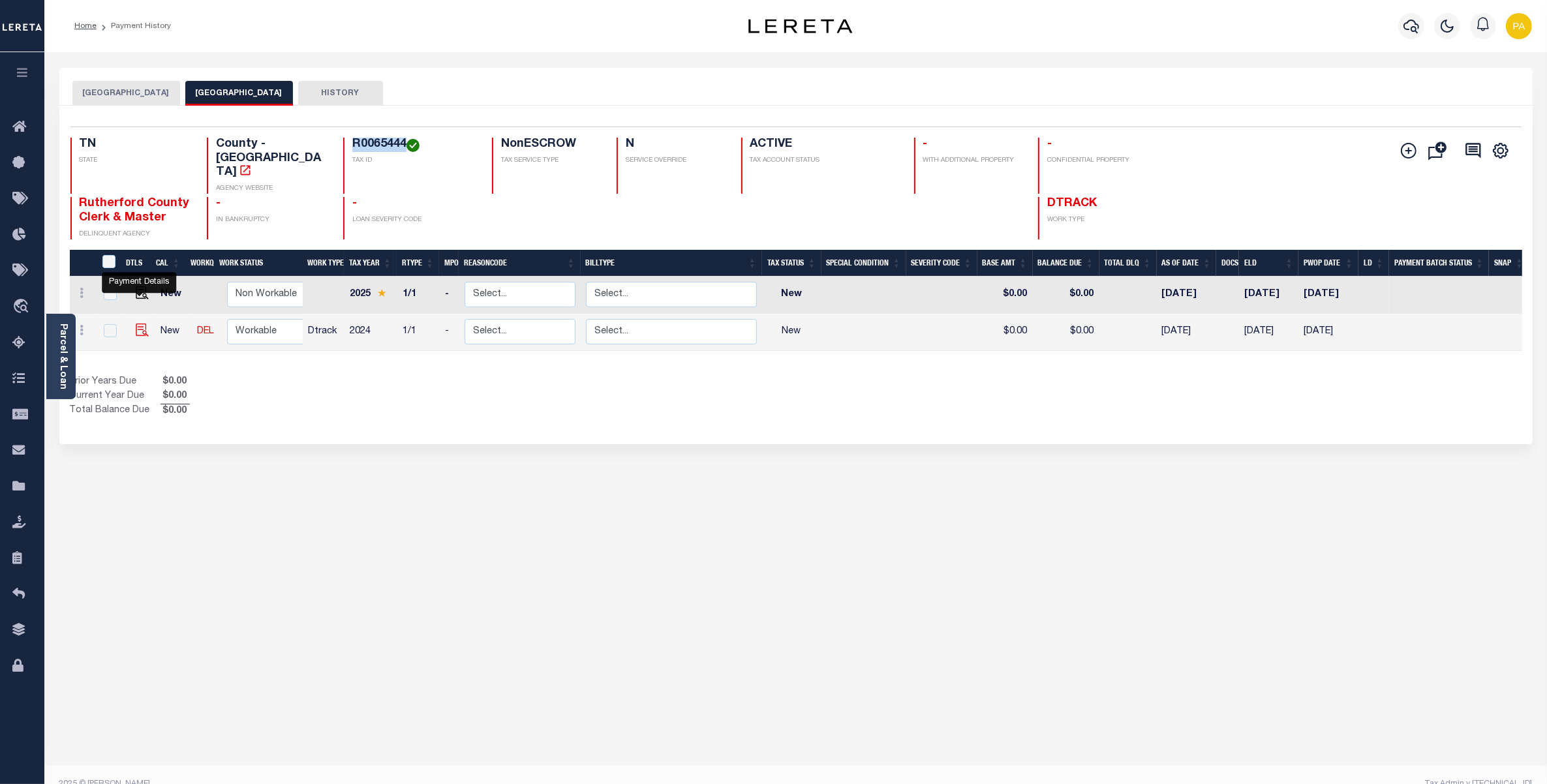
click at [136, 323] on img "" at bounding box center [142, 330] width 13 height 13
checkbox input "true"
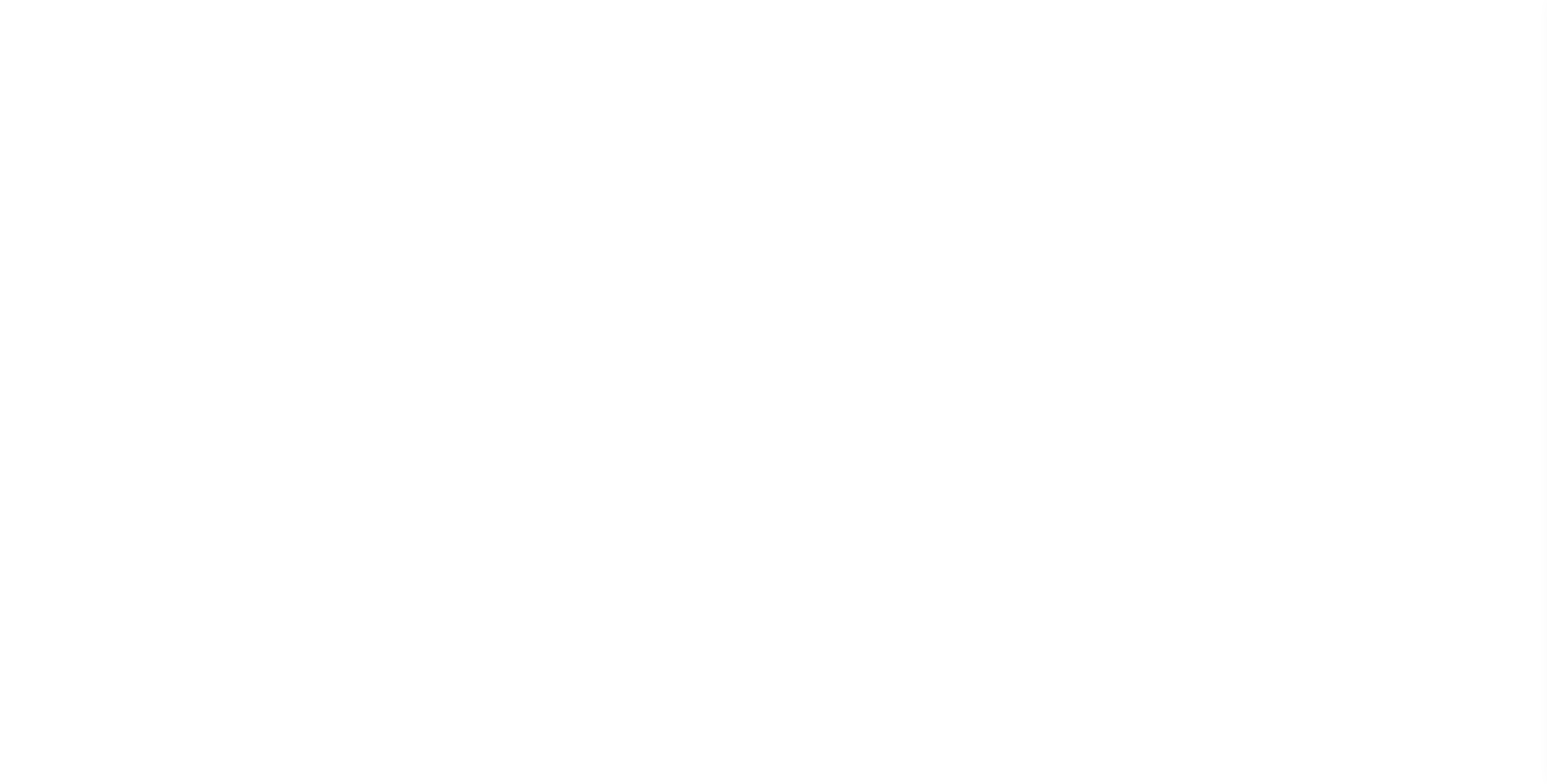
select select "NW2"
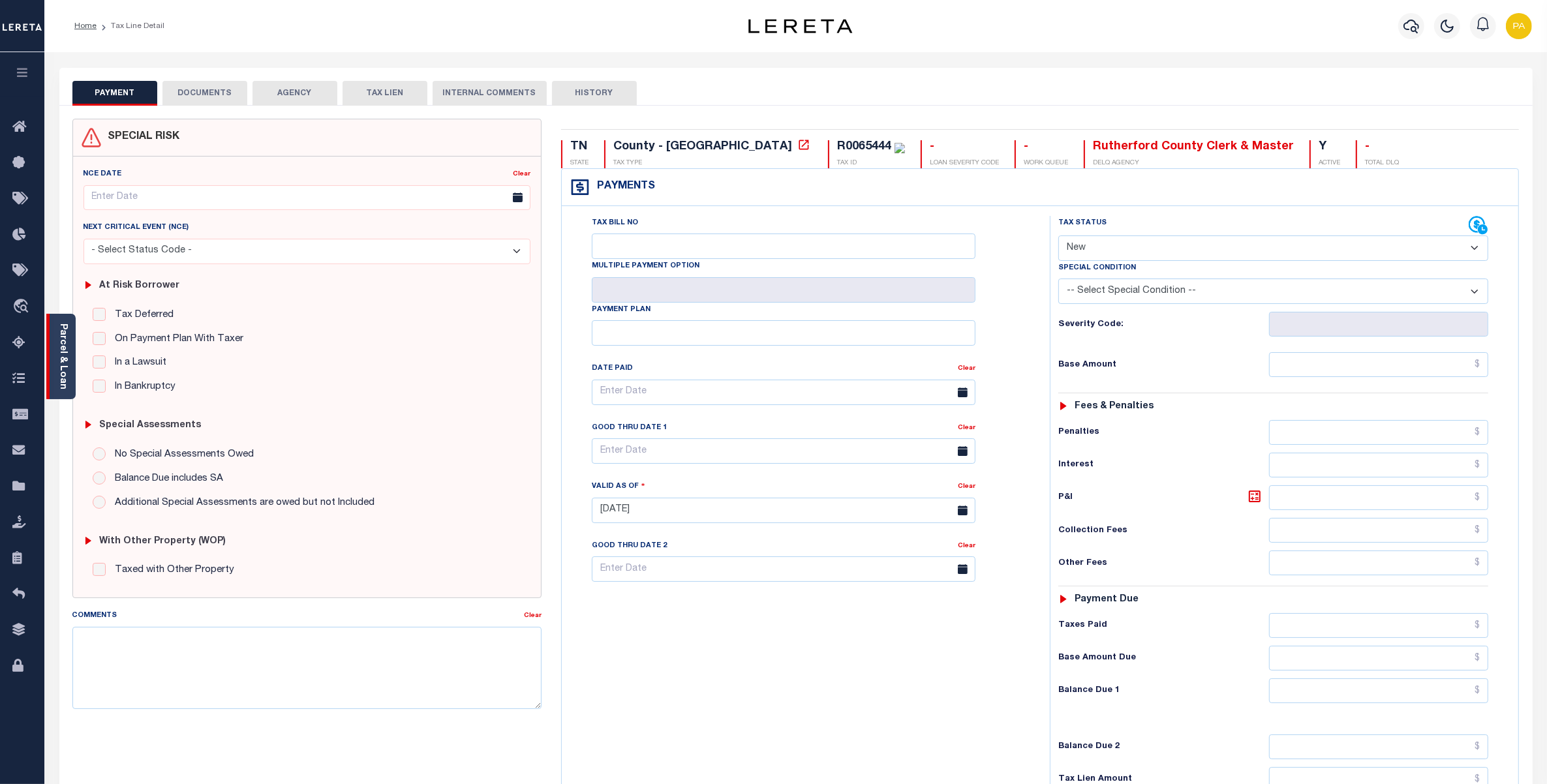
click at [55, 343] on div "Parcel & Loan" at bounding box center [61, 357] width 30 height 86
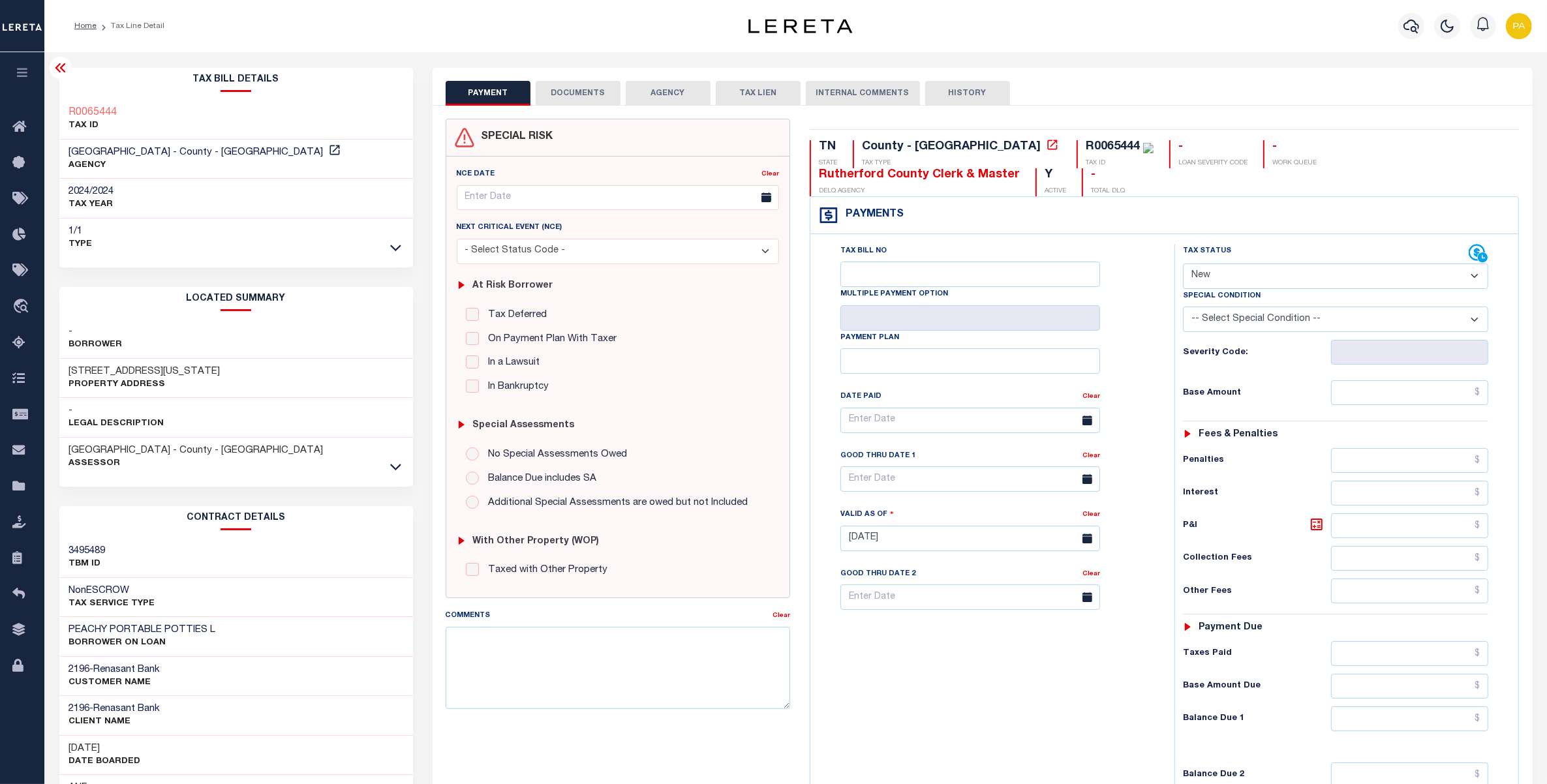
click at [595, 94] on button "DOCUMENTS" at bounding box center [577, 94] width 85 height 25
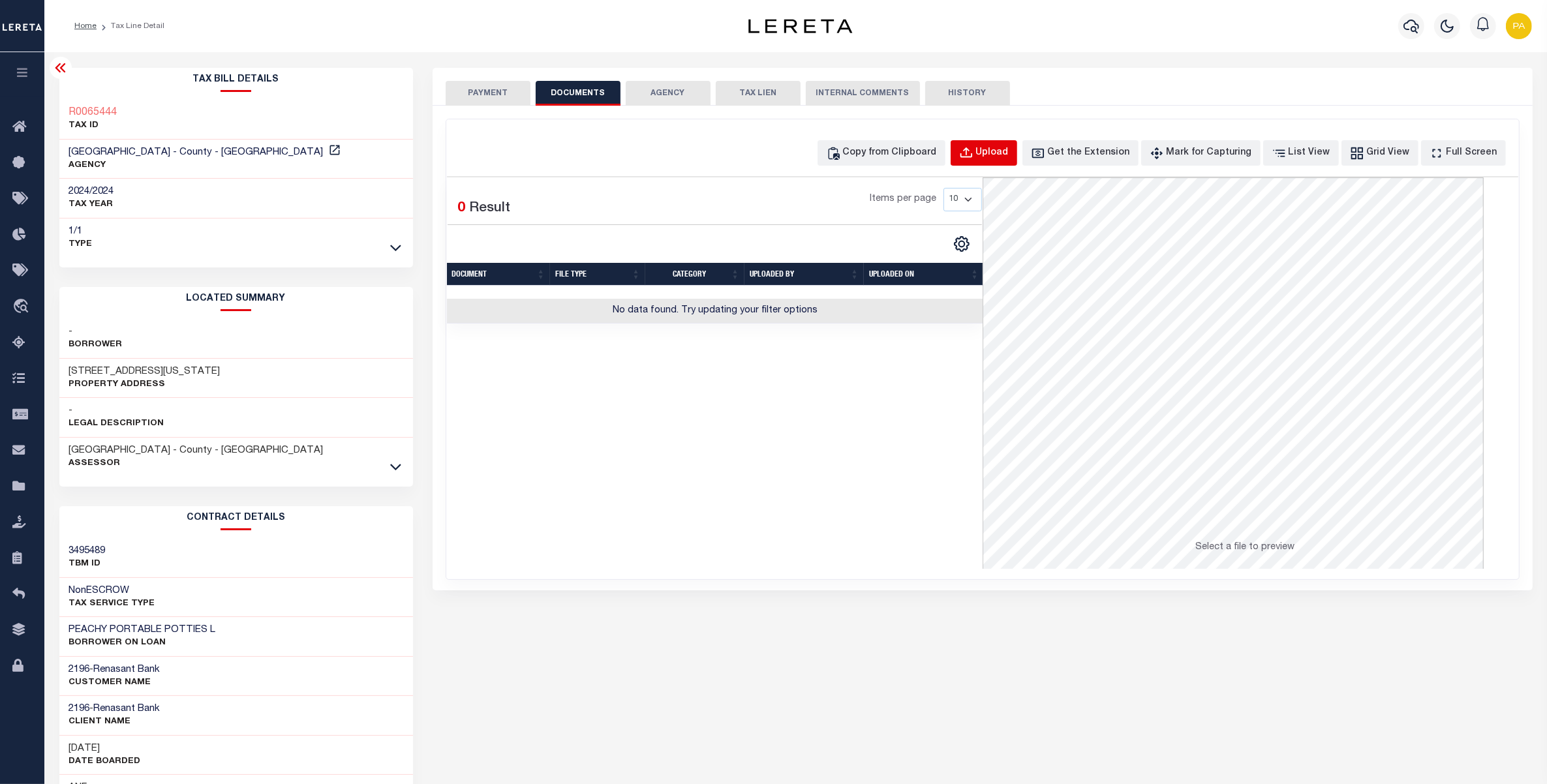
click at [1008, 147] on div "Upload" at bounding box center [992, 154] width 33 height 14
select select "POP"
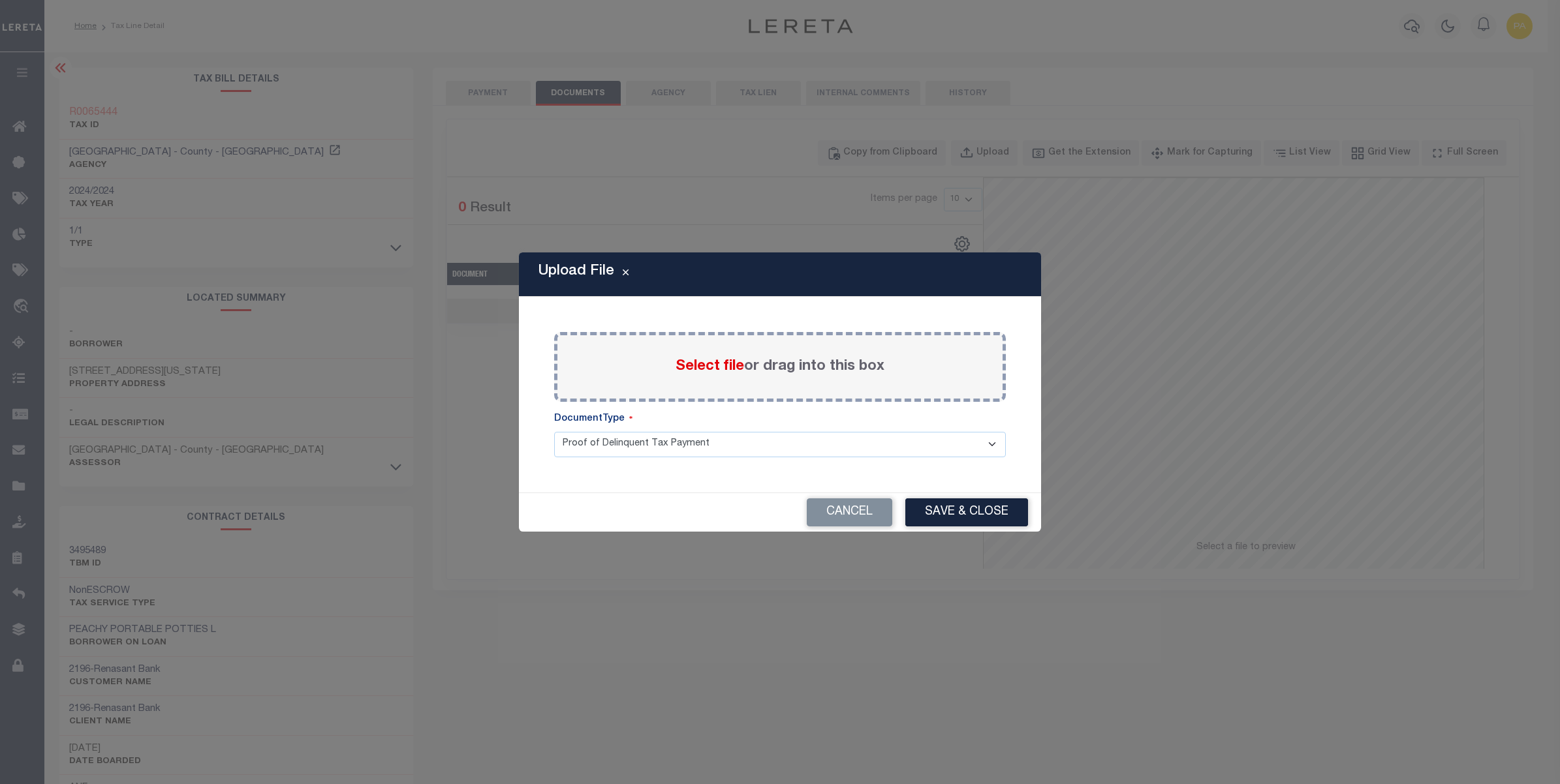
click at [764, 359] on label "Select file or drag into this box" at bounding box center [780, 367] width 209 height 22
click at [0, 0] on input "Select file or drag into this box" at bounding box center [0, 0] width 0 height 0
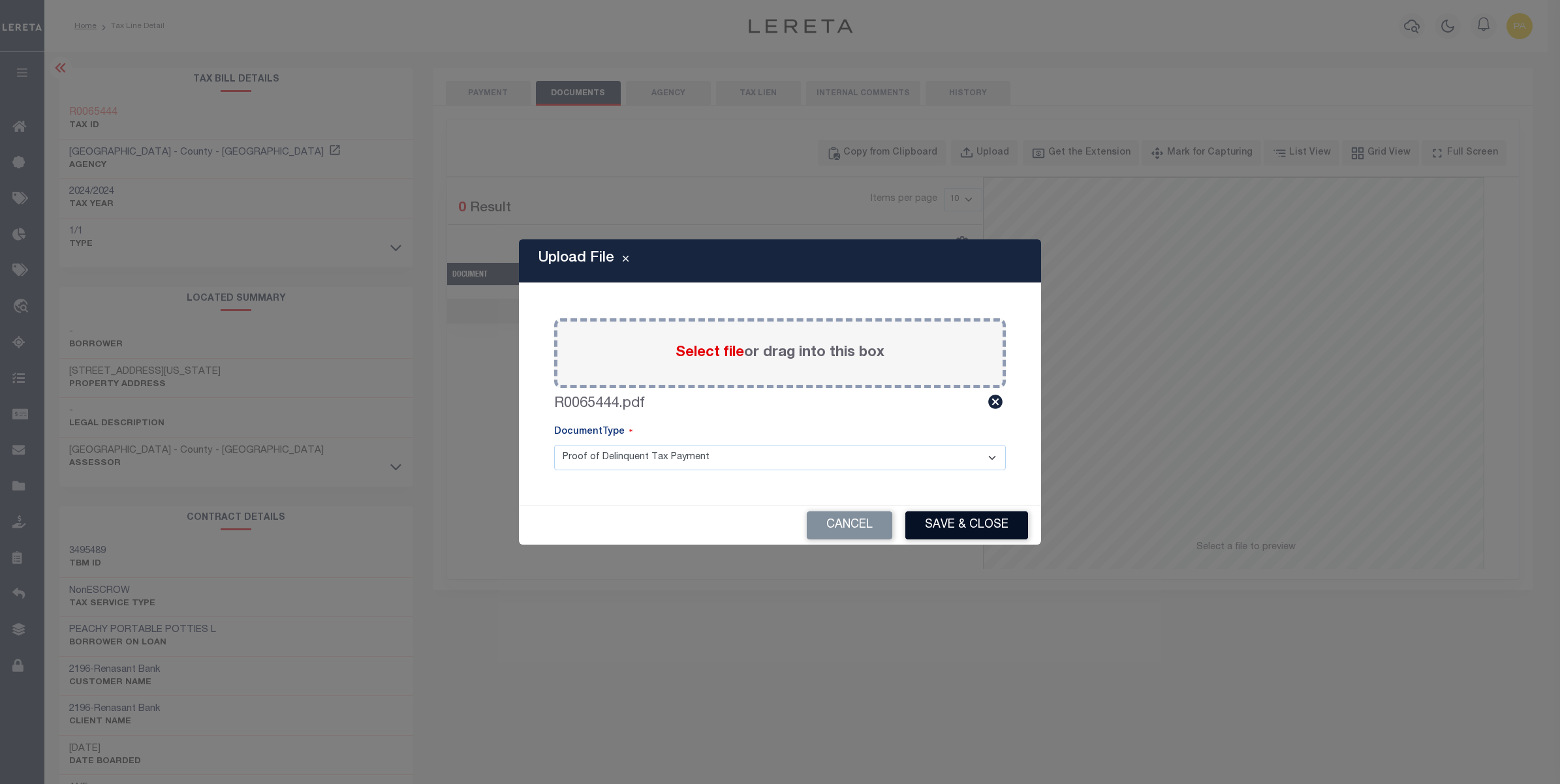
click at [944, 524] on button "Save & Close" at bounding box center [966, 525] width 122 height 28
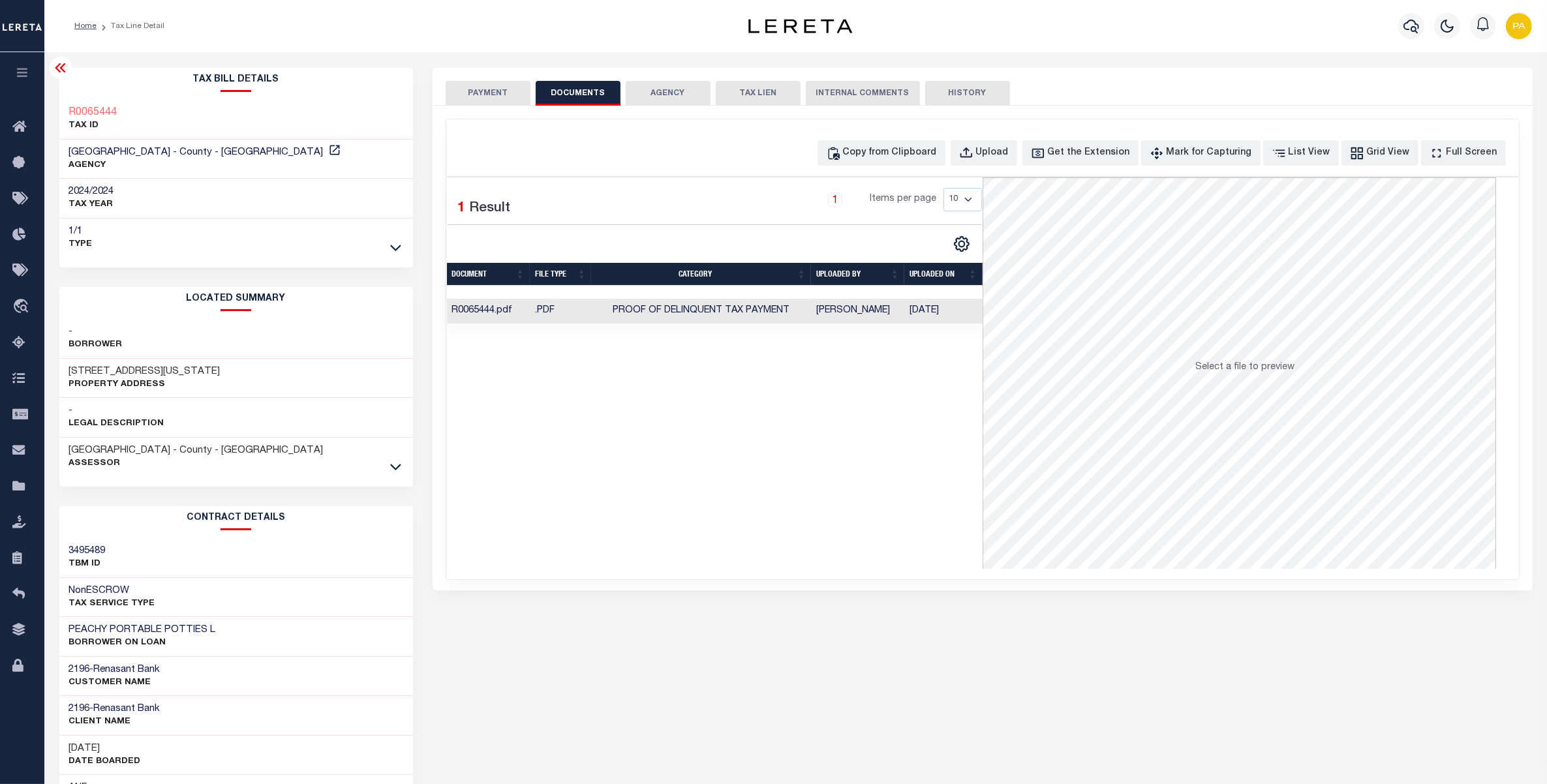
click at [495, 98] on button "PAYMENT" at bounding box center [488, 94] width 85 height 25
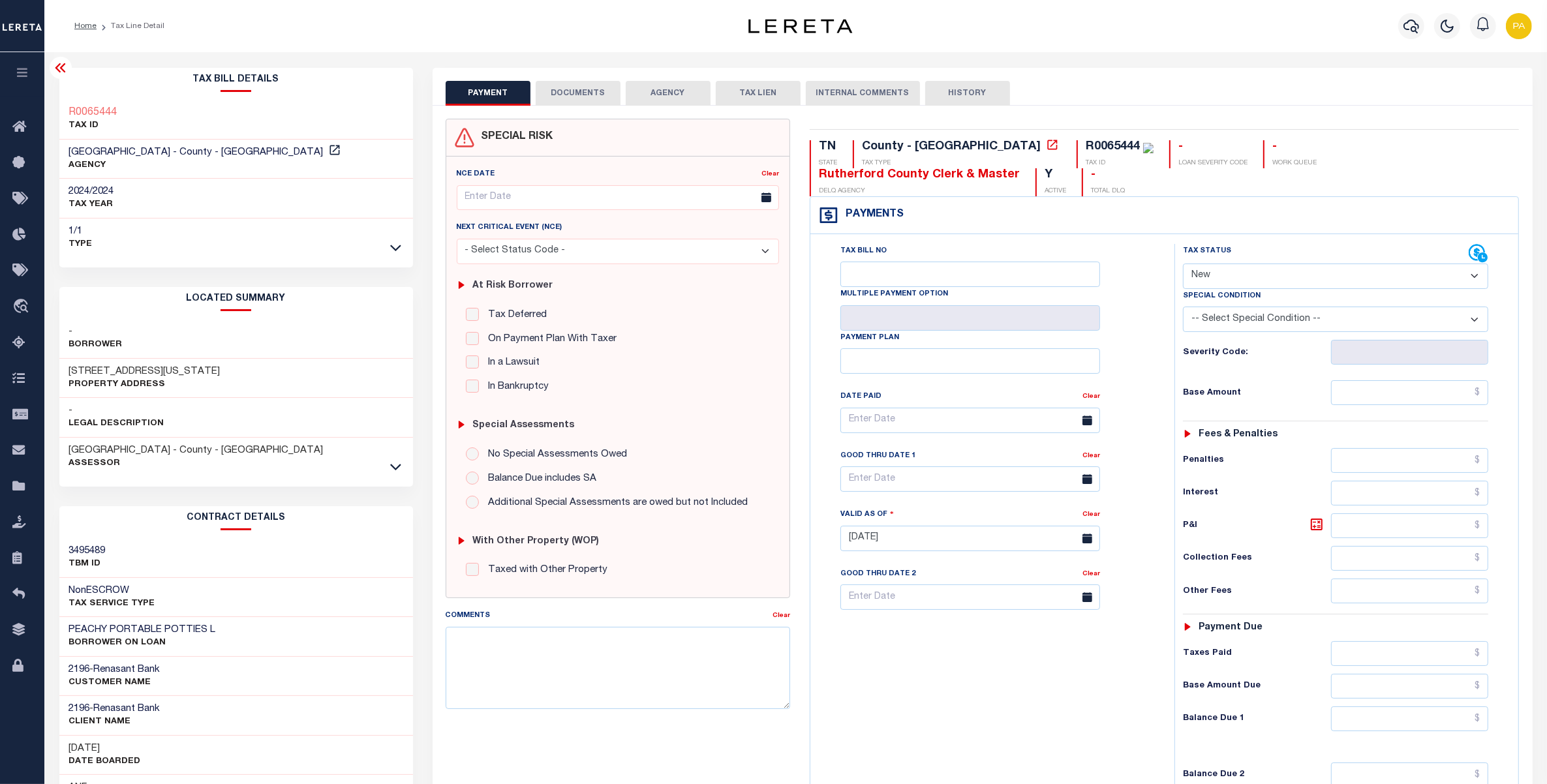
drag, startPoint x: 1230, startPoint y: 275, endPoint x: 1227, endPoint y: 288, distance: 13.3
click at [1230, 275] on select "- Select Status Code - Open Due/Unpaid Paid Incomplete No Tax Due Internal Refu…" at bounding box center [1336, 276] width 306 height 26
select select "PYD"
click at [1183, 265] on select "- Select Status Code - Open Due/Unpaid Paid Incomplete No Tax Due Internal Refu…" at bounding box center [1336, 276] width 306 height 26
type input "[DATE]"
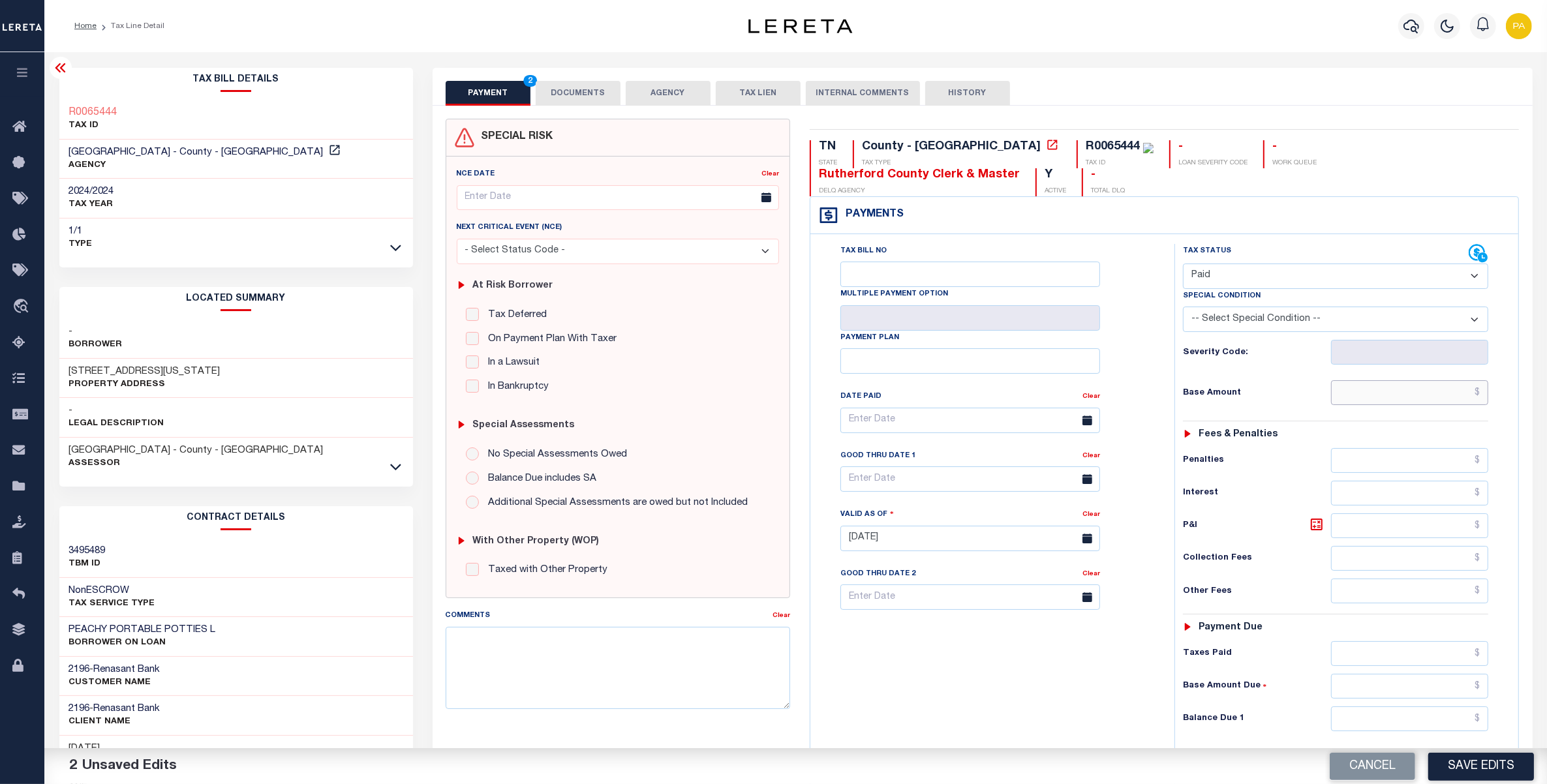
click at [1388, 386] on input "text" at bounding box center [1410, 393] width 157 height 25
paste input "754.00"
type input "$754.00"
click at [1443, 651] on input "text" at bounding box center [1410, 654] width 157 height 25
paste input "754.00"
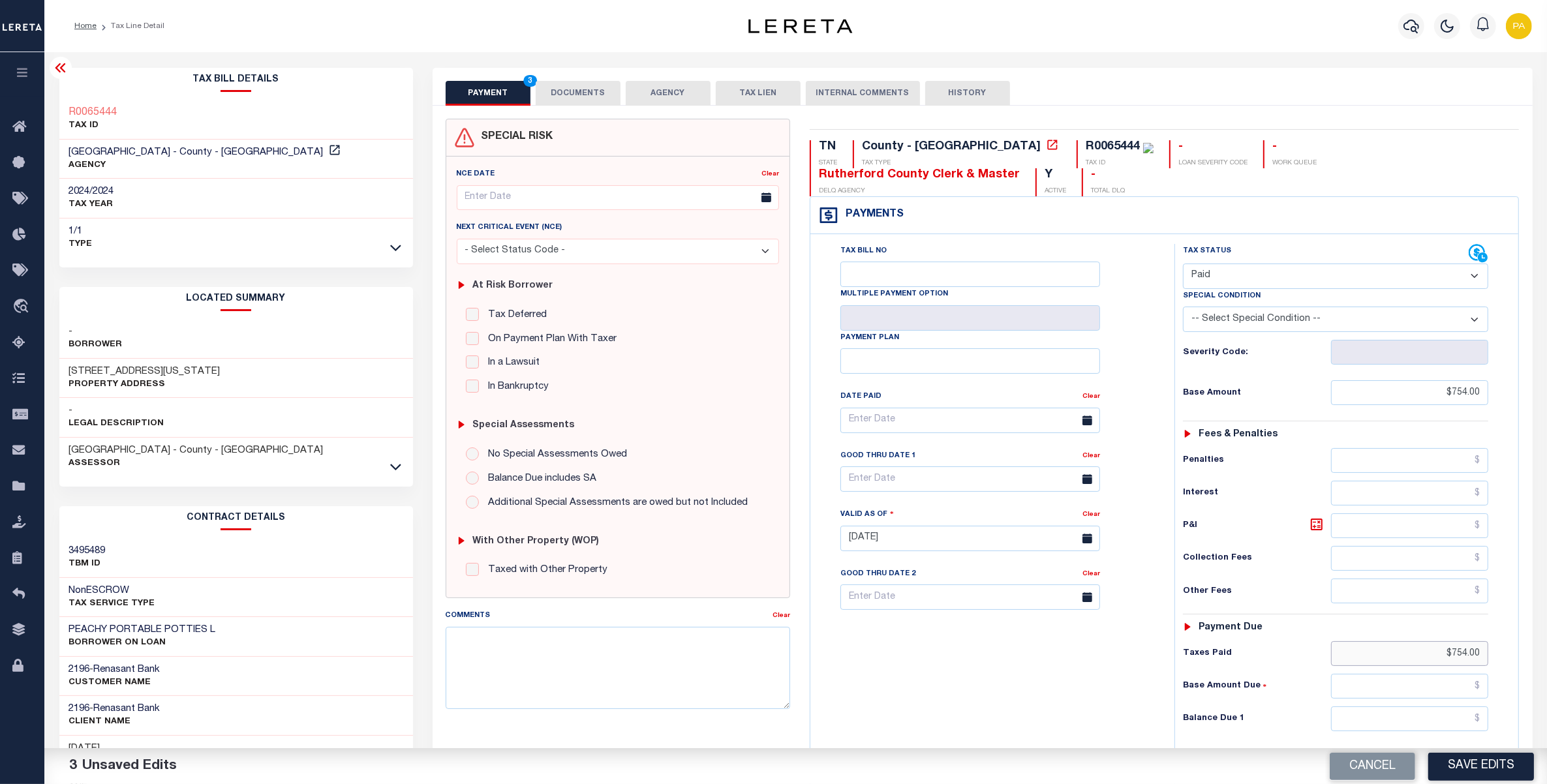
type input "$754.00"
click at [1455, 731] on input "text" at bounding box center [1410, 719] width 157 height 25
type input "$0.00"
click at [1470, 774] on button "Save Edits" at bounding box center [1482, 766] width 106 height 28
checkbox input "false"
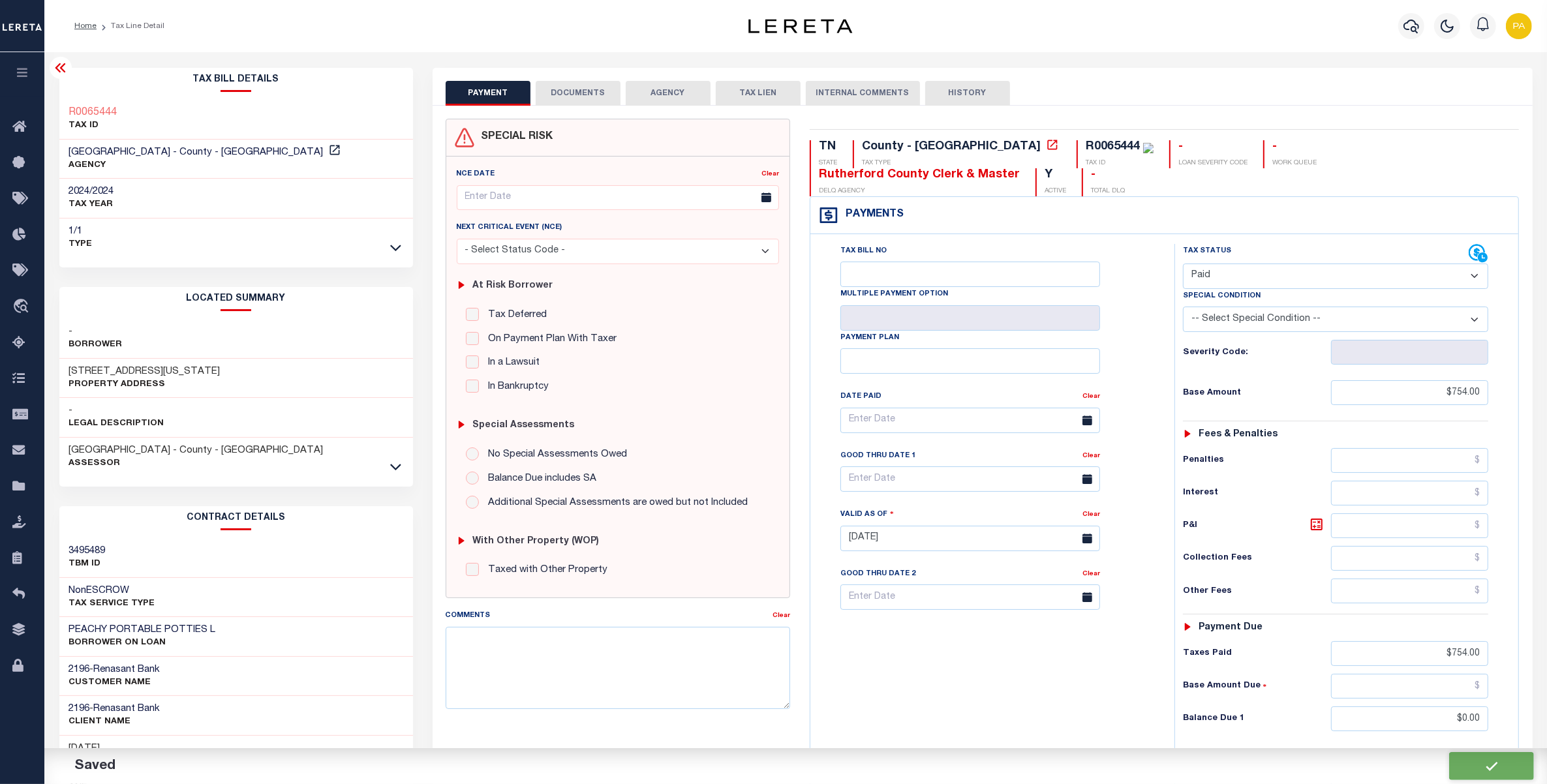
checkbox input "false"
type input "$754"
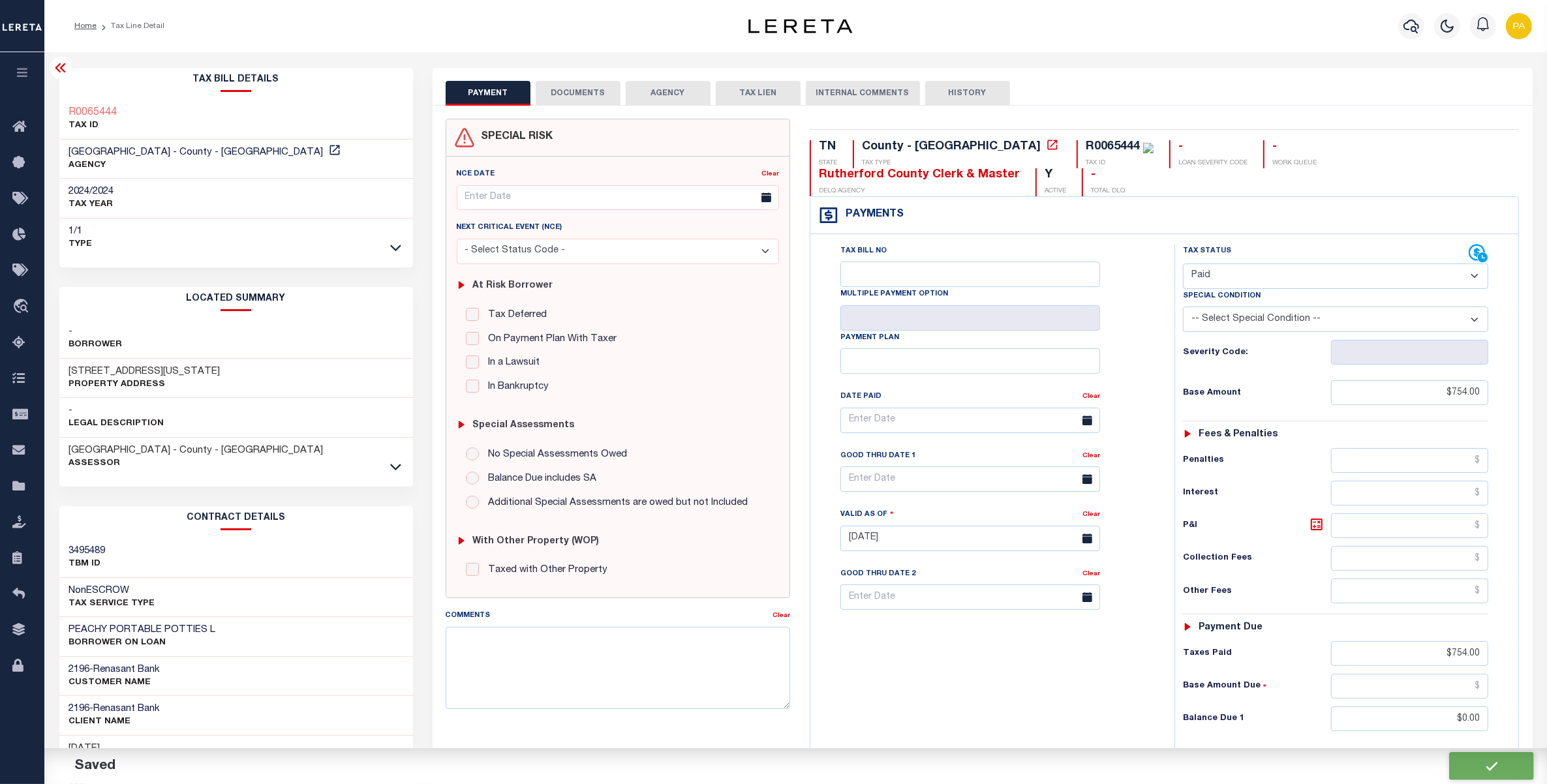
type input "$0"
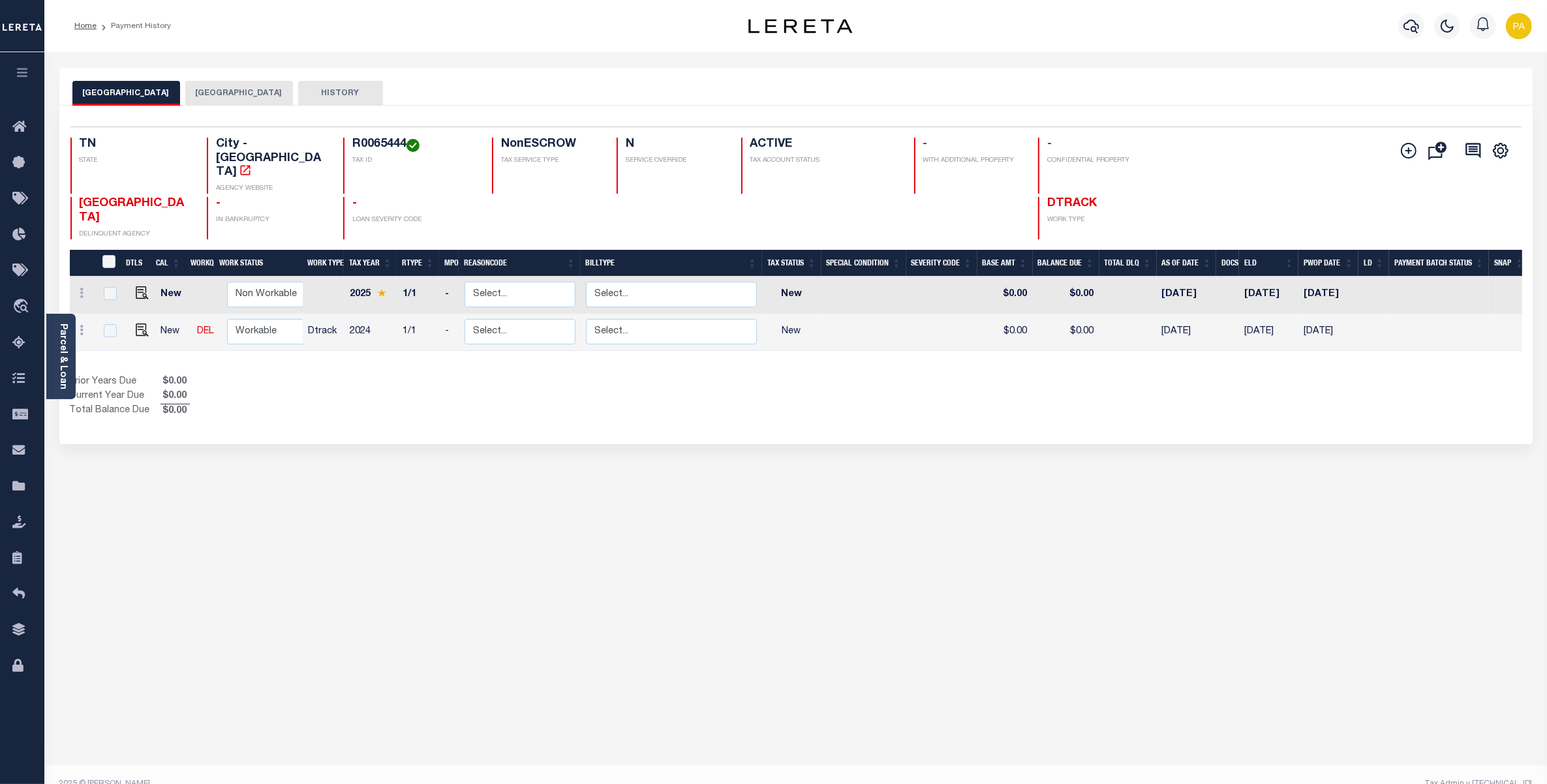
click at [239, 85] on button "[GEOGRAPHIC_DATA]" at bounding box center [239, 94] width 108 height 25
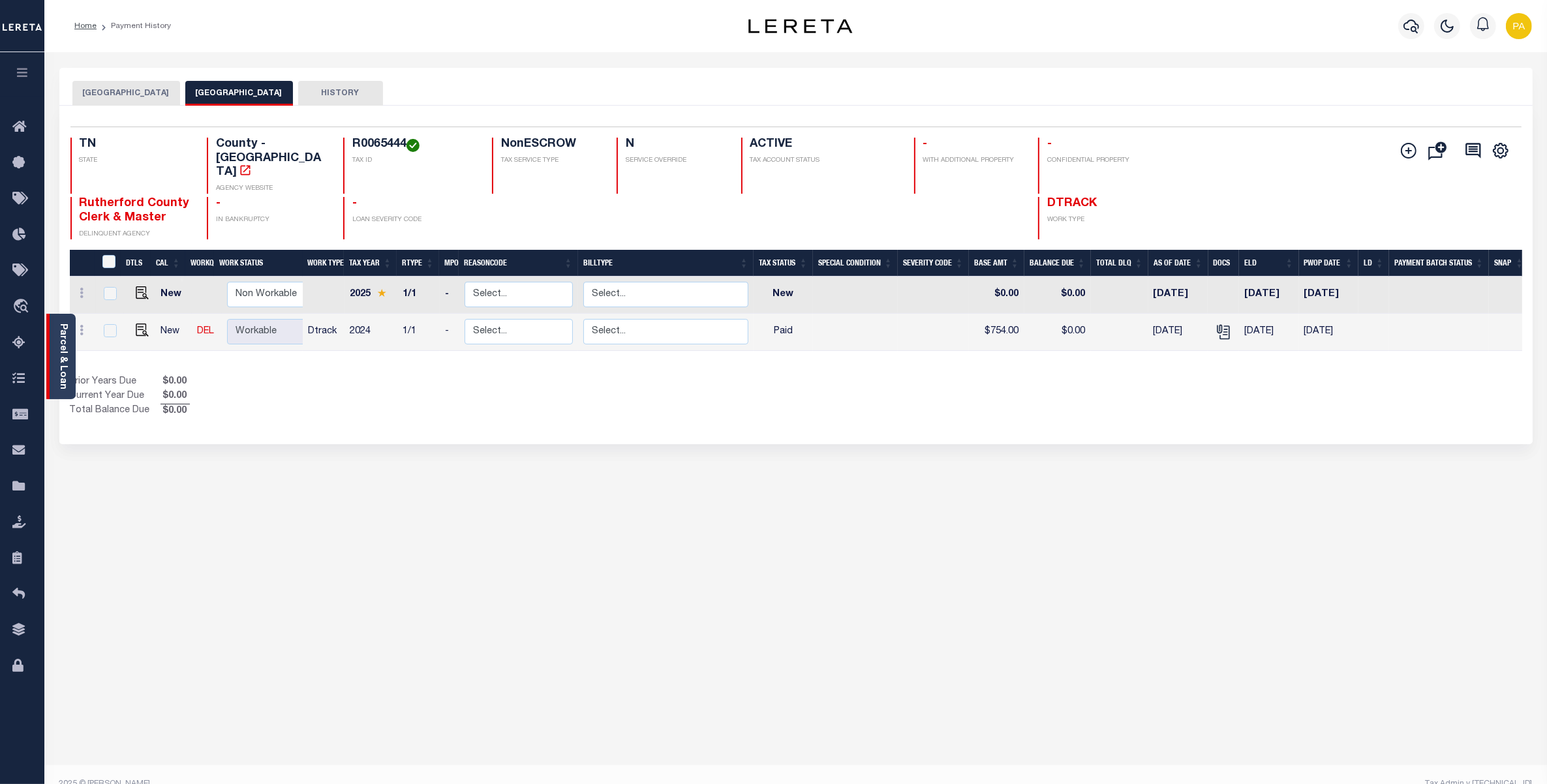
click at [66, 333] on link "Parcel & Loan" at bounding box center [63, 356] width 9 height 66
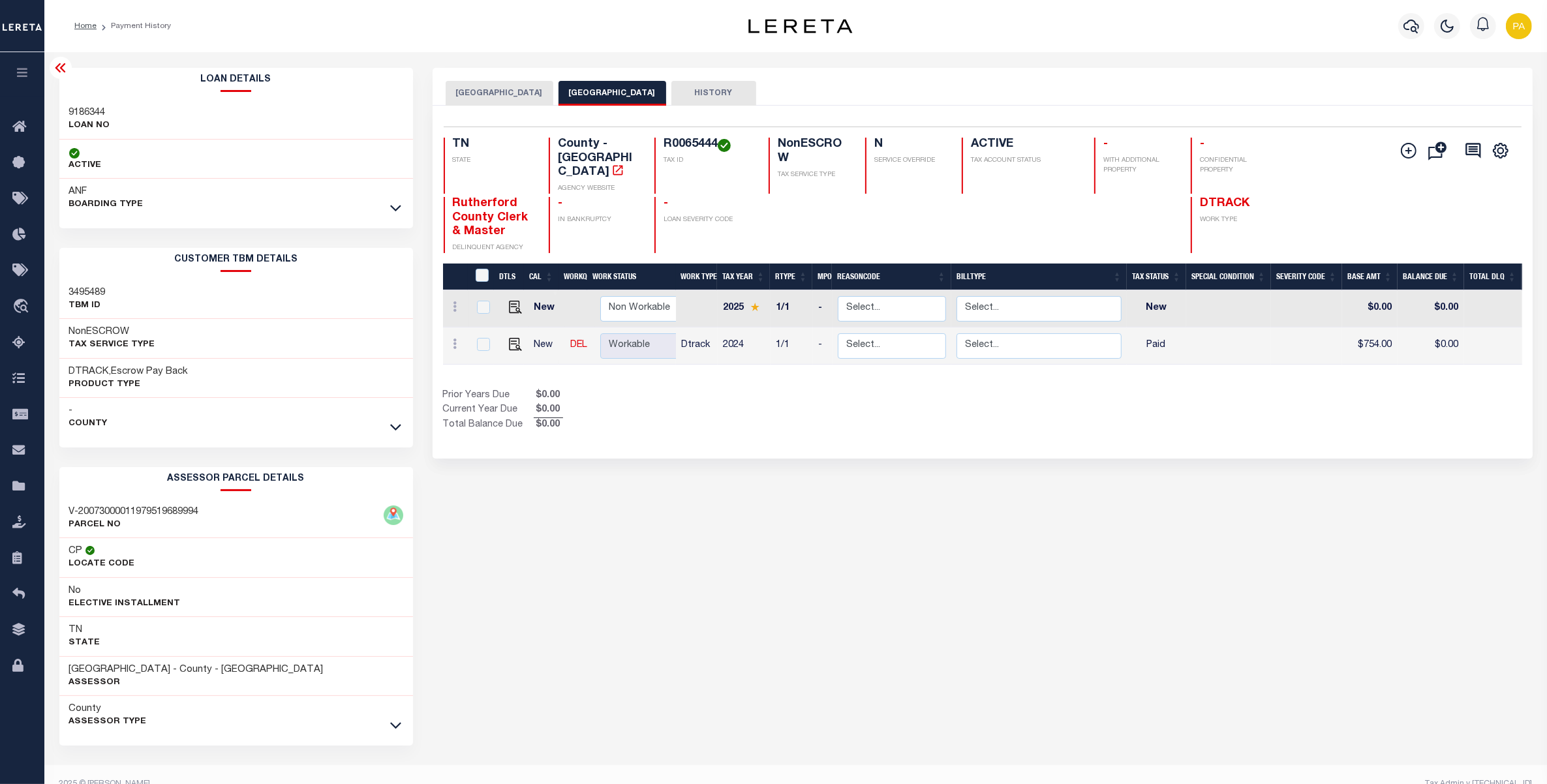
click at [90, 115] on h3 "9186344" at bounding box center [90, 112] width 41 height 13
copy h3 "9186344"
drag, startPoint x: 663, startPoint y: 145, endPoint x: 715, endPoint y: 143, distance: 52.0
click at [715, 143] on div "R0065444 TAX ID" at bounding box center [704, 166] width 98 height 56
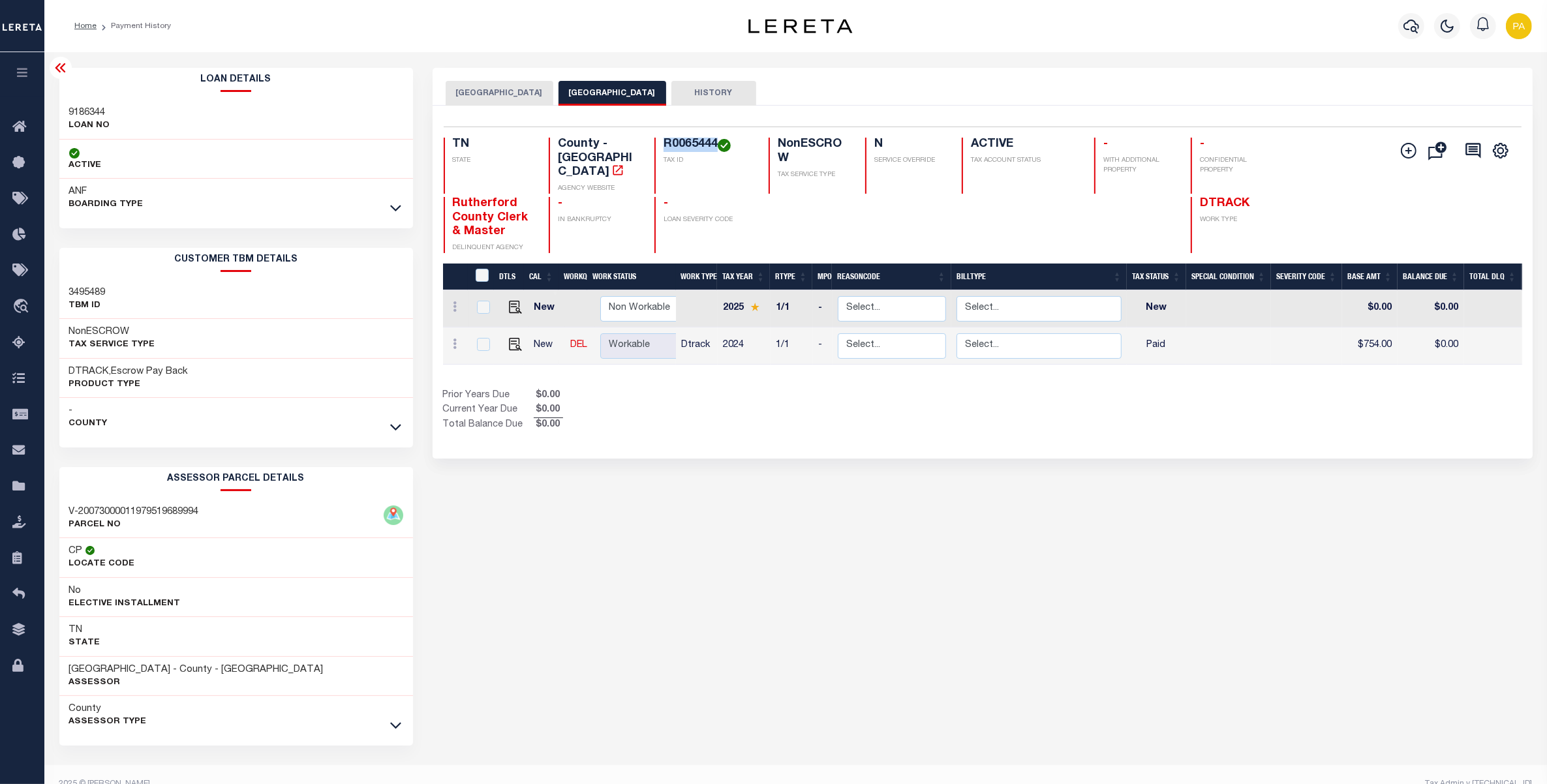
copy h4 "R0065444"
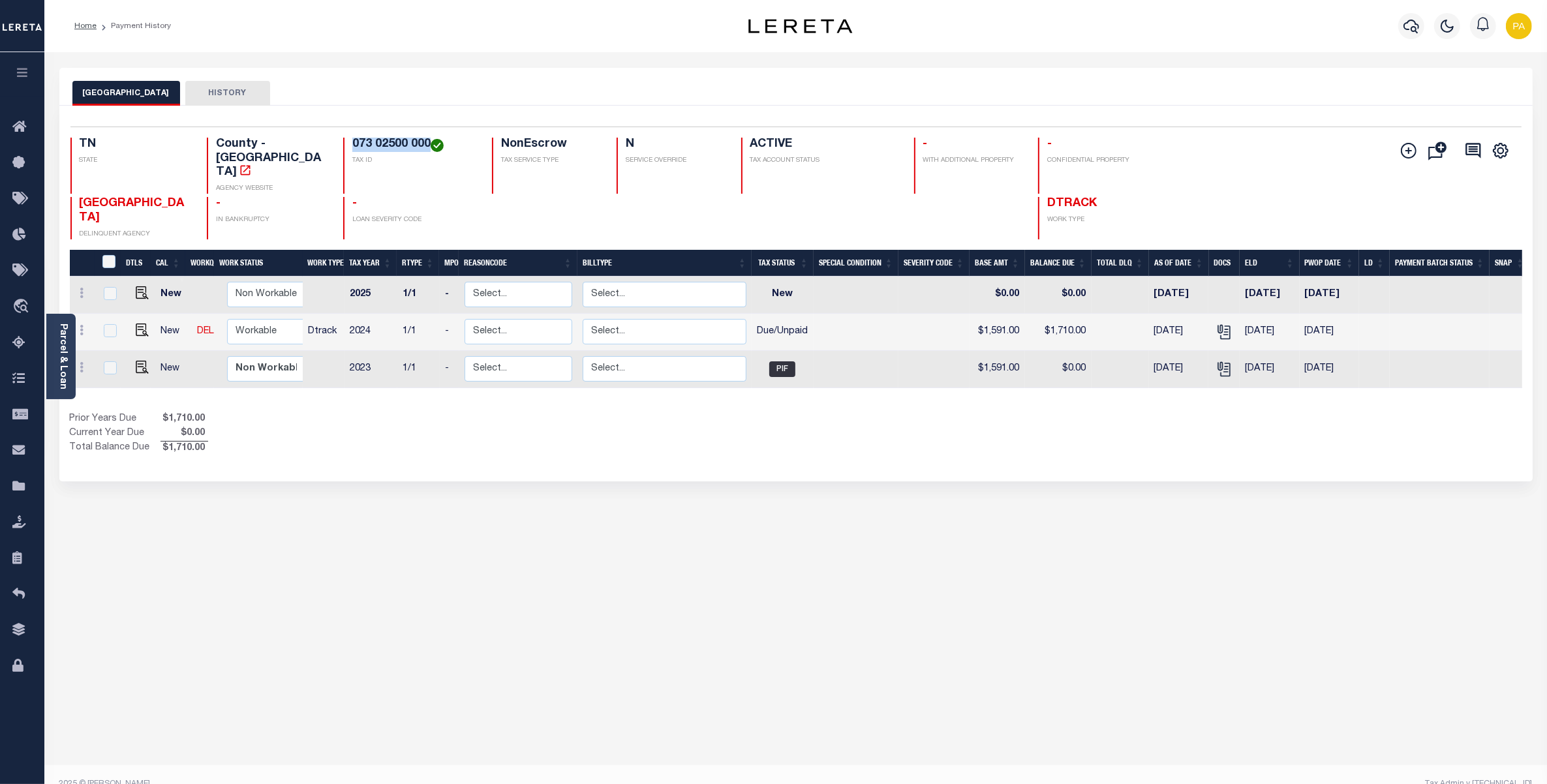
drag, startPoint x: 355, startPoint y: 143, endPoint x: 422, endPoint y: 141, distance: 67.0
click at [422, 141] on div "073 02500 000 TAX ID" at bounding box center [409, 166] width 133 height 56
click at [136, 323] on img "" at bounding box center [142, 330] width 13 height 13
checkbox input "true"
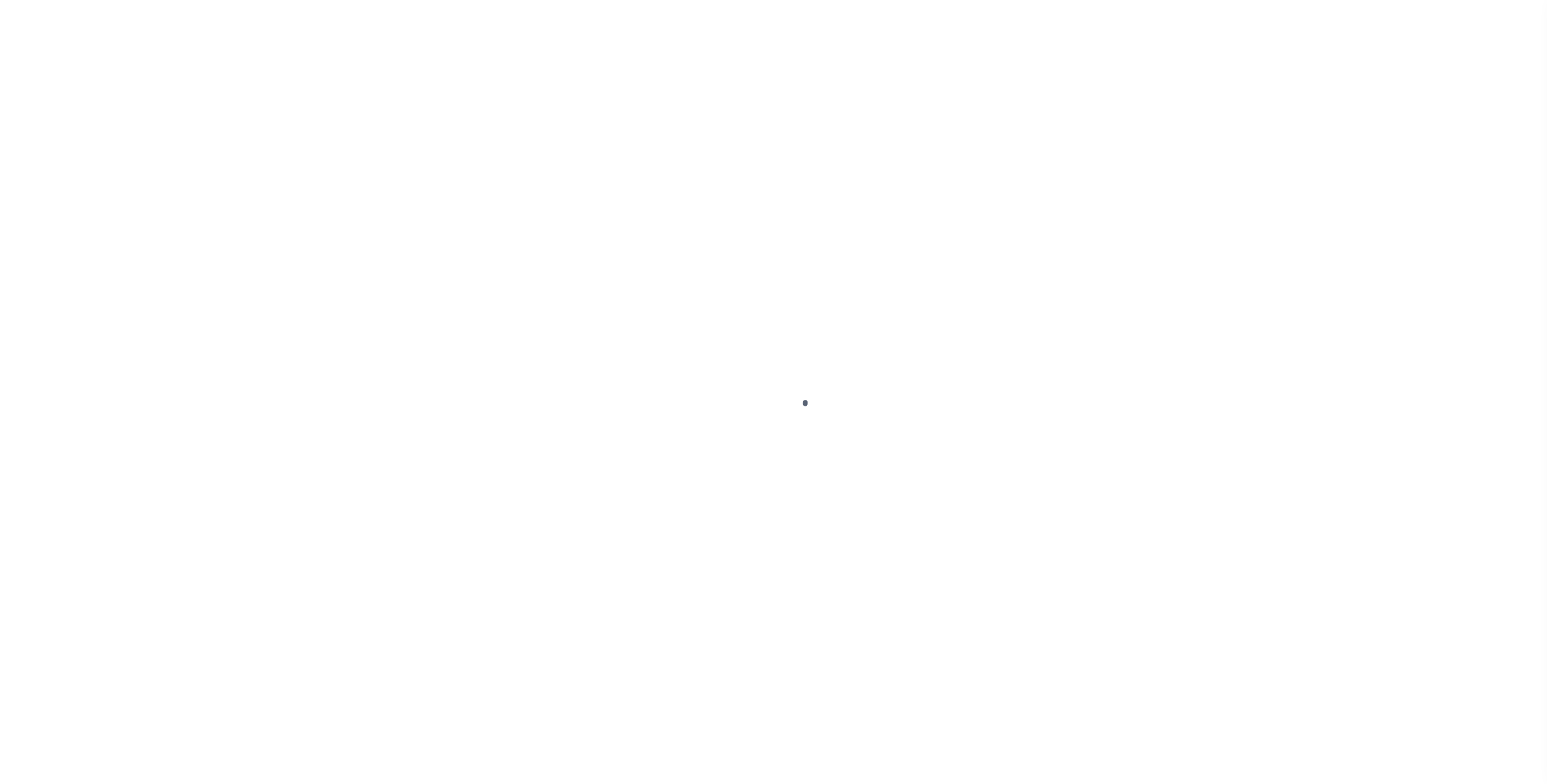
checkbox input "false"
type input "[DATE]"
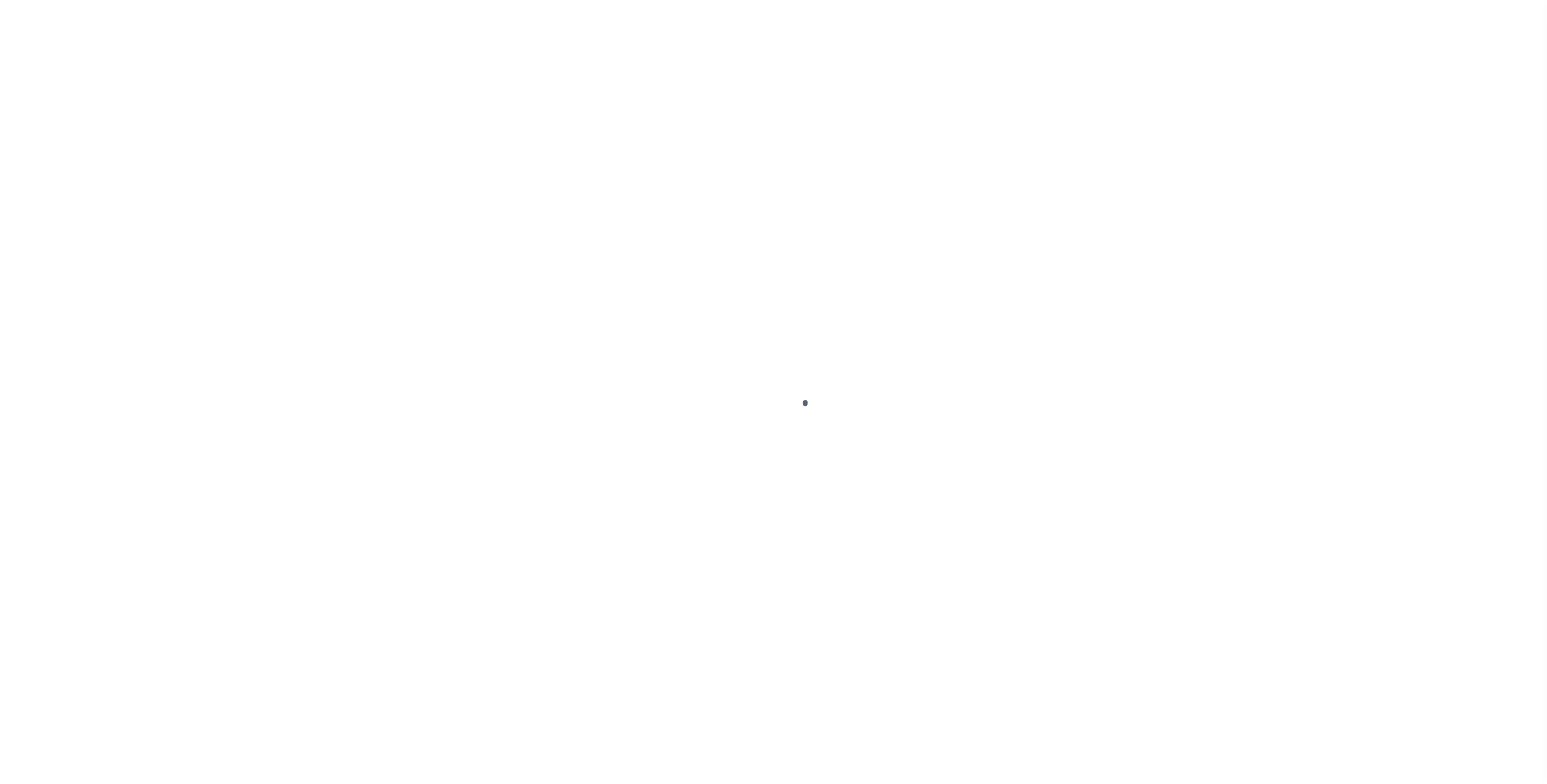
type input "[DATE]"
select select "DUE"
type input "$1,591"
type input "$119"
type input "$1,710"
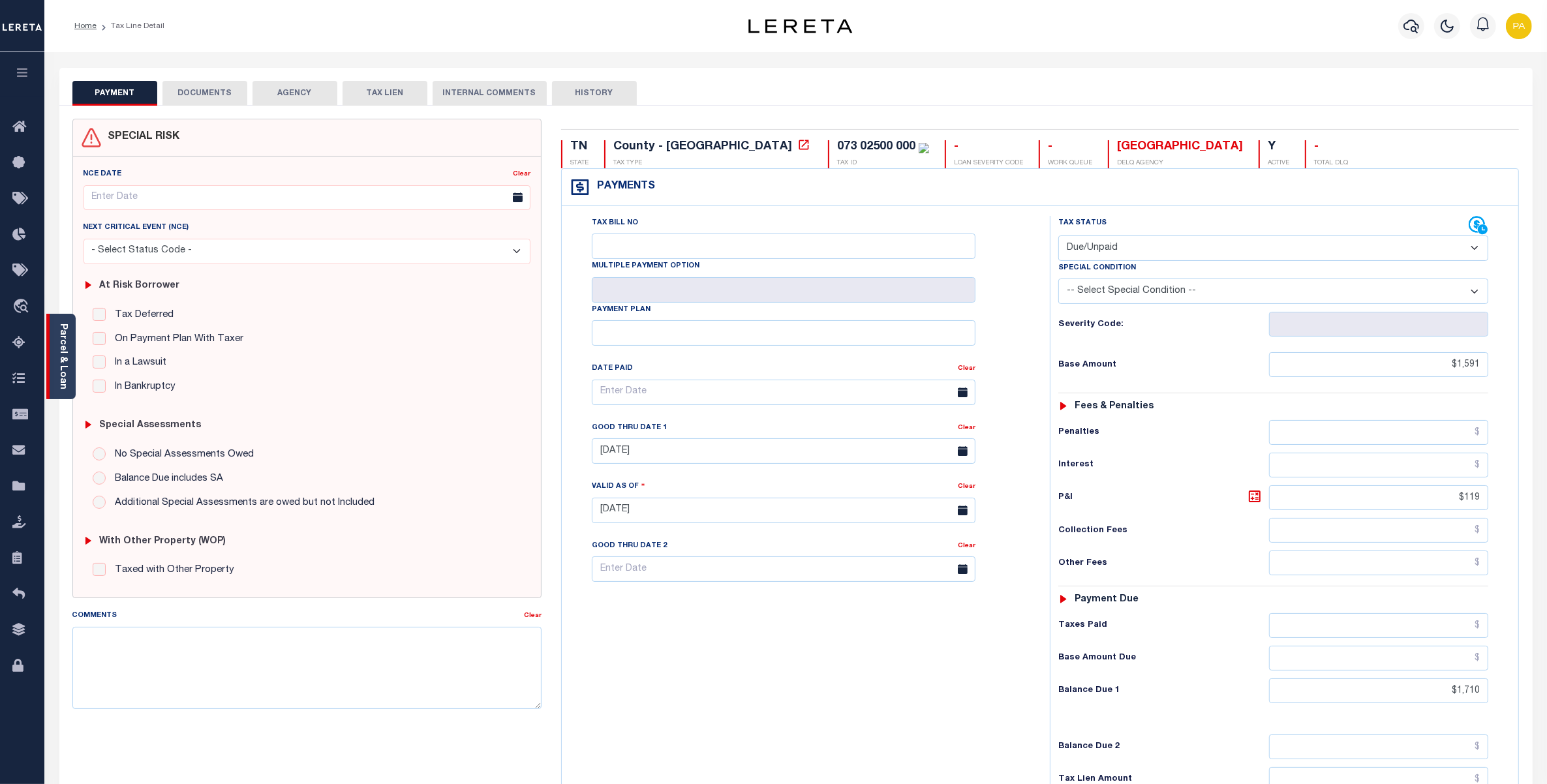
click at [65, 346] on link "Parcel & Loan" at bounding box center [63, 356] width 9 height 66
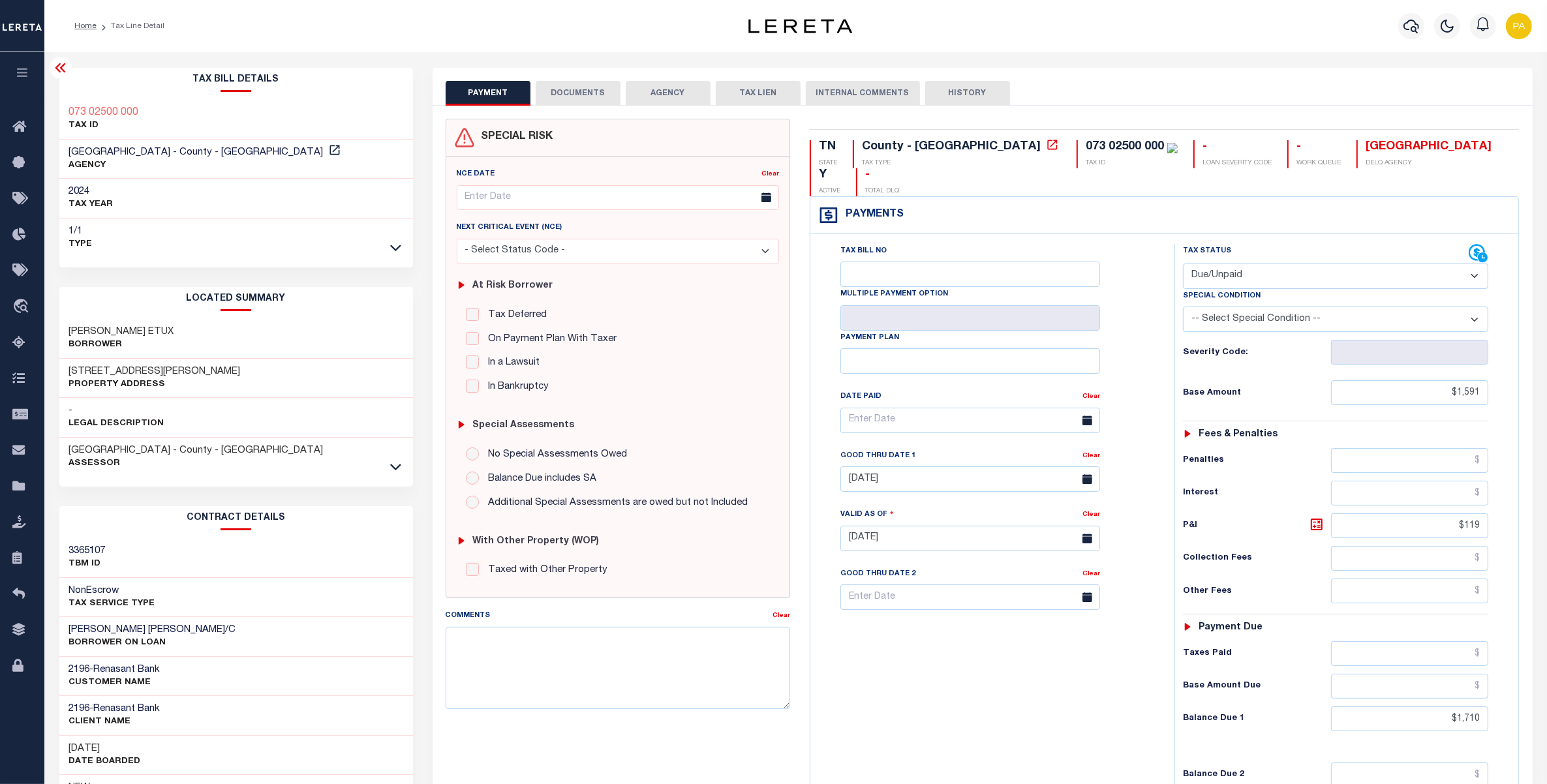
click at [560, 106] on div "SPECIAL RISK NCE Date Clear" at bounding box center [982, 538] width 1100 height 863
click at [563, 91] on button "DOCUMENTS" at bounding box center [577, 94] width 85 height 25
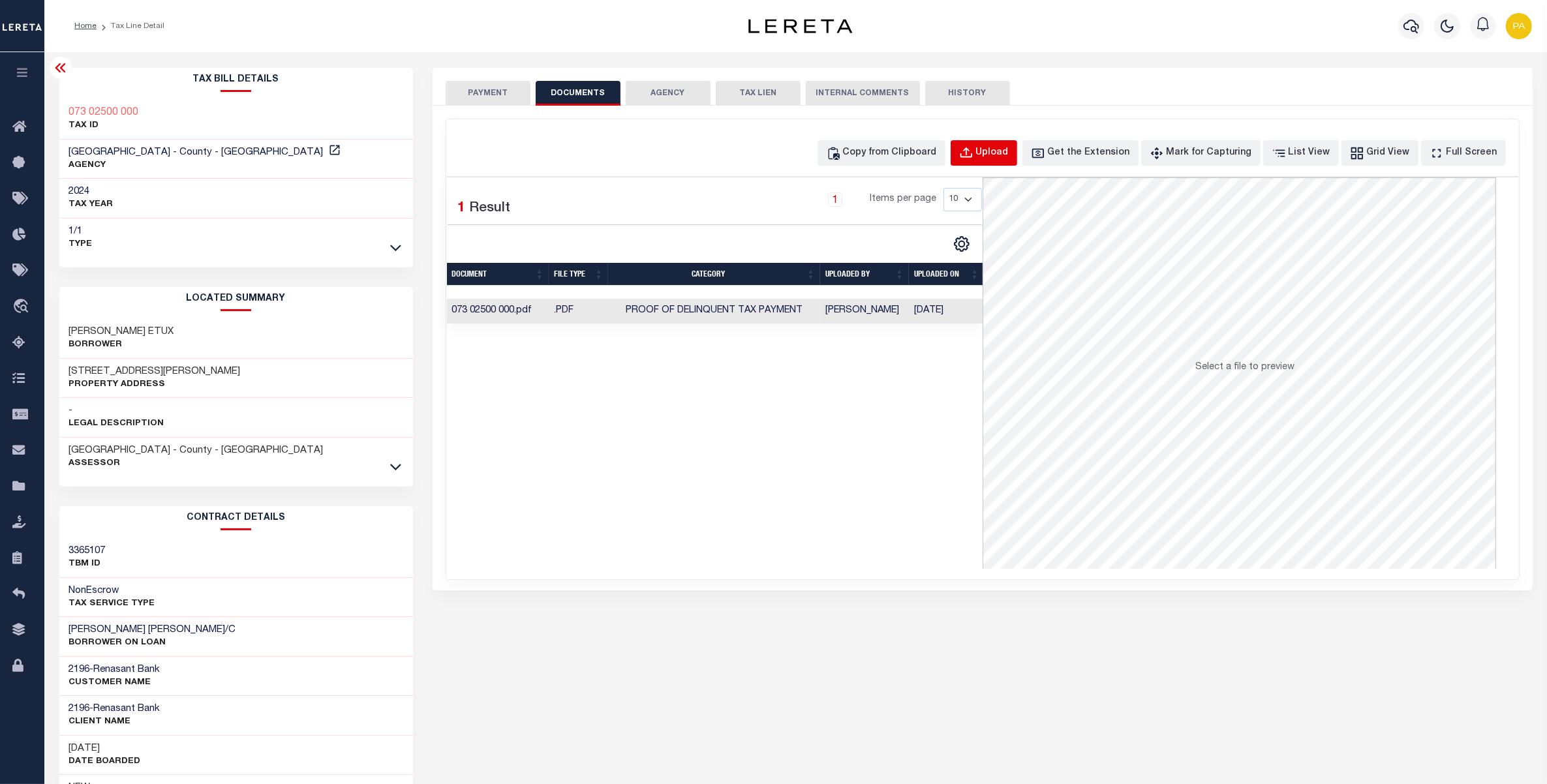
click at [998, 149] on button "Upload" at bounding box center [984, 153] width 66 height 26
select select "POP"
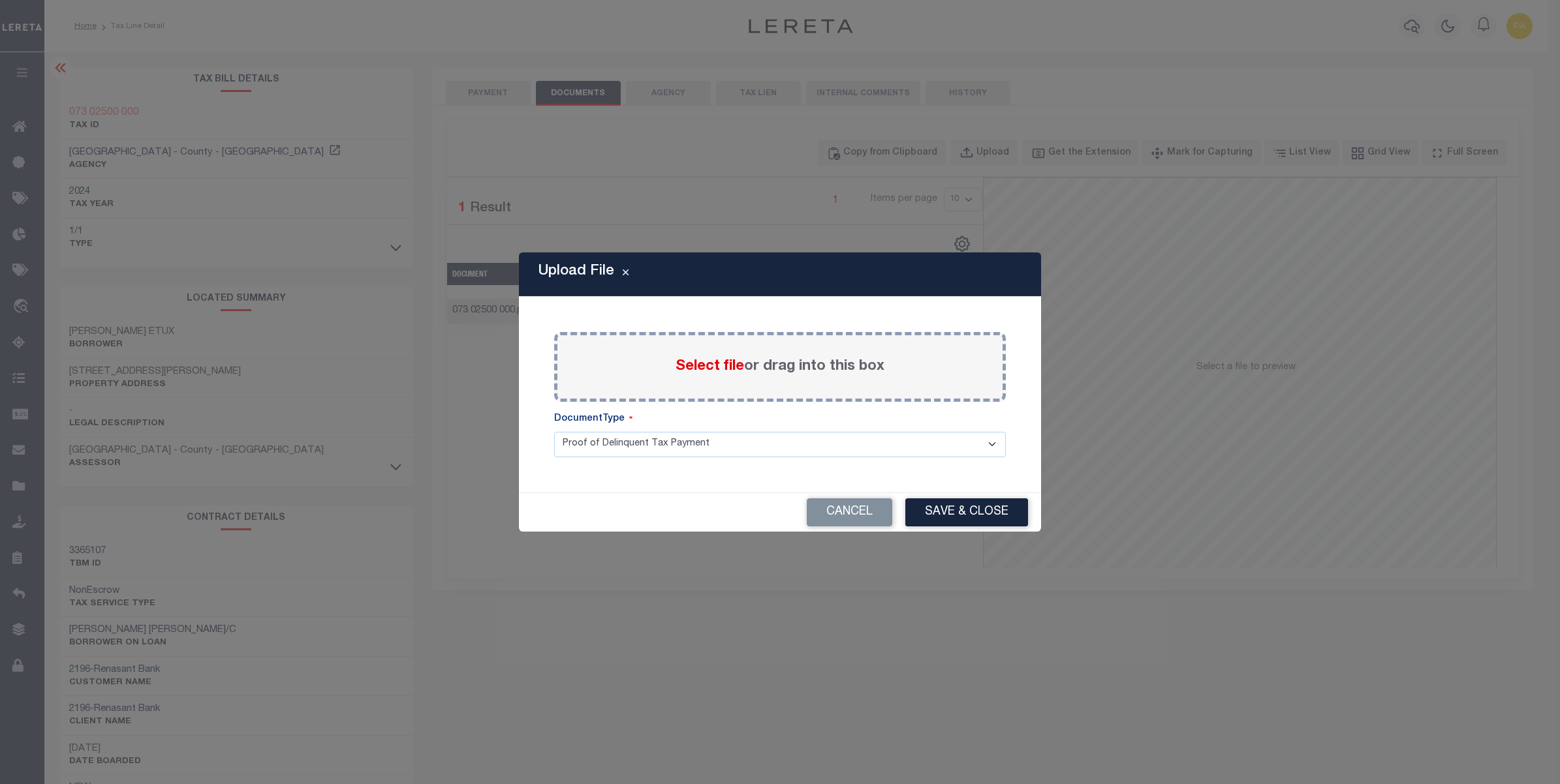
click at [787, 360] on label "Select file or drag into this box" at bounding box center [780, 367] width 209 height 22
click at [0, 0] on input "Select file or drag into this box" at bounding box center [0, 0] width 0 height 0
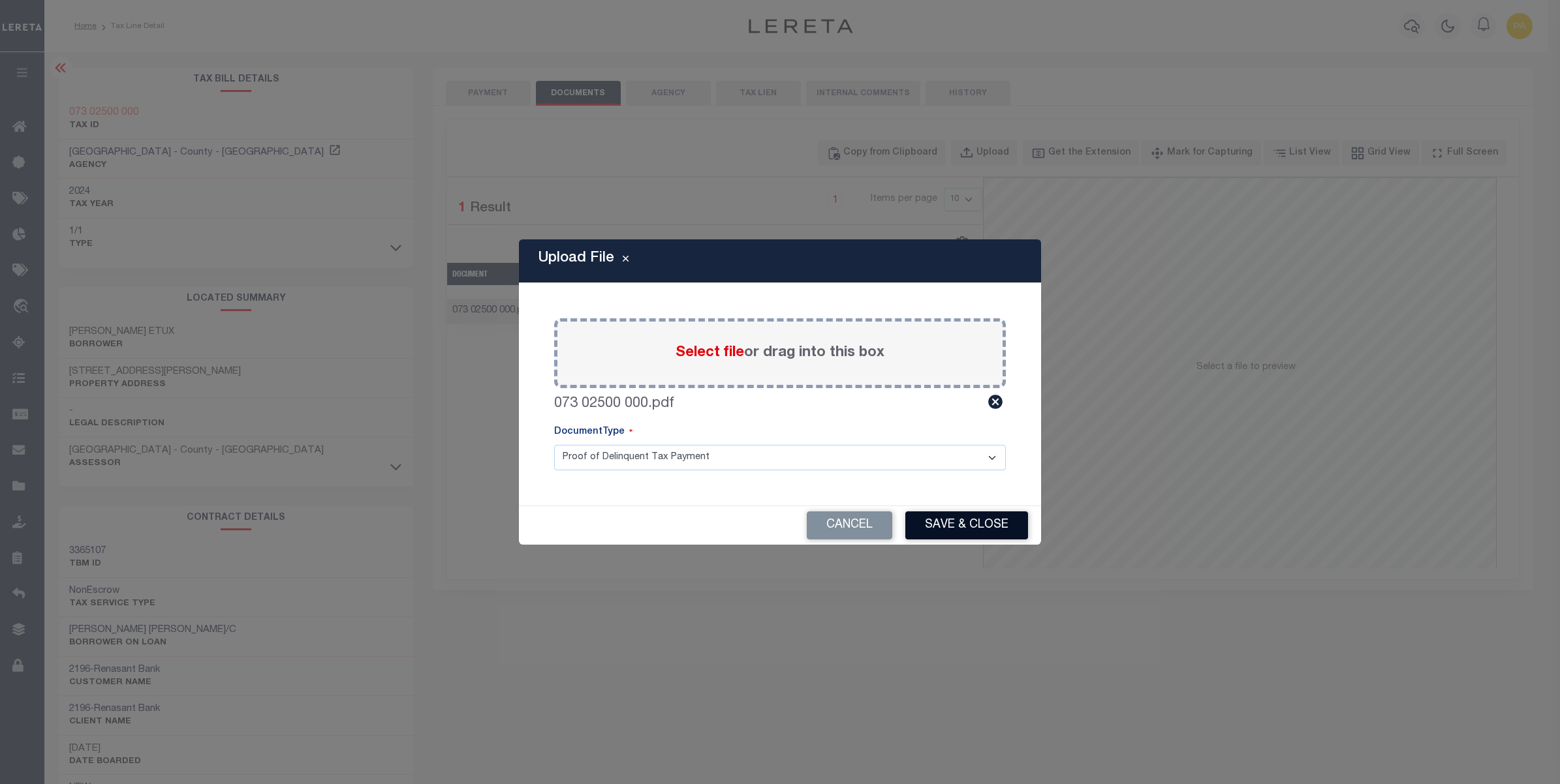
click at [956, 519] on button "Save & Close" at bounding box center [966, 525] width 122 height 28
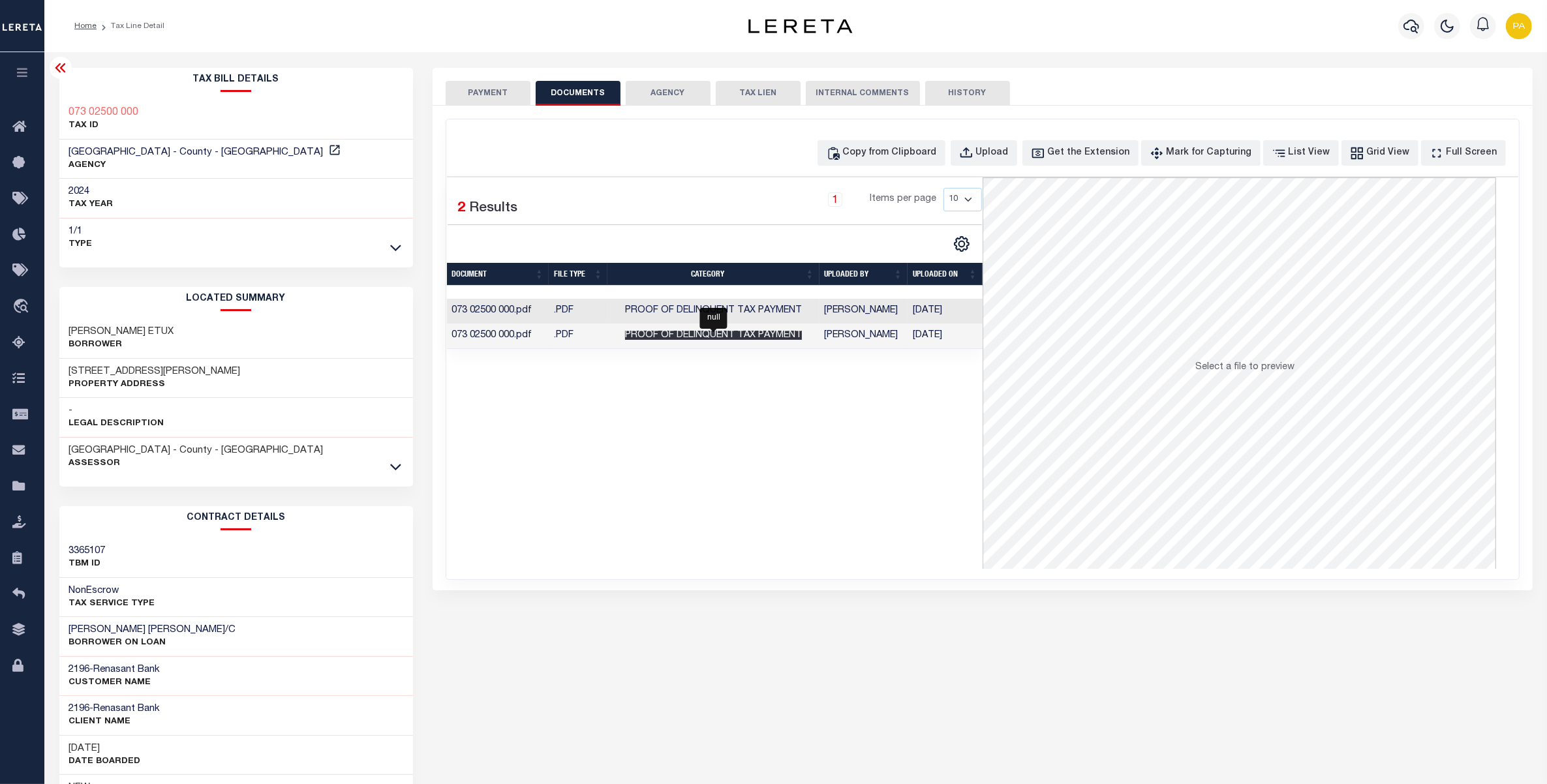
click at [737, 337] on span "Proof of Delinquent Tax Payment" at bounding box center [713, 335] width 177 height 9
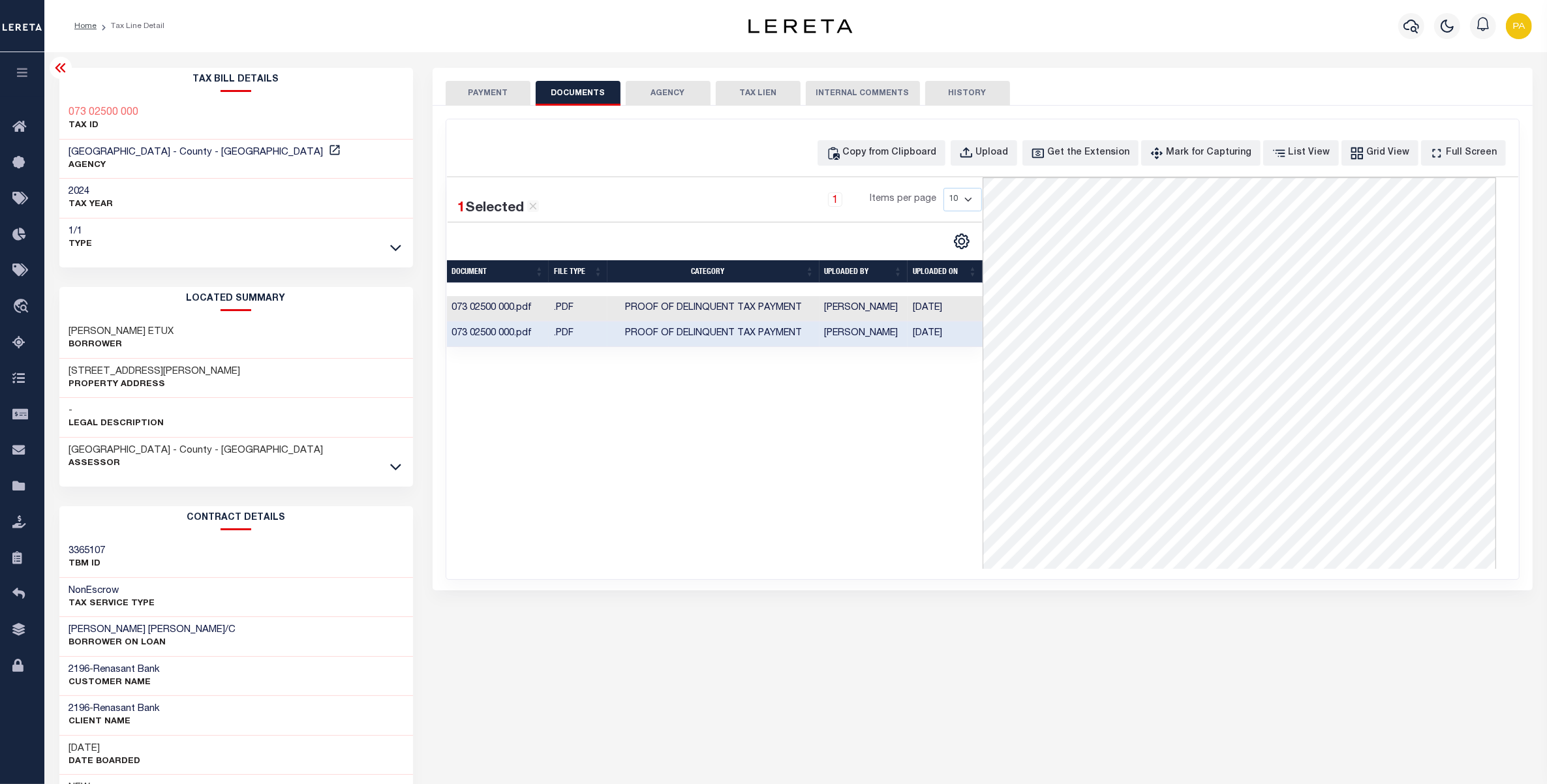
click at [494, 90] on button "PAYMENT" at bounding box center [488, 94] width 85 height 25
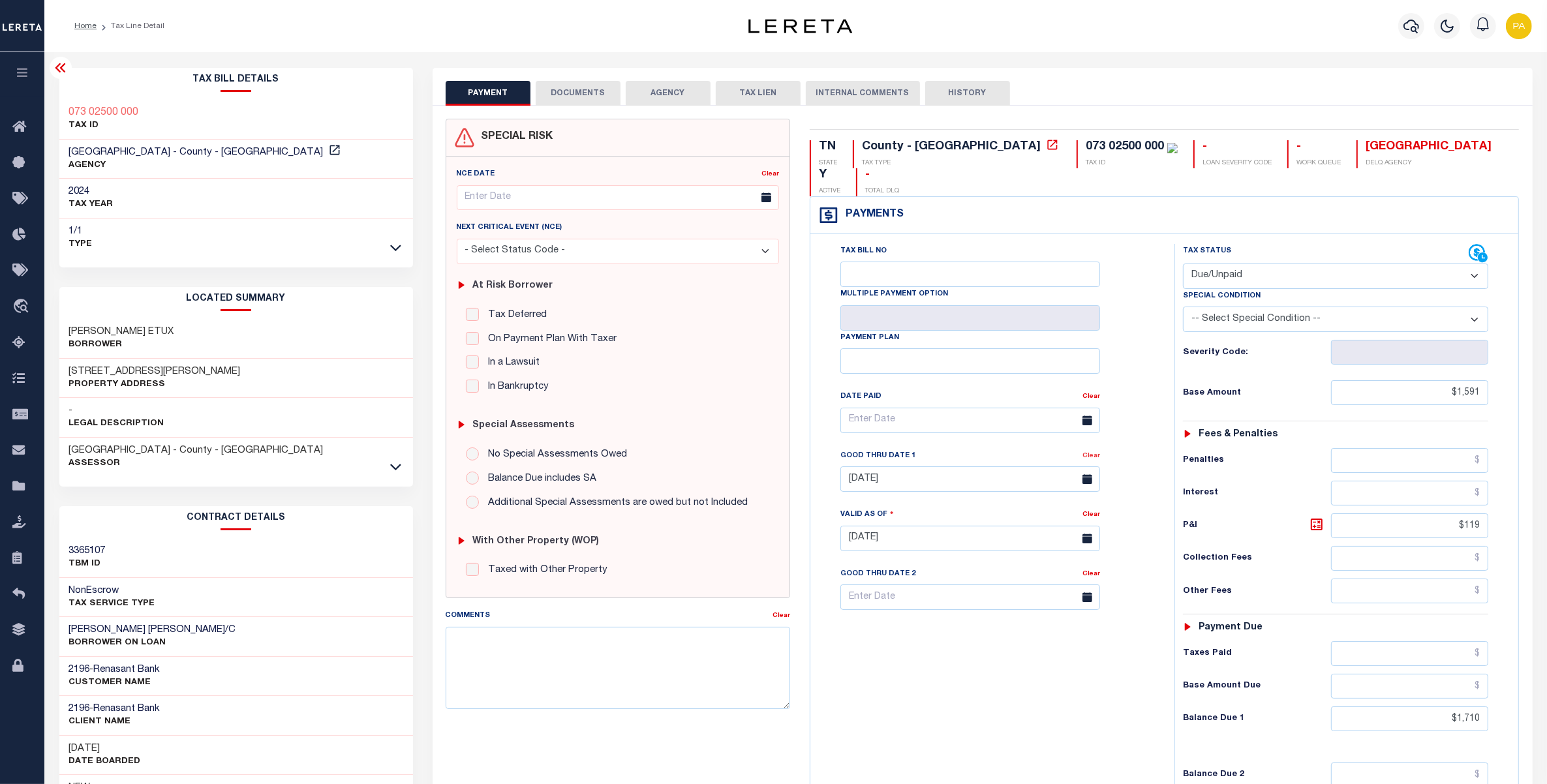
click at [1088, 453] on link "Clear" at bounding box center [1091, 456] width 18 height 6
type input "[DATE]"
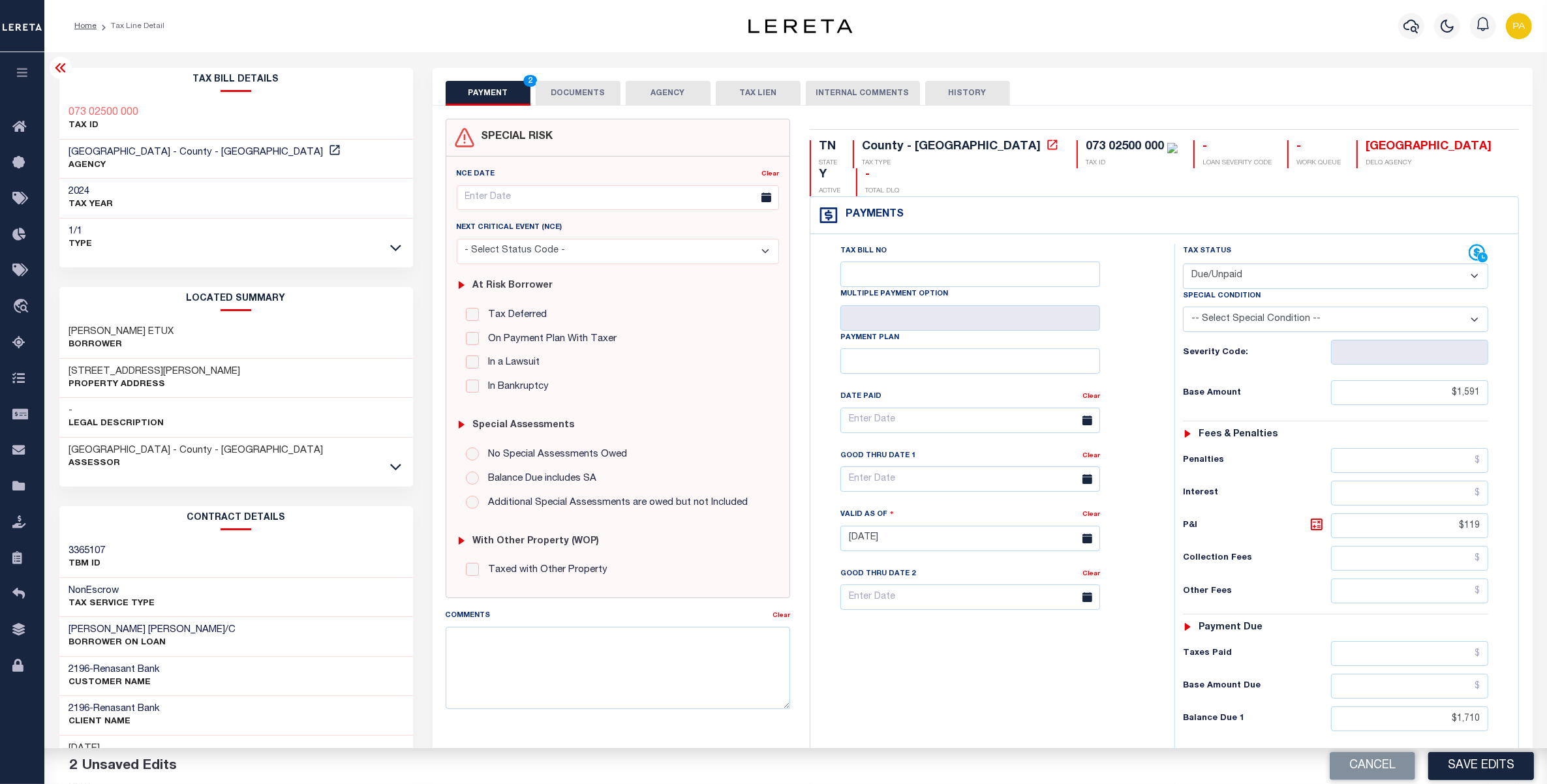
click at [1227, 263] on select "- Select Status Code - Open Due/Unpaid Paid Incomplete No Tax Due Internal Refu…" at bounding box center [1336, 276] width 306 height 26
select select "PYD"
click at [1183, 263] on select "- Select Status Code - Open Due/Unpaid Paid Incomplete No Tax Due Internal Refu…" at bounding box center [1336, 276] width 306 height 26
click at [1428, 641] on input "text" at bounding box center [1410, 654] width 157 height 25
paste input "1,710.00"
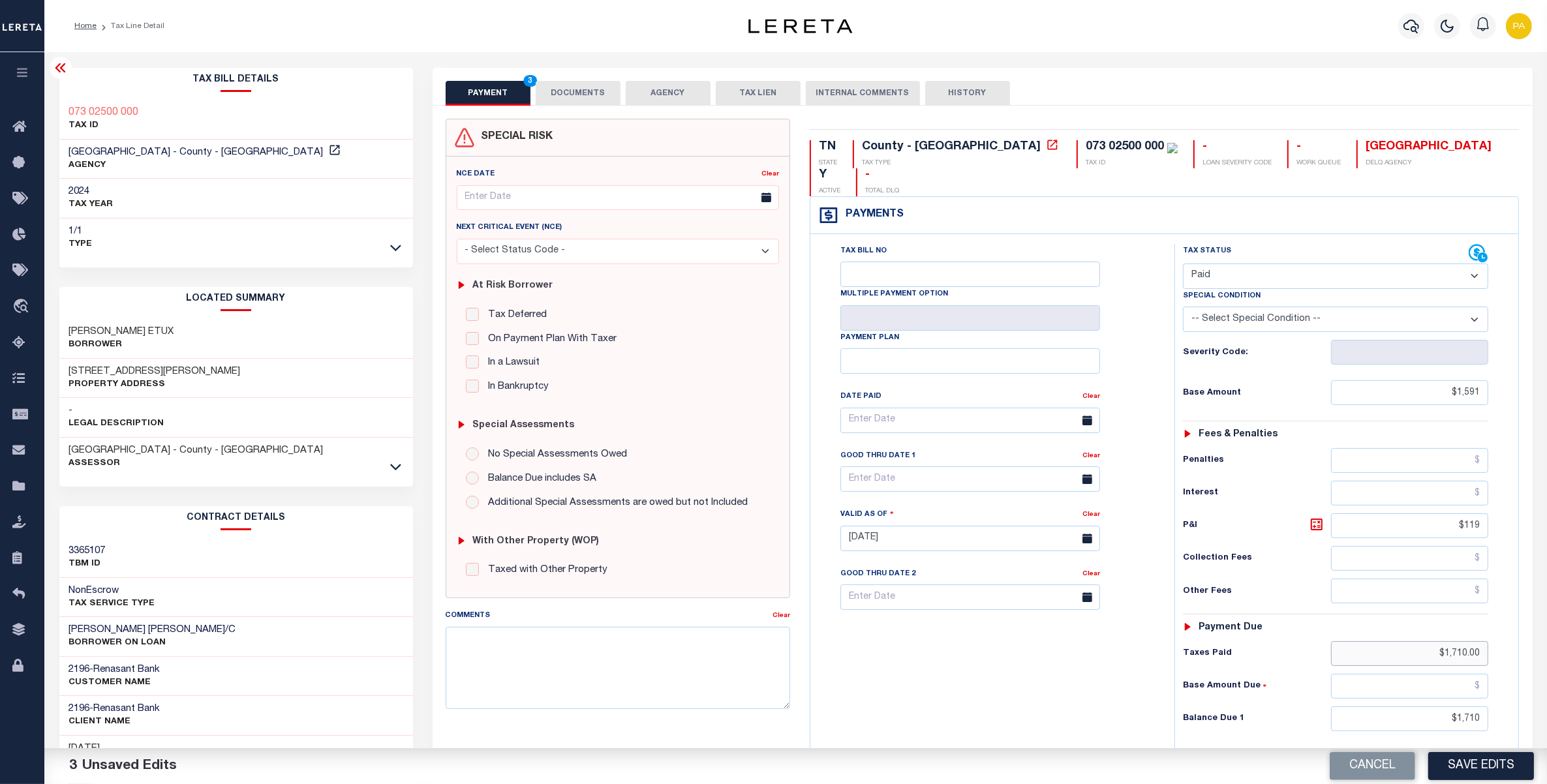
type input "$1,710.00"
drag, startPoint x: 1430, startPoint y: 699, endPoint x: 1516, endPoint y: 703, distance: 86.1
click at [1516, 703] on div "Tax Bill No Multiple Payment Option Payment Plan" at bounding box center [1164, 532] width 708 height 595
type input "$0.00"
drag, startPoint x: 1443, startPoint y: 504, endPoint x: 1538, endPoint y: 496, distance: 95.3
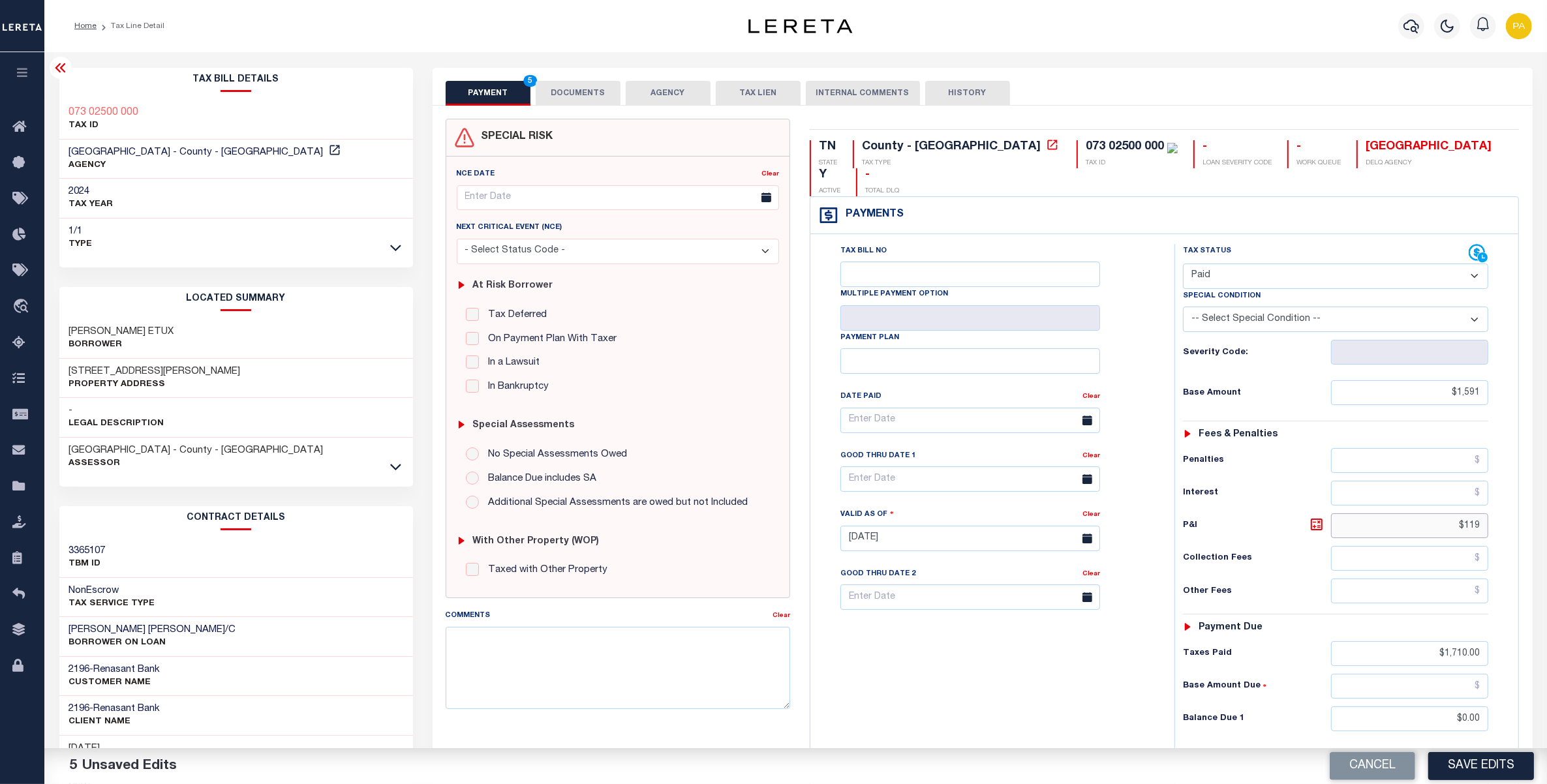
click at [1538, 496] on div "PAYMENT 5 DOCUMENTS AGENCY DELINQUENT PAYEE" at bounding box center [982, 526] width 1120 height 917
click at [944, 708] on div "Tax Bill No Multiple Payment Option Payment Plan Clear" at bounding box center [989, 531] width 351 height 576
click at [1472, 768] on button "Save Edits" at bounding box center [1482, 766] width 106 height 28
checkbox input "false"
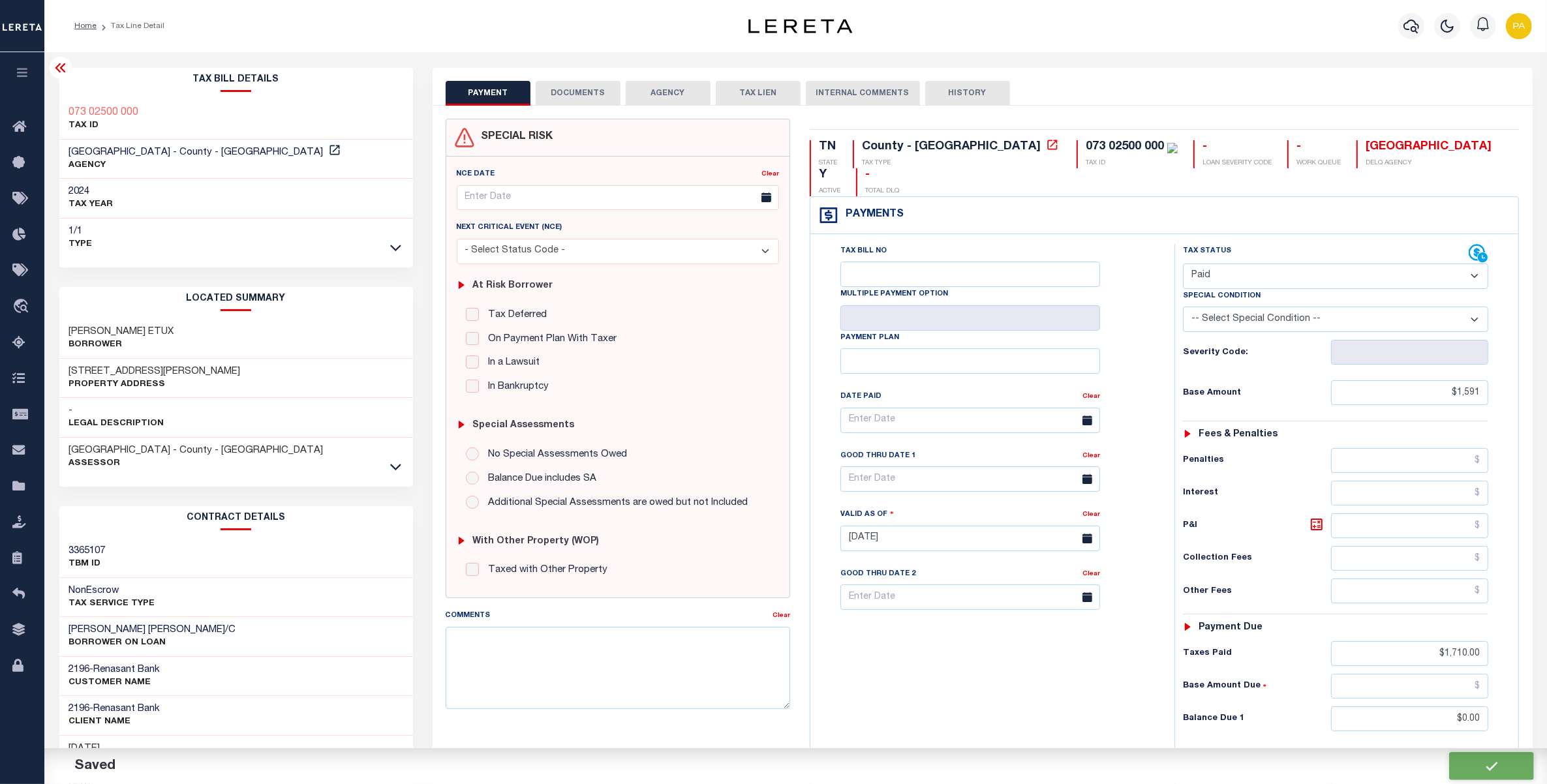
checkbox input "false"
type input "$1,591"
type input "$1,710"
type input "$0"
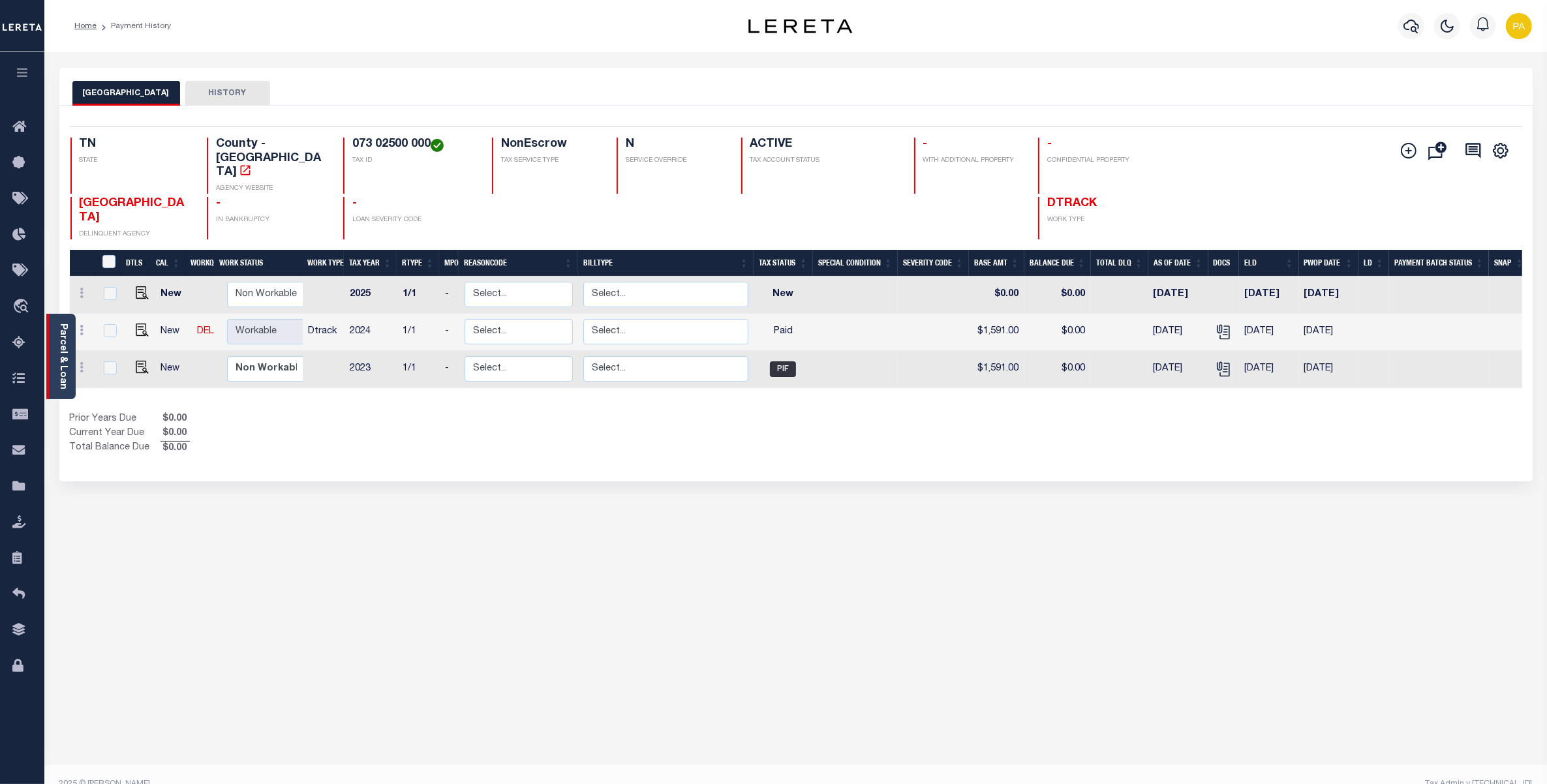
click at [59, 347] on link "Parcel & Loan" at bounding box center [63, 356] width 9 height 66
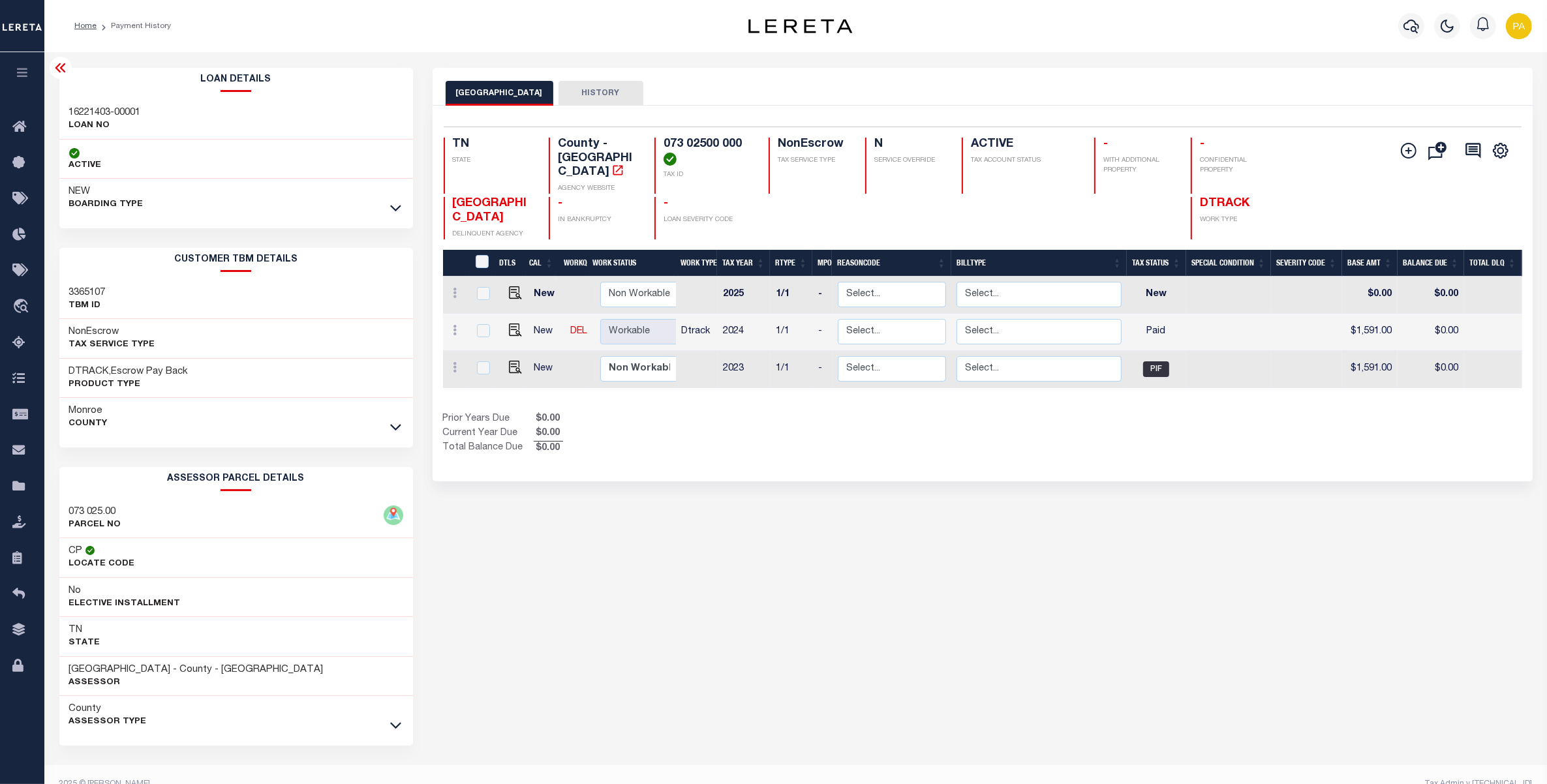
click at [97, 111] on h3 "16221403-00001" at bounding box center [105, 112] width 72 height 13
copy div "16221403-00001"
drag, startPoint x: 656, startPoint y: 142, endPoint x: 739, endPoint y: 143, distance: 83.0
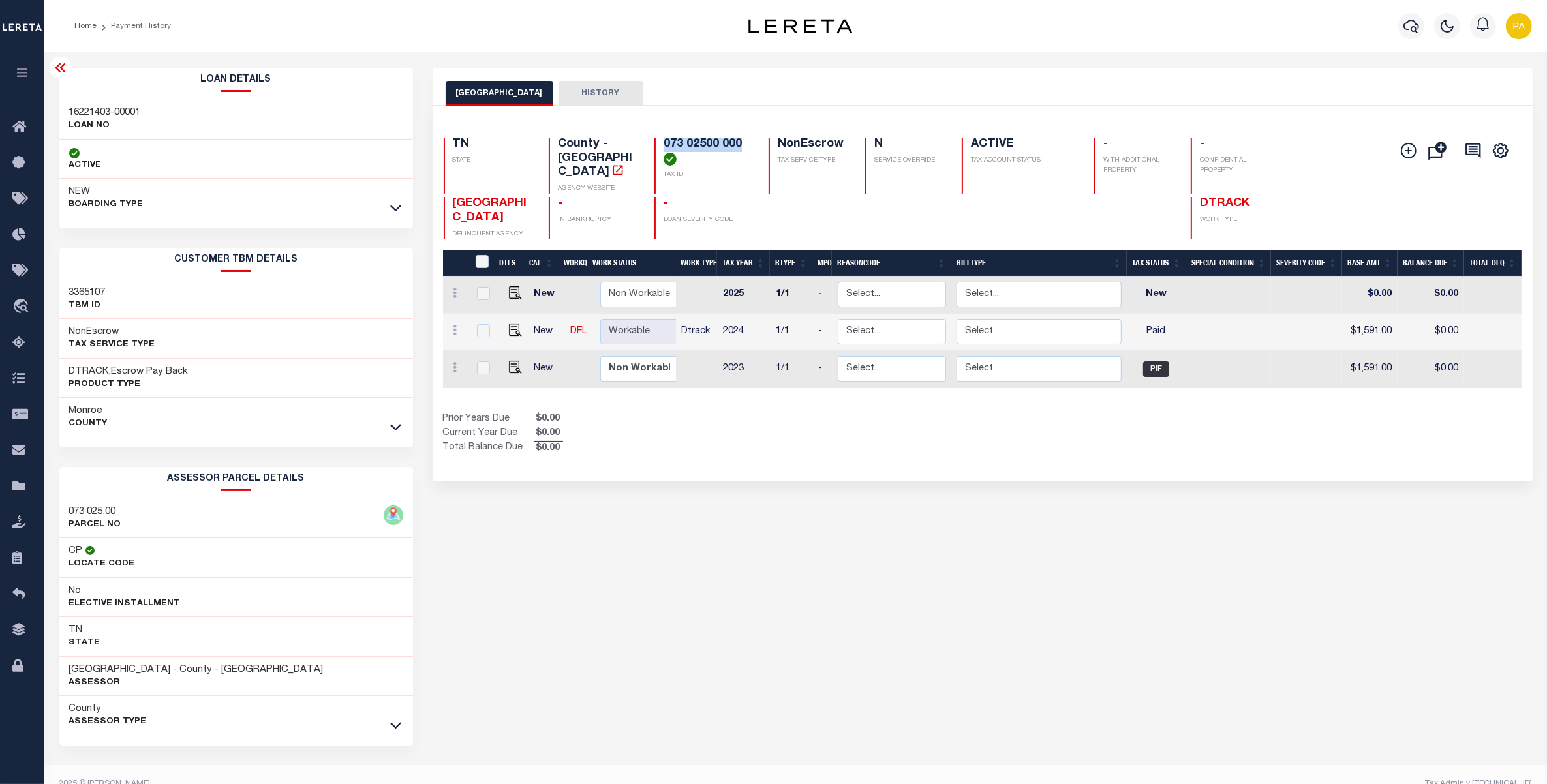
click at [739, 143] on div "073 02500 000 TAX ID" at bounding box center [704, 166] width 98 height 56
copy h4 "073 02500 000"
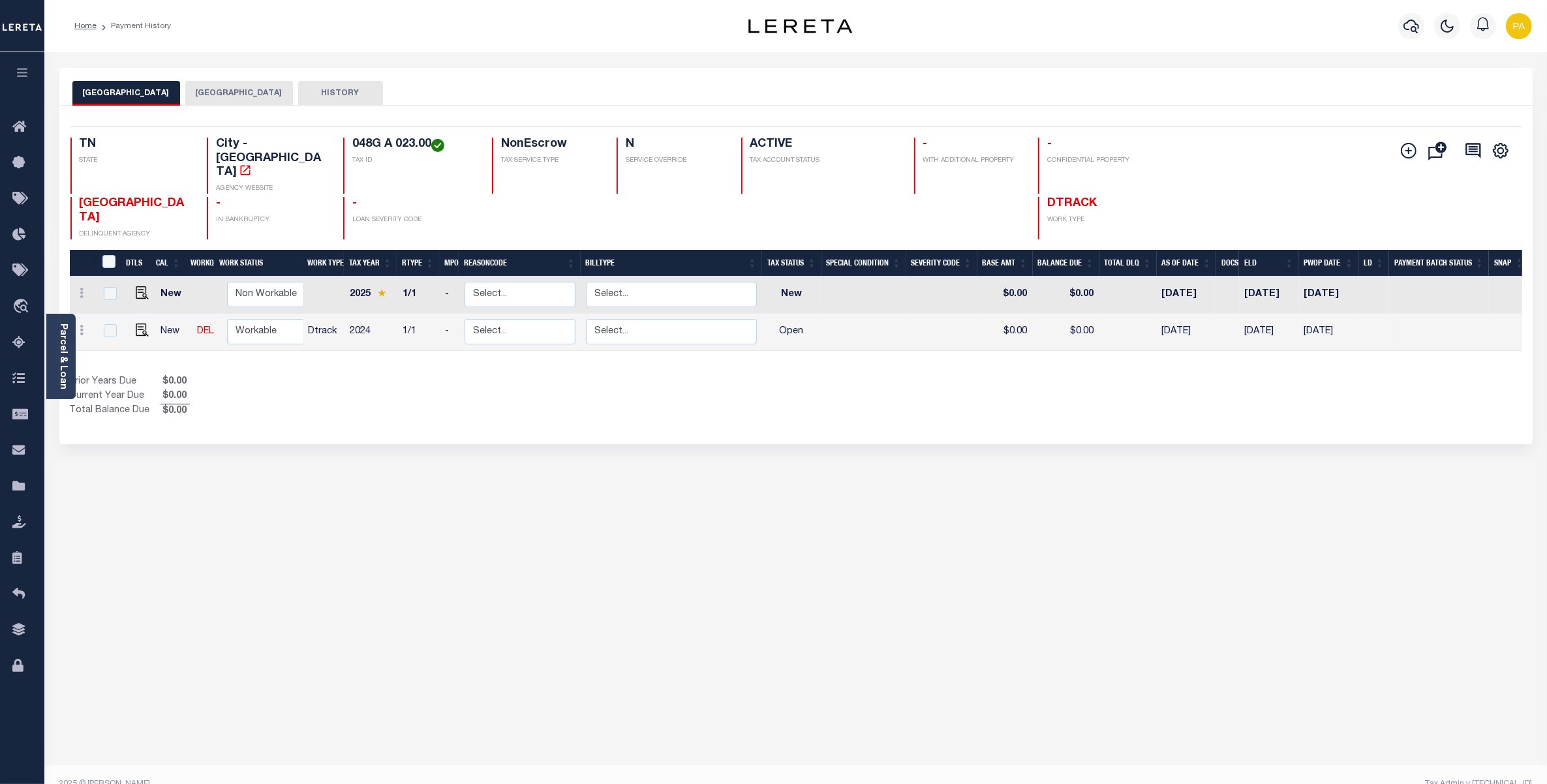
click at [235, 97] on button "[GEOGRAPHIC_DATA]" at bounding box center [239, 94] width 108 height 25
click at [138, 323] on img "" at bounding box center [142, 330] width 13 height 13
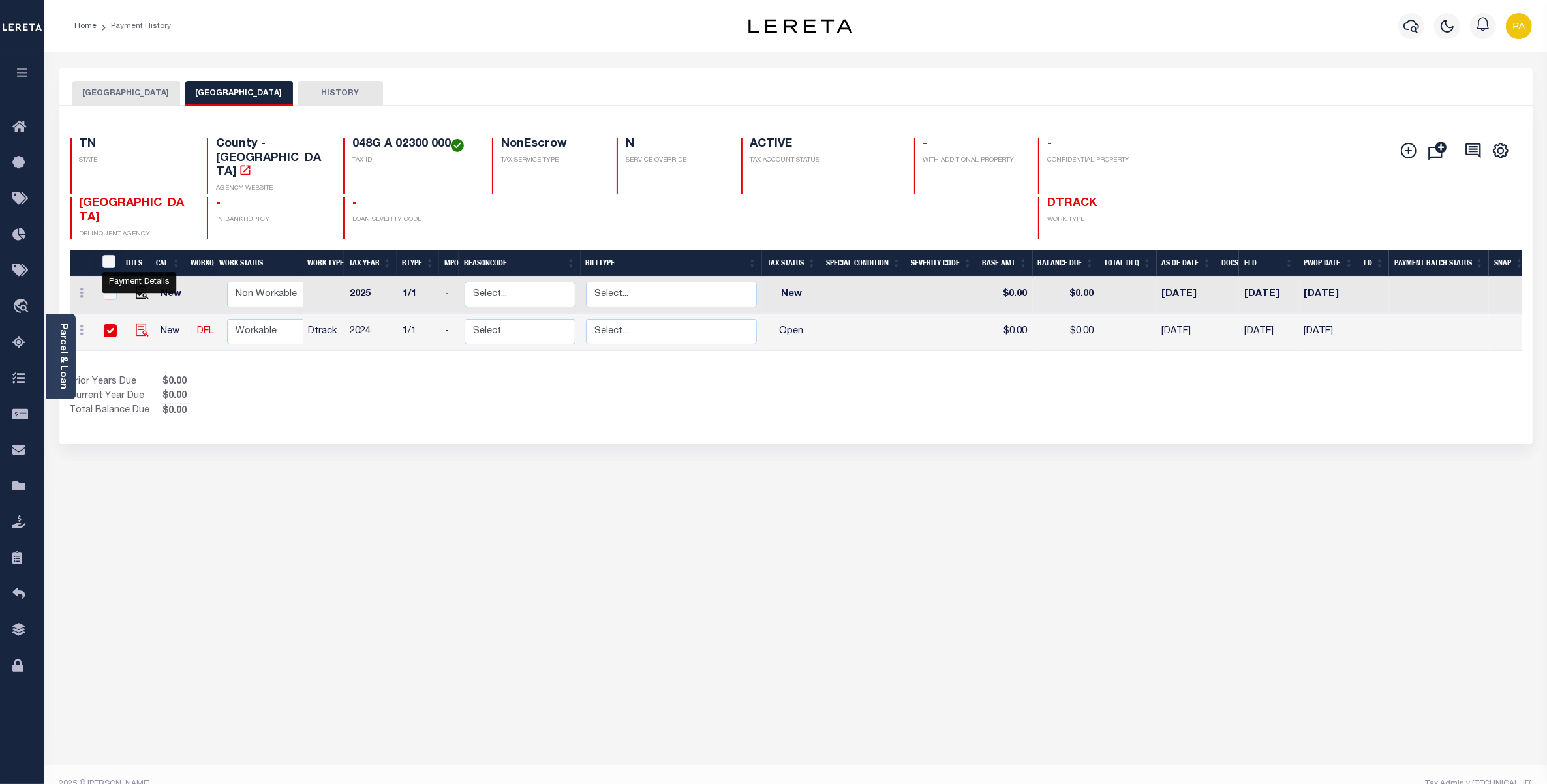
checkbox input "true"
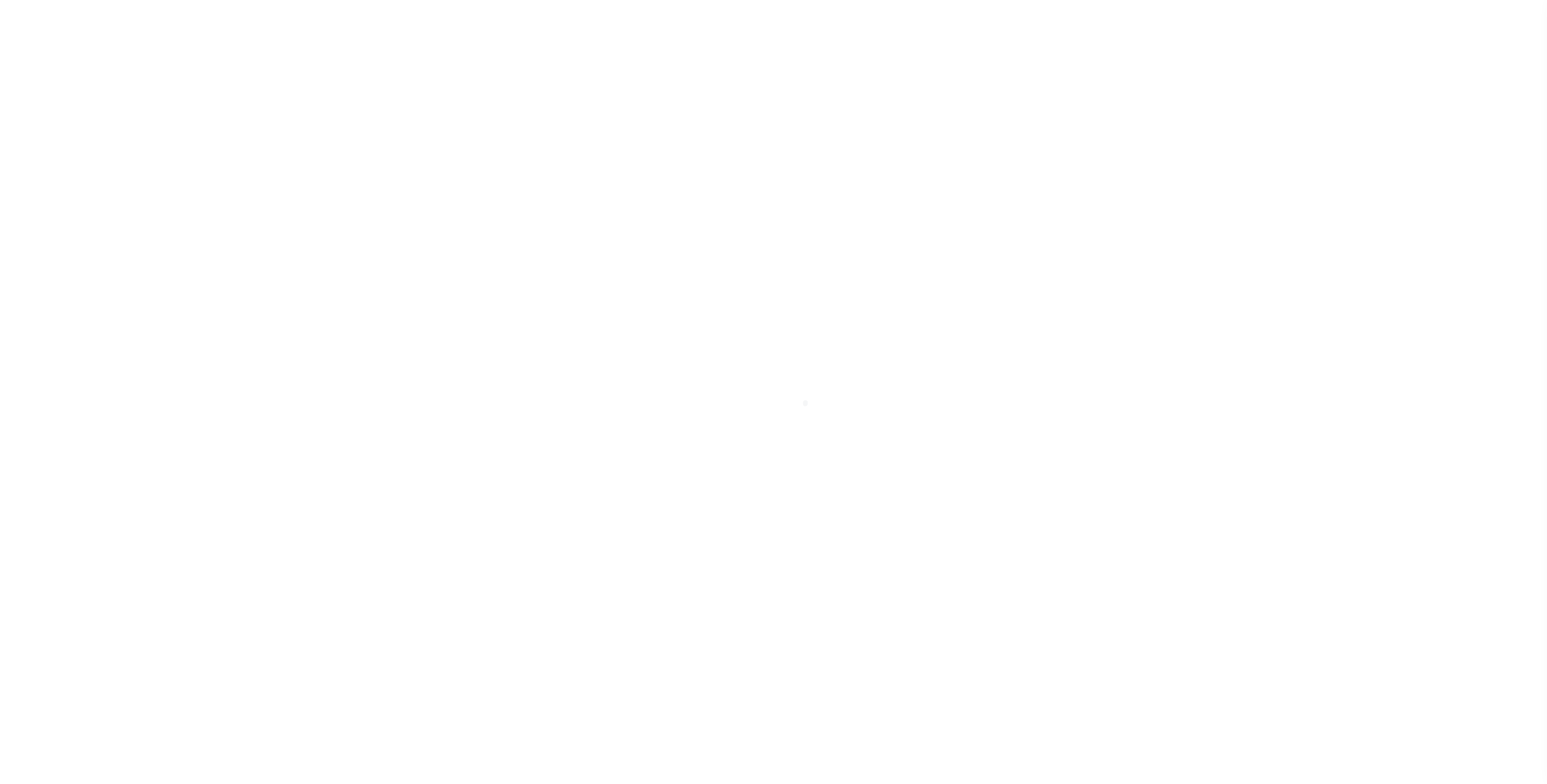
checkbox input "false"
type input "[DATE]"
select select "OP2"
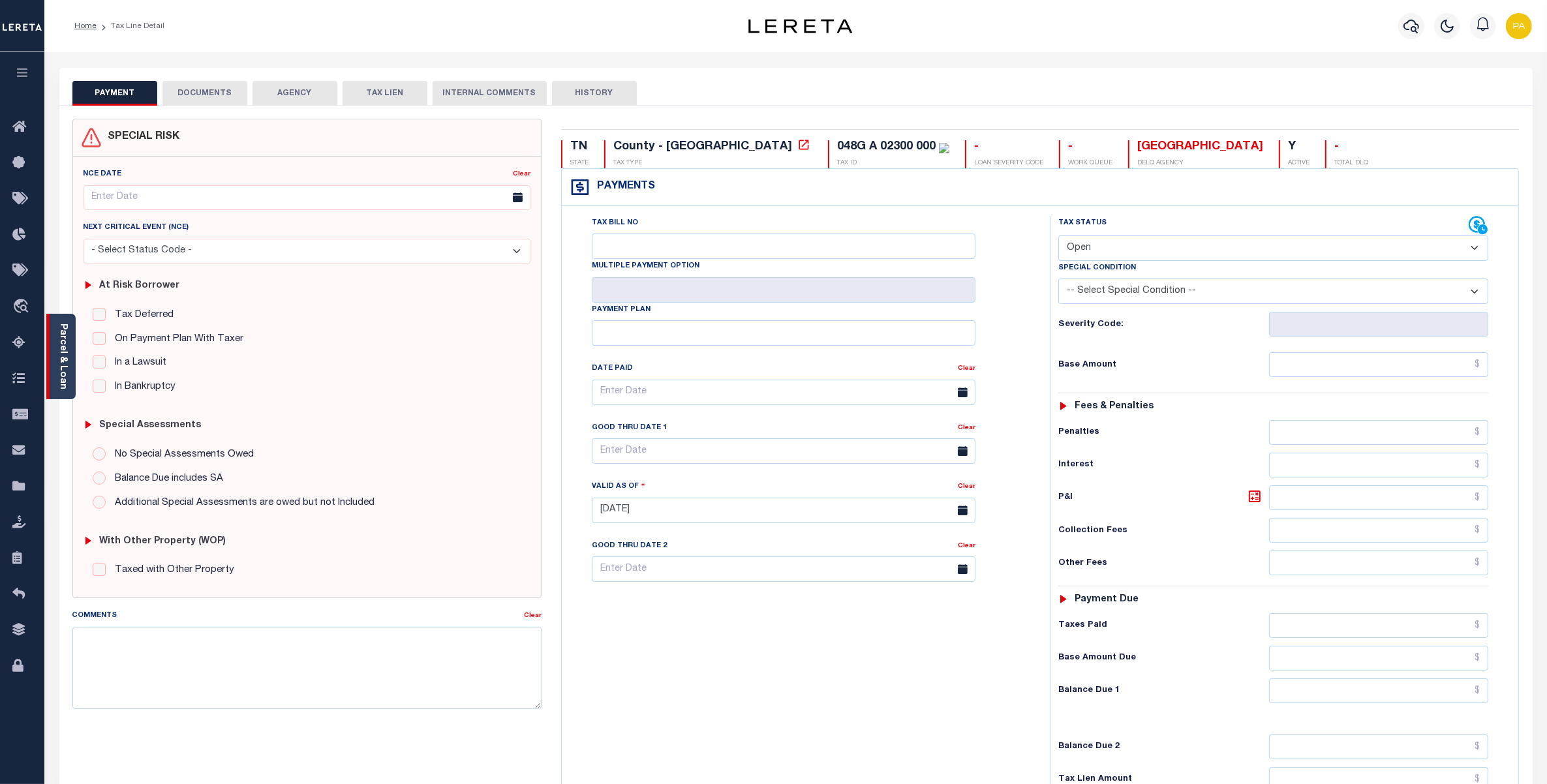
click at [66, 327] on link "Parcel & Loan" at bounding box center [63, 356] width 9 height 66
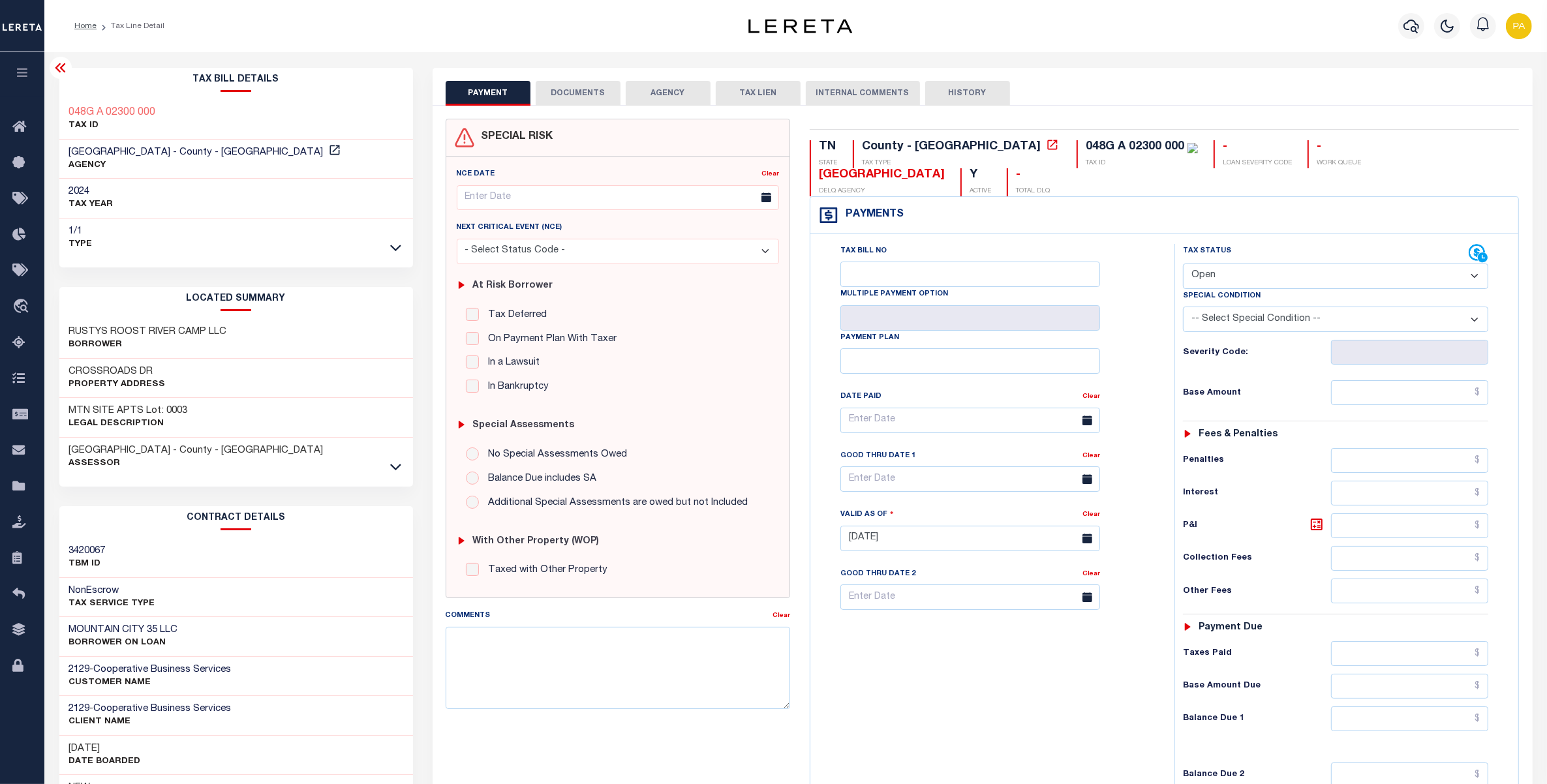
click at [360, 637] on div "MOUNTAIN CITY 35 LLC BORROWER ON LOAN" at bounding box center [236, 637] width 354 height 40
drag, startPoint x: 171, startPoint y: 110, endPoint x: 67, endPoint y: 106, distance: 104.1
click at [67, 106] on div "048G A 02300 000 TAX ID" at bounding box center [236, 119] width 354 height 40
copy h3 "048G A 02300 000"
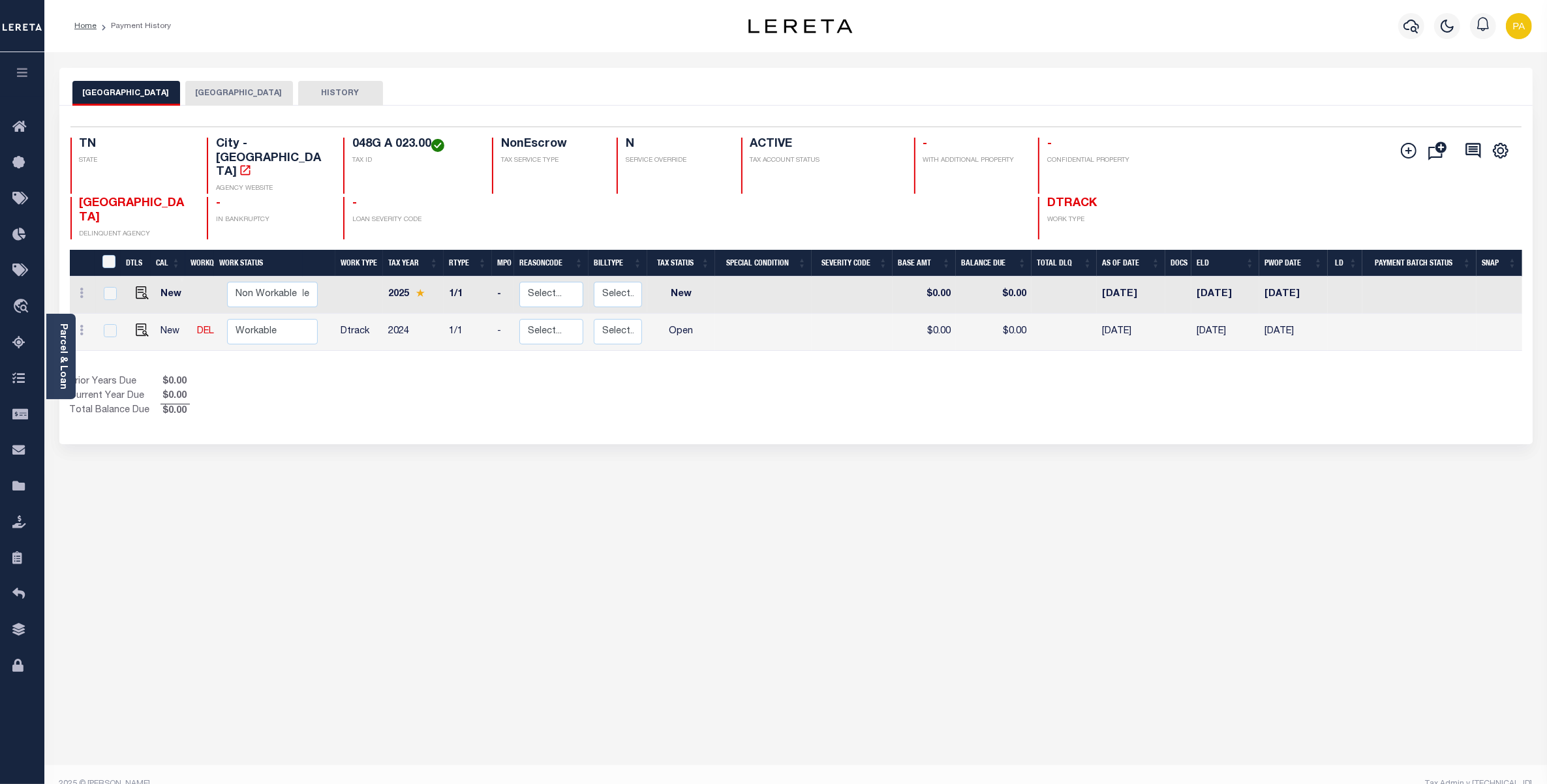
click at [235, 86] on button "[GEOGRAPHIC_DATA]" at bounding box center [239, 94] width 108 height 25
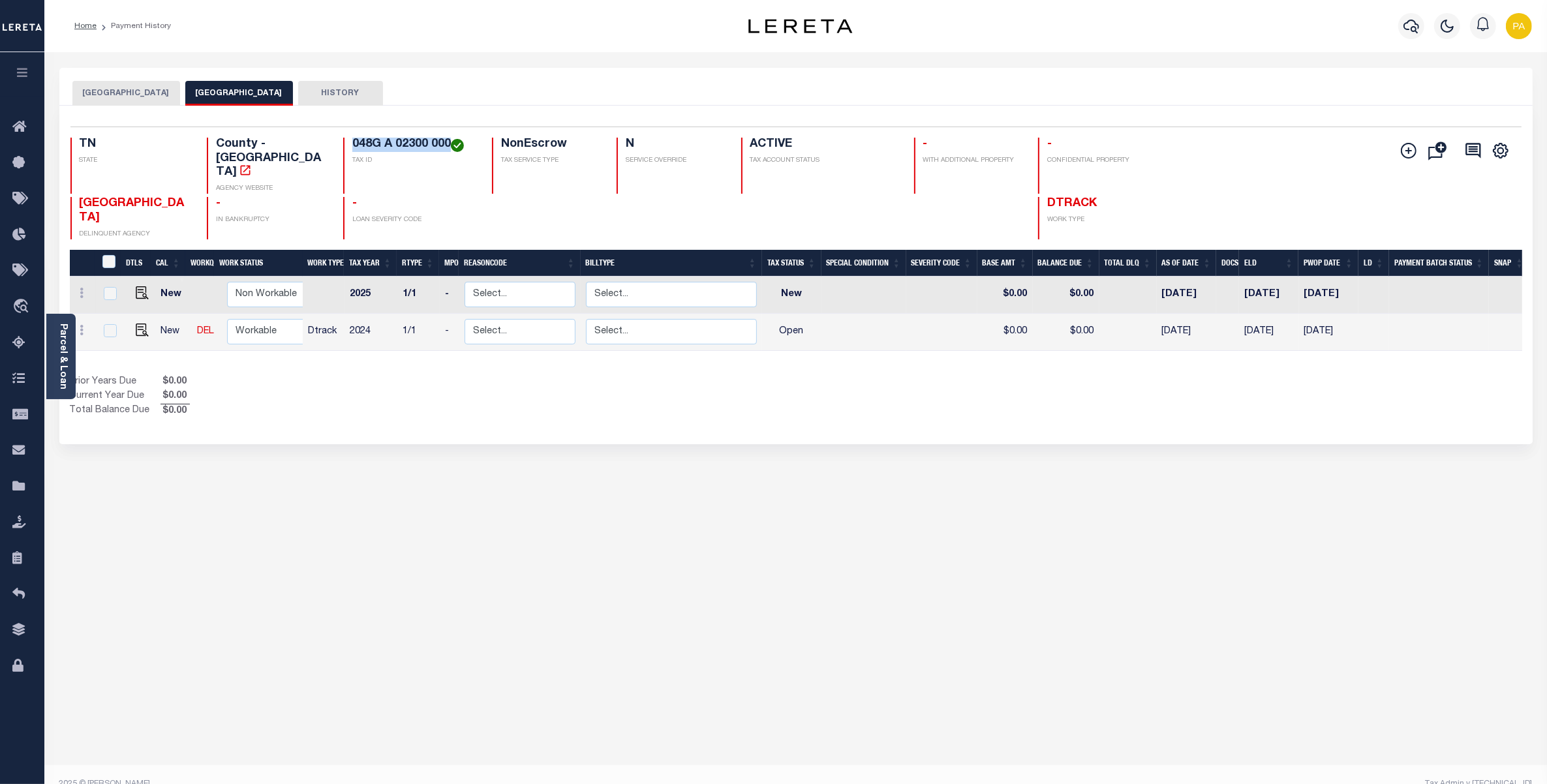
drag, startPoint x: 351, startPoint y: 141, endPoint x: 448, endPoint y: 138, distance: 97.0
click at [448, 138] on h4 "048G A 02300 000" at bounding box center [414, 145] width 124 height 14
copy h4 "048G A 02300 000"
drag, startPoint x: 397, startPoint y: 131, endPoint x: 380, endPoint y: 135, distance: 17.5
click at [397, 131] on div "Selected 2 Results 1 Items per page 25 50 100 TN STATE County - TN AGENCY WEBSI…" at bounding box center [796, 182] width 1472 height 113
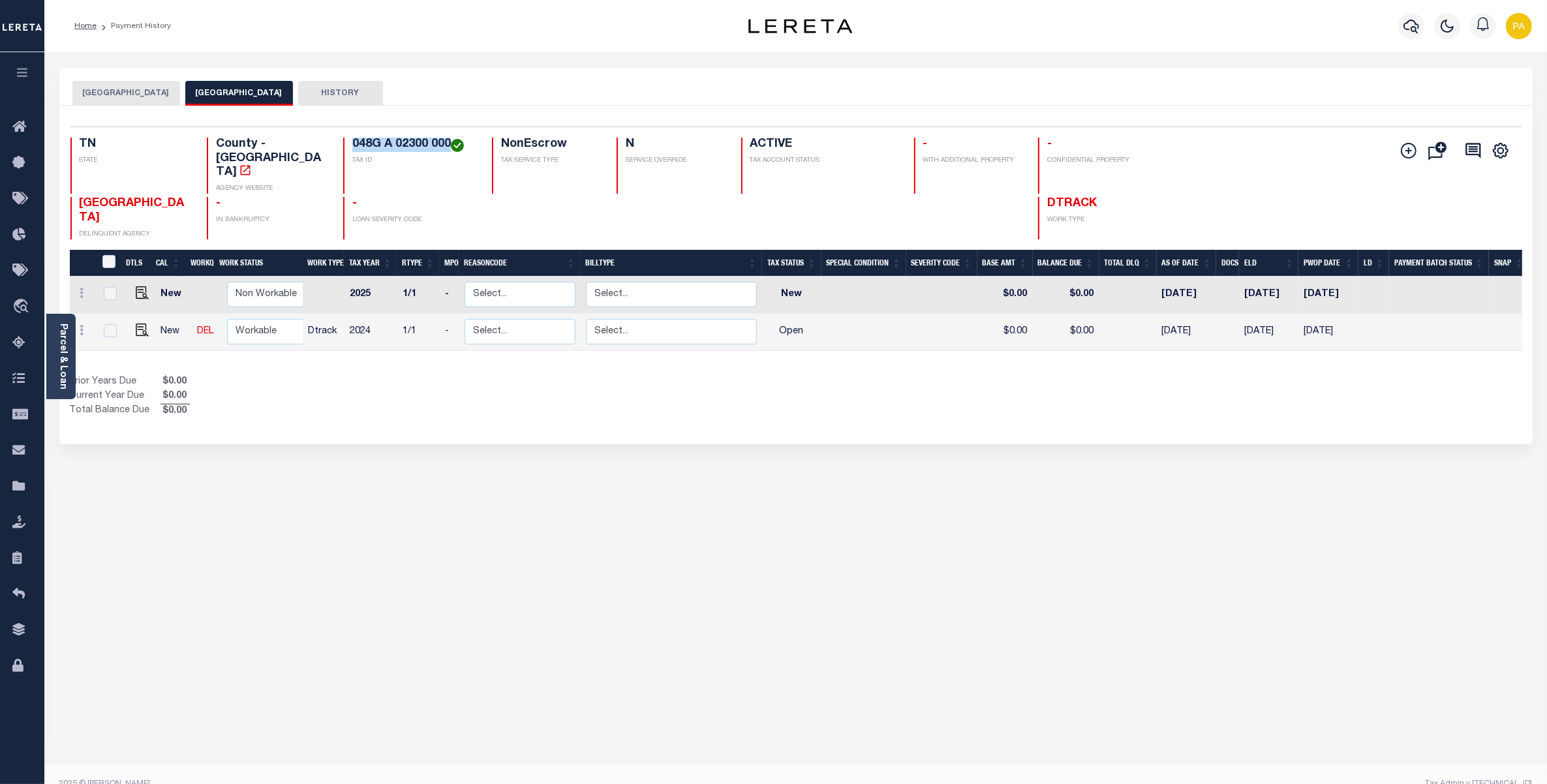
drag, startPoint x: 351, startPoint y: 140, endPoint x: 450, endPoint y: 136, distance: 99.1
click at [450, 136] on div "Selected 2 Results 1 Items per page 25 50 100 TN STATE County - TN AGENCY WEBSI…" at bounding box center [796, 182] width 1472 height 113
copy h4 "048G A 02300 000"
click at [138, 323] on img "" at bounding box center [142, 330] width 13 height 13
checkbox input "true"
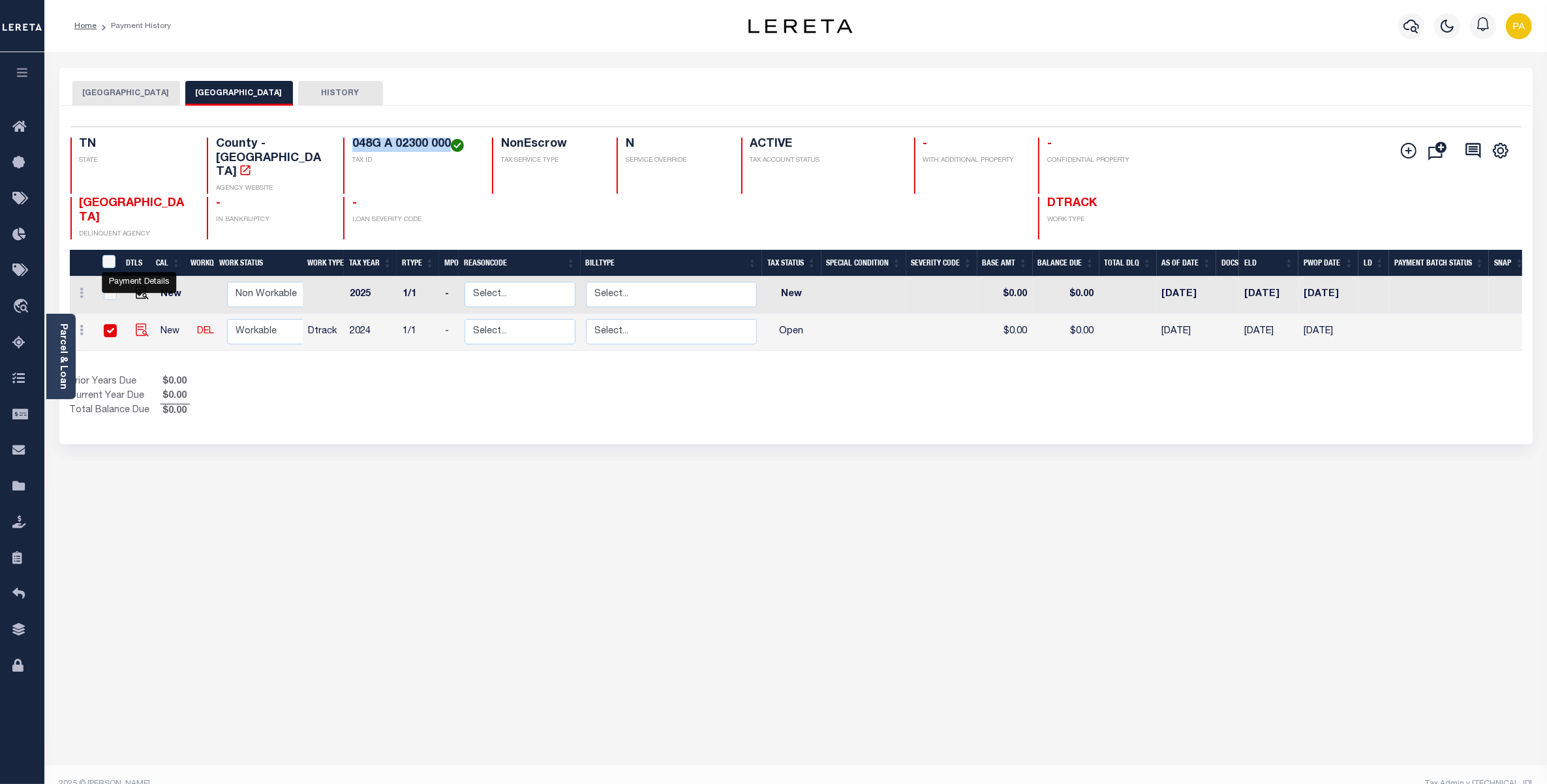
checkbox input "true"
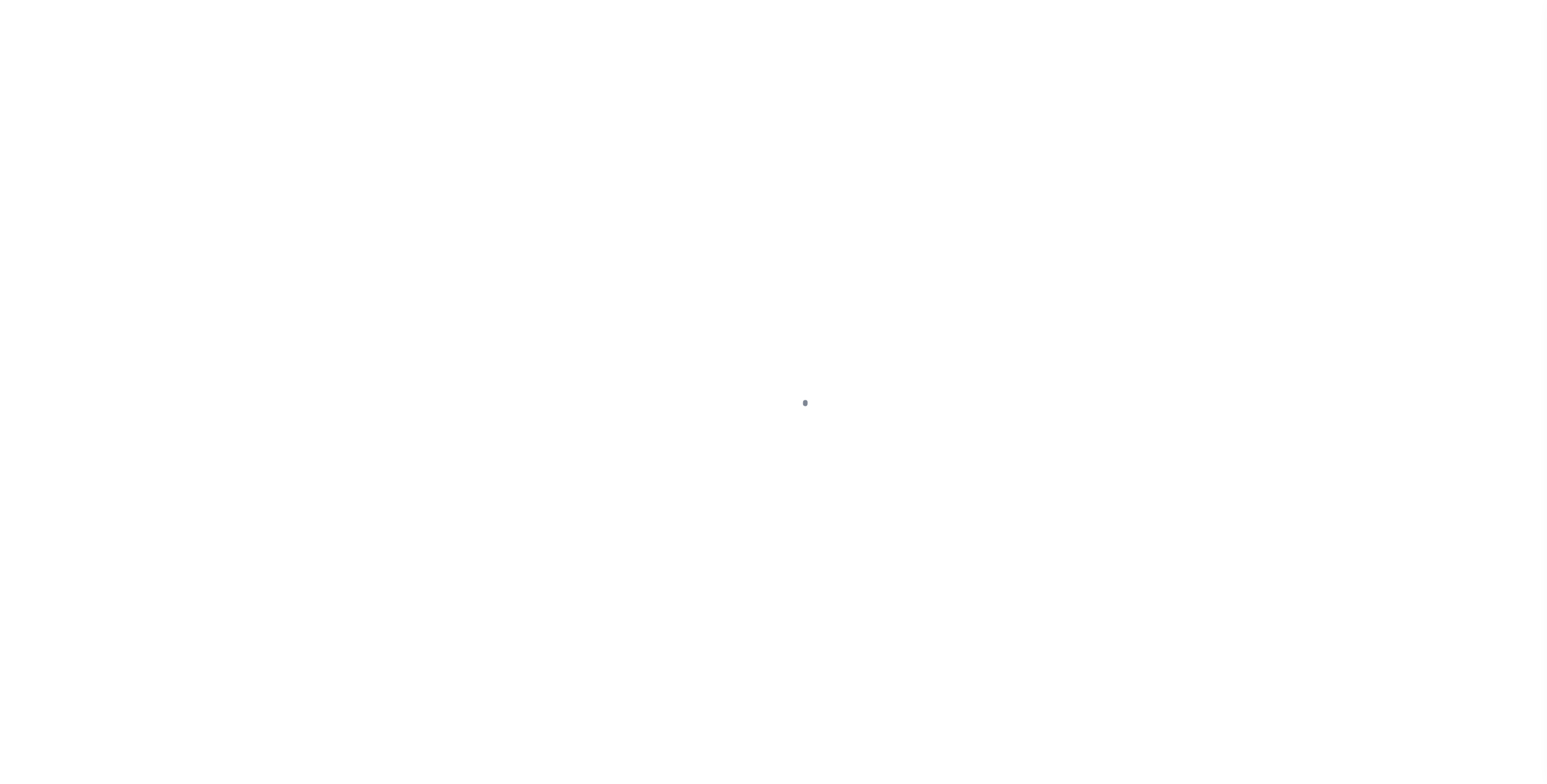
checkbox input "false"
type input "[DATE]"
select select "OP2"
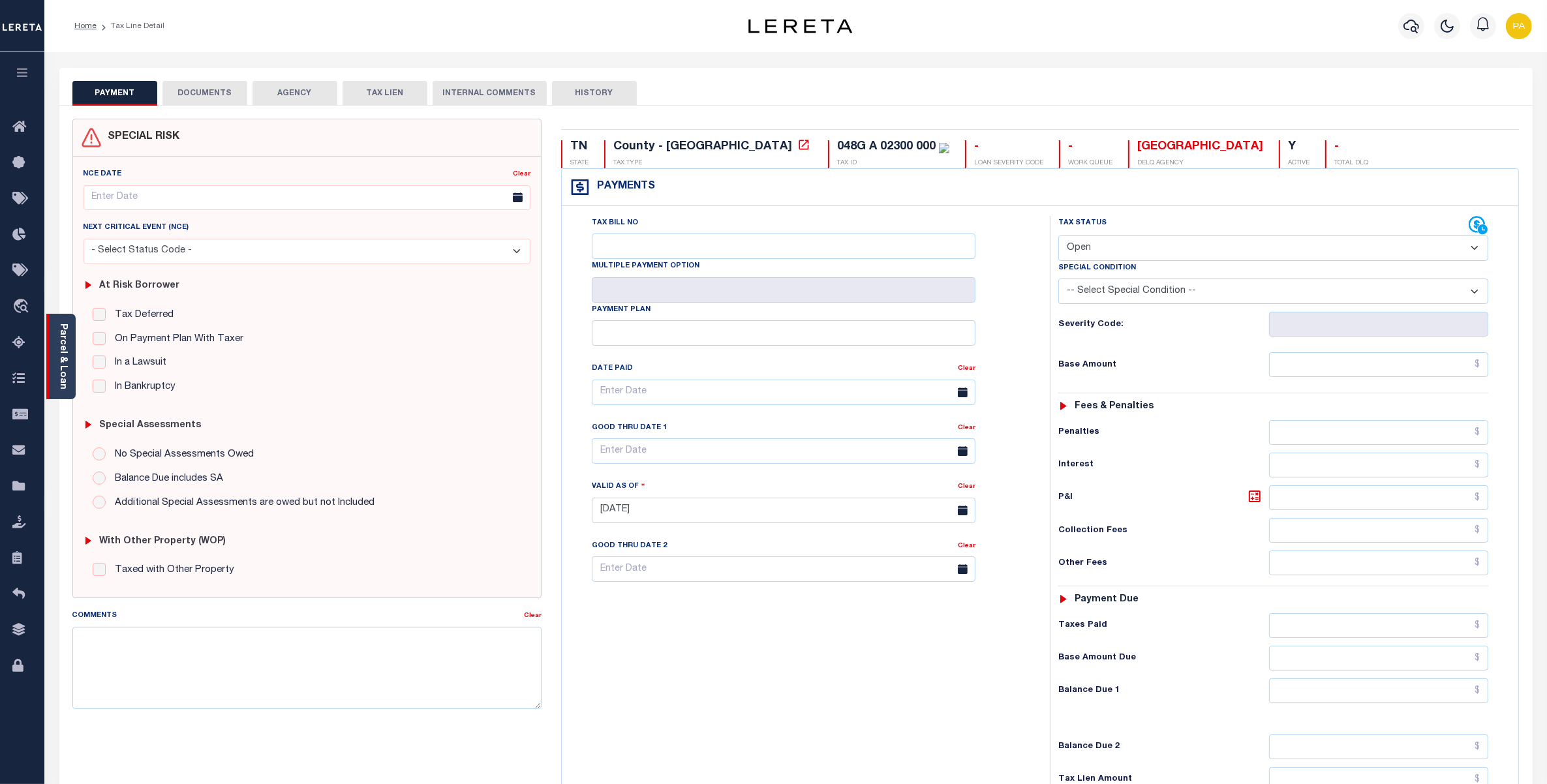
click at [66, 338] on link "Parcel & Loan" at bounding box center [63, 356] width 9 height 66
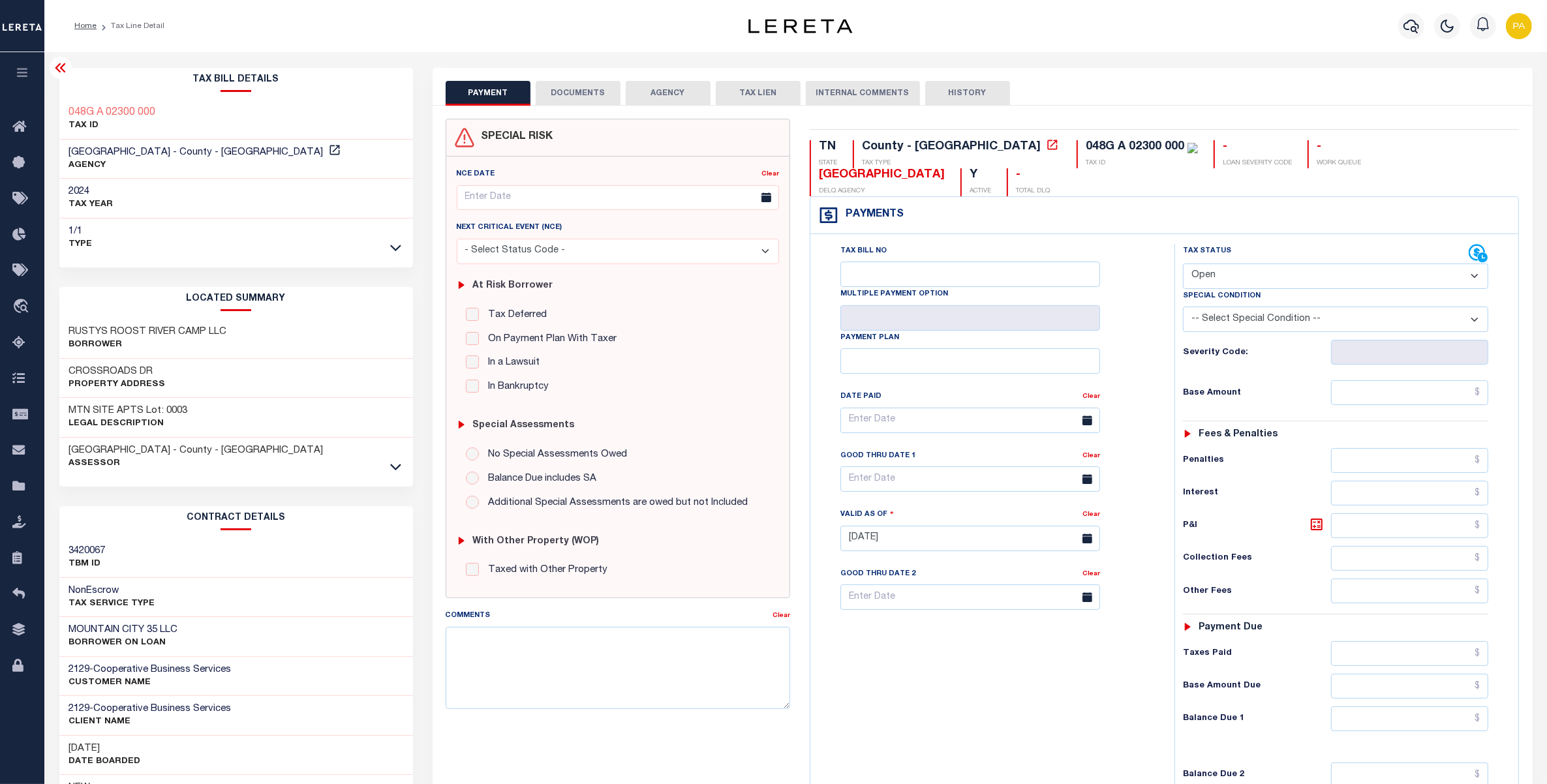
click at [595, 93] on button "DOCUMENTS" at bounding box center [577, 94] width 85 height 25
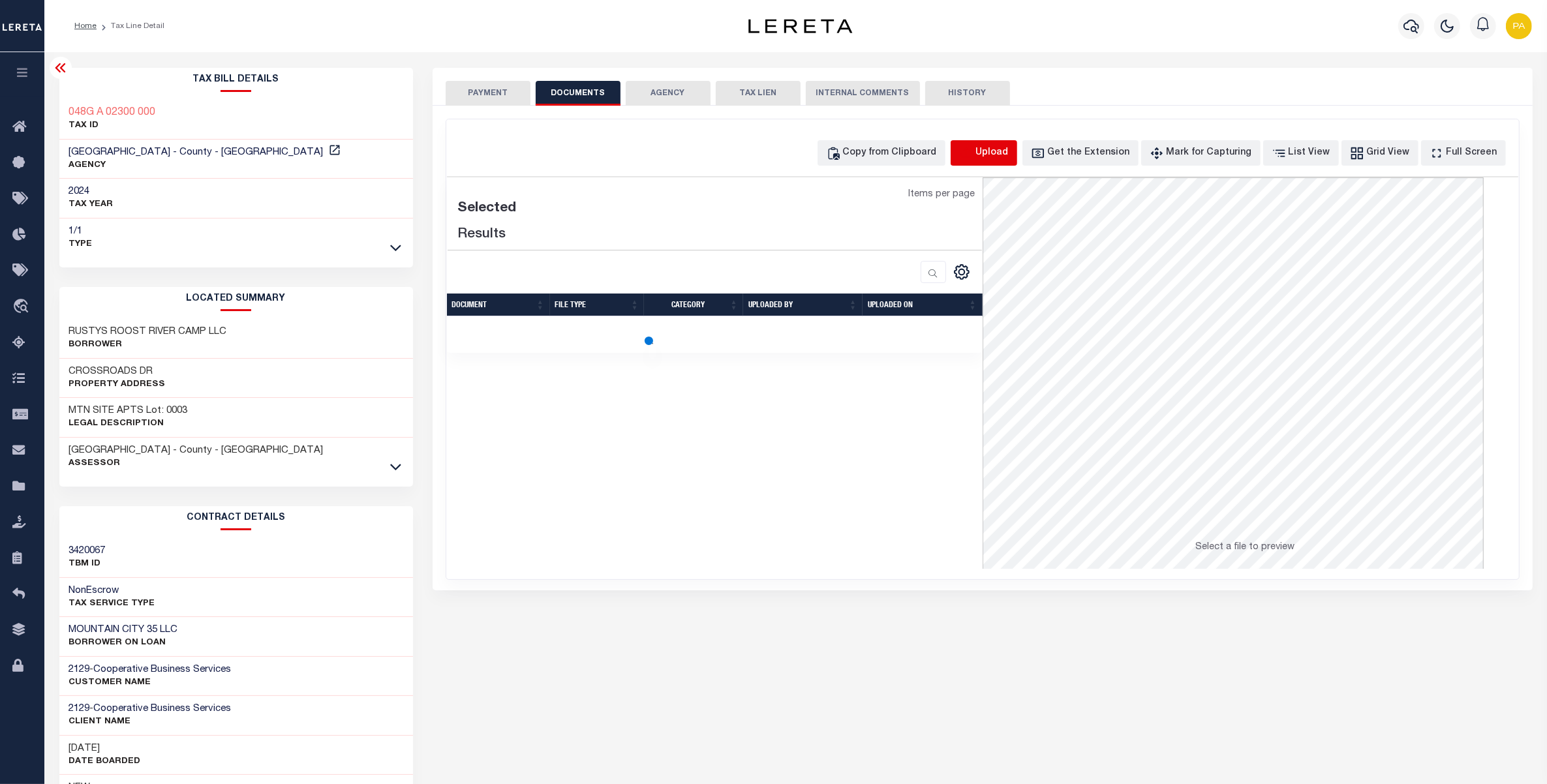
click at [973, 154] on icon "button" at bounding box center [966, 154] width 14 height 14
select select "POP"
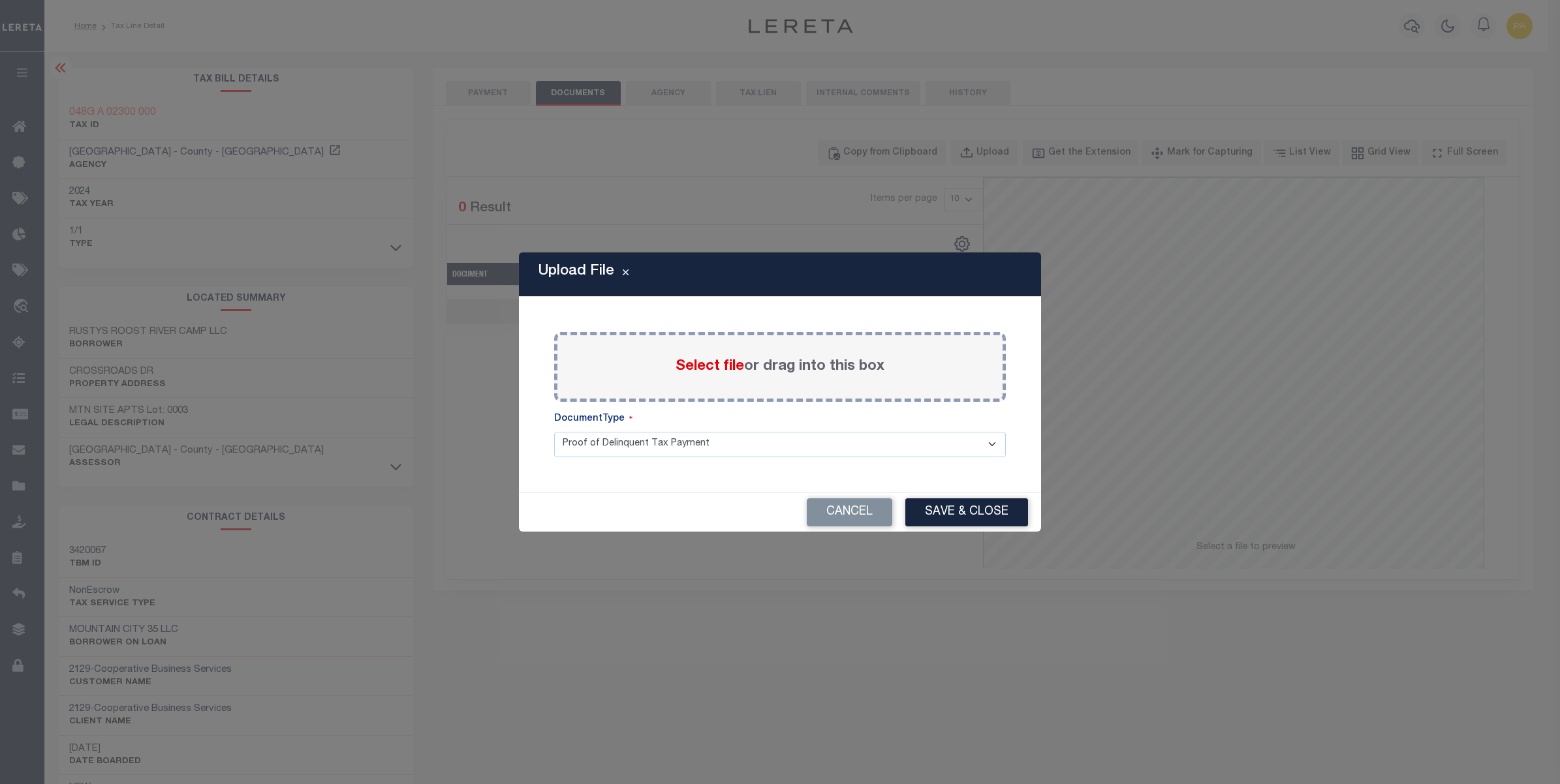
click at [775, 369] on label "Select file or drag into this box" at bounding box center [780, 367] width 209 height 22
click at [0, 0] on input "Select file or drag into this box" at bounding box center [0, 0] width 0 height 0
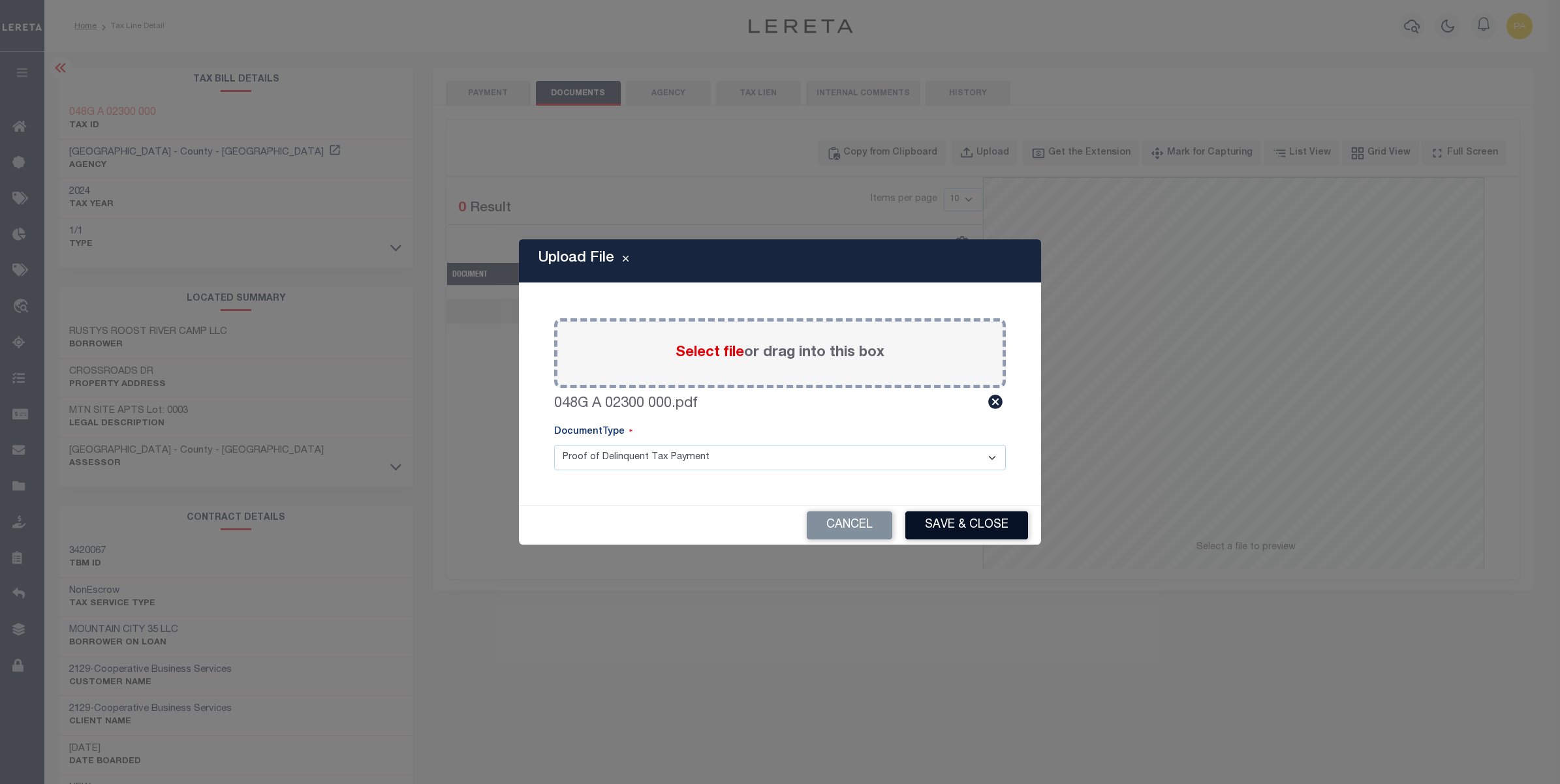
click at [971, 521] on button "Save & Close" at bounding box center [966, 525] width 122 height 28
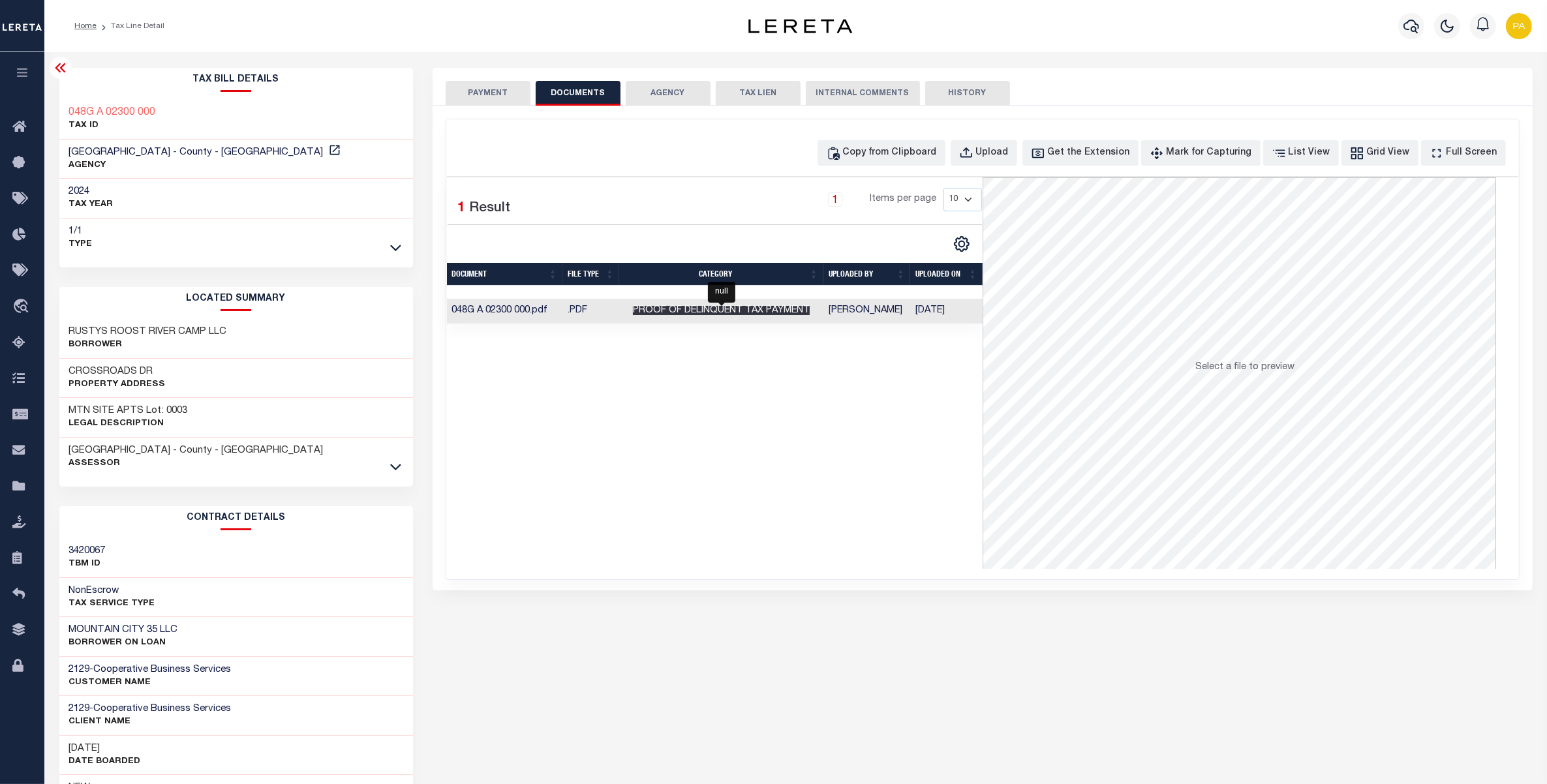
click at [751, 313] on span "Proof of Delinquent Tax Payment" at bounding box center [721, 311] width 177 height 9
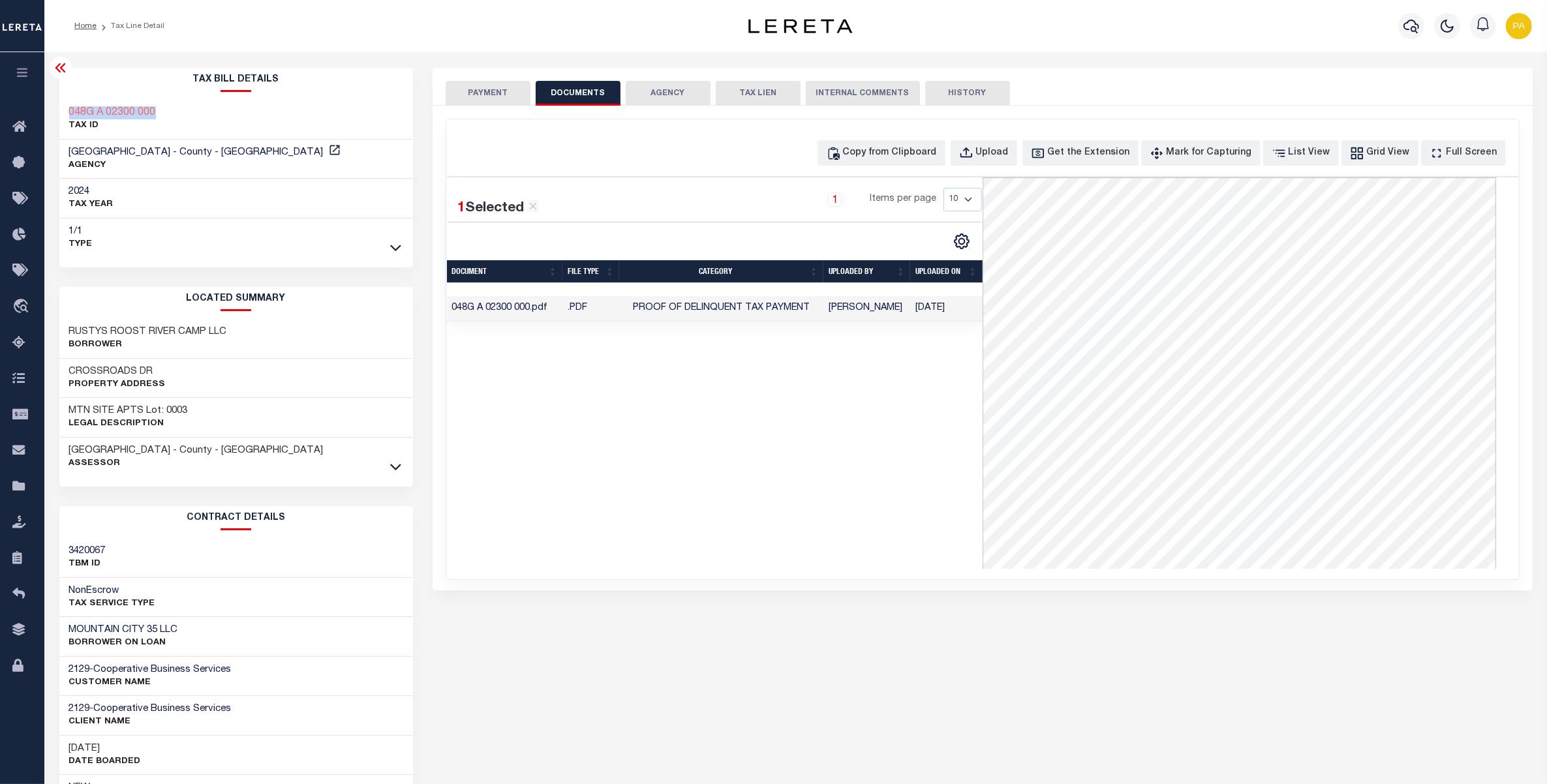
drag, startPoint x: 162, startPoint y: 112, endPoint x: 66, endPoint y: 216, distance: 141.5
click at [66, 104] on div "048G A 02300 000 TAX ID" at bounding box center [236, 119] width 354 height 40
copy h3 "048G A 02300 000"
click at [467, 91] on button "PAYMENT" at bounding box center [488, 94] width 85 height 25
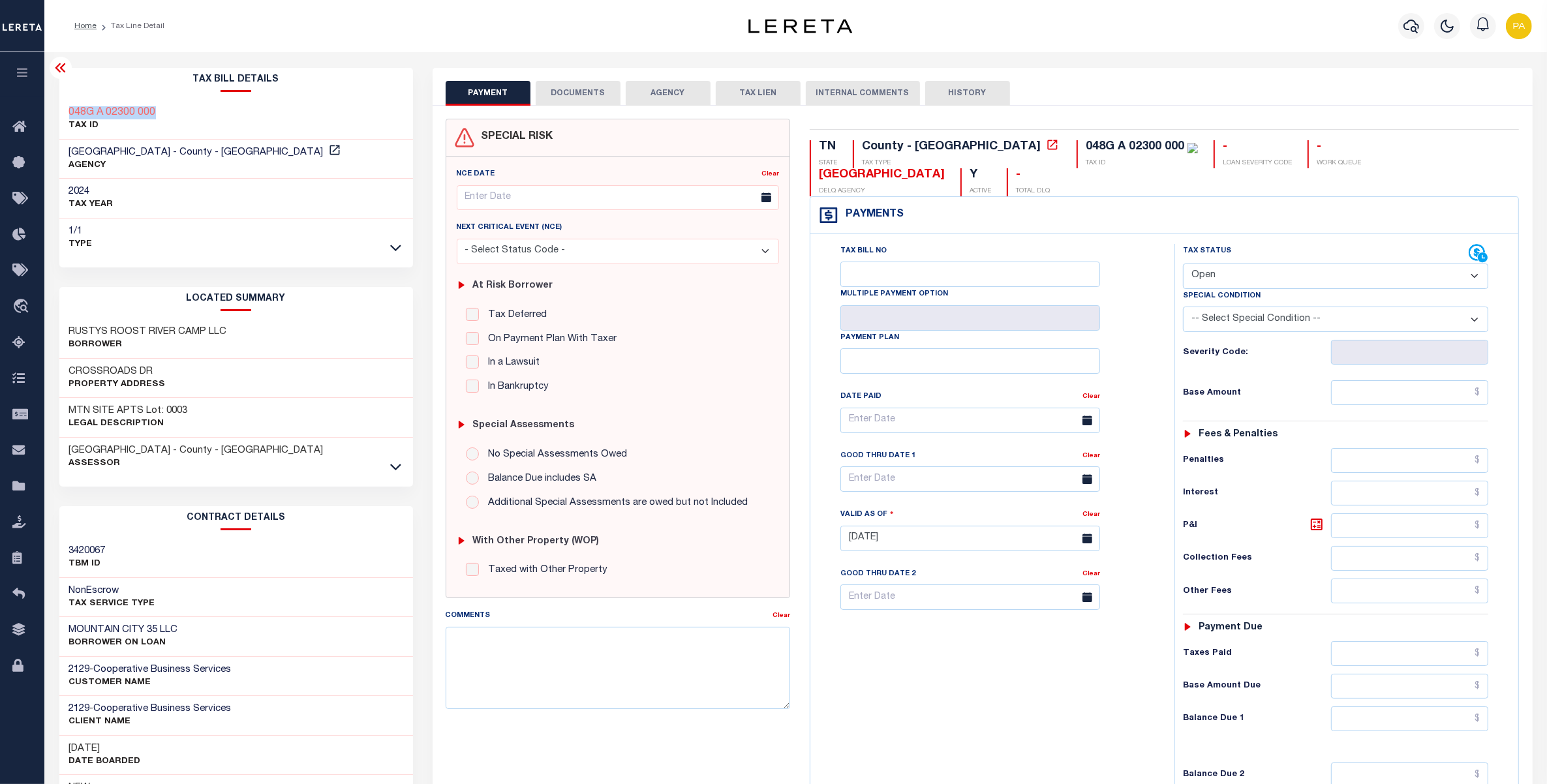
click at [1209, 263] on select "- Select Status Code - Open Due/Unpaid Paid Incomplete No Tax Due Internal Refu…" at bounding box center [1336, 276] width 306 height 26
select select "PYD"
click at [1183, 263] on select "- Select Status Code - Open Due/Unpaid Paid Incomplete No Tax Due Internal Refu…" at bounding box center [1336, 276] width 306 height 26
type input "09/05/2025"
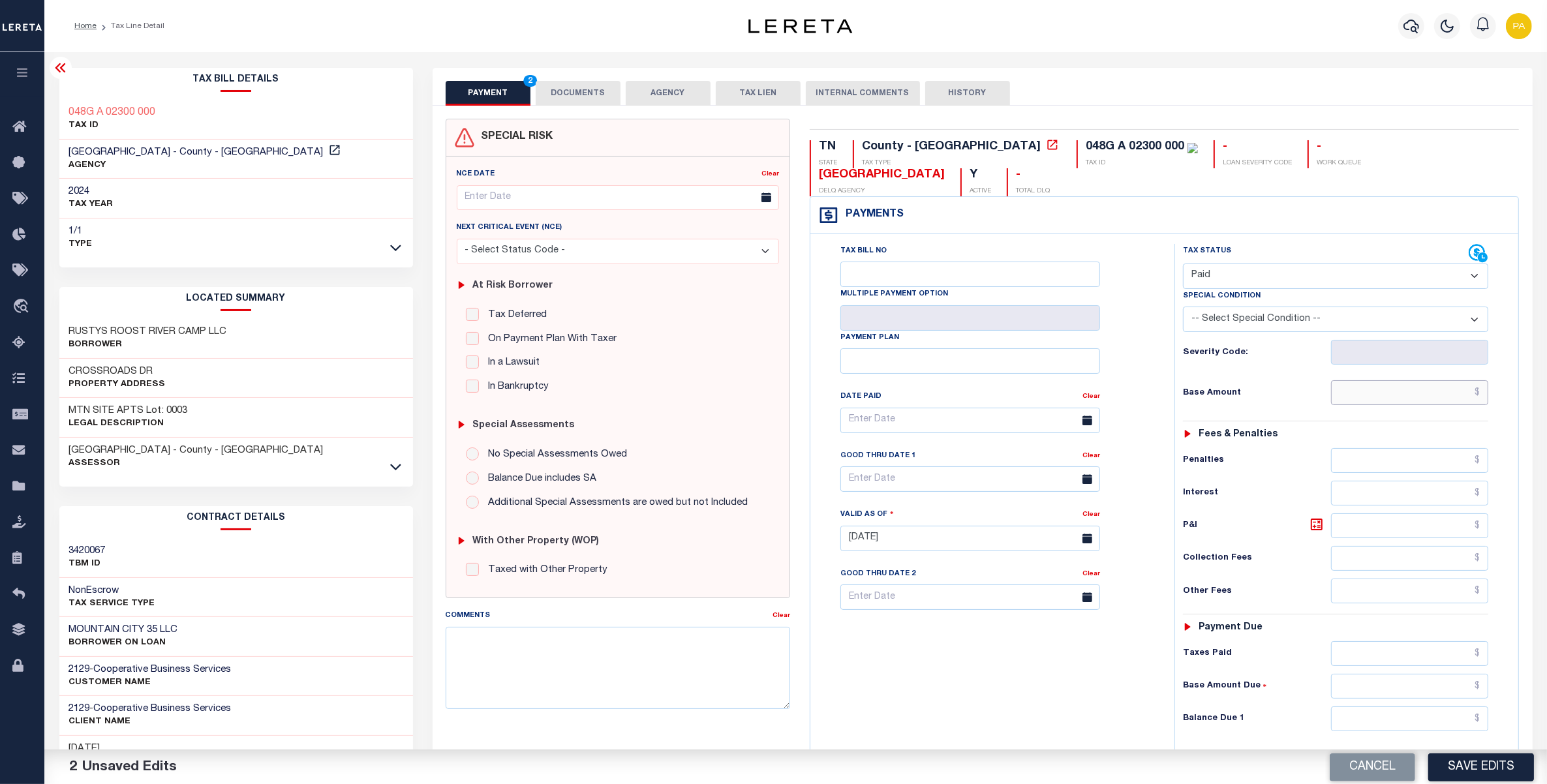
click at [1410, 380] on input "text" at bounding box center [1410, 393] width 157 height 25
paste input "77.00"
type input "$77.00"
click at [1456, 641] on input "text" at bounding box center [1410, 654] width 157 height 25
paste input "77.00"
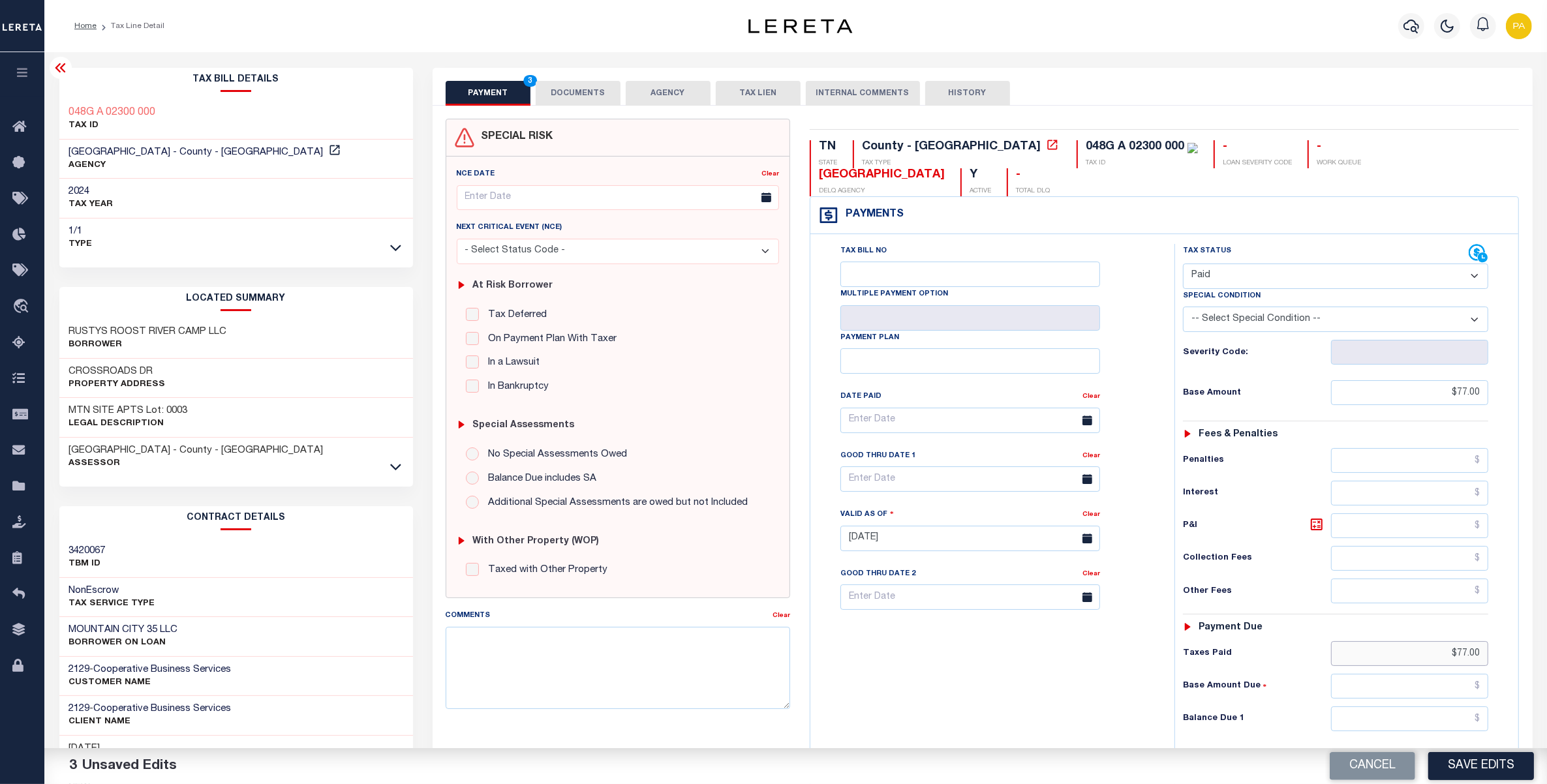
type input "$77.00"
click at [1458, 707] on input "text" at bounding box center [1410, 719] width 157 height 25
type input "$0.00"
click at [1471, 755] on button "Save Edits" at bounding box center [1482, 766] width 106 height 28
checkbox input "false"
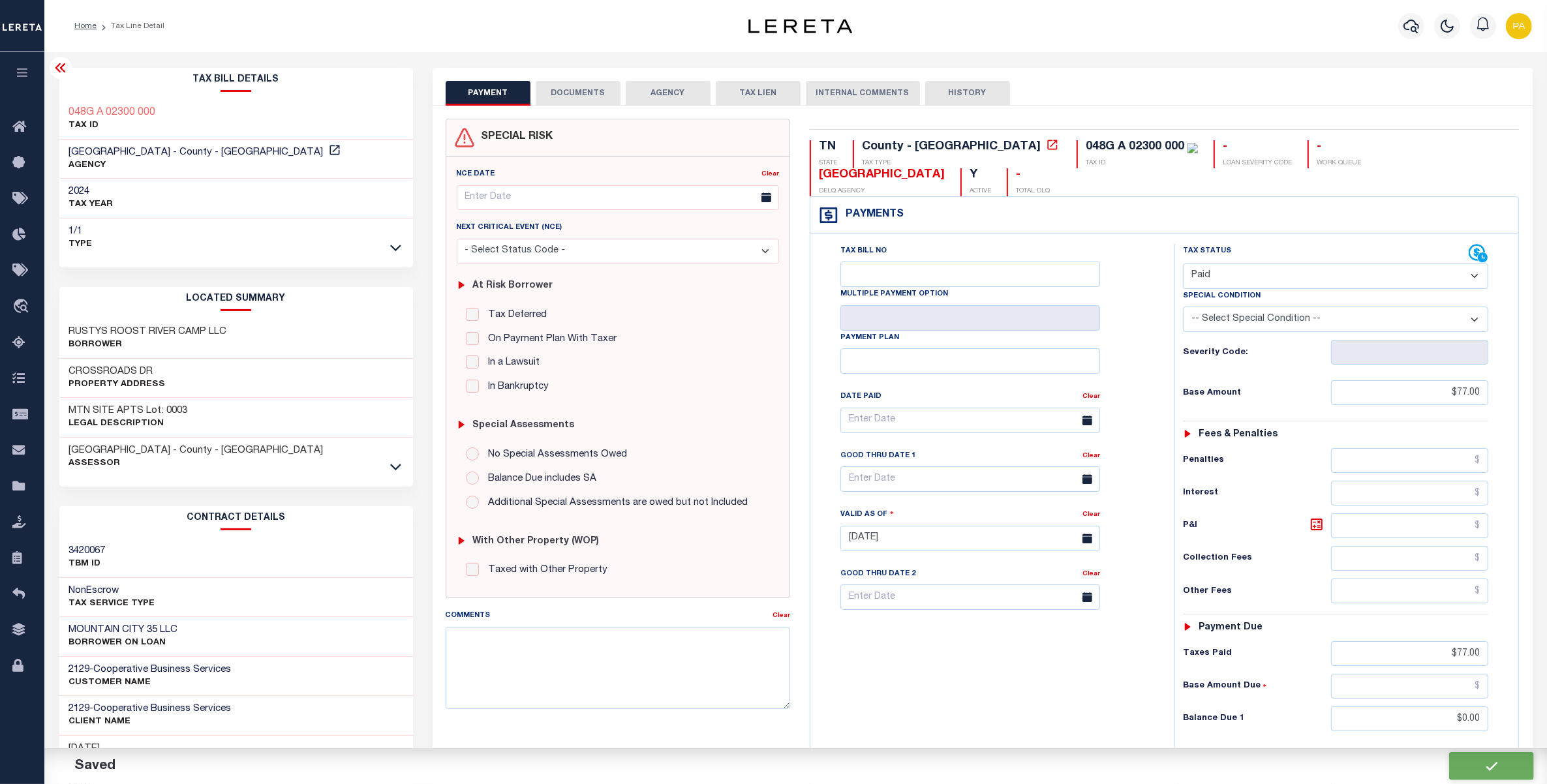
checkbox input "false"
type input "$77"
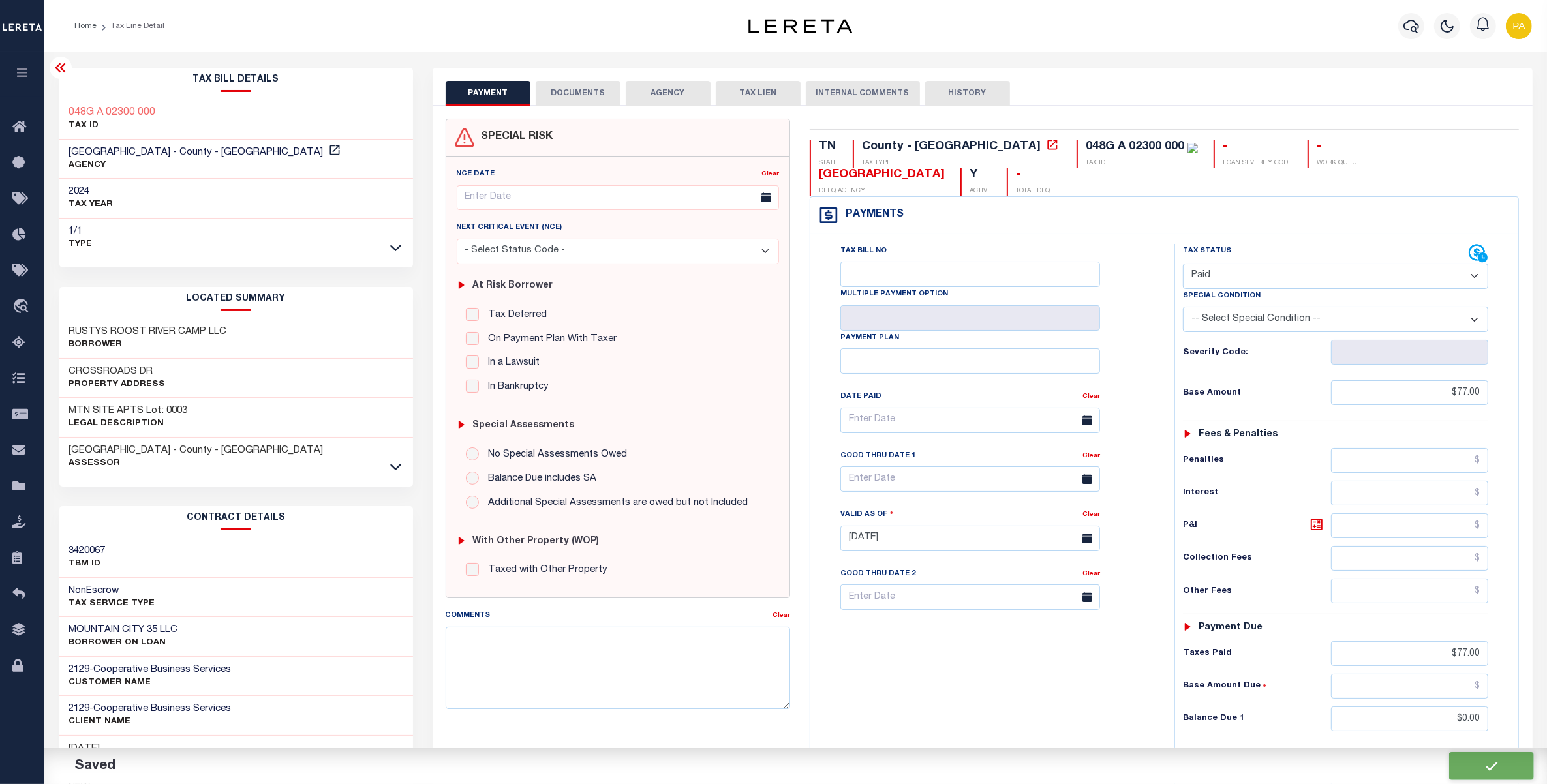
type input "$0"
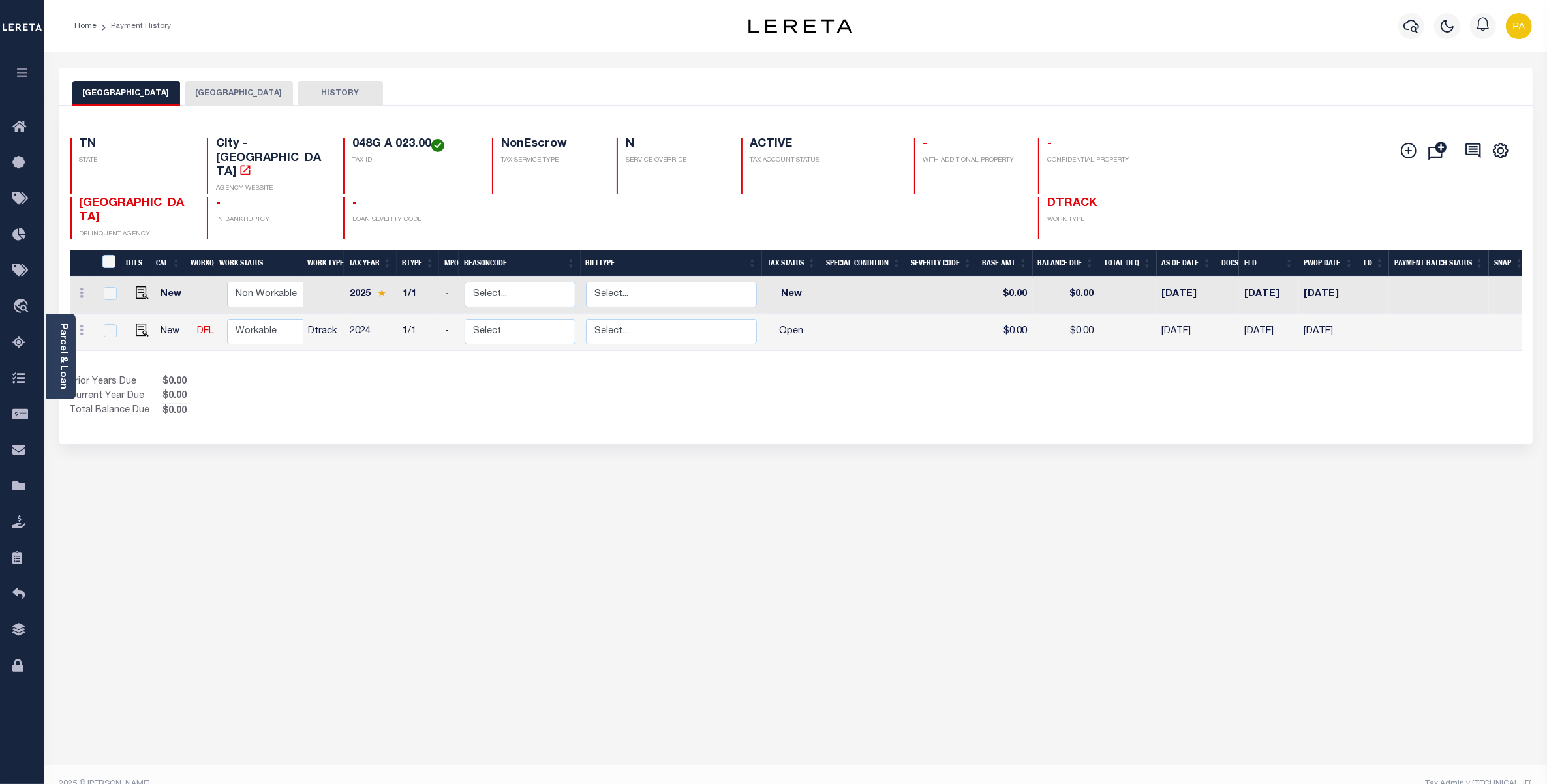
click at [245, 86] on button "JOHNSON COUNTY" at bounding box center [239, 94] width 108 height 25
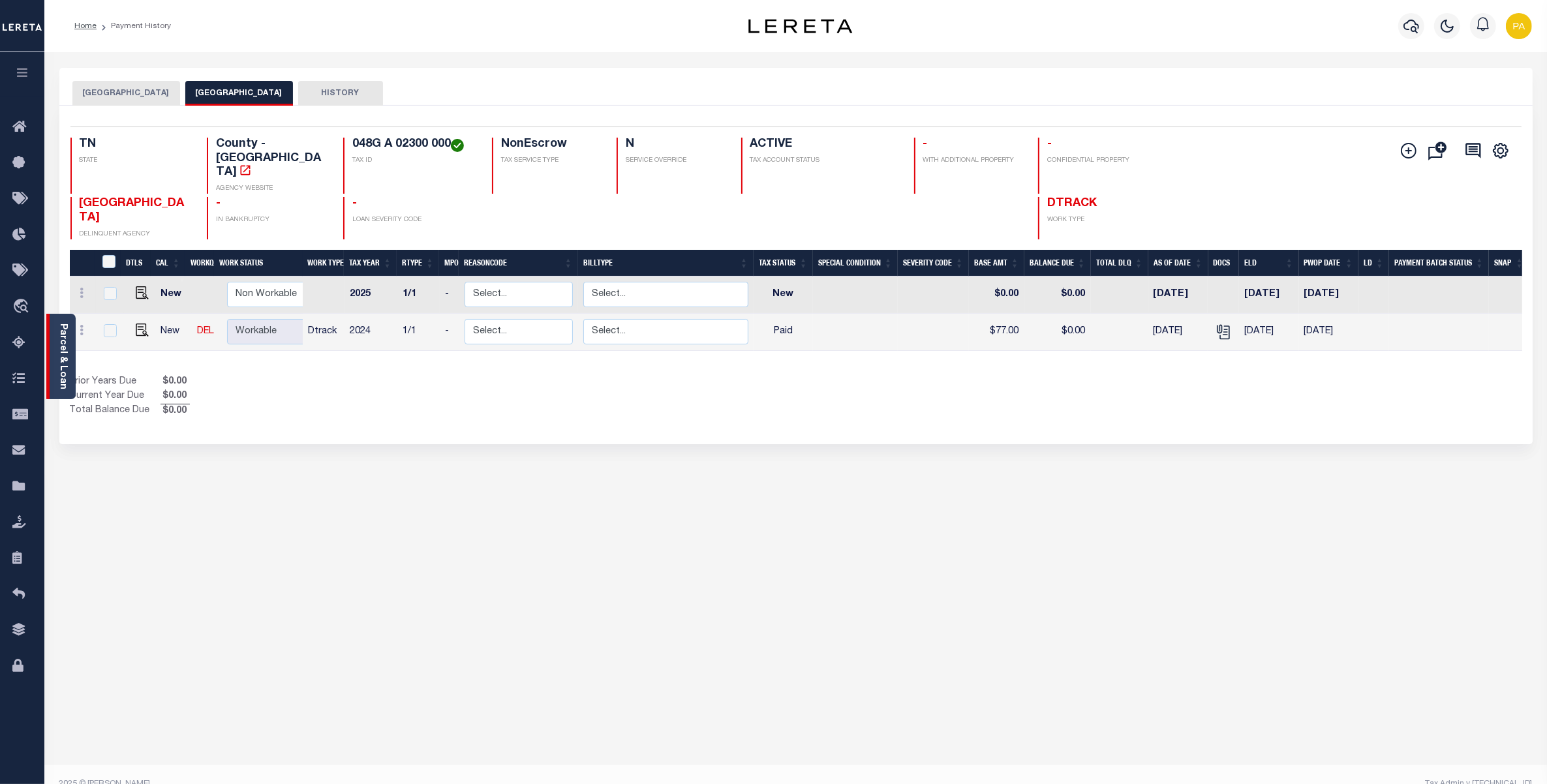
click at [58, 355] on link "Parcel & Loan" at bounding box center [63, 356] width 9 height 66
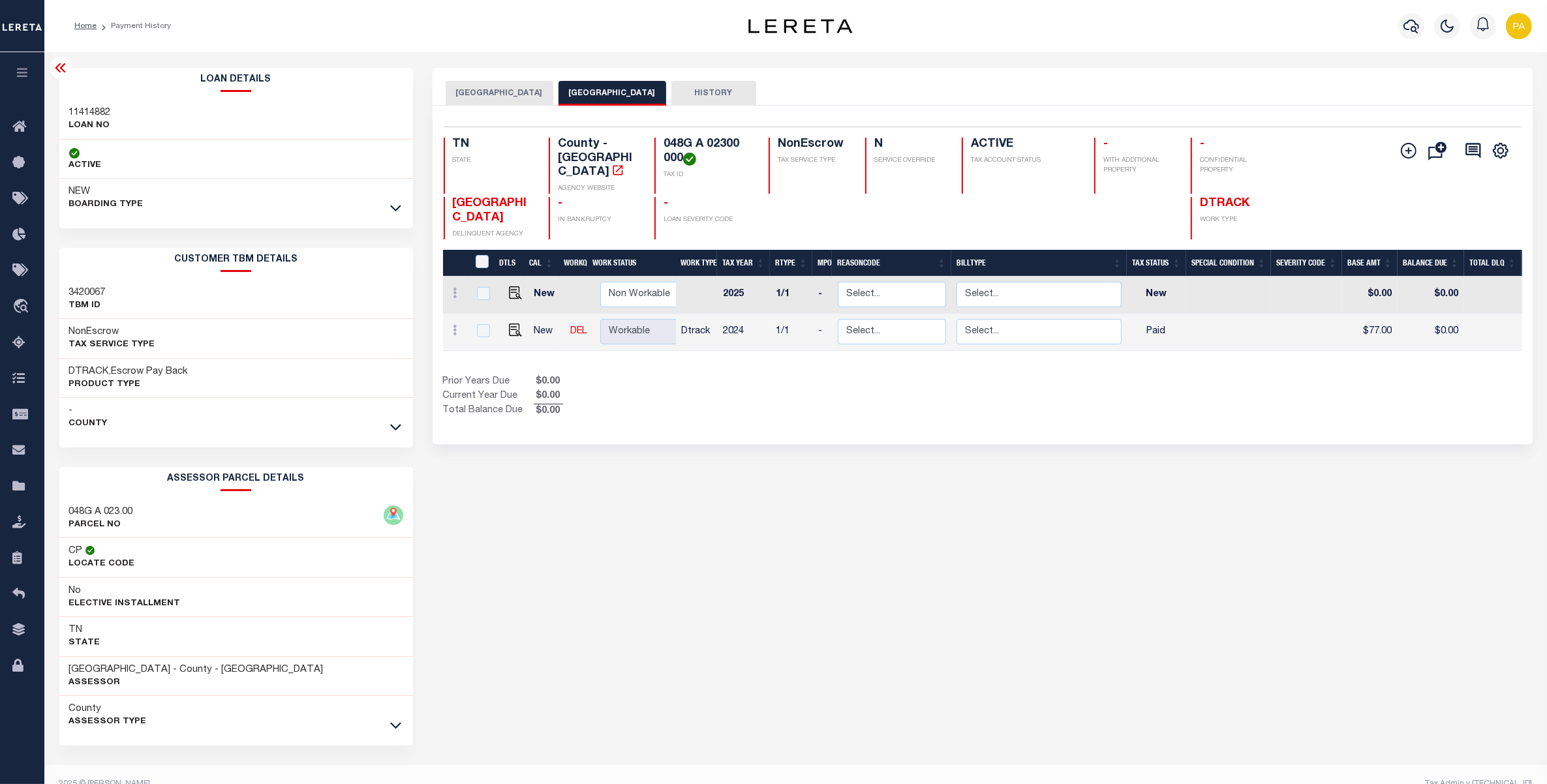
click at [95, 102] on div "11414882 LOAN NO" at bounding box center [236, 119] width 354 height 40
click at [94, 102] on div "11414882 LOAN NO" at bounding box center [236, 119] width 354 height 40
copy h3 "11414882"
copy h4 "048G A 02300 000"
drag, startPoint x: 663, startPoint y: 143, endPoint x: 680, endPoint y: 157, distance: 22.0
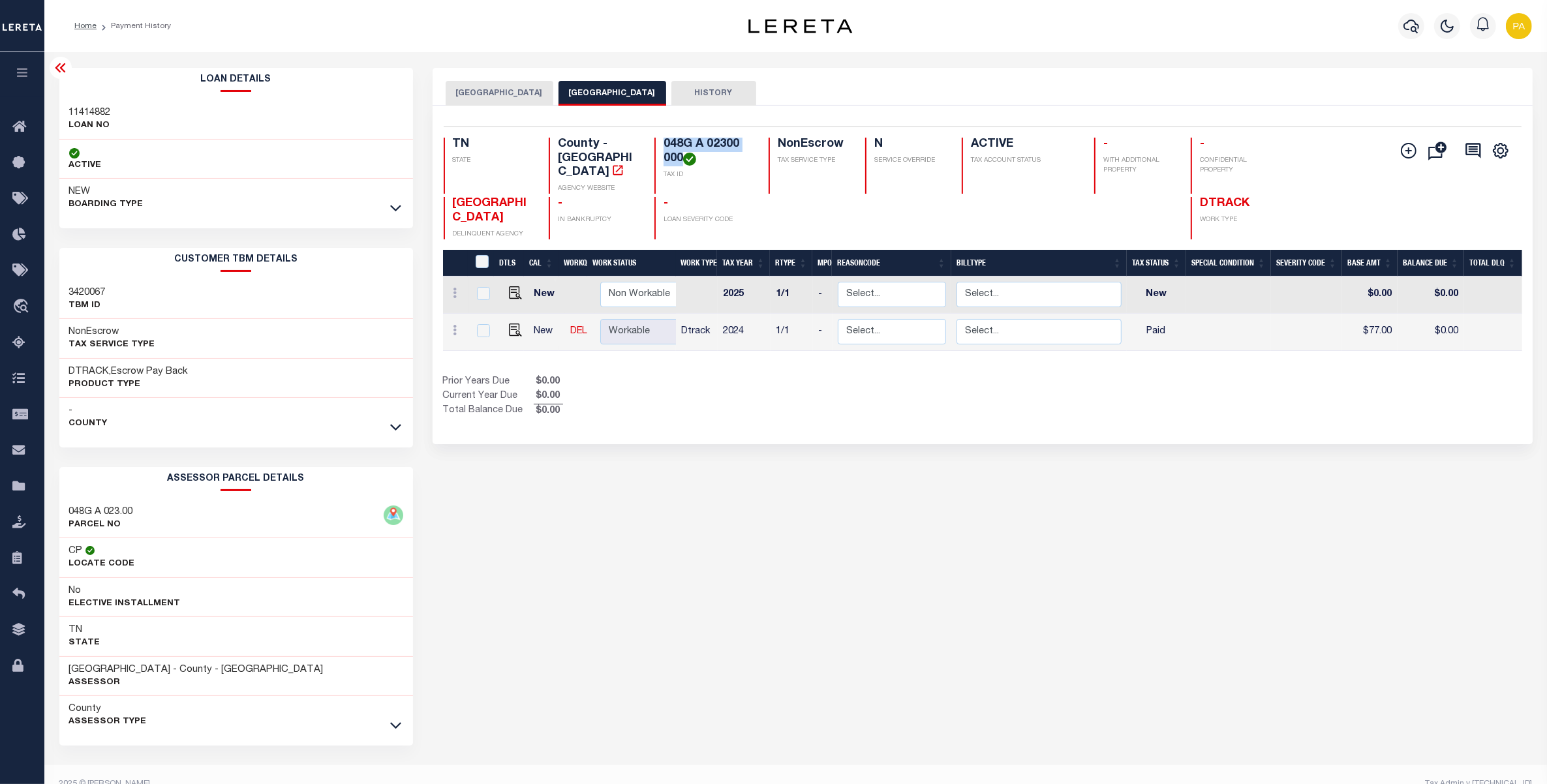
click at [680, 157] on h4 "048G A 02300 000" at bounding box center [708, 152] width 90 height 28
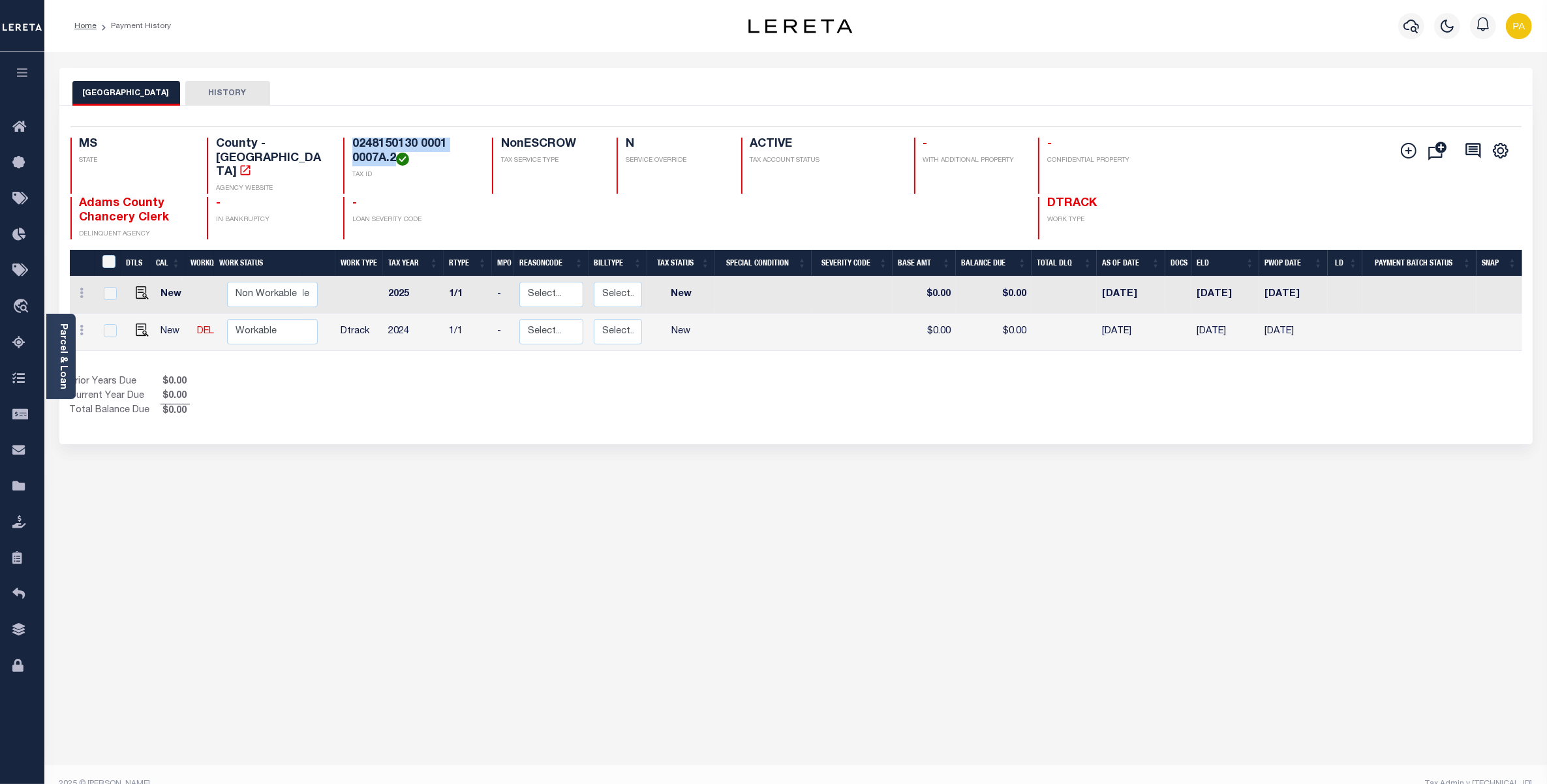
drag, startPoint x: 348, startPoint y: 143, endPoint x: 396, endPoint y: 164, distance: 52.4
click at [396, 164] on div "0248150130 0001 0007A.2 TAX ID" at bounding box center [409, 166] width 133 height 56
copy h4 "0248150130 0001 0007A.2"
click at [357, 139] on h4 "0248150130 0001 0007A.2" at bounding box center [414, 152] width 124 height 28
drag, startPoint x: 347, startPoint y: 136, endPoint x: 386, endPoint y: 138, distance: 39.1
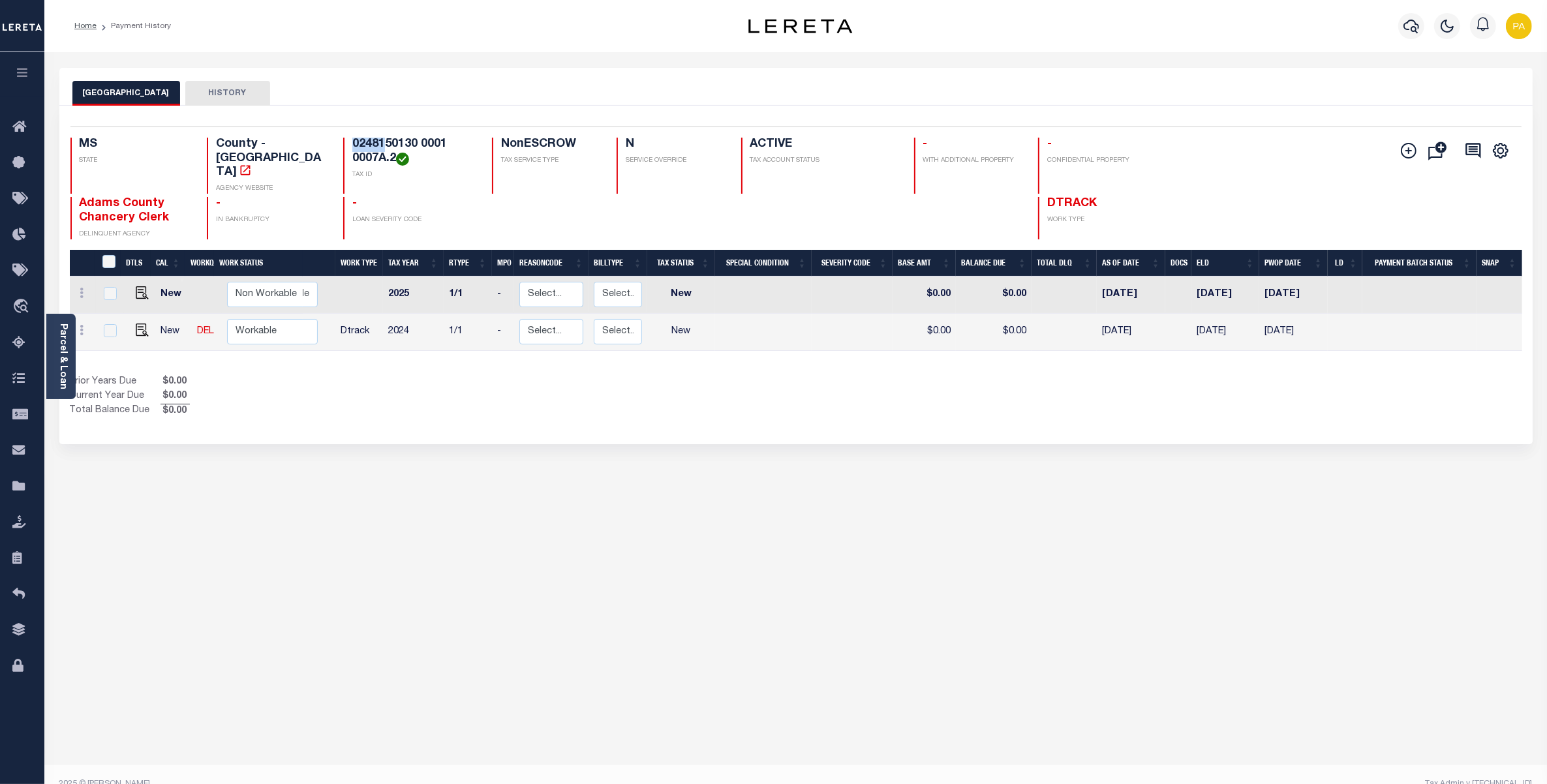
click at [386, 138] on div "Selected 2 Results 1 Items per page 25 50 100 MS STATE County - MS AGENCY WEBSI…" at bounding box center [796, 182] width 1472 height 113
copy h4 "02481"
drag, startPoint x: 390, startPoint y: 144, endPoint x: 347, endPoint y: 146, distance: 43.0
click at [347, 146] on div "0248150130 0001 0007A.2 TAX ID" at bounding box center [409, 166] width 133 height 56
copy h4 "024815"
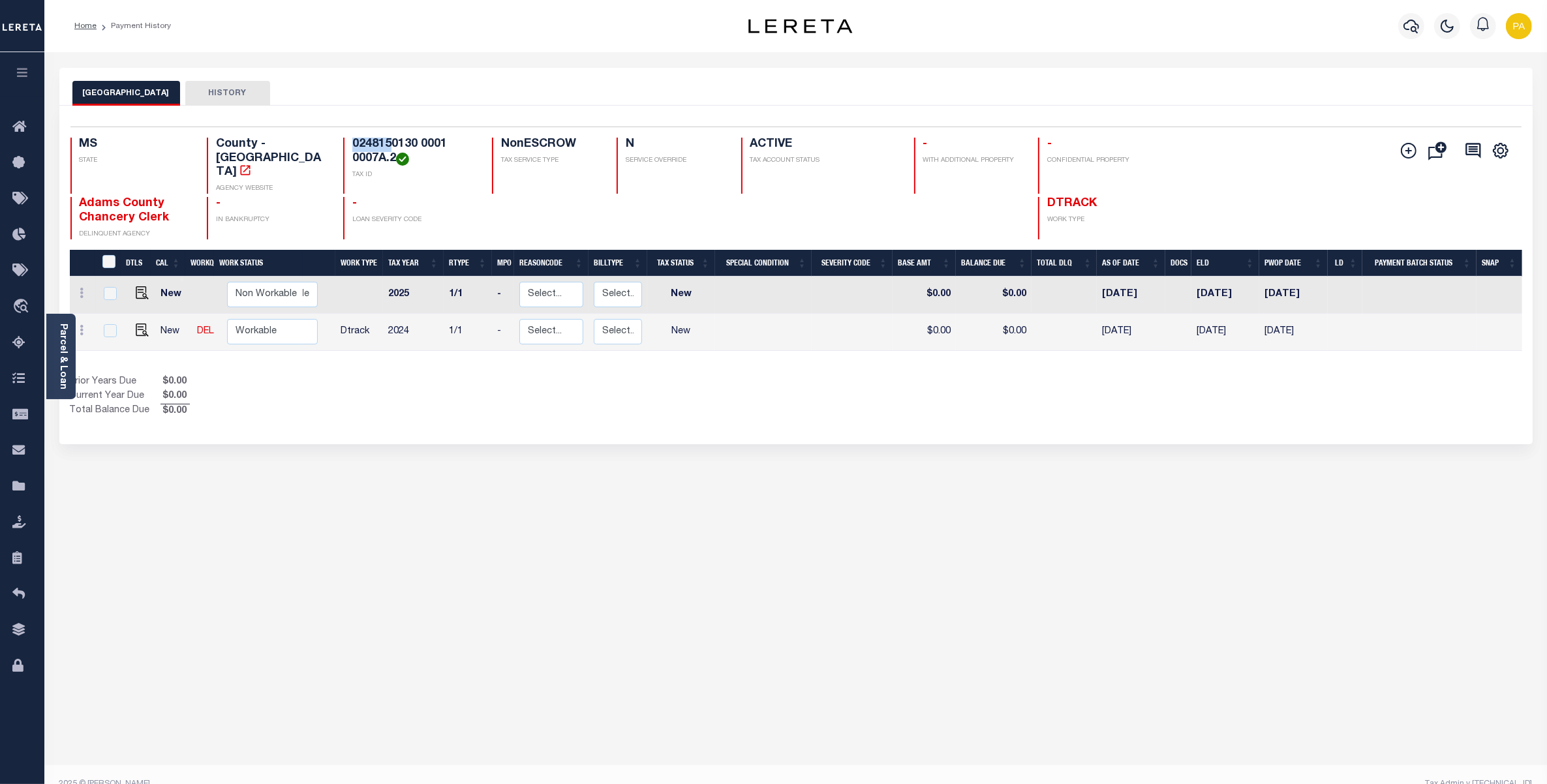
click at [387, 143] on h4 "0248150130 0001 0007A.2" at bounding box center [414, 152] width 124 height 28
drag, startPoint x: 392, startPoint y: 142, endPoint x: 394, endPoint y: 158, distance: 16.1
click at [394, 158] on h4 "0248150130 0001 0007A.2" at bounding box center [414, 152] width 124 height 28
copy h4 "0130 0001 0007A.2"
click at [136, 323] on img "" at bounding box center [142, 330] width 13 height 13
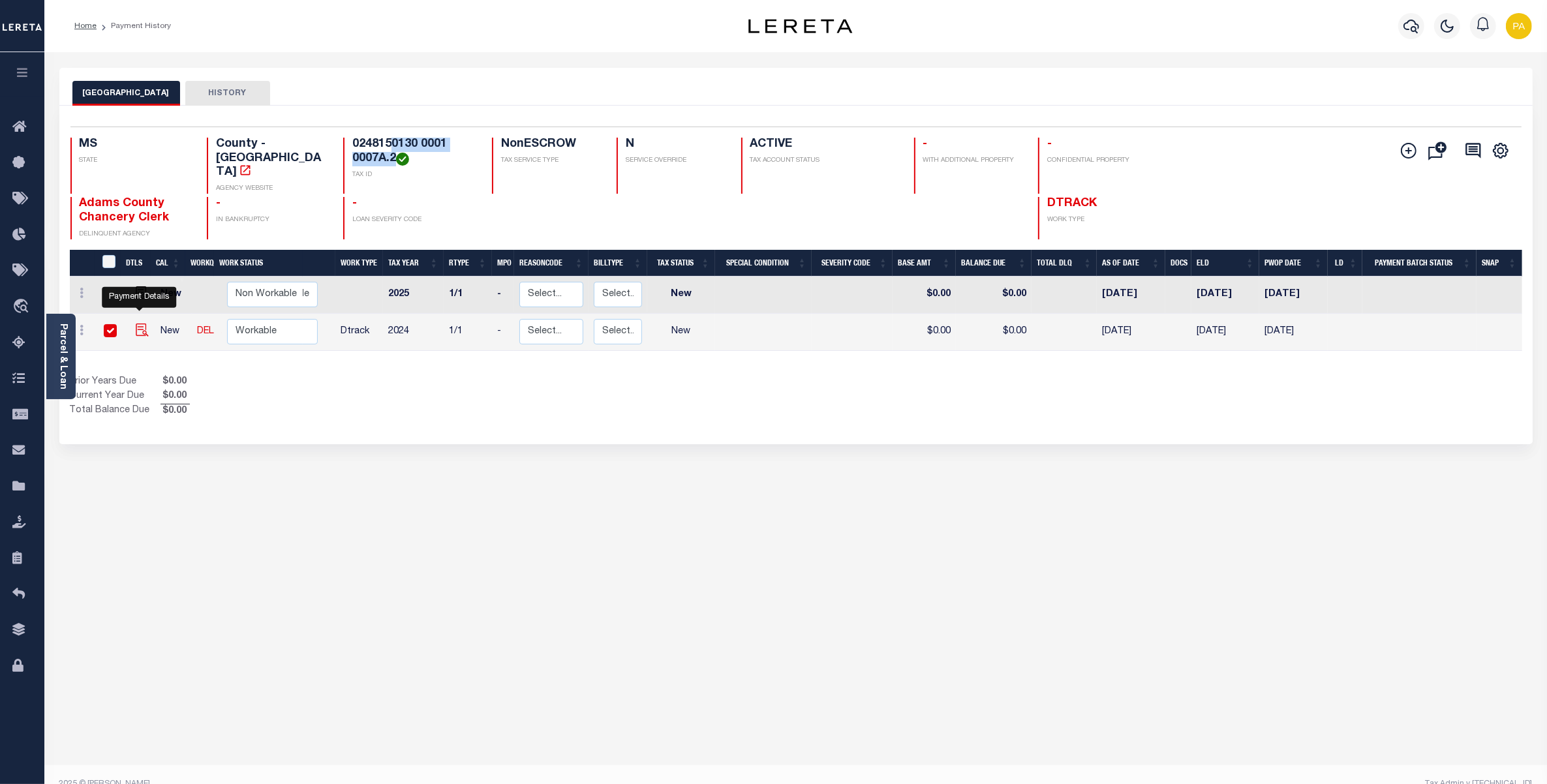
checkbox input "true"
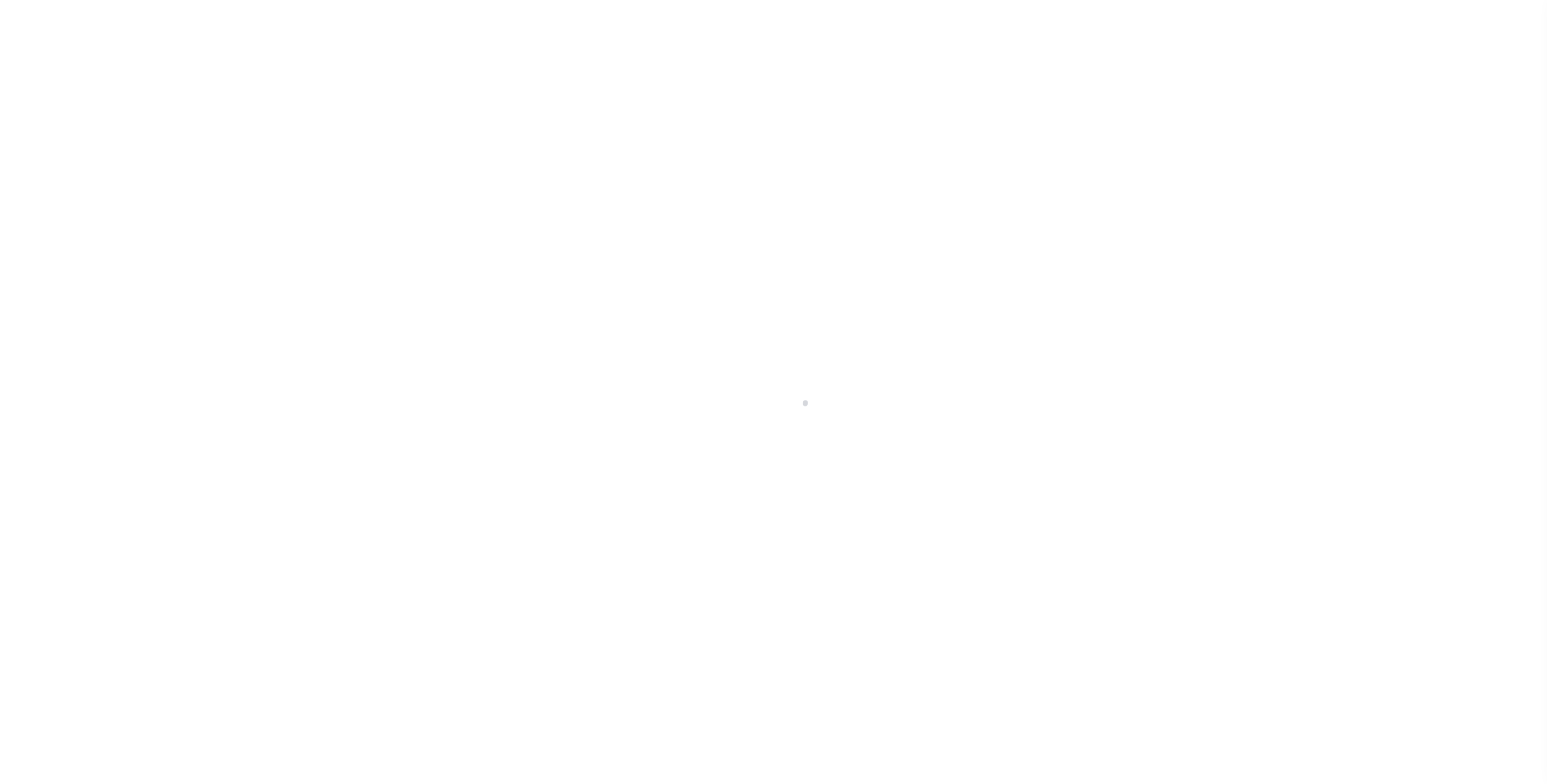
checkbox input "false"
type input "[DATE]"
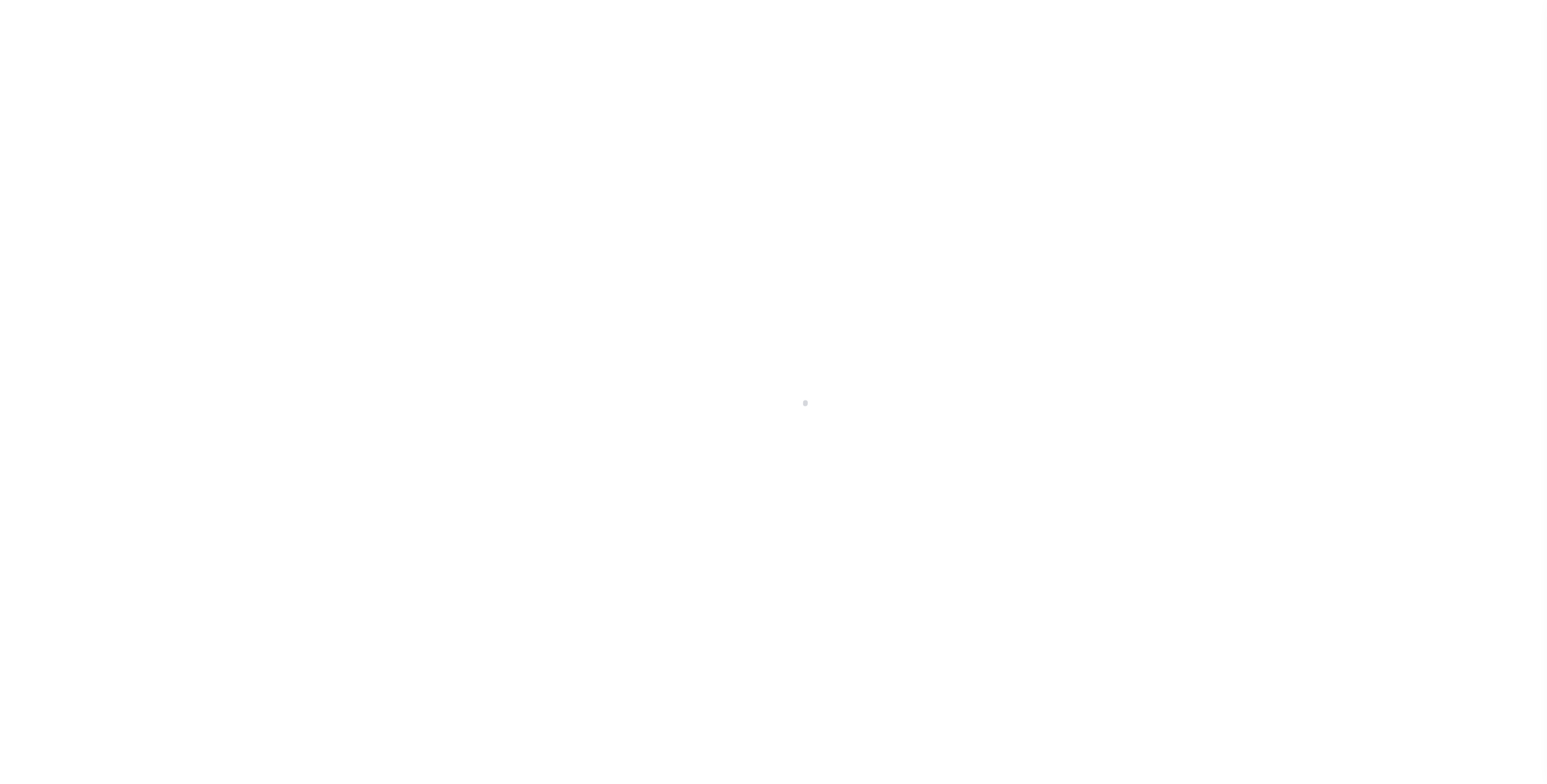
select select "NW2"
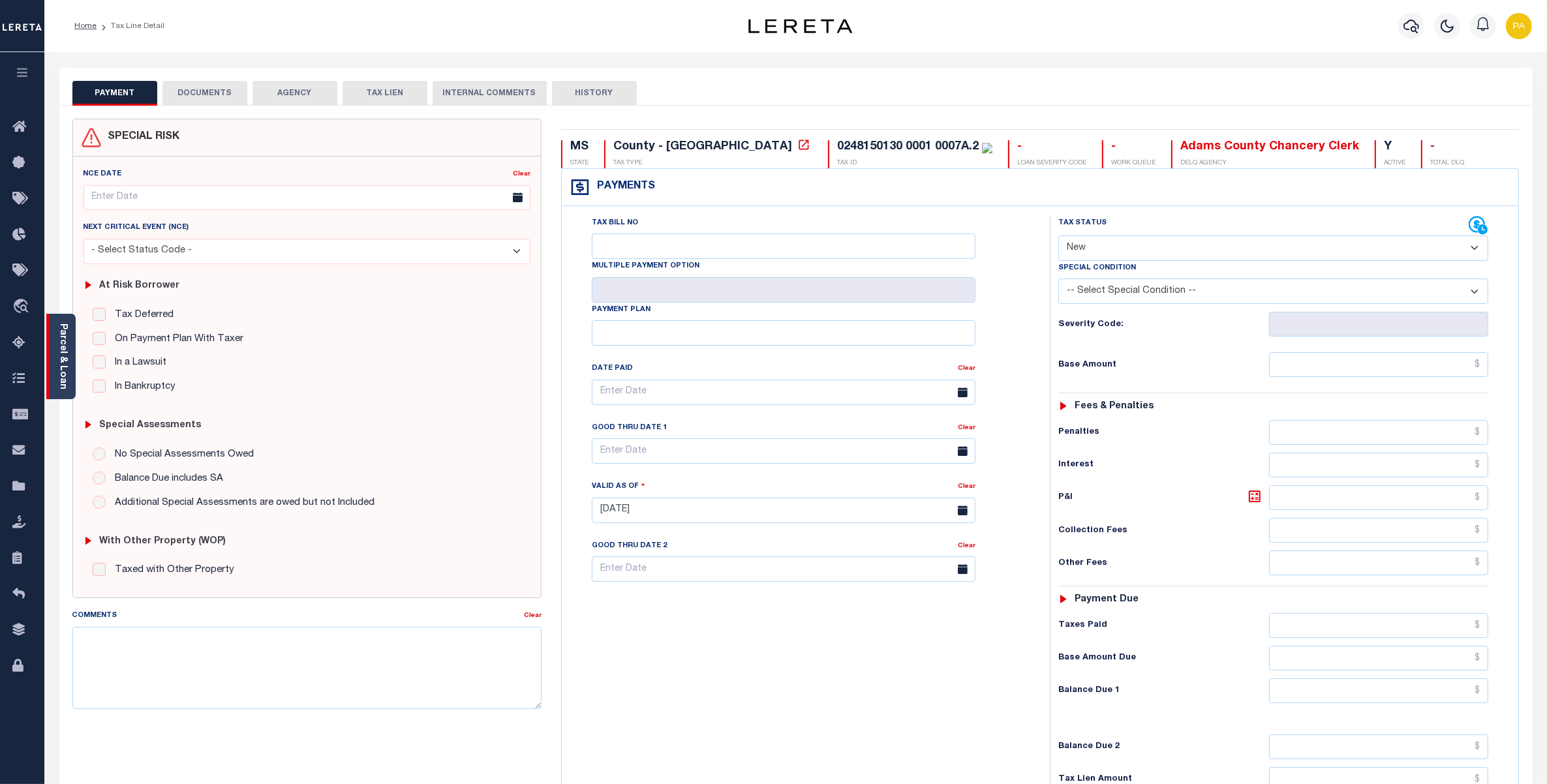
click at [61, 348] on link "Parcel & Loan" at bounding box center [63, 356] width 9 height 66
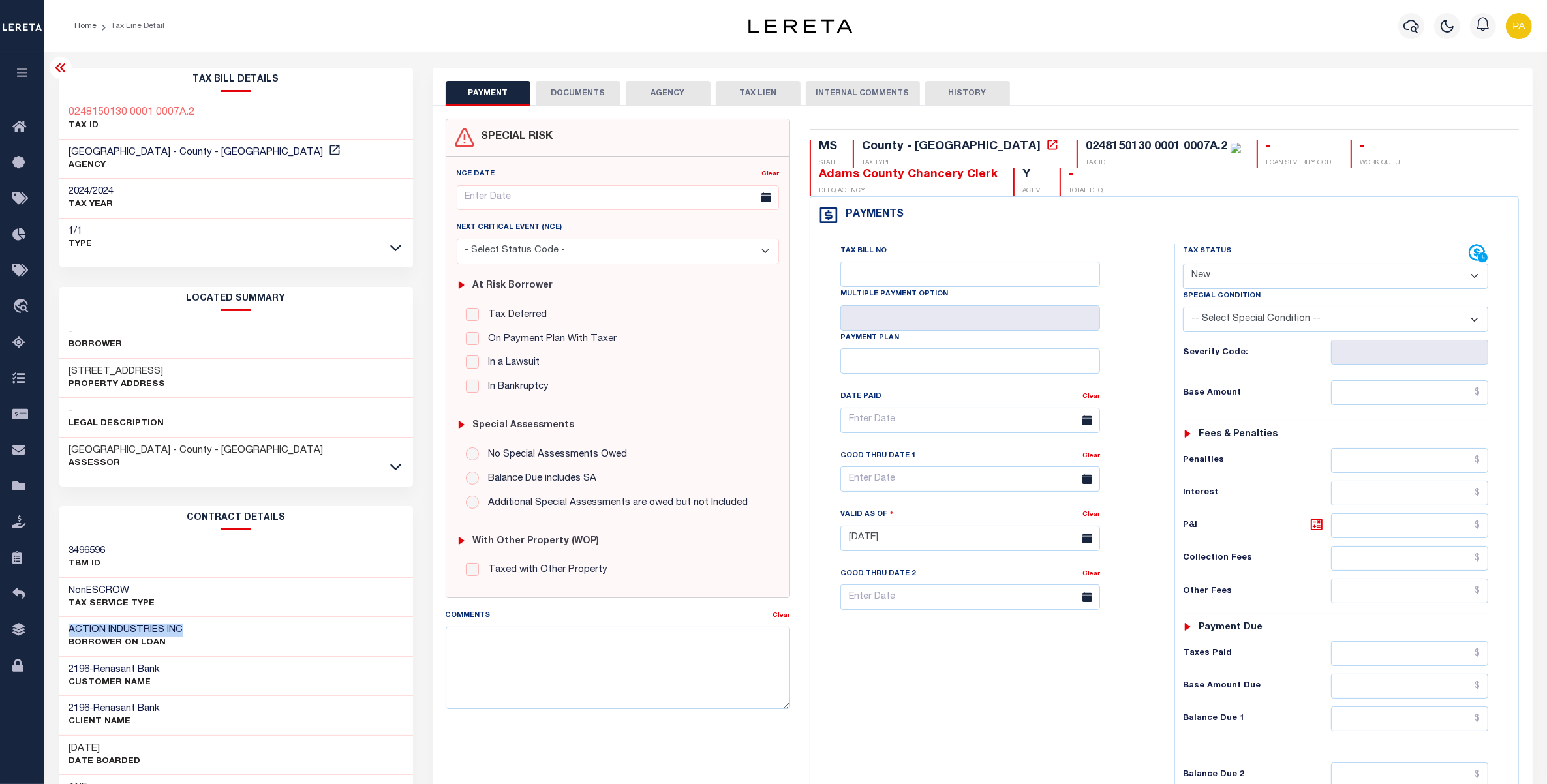
drag, startPoint x: 69, startPoint y: 630, endPoint x: 182, endPoint y: 623, distance: 113.2
click at [182, 623] on h3 "ACTION INDUSTRIES INC" at bounding box center [126, 630] width 115 height 13
copy h3 "ACTION INDUSTRIES INC"
drag, startPoint x: 87, startPoint y: 370, endPoint x: 173, endPoint y: 369, distance: 86.0
click at [166, 369] on h3 "[STREET_ADDRESS]" at bounding box center [118, 372] width 97 height 13
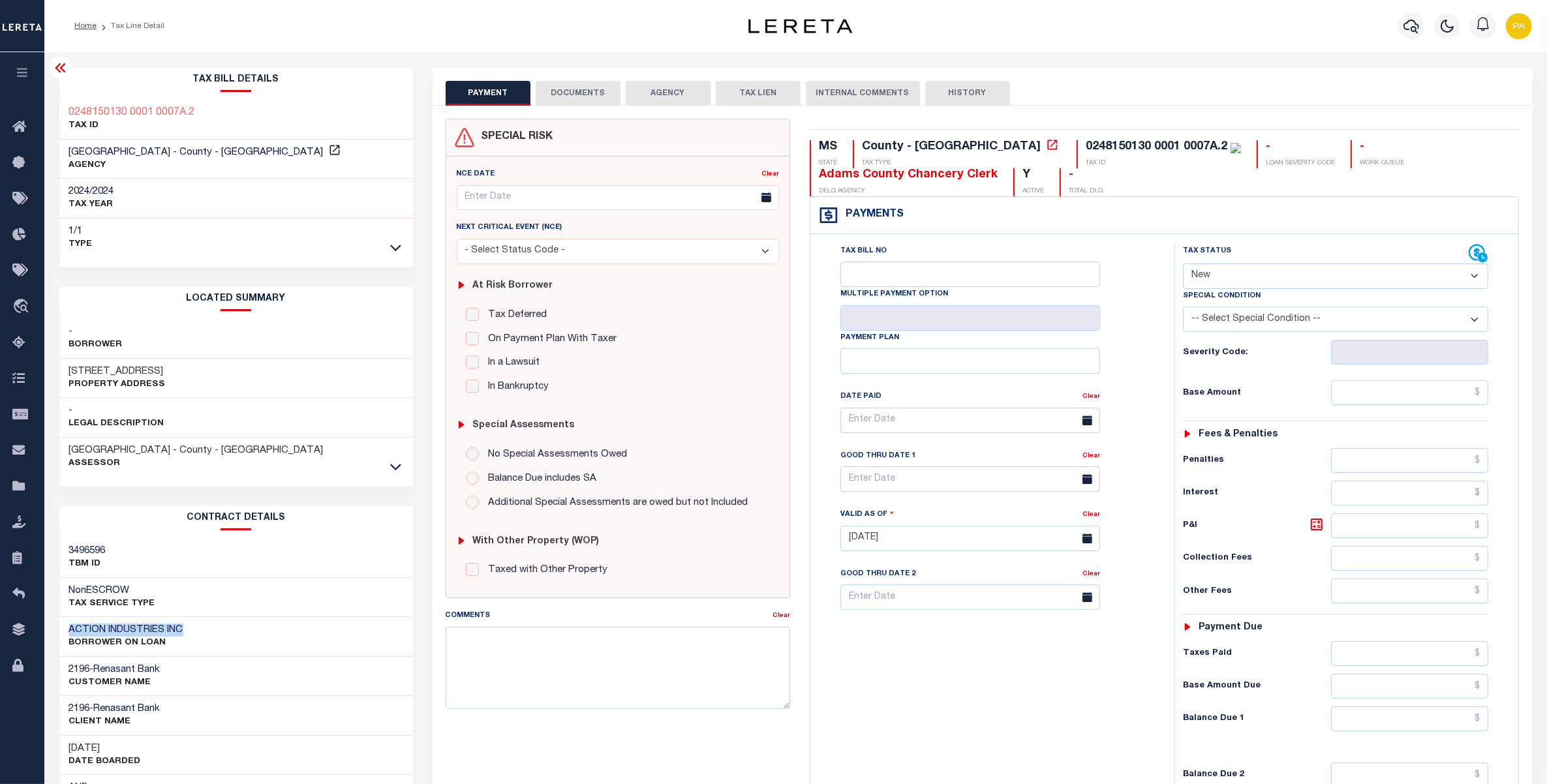
copy h3 "[GEOGRAPHIC_DATA]"
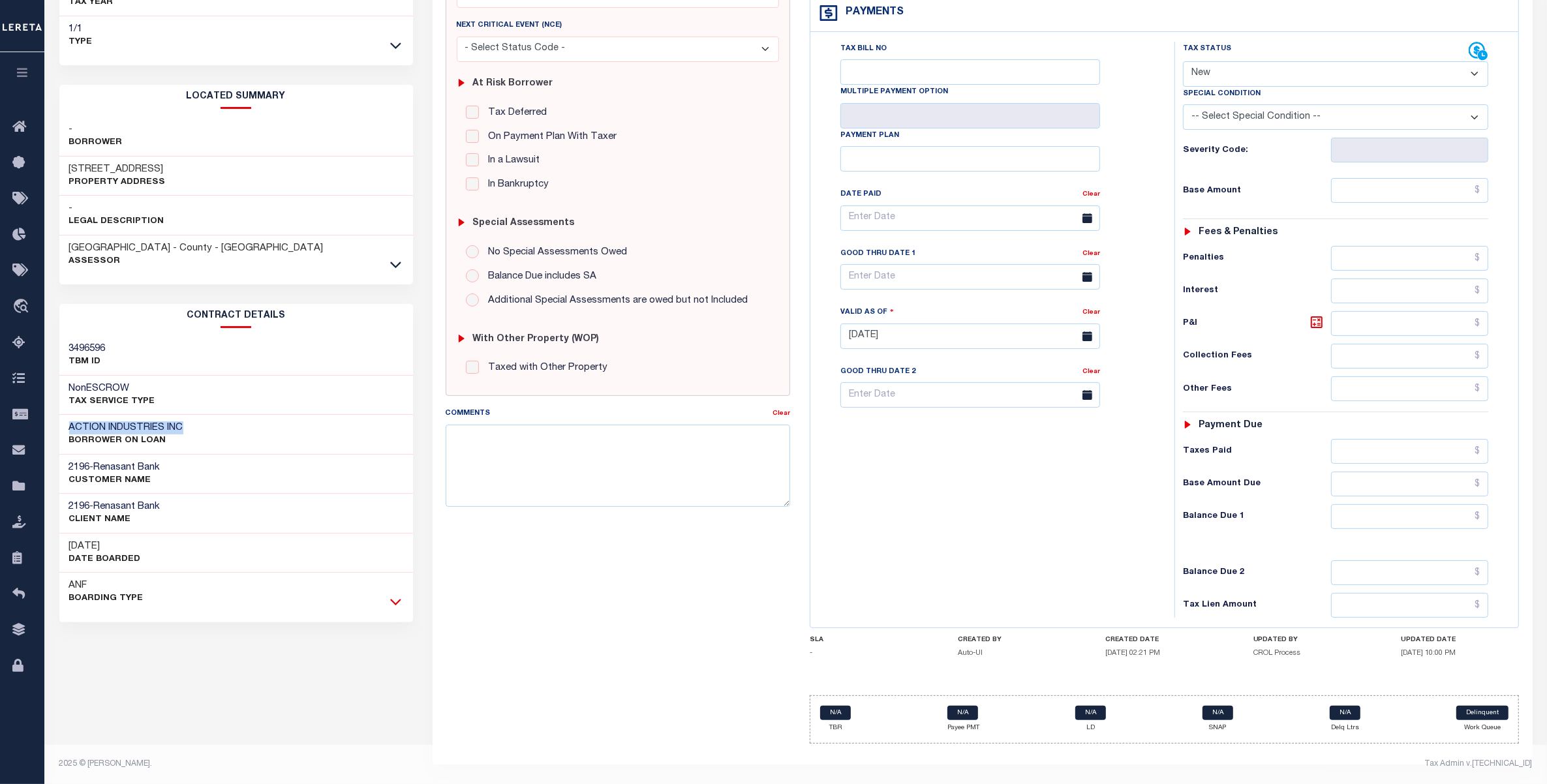
click at [397, 595] on icon at bounding box center [396, 602] width 11 height 14
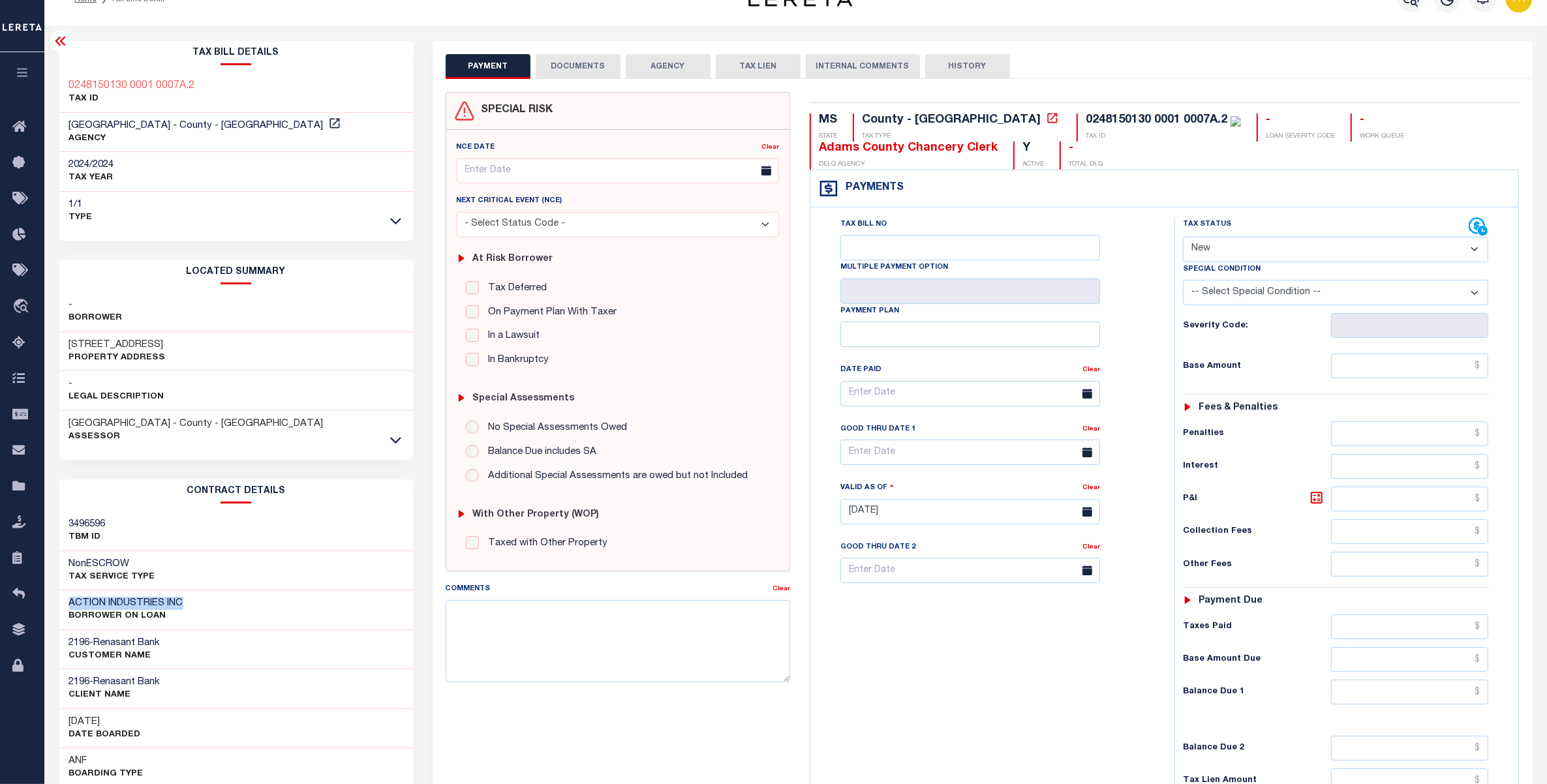
scroll to position [0, 0]
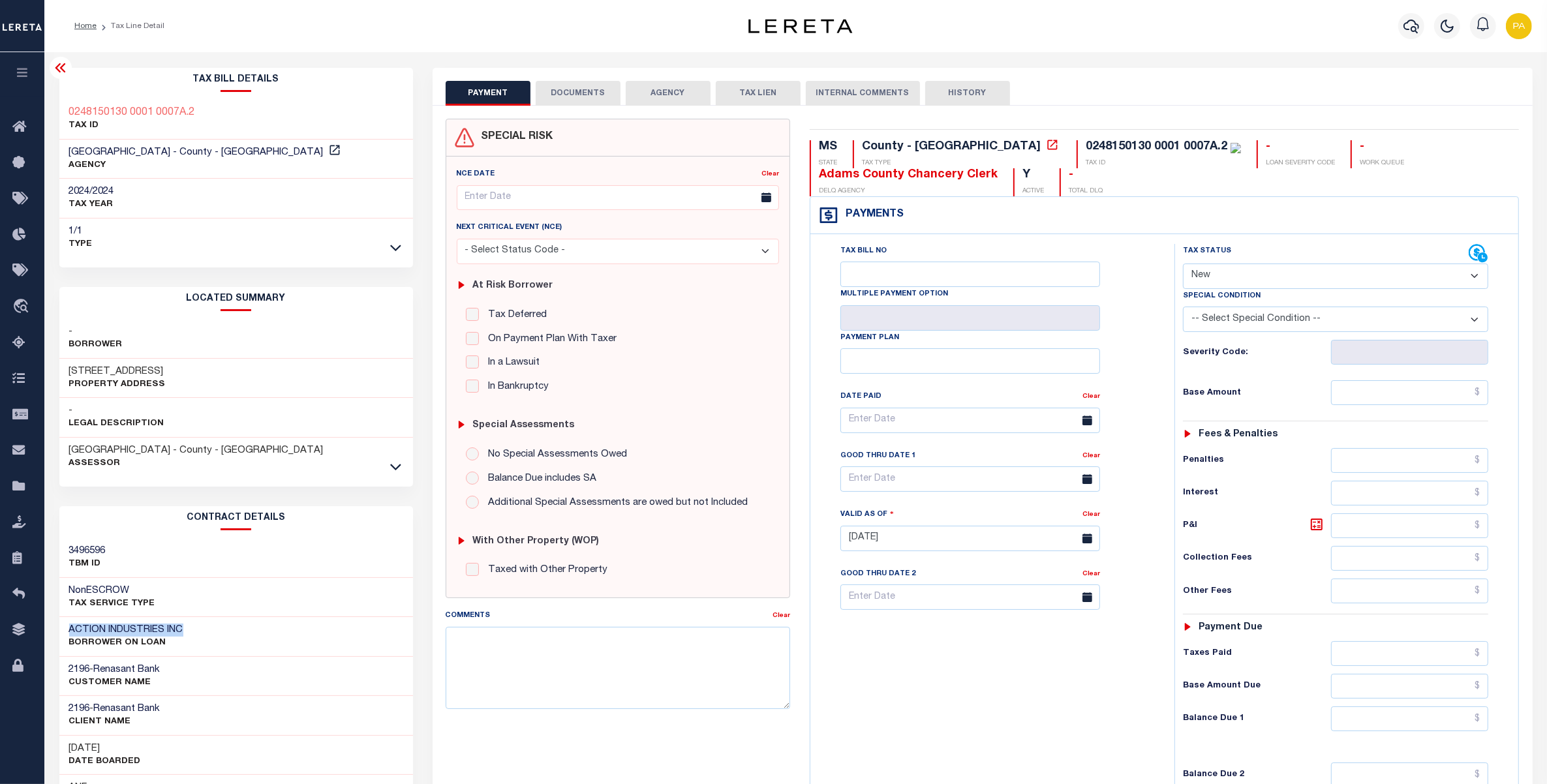
click at [1038, 683] on div "Tax Bill No Multiple Payment Option Payment Plan Clear" at bounding box center [989, 531] width 351 height 576
drag, startPoint x: 974, startPoint y: 699, endPoint x: 963, endPoint y: 692, distance: 13.0
click at [974, 699] on div "Tax Bill No Multiple Payment Option Payment Plan Clear" at bounding box center [989, 531] width 351 height 576
drag, startPoint x: 67, startPoint y: 369, endPoint x: 190, endPoint y: 369, distance: 123.0
click at [190, 369] on div "[STREET_ADDRESS] Property Address" at bounding box center [236, 378] width 354 height 40
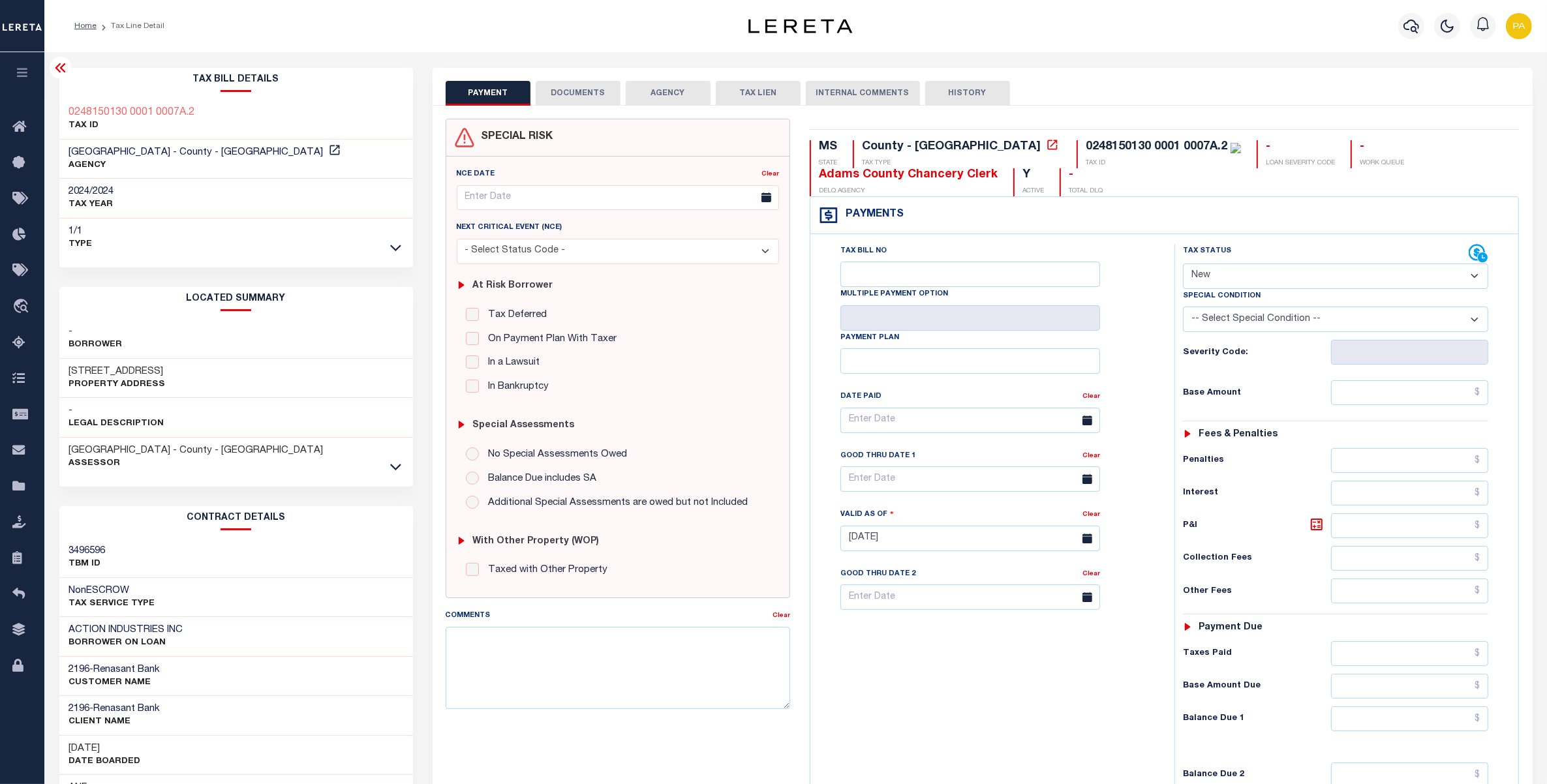
copy h3 "[STREET_ADDRESS]"
